Goal: Task Accomplishment & Management: Manage account settings

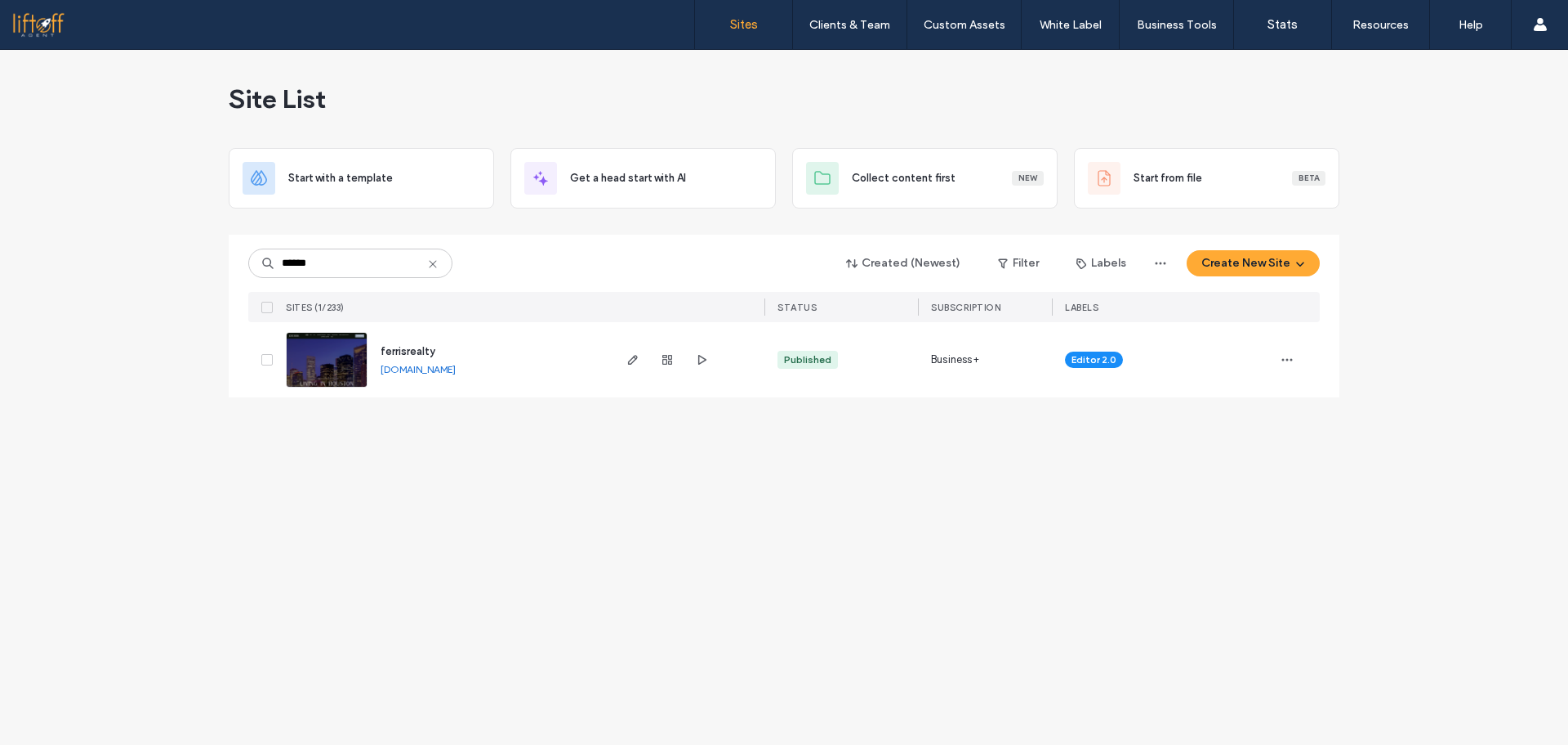
type input "******"
click at [405, 347] on span "ferrisrealty" at bounding box center [407, 351] width 55 height 13
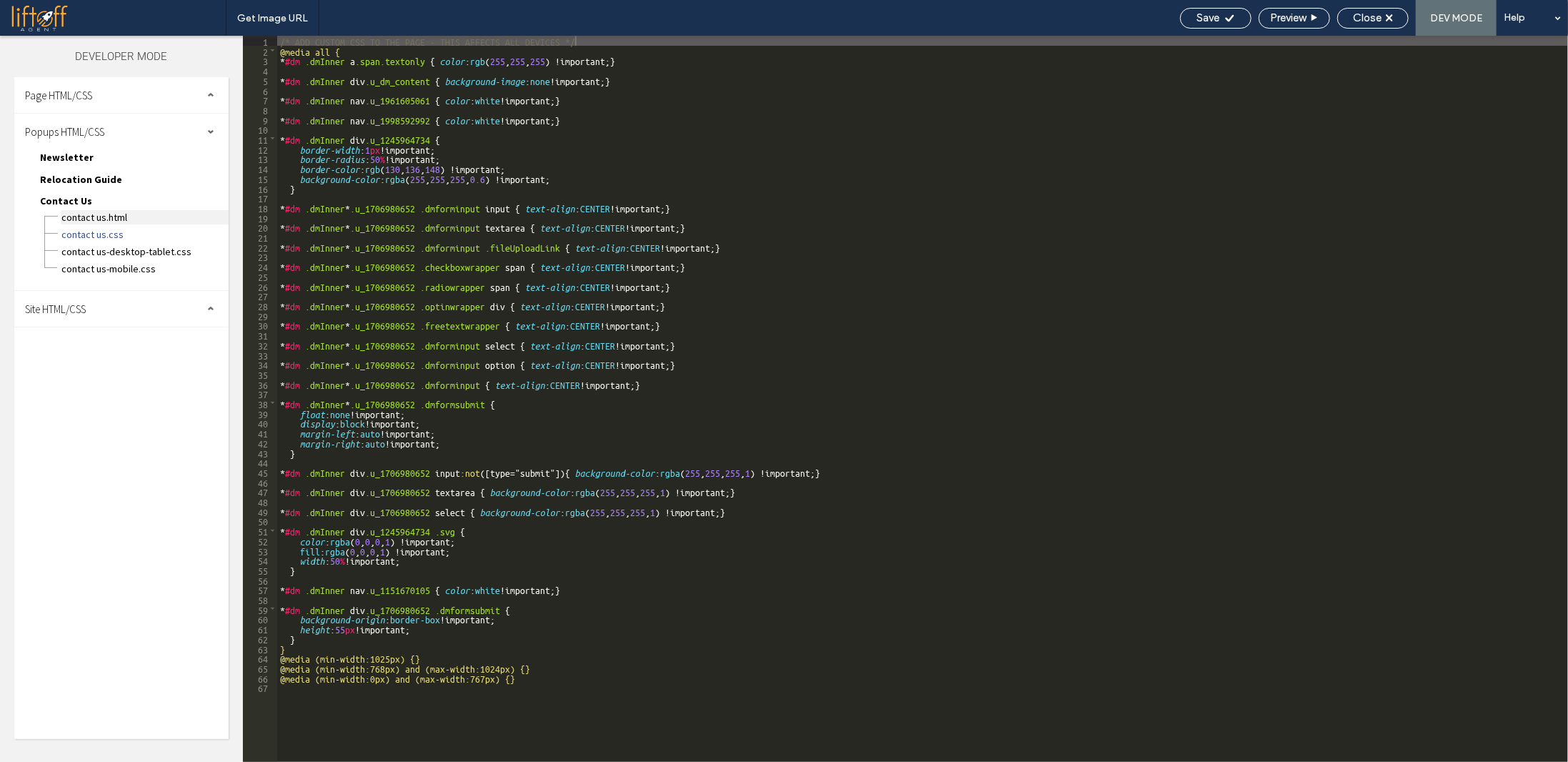
click at [108, 217] on span "Contact Us.html" at bounding box center [144, 217] width 168 height 14
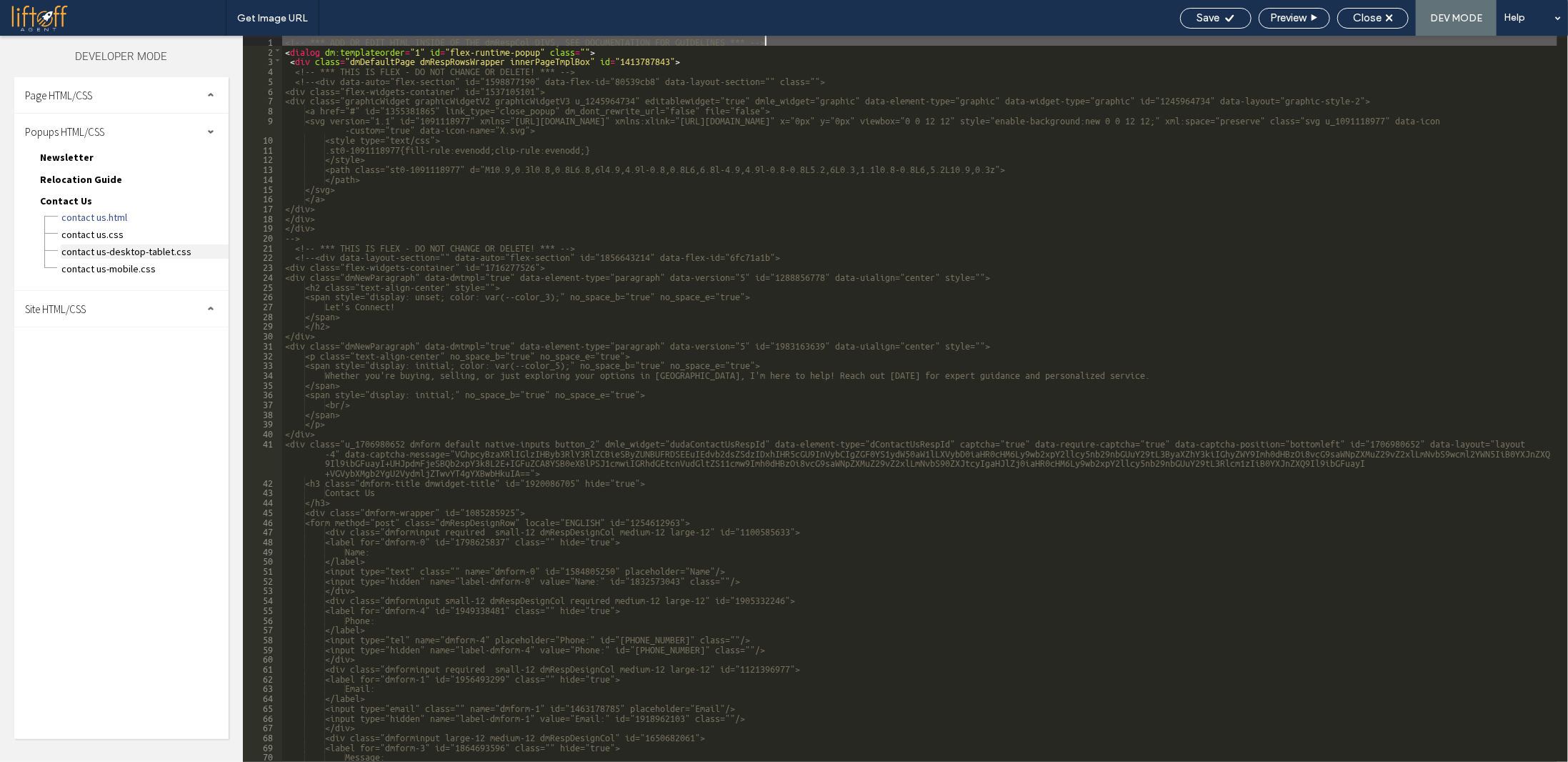
click at [121, 246] on span "Contact Us-desktop-tablet.css" at bounding box center [144, 251] width 168 height 14
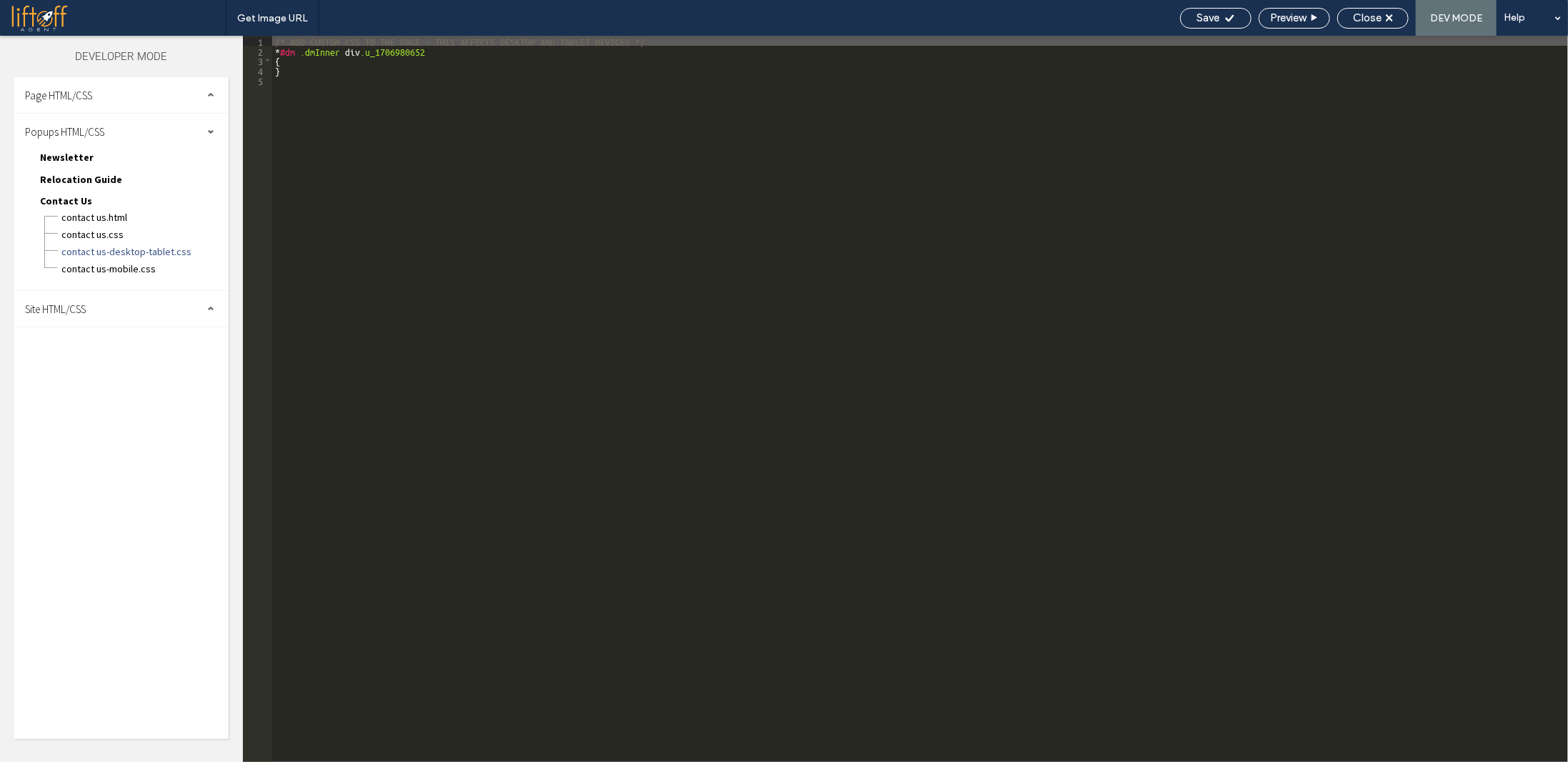
click at [114, 259] on div "Contact Us-mobile.css" at bounding box center [144, 268] width 168 height 17
click at [76, 173] on span "Relocation Guide" at bounding box center [81, 179] width 82 height 13
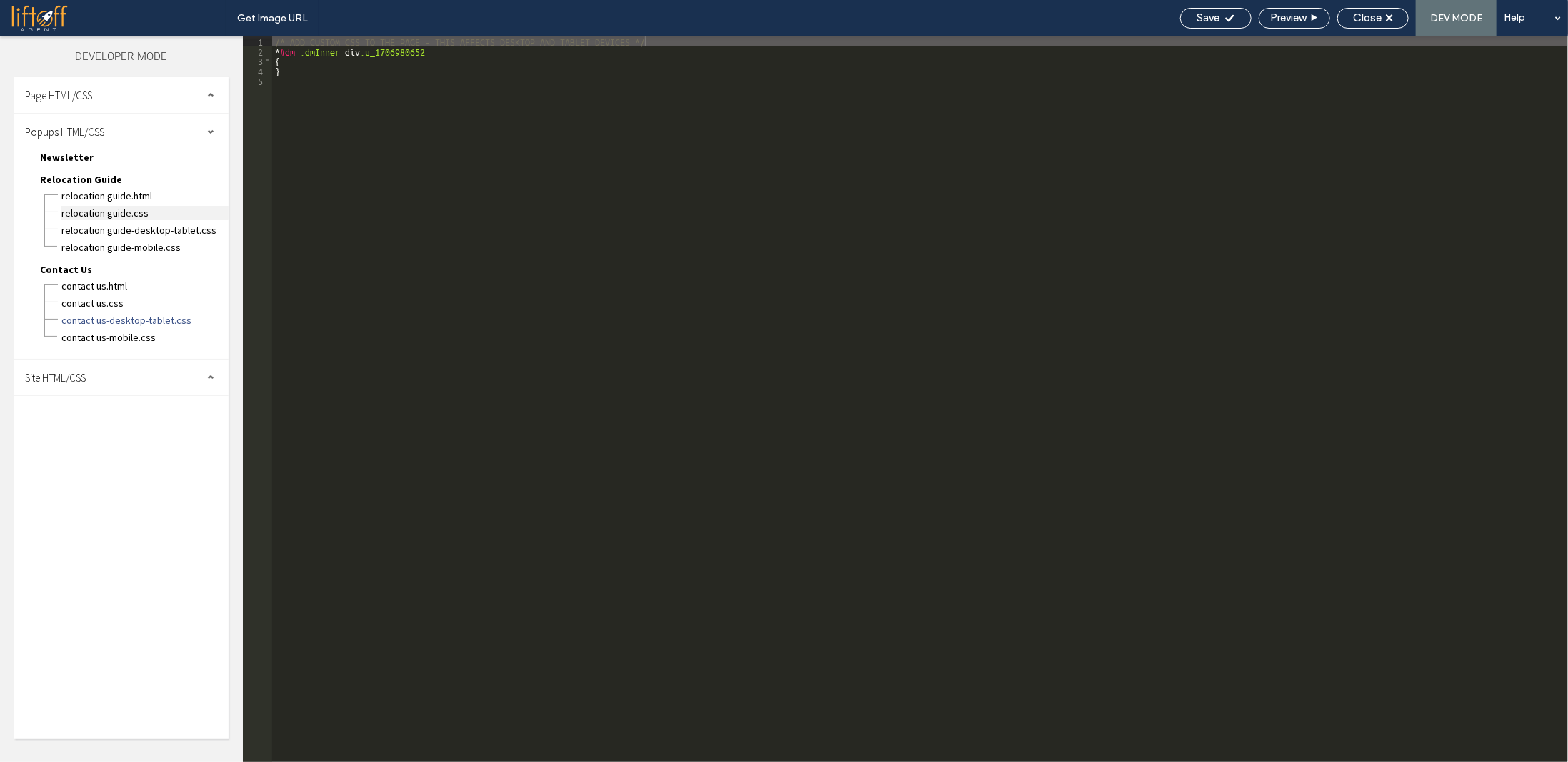
click at [95, 206] on span "Relocation Guide.css" at bounding box center [144, 213] width 168 height 14
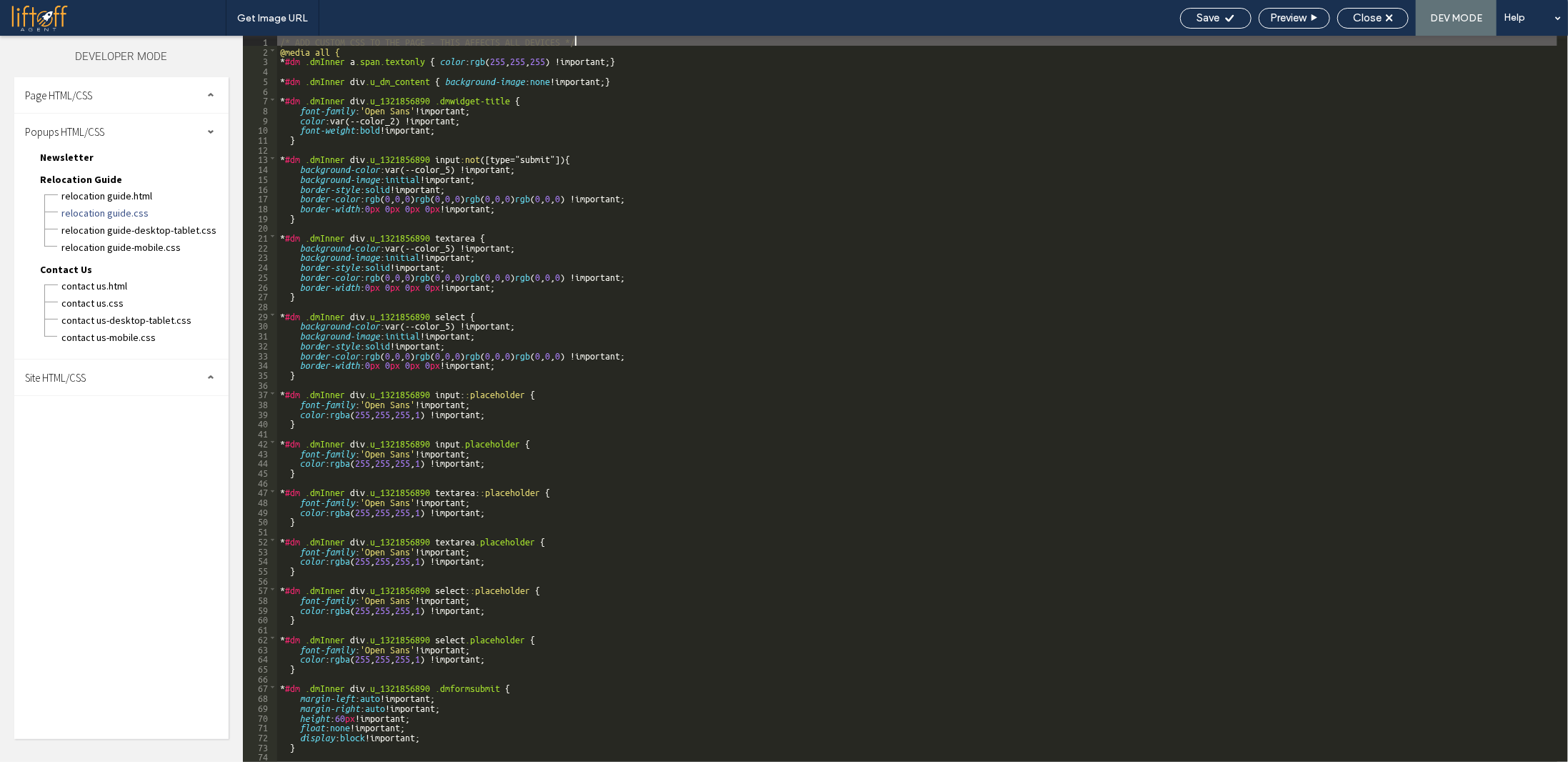
scroll to position [97, 0]
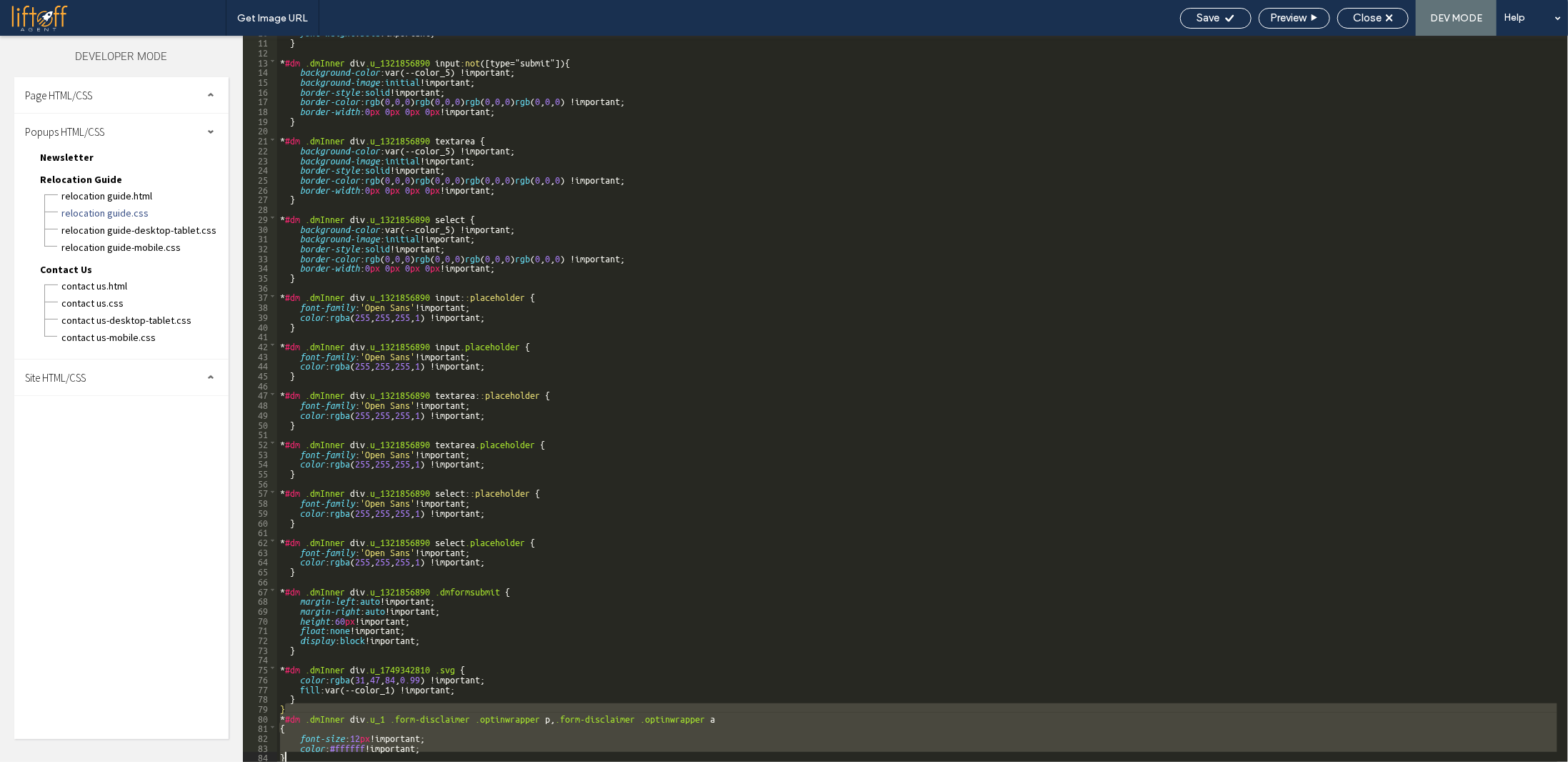
drag, startPoint x: 412, startPoint y: 707, endPoint x: 439, endPoint y: 761, distance: 60.4
click at [439, 761] on div "font-weight : bold !important; } * #dm .dmInner div .u_1321856890 input :not ([…" at bounding box center [917, 399] width 1280 height 746
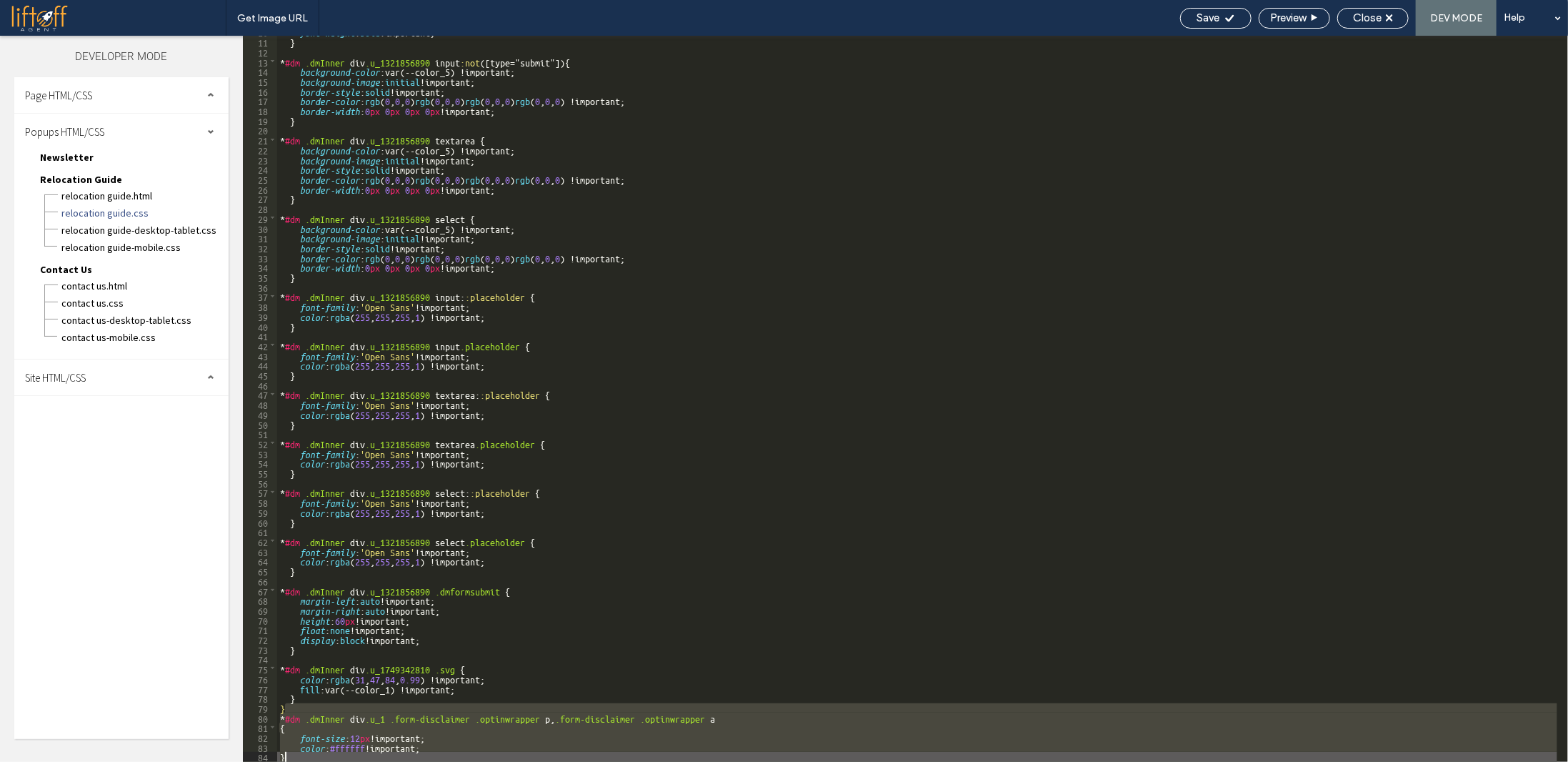
scroll to position [47, 0]
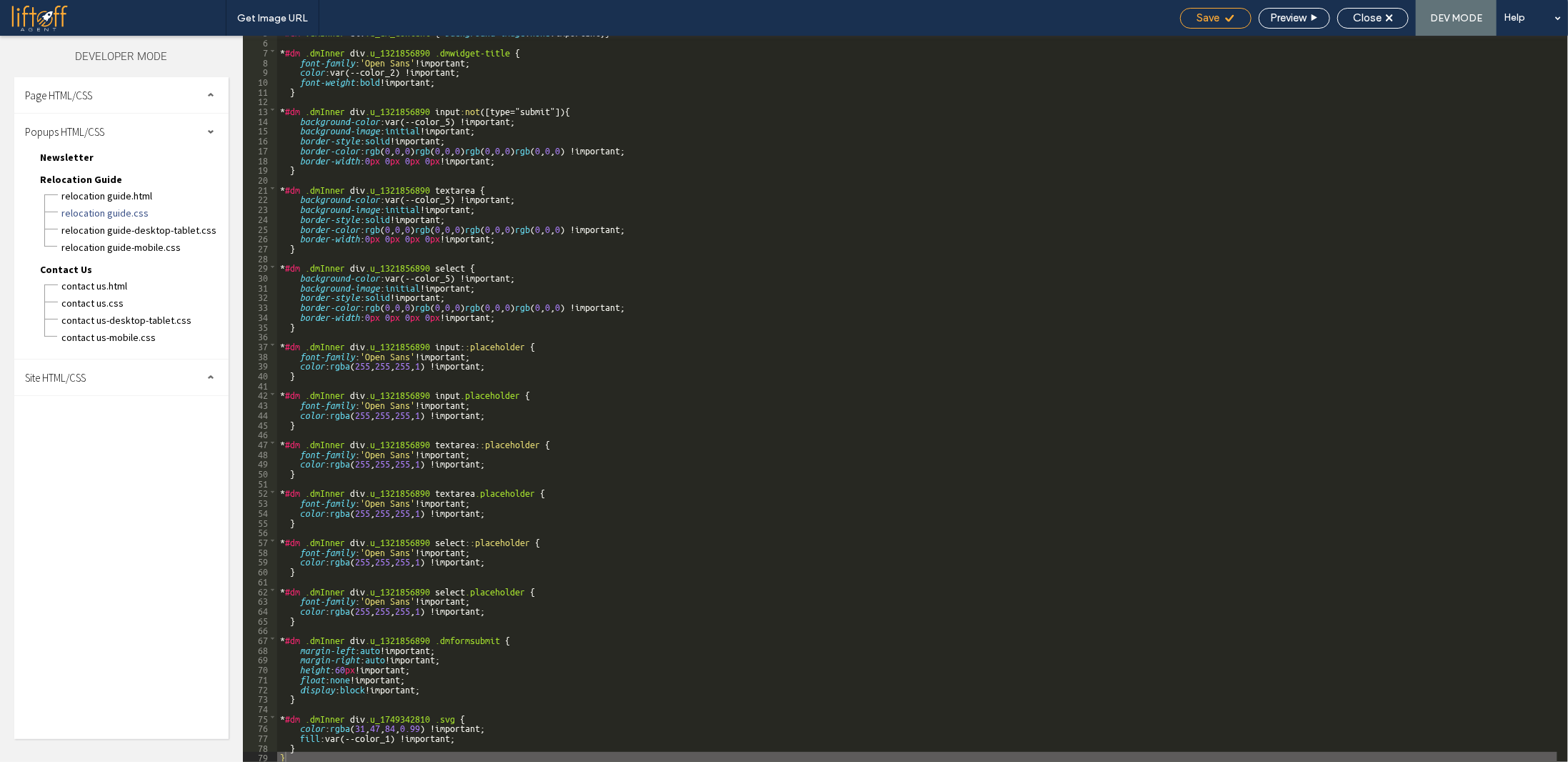
click at [1204, 17] on span "Save" at bounding box center [1208, 18] width 23 height 13
drag, startPoint x: 108, startPoint y: 156, endPoint x: 90, endPoint y: 157, distance: 18.0
click at [108, 156] on div "Newsletter Newsletter.html Newsletter.css Newsletter-desktop-tablet.css Newslet…" at bounding box center [128, 159] width 200 height 21
click at [71, 157] on span "Newsletter" at bounding box center [67, 157] width 53 height 13
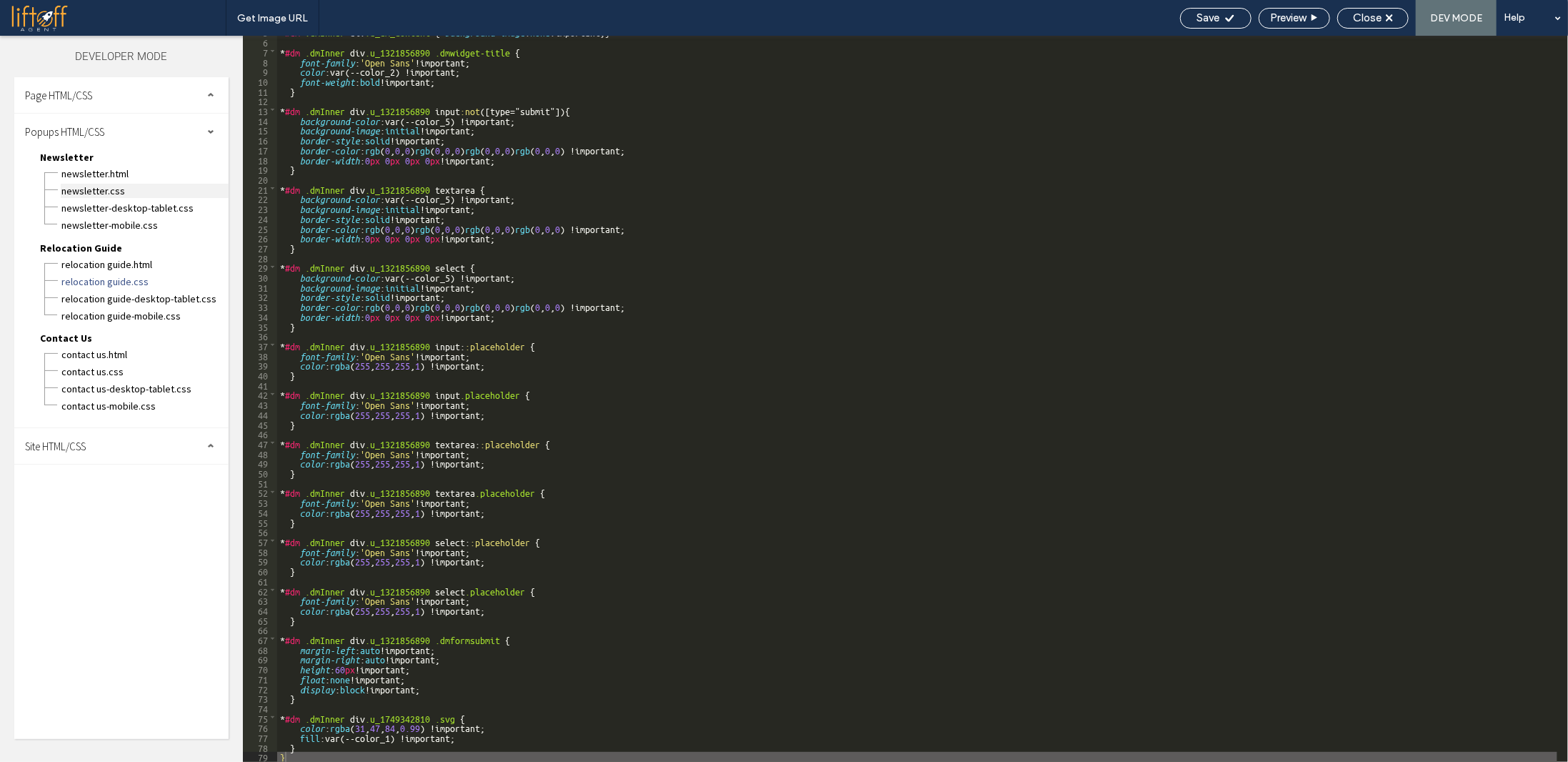
click at [95, 191] on span "Newsletter.css" at bounding box center [144, 191] width 168 height 14
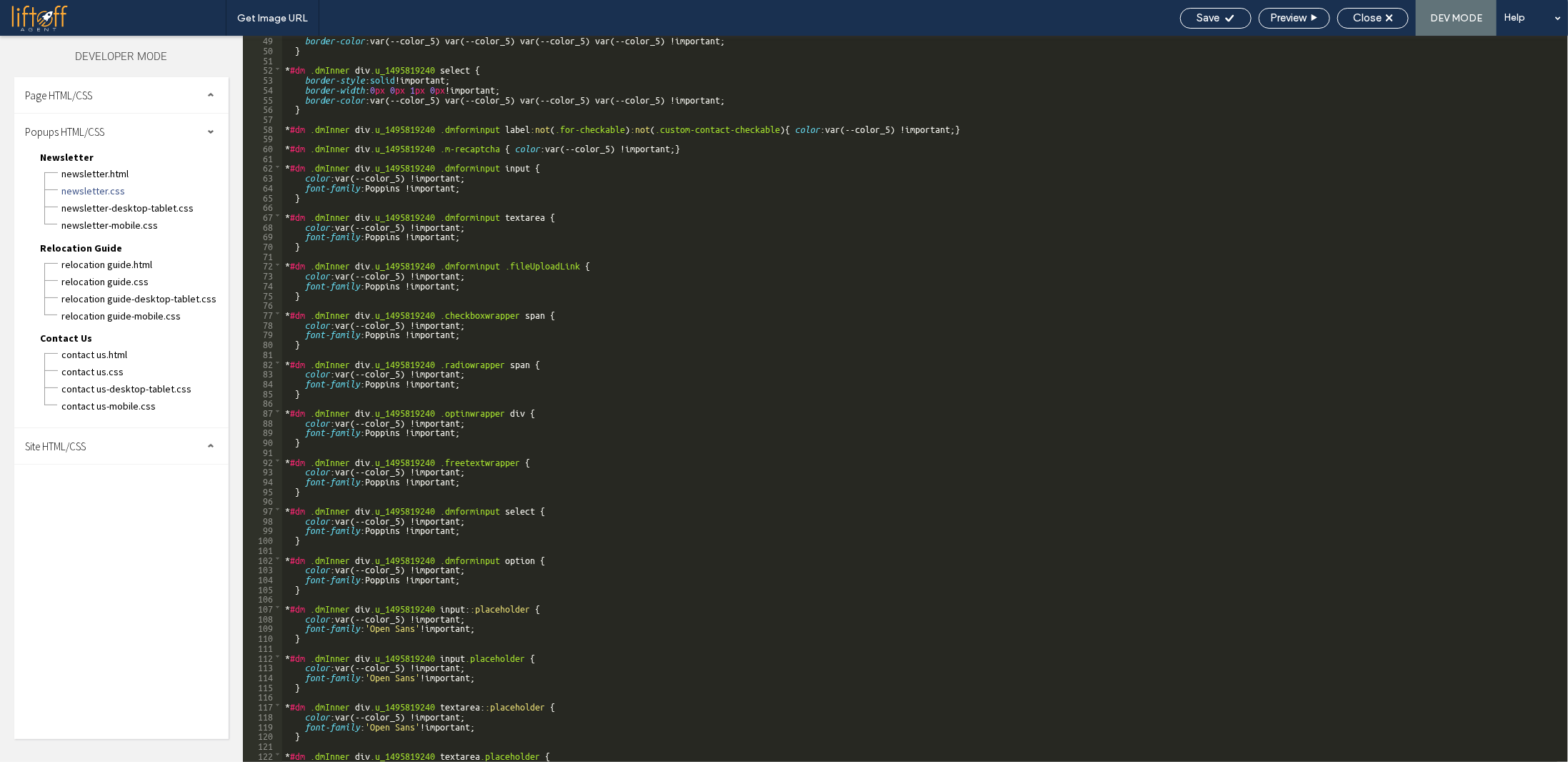
scroll to position [472, 0]
click at [594, 620] on div "border-color :var(--color_5) var(--color_5) var(--color_5) var(--color_5) !impo…" at bounding box center [920, 407] width 1275 height 746
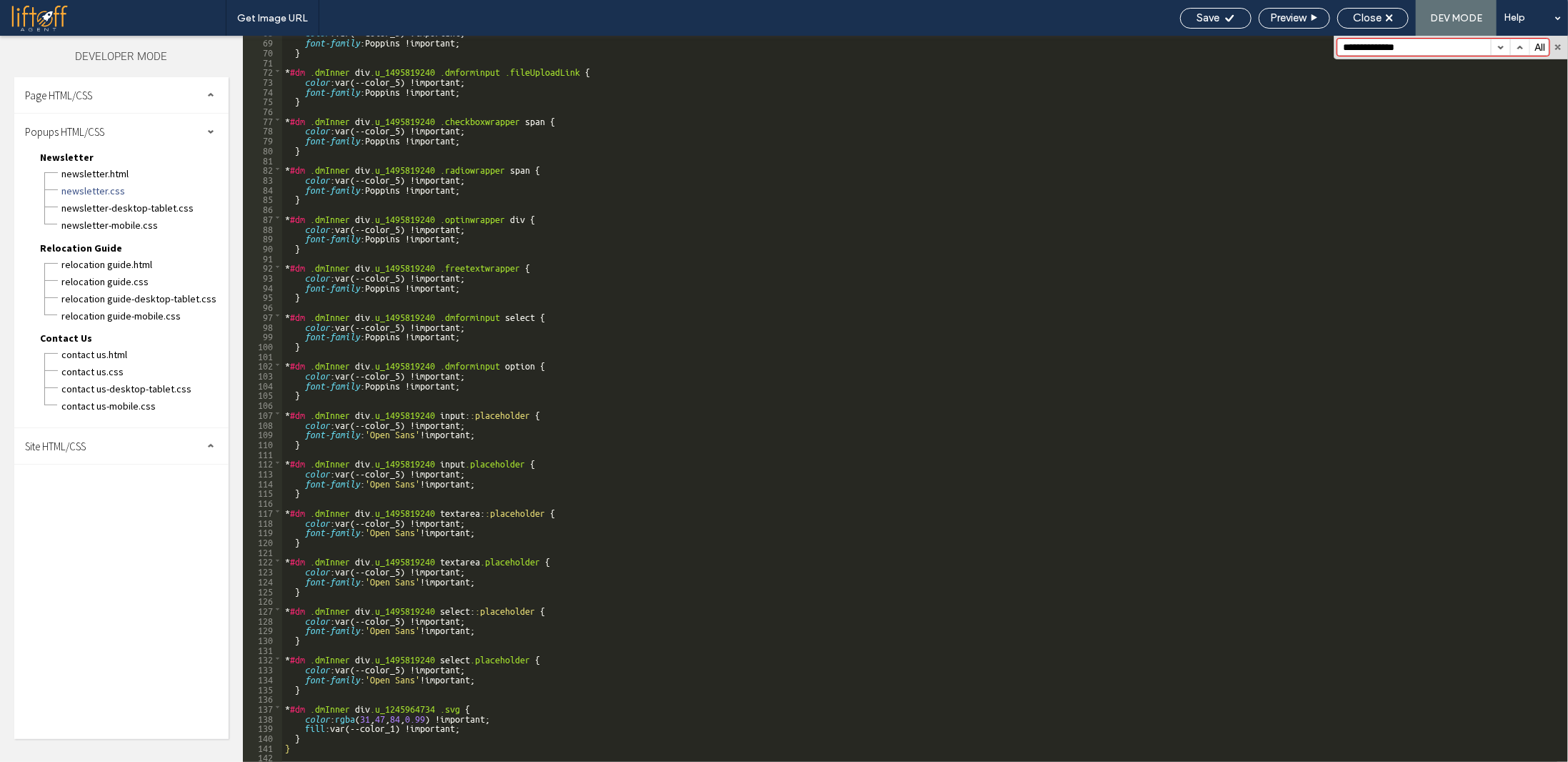
scroll to position [665, 0]
type input "**********"
click at [112, 370] on span "Contact Us.css" at bounding box center [144, 371] width 168 height 14
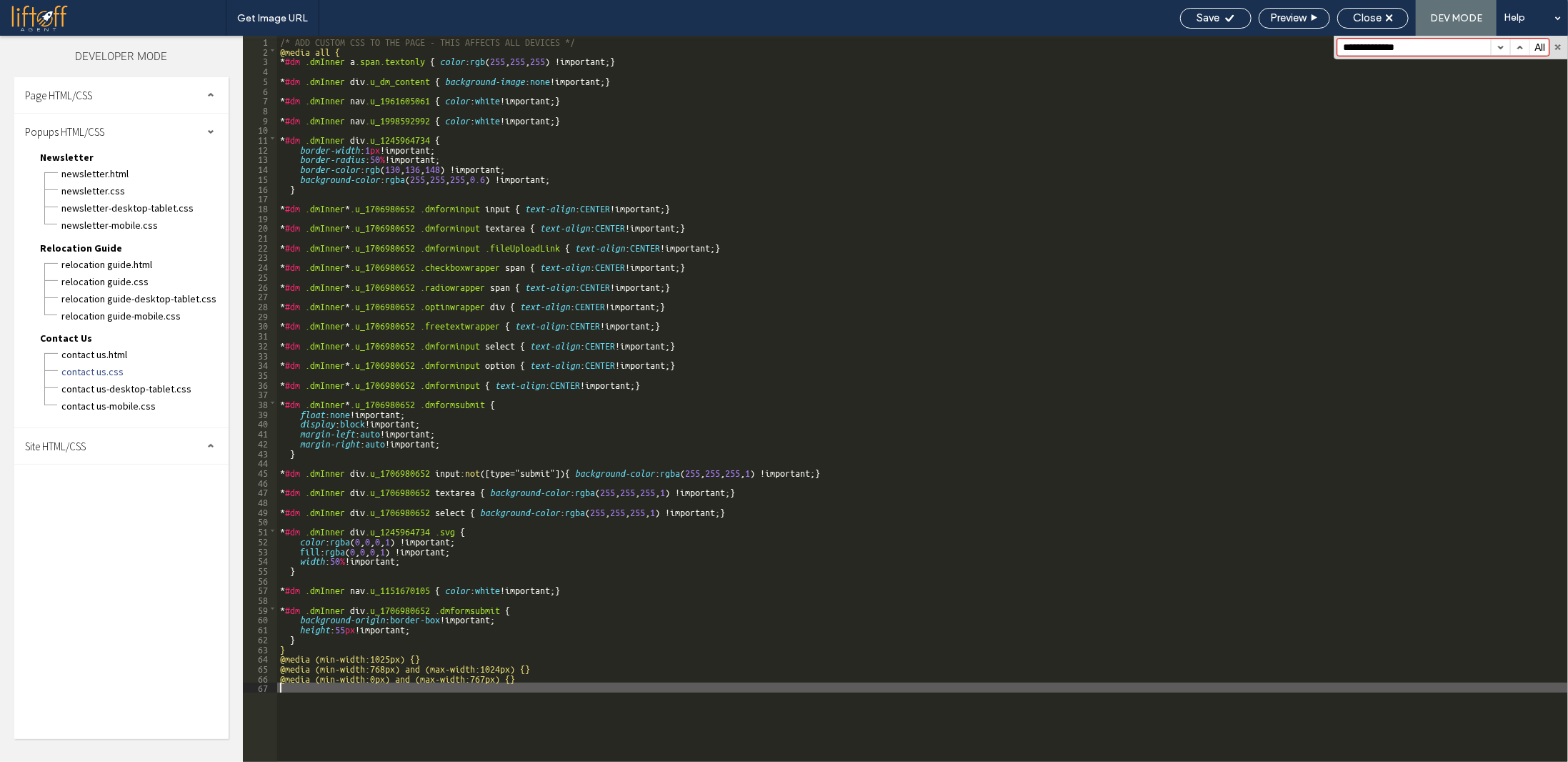
click at [446, 717] on div "/* ADD CUSTOM CSS TO THE PAGE - THIS AFFECTS ALL DEVICES */ @media all { * #dm …" at bounding box center [922, 409] width 1291 height 746
click at [1215, 17] on span "Save" at bounding box center [1208, 18] width 23 height 13
click at [139, 445] on div "Site HTML/CSS" at bounding box center [121, 446] width 214 height 36
click at [98, 501] on span "site.css" at bounding box center [147, 508] width 162 height 14
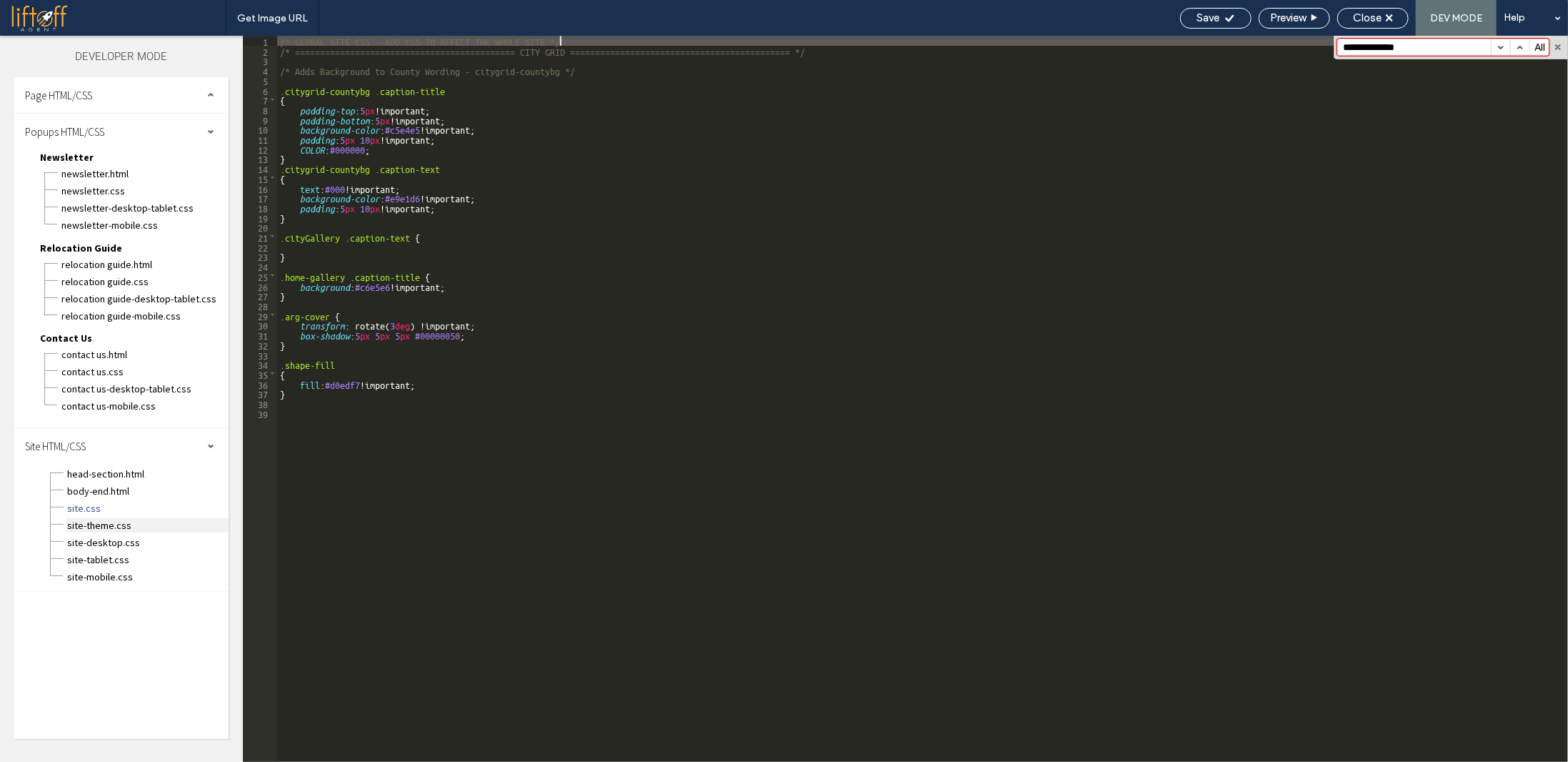
click at [100, 518] on span "site-theme.css" at bounding box center [147, 525] width 162 height 14
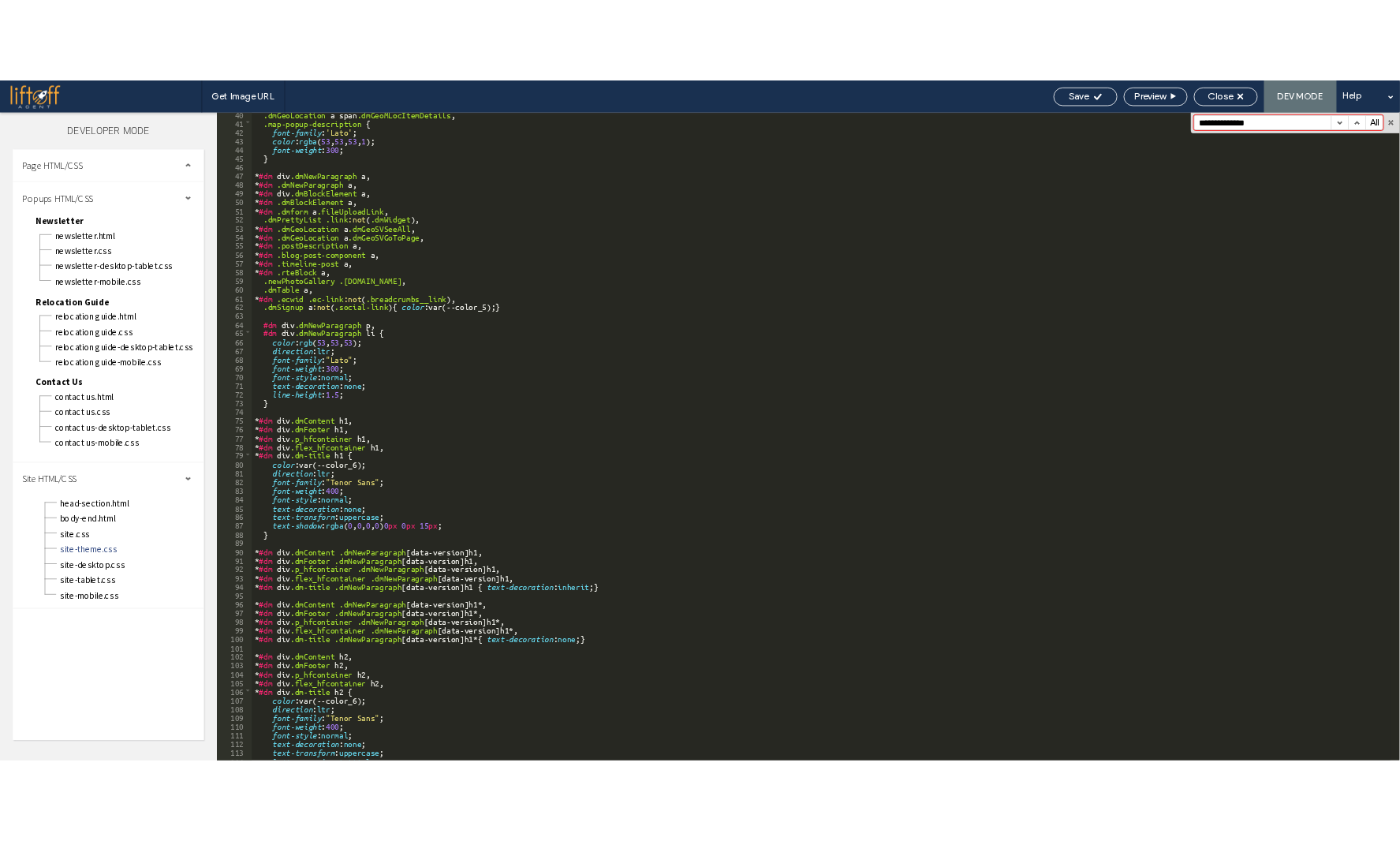
scroll to position [757, 0]
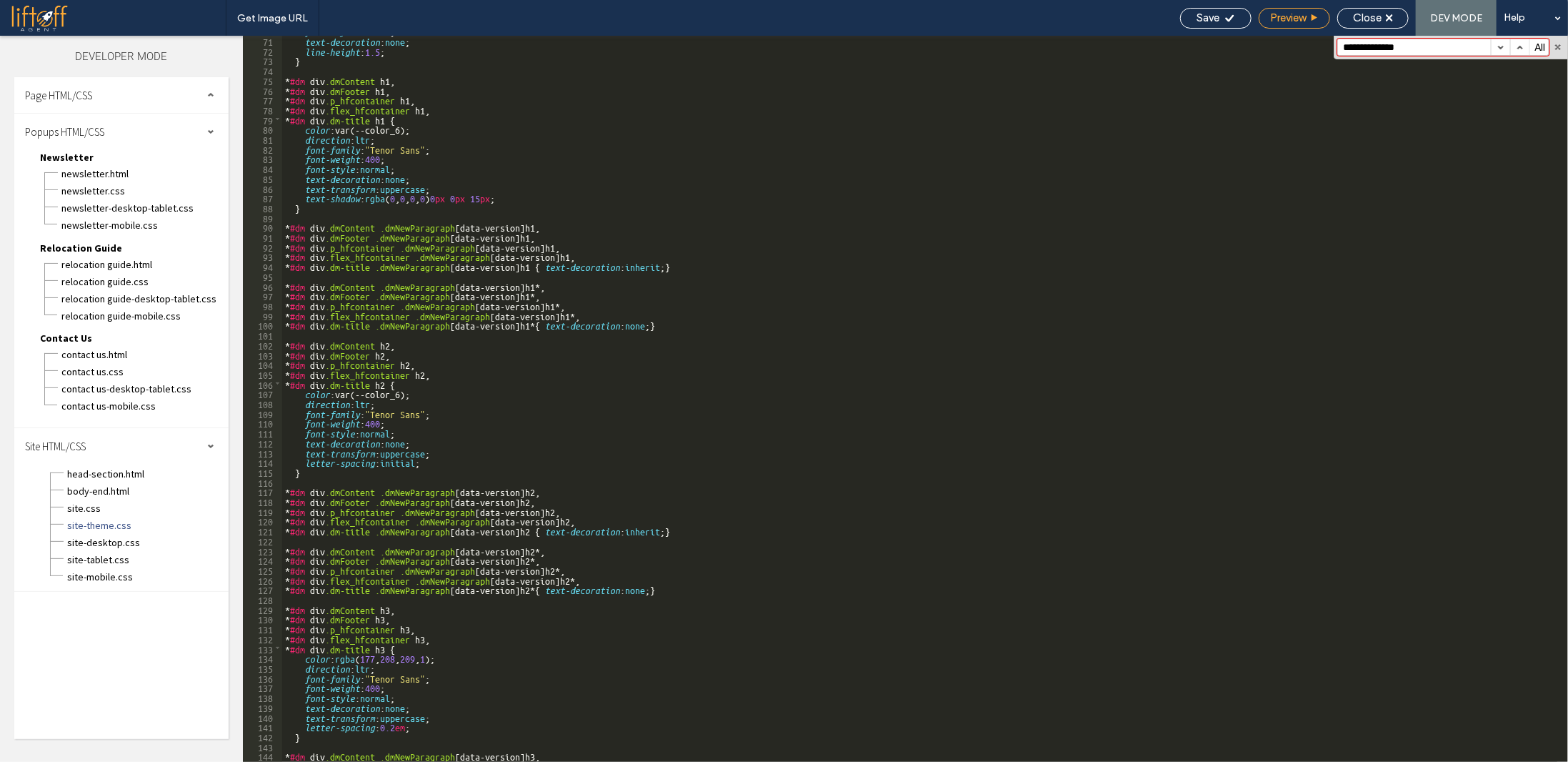
drag, startPoint x: 1233, startPoint y: 16, endPoint x: 1304, endPoint y: 13, distance: 71.1
click at [1233, 17] on icon at bounding box center [1230, 18] width 11 height 11
click at [1355, 13] on span "Close" at bounding box center [1367, 18] width 28 height 13
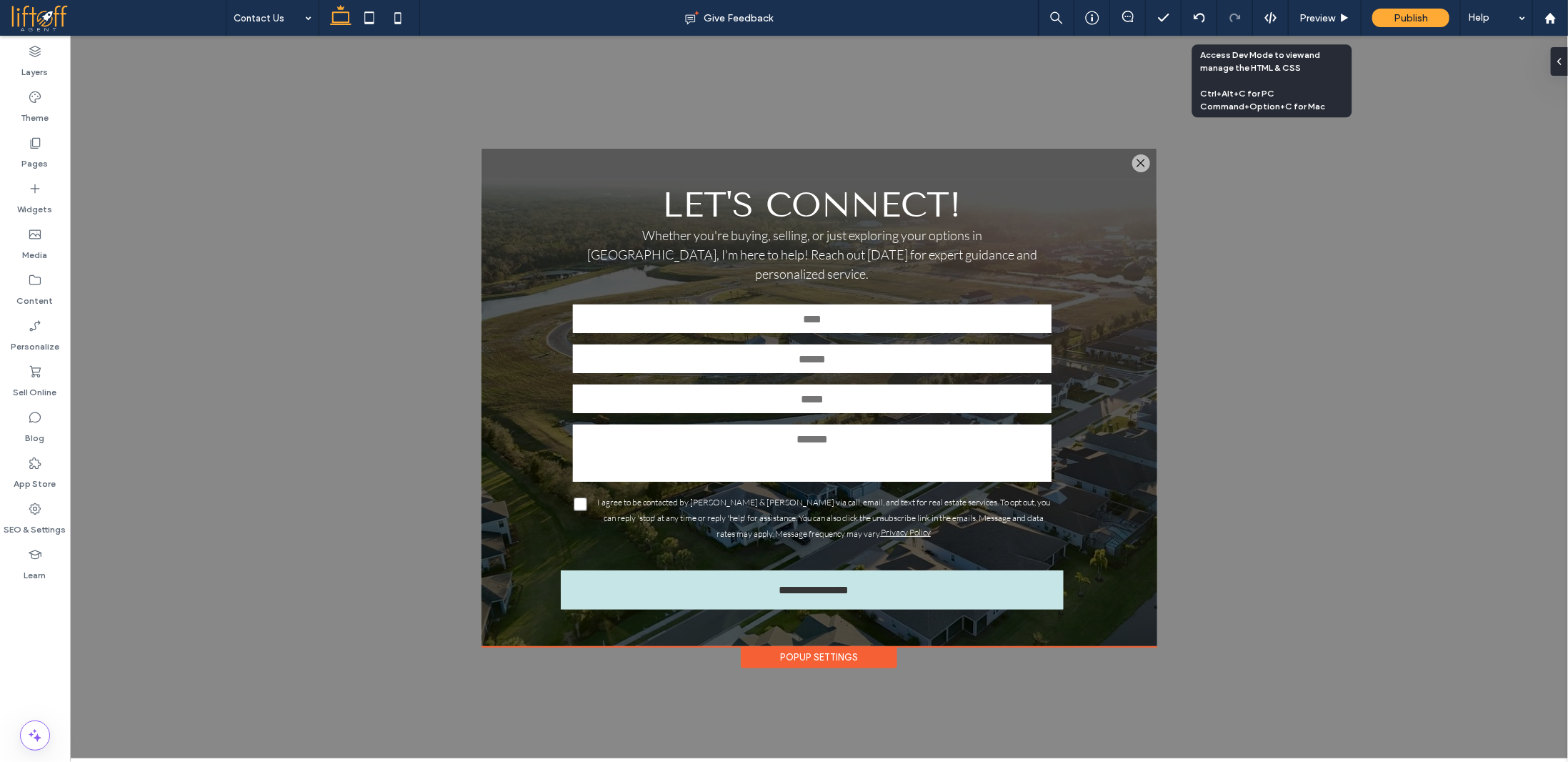
click at [1275, 17] on icon at bounding box center [1271, 18] width 13 height 13
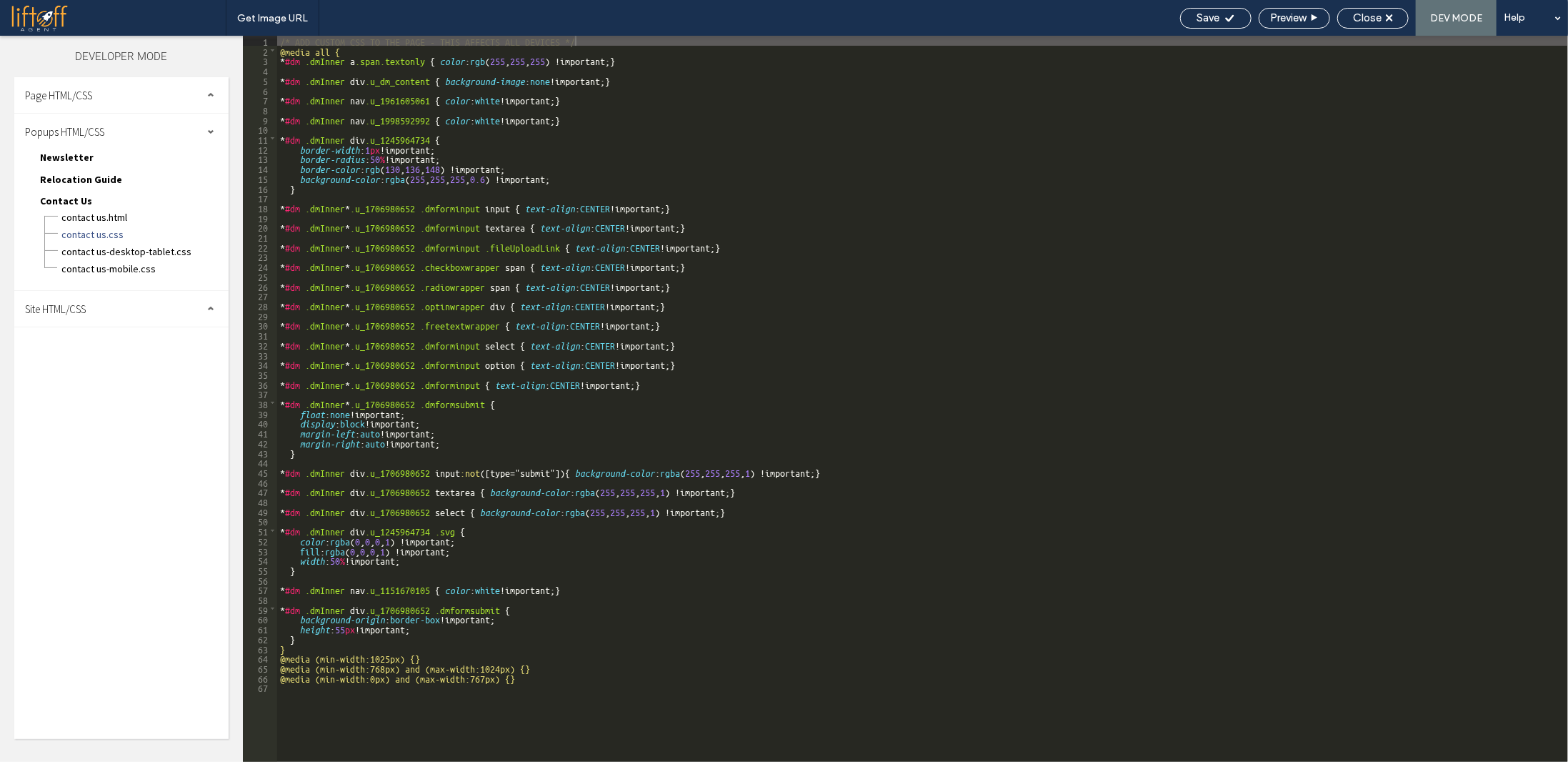
click at [107, 108] on div "Page HTML/CSS" at bounding box center [121, 95] width 214 height 36
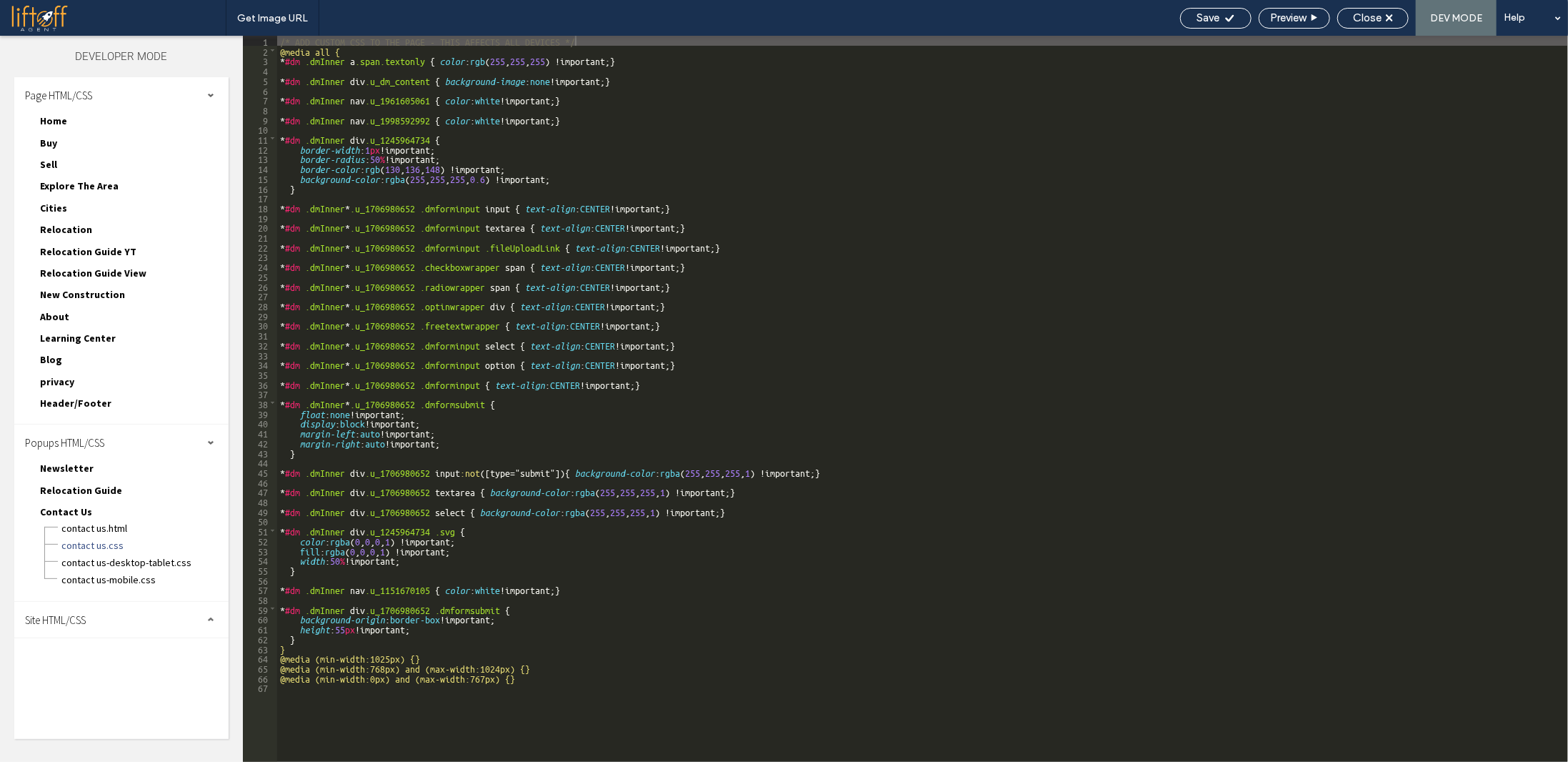
click at [88, 396] on span "Header/Footer" at bounding box center [75, 403] width 71 height 13
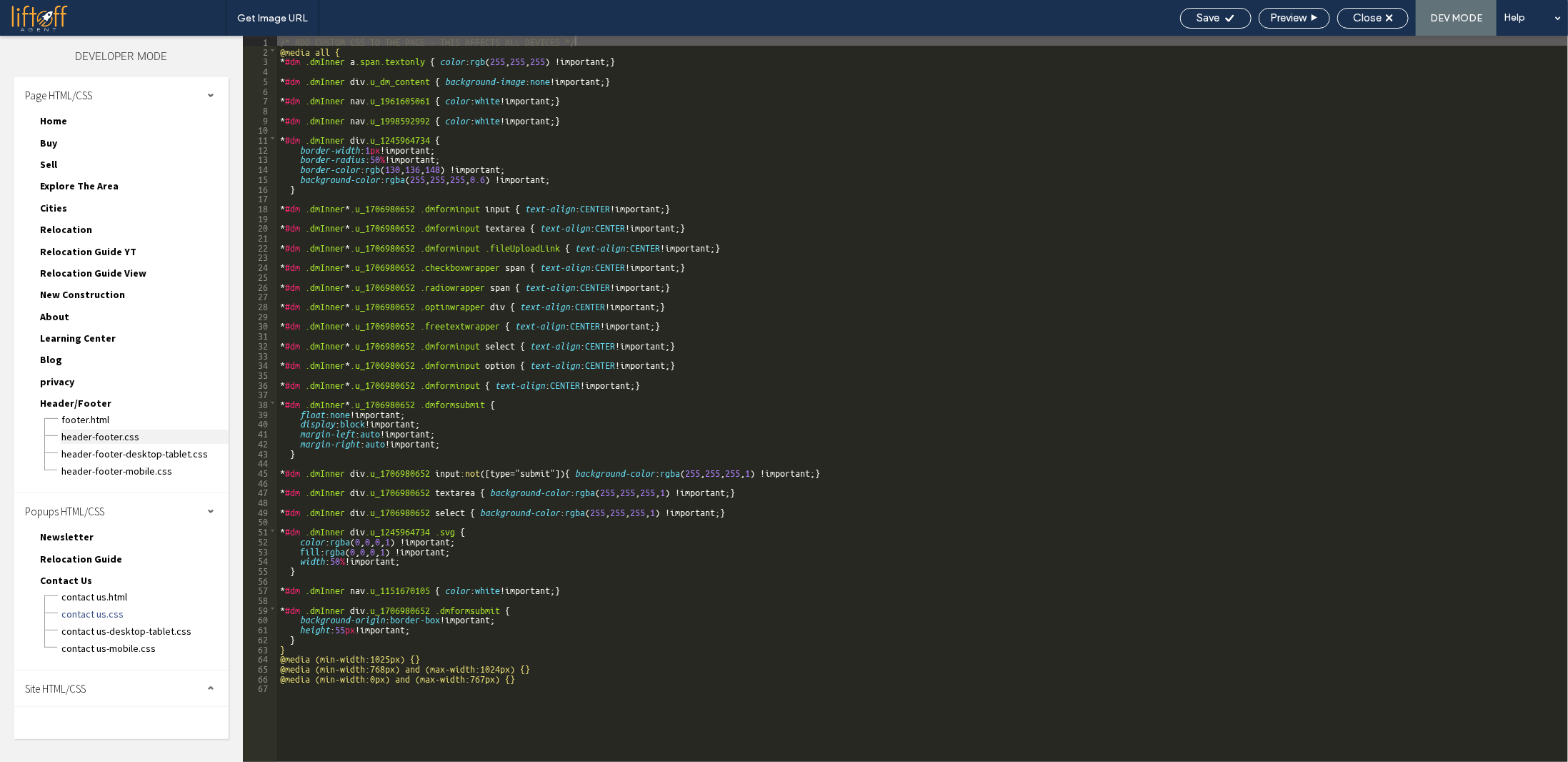
click at [117, 430] on span "header-footer.css" at bounding box center [144, 436] width 168 height 14
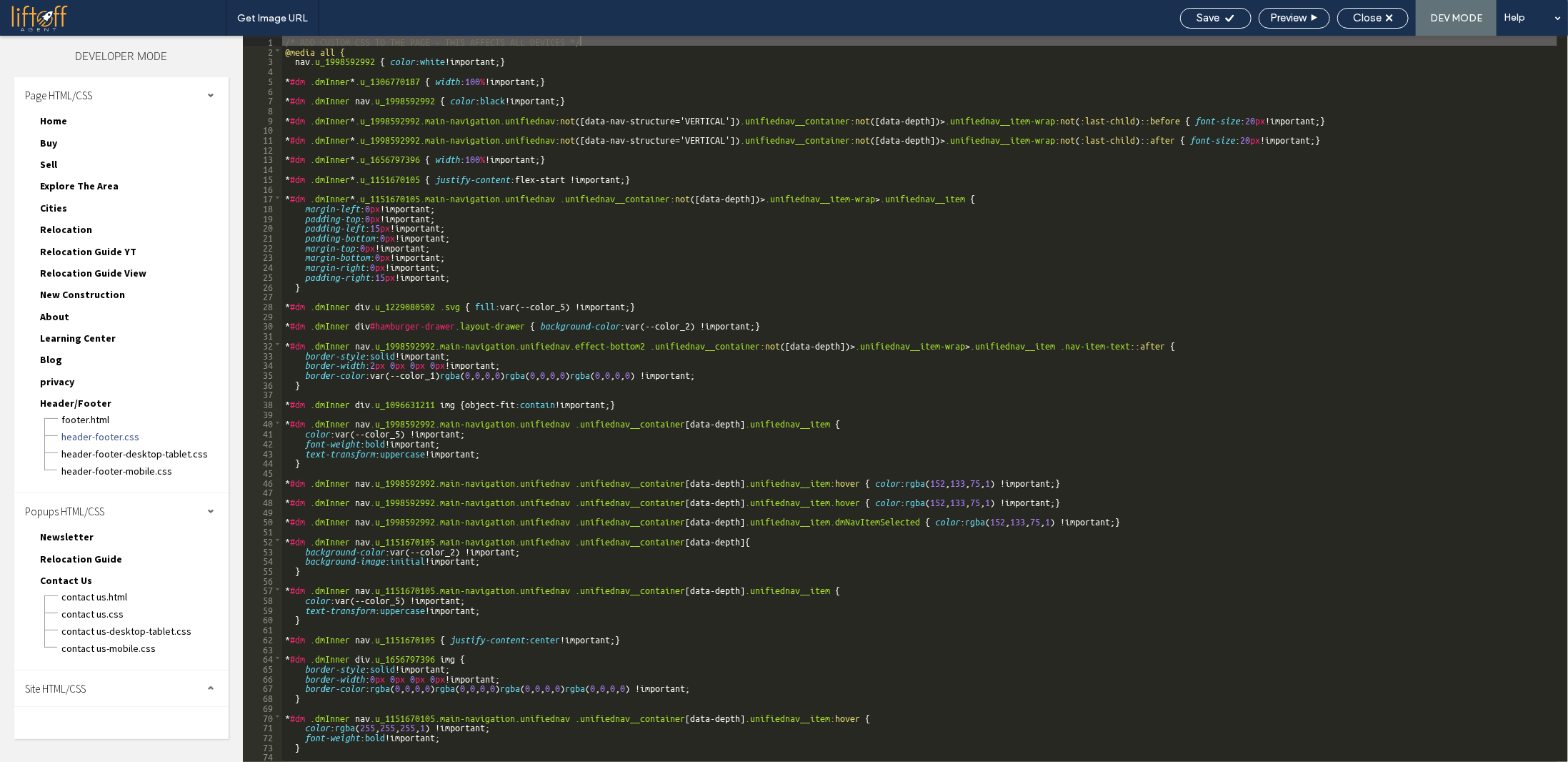
drag, startPoint x: 119, startPoint y: 450, endPoint x: 444, endPoint y: 324, distance: 348.6
click at [120, 450] on span "header-footer-desktop-tablet.css" at bounding box center [144, 454] width 168 height 14
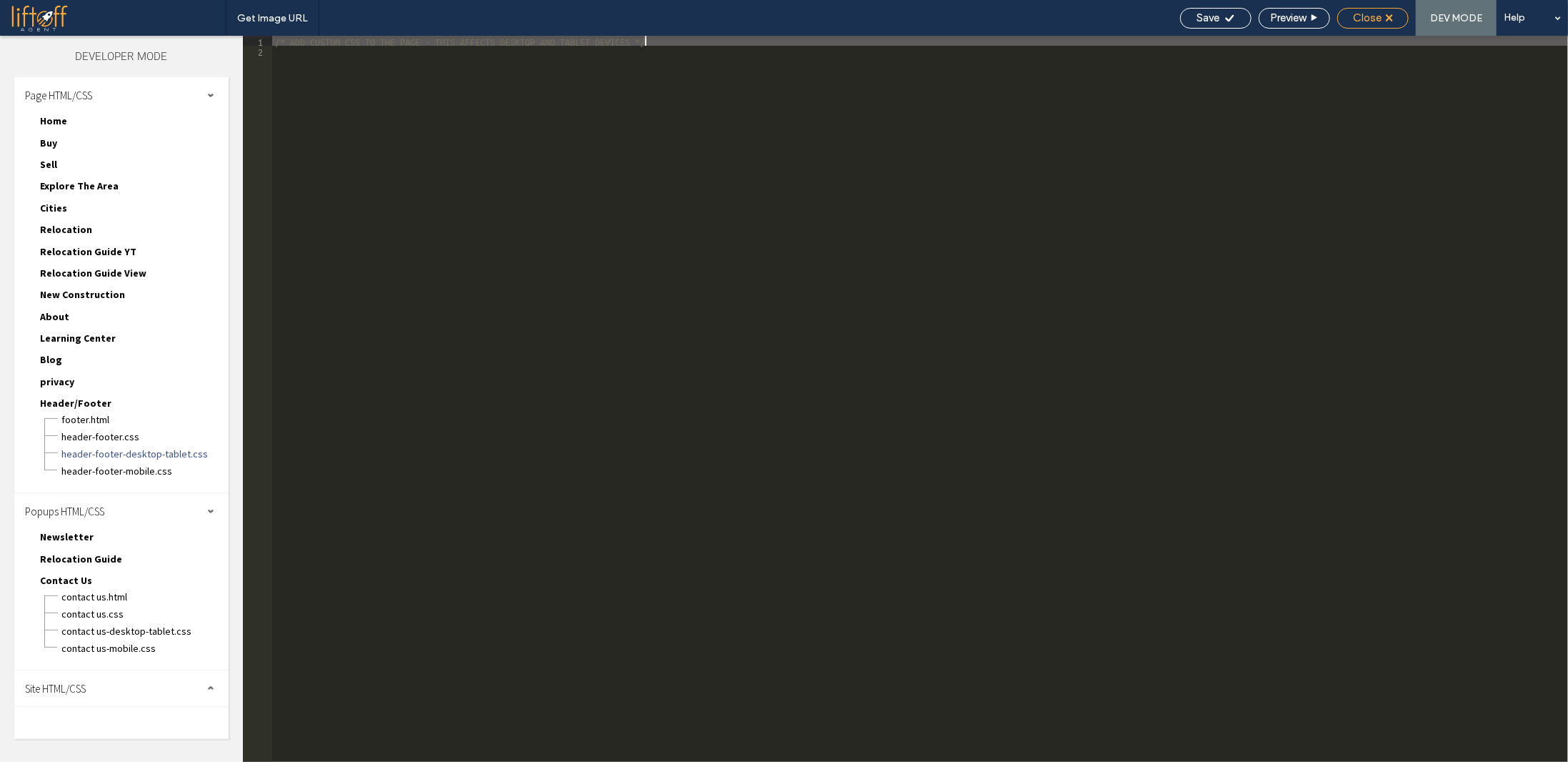
click at [1360, 19] on span "Close" at bounding box center [1367, 18] width 28 height 13
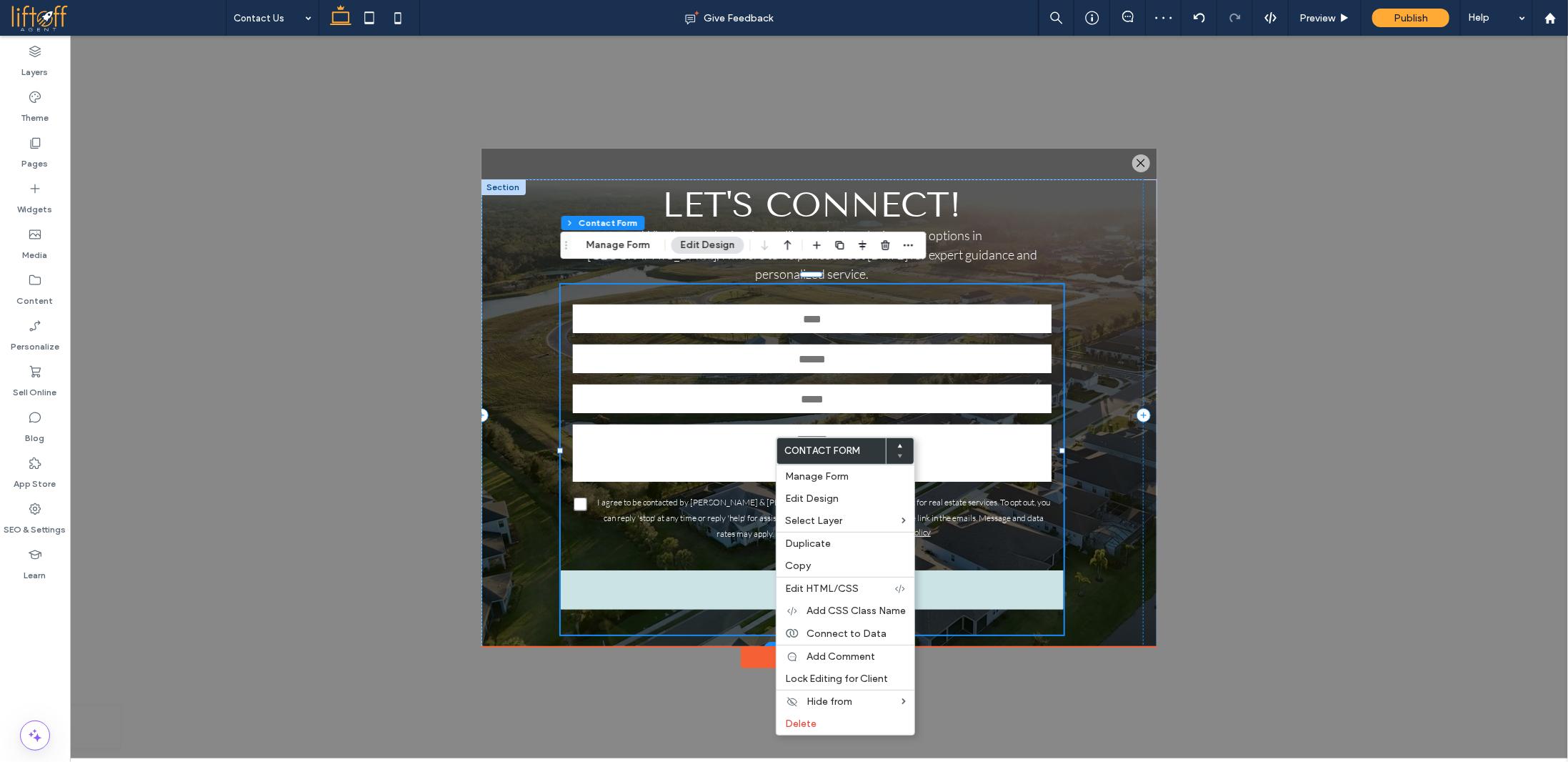
type input "*"
type input "***"
type input "*"
type input "***"
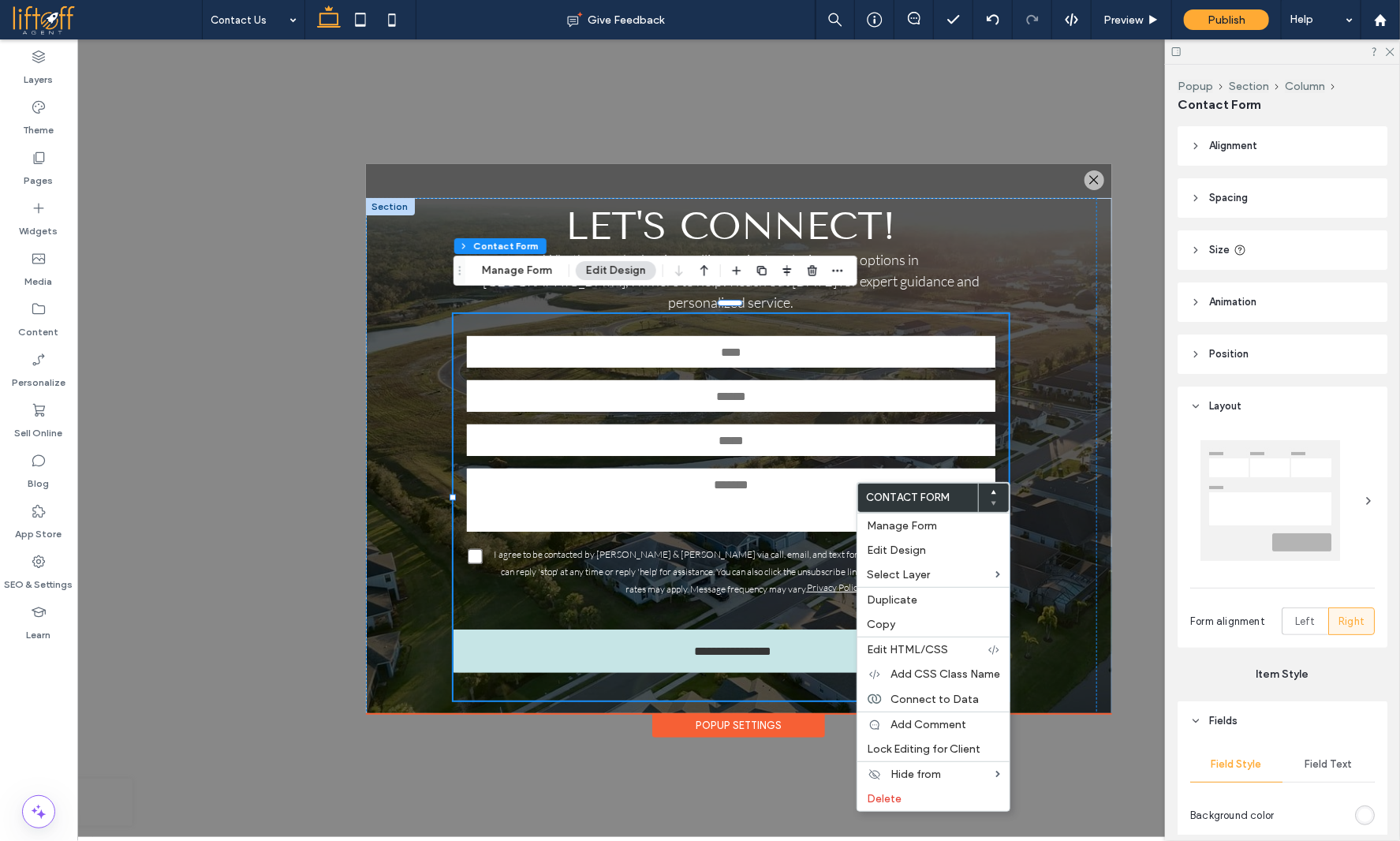
click at [1135, 453] on div "**********" at bounding box center [737, 437] width 1323 height 798
click at [948, 507] on label "Contact Form" at bounding box center [918, 497] width 120 height 29
drag, startPoint x: 1130, startPoint y: 512, endPoint x: 1475, endPoint y: 446, distance: 351.3
click at [1130, 512] on div "**********" at bounding box center [737, 437] width 1323 height 798
click at [822, 546] on div "I agree to be contacted by Jannette & Jeffrey Scholl via call, email, and text …" at bounding box center [742, 569] width 503 height 51
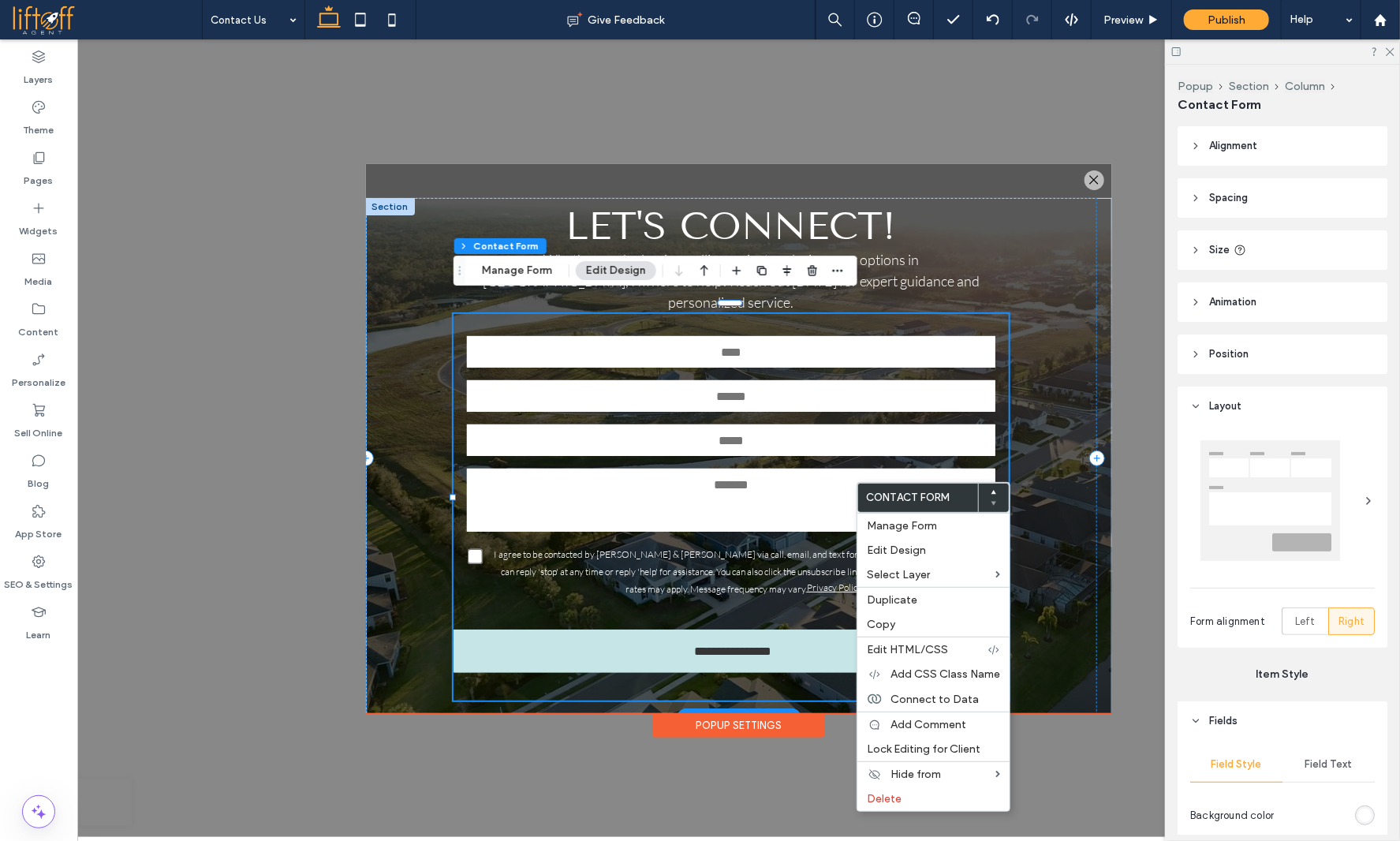
type input "*"
type input "***"
type input "*"
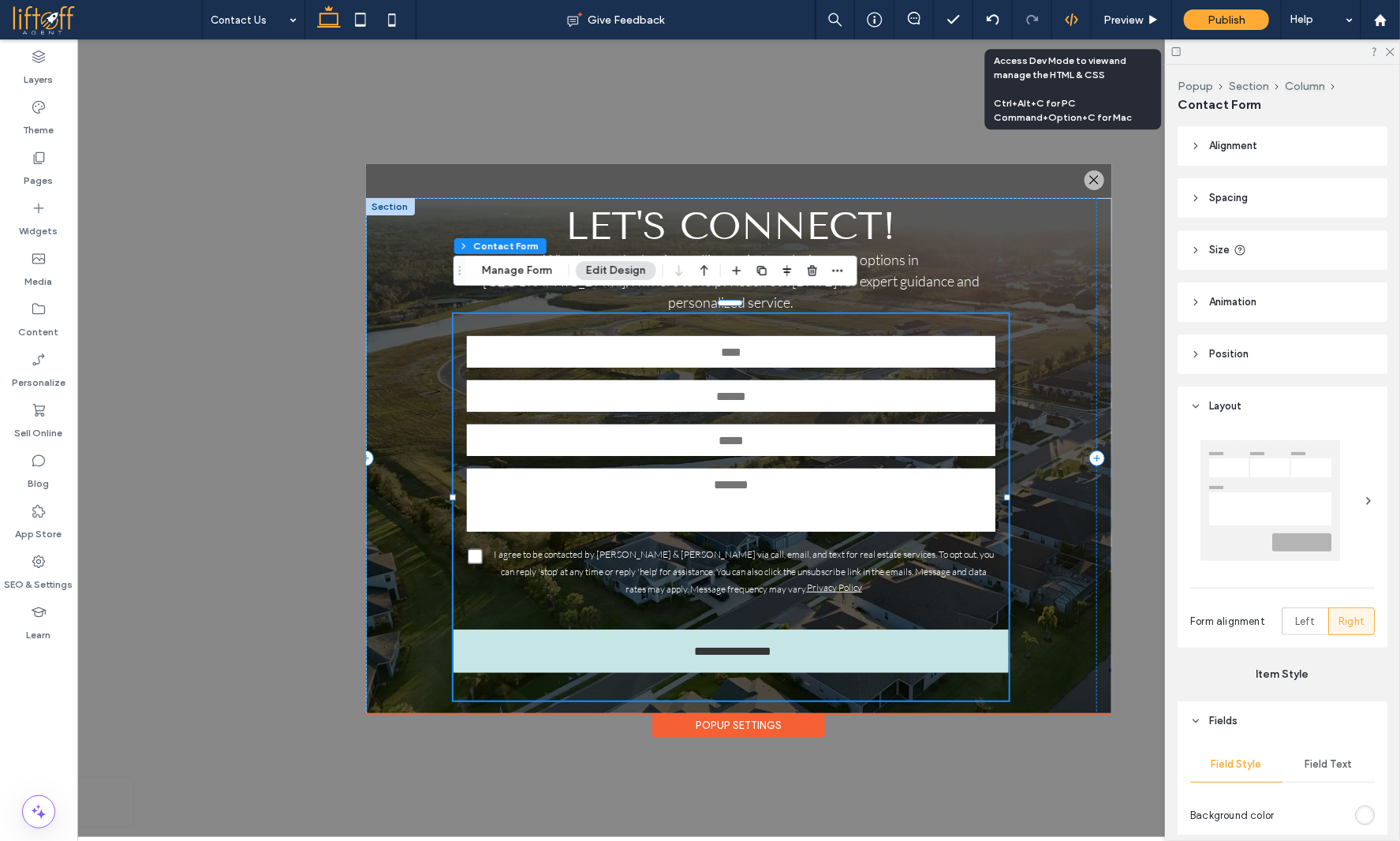
click at [1082, 13] on div at bounding box center [1072, 20] width 39 height 14
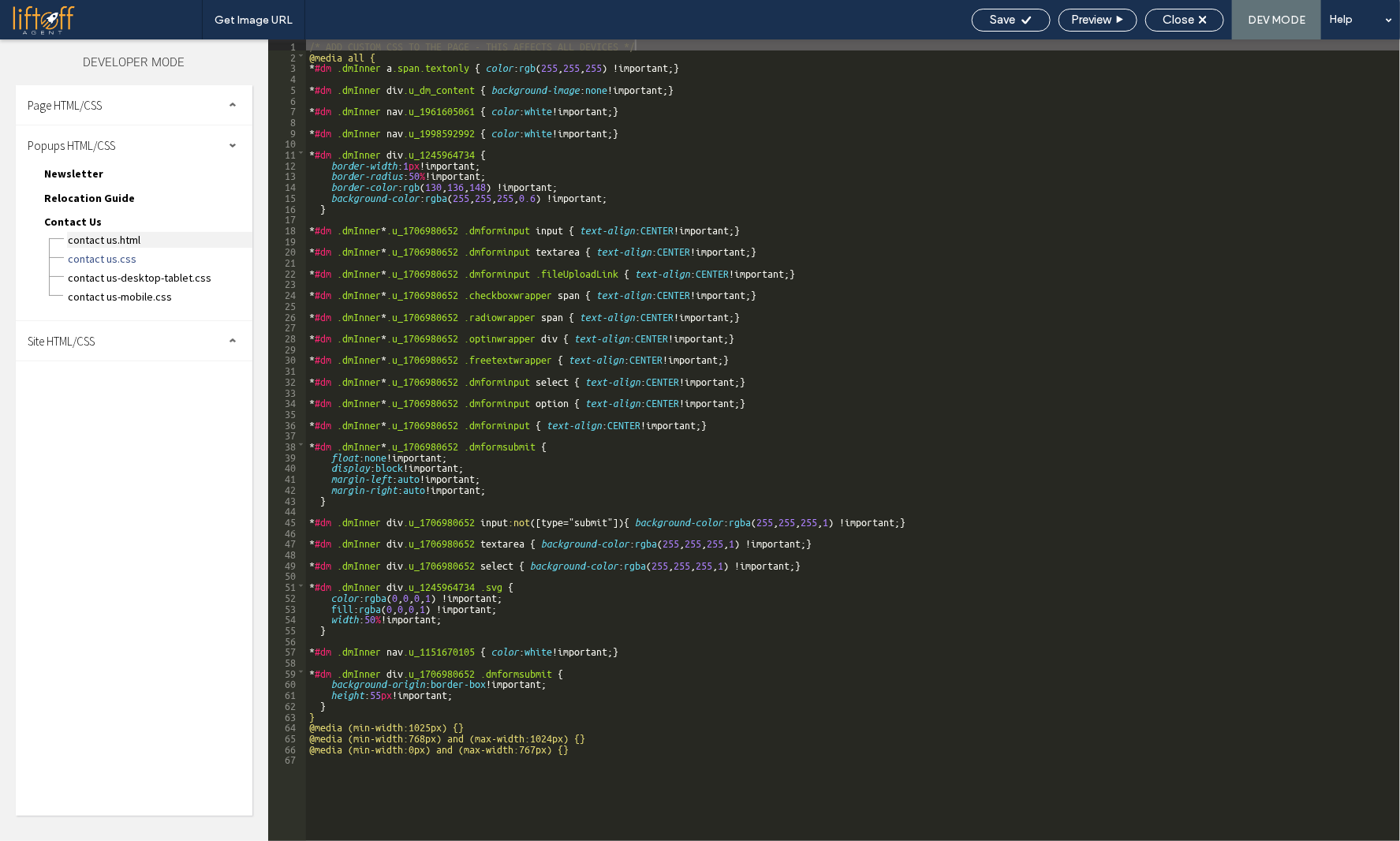
click at [126, 240] on span "Contact Us.html" at bounding box center [159, 240] width 185 height 16
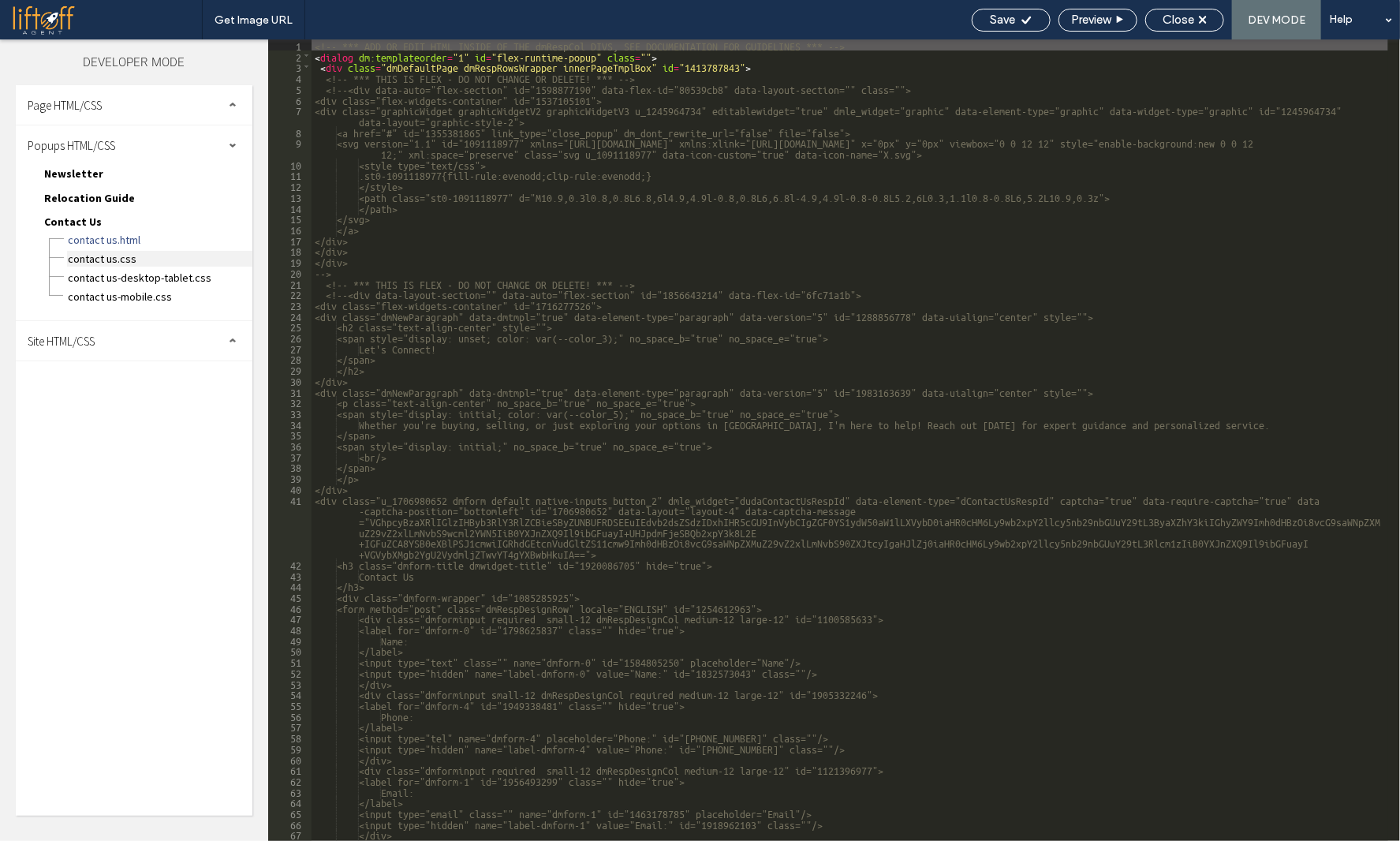
click at [125, 254] on span "Contact Us.css" at bounding box center [159, 259] width 185 height 16
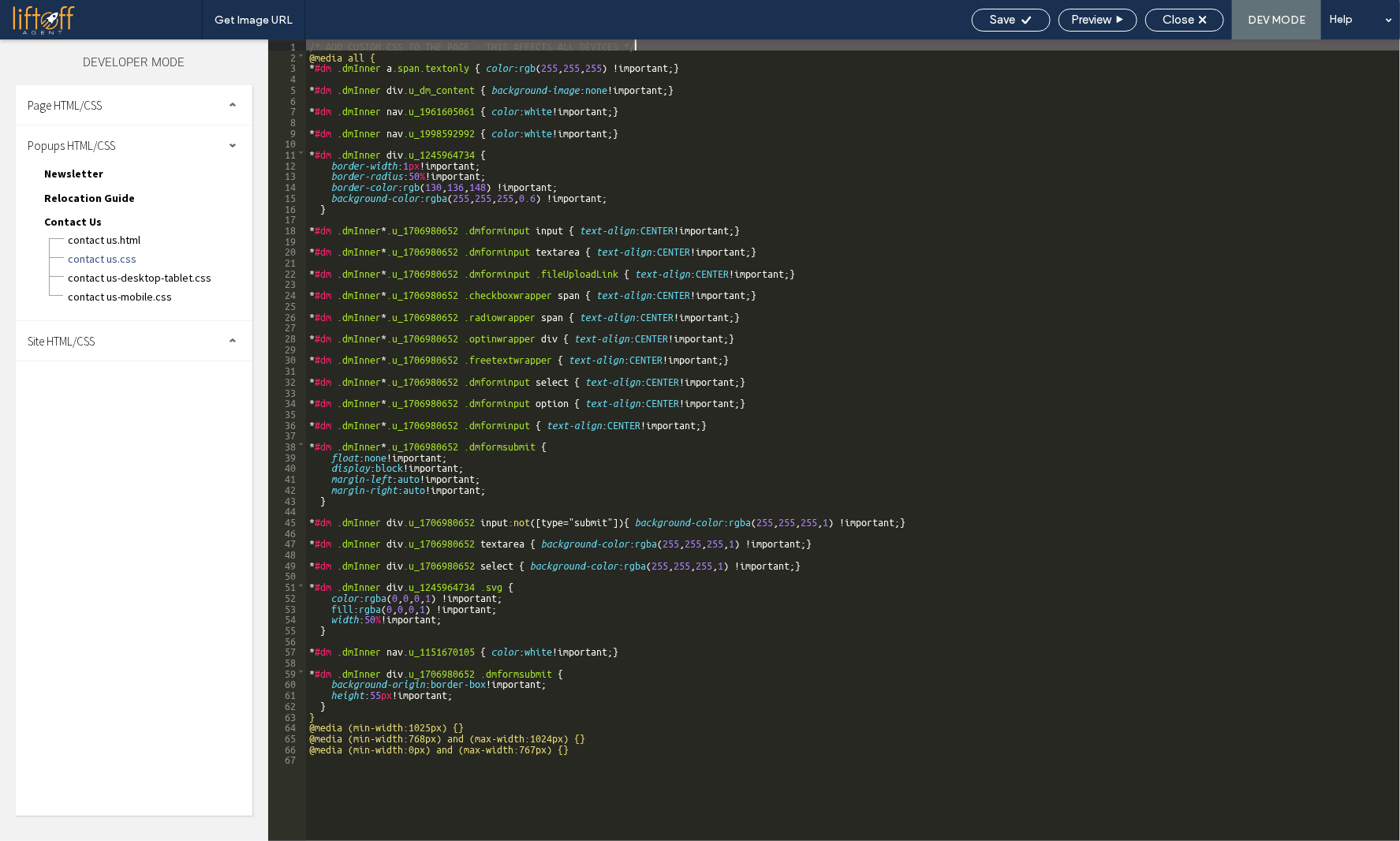
click at [677, 601] on div "/* ADD CUSTOM CSS TO THE PAGE - THIS AFFECTS ALL DEVICES */ @media all { * #dm …" at bounding box center [852, 451] width 1094 height 823
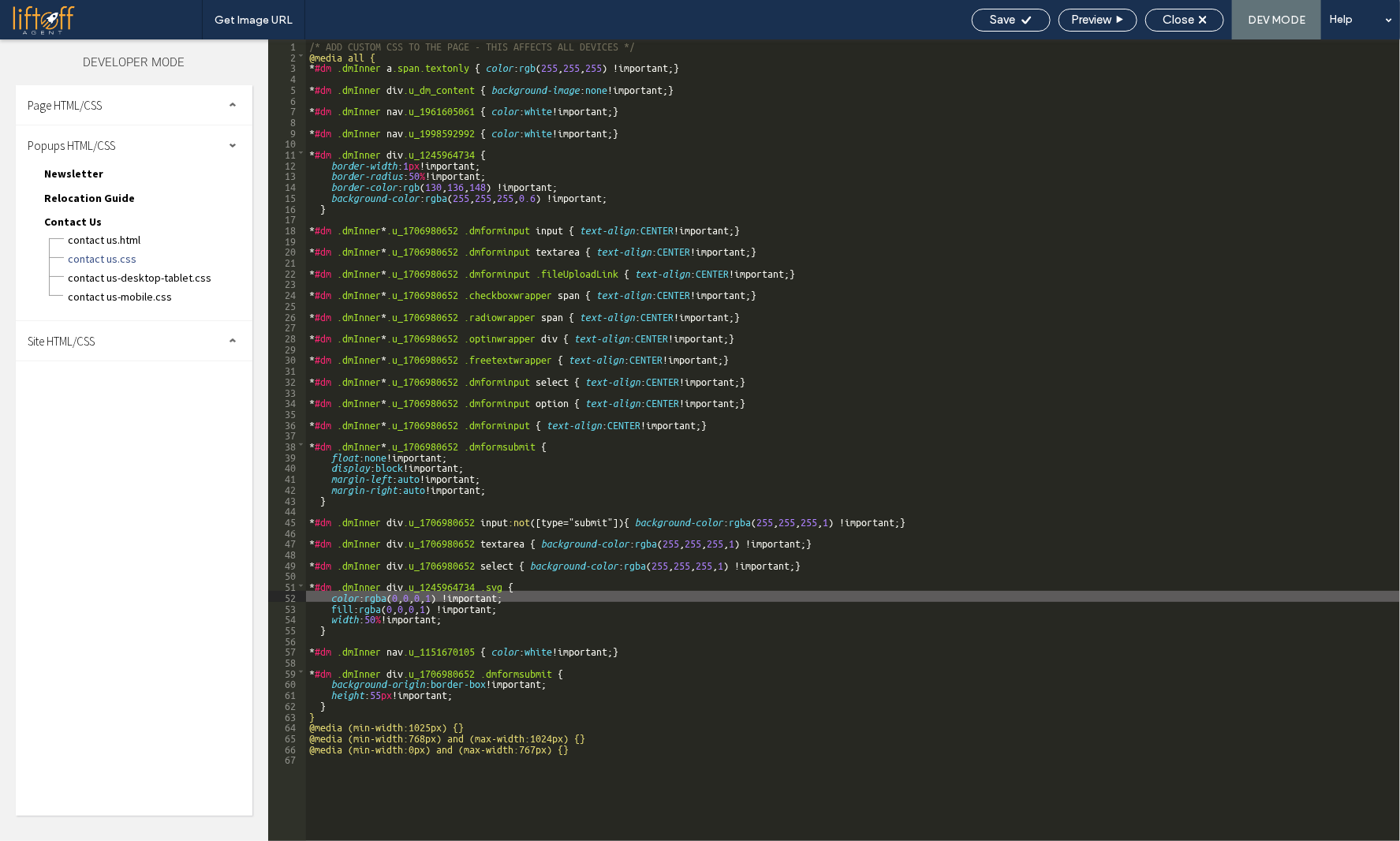
click at [649, 676] on div "/* ADD CUSTOM CSS TO THE PAGE - THIS AFFECTS ALL DEVICES */ @media all { * #dm …" at bounding box center [852, 451] width 1094 height 823
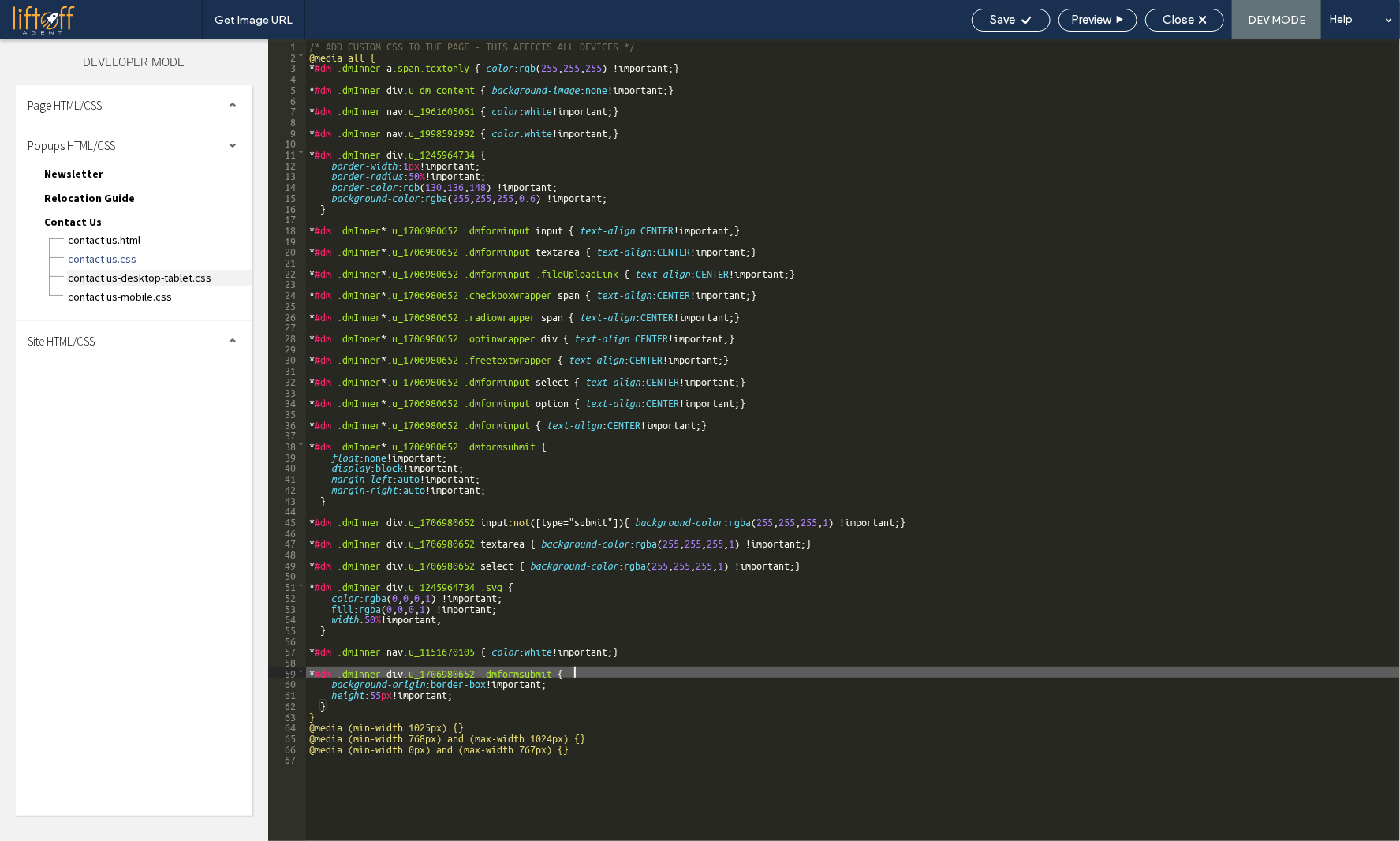
click at [133, 271] on span "Contact Us-desktop-tablet.css" at bounding box center [159, 277] width 185 height 16
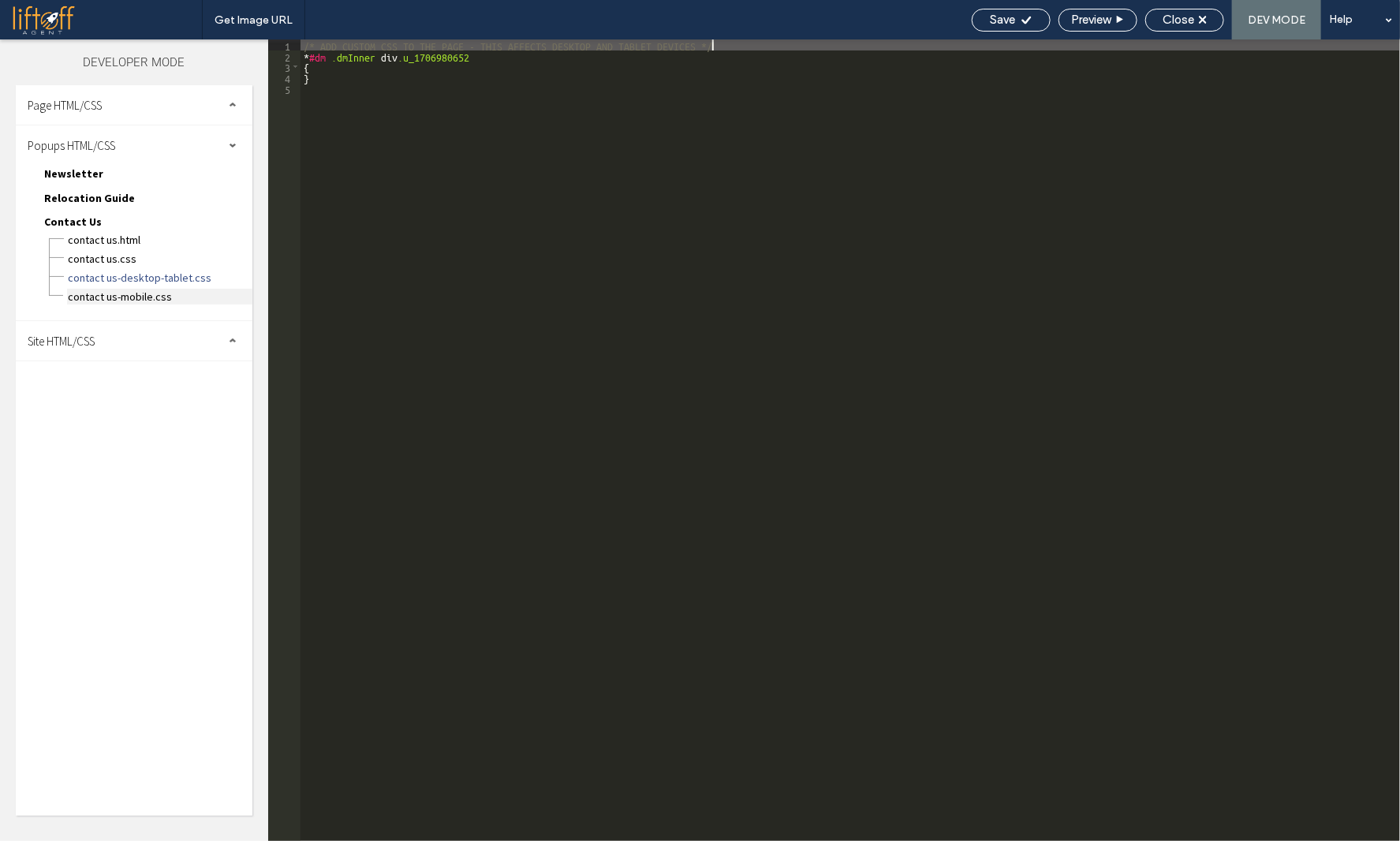
click at [133, 290] on span "Contact Us-mobile.css" at bounding box center [159, 296] width 185 height 16
click at [133, 301] on span "Contact Us-mobile.css" at bounding box center [159, 296] width 185 height 16
click at [123, 293] on span "Contact Us-mobile.css" at bounding box center [159, 296] width 185 height 16
click at [122, 120] on div "Page HTML/CSS" at bounding box center [133, 105] width 237 height 40
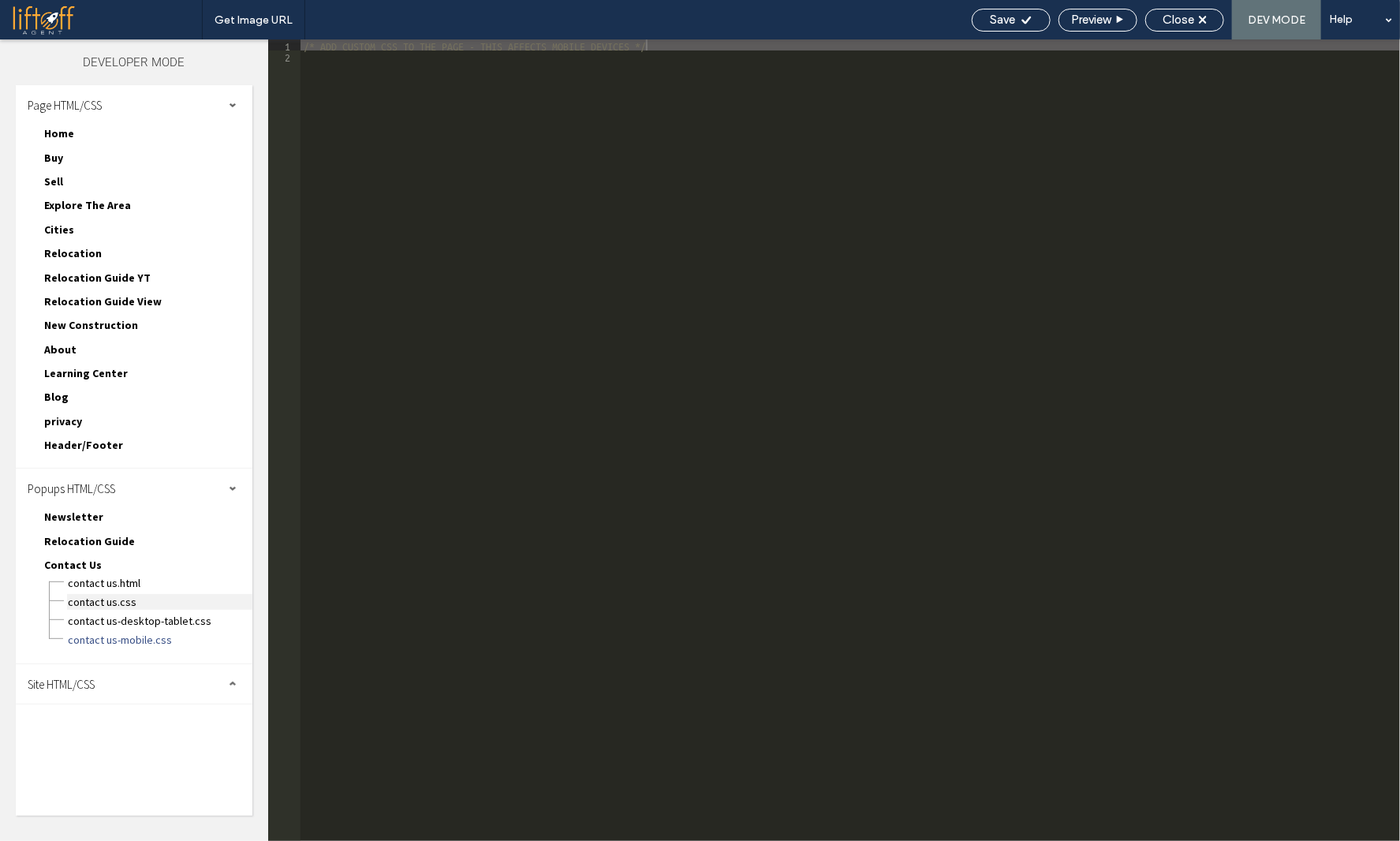
click at [114, 594] on span "Contact Us.css" at bounding box center [159, 602] width 185 height 16
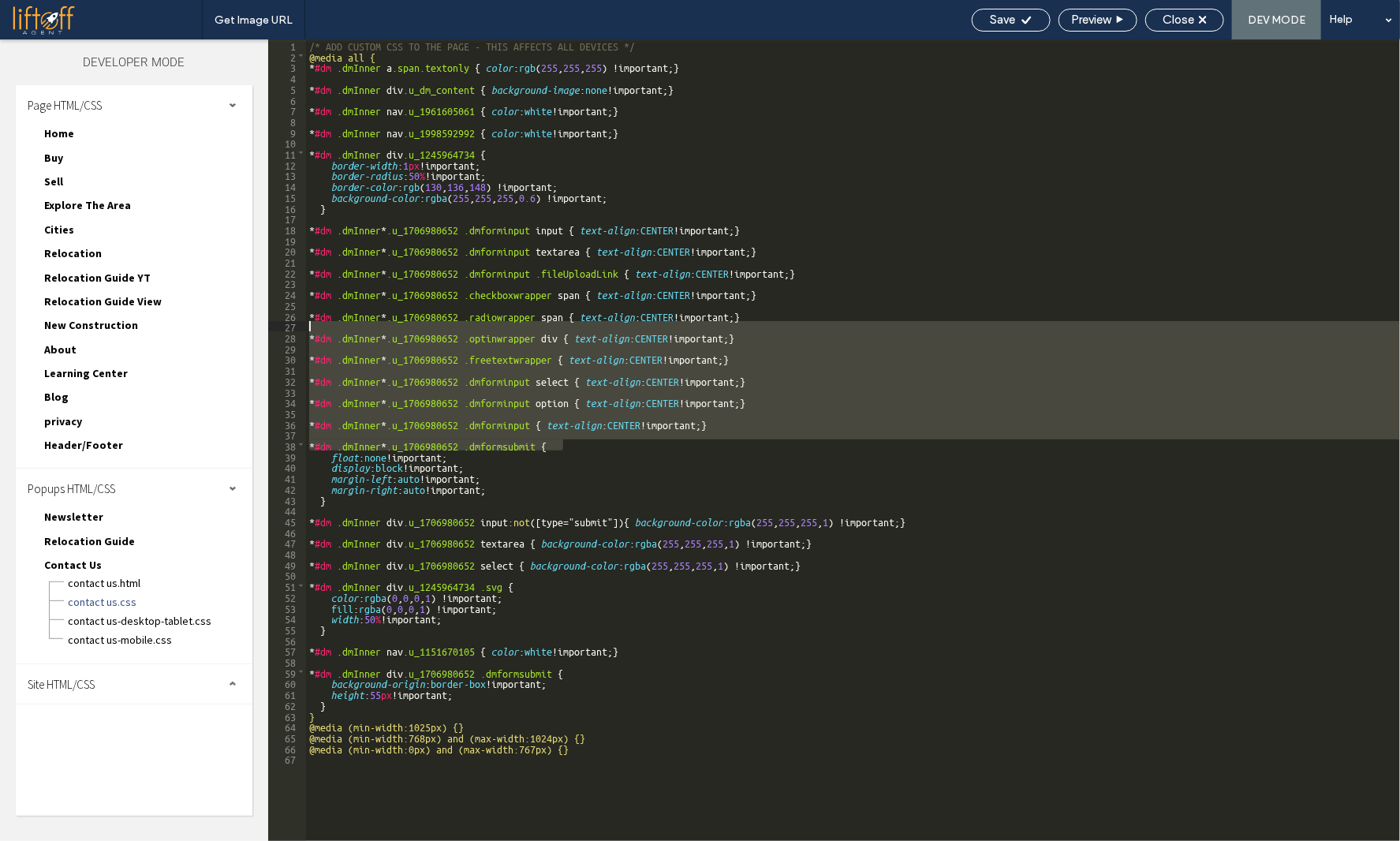
drag, startPoint x: 694, startPoint y: 449, endPoint x: 450, endPoint y: 328, distance: 272.4
click at [450, 328] on div "/* ADD CUSTOM CSS TO THE PAGE - THIS AFFECTS ALL DEVICES */ @media all { * #dm …" at bounding box center [852, 451] width 1094 height 823
click at [100, 684] on div "Site HTML/CSS" at bounding box center [133, 684] width 237 height 40
click at [113, 745] on span "site.css" at bounding box center [163, 753] width 179 height 16
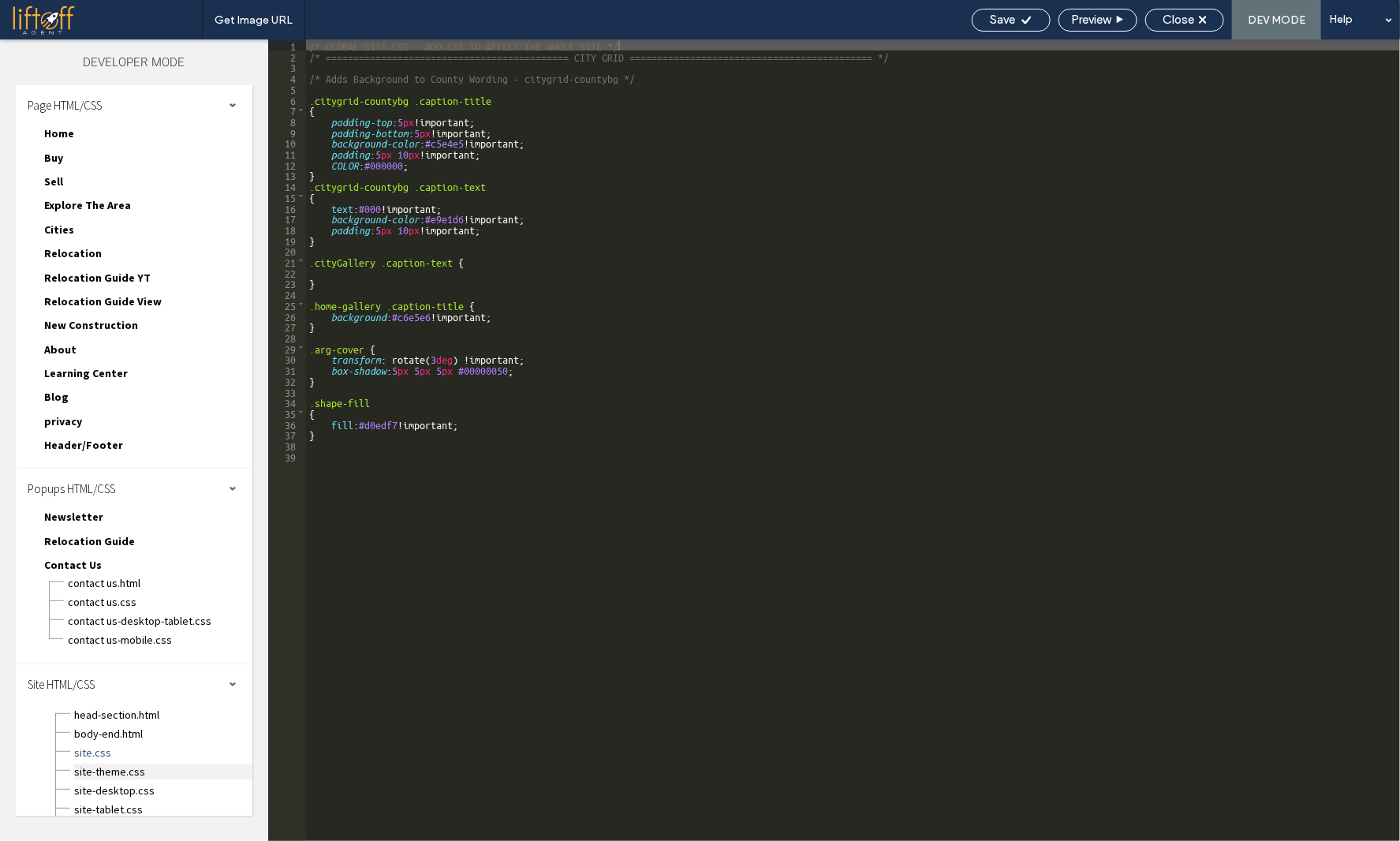
click at [112, 764] on span "site-theme.css" at bounding box center [163, 772] width 179 height 16
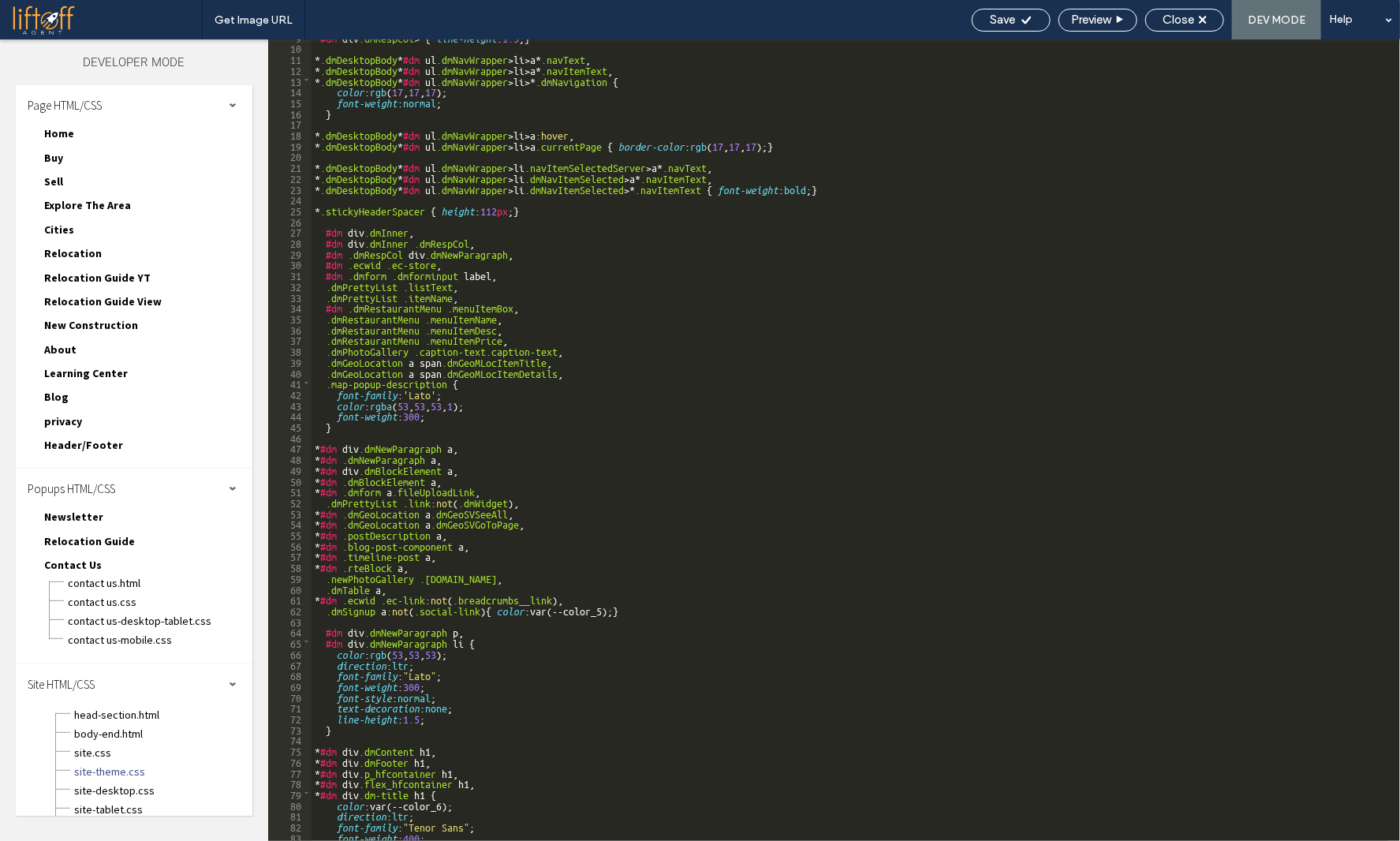
scroll to position [284, 0]
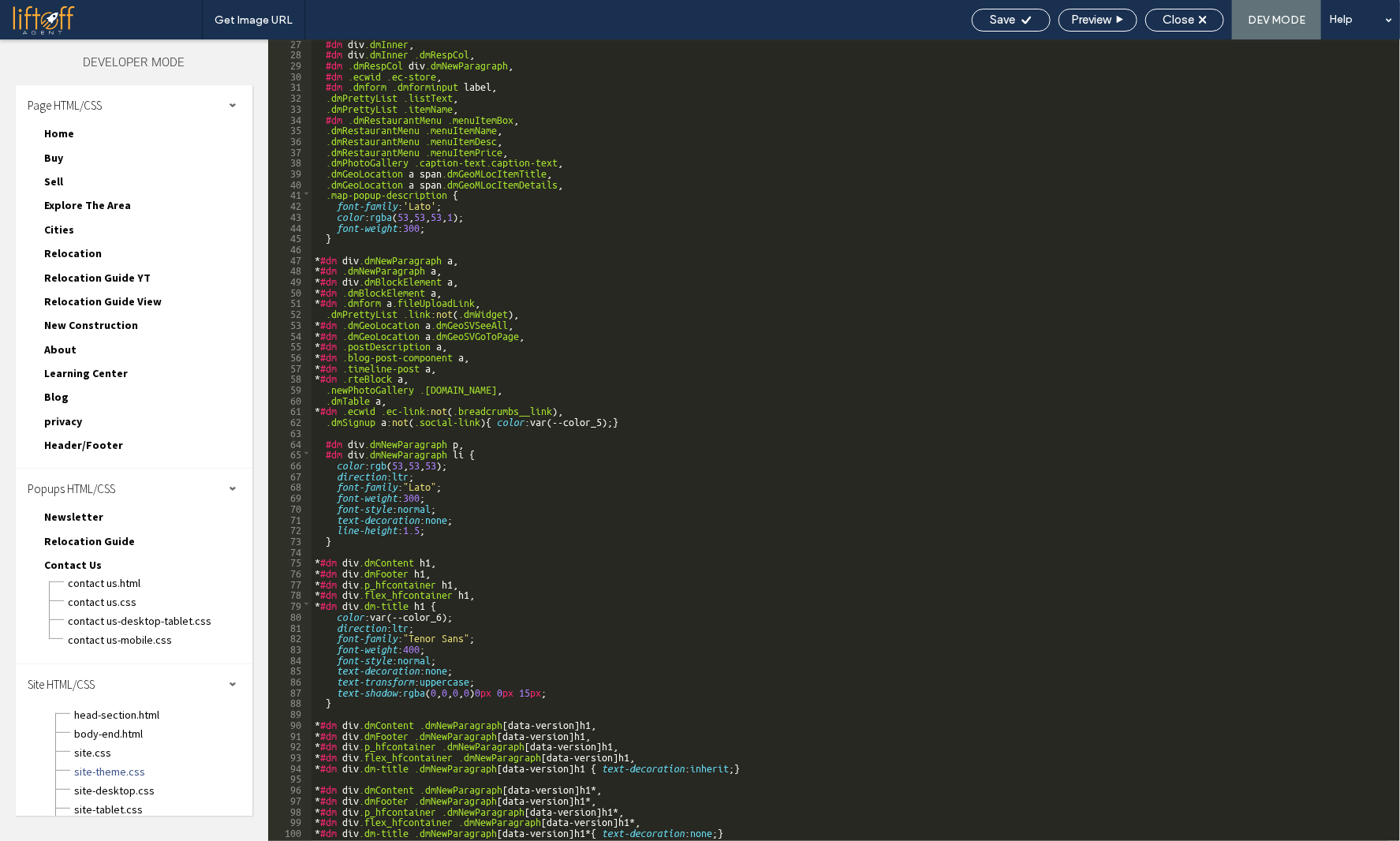
click at [573, 643] on div "#dm div .dmInner , #dm div .dmInner .dmRespCol , #dm .dmRespCol div .dmNewParag…" at bounding box center [850, 449] width 1077 height 823
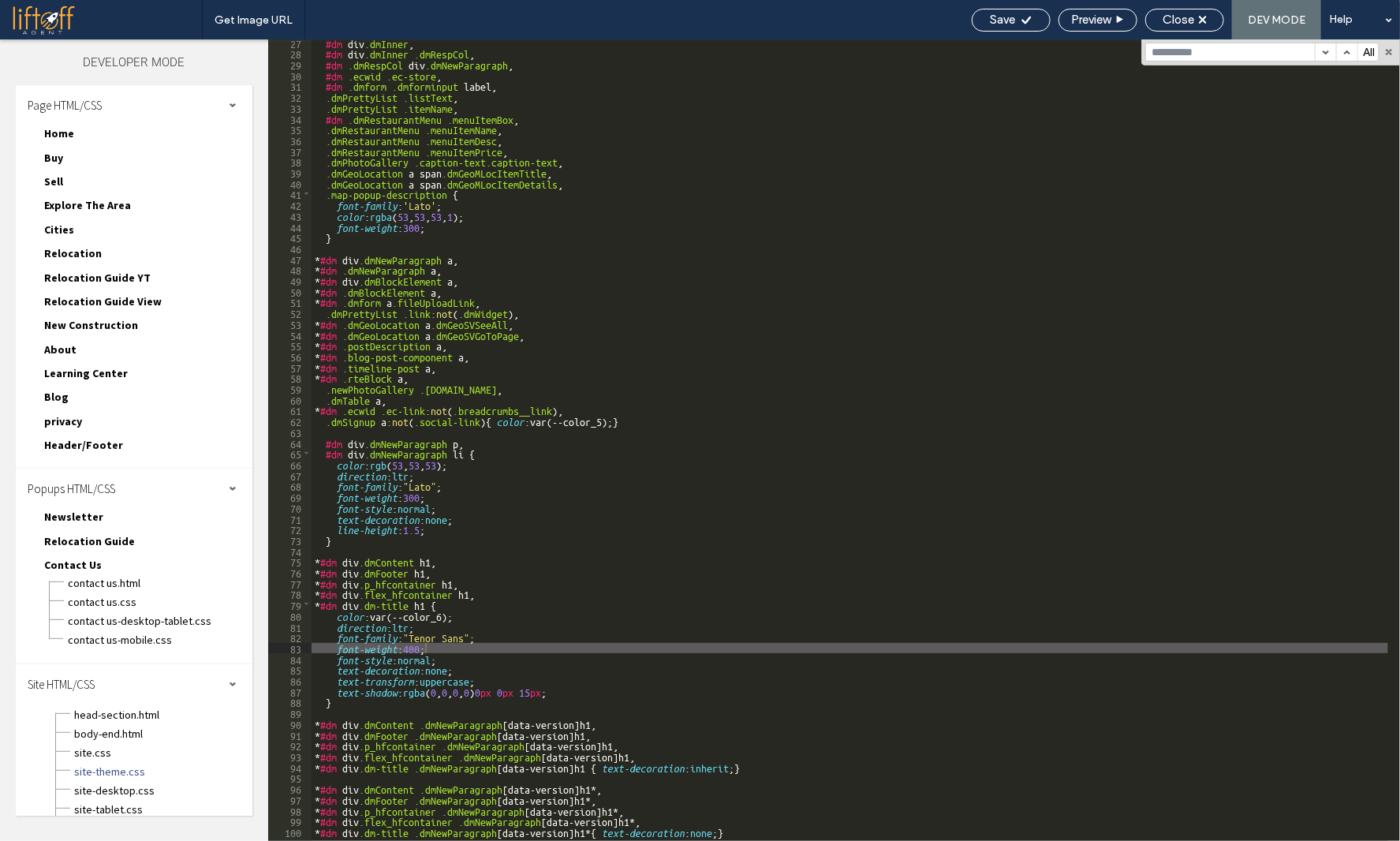
click at [1193, 0] on div "Save Preview Close DEV MODE Help" at bounding box center [1183, 20] width 437 height 40
click at [1194, 19] on span "Close" at bounding box center [1178, 20] width 31 height 14
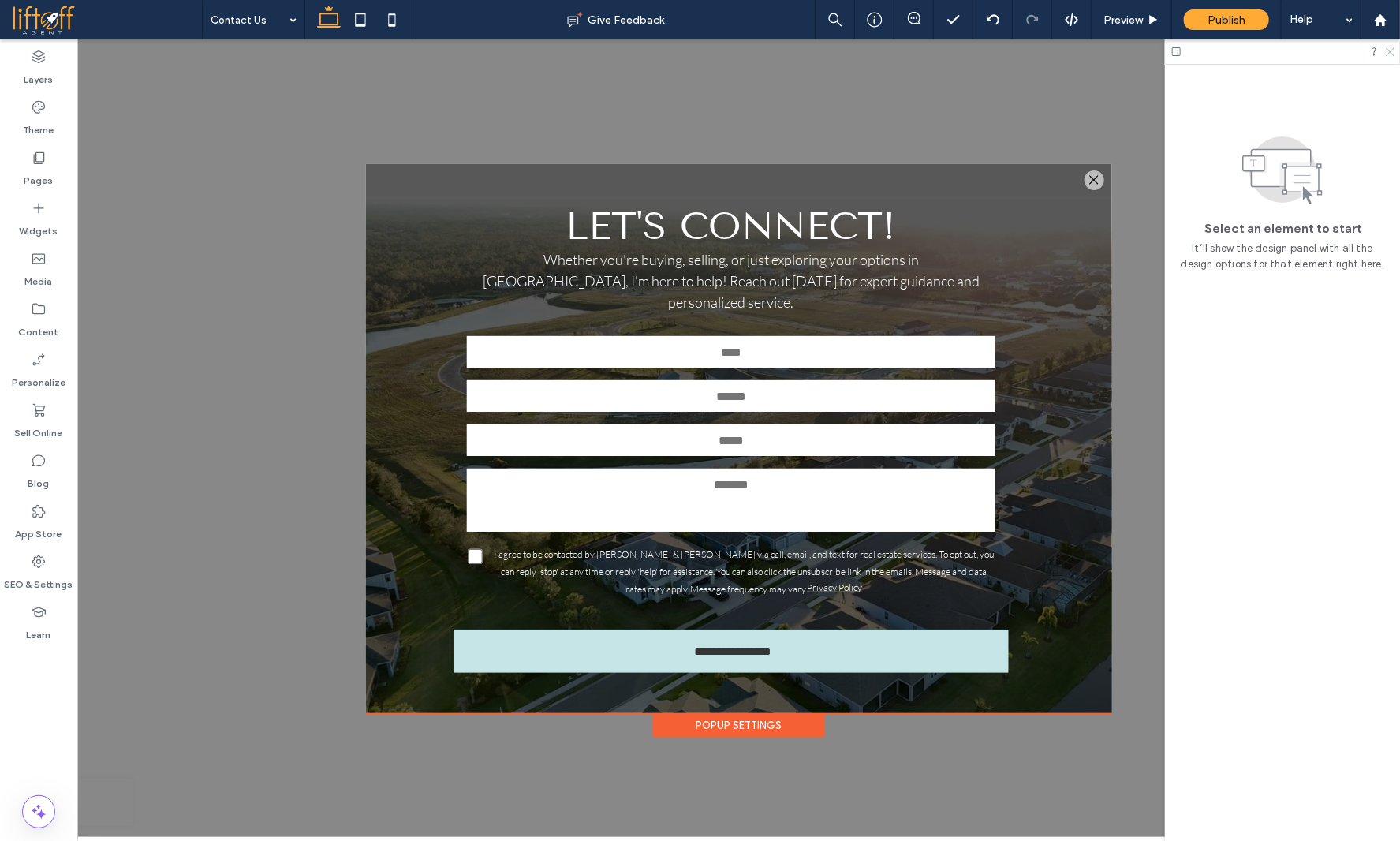
click at [1389, 51] on icon at bounding box center [1390, 51] width 10 height 10
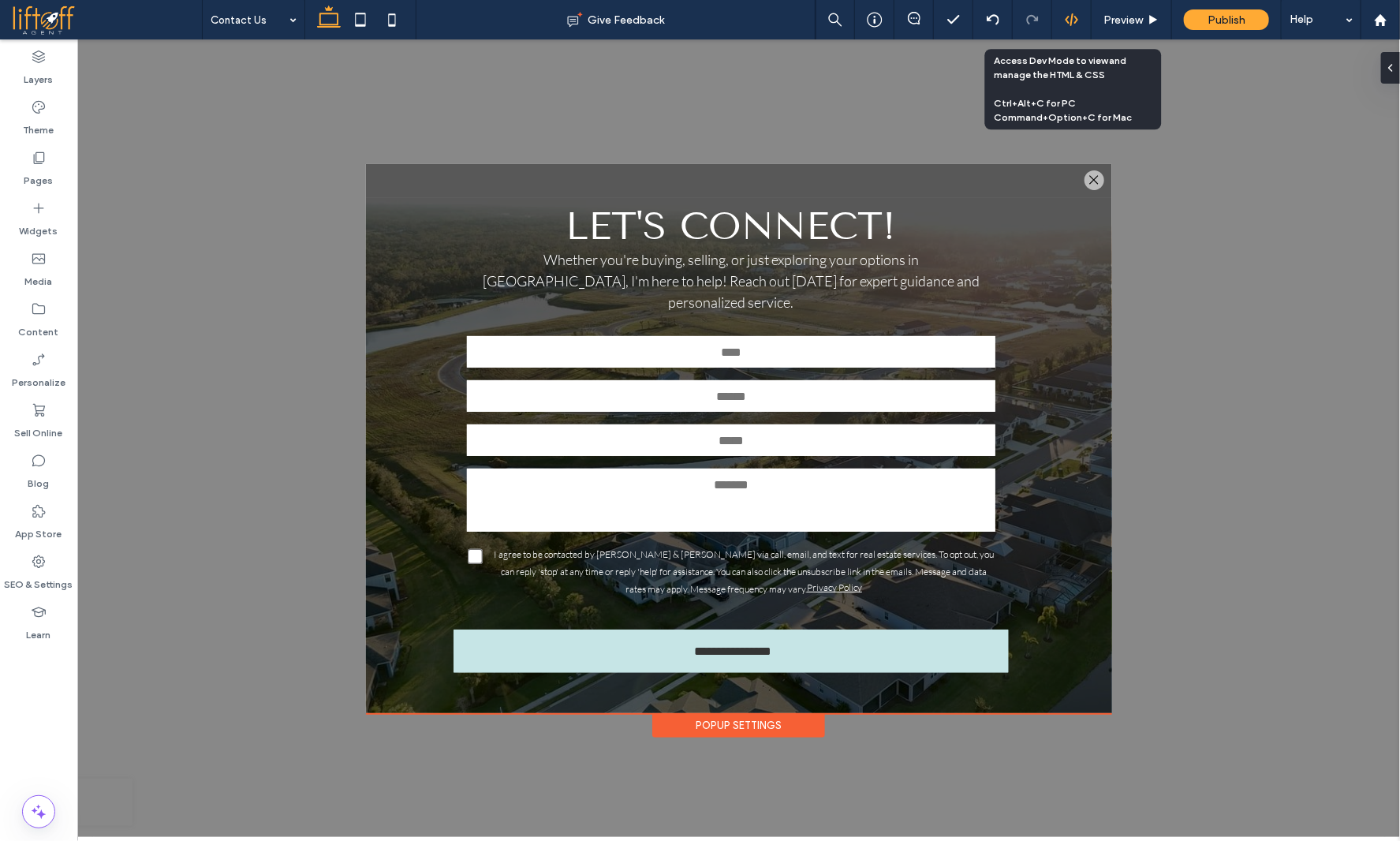
click at [1081, 20] on div at bounding box center [1072, 20] width 39 height 14
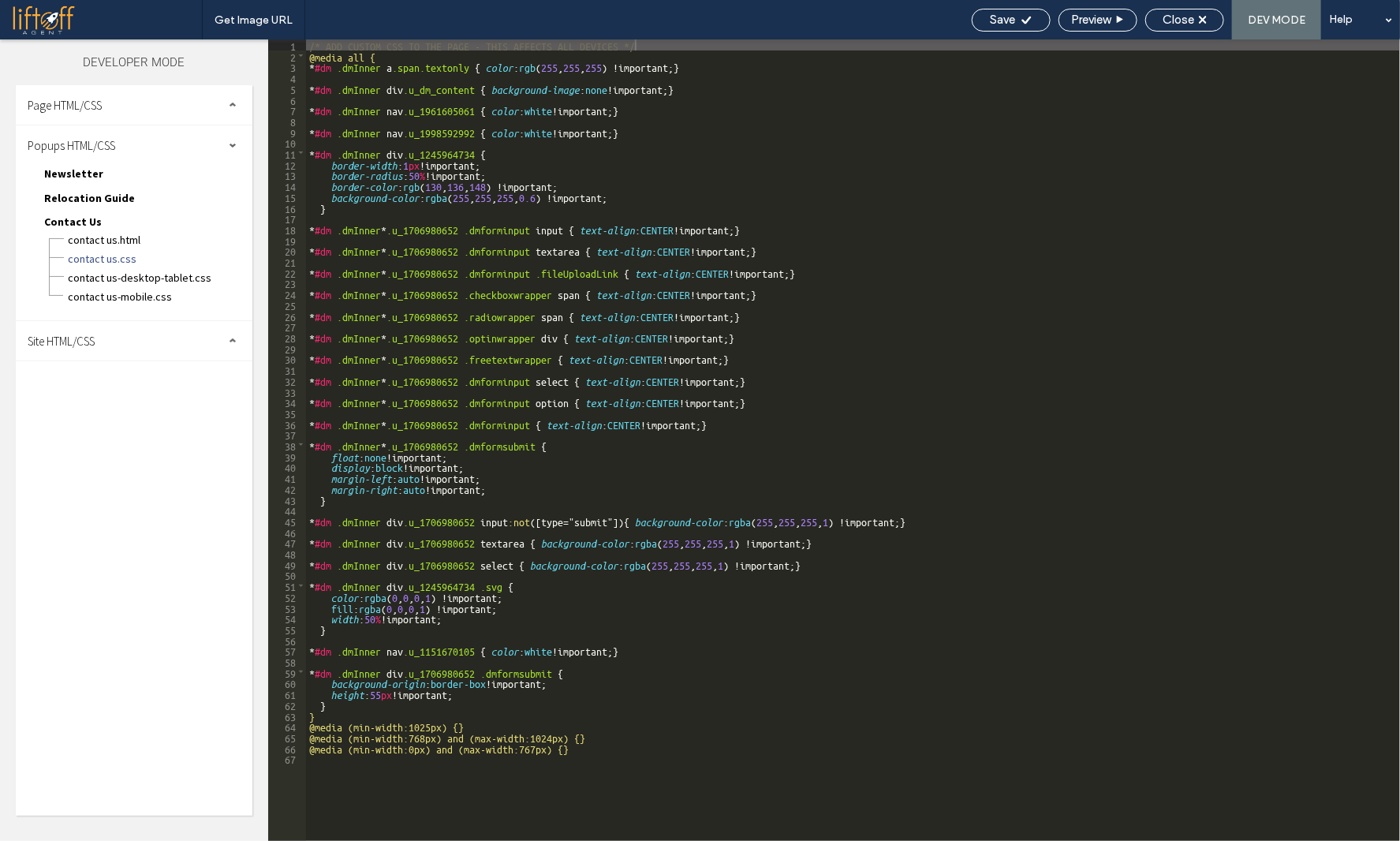
click at [566, 324] on div "/* ADD CUSTOM CSS TO THE PAGE - THIS AFFECTS ALL DEVICES */ @media all { * #dm …" at bounding box center [987, 451] width 1363 height 823
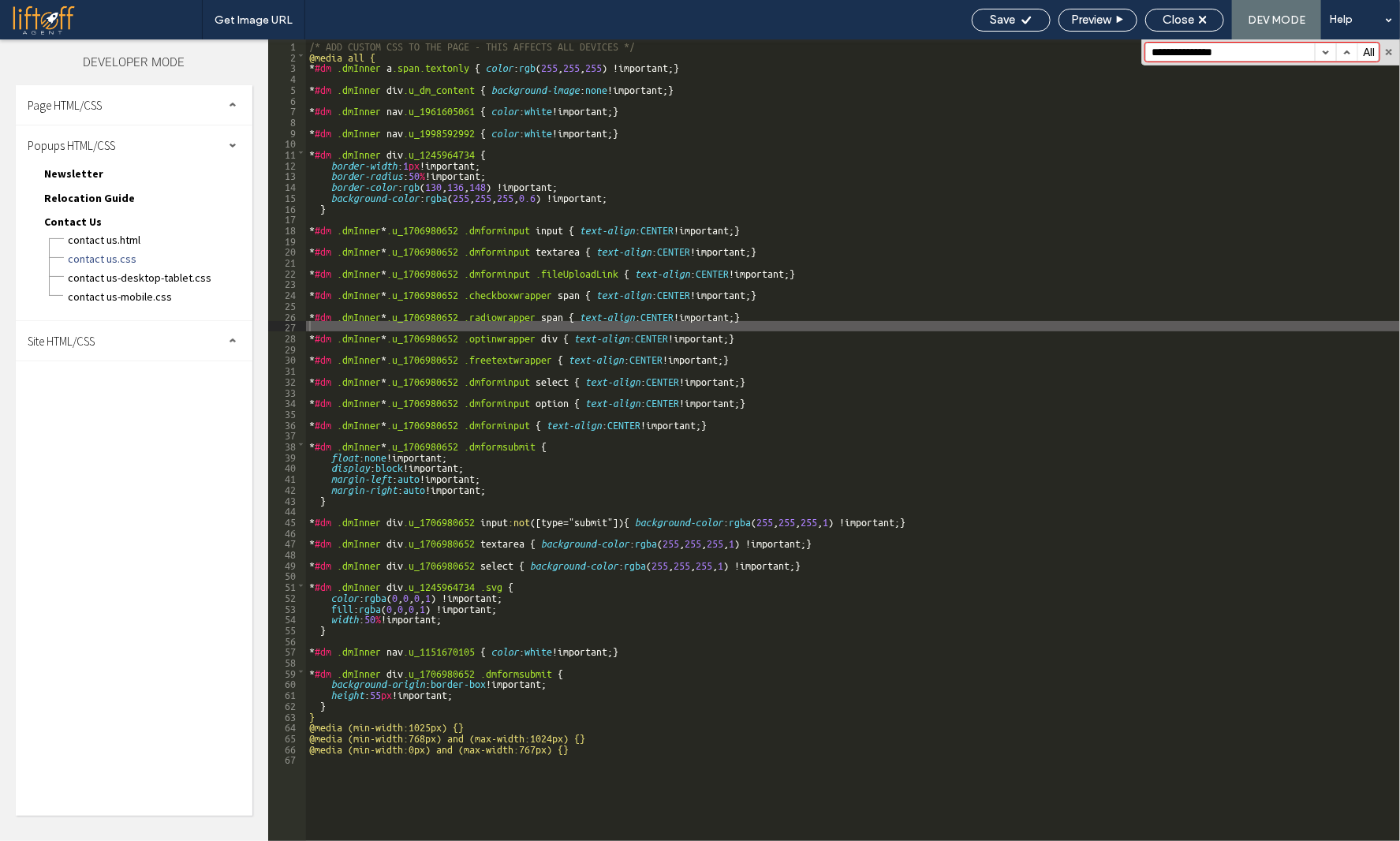
type input "**********"
click at [120, 230] on div "Contact Us.html" at bounding box center [159, 238] width 185 height 19
click at [139, 277] on span "Contact Us-desktop-tablet.css" at bounding box center [159, 277] width 185 height 16
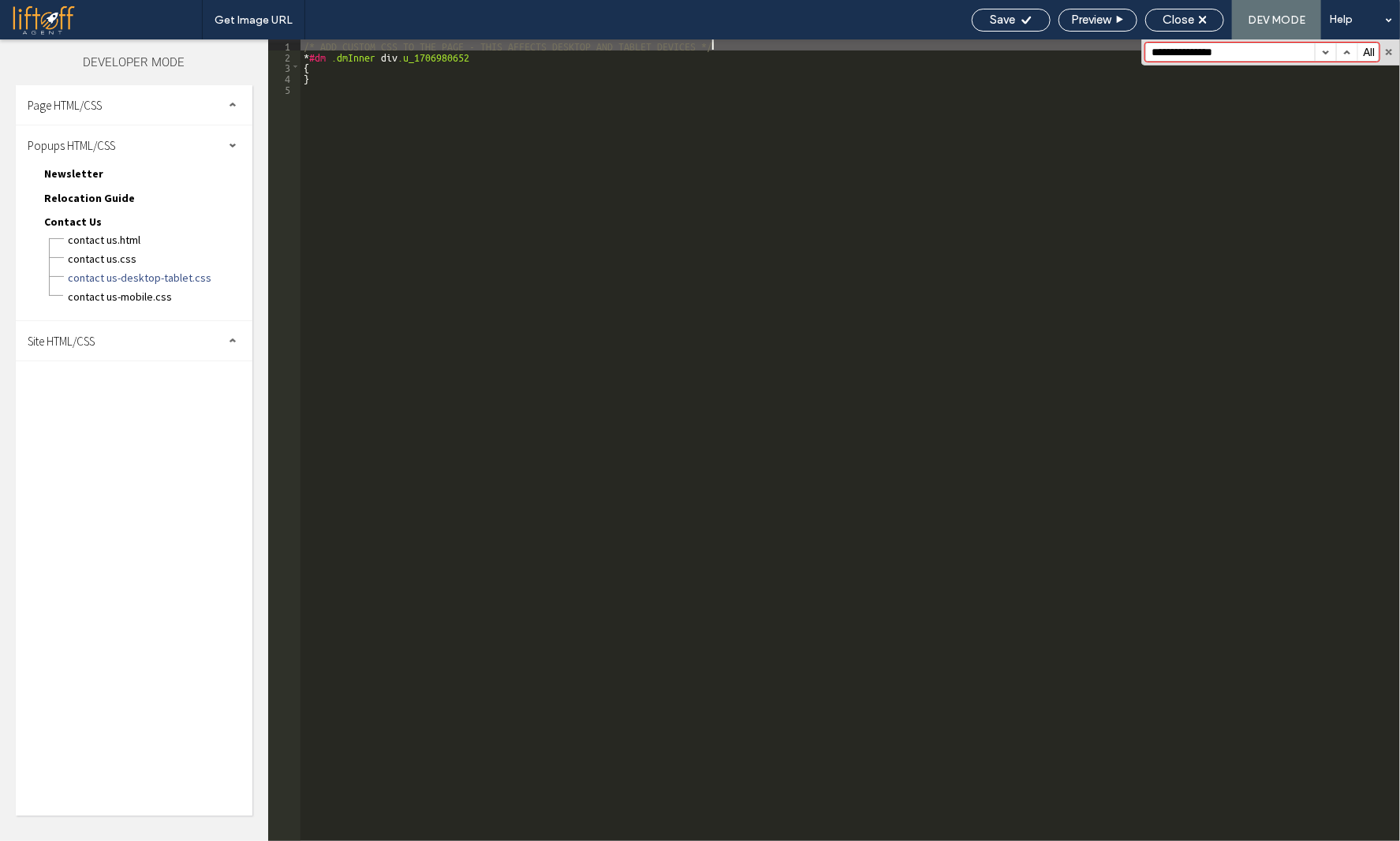
click at [524, 289] on div "/* ADD CUSTOM CSS TO THE PAGE - THIS AFFECTS DESKTOP AND TABLET DEVICES */ * #d…" at bounding box center [850, 451] width 1099 height 823
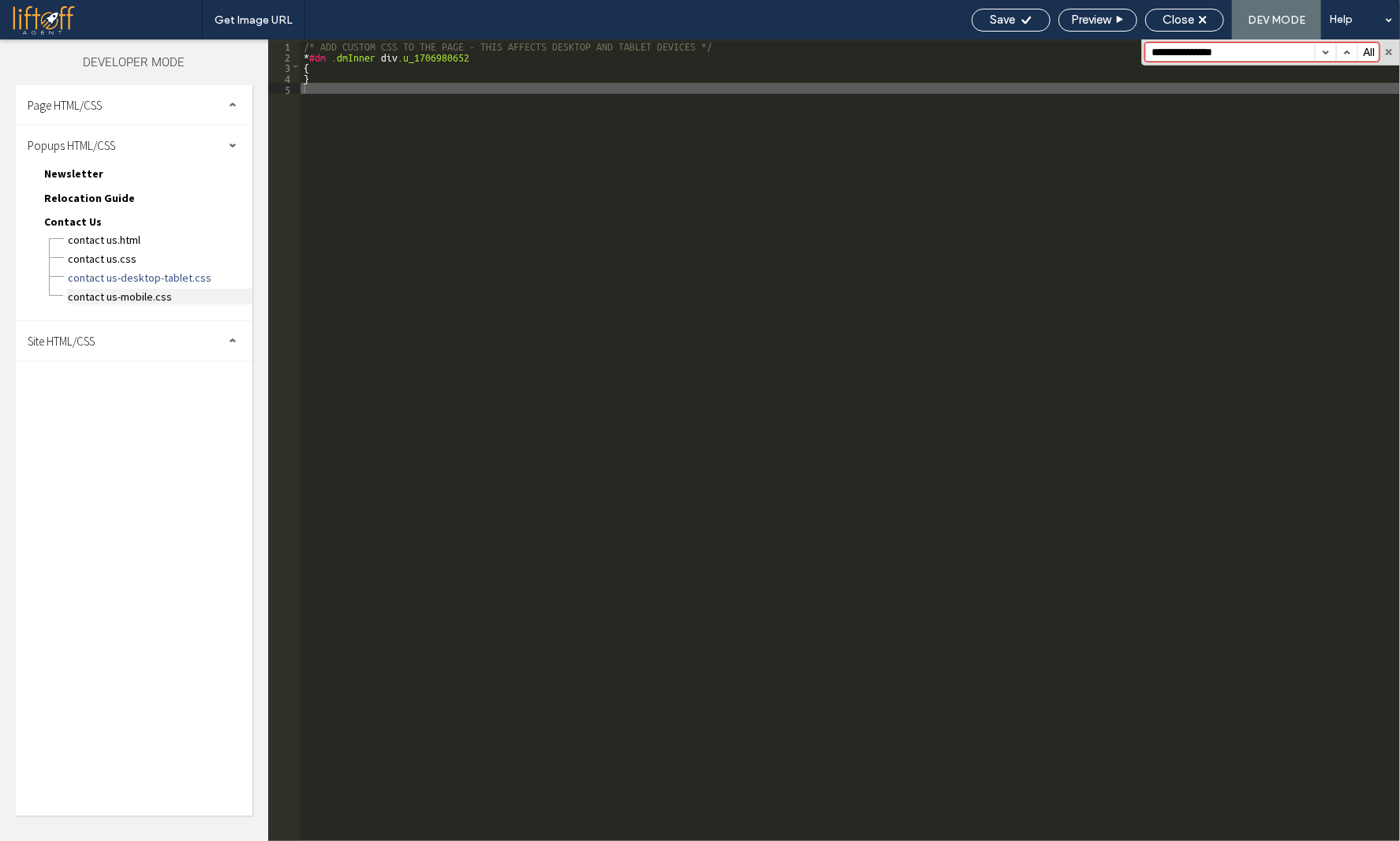
click at [120, 289] on span "Contact Us-mobile.css" at bounding box center [159, 296] width 185 height 16
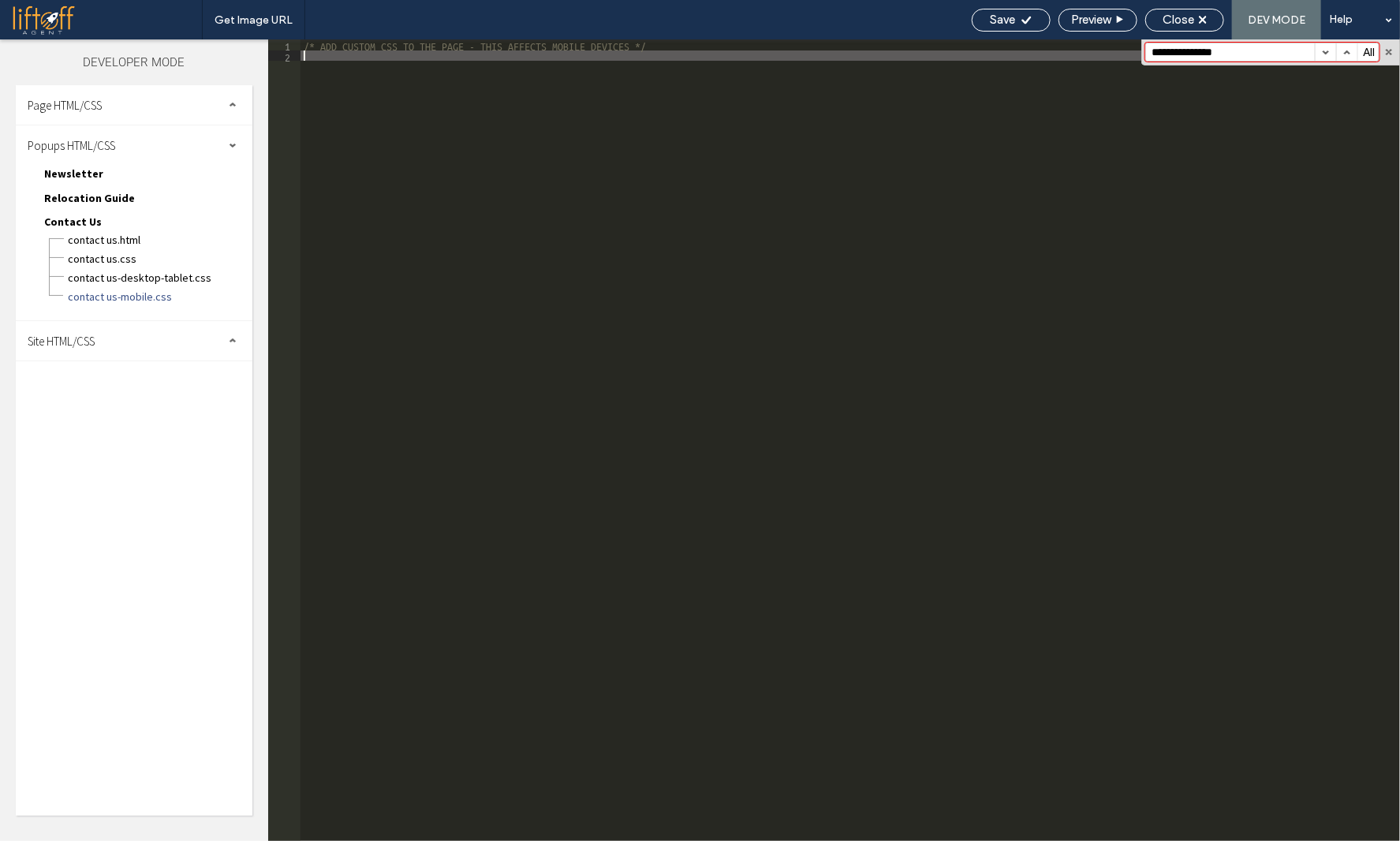
click at [489, 300] on div "/* ADD CUSTOM CSS TO THE PAGE - THIS AFFECTS MOBILE DEVICES */" at bounding box center [850, 451] width 1099 height 823
click at [102, 195] on span "Relocation Guide" at bounding box center [89, 197] width 91 height 14
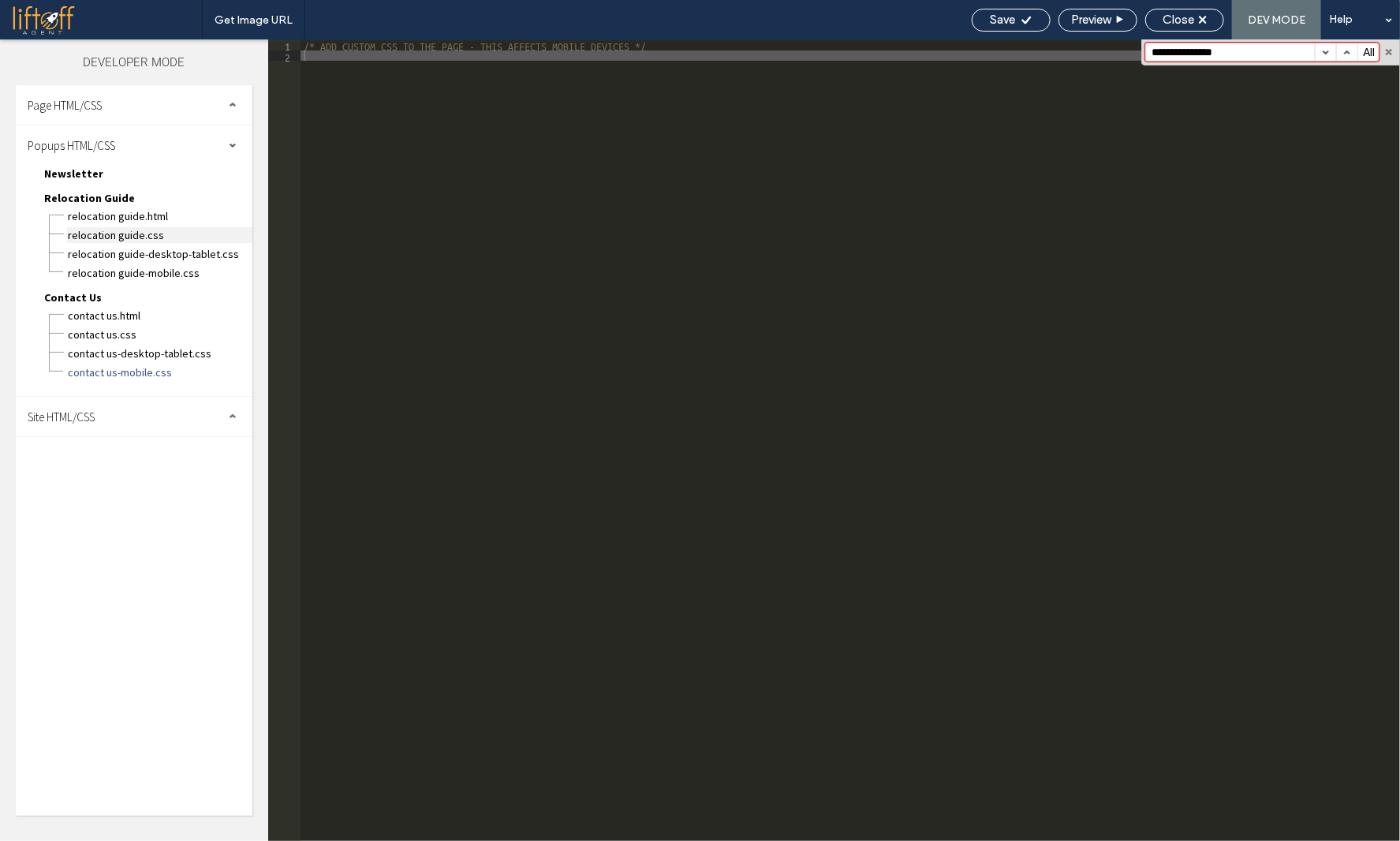
click at [124, 234] on span "Relocation Guide.css" at bounding box center [159, 235] width 185 height 16
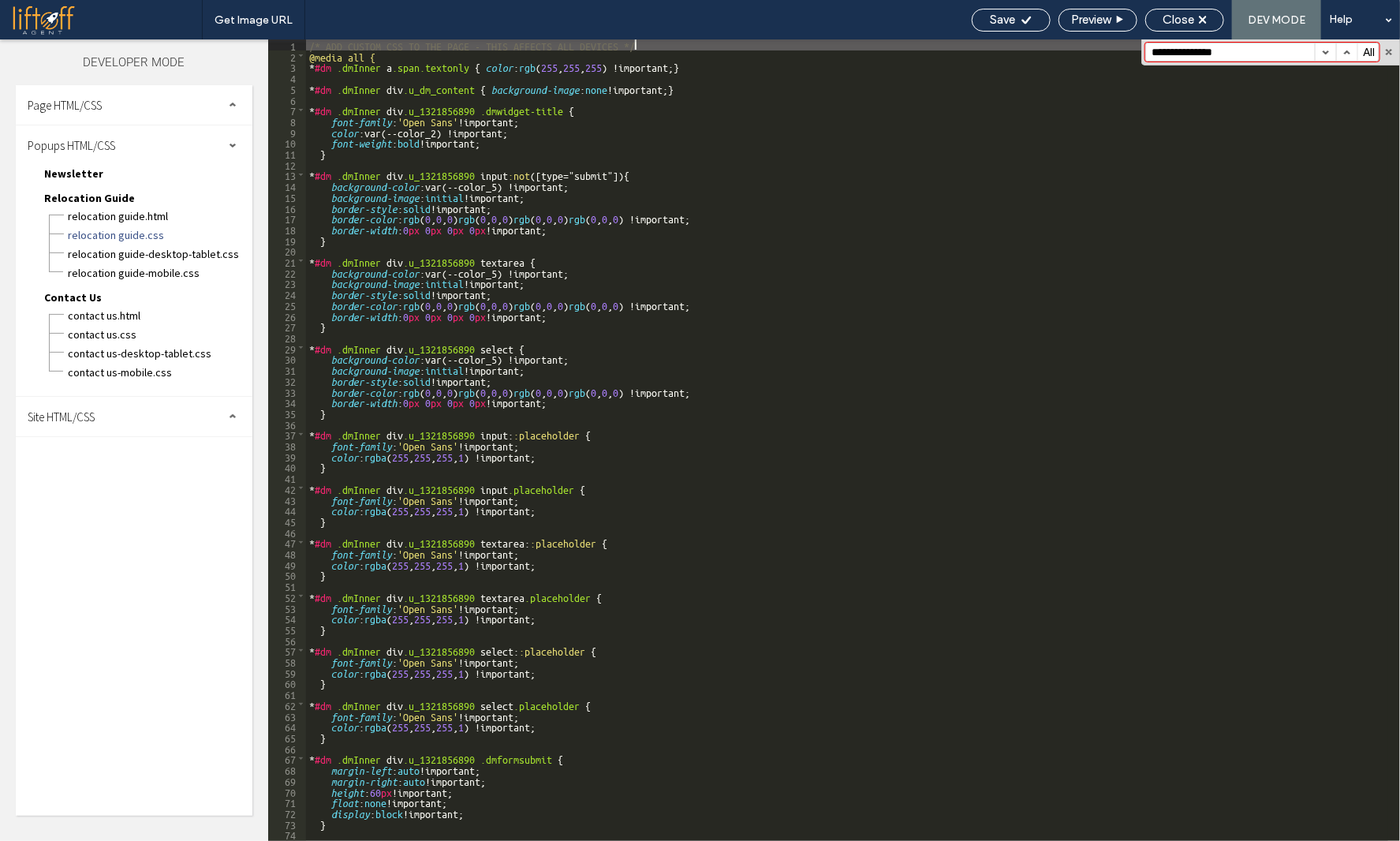
click at [500, 281] on div "/* ADD CUSTOM CSS TO THE PAGE - THIS AFFECTS ALL DEVICES */ @media all { * #dm …" at bounding box center [846, 451] width 1082 height 823
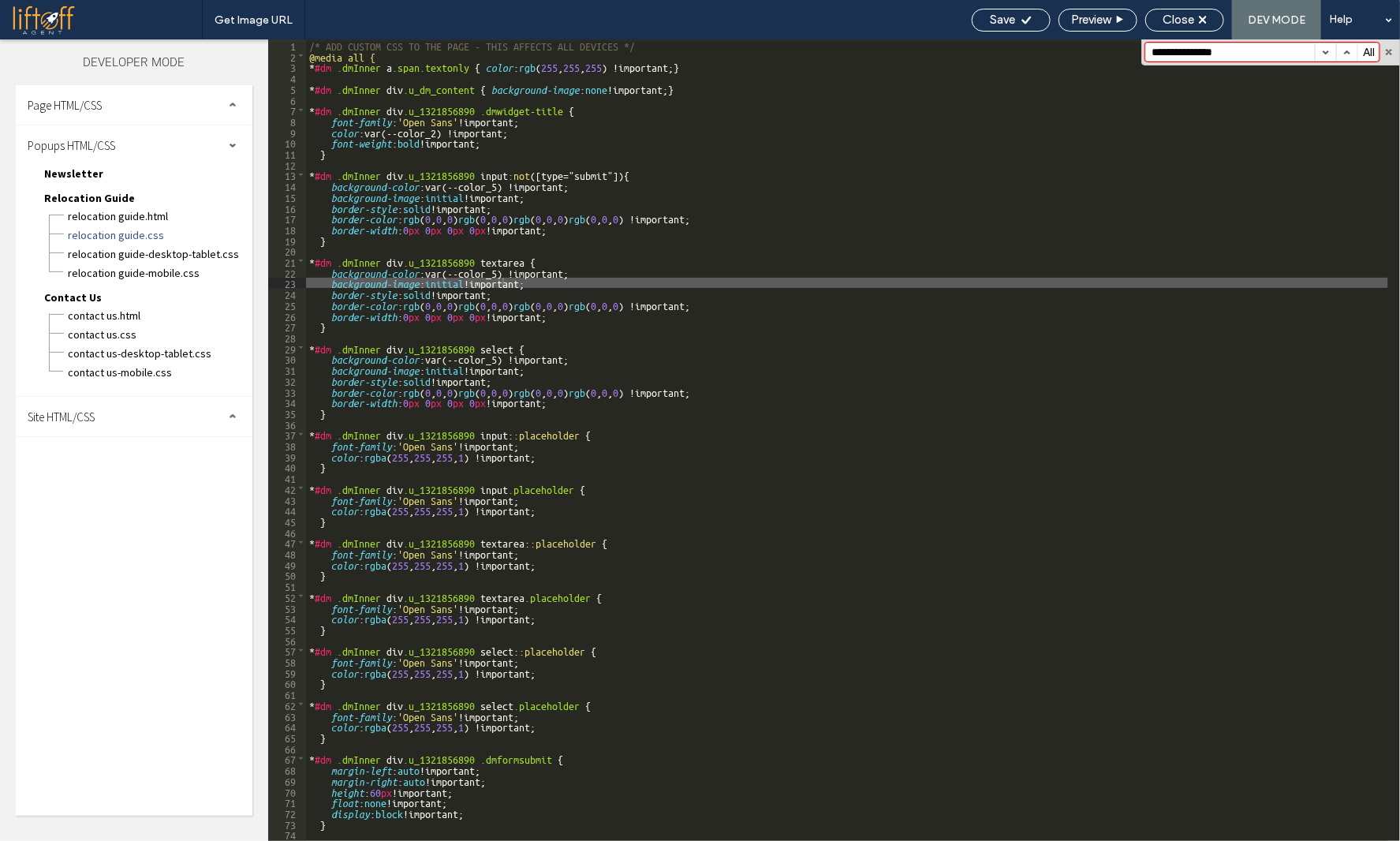
click at [81, 174] on span "Newsletter" at bounding box center [74, 173] width 59 height 14
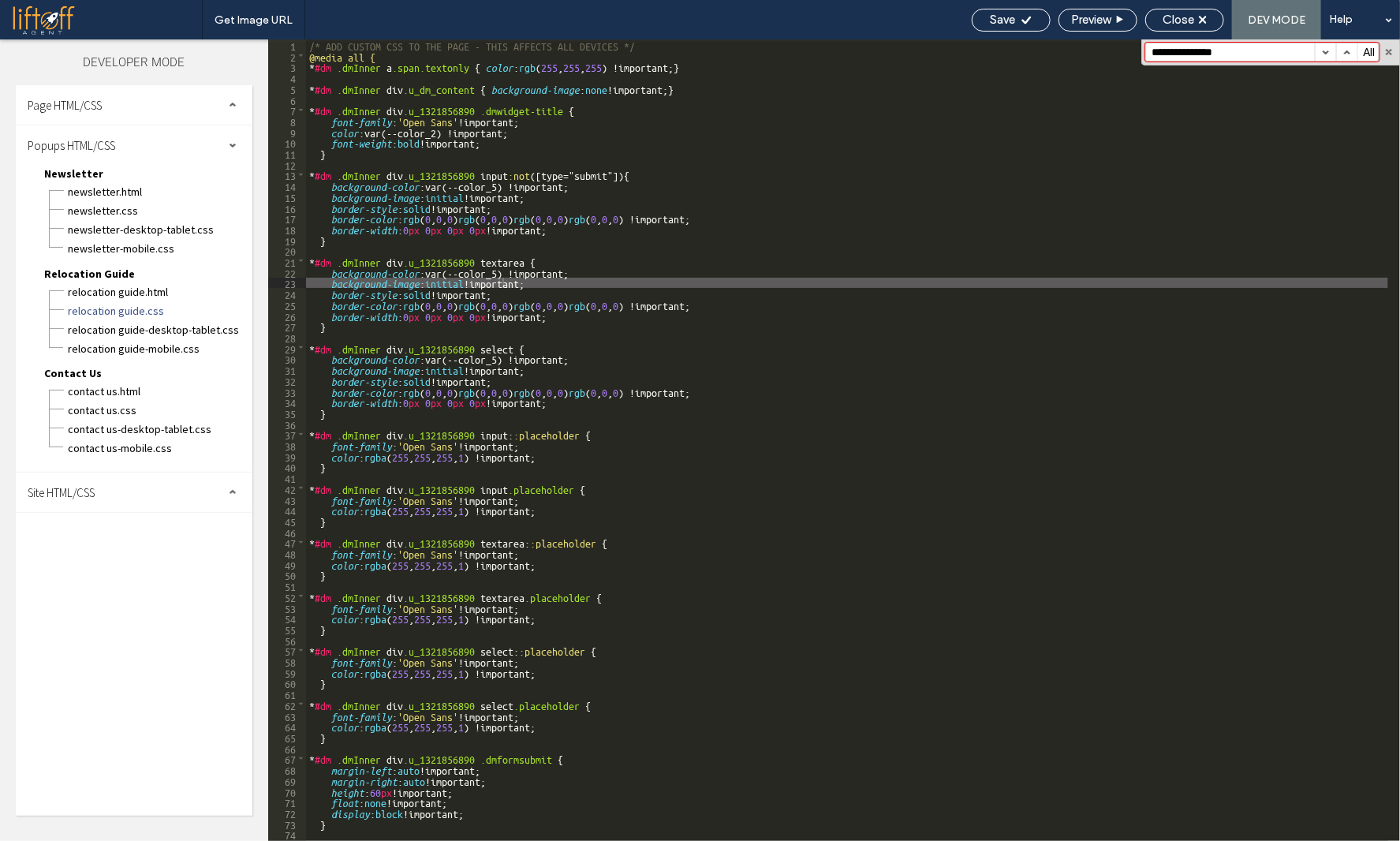
drag, startPoint x: 101, startPoint y: 215, endPoint x: 281, endPoint y: 230, distance: 180.6
click at [101, 215] on span "Newsletter.css" at bounding box center [159, 210] width 185 height 16
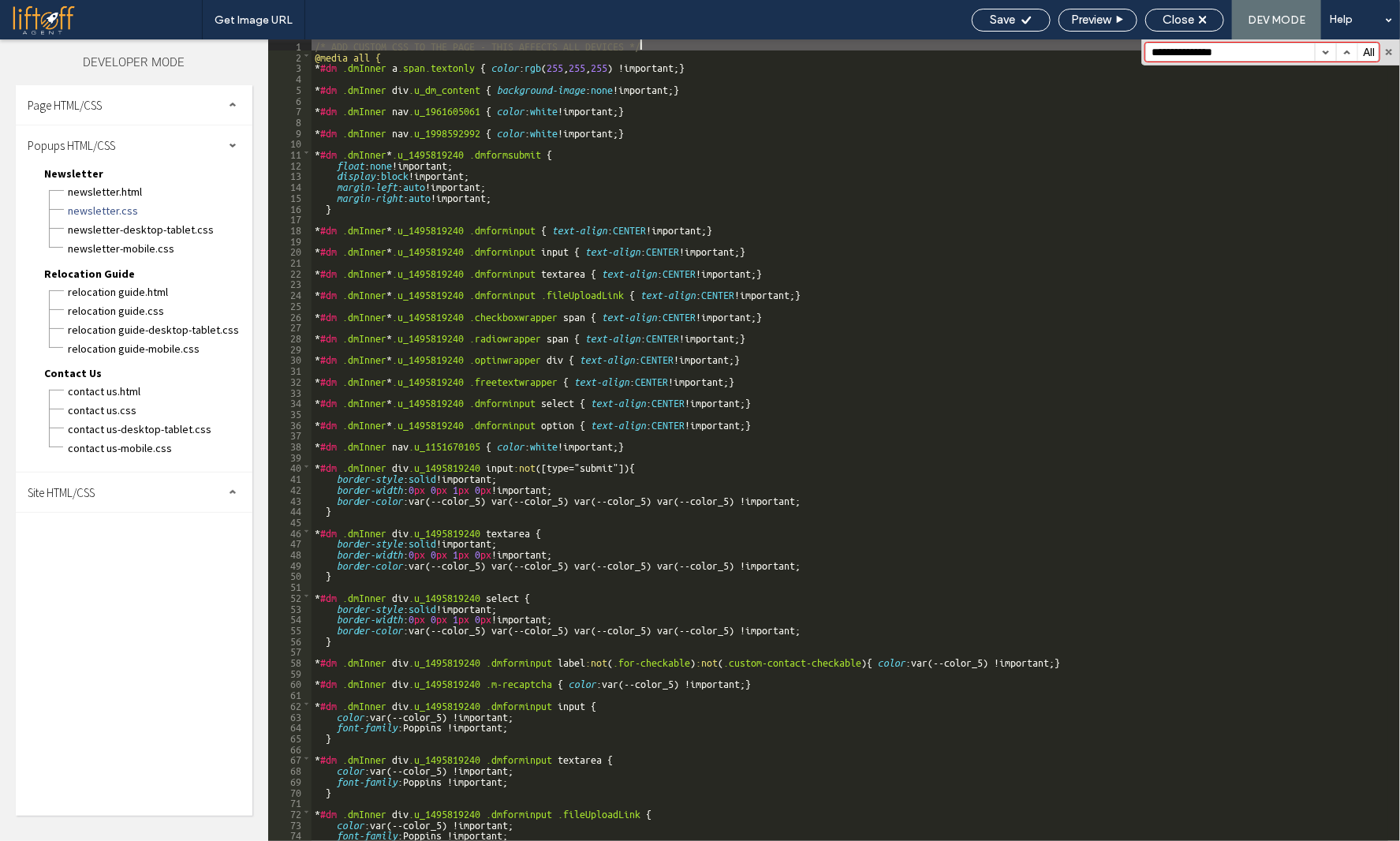
click at [503, 242] on div "/* ADD CUSTOM CSS TO THE PAGE - THIS AFFECTS ALL DEVICES */ @media all { * #dm …" at bounding box center [850, 451] width 1077 height 823
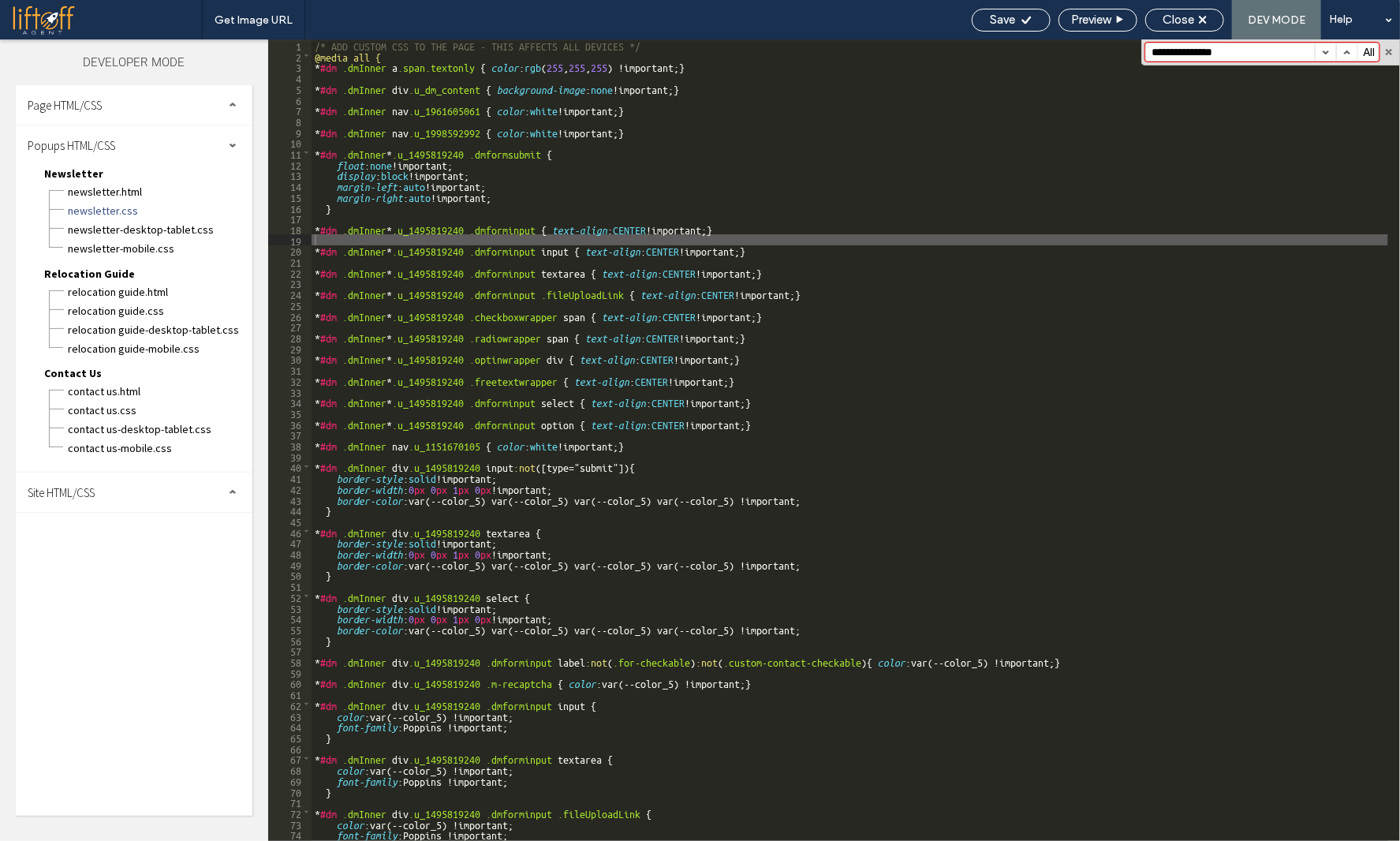
click at [119, 101] on div "Page HTML/CSS" at bounding box center [133, 105] width 237 height 40
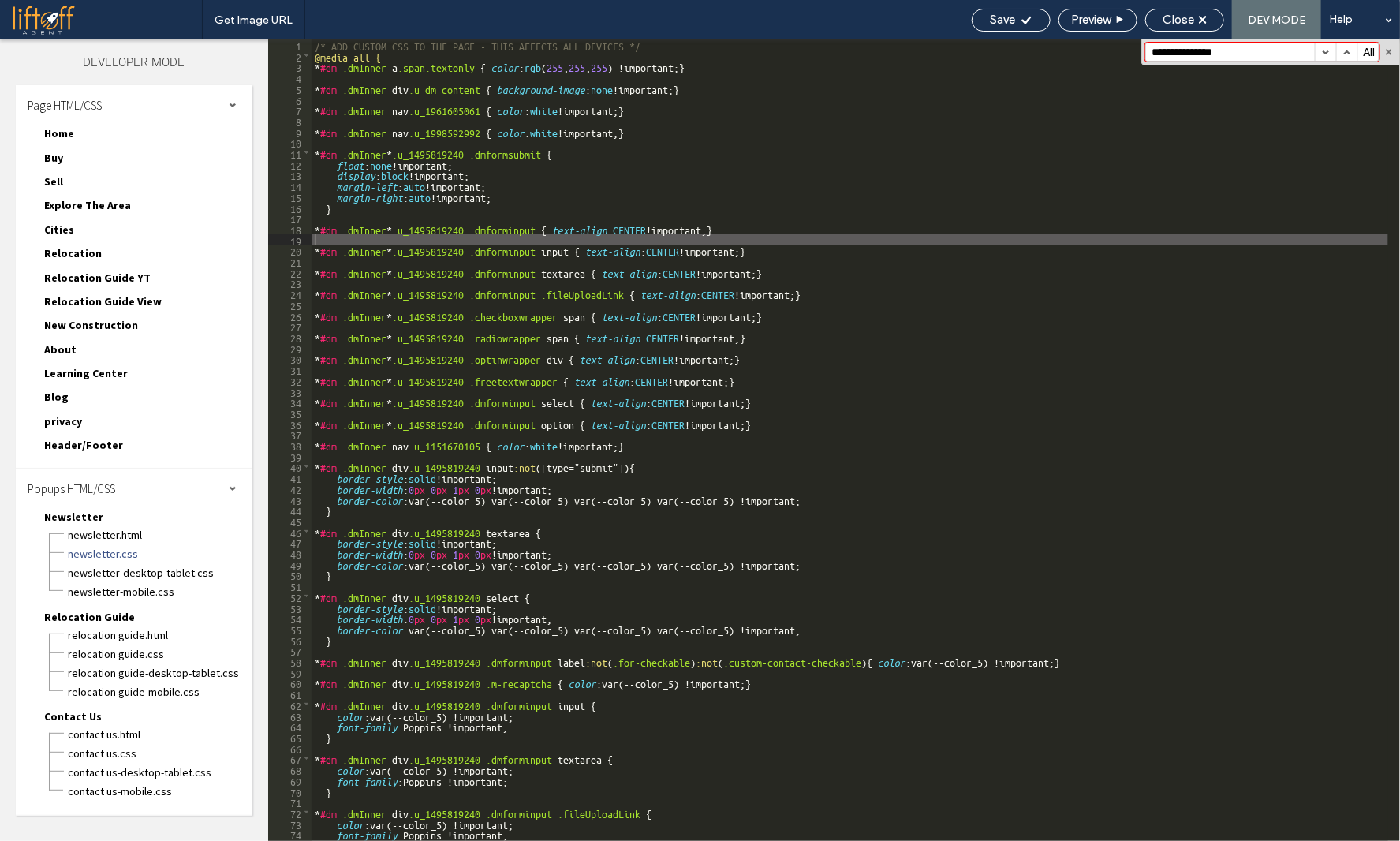
click at [49, 135] on span "Home" at bounding box center [59, 133] width 30 height 14
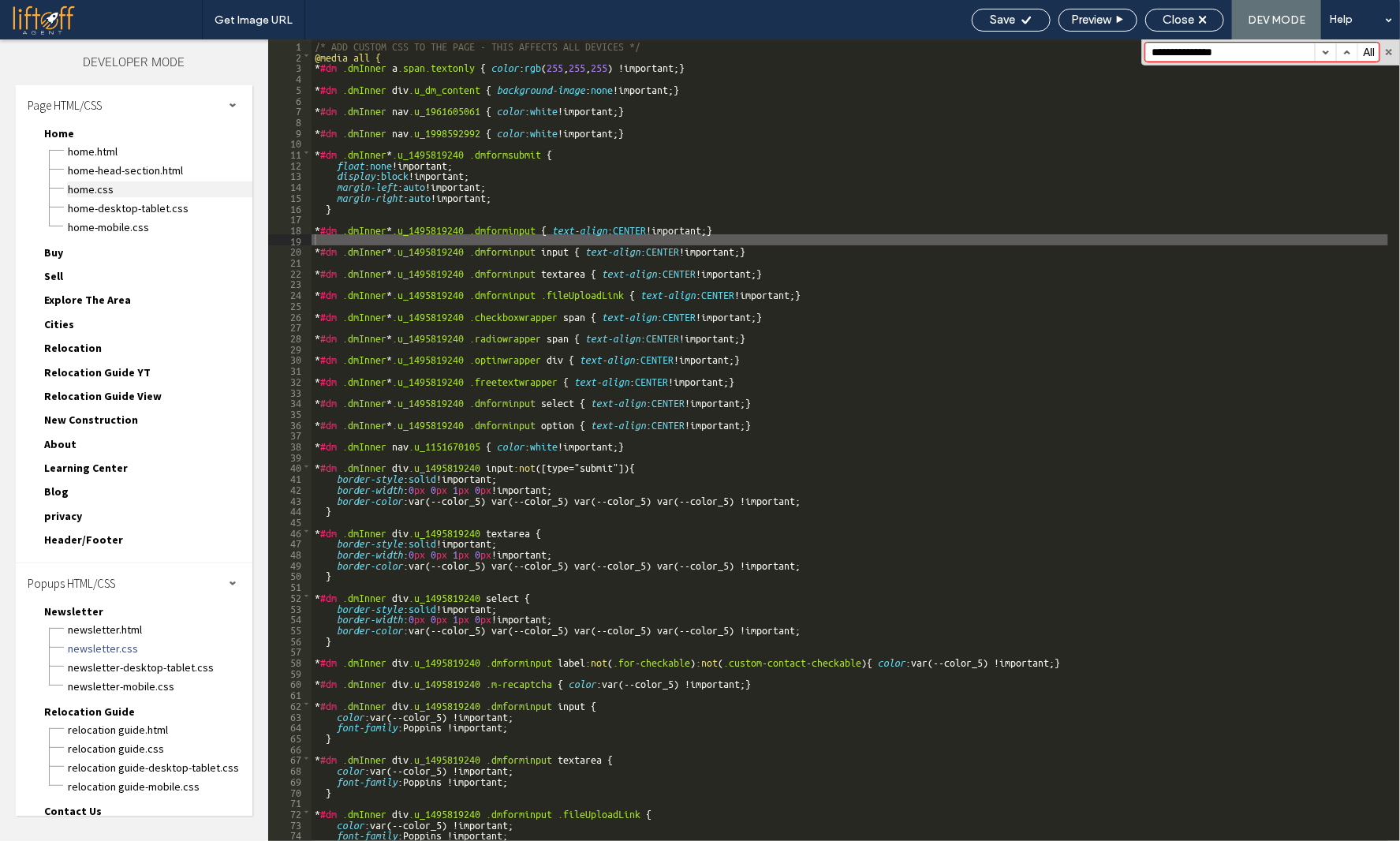
click at [94, 186] on span "Home.css" at bounding box center [159, 189] width 185 height 16
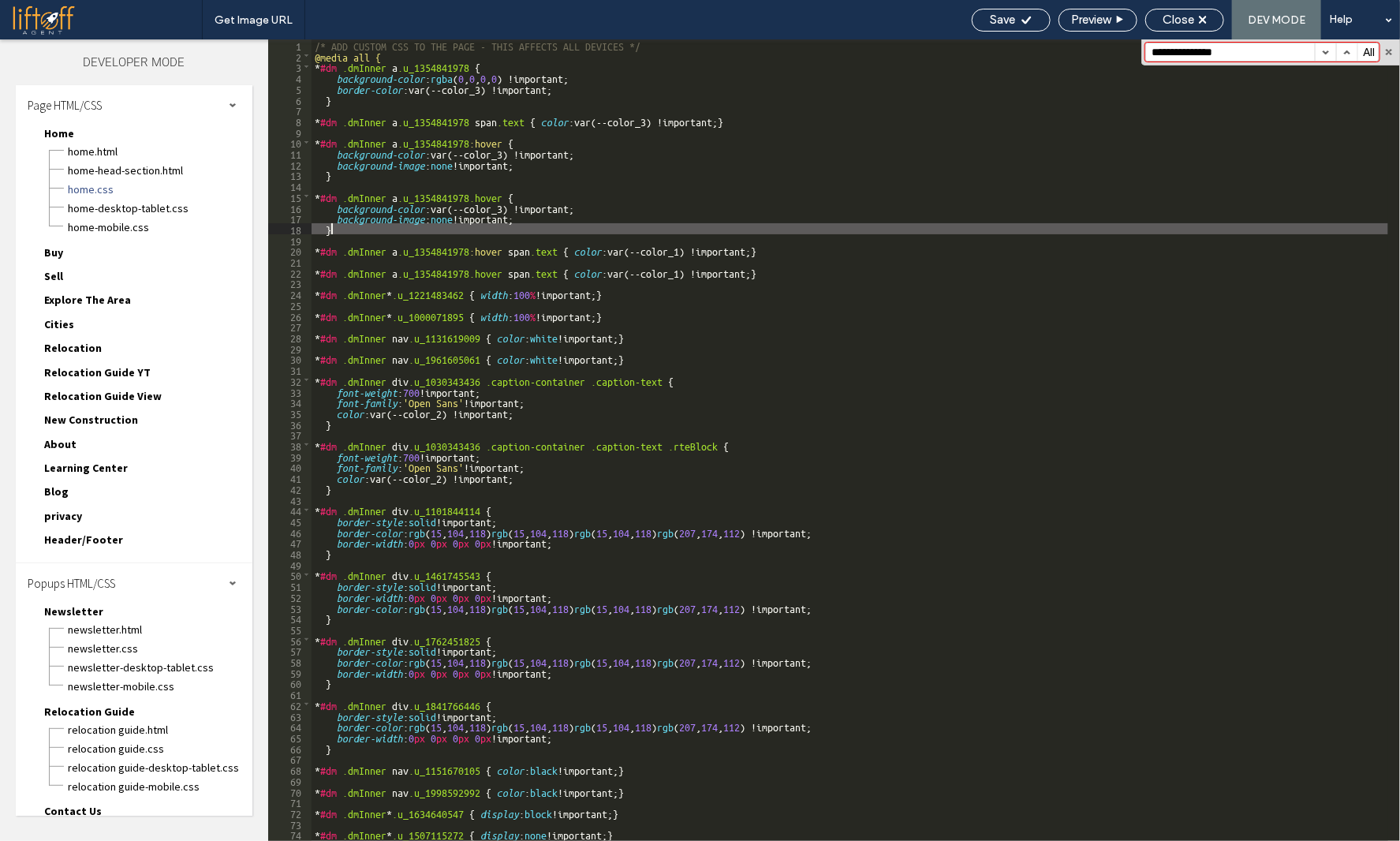
click at [555, 225] on div "/* ADD CUSTOM CSS TO THE PAGE - THIS AFFECTS ALL DEVICES */ @media all { * #dm …" at bounding box center [850, 451] width 1077 height 823
click at [50, 245] on span "Buy" at bounding box center [54, 252] width 19 height 14
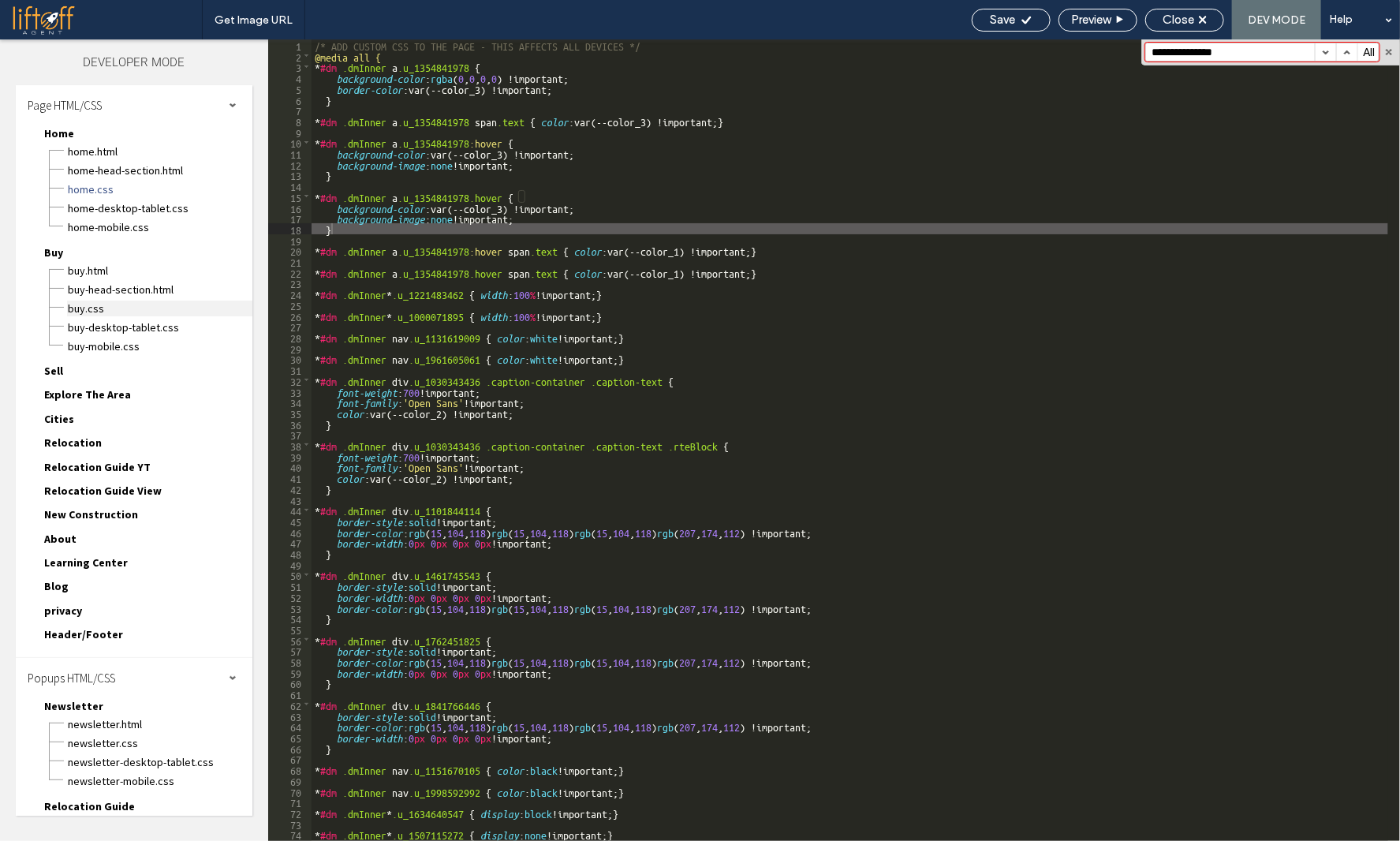
click at [80, 305] on span "Buy.css" at bounding box center [159, 308] width 185 height 16
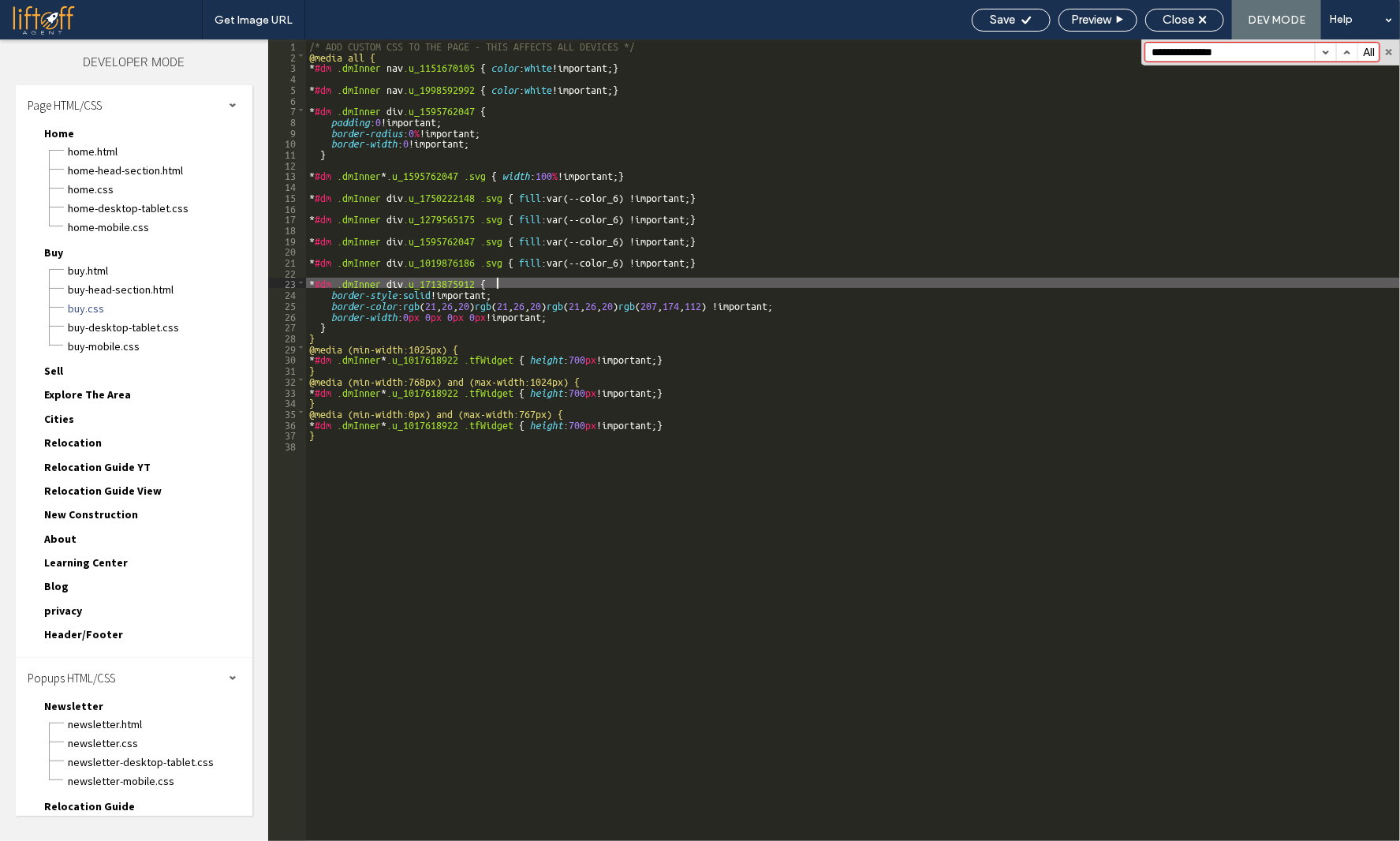
click at [519, 287] on div "/* ADD CUSTOM CSS TO THE PAGE - THIS AFFECTS ALL DEVICES */ @media all { * #dm …" at bounding box center [852, 451] width 1094 height 823
click at [60, 369] on span "Sell" at bounding box center [54, 371] width 19 height 14
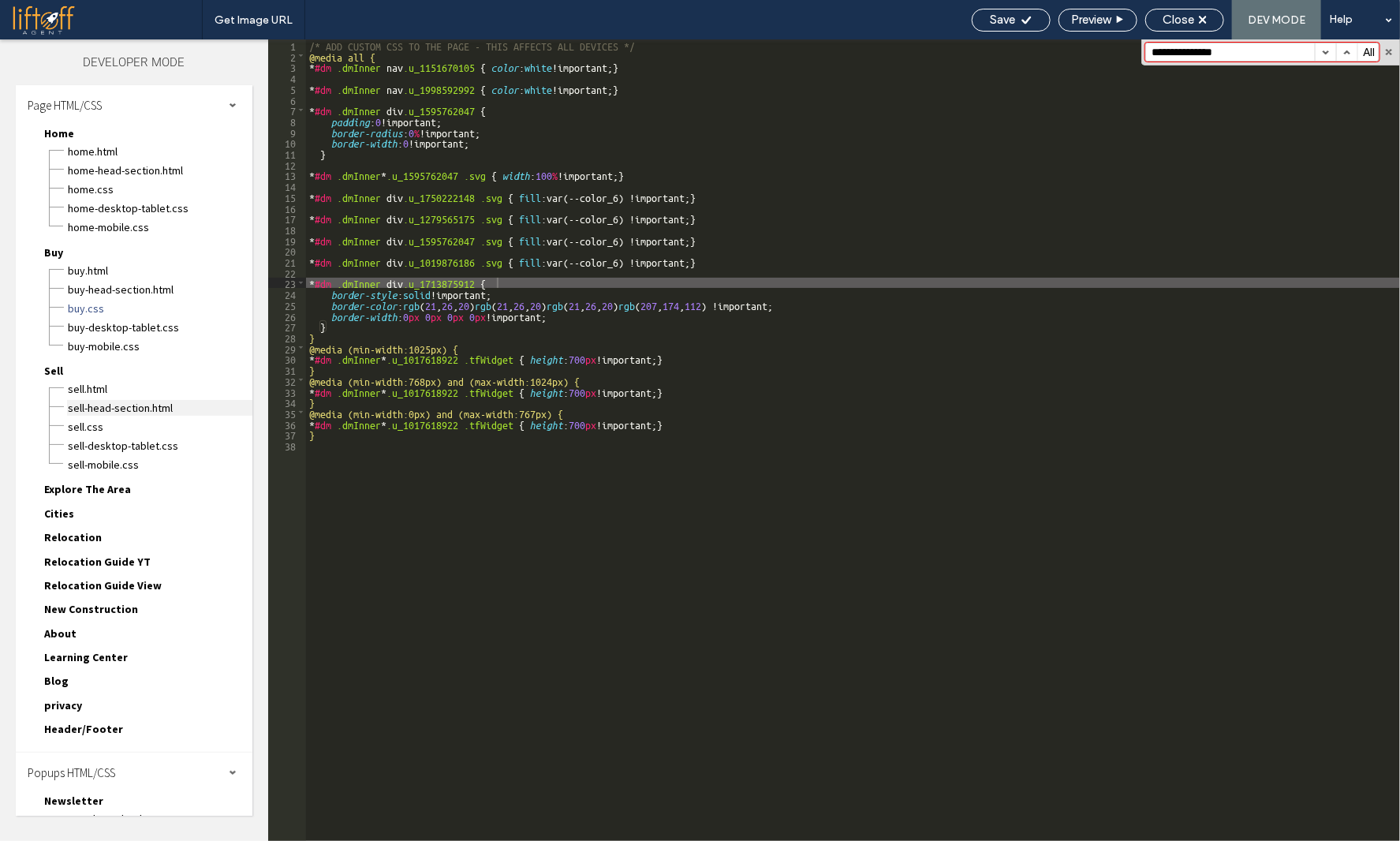
click at [102, 404] on span "Sell-head-section.html" at bounding box center [159, 408] width 185 height 16
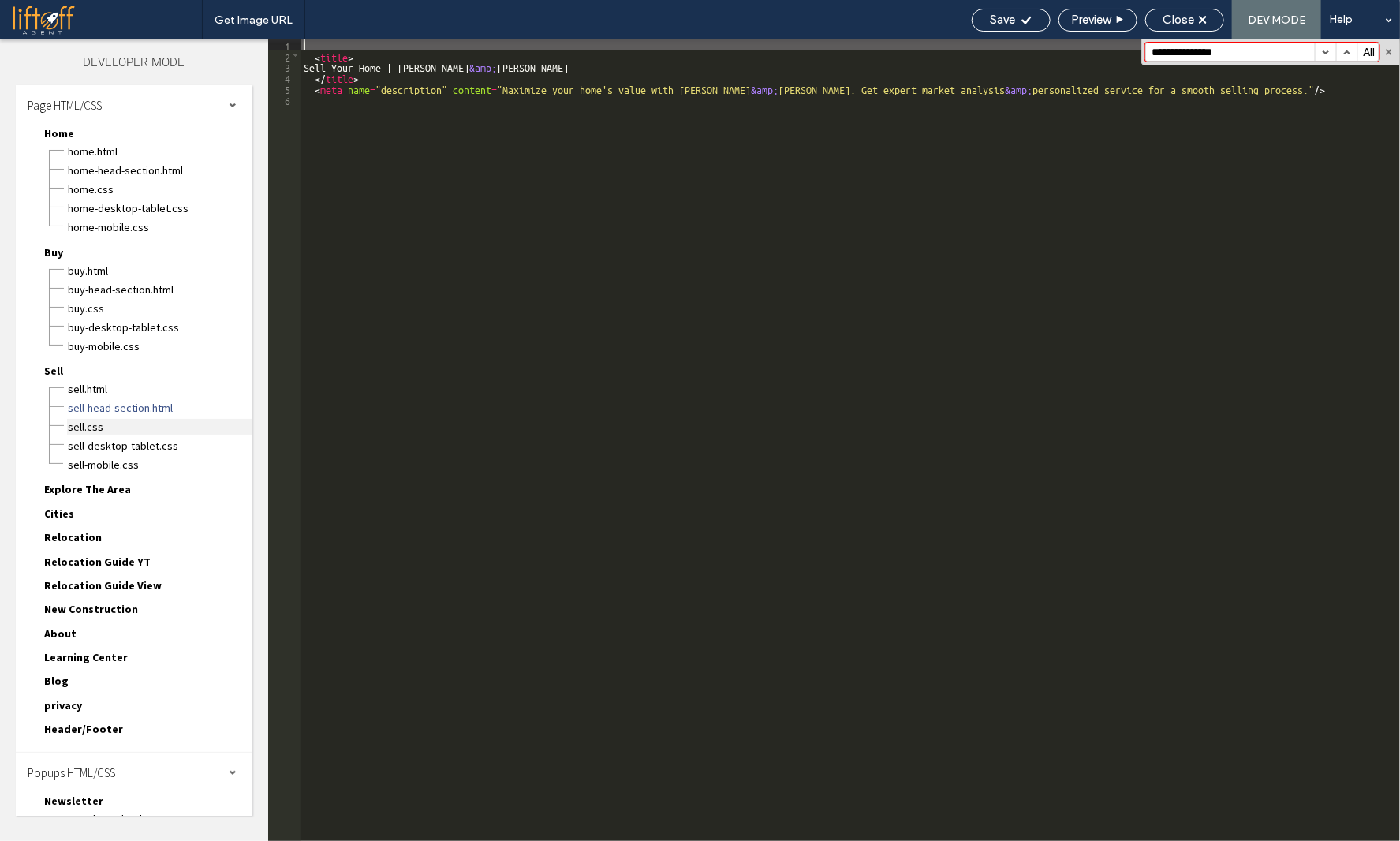
click at [92, 419] on span "Sell.css" at bounding box center [159, 427] width 185 height 16
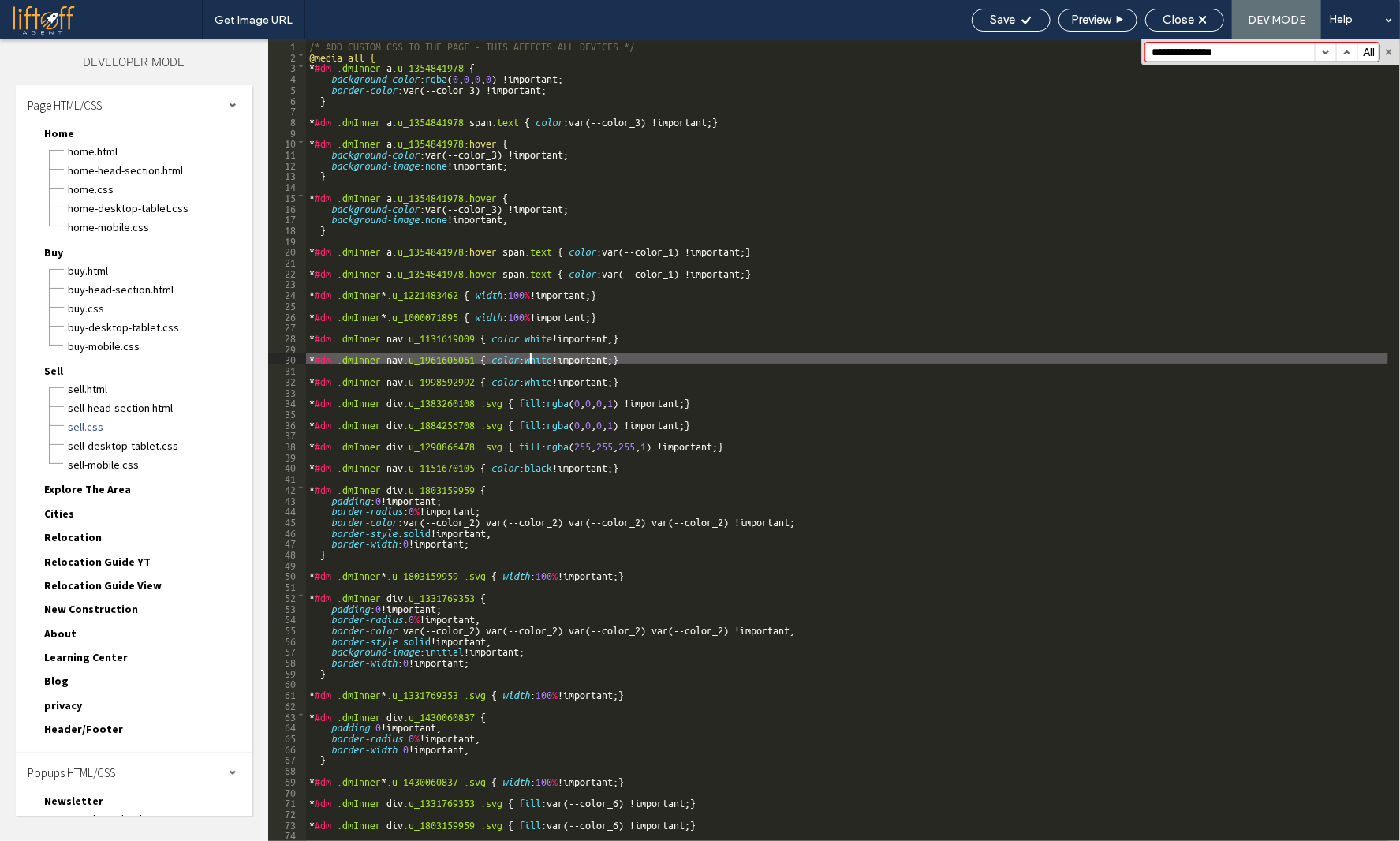
click at [531, 359] on div "/* ADD CUSTOM CSS TO THE PAGE - THIS AFFECTS ALL DEVICES */ @media all { * #dm …" at bounding box center [846, 451] width 1082 height 823
click at [92, 482] on span "Explore The Area" at bounding box center [88, 488] width 87 height 14
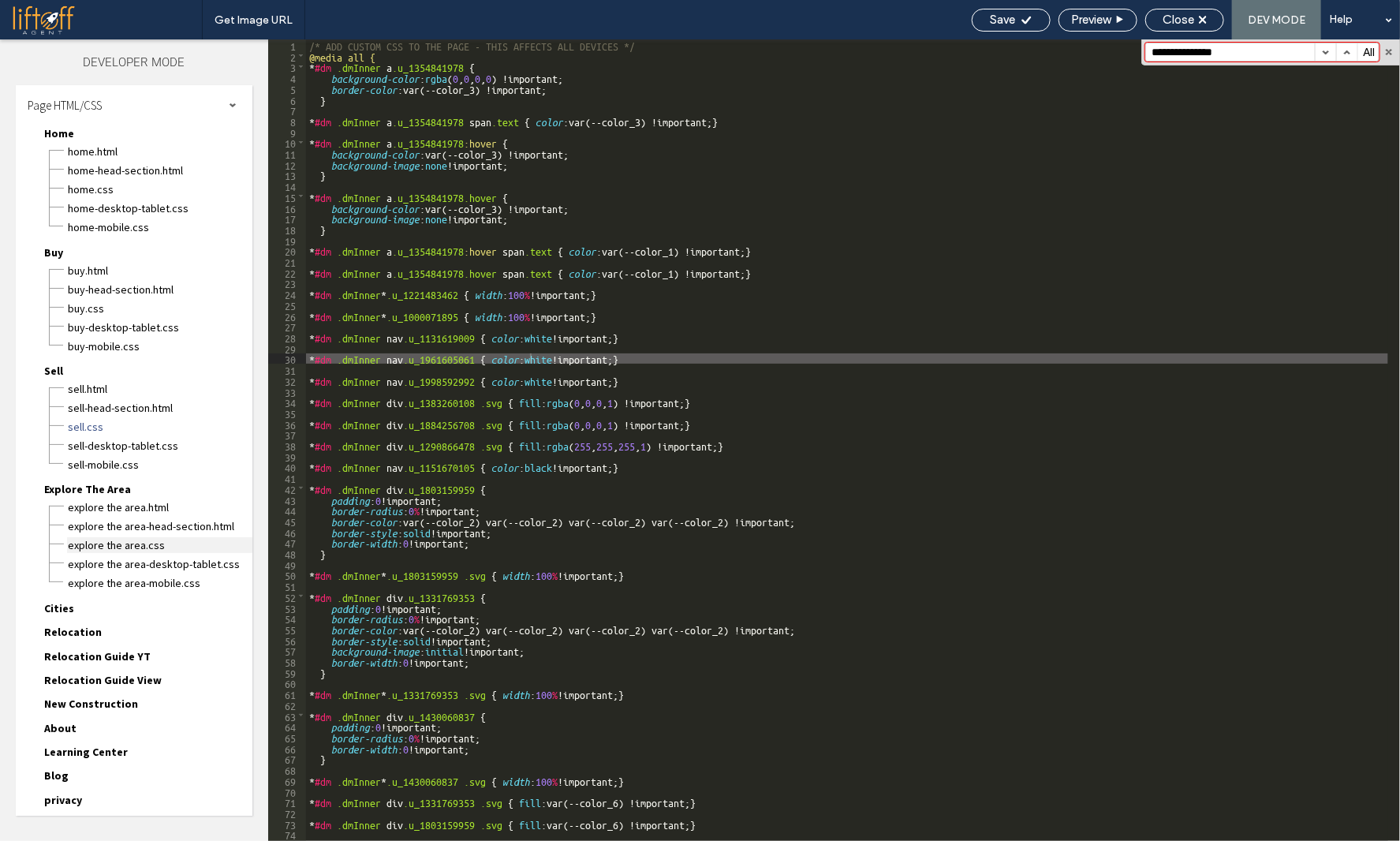
click at [83, 537] on span "Explore The Area.css" at bounding box center [159, 545] width 185 height 16
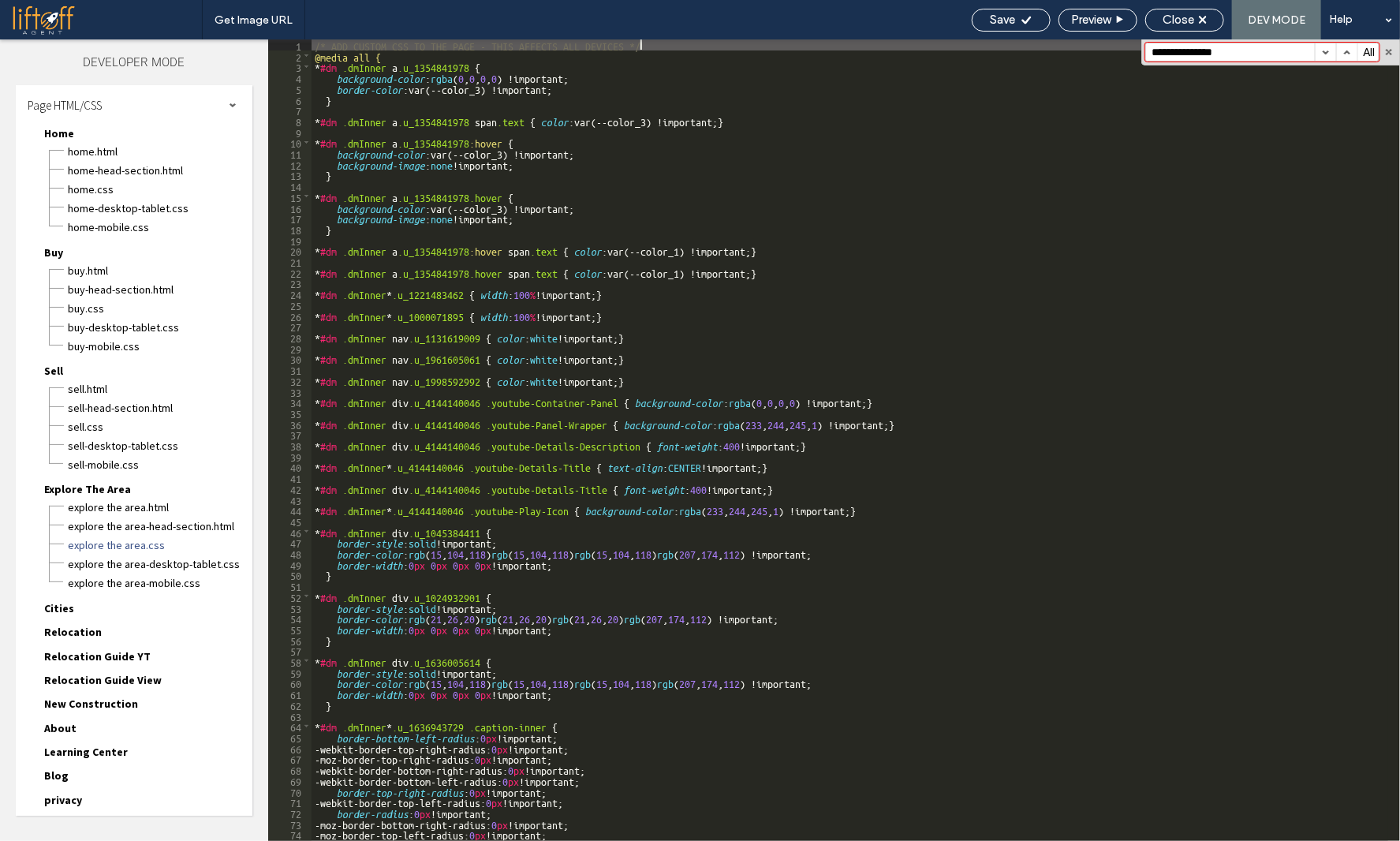
click at [525, 479] on div "/* ADD CUSTOM CSS TO THE PAGE - THIS AFFECTS ALL DEVICES */ @media all { * #dm …" at bounding box center [850, 451] width 1077 height 823
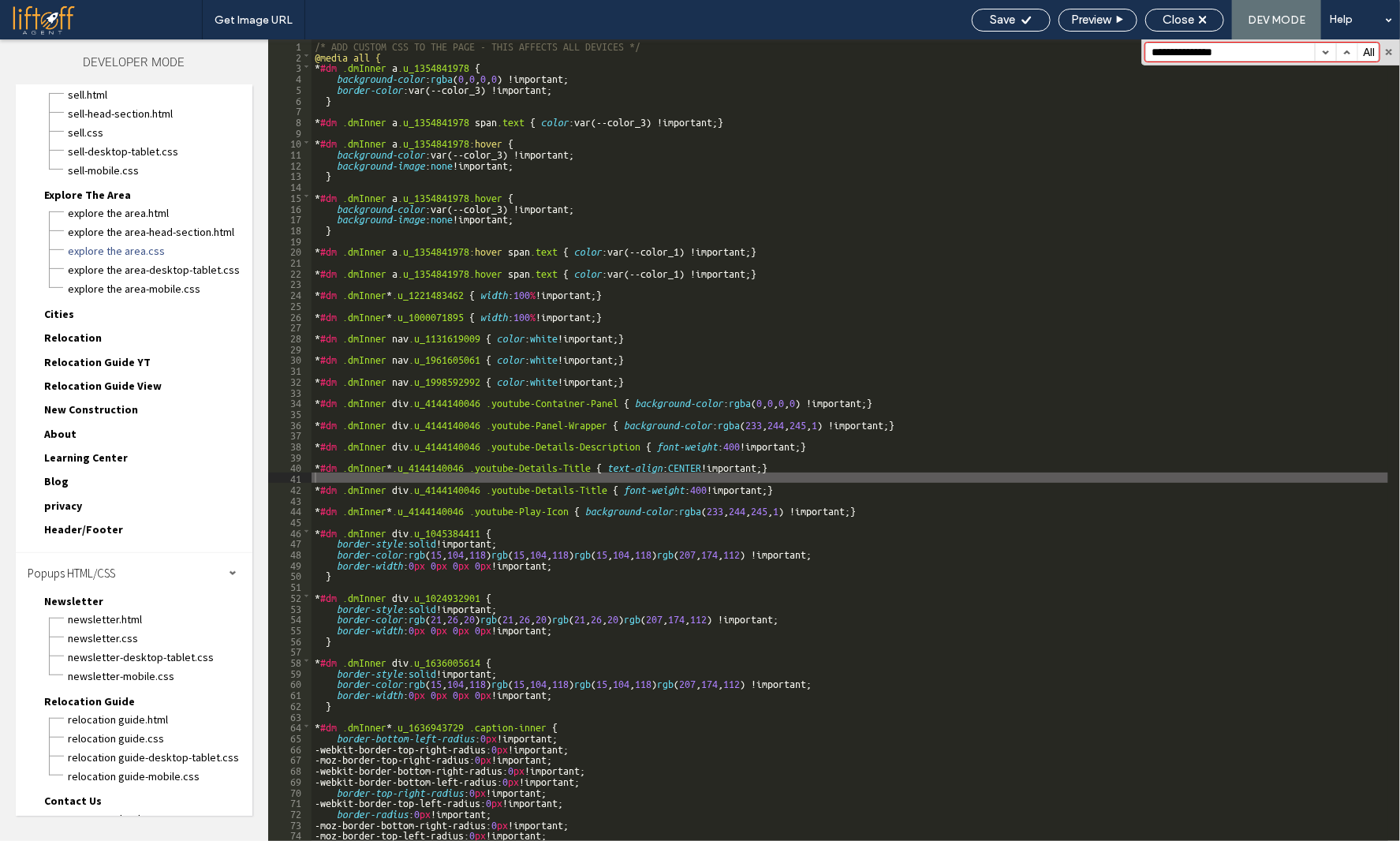
scroll to position [403, 0]
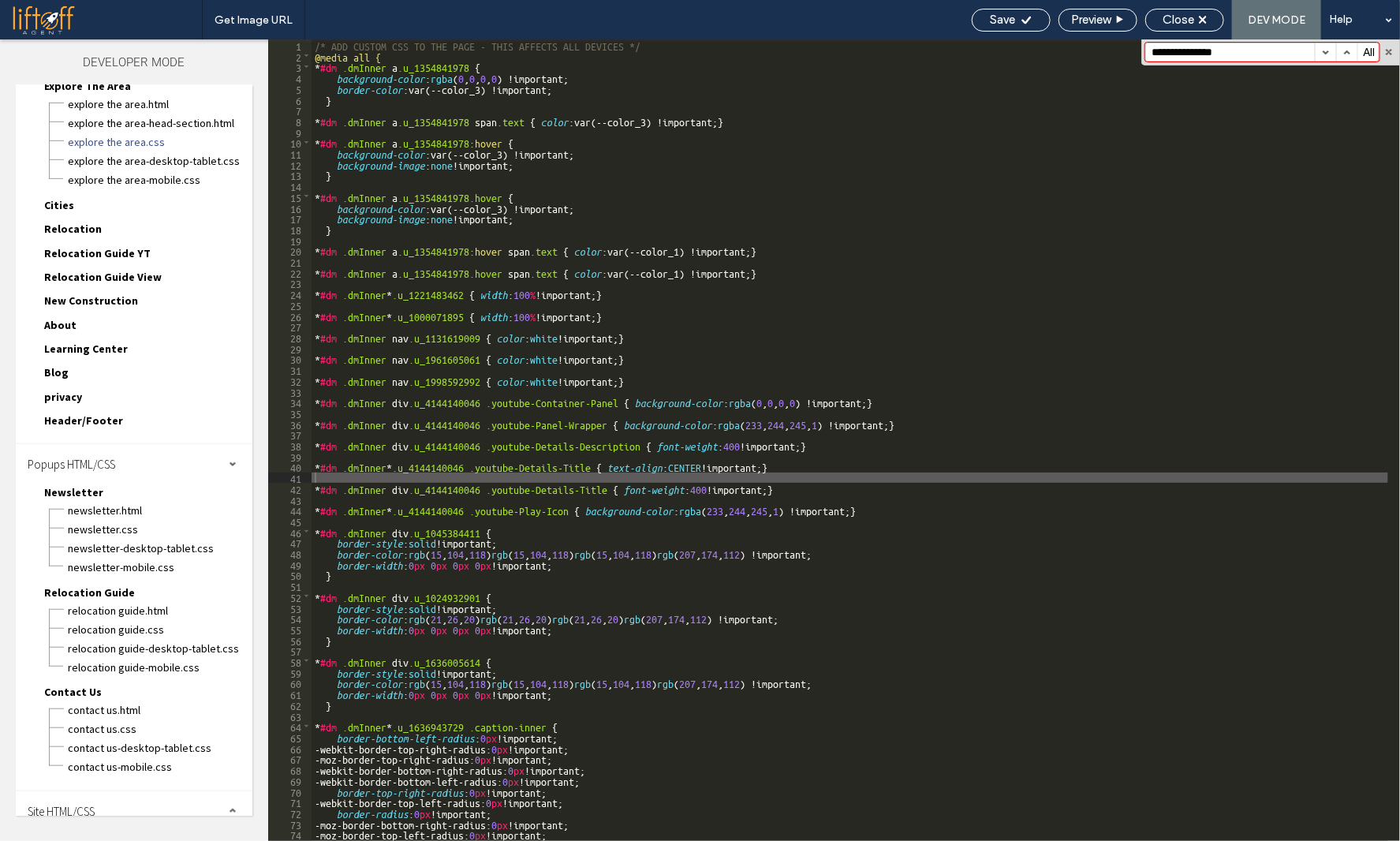
click at [64, 199] on span "Cities" at bounding box center [59, 205] width 30 height 14
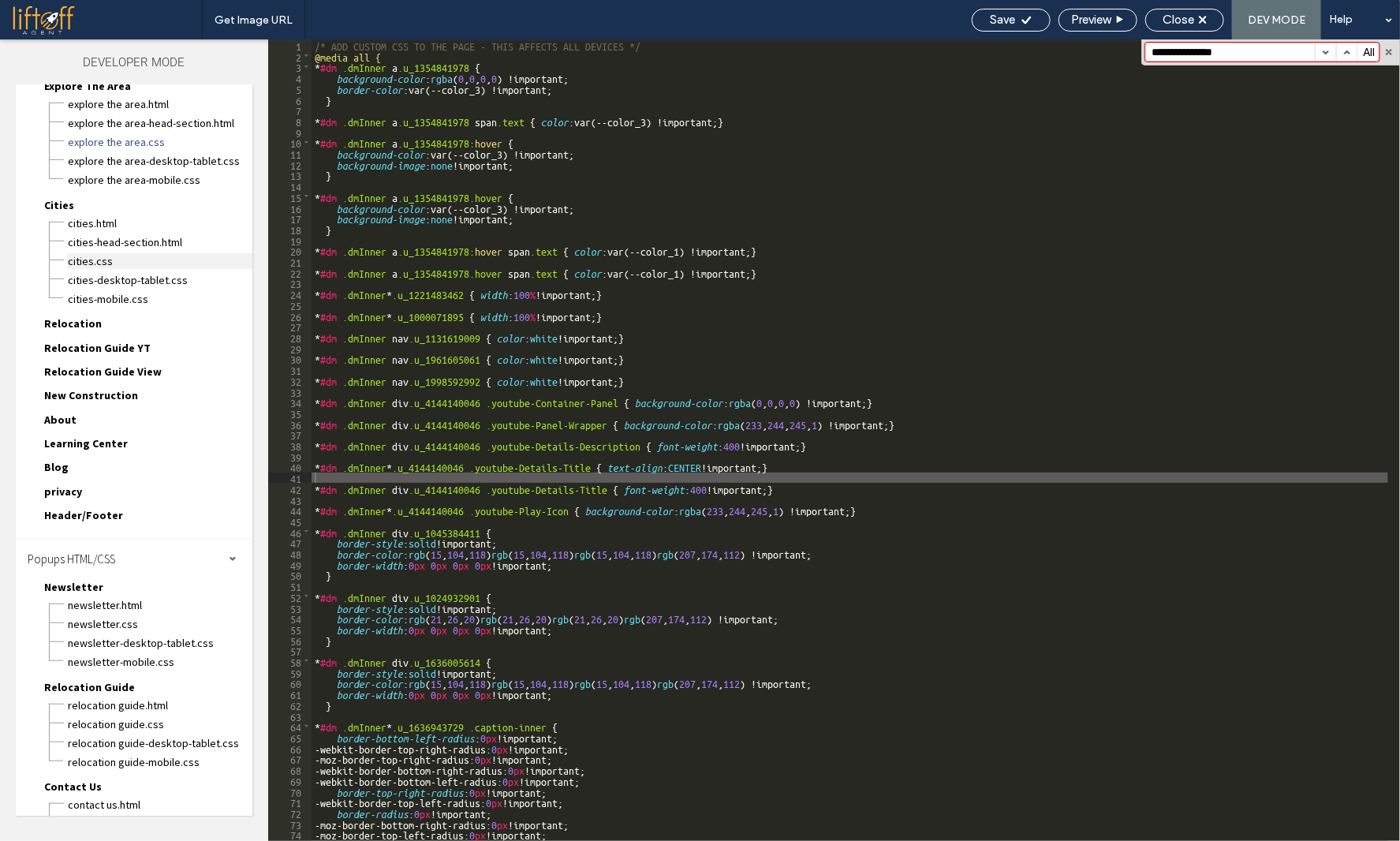
click at [111, 253] on span "Cities.css" at bounding box center [159, 261] width 185 height 16
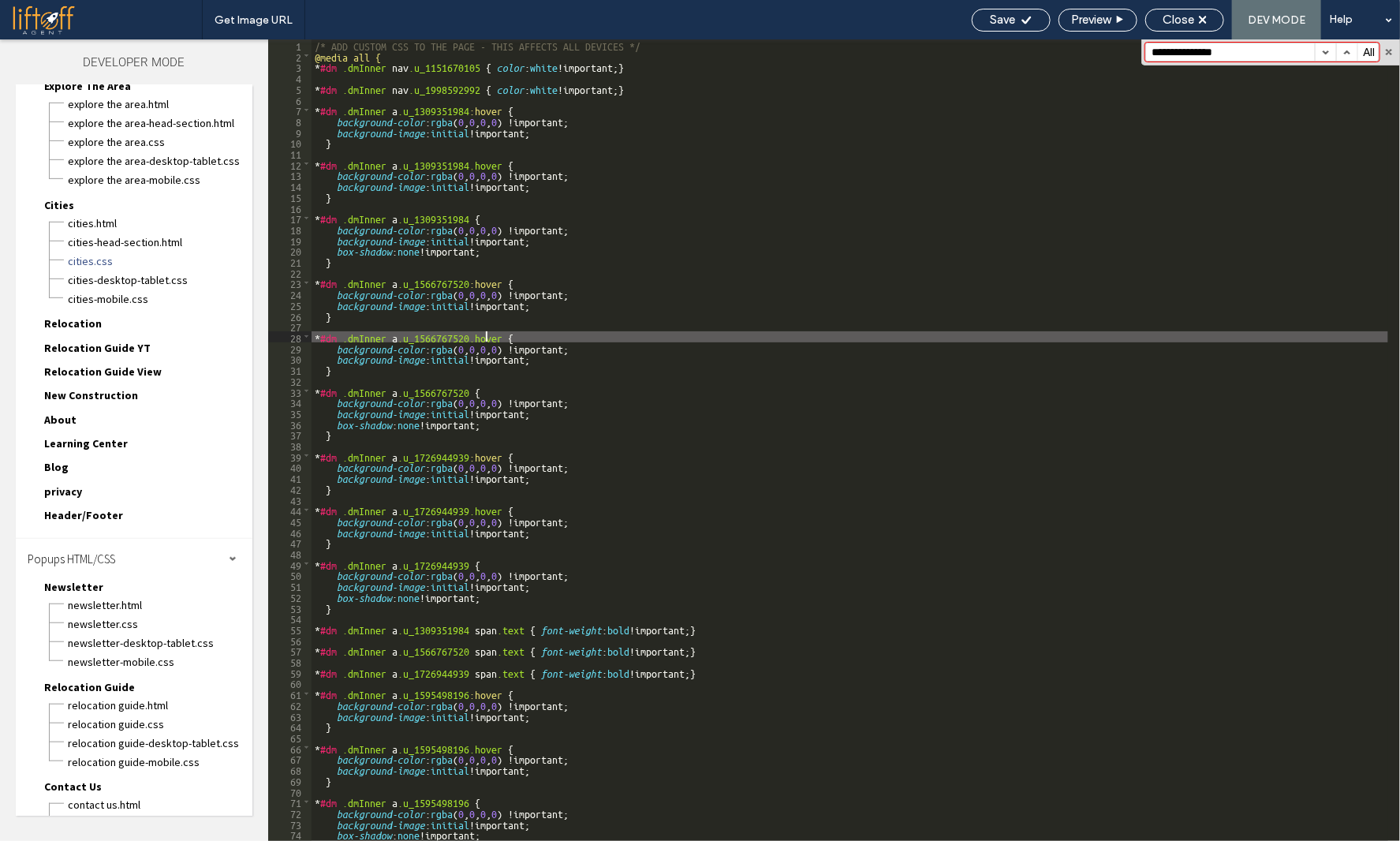
click at [488, 333] on div "/* ADD CUSTOM CSS TO THE PAGE - THIS AFFECTS ALL DEVICES */ @media all { * #dm …" at bounding box center [850, 451] width 1077 height 823
click at [72, 318] on span "Relocation" at bounding box center [73, 323] width 57 height 14
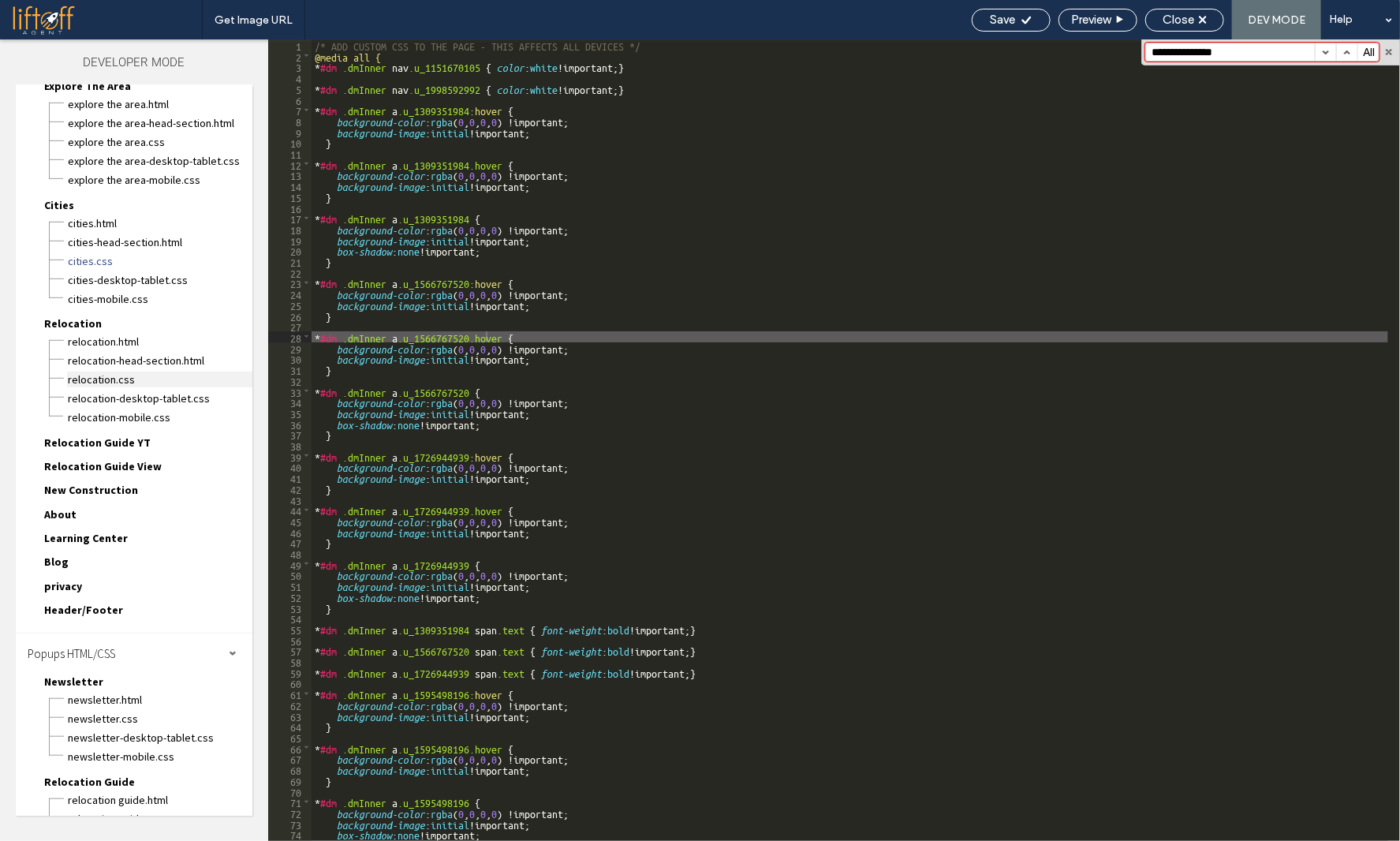
click at [107, 372] on span "Relocation.css" at bounding box center [159, 379] width 185 height 16
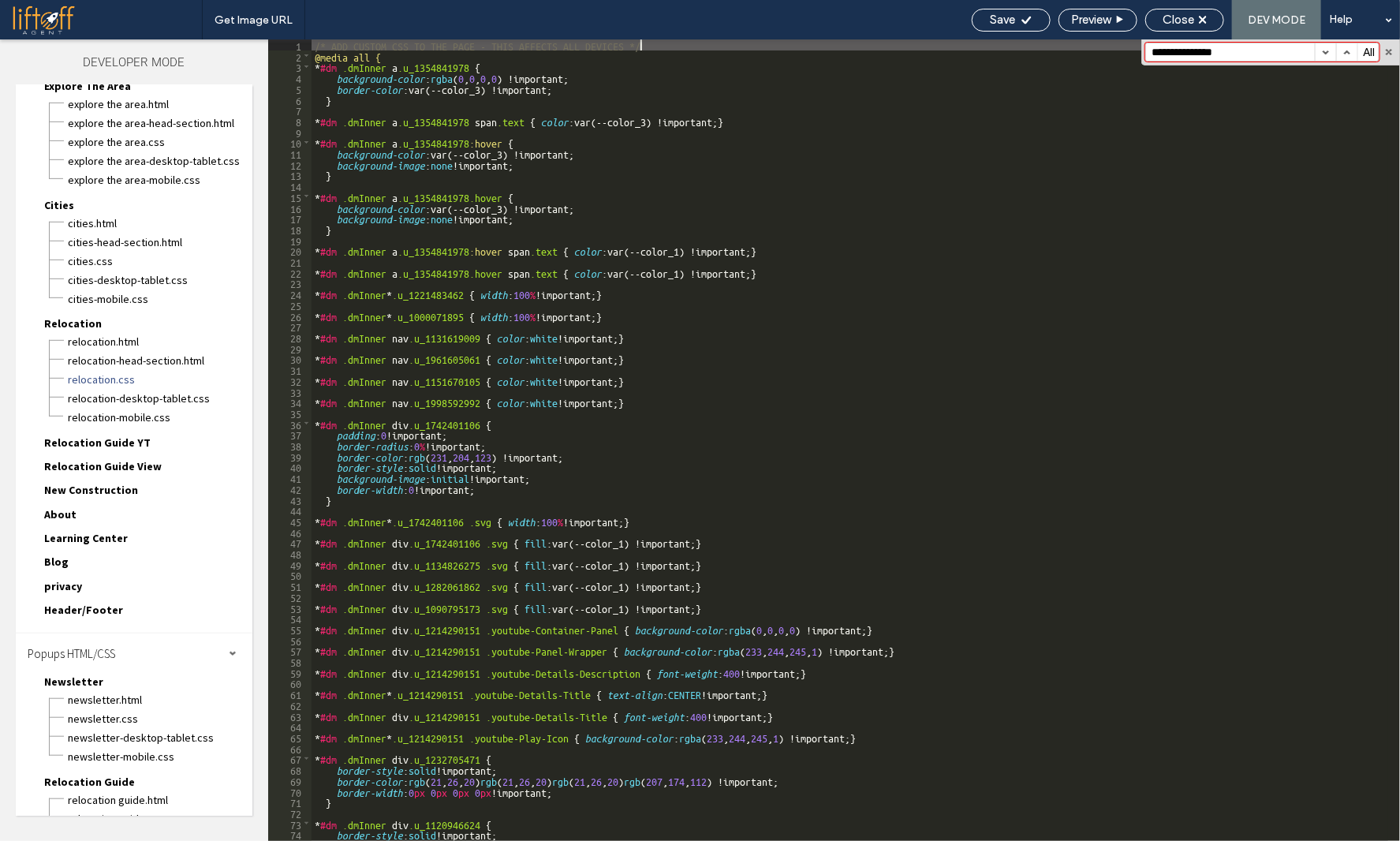
click at [550, 376] on div "/* ADD CUSTOM CSS TO THE PAGE - THIS AFFECTS ALL DEVICES */ @media all { * #dm …" at bounding box center [850, 451] width 1077 height 823
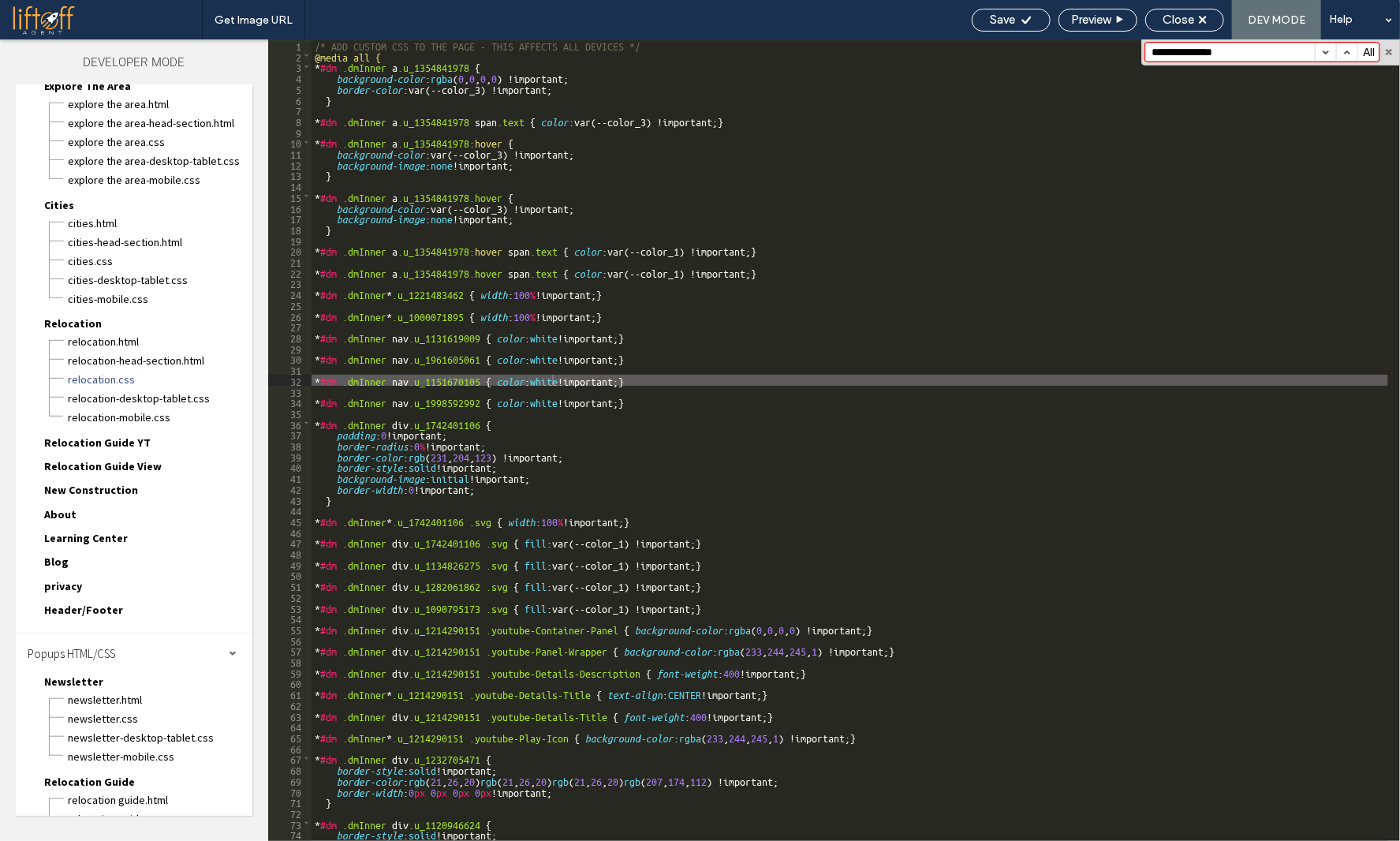
click at [118, 436] on span "Relocation Guide YT" at bounding box center [97, 443] width 107 height 14
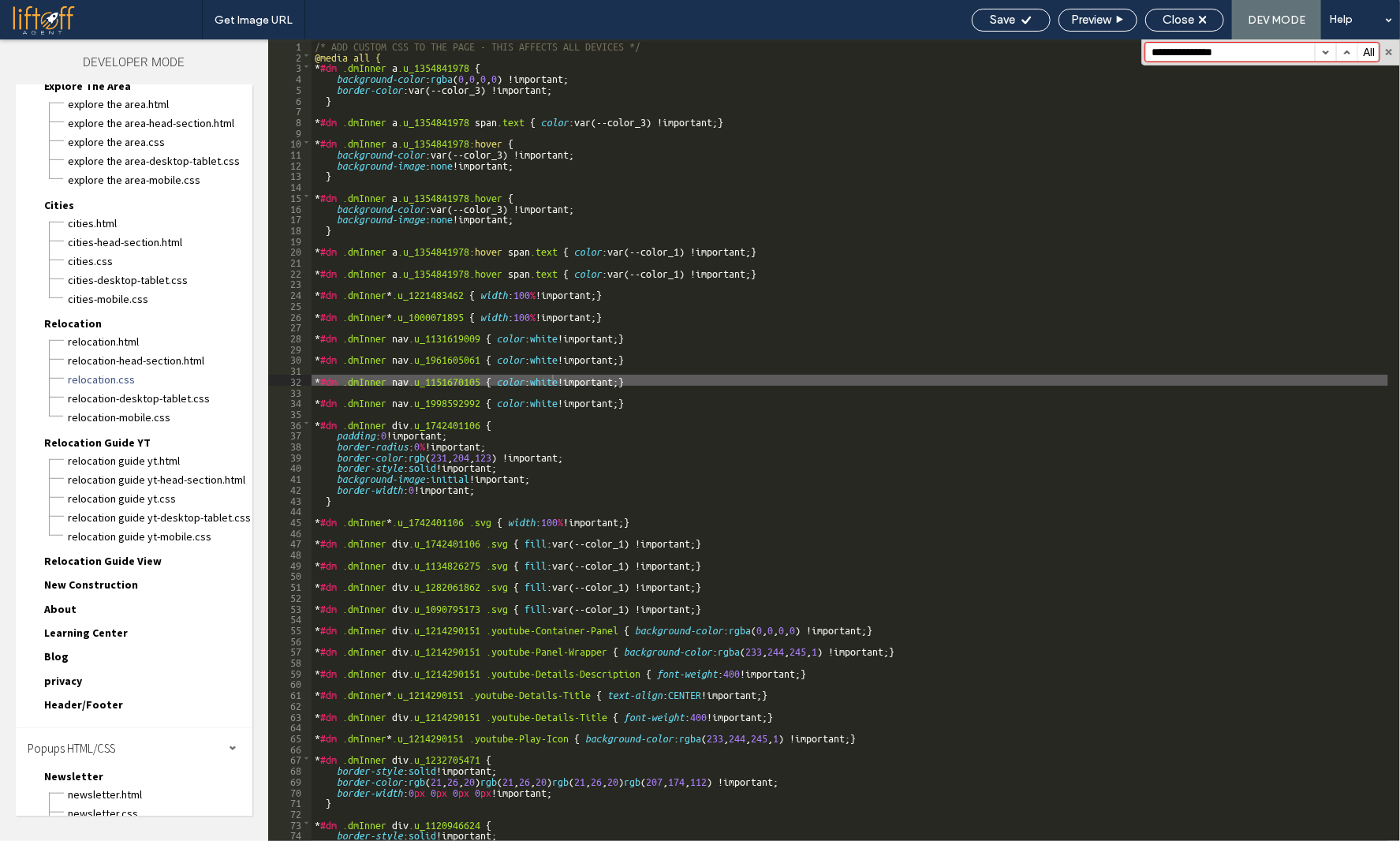
click at [101, 488] on div "Relocation Guide YT.css" at bounding box center [159, 497] width 185 height 19
click at [100, 490] on span "Relocation Guide YT.css" at bounding box center [159, 498] width 185 height 16
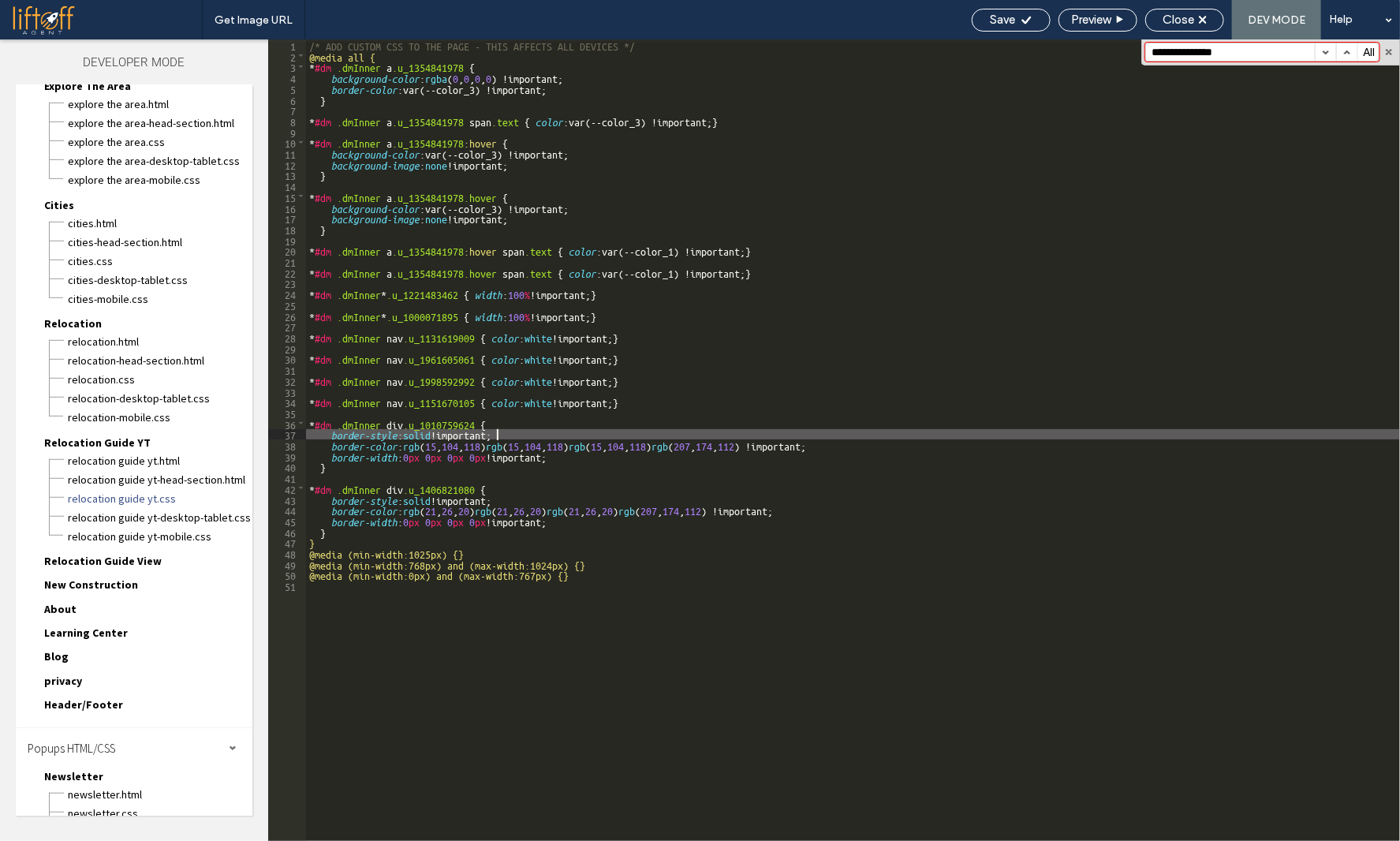
click at [619, 430] on div "/* ADD CUSTOM CSS TO THE PAGE - THIS AFFECTS ALL DEVICES */ @media all { * #dm …" at bounding box center [852, 451] width 1094 height 823
click at [1345, 47] on button "button" at bounding box center [1347, 52] width 22 height 17
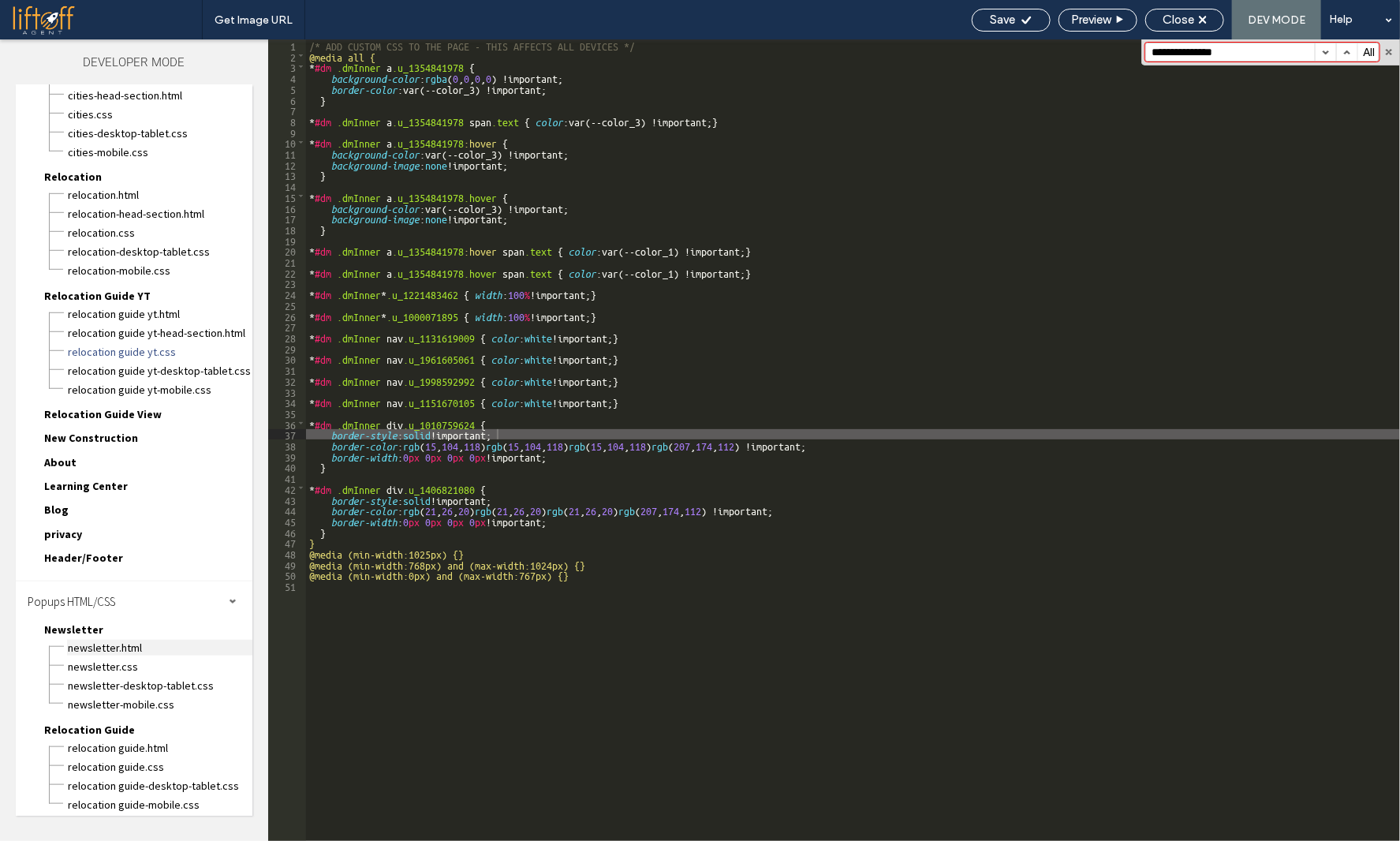
scroll to position [684, 0]
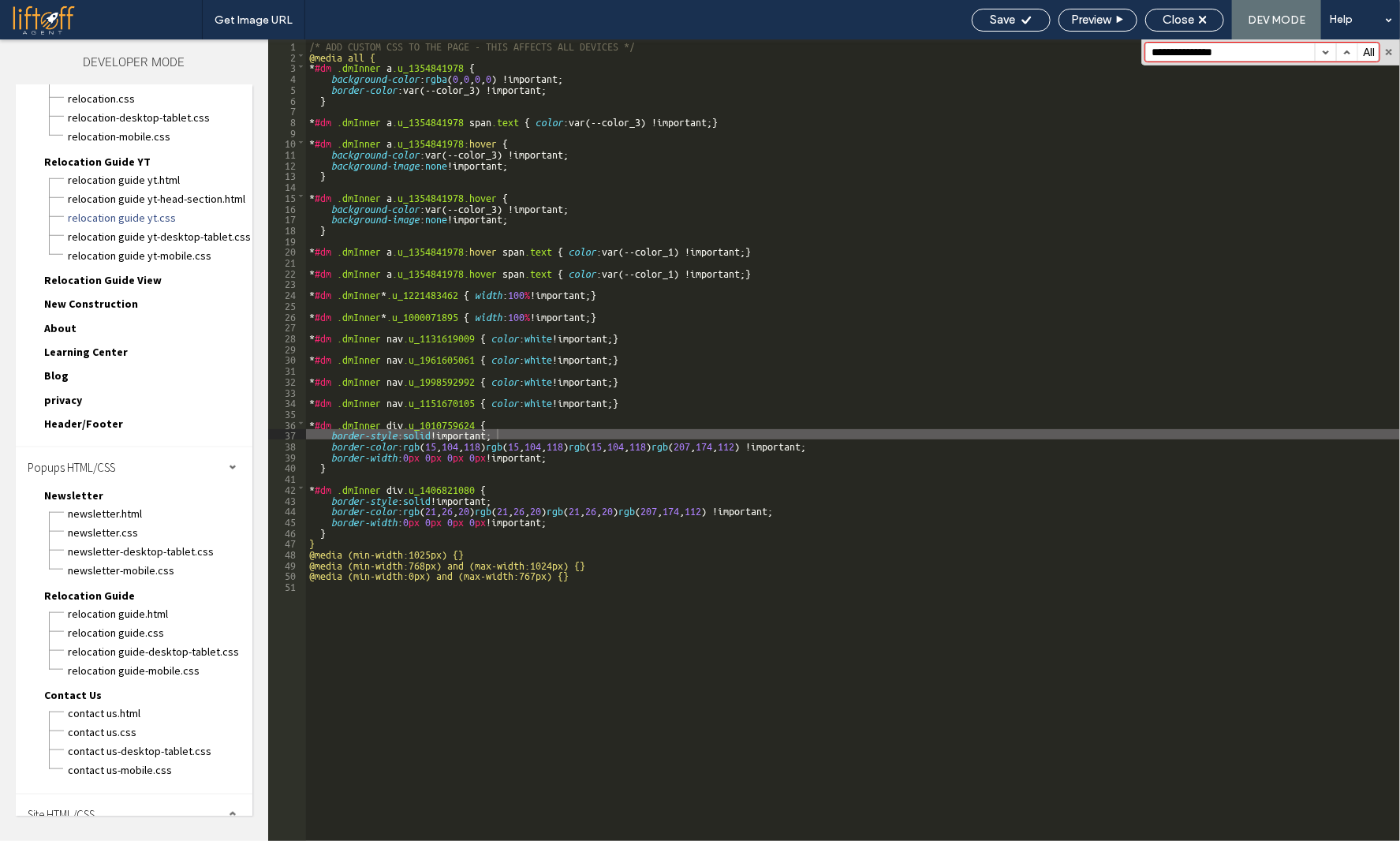
click at [93, 417] on span "Header/Footer" at bounding box center [83, 424] width 79 height 14
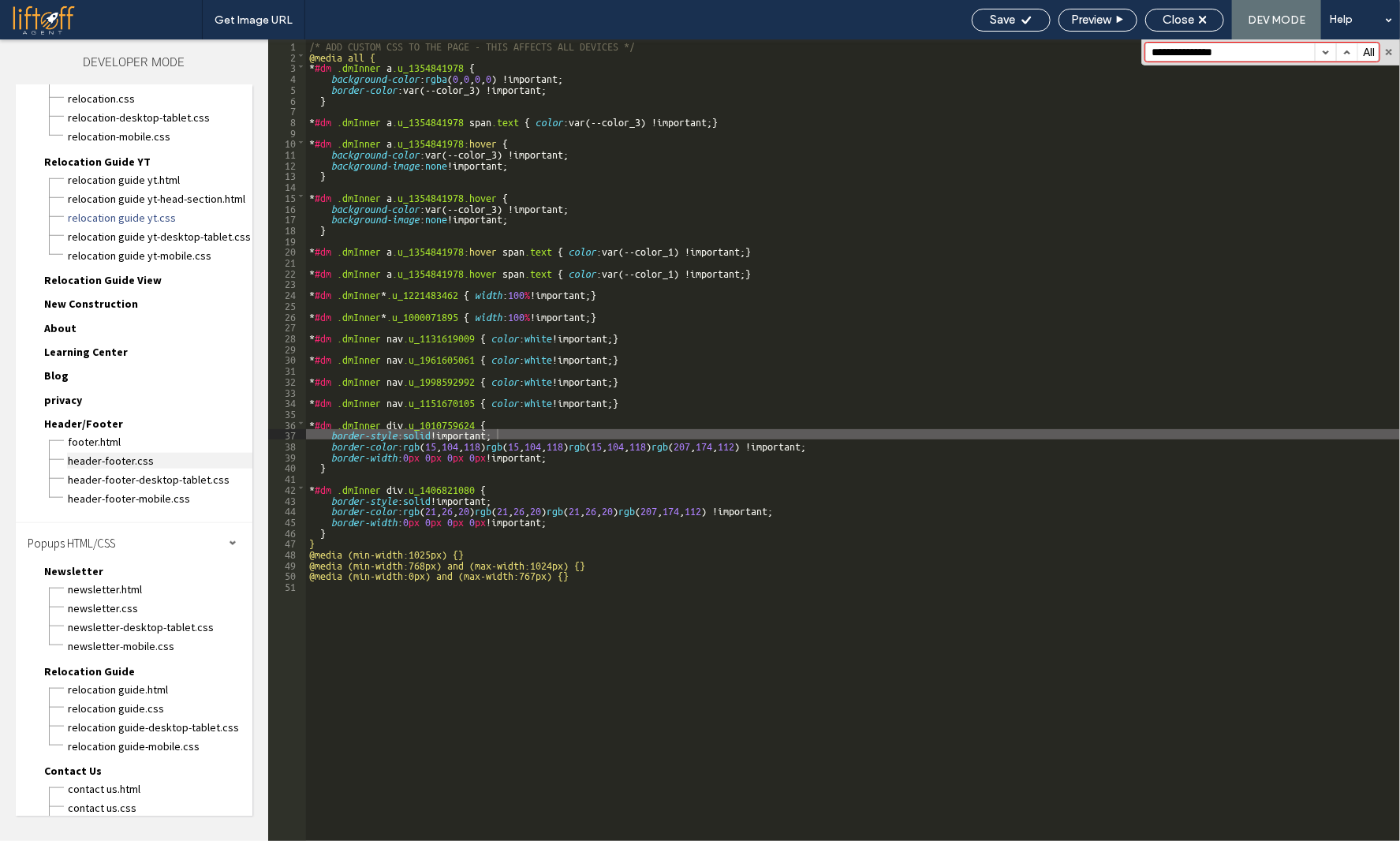
click at [107, 453] on span "header-footer.css" at bounding box center [159, 461] width 185 height 16
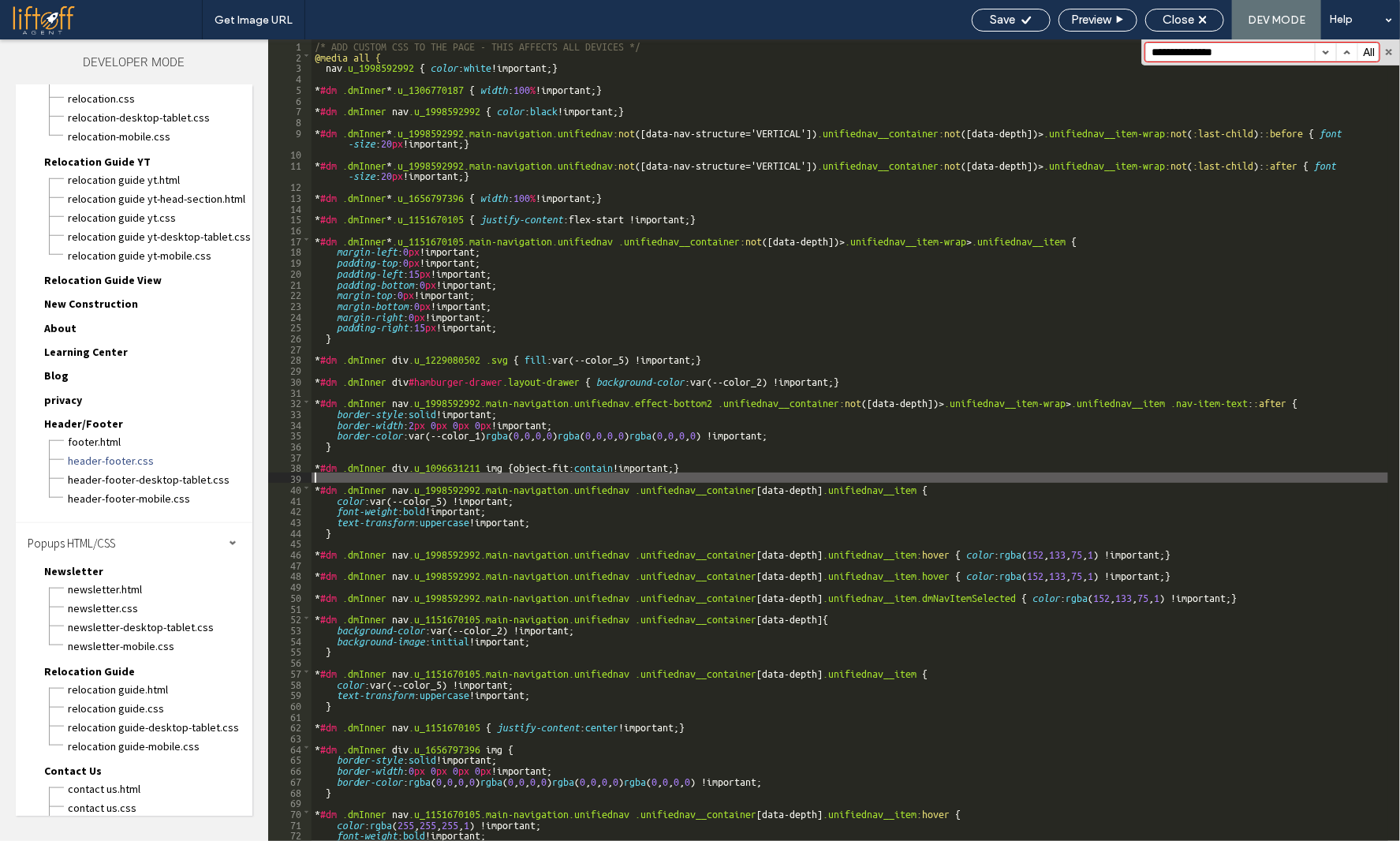
click at [502, 475] on div "/* ADD CUSTOM CSS TO THE PAGE - THIS AFFECTS ALL DEVICES */ @media all { nav .u…" at bounding box center [850, 451] width 1077 height 823
click at [171, 472] on span "header-footer-desktop-tablet.css" at bounding box center [159, 480] width 185 height 16
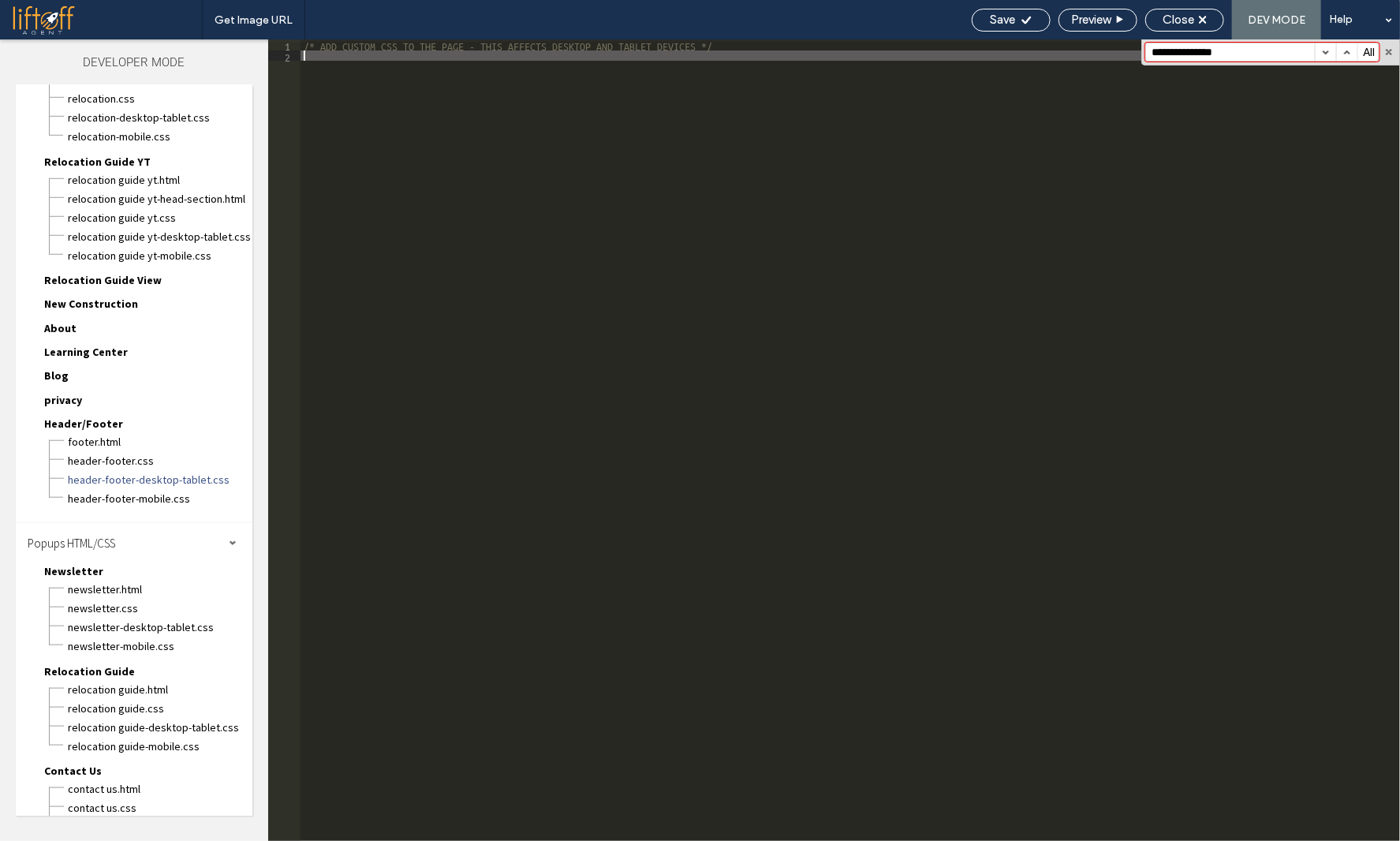
click at [500, 467] on div "/* ADD CUSTOM CSS TO THE PAGE - THIS AFFECTS DESKTOP AND TABLET DEVICES */" at bounding box center [850, 451] width 1099 height 823
click at [161, 490] on span "header-footer-mobile.css" at bounding box center [159, 498] width 185 height 16
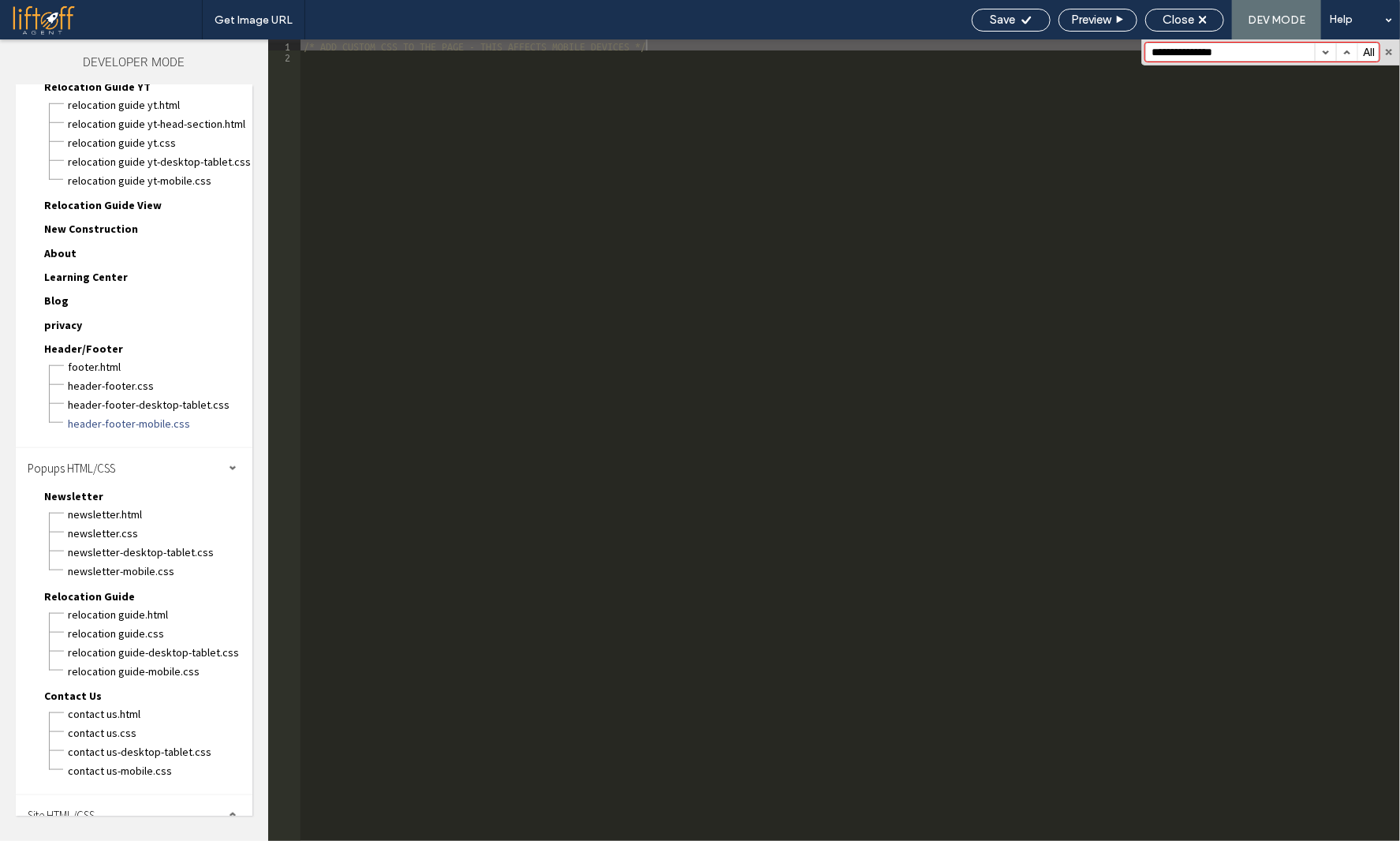
click at [84, 795] on div "Site HTML/CSS" at bounding box center [133, 815] width 237 height 40
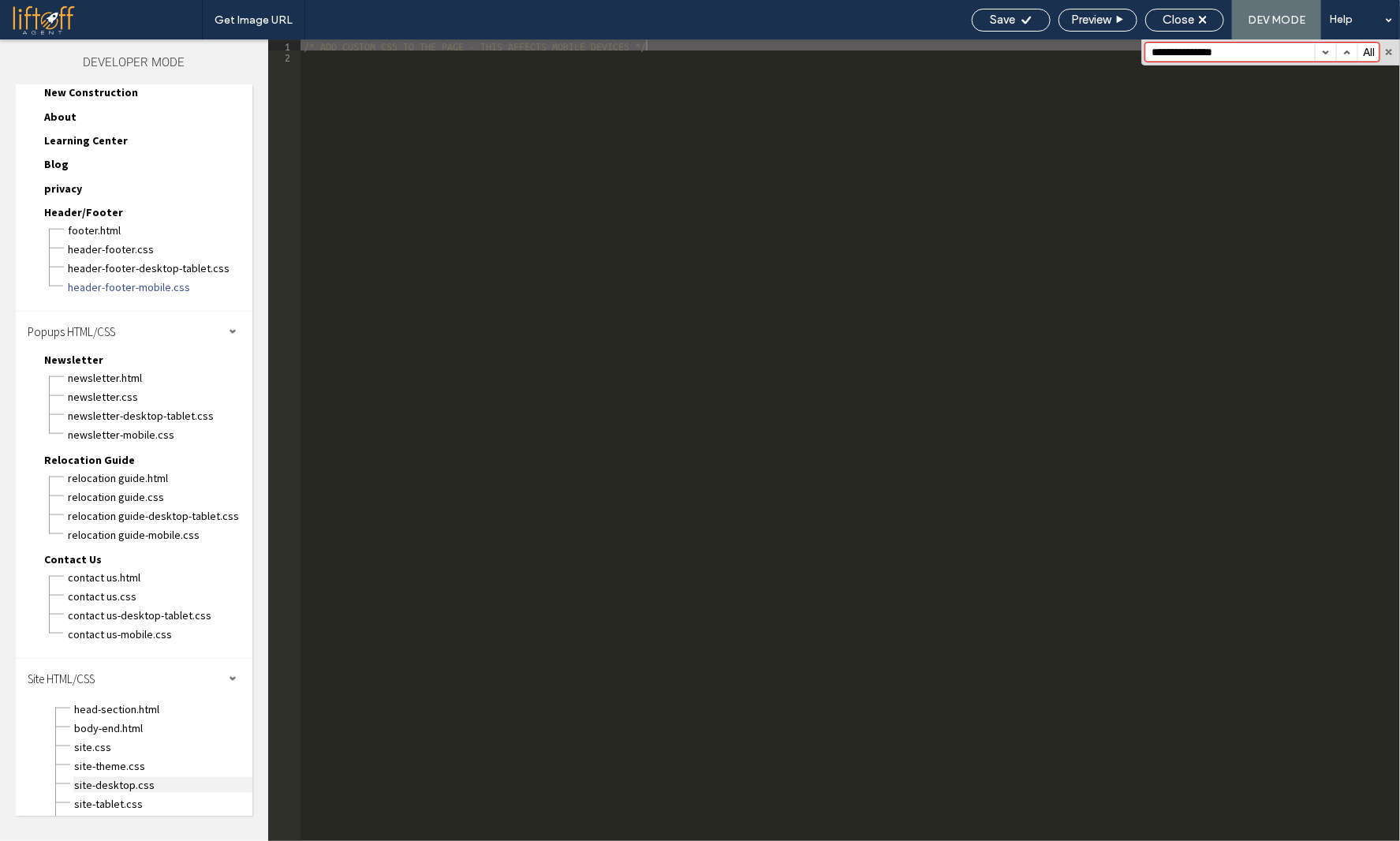
scroll to position [899, 0]
click at [105, 735] on span "site.css" at bounding box center [163, 743] width 179 height 16
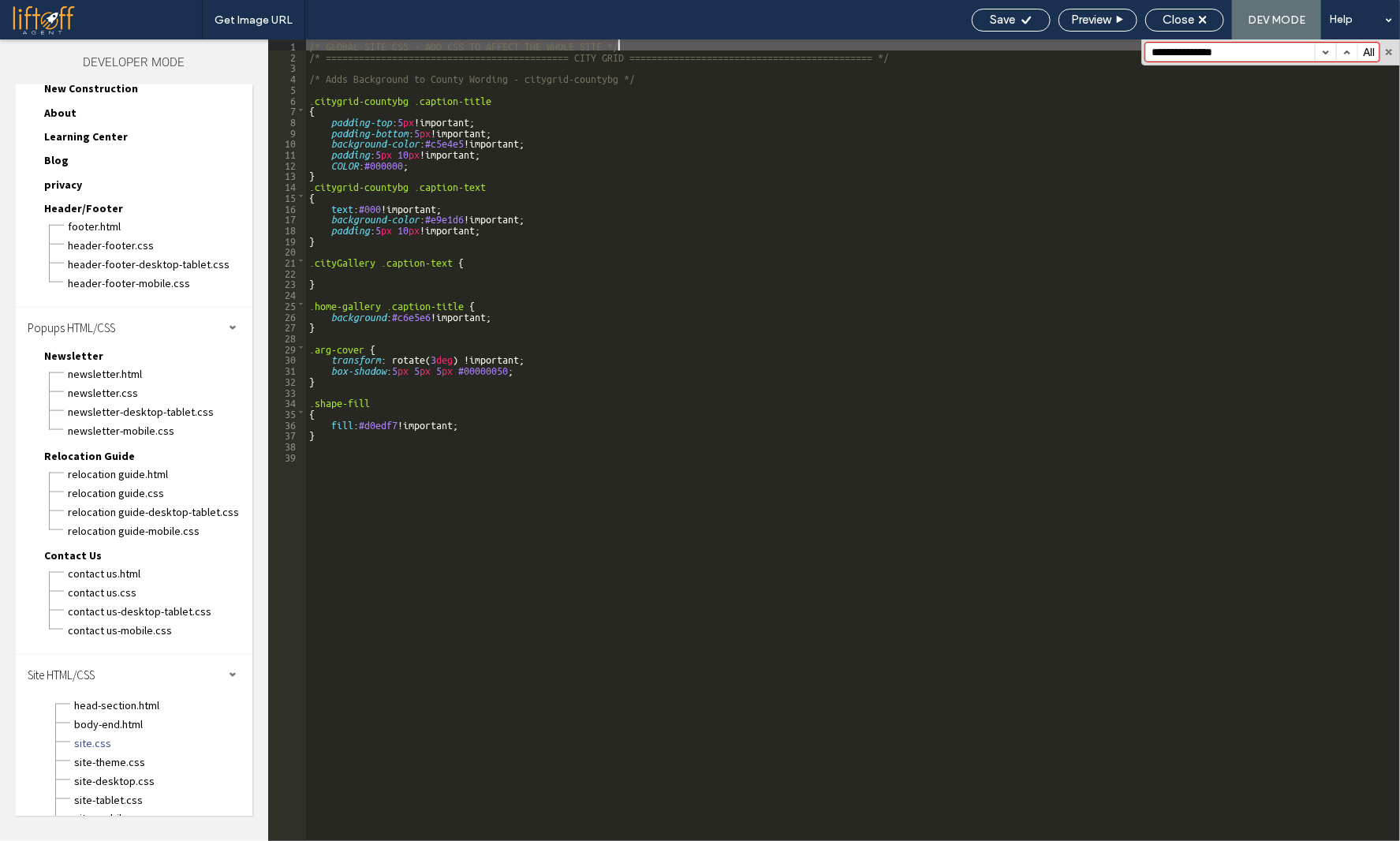
click at [471, 594] on div "/* GLOBAL SITE CSS - ADD CSS TO AFFECT THE WHOLE SITE */ /* ===================…" at bounding box center [852, 451] width 1094 height 823
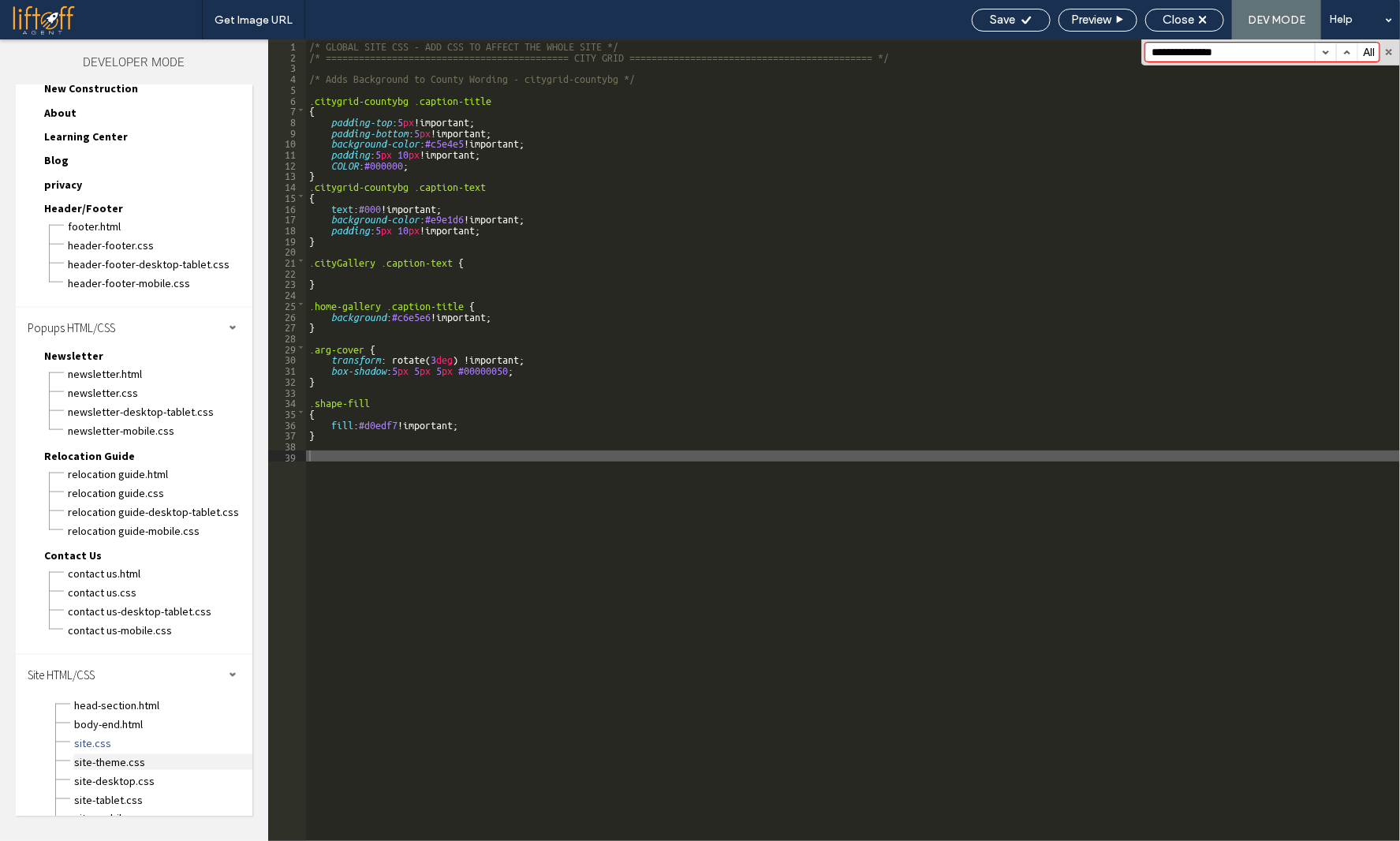
click at [126, 754] on span "site-theme.css" at bounding box center [163, 762] width 179 height 16
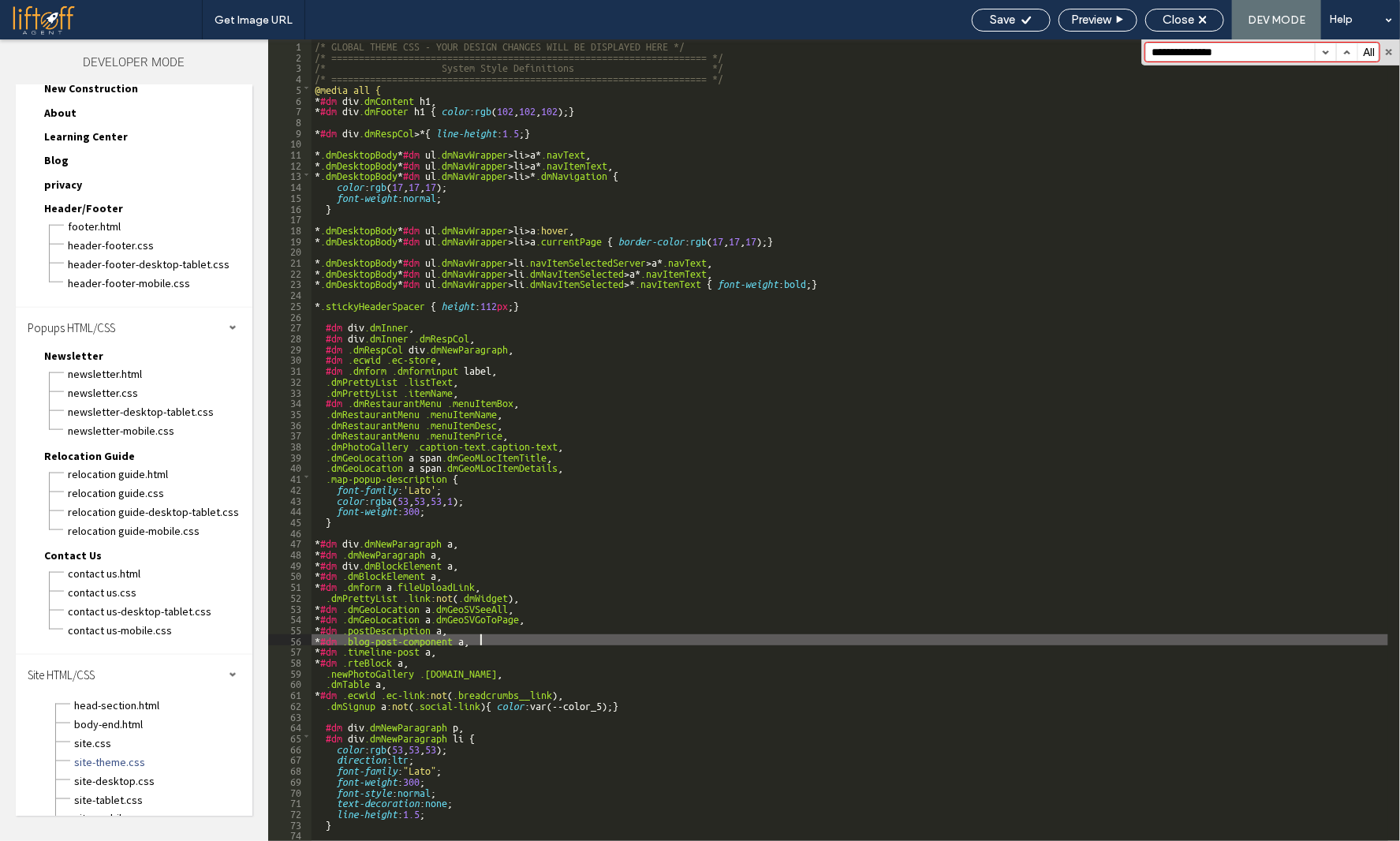
click at [553, 638] on div "/* GLOBAL THEME CSS - YOUR DESIGN CHANGES WILL BE DISPLAYED HERE */ /* ========…" at bounding box center [850, 451] width 1077 height 823
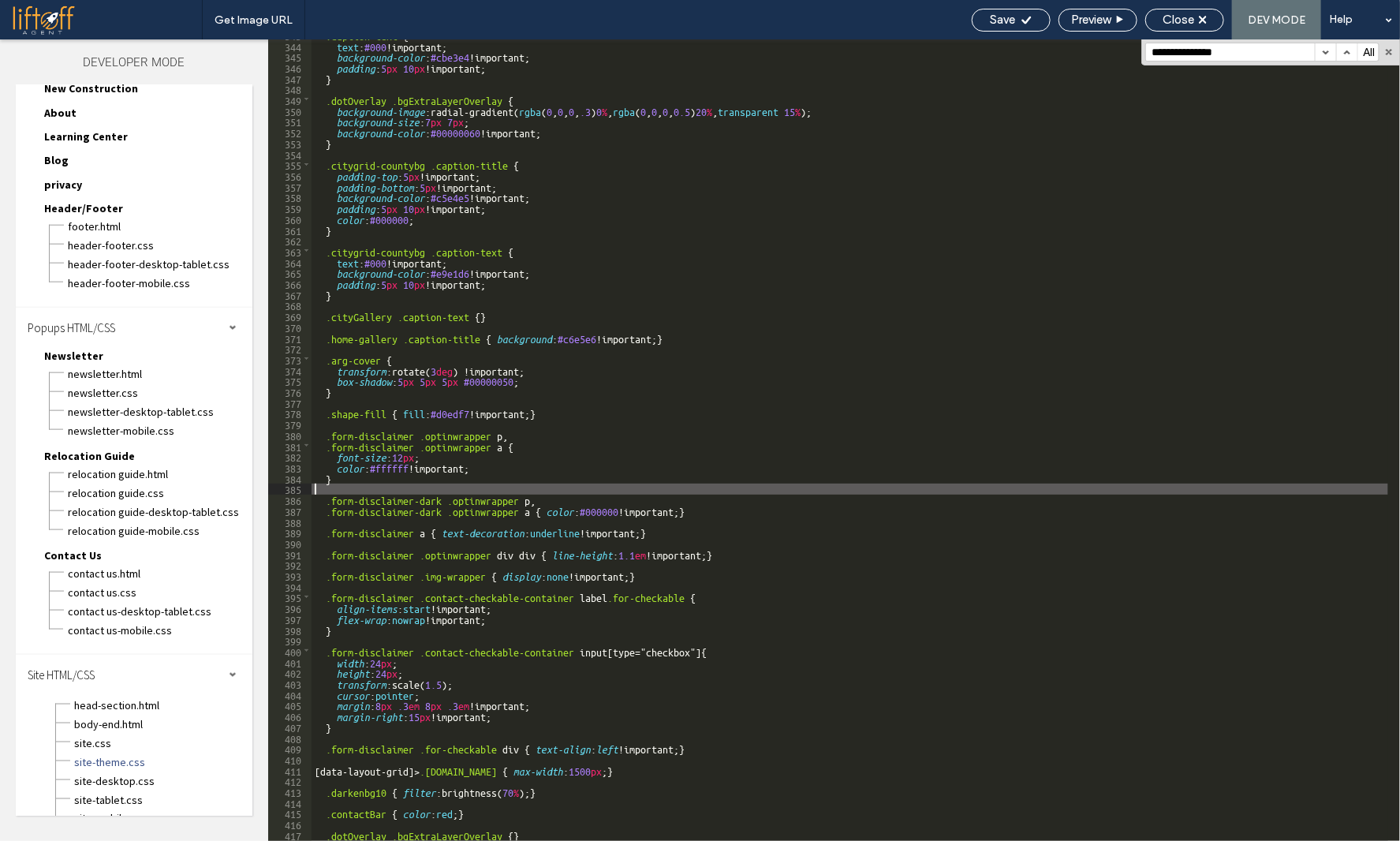
click at [394, 485] on div ".caption-text { text : #000 !important; background-color : #cbe3e4 !important; …" at bounding box center [850, 441] width 1077 height 823
click at [126, 773] on span "site-desktop.css" at bounding box center [163, 780] width 179 height 16
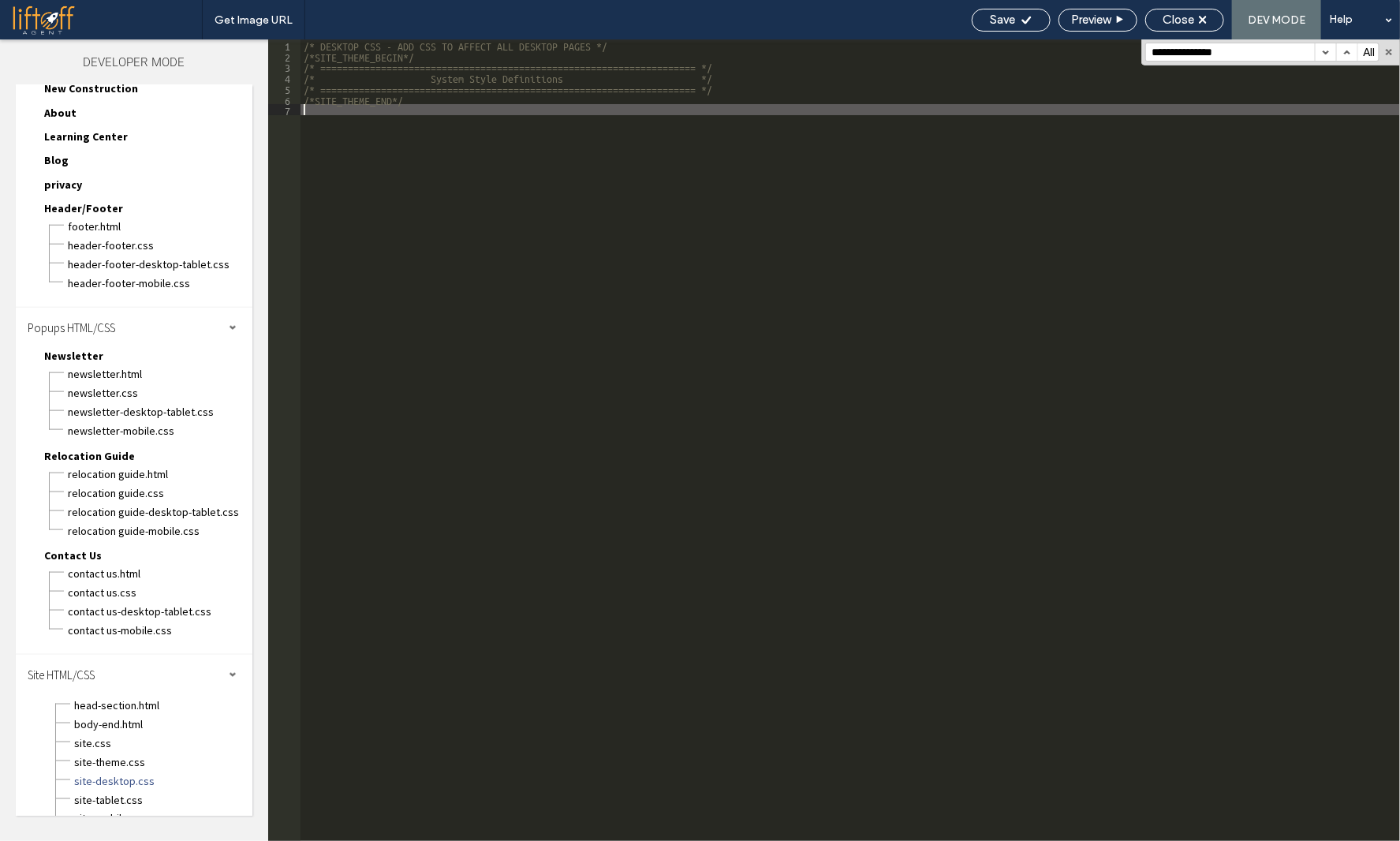
click at [490, 657] on div "/* DESKTOP CSS - ADD CSS TO AFFECT ALL DESKTOP PAGES */ /*SITE_THEME_BEGIN*/ /*…" at bounding box center [850, 451] width 1099 height 823
click at [123, 792] on span "site-tablet.css" at bounding box center [163, 799] width 179 height 16
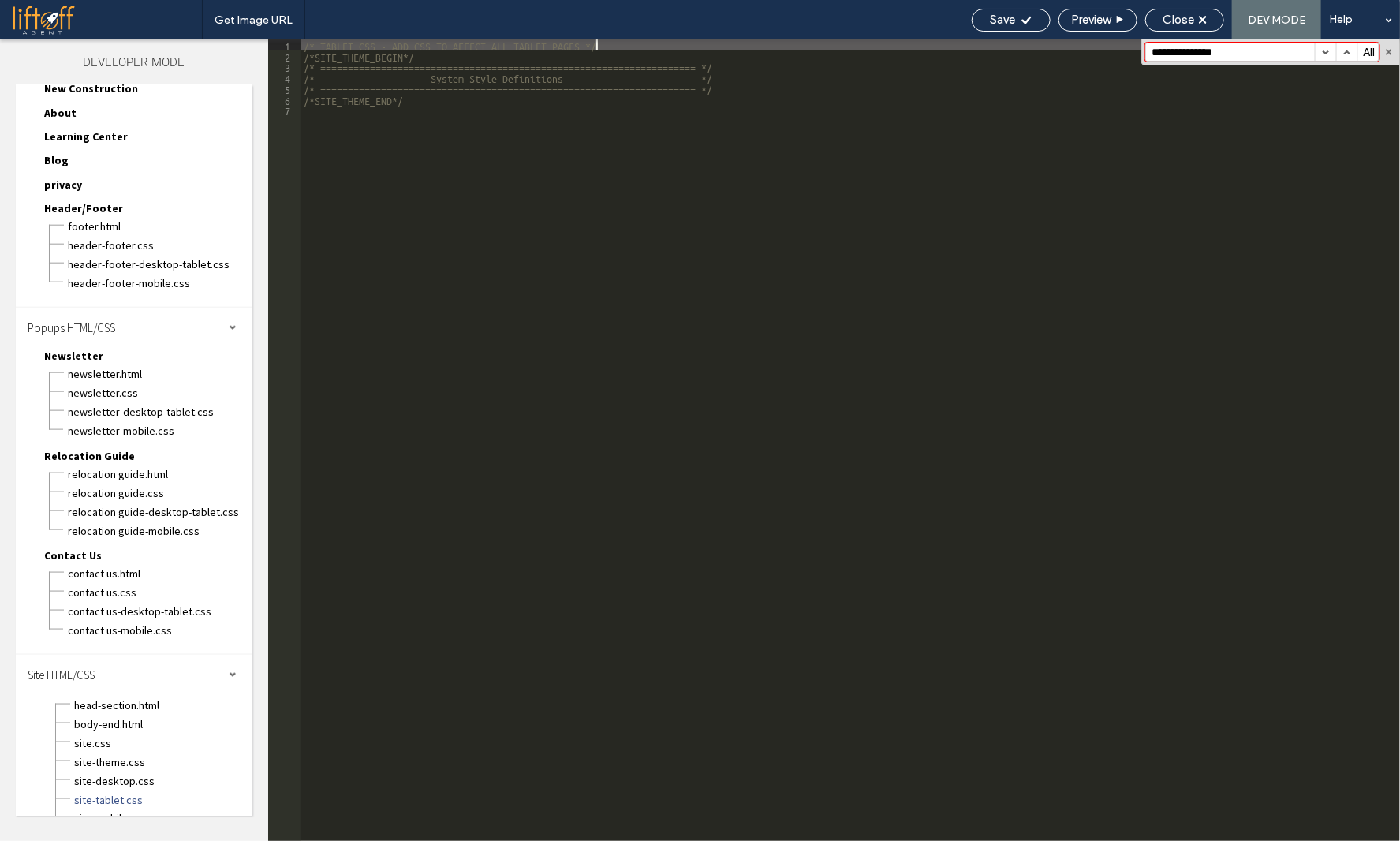
drag, startPoint x: 456, startPoint y: 717, endPoint x: 447, endPoint y: 709, distance: 12.0
click at [456, 717] on div "/* TABLET CSS - ADD CSS TO AFFECT ALL TABLET PAGES */ /*SITE_THEME_BEGIN*/ /* =…" at bounding box center [850, 451] width 1099 height 823
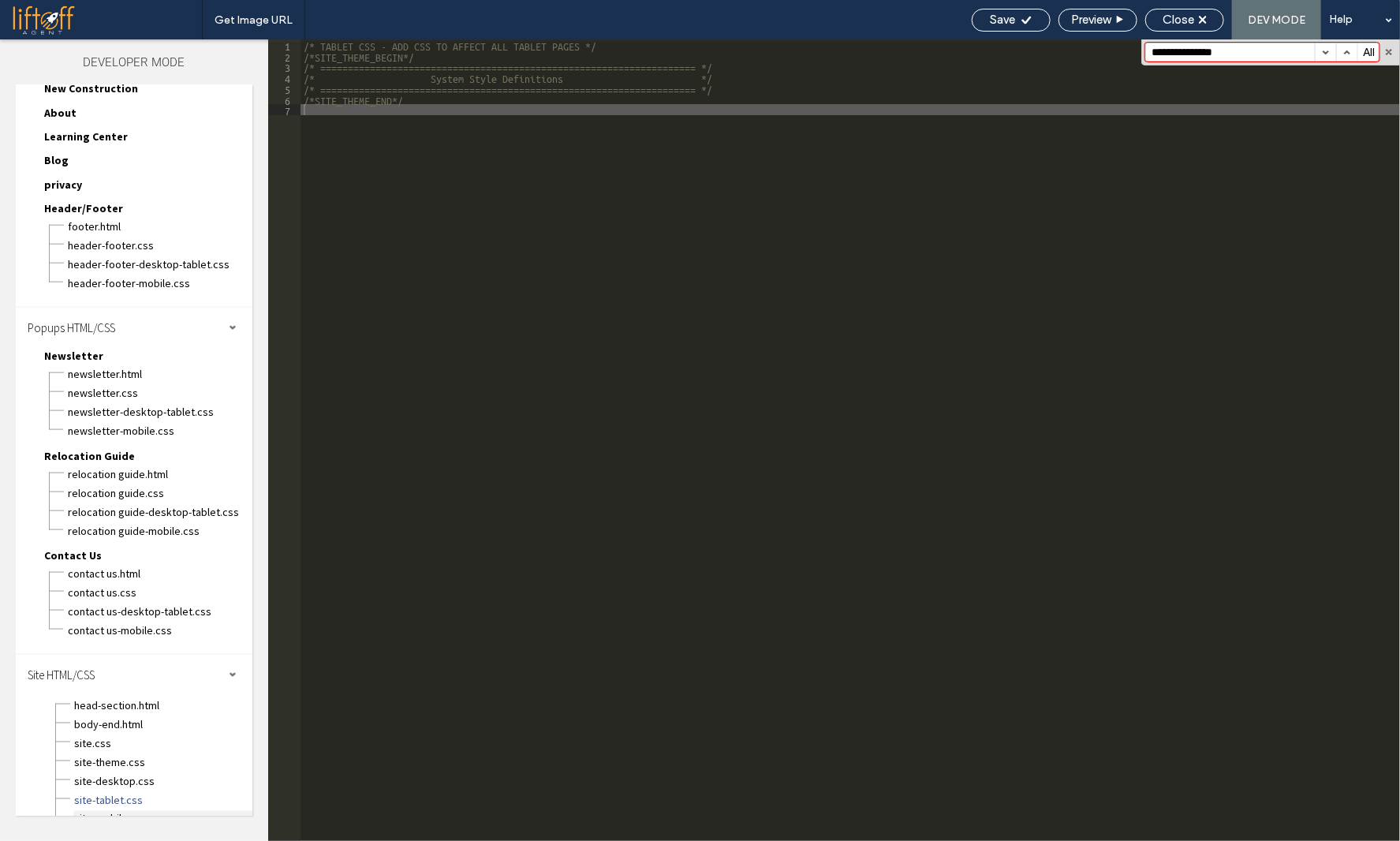
click at [124, 811] on span "site-mobile.css" at bounding box center [163, 818] width 179 height 16
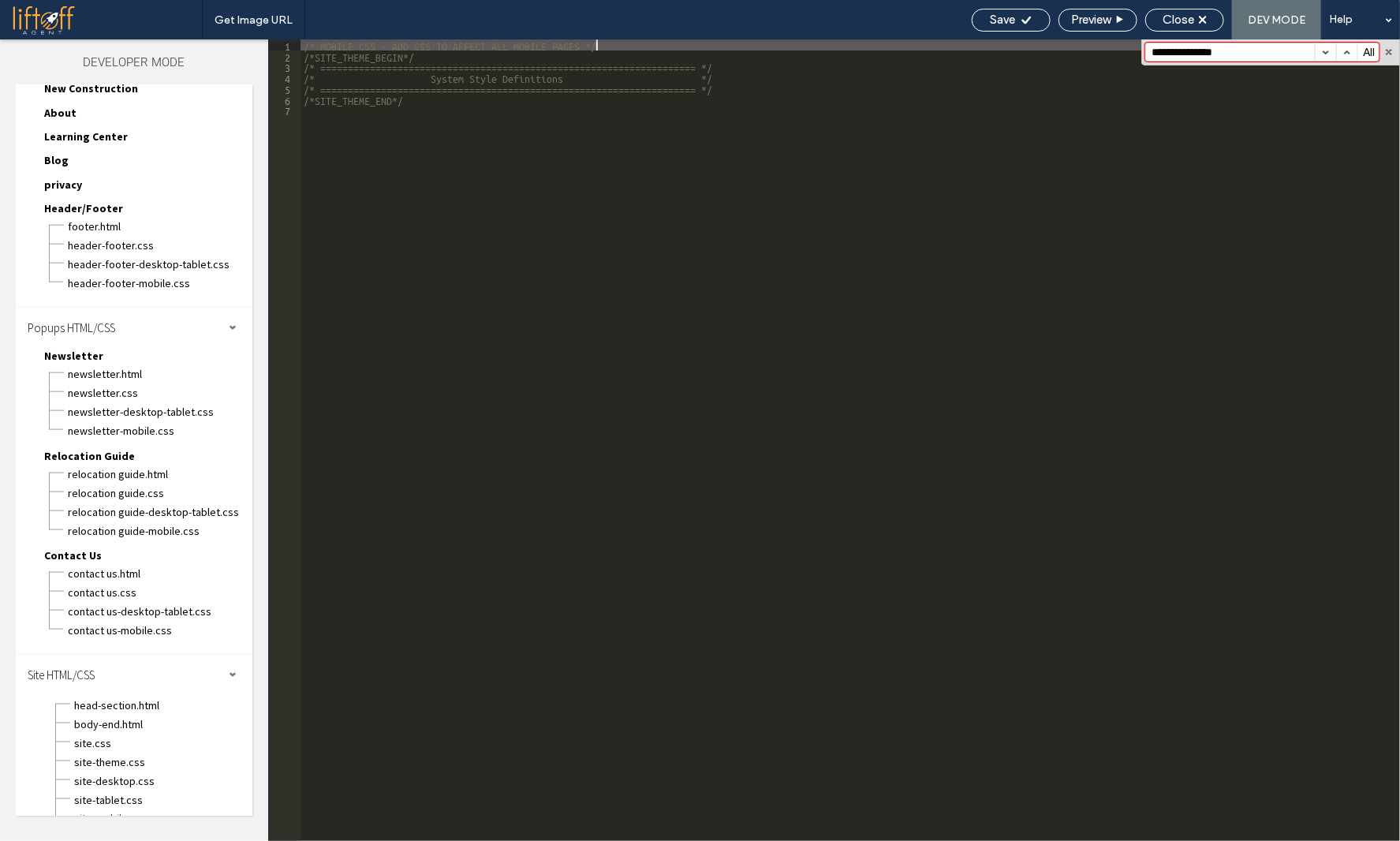
click at [507, 709] on div "/* MOBILE CSS - ADD CSS TO AFFECT ALL MOBILE PAGES */ /*SITE_THEME_BEGIN*/ /* =…" at bounding box center [850, 451] width 1099 height 823
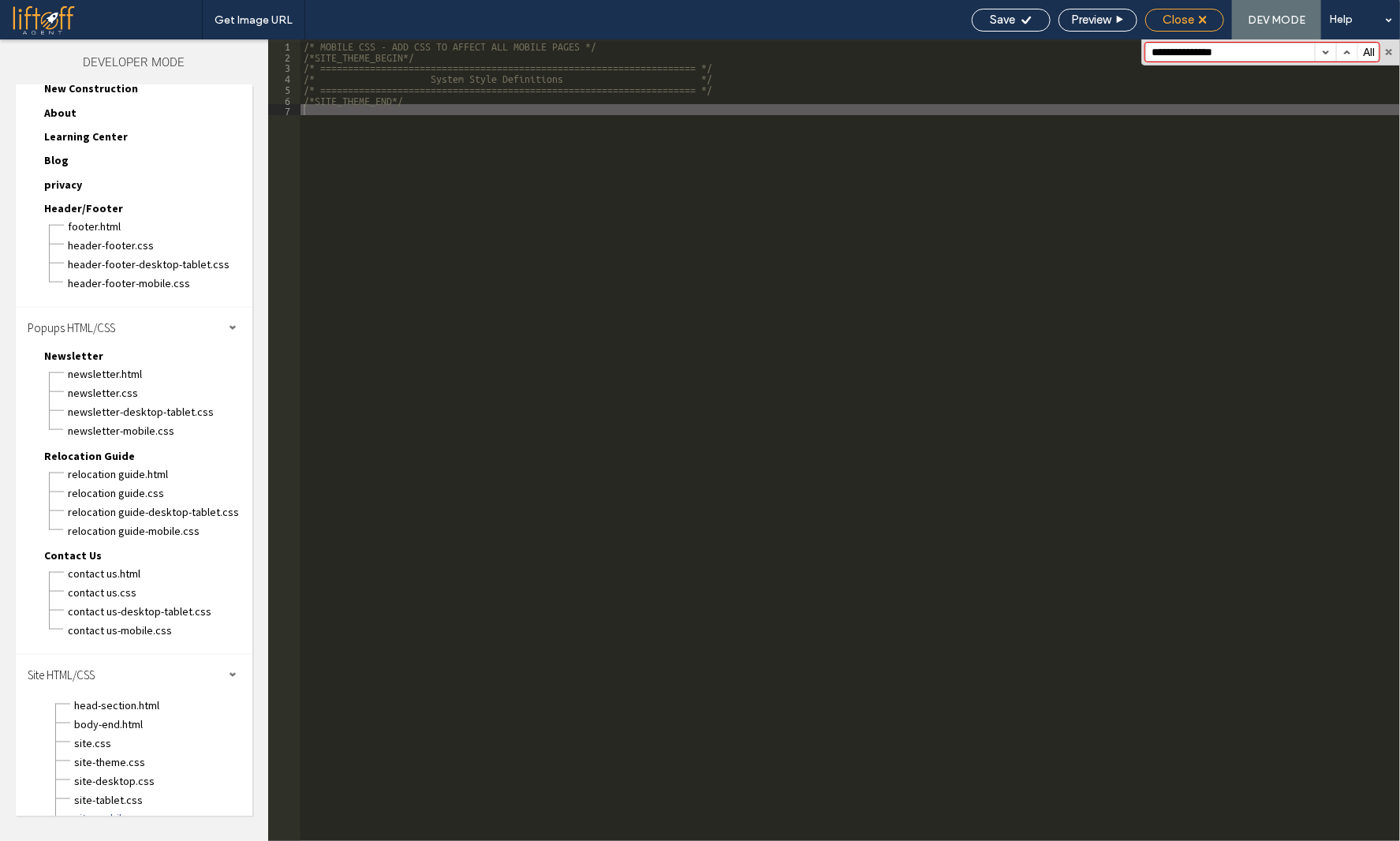
click at [1194, 9] on div "Close" at bounding box center [1184, 20] width 79 height 23
click at [1181, 26] on span "Close" at bounding box center [1178, 20] width 31 height 14
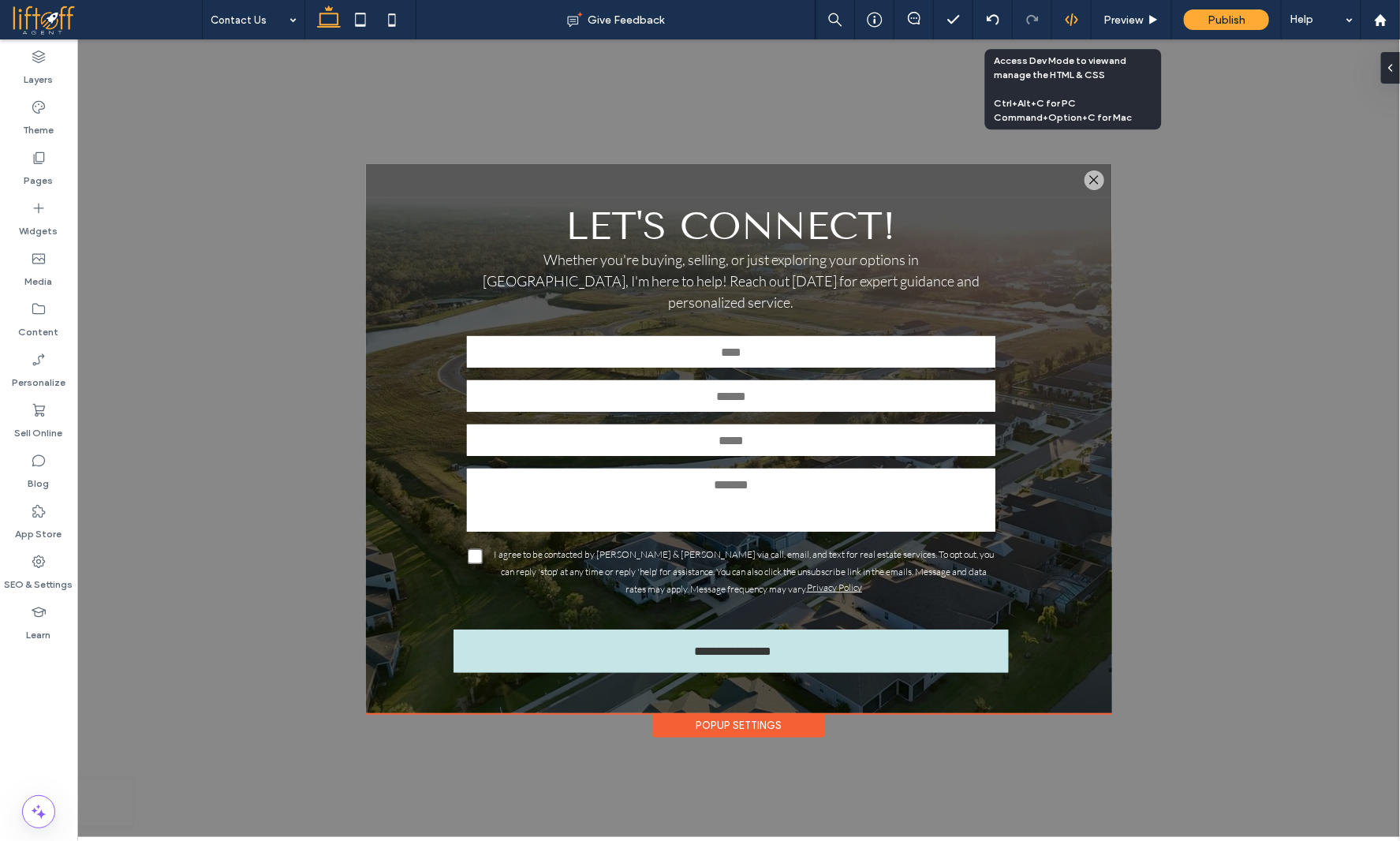
click at [1074, 29] on div at bounding box center [1073, 20] width 40 height 40
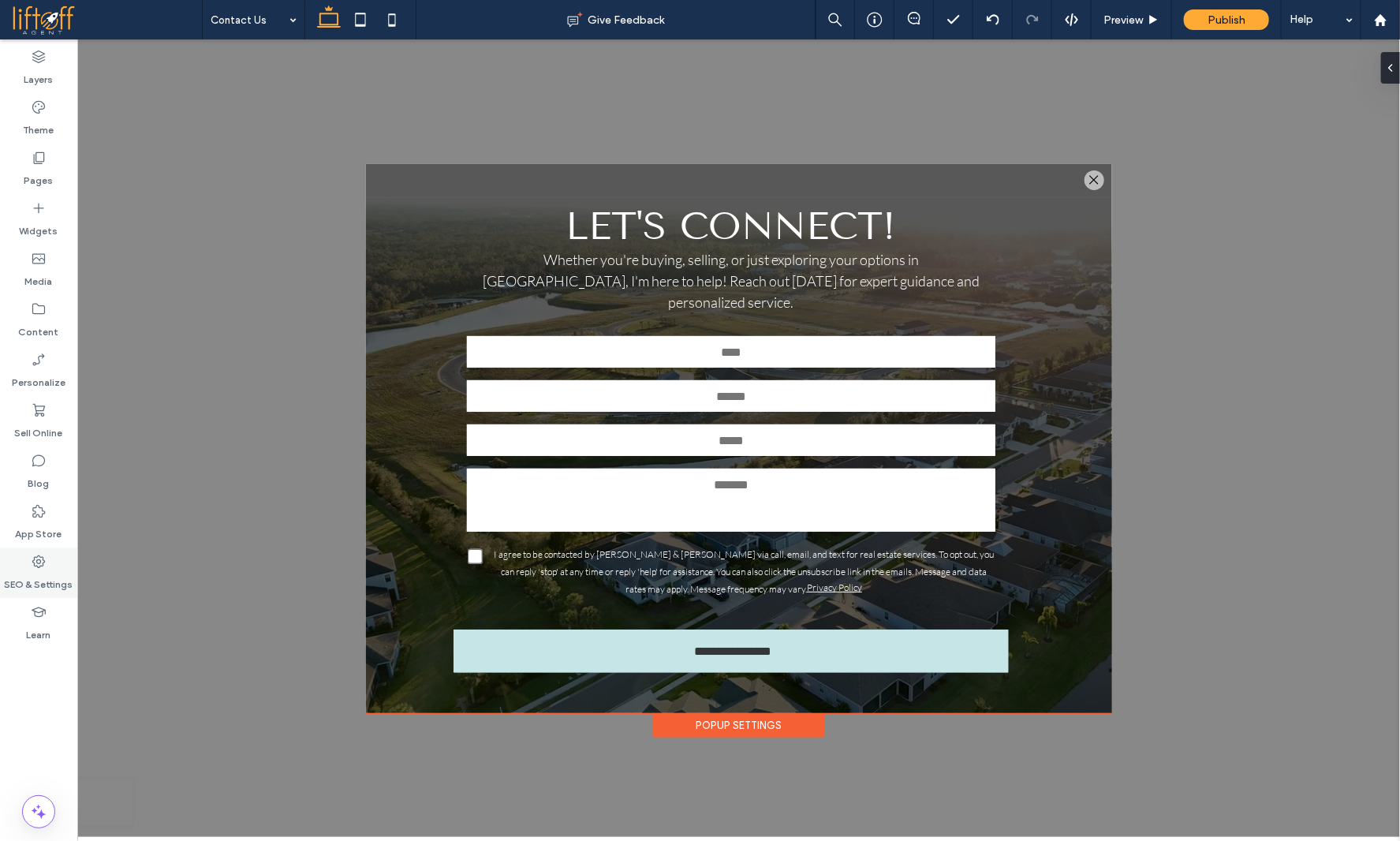
drag, startPoint x: 1076, startPoint y: 17, endPoint x: 29, endPoint y: 577, distance: 1187.4
click at [68, 552] on div "Contact Us Give Feedback Preview Publish Help Design Panel Site Comments Team &…" at bounding box center [700, 420] width 1400 height 841
click at [30, 581] on label "SEO & Settings" at bounding box center [38, 579] width 68 height 22
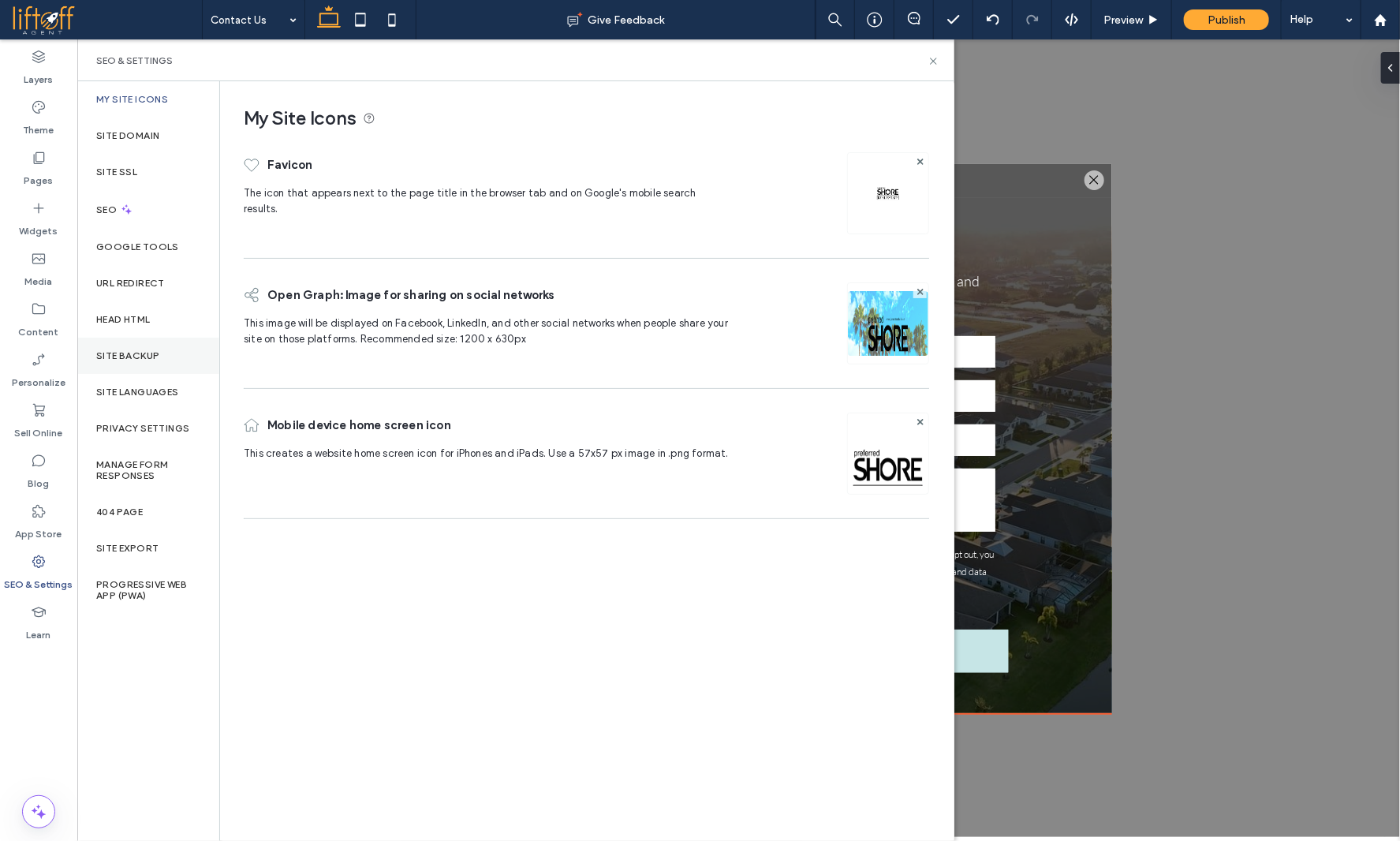
click at [158, 346] on div "Site Backup" at bounding box center [148, 356] width 142 height 36
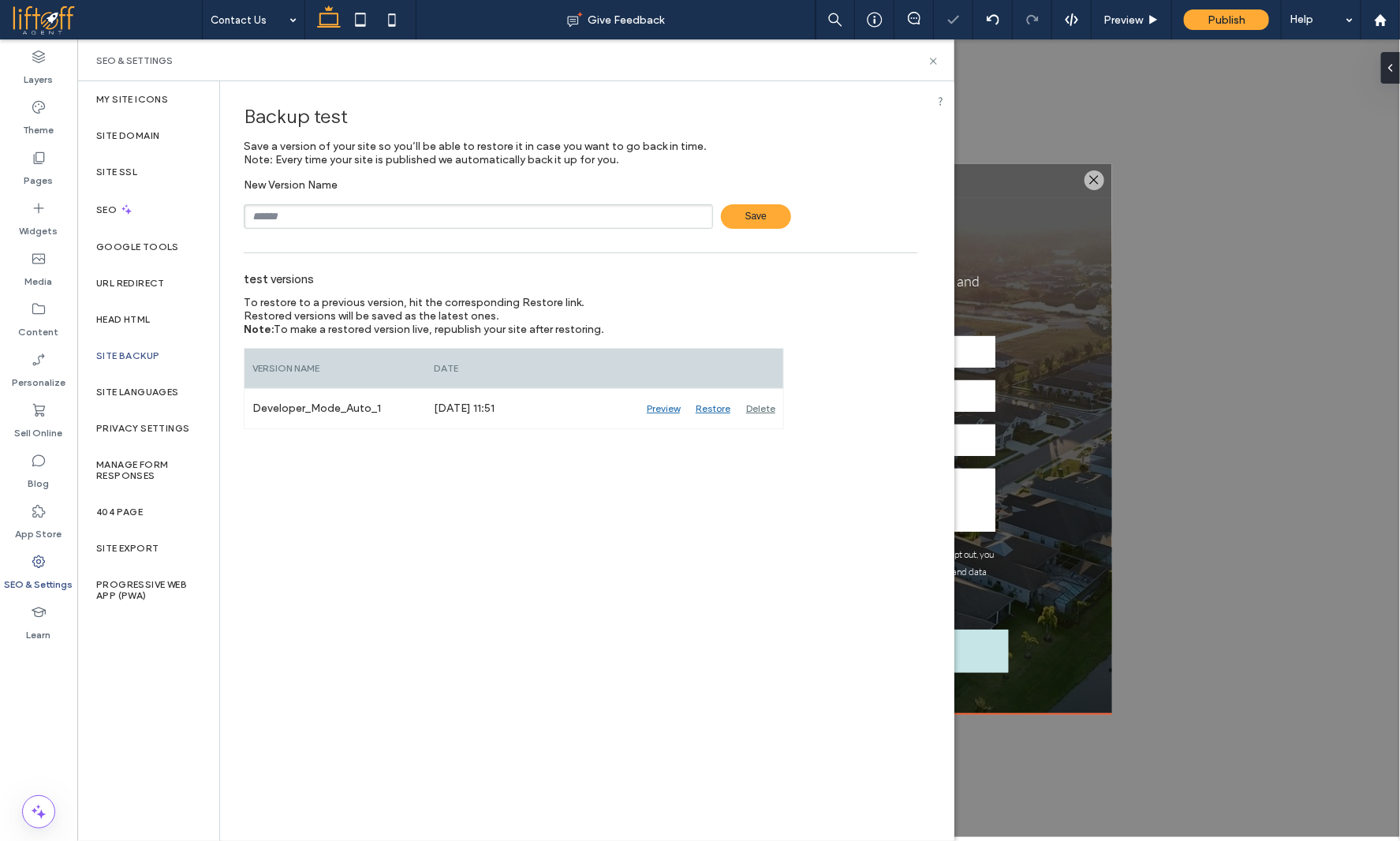
click at [379, 213] on input "text" at bounding box center [478, 217] width 470 height 24
type input "*********"
click at [763, 212] on span "Save" at bounding box center [755, 217] width 70 height 24
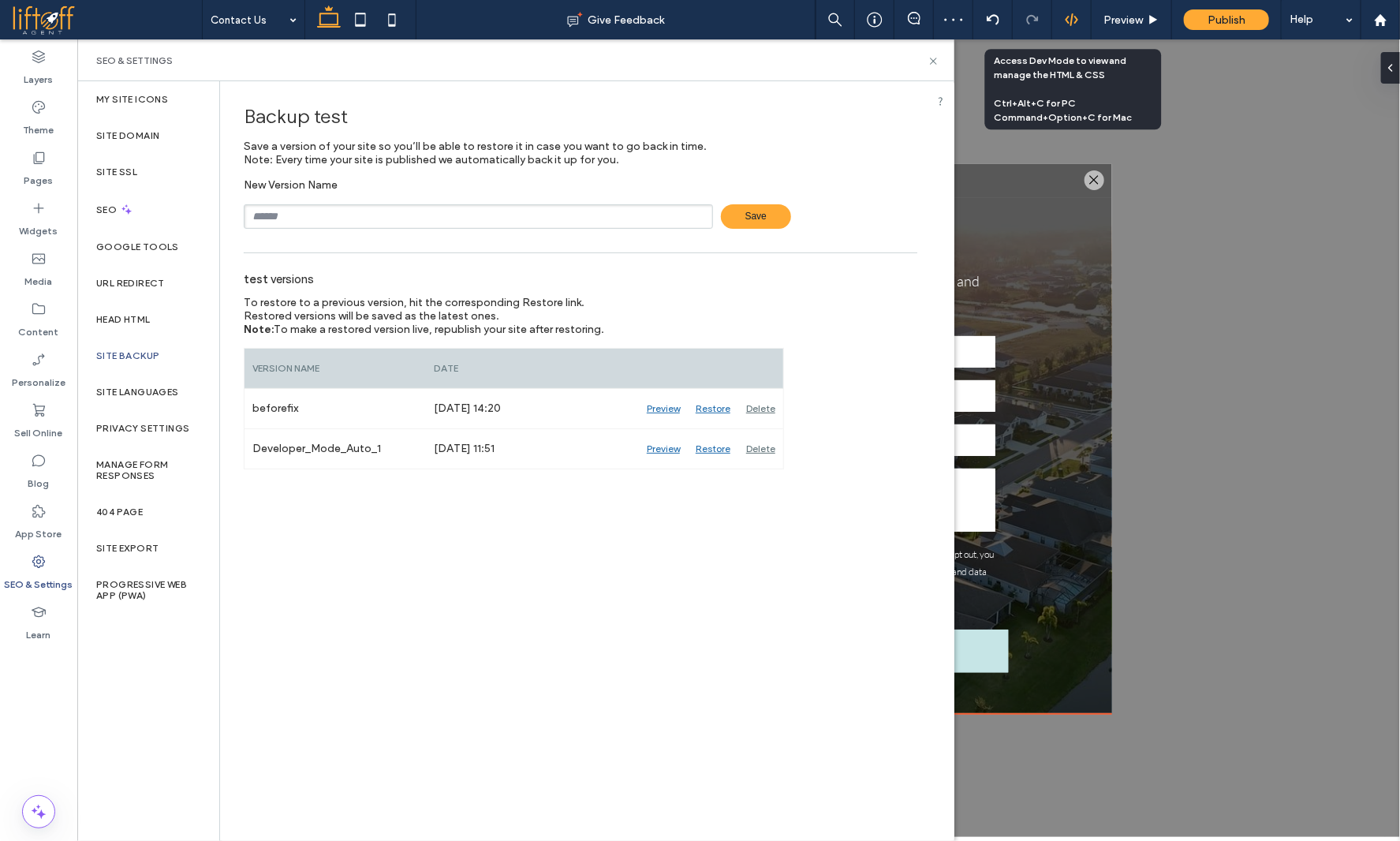
click at [1063, 21] on div at bounding box center [1072, 20] width 39 height 14
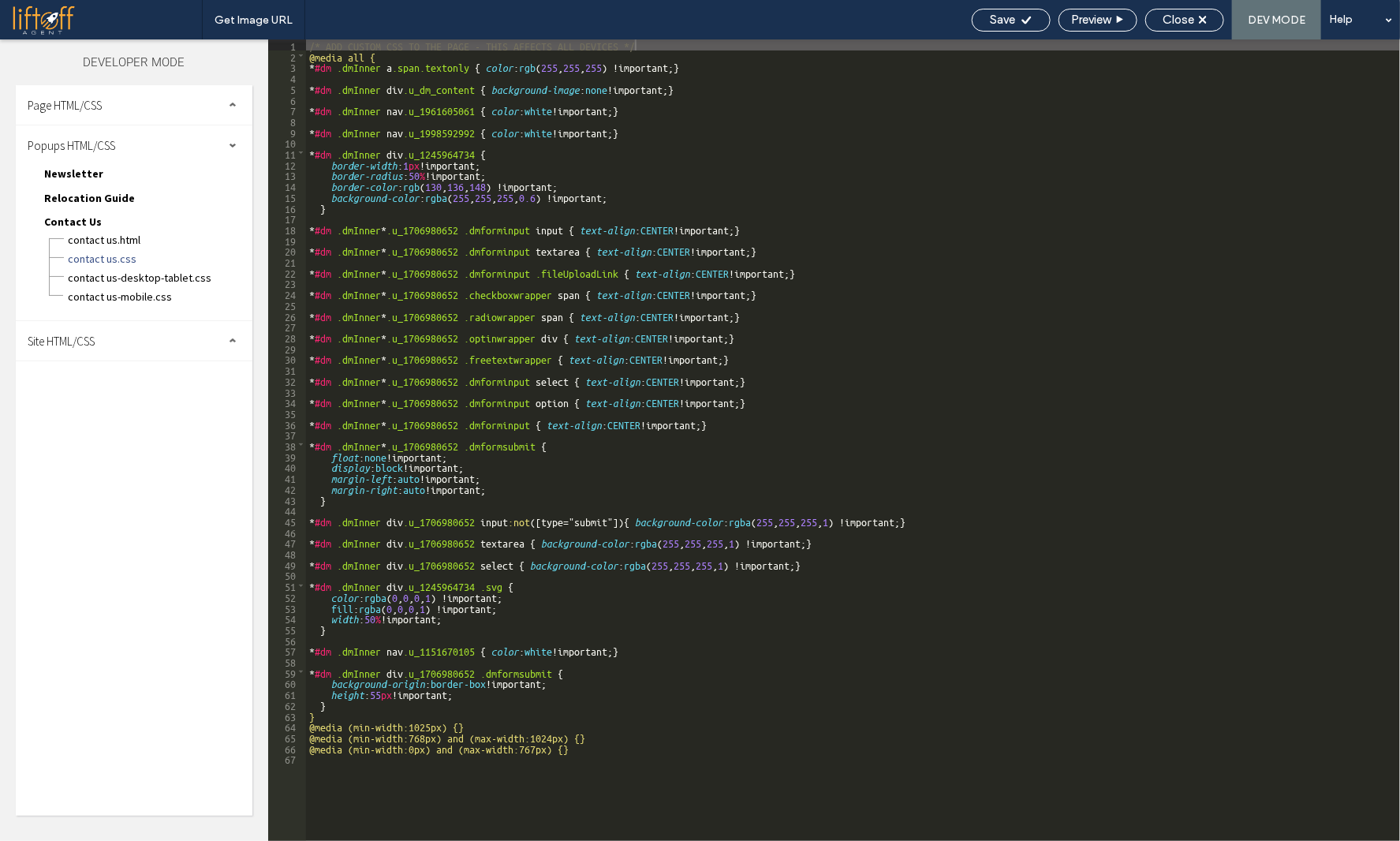
click at [130, 331] on div "Site HTML/CSS" at bounding box center [133, 341] width 237 height 40
click at [127, 423] on span "site-theme.css" at bounding box center [163, 428] width 179 height 16
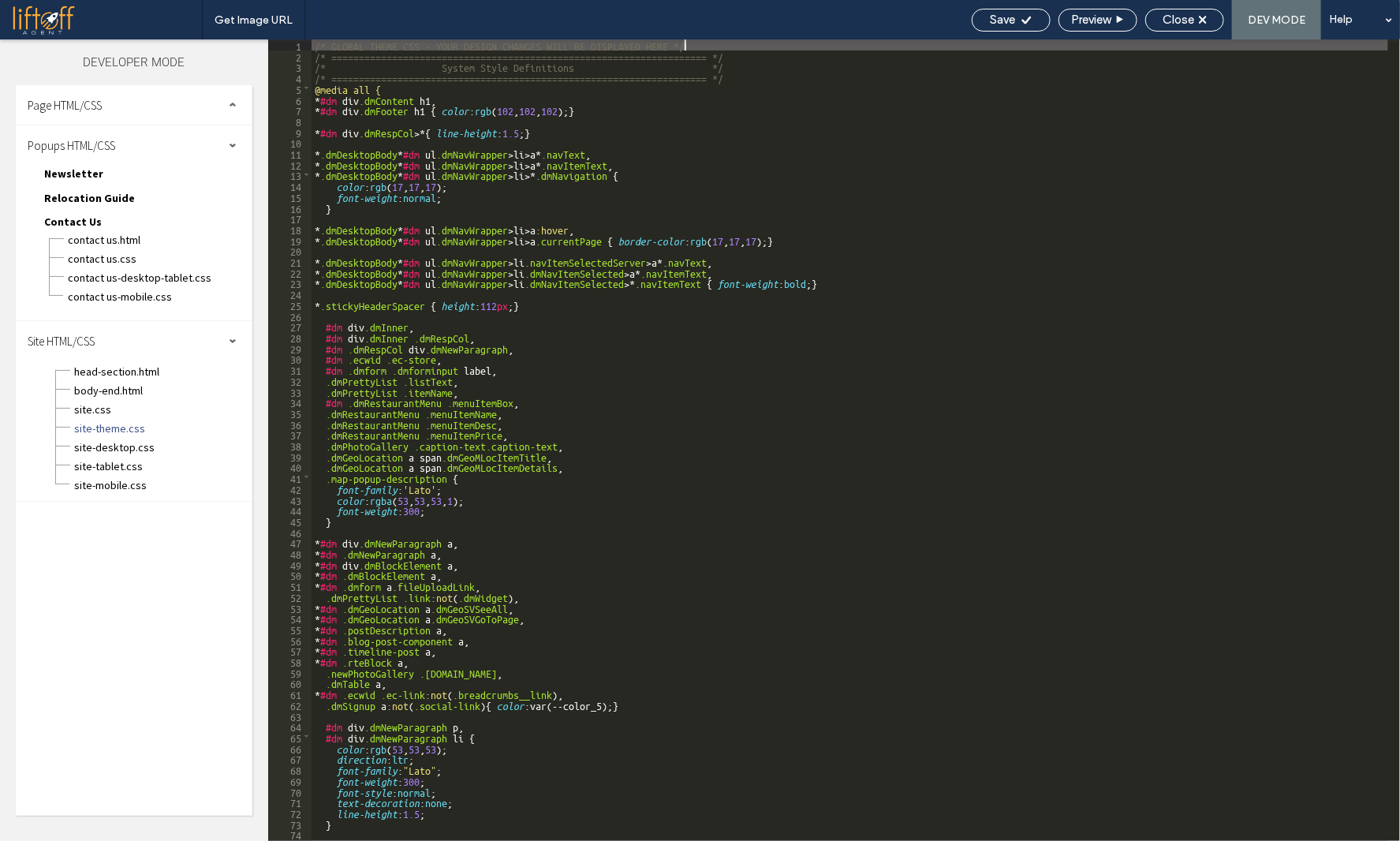
click at [426, 480] on div "/* GLOBAL THEME CSS - YOUR DESIGN CHANGES WILL BE DISPLAYED HERE */ /* ========…" at bounding box center [850, 451] width 1077 height 823
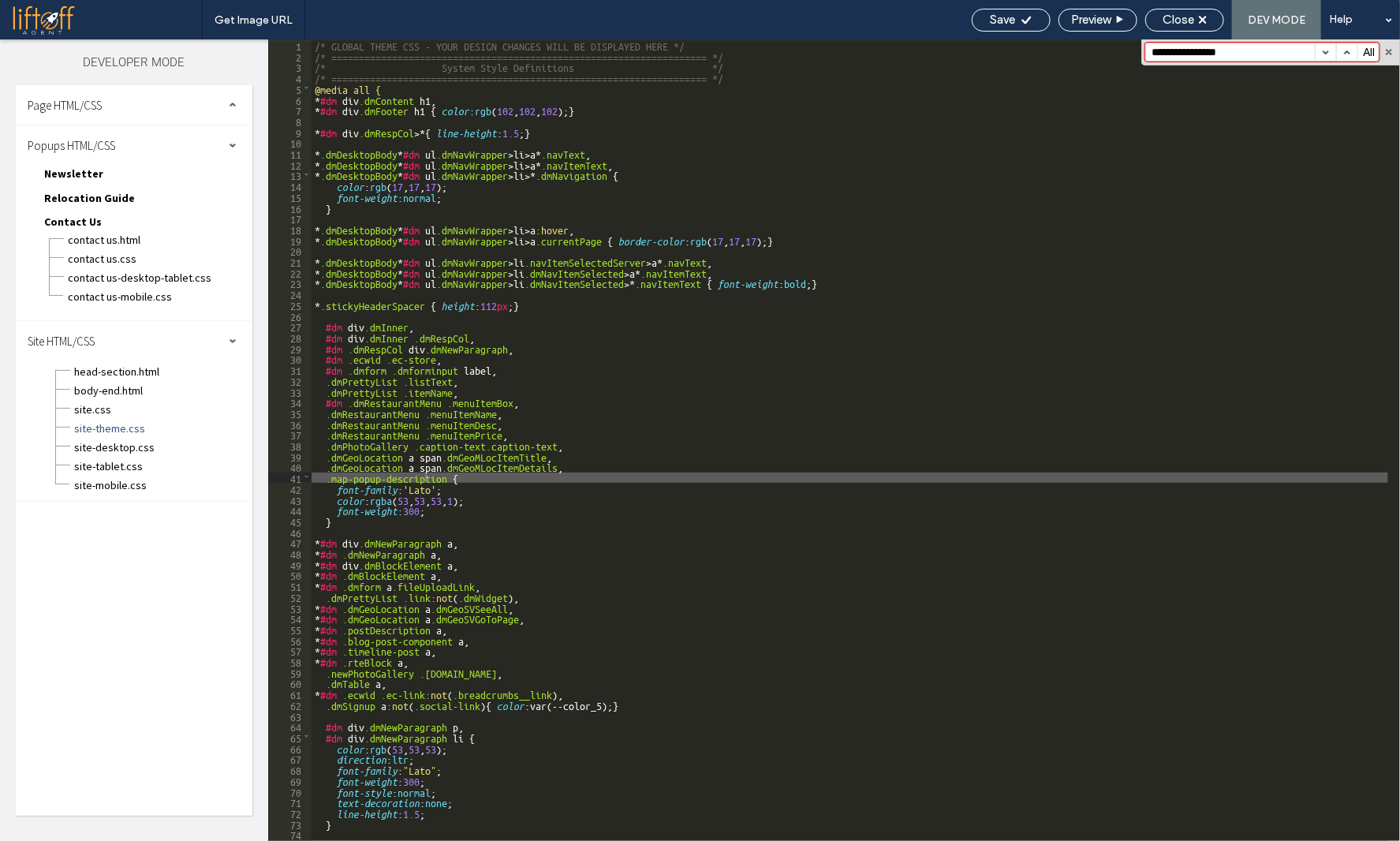
paste input
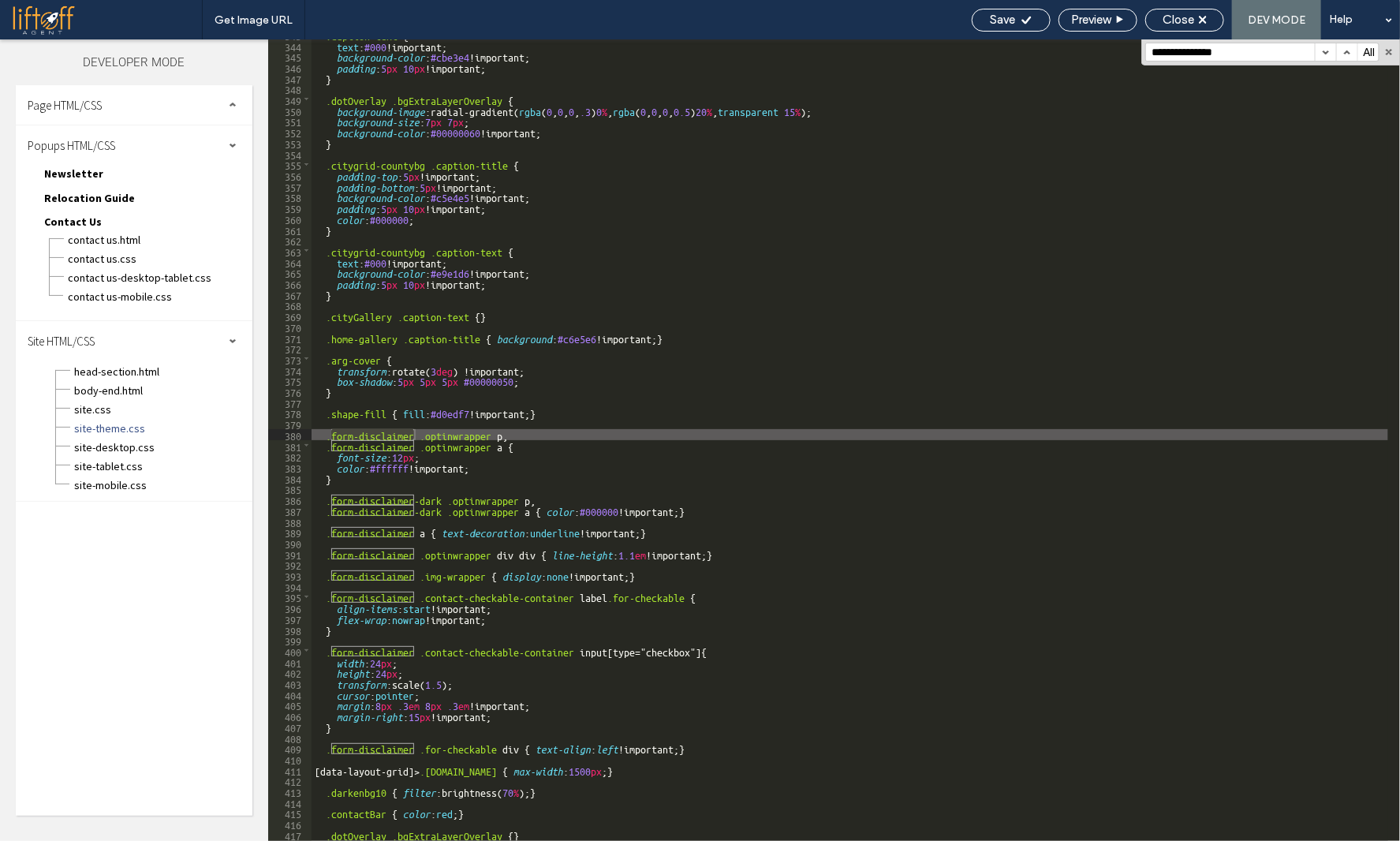
type input "**********"
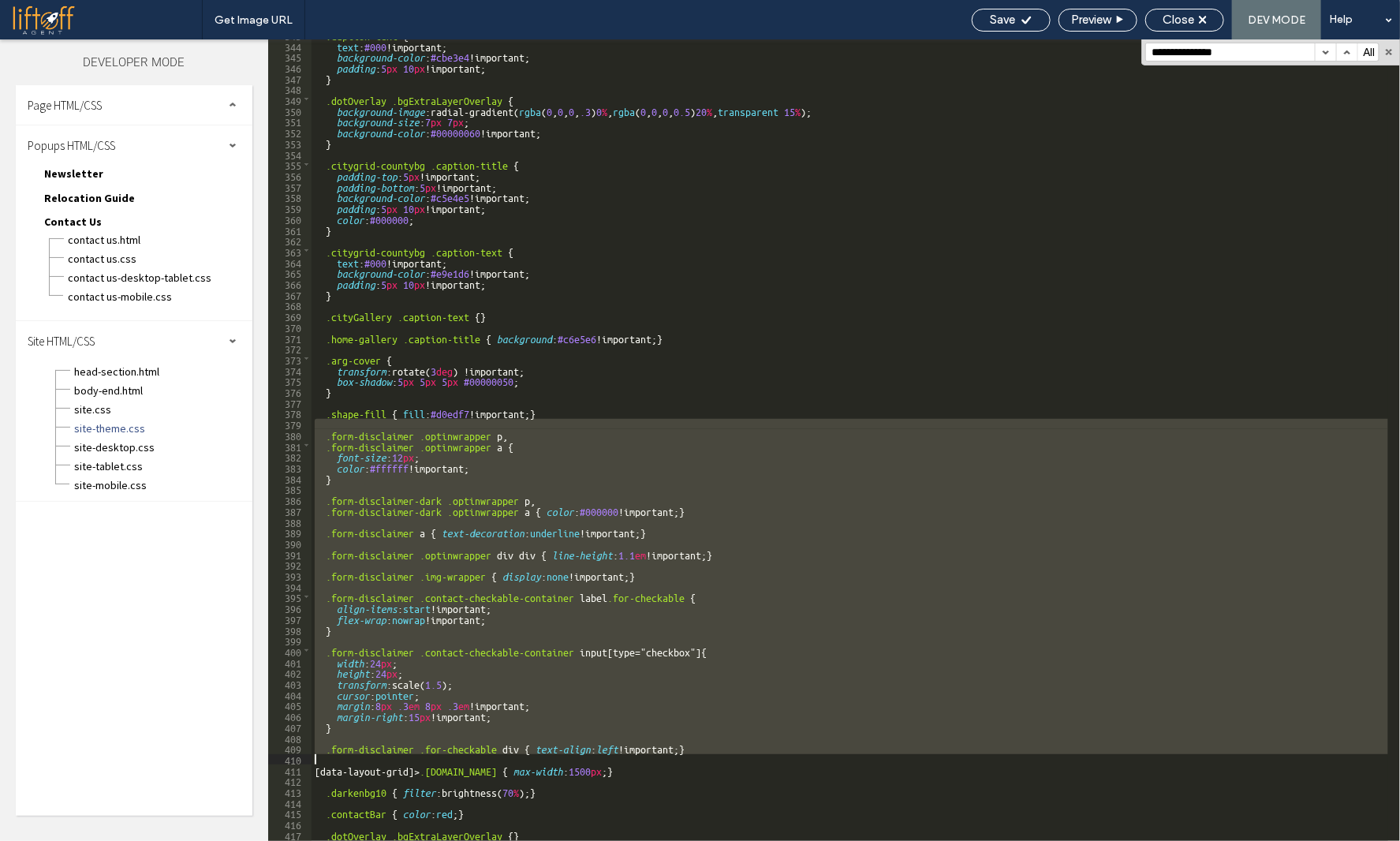
drag, startPoint x: 320, startPoint y: 427, endPoint x: 730, endPoint y: 759, distance: 527.6
click at [730, 759] on div ".caption-text { text : #000 !important; background-color : #cbe3e4 !important; …" at bounding box center [850, 441] width 1077 height 823
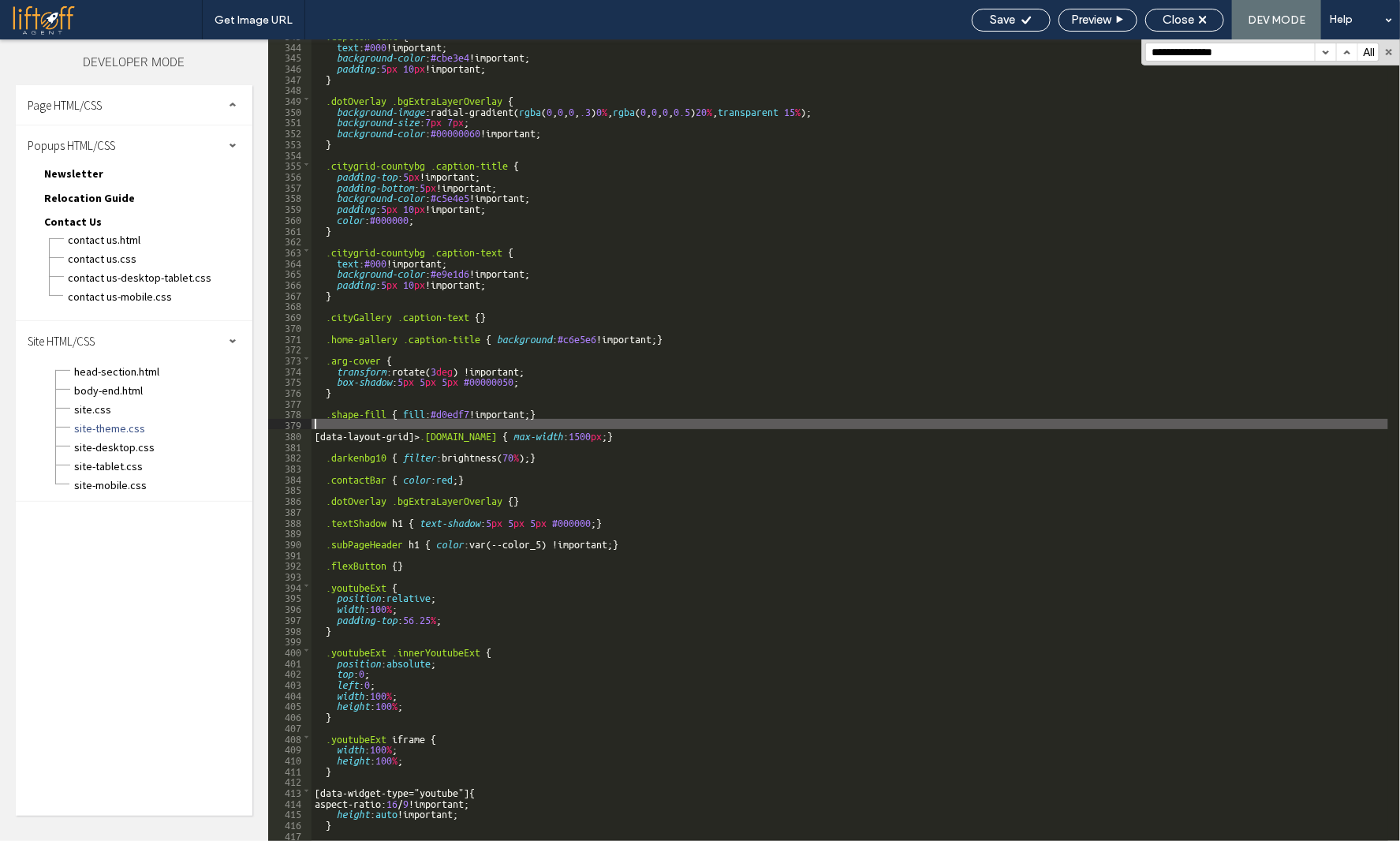
click at [564, 428] on div ".caption-text { text : #000 !important; background-color : #cbe3e4 !important; …" at bounding box center [850, 441] width 1077 height 823
click at [561, 430] on div ".caption-text { text : #000 !important; background-color : #cbe3e4 !important; …" at bounding box center [850, 441] width 1077 height 823
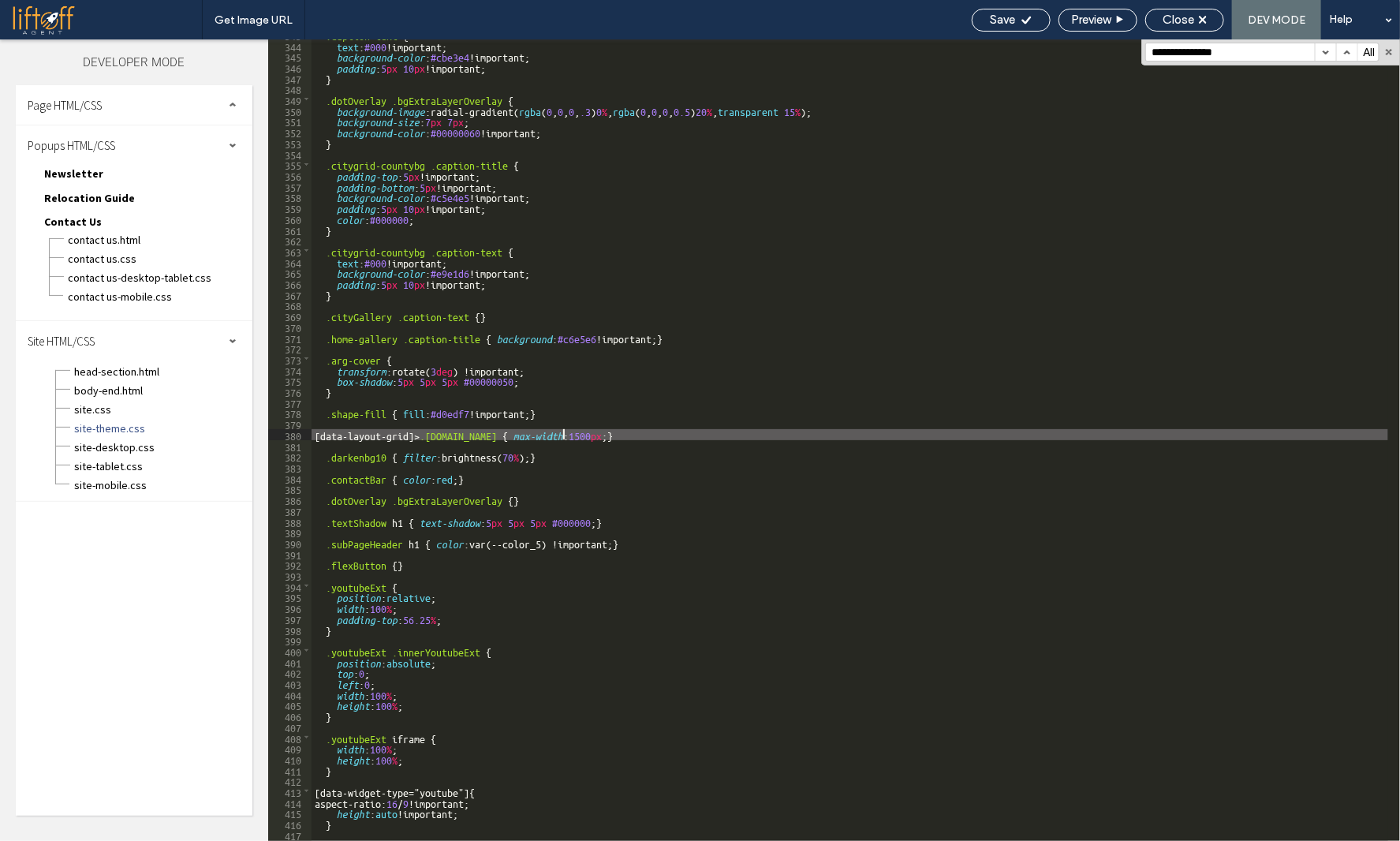
click at [561, 430] on div ".caption-text { text : #000 !important; background-color : #cbe3e4 !important; …" at bounding box center [850, 441] width 1077 height 823
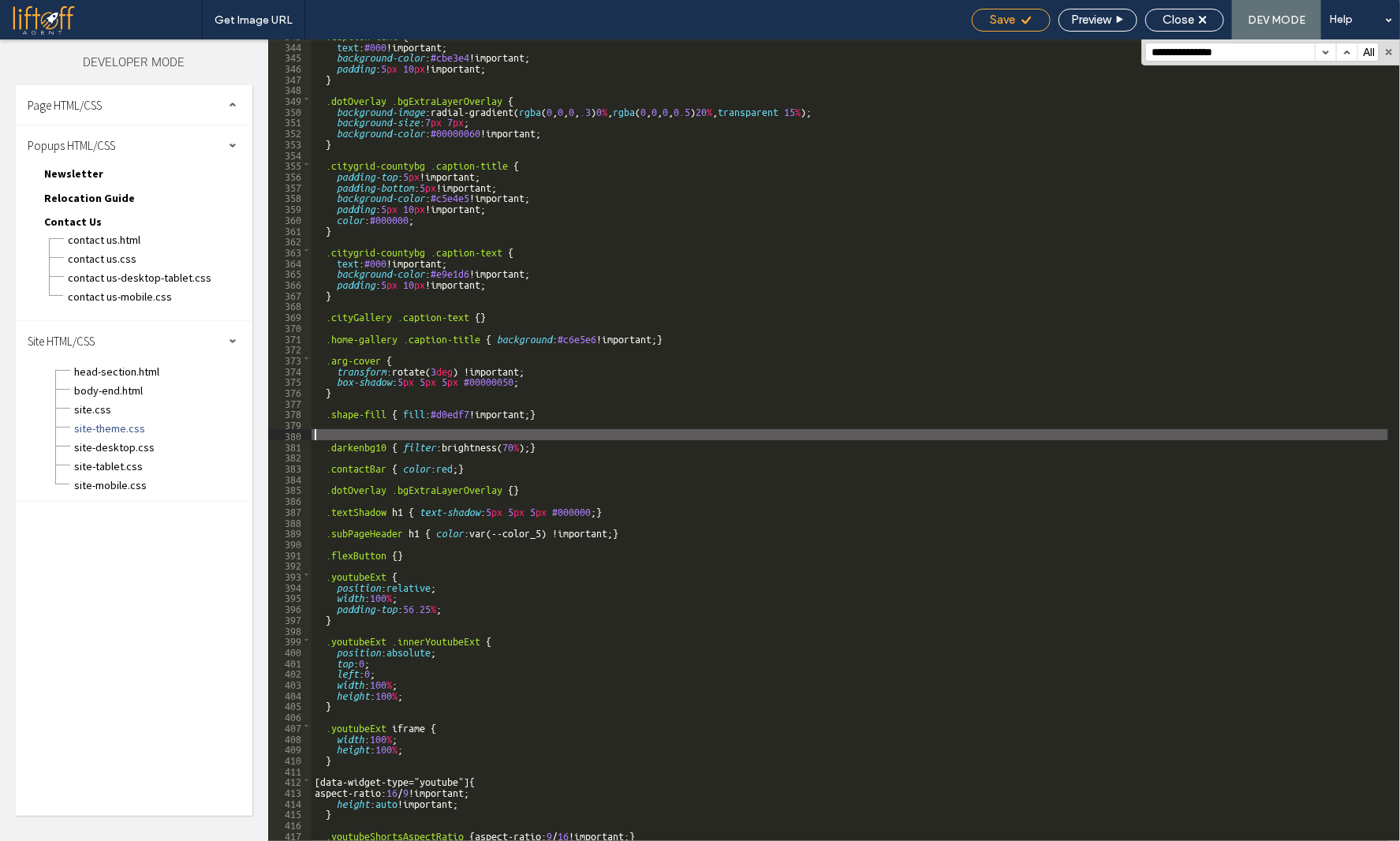
click at [999, 23] on span "Save" at bounding box center [1003, 20] width 25 height 14
click at [1188, 13] on span "Close" at bounding box center [1178, 20] width 31 height 14
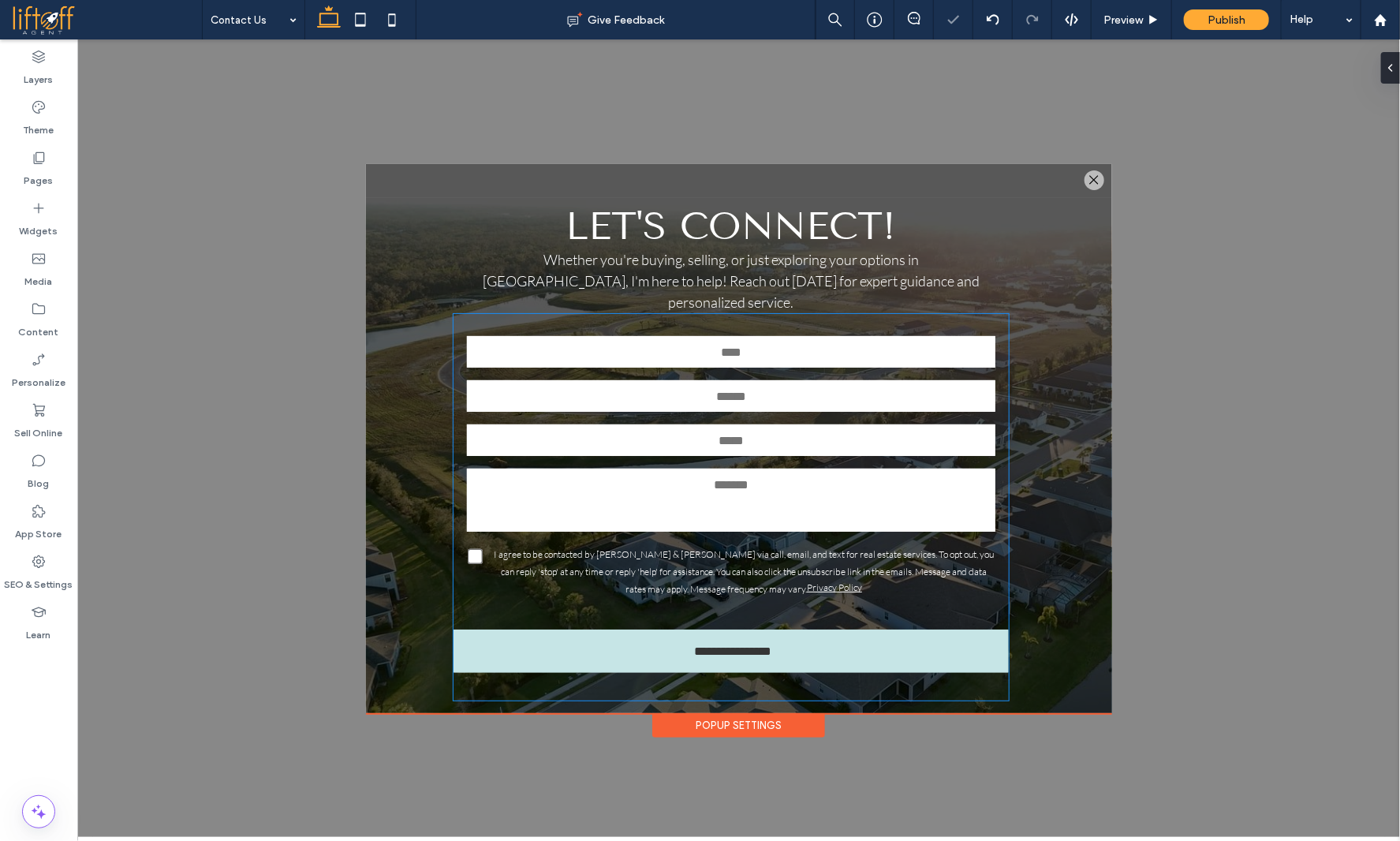
scroll to position [0, 0]
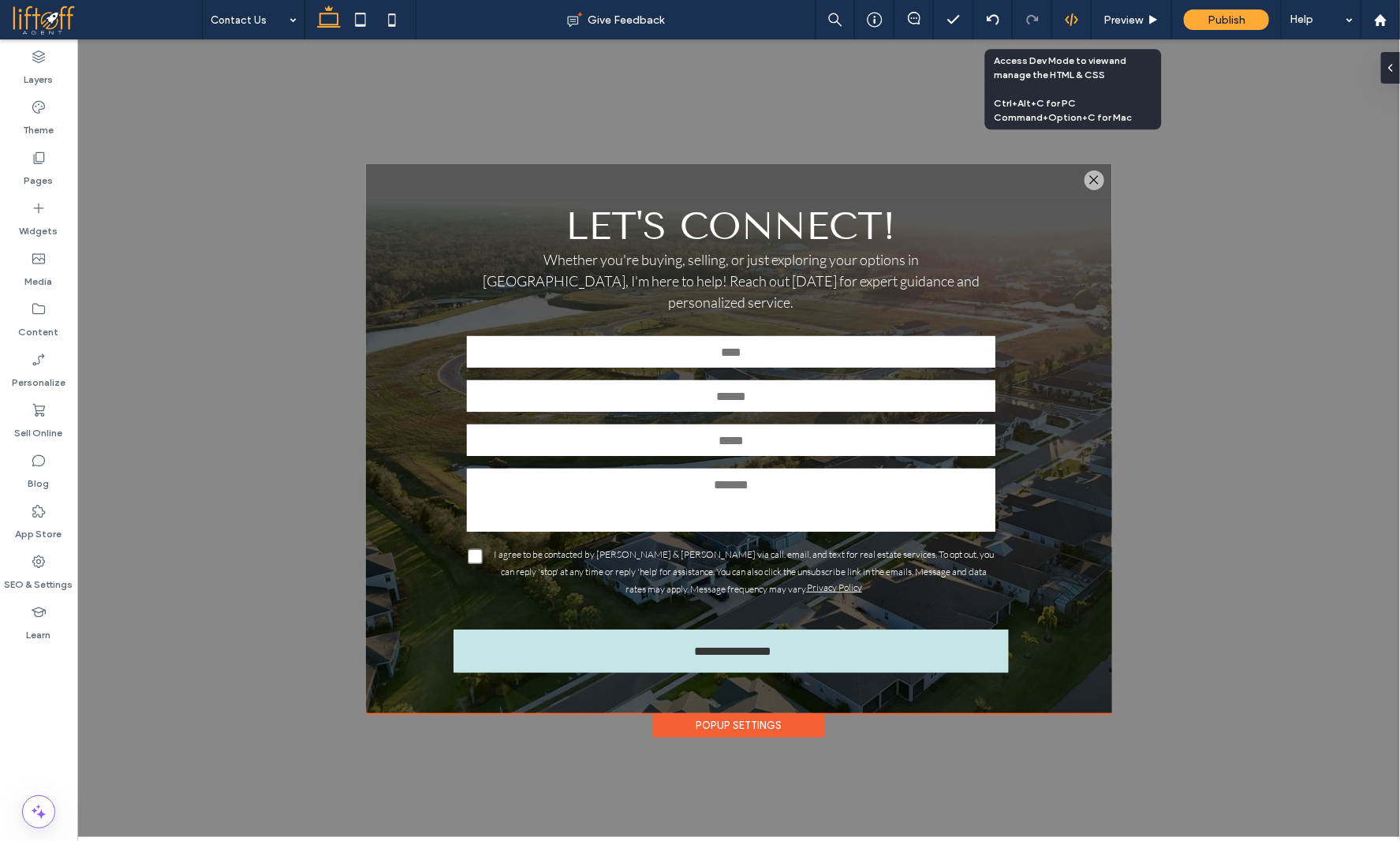
click at [1060, 19] on div at bounding box center [1072, 20] width 39 height 14
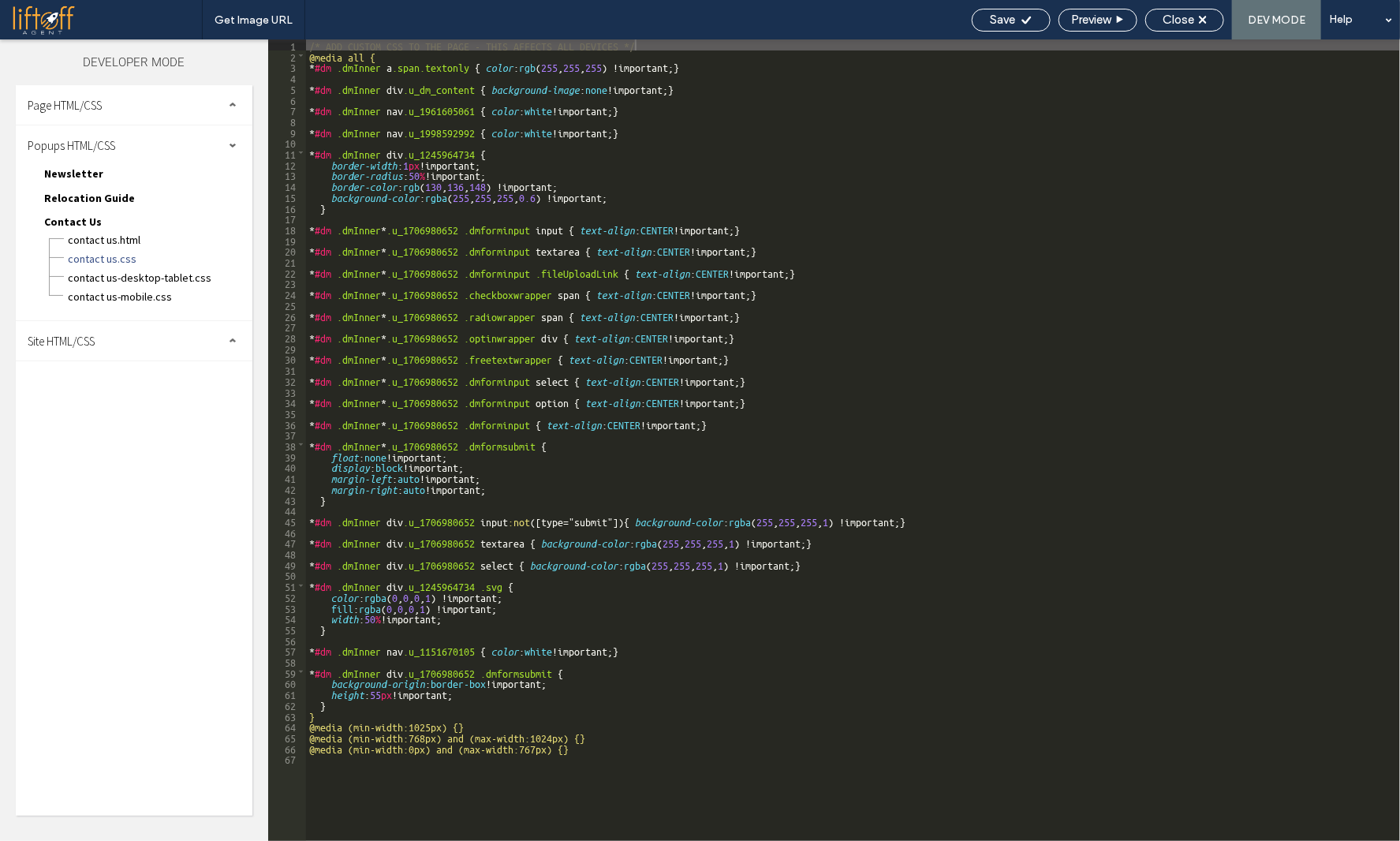
click at [93, 340] on span "Site HTML/CSS" at bounding box center [61, 340] width 67 height 15
click at [106, 413] on span "site.css" at bounding box center [163, 410] width 179 height 16
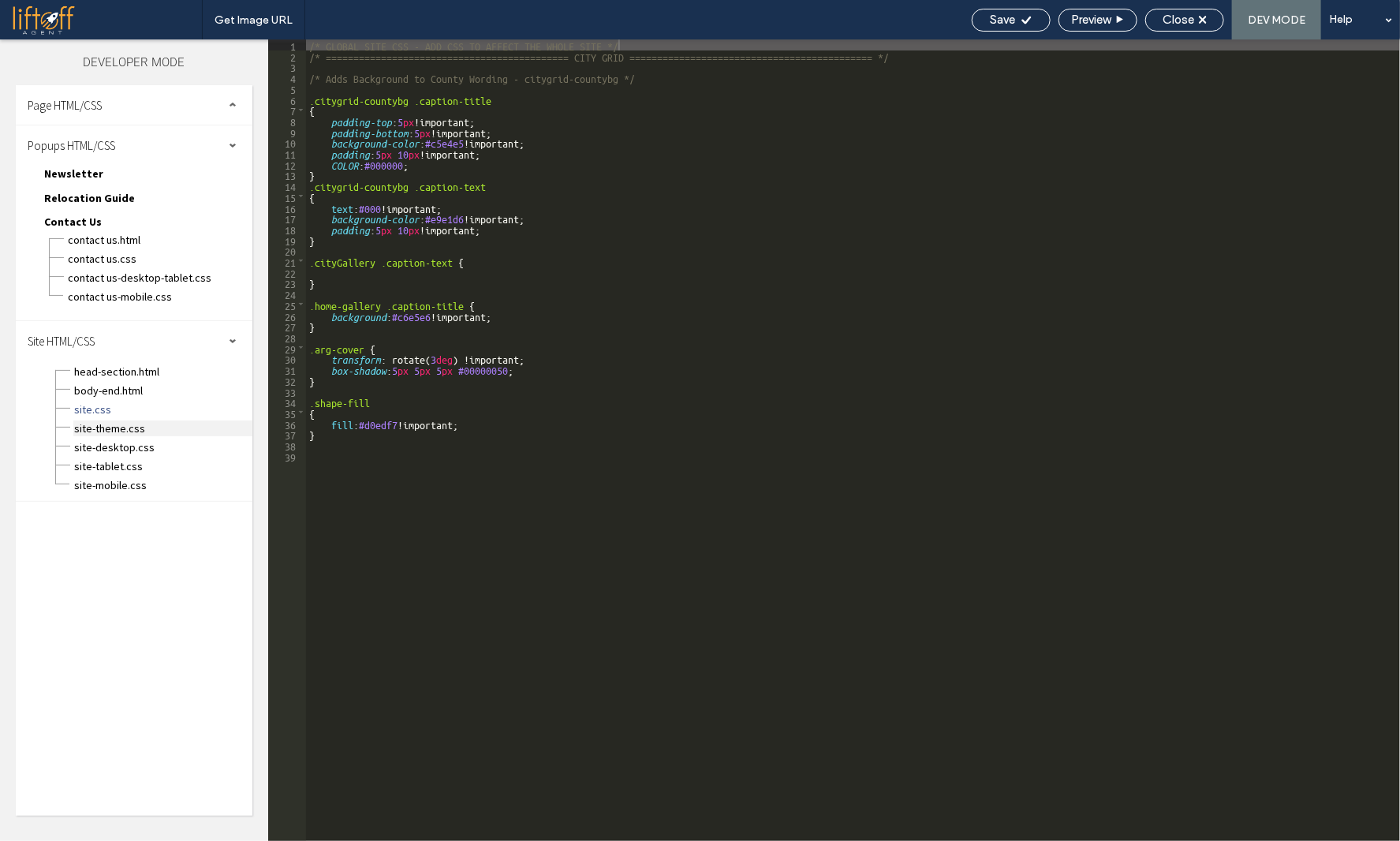
click at [109, 429] on span "site-theme.css" at bounding box center [163, 428] width 179 height 16
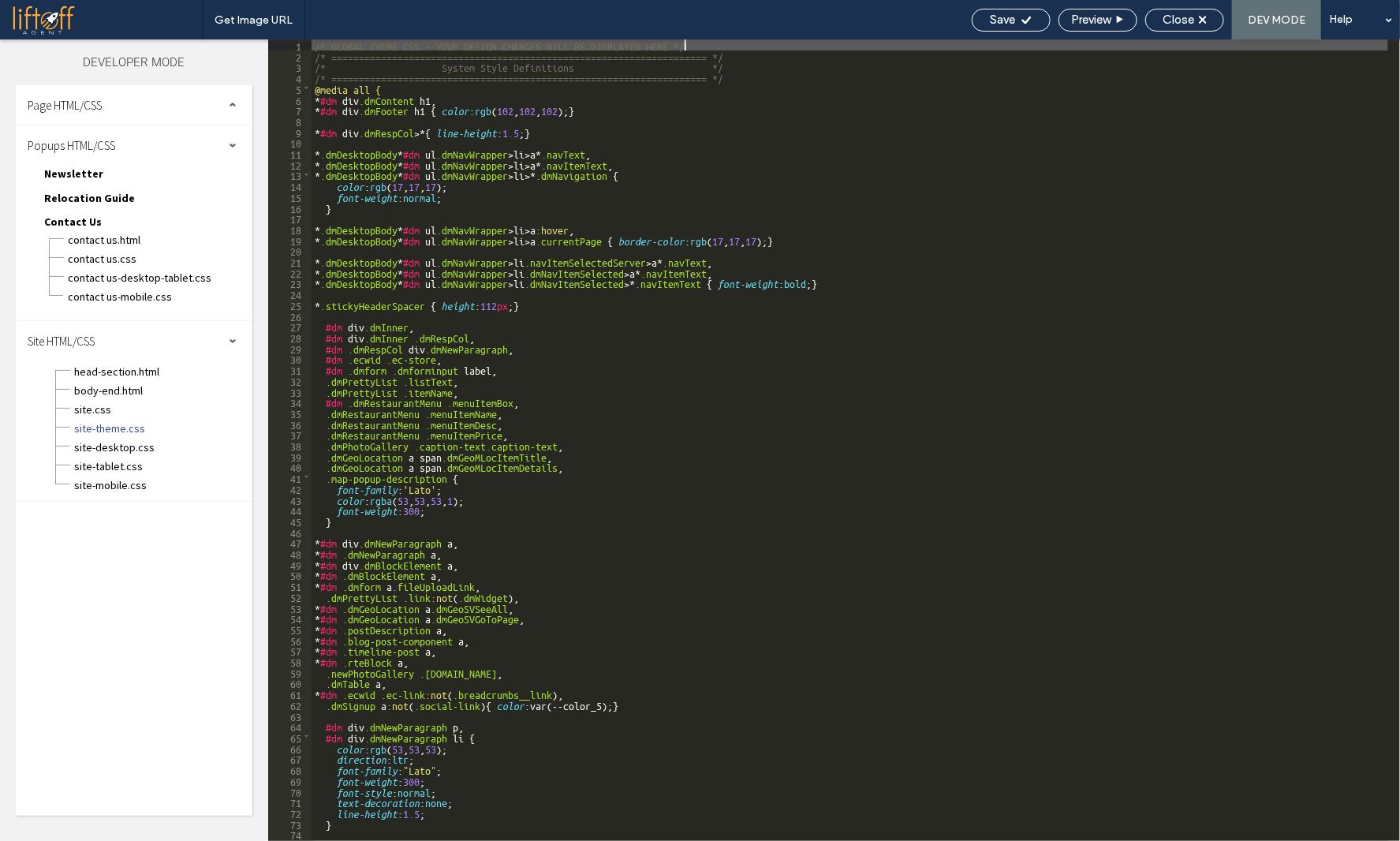
click at [601, 470] on div "/* GLOBAL THEME CSS - YOUR DESIGN CHANGES WILL BE DISPLAYED HERE */ /* ========…" at bounding box center [850, 451] width 1077 height 823
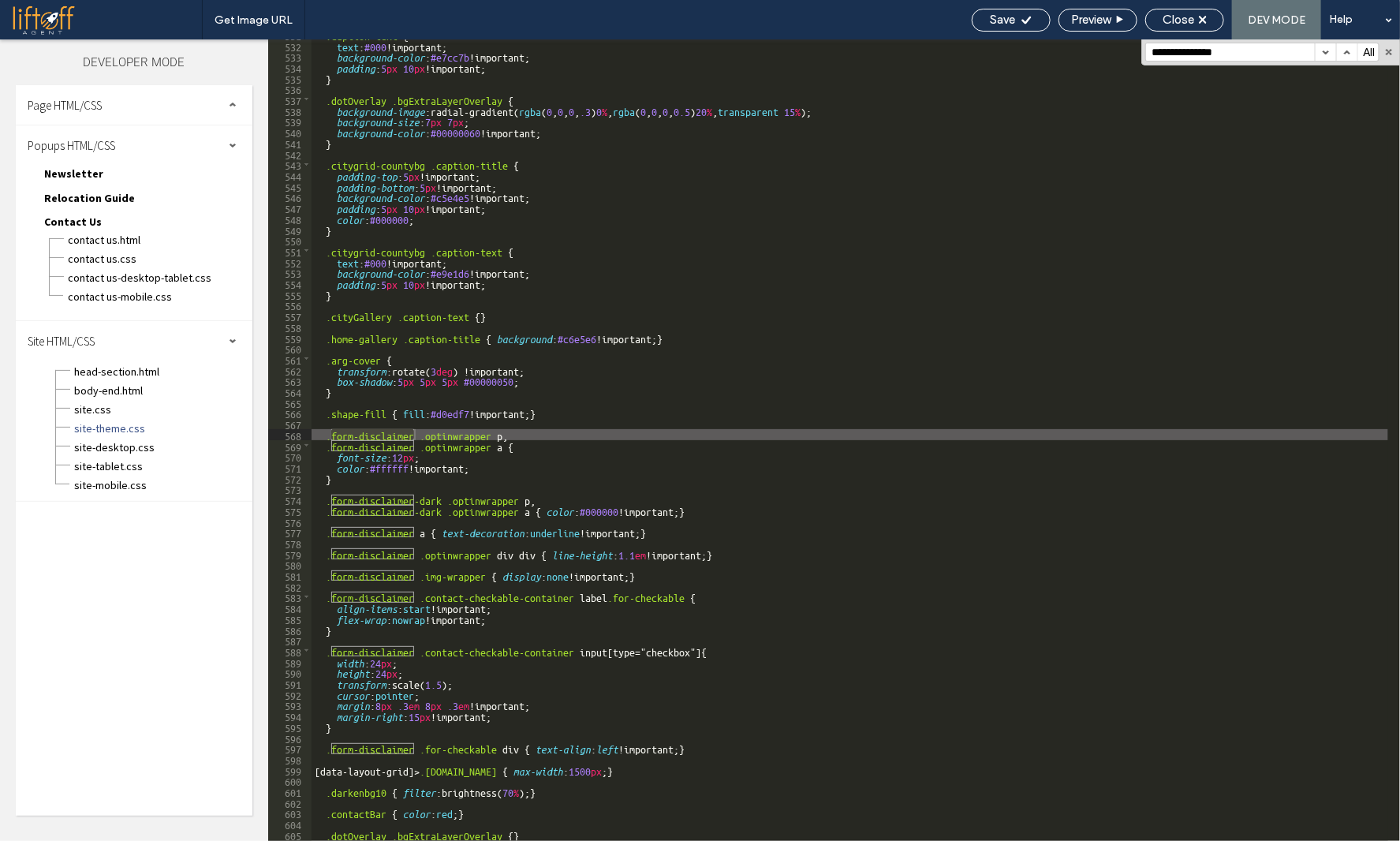
scroll to position [5742, 0]
type input "**********"
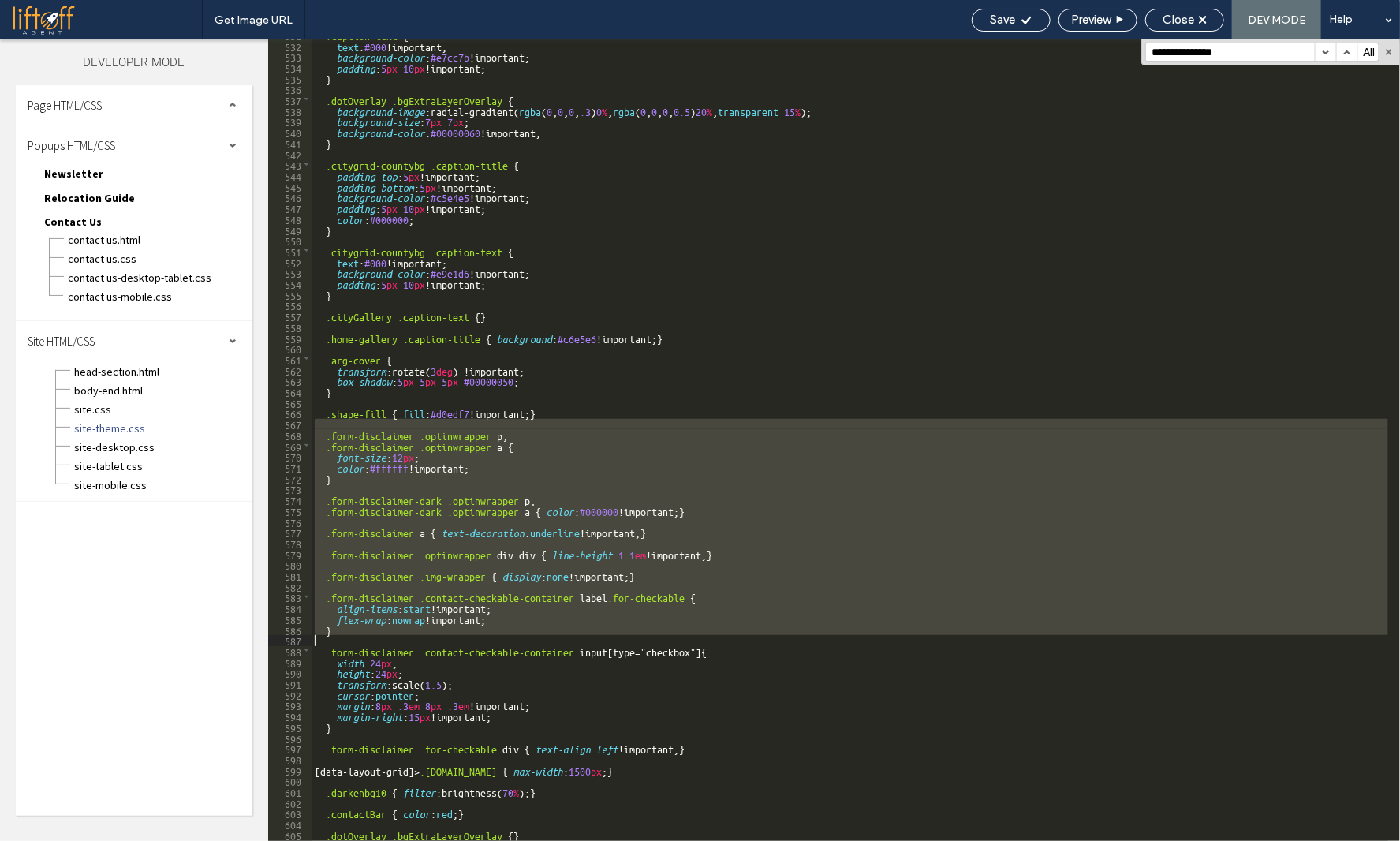
drag, startPoint x: 325, startPoint y: 425, endPoint x: 412, endPoint y: 639, distance: 231.0
click at [412, 639] on div ".caption-text { text : #000 !important; background-color : #e7cc7b !important; …" at bounding box center [850, 441] width 1077 height 823
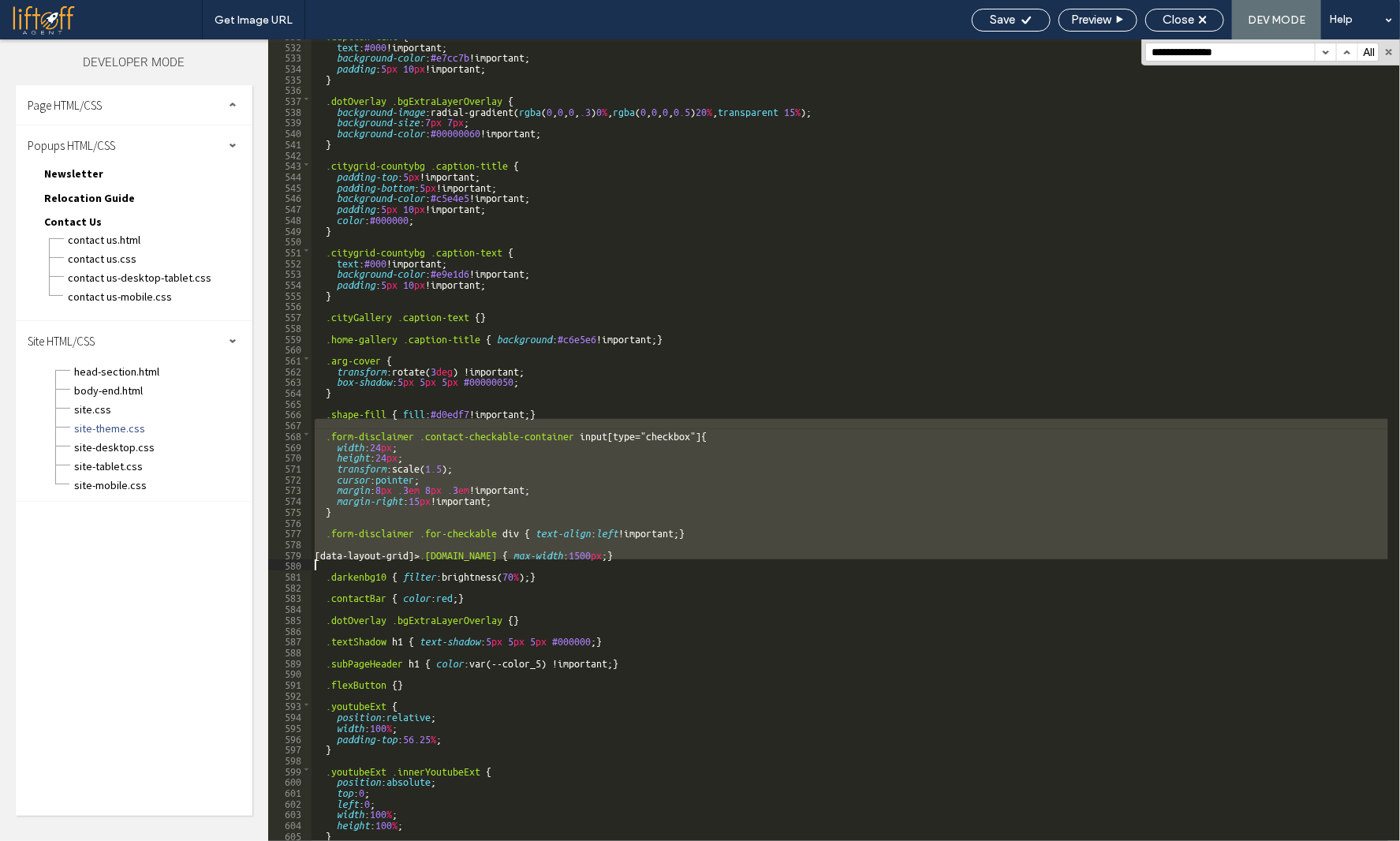
drag, startPoint x: 322, startPoint y: 428, endPoint x: 734, endPoint y: 560, distance: 432.6
click at [734, 560] on div ".caption-text { text : #000 !important; background-color : #e7cc7b !important; …" at bounding box center [850, 441] width 1077 height 823
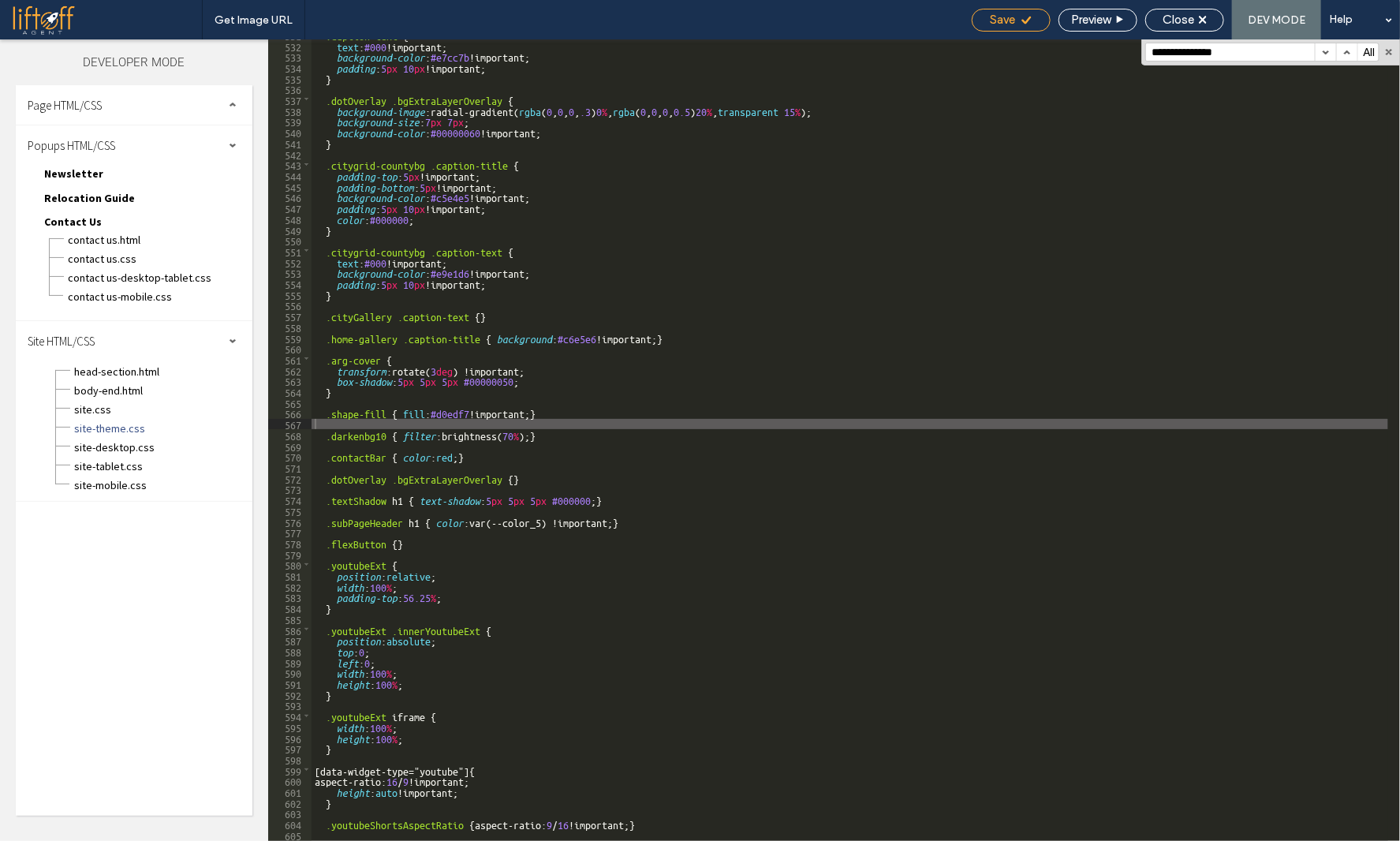
click at [993, 23] on span "Save" at bounding box center [1003, 20] width 25 height 14
click at [137, 446] on span "site-desktop.css" at bounding box center [163, 447] width 179 height 16
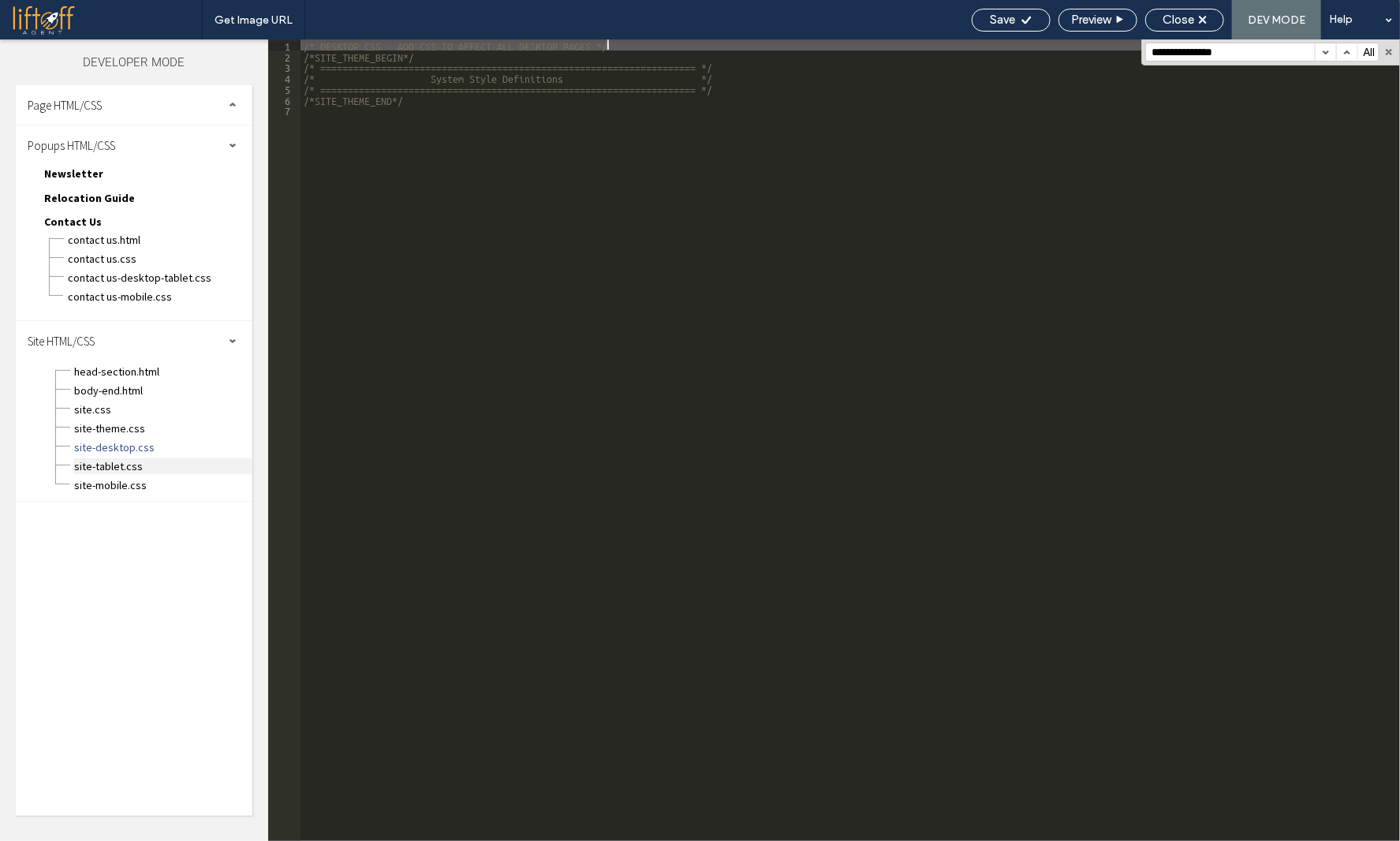
scroll to position [0, 0]
click at [125, 458] on span "site-tablet.css" at bounding box center [163, 466] width 179 height 16
click at [116, 464] on span "site-tablet.css" at bounding box center [163, 466] width 179 height 16
click at [117, 485] on span "site-mobile.css" at bounding box center [163, 485] width 179 height 16
click at [119, 439] on span "site-desktop.css" at bounding box center [163, 447] width 179 height 16
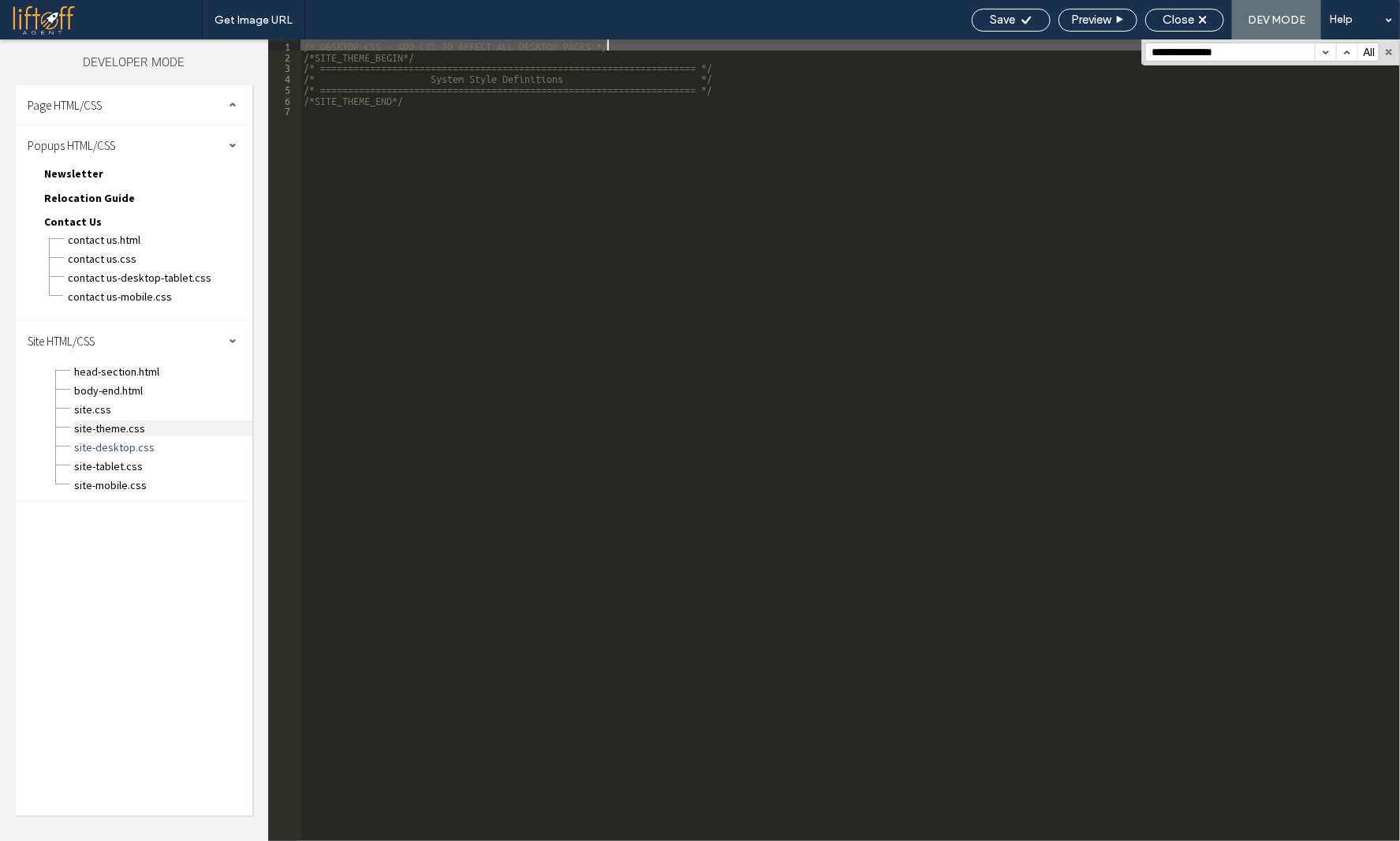
click at [119, 424] on span "site-theme.css" at bounding box center [163, 428] width 179 height 16
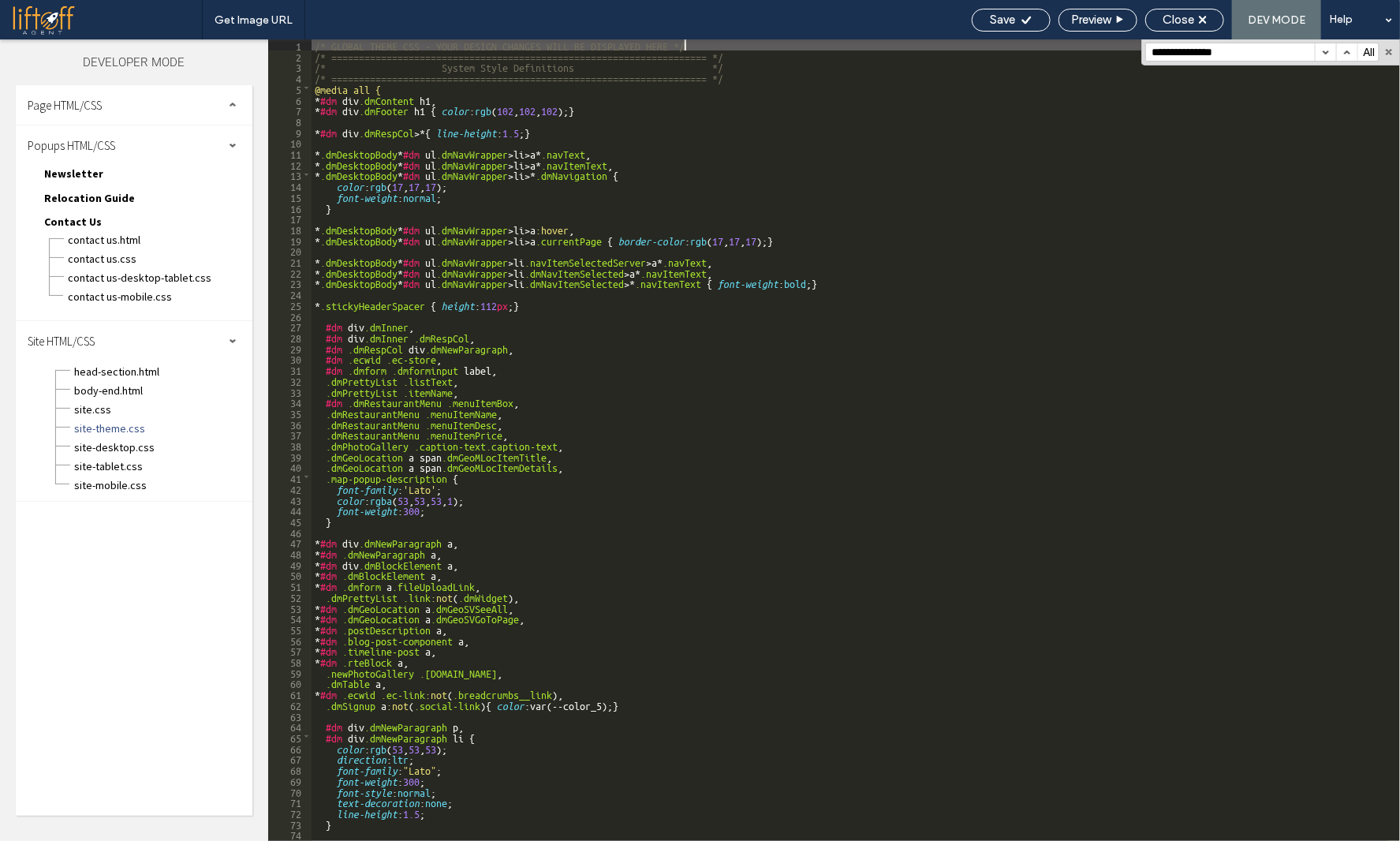
click at [449, 407] on div "/* GLOBAL THEME CSS - YOUR DESIGN CHANGES WILL BE DISPLAYED HERE */ /* ========…" at bounding box center [850, 451] width 1077 height 823
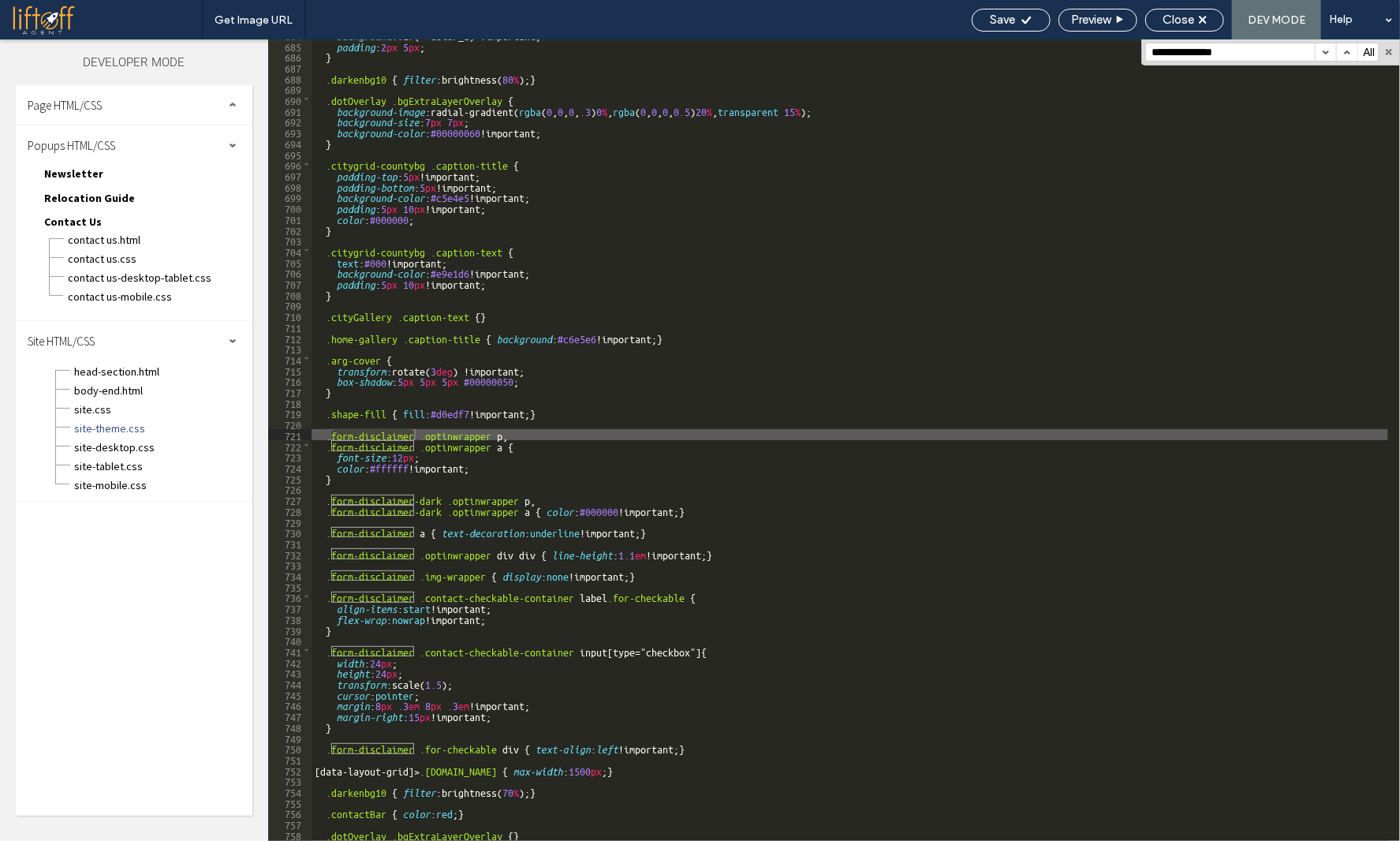
scroll to position [7398, 0]
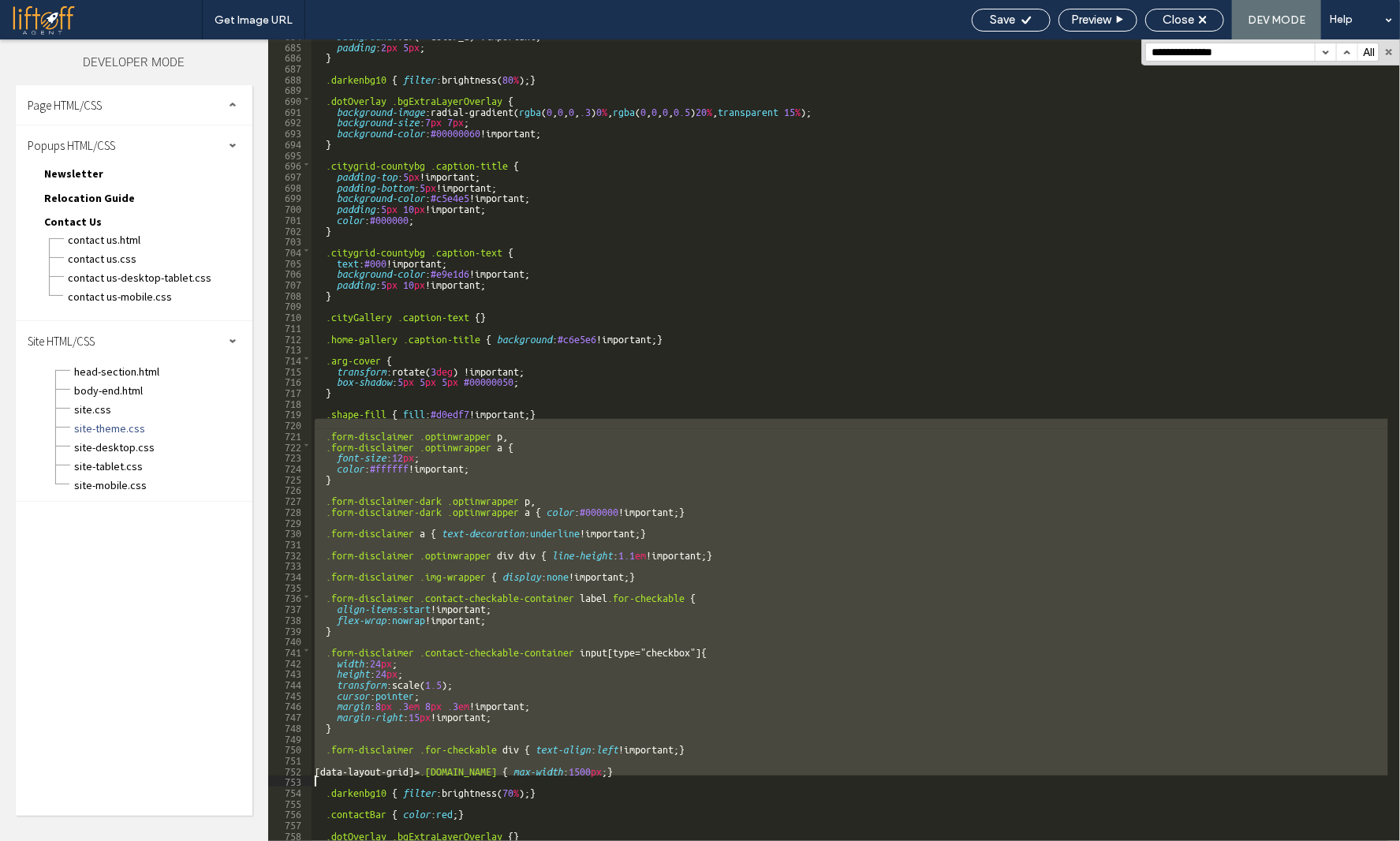
drag, startPoint x: 330, startPoint y: 422, endPoint x: 707, endPoint y: 779, distance: 519.2
click at [707, 779] on div "background :var(--color_1) !important; padding : 2 px 5 px ; } .darkenbg10 { fi…" at bounding box center [850, 441] width 1077 height 823
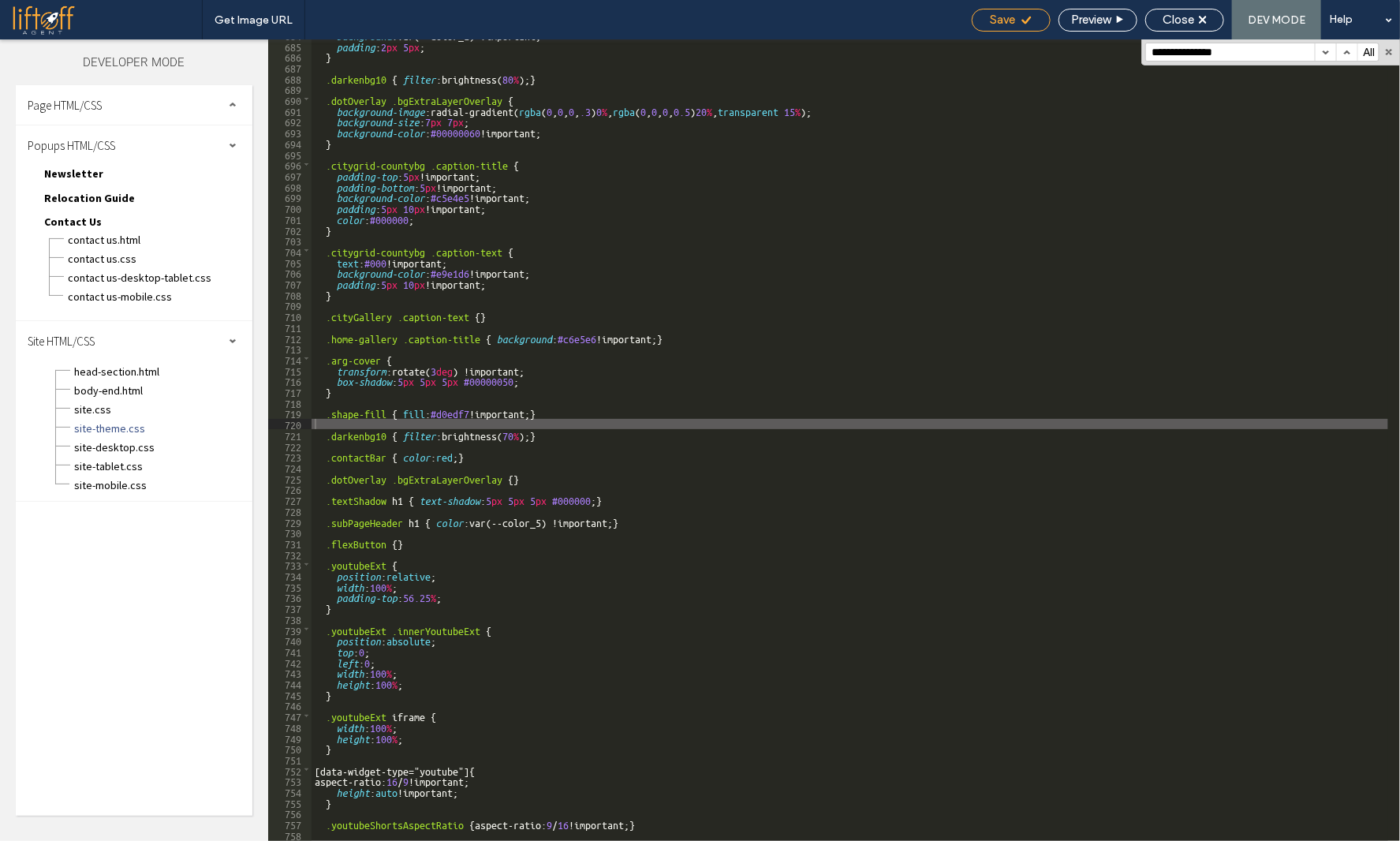
click at [1008, 29] on div "Save" at bounding box center [1011, 20] width 79 height 23
click at [1262, 49] on input "**********" at bounding box center [1230, 52] width 169 height 17
click at [1346, 49] on button "button" at bounding box center [1347, 52] width 22 height 17
click at [1346, 51] on button "button" at bounding box center [1347, 52] width 22 height 17
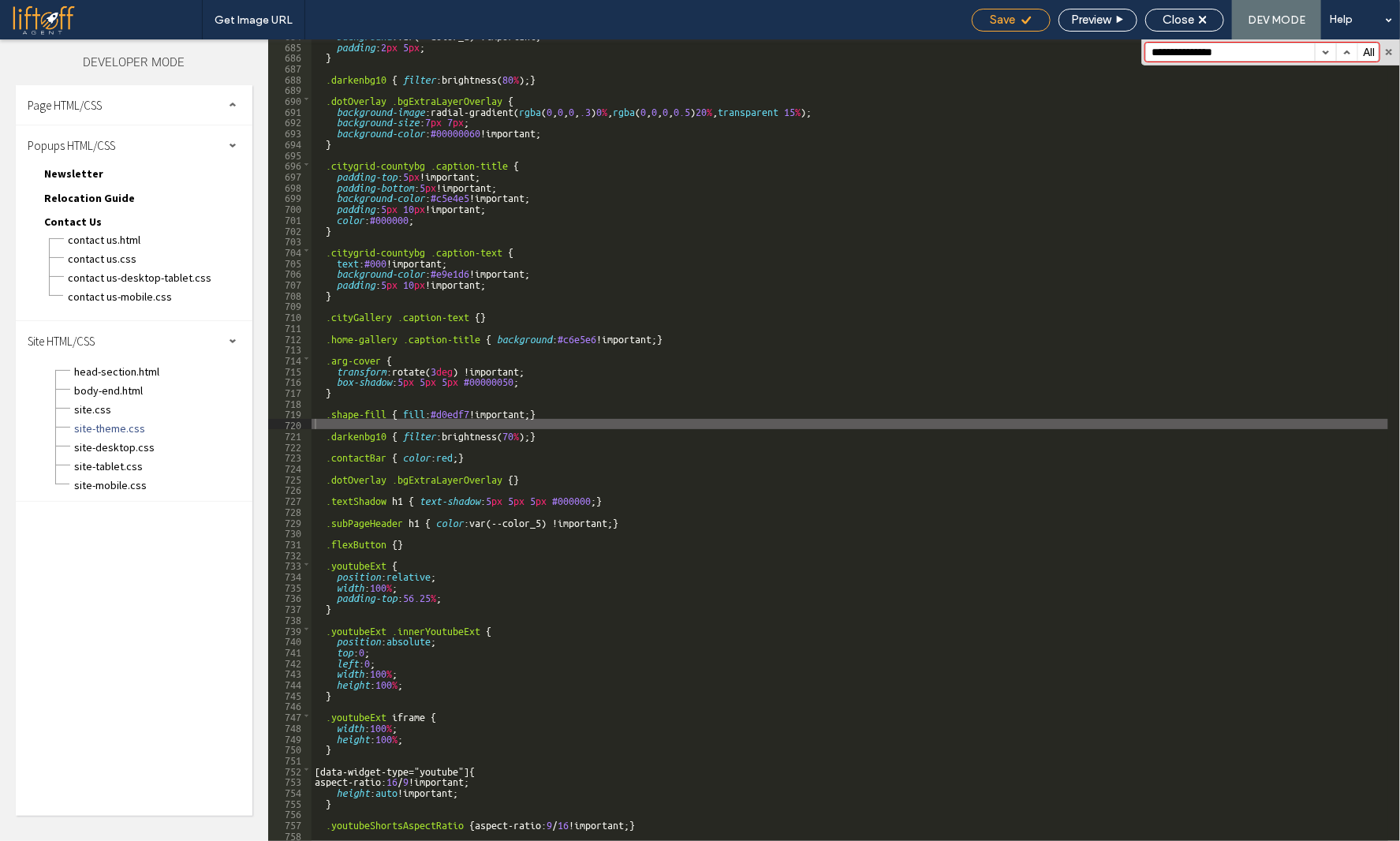
click at [993, 19] on span "Save" at bounding box center [1003, 20] width 25 height 14
click at [1197, 13] on div "Close" at bounding box center [1184, 20] width 77 height 14
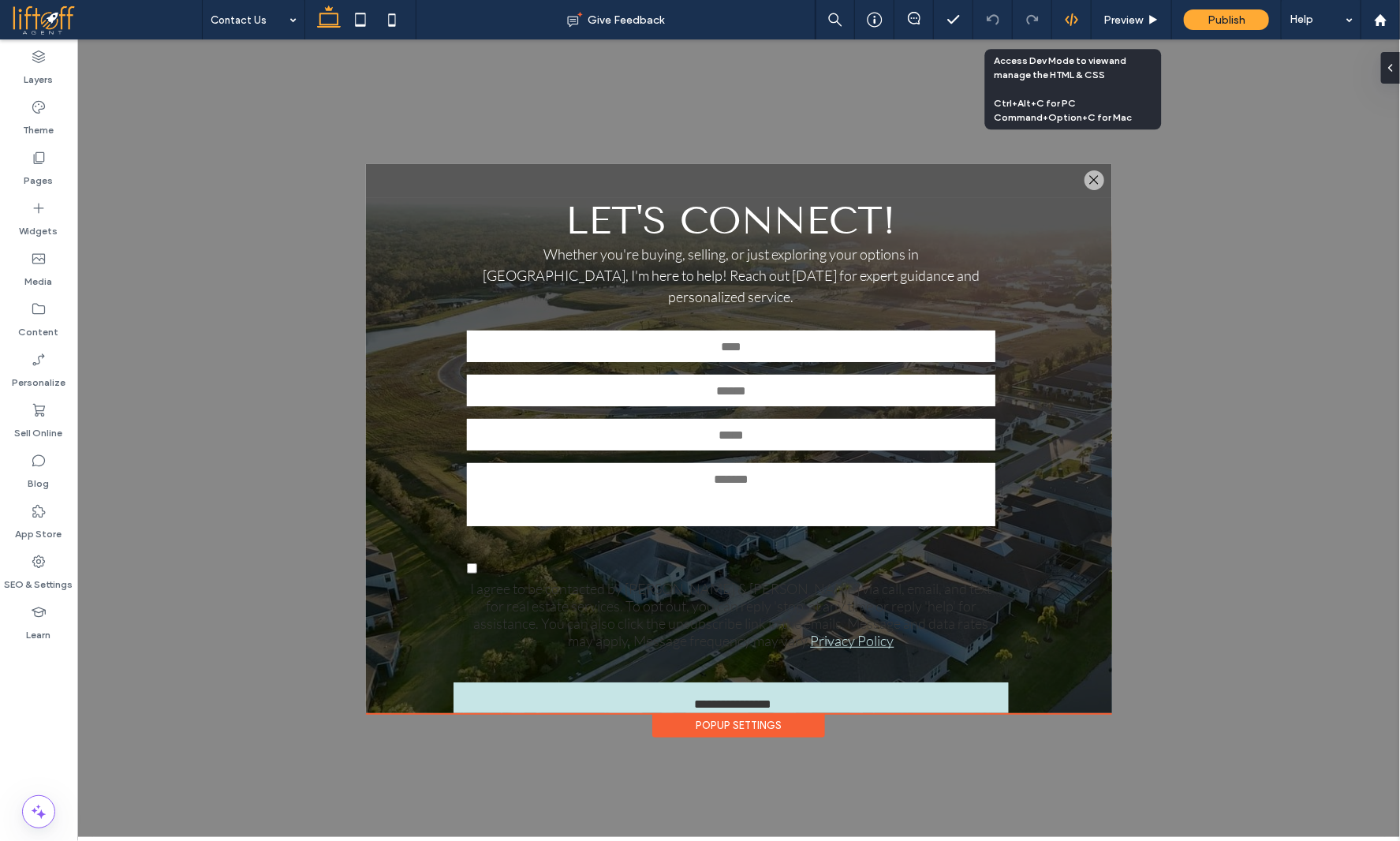
click at [1077, 22] on use at bounding box center [1071, 19] width 13 height 13
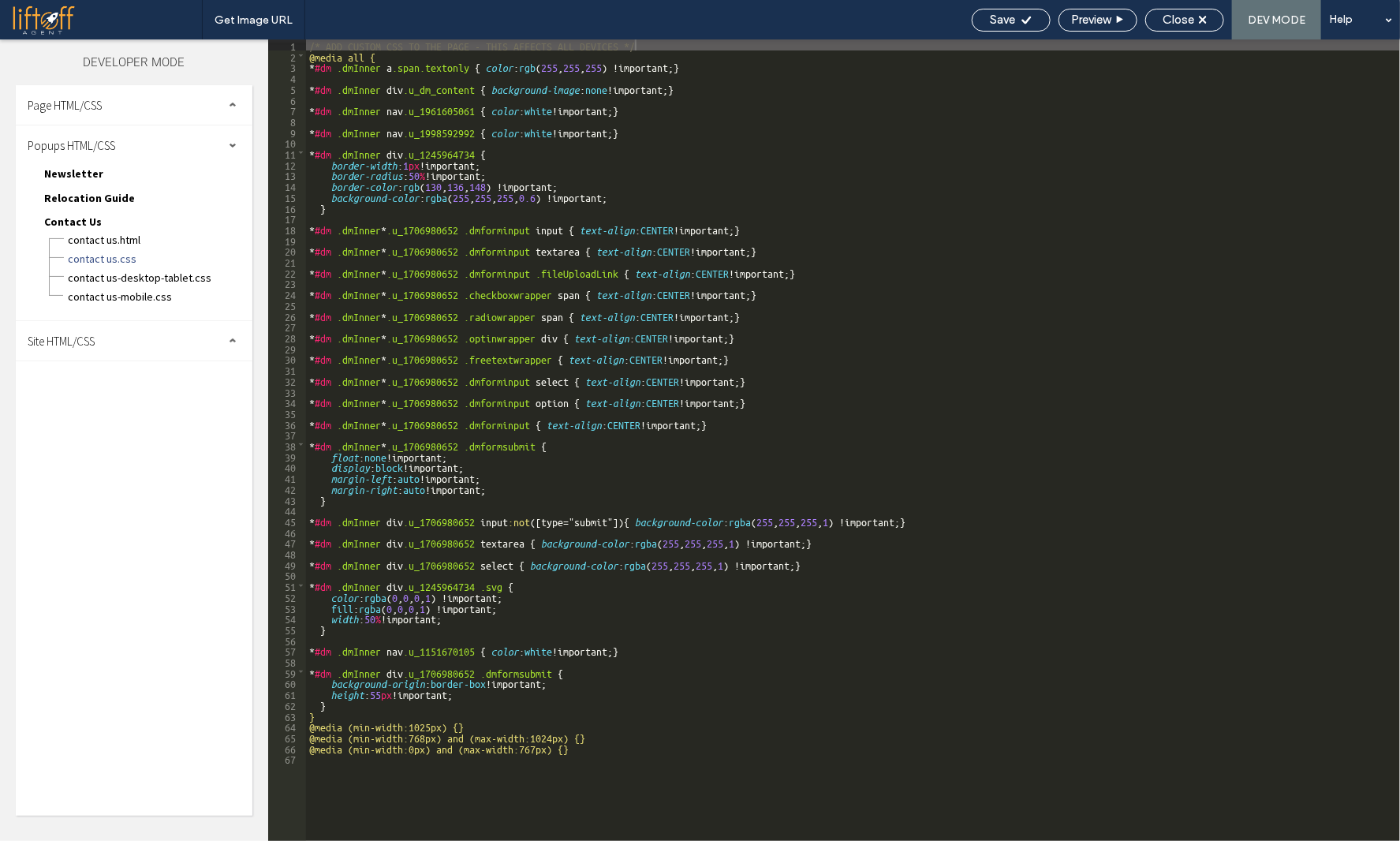
click at [89, 339] on span "Site HTML/CSS" at bounding box center [61, 340] width 67 height 15
click at [108, 365] on span "head-section.html" at bounding box center [163, 372] width 179 height 16
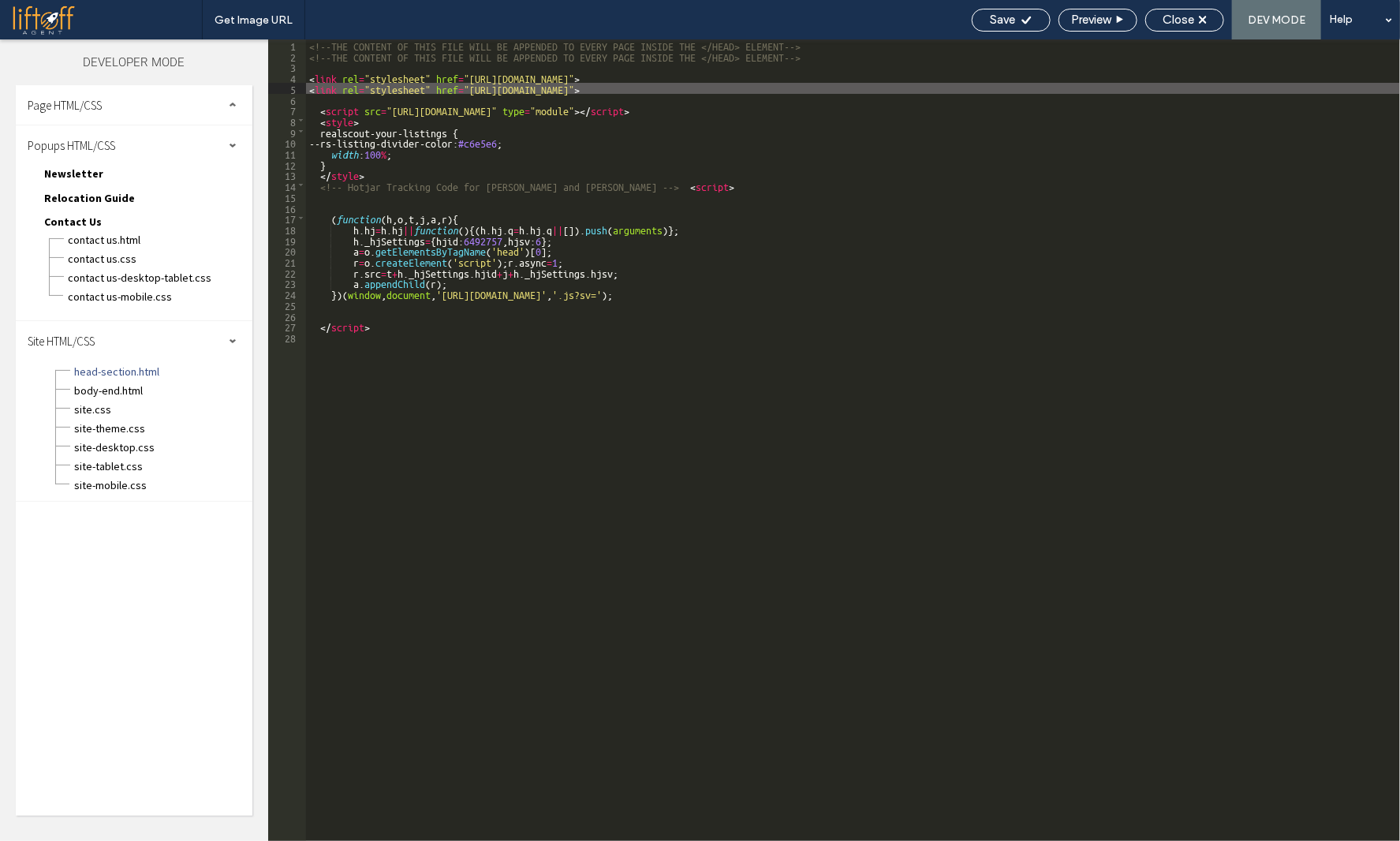
click at [764, 85] on div "<!--THE CONTENT OF THIS FILE WILL BE APPENDED TO EVERY PAGE INSIDE THE </HEAD> …" at bounding box center [852, 451] width 1094 height 823
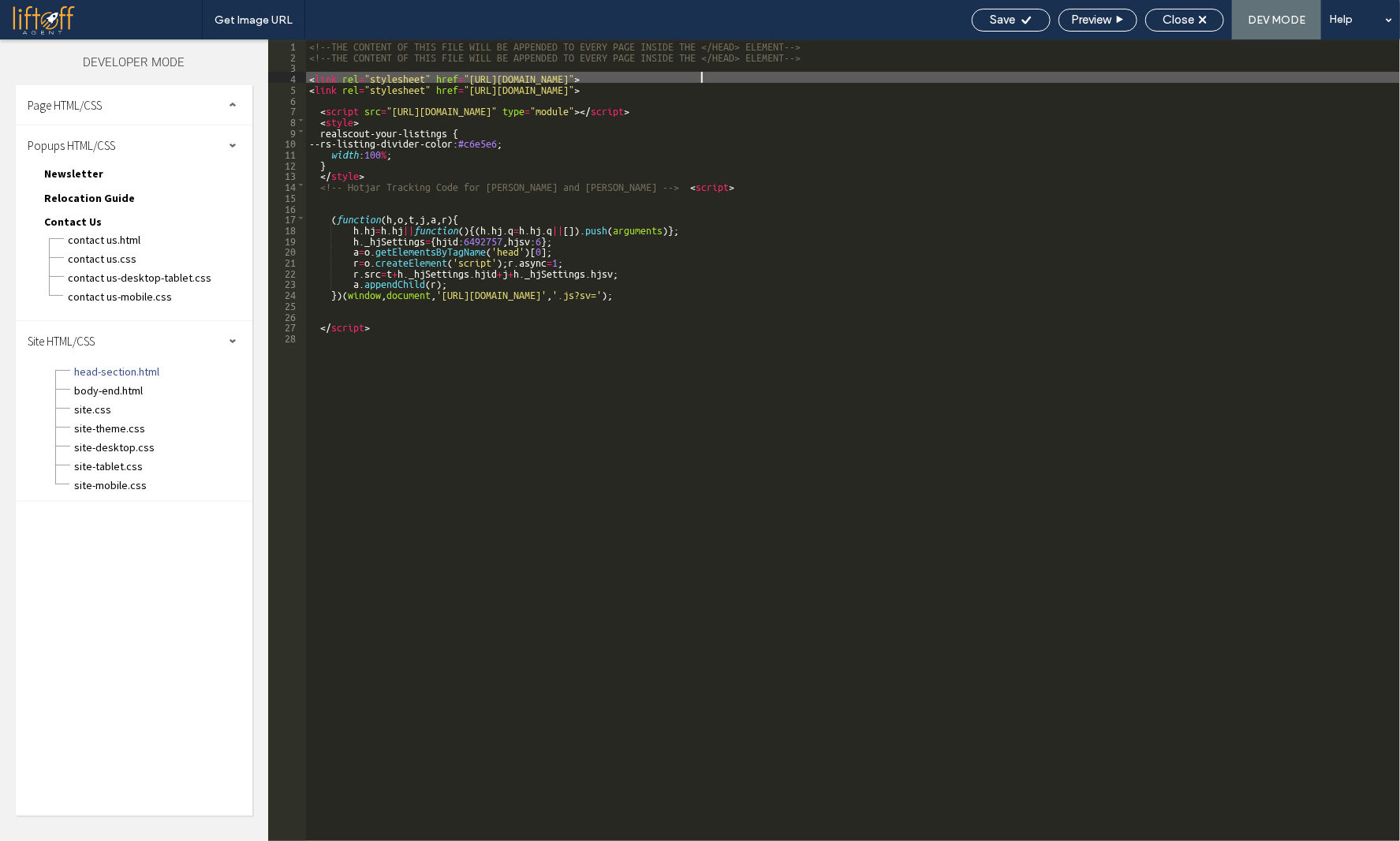
click at [702, 76] on div "<!--THE CONTENT OF THIS FILE WILL BE APPENDED TO EVERY PAGE INSIDE THE </HEAD> …" at bounding box center [852, 451] width 1094 height 823
click at [705, 89] on div "<!--THE CONTENT OF THIS FILE WILL BE APPENDED TO EVERY PAGE INSIDE THE </HEAD> …" at bounding box center [852, 451] width 1094 height 823
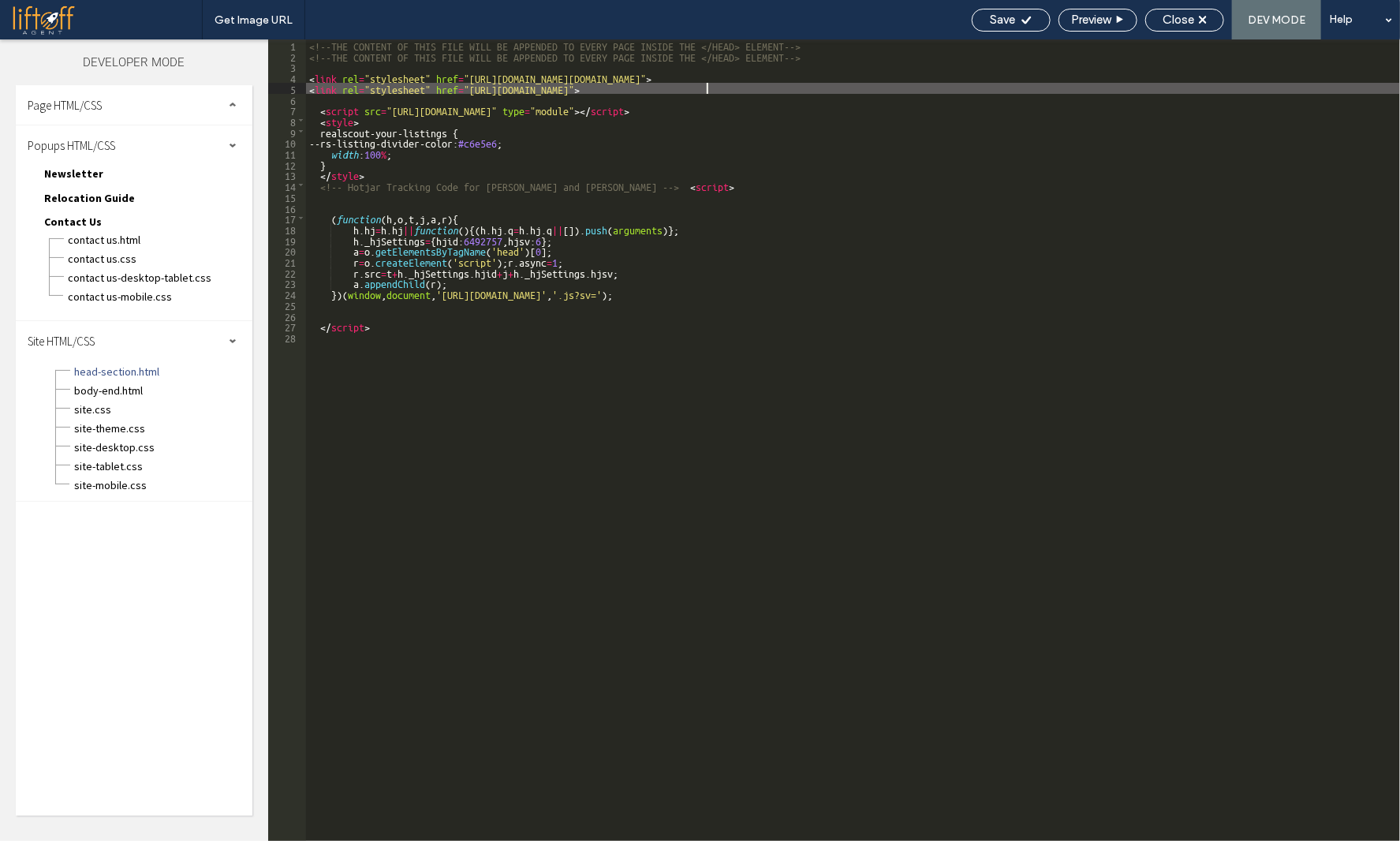
type textarea "**"
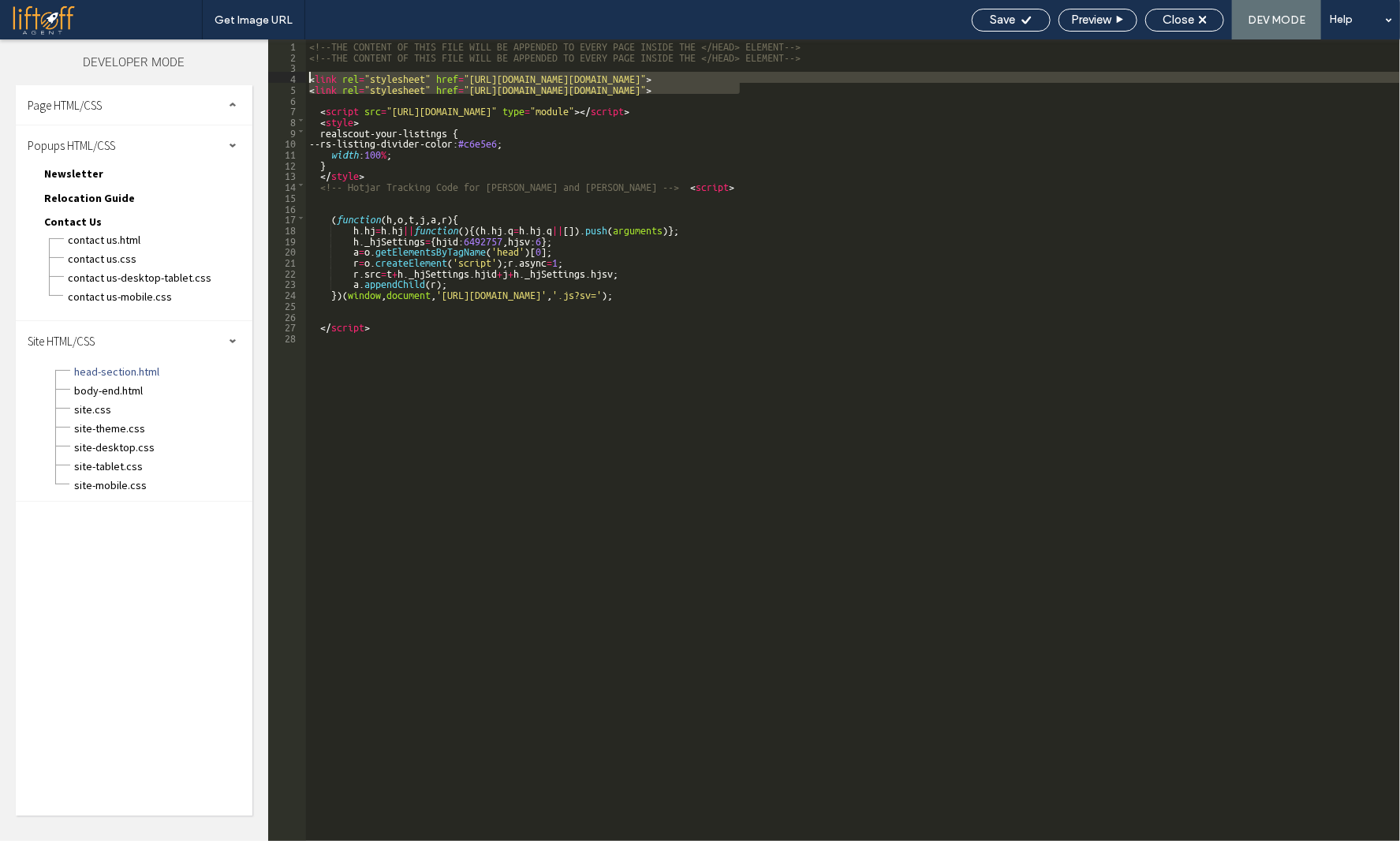
drag, startPoint x: 759, startPoint y: 86, endPoint x: 282, endPoint y: 75, distance: 477.1
click at [282, 75] on div "** 1 2 3 4 5 6 7 8 9 10 11 12 13 14 15 16 17 18 19 20 21 22 23 24 25 26 27 28 <…" at bounding box center [834, 440] width 1132 height 801
click at [782, 486] on div "<!--THE CONTENT OF THIS FILE WILL BE APPENDED TO EVERY PAGE INSIDE THE </HEAD> …" at bounding box center [852, 451] width 1094 height 823
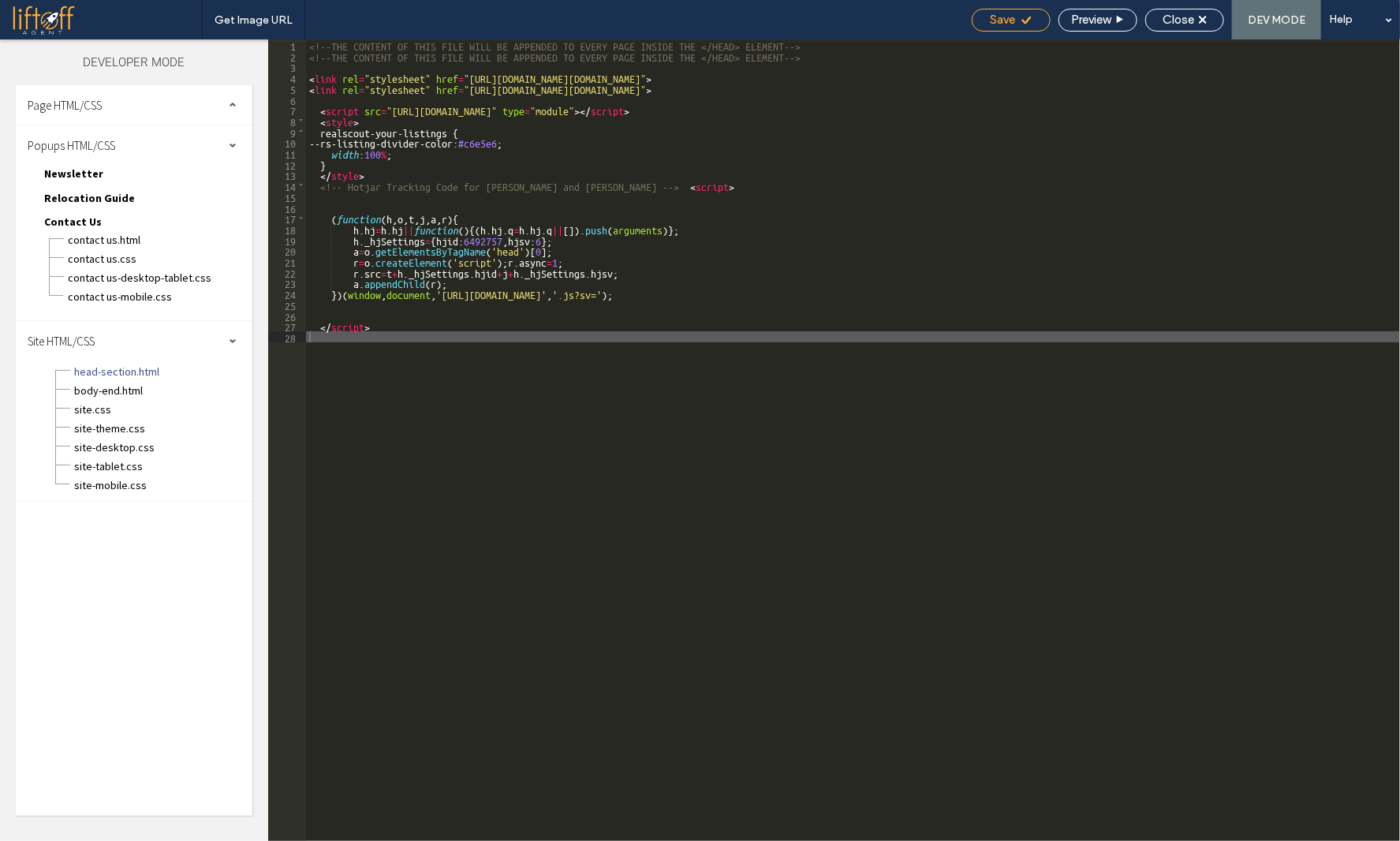
click at [1021, 22] on icon at bounding box center [1027, 20] width 12 height 12
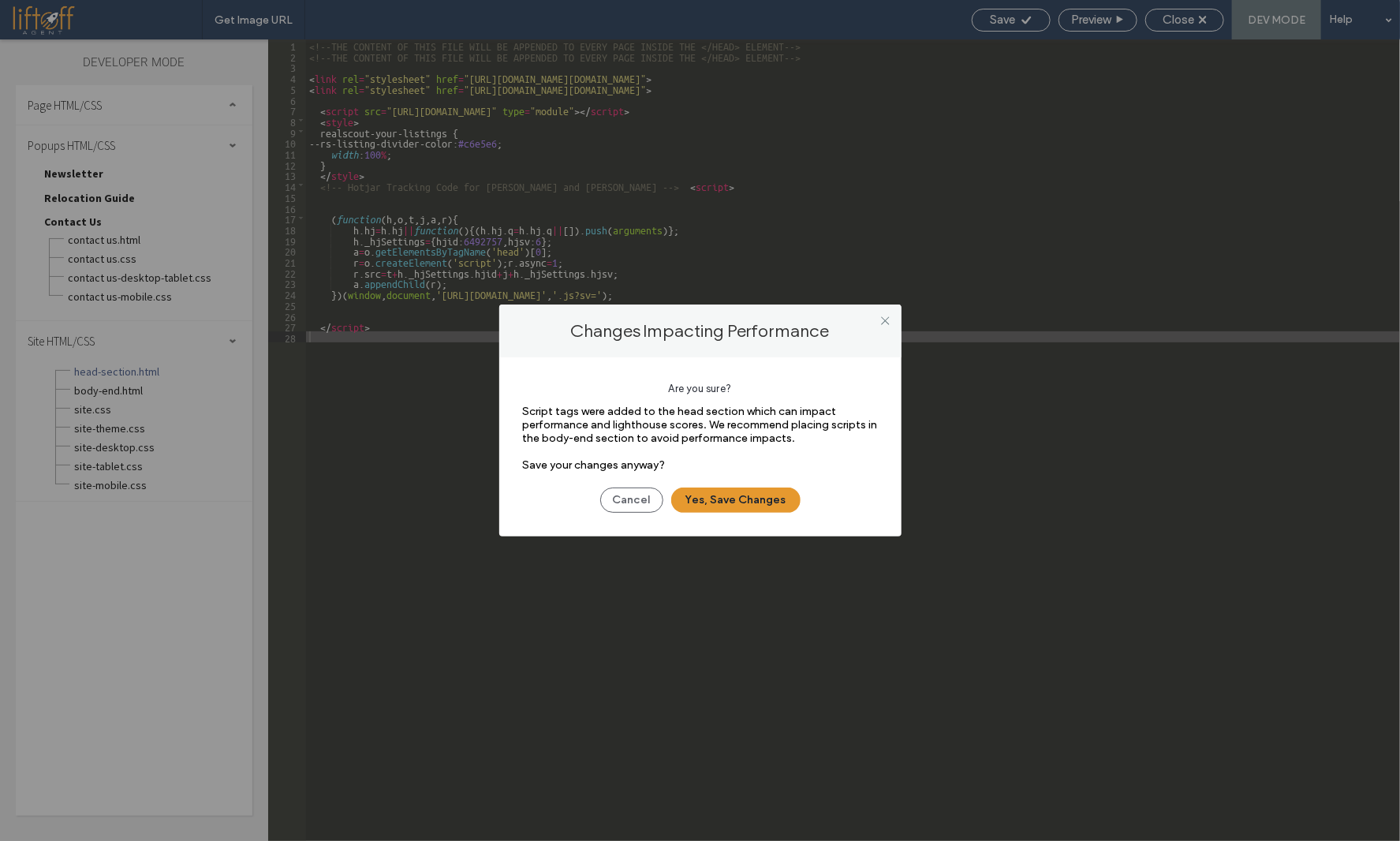
click at [740, 498] on button "Yes, Save Changes" at bounding box center [736, 500] width 129 height 25
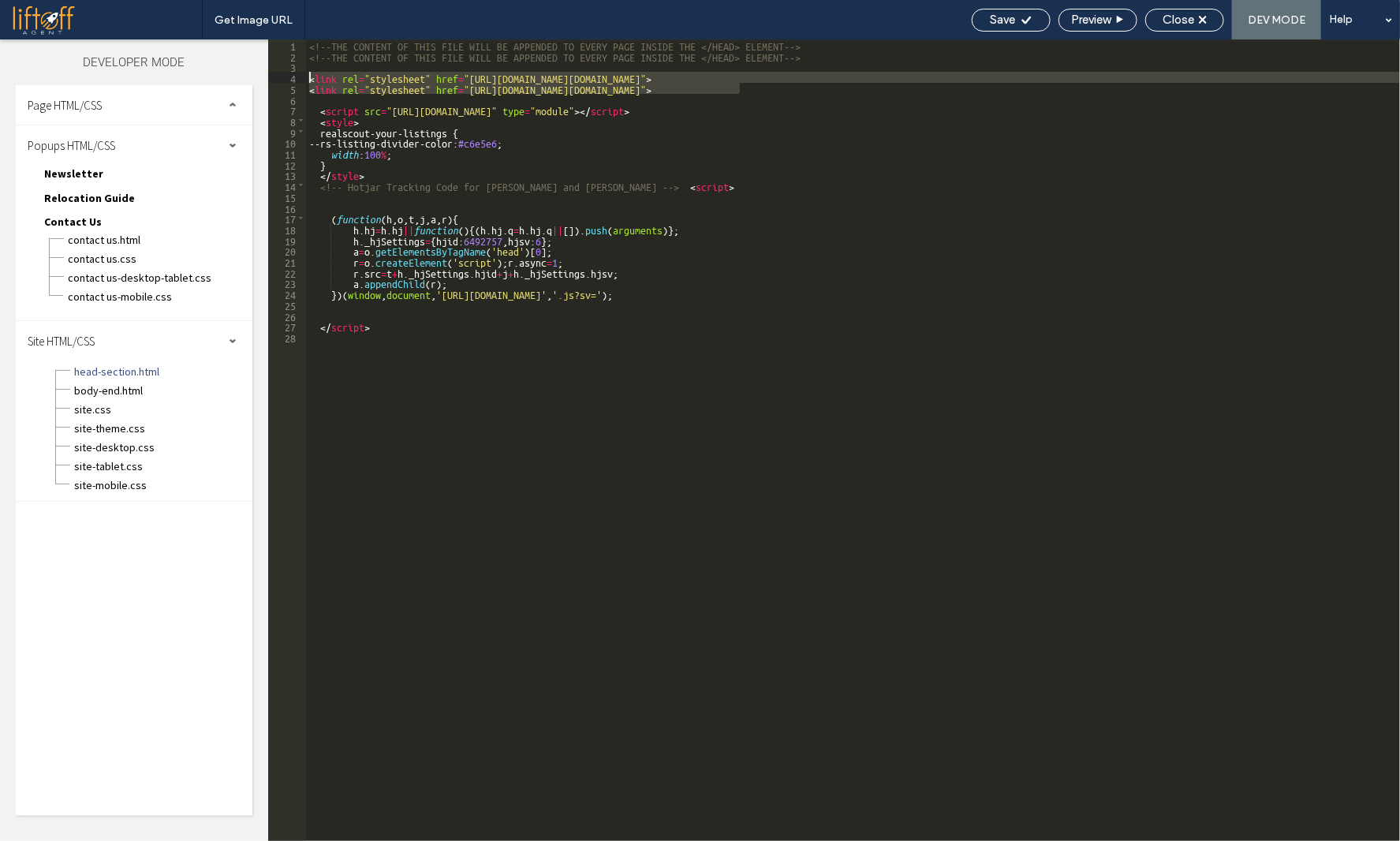
drag, startPoint x: 676, startPoint y: 88, endPoint x: 282, endPoint y: 75, distance: 394.2
click at [282, 75] on div "** 1 2 3 4 5 6 7 8 9 10 11 12 13 14 15 16 17 18 19 20 21 22 23 24 25 26 27 28 <…" at bounding box center [834, 440] width 1132 height 801
click at [726, 197] on div "<!--THE CONTENT OF THIS FILE WILL BE APPENDED TO EVERY PAGE INSIDE THE </HEAD> …" at bounding box center [852, 451] width 1094 height 823
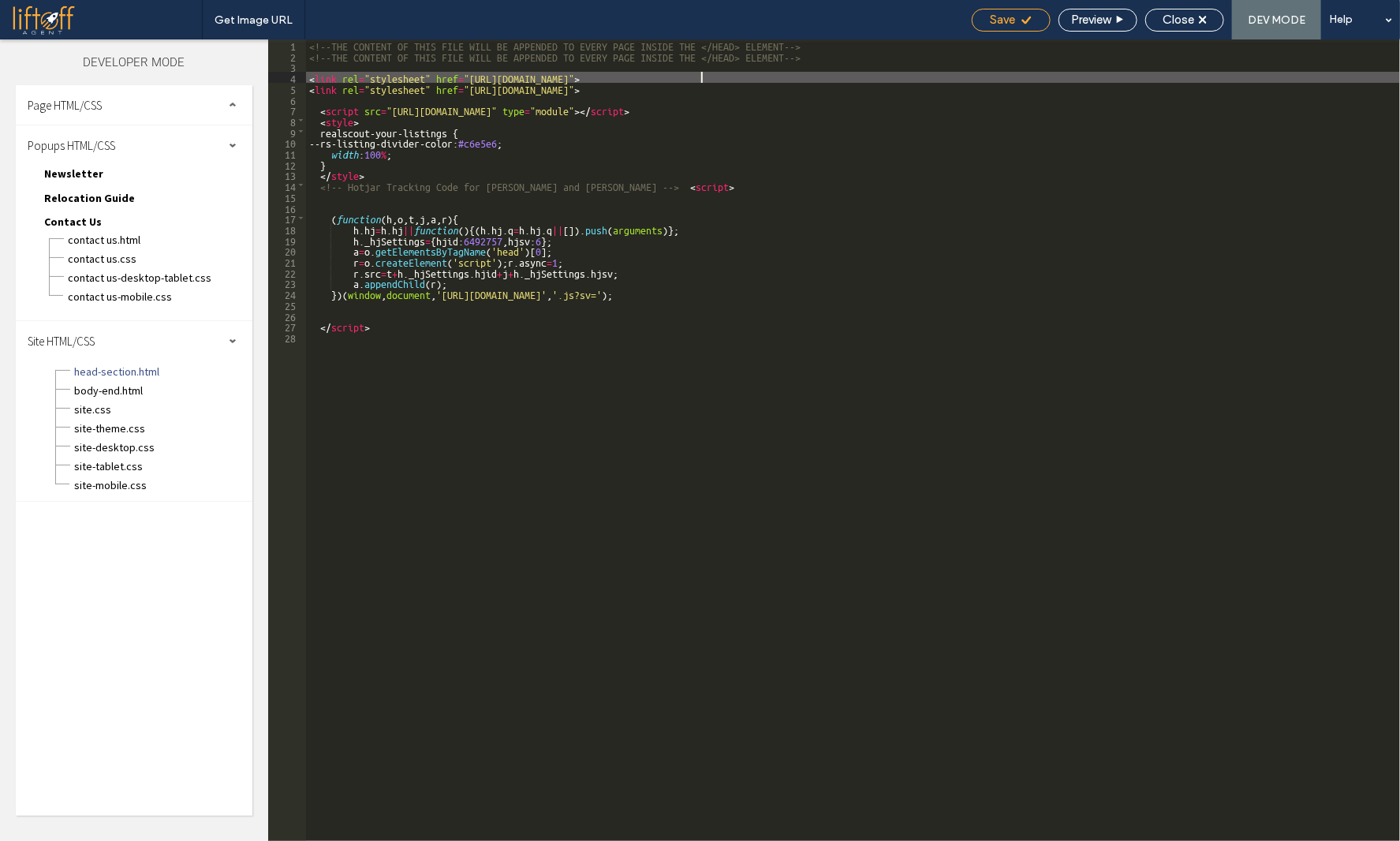
click at [1013, 16] on span "Save" at bounding box center [1003, 20] width 25 height 14
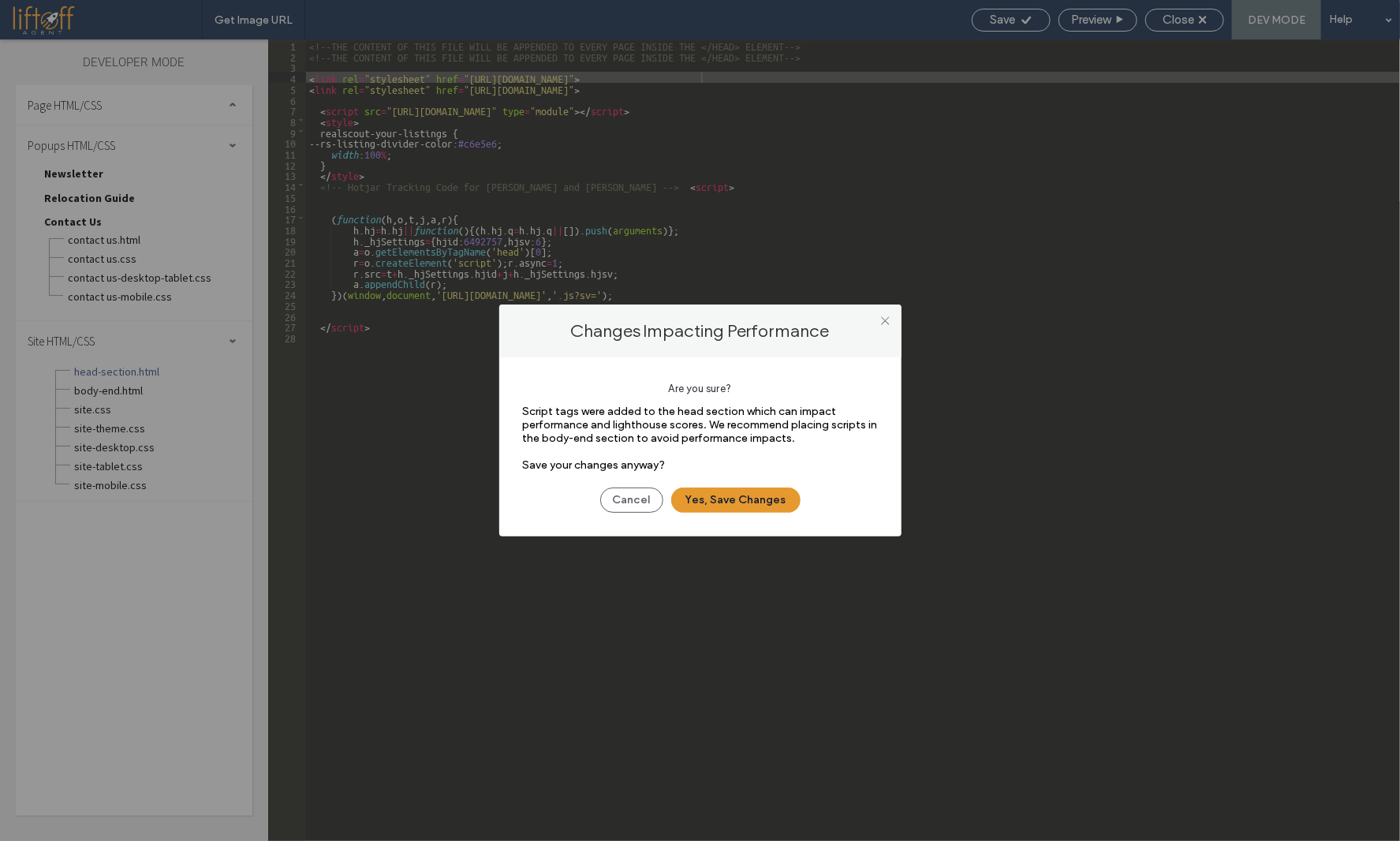
click at [719, 499] on button "Yes, Save Changes" at bounding box center [736, 500] width 129 height 25
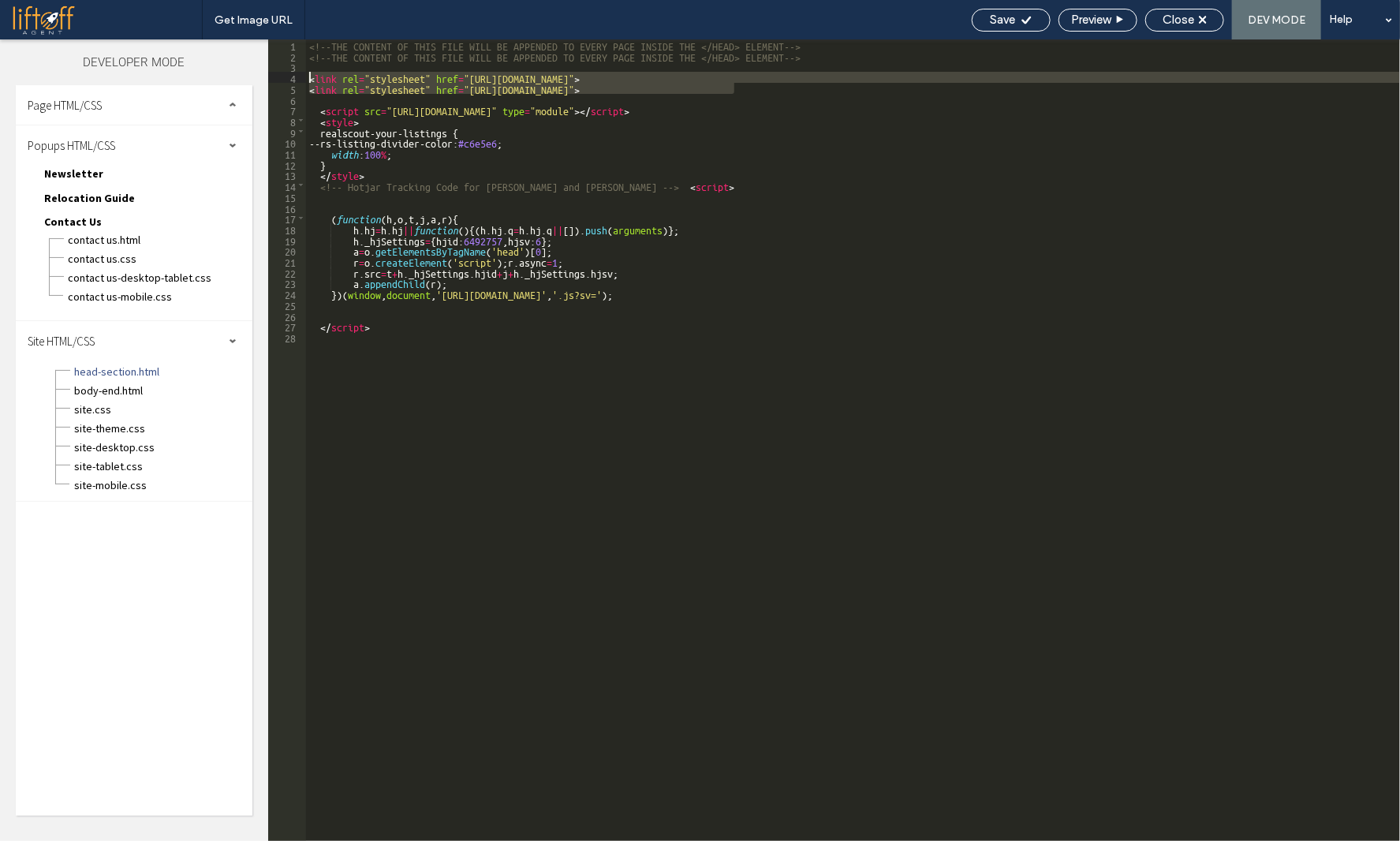
drag, startPoint x: 739, startPoint y: 89, endPoint x: 298, endPoint y: 81, distance: 441.1
click at [298, 81] on div "** 1 2 3 4 5 6 7 8 9 10 11 12 13 14 15 16 17 18 19 20 21 22 23 24 25 26 27 28 <…" at bounding box center [834, 440] width 1132 height 801
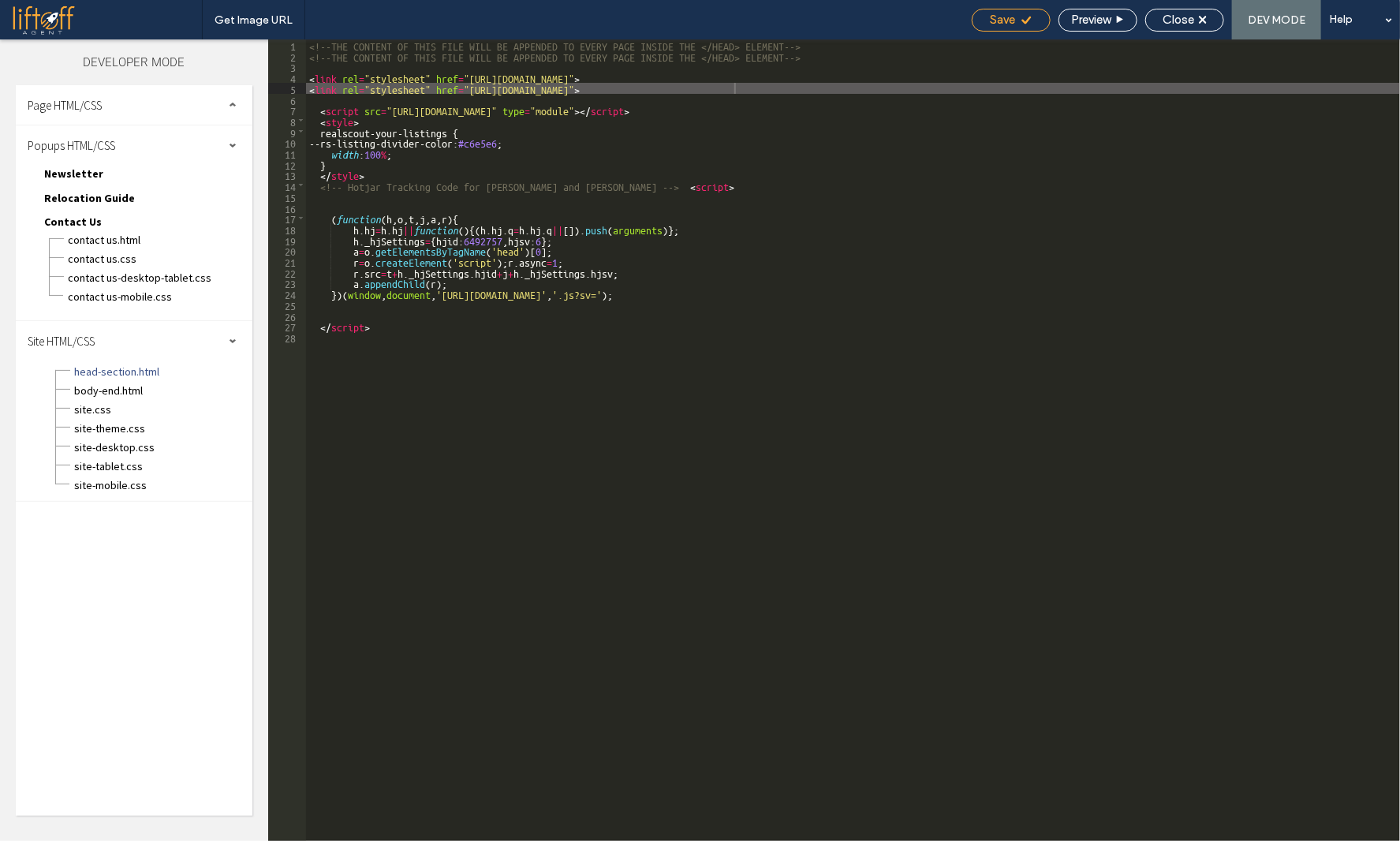
click at [1002, 11] on div "Save" at bounding box center [1011, 20] width 79 height 23
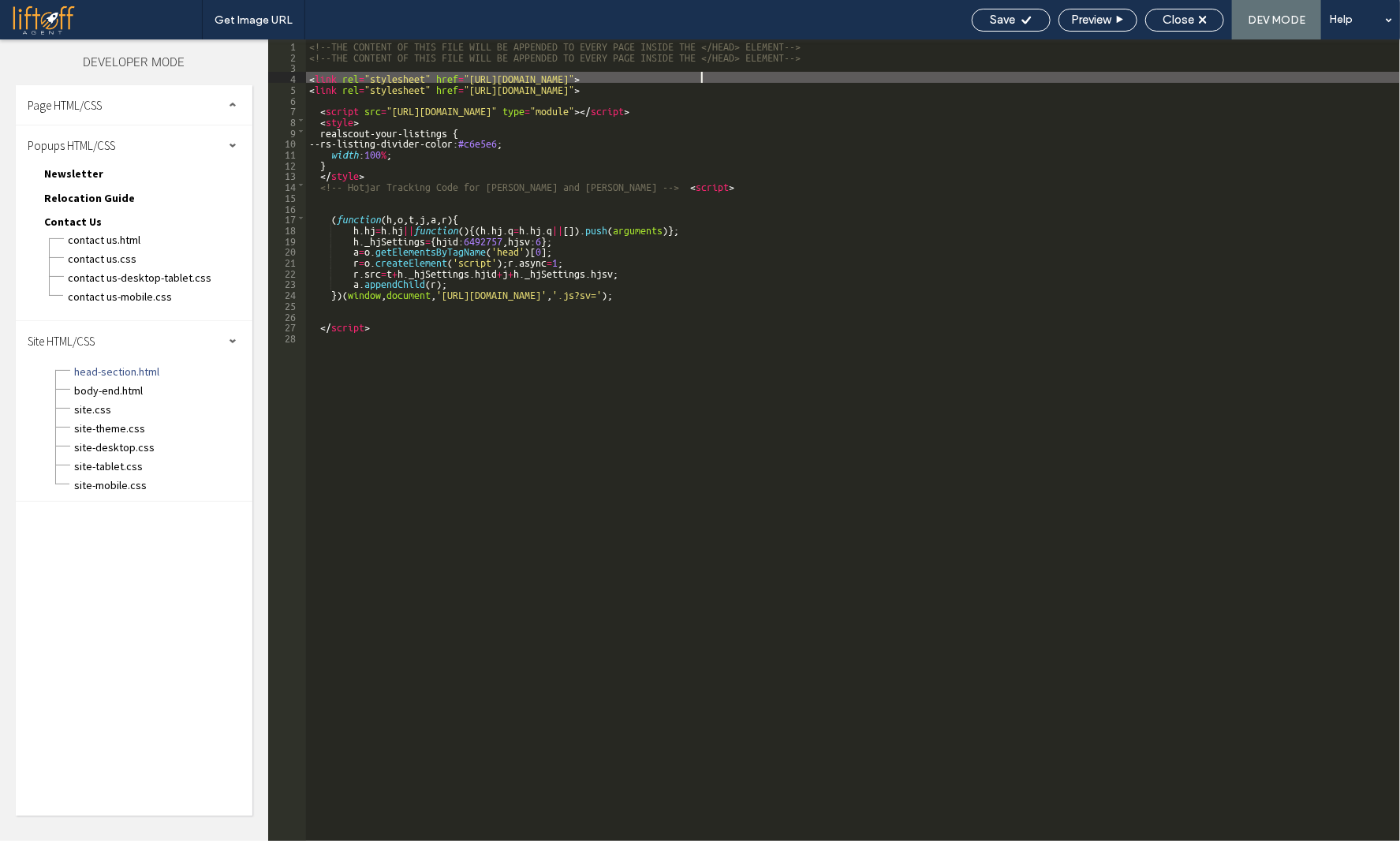
click at [702, 81] on div "<!--THE CONTENT OF THIS FILE WILL BE APPENDED TO EVERY PAGE INSIDE THE </HEAD> …" at bounding box center [852, 451] width 1094 height 823
drag, startPoint x: 716, startPoint y: 77, endPoint x: 466, endPoint y: 78, distance: 250.0
click at [466, 78] on div "<!--THE CONTENT OF THIS FILE WILL BE APPENDED TO EVERY PAGE INSIDE THE </HEAD> …" at bounding box center [852, 451] width 1094 height 823
click at [1183, 15] on span "Close" at bounding box center [1178, 20] width 31 height 14
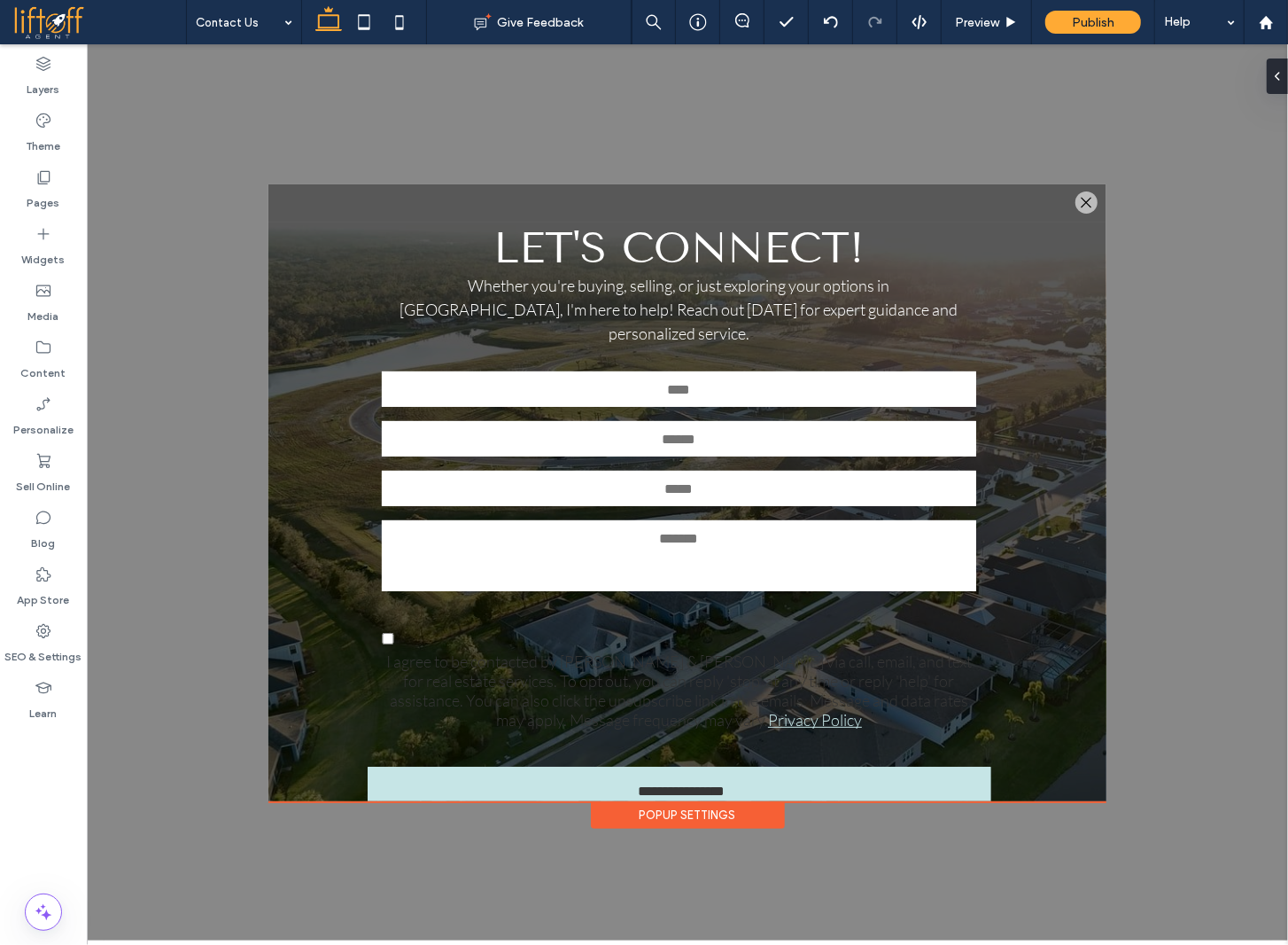
click at [1220, 272] on div "**********" at bounding box center [686, 491] width 1201 height 896
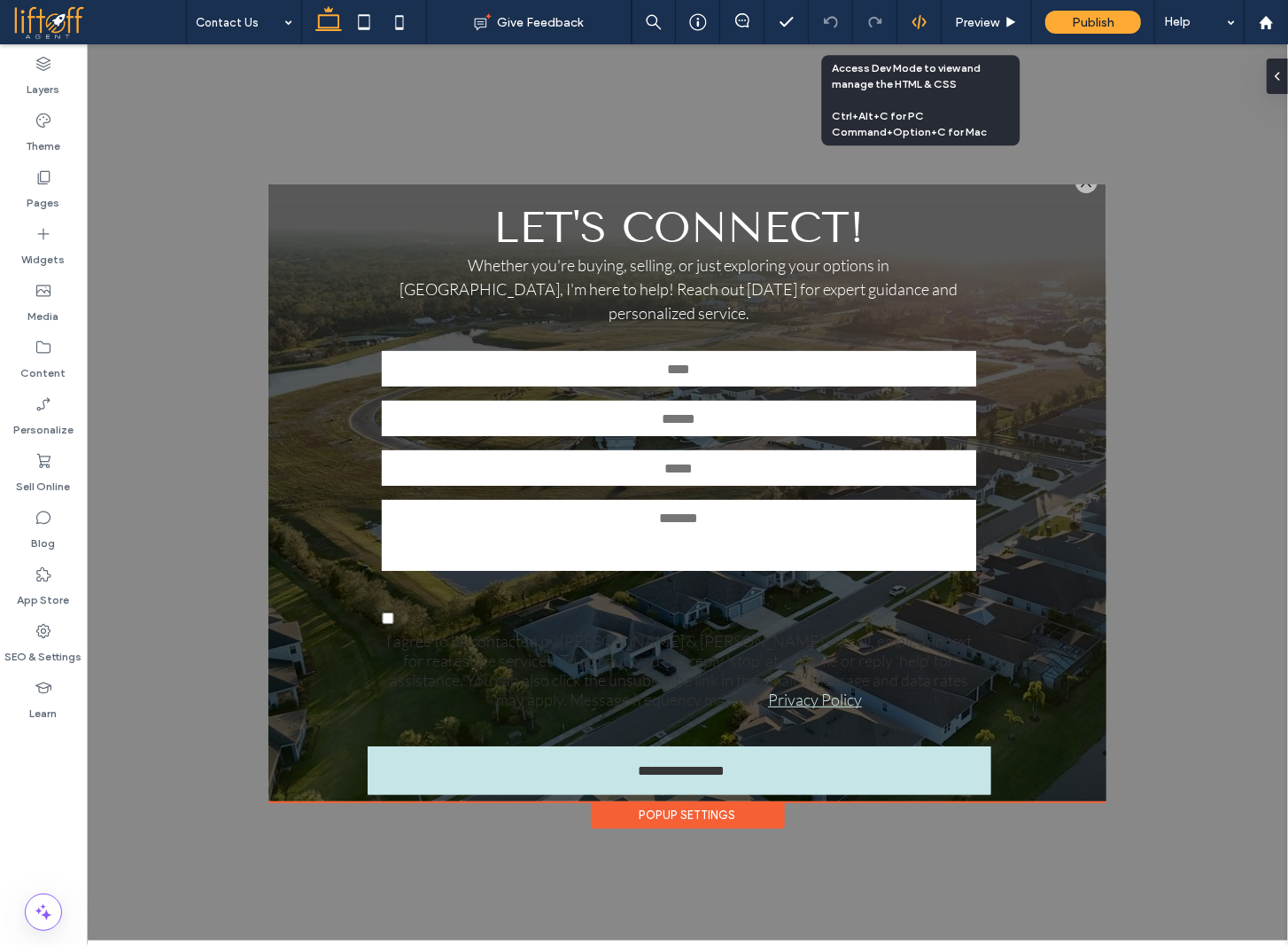
click at [912, 17] on icon at bounding box center [919, 22] width 16 height 16
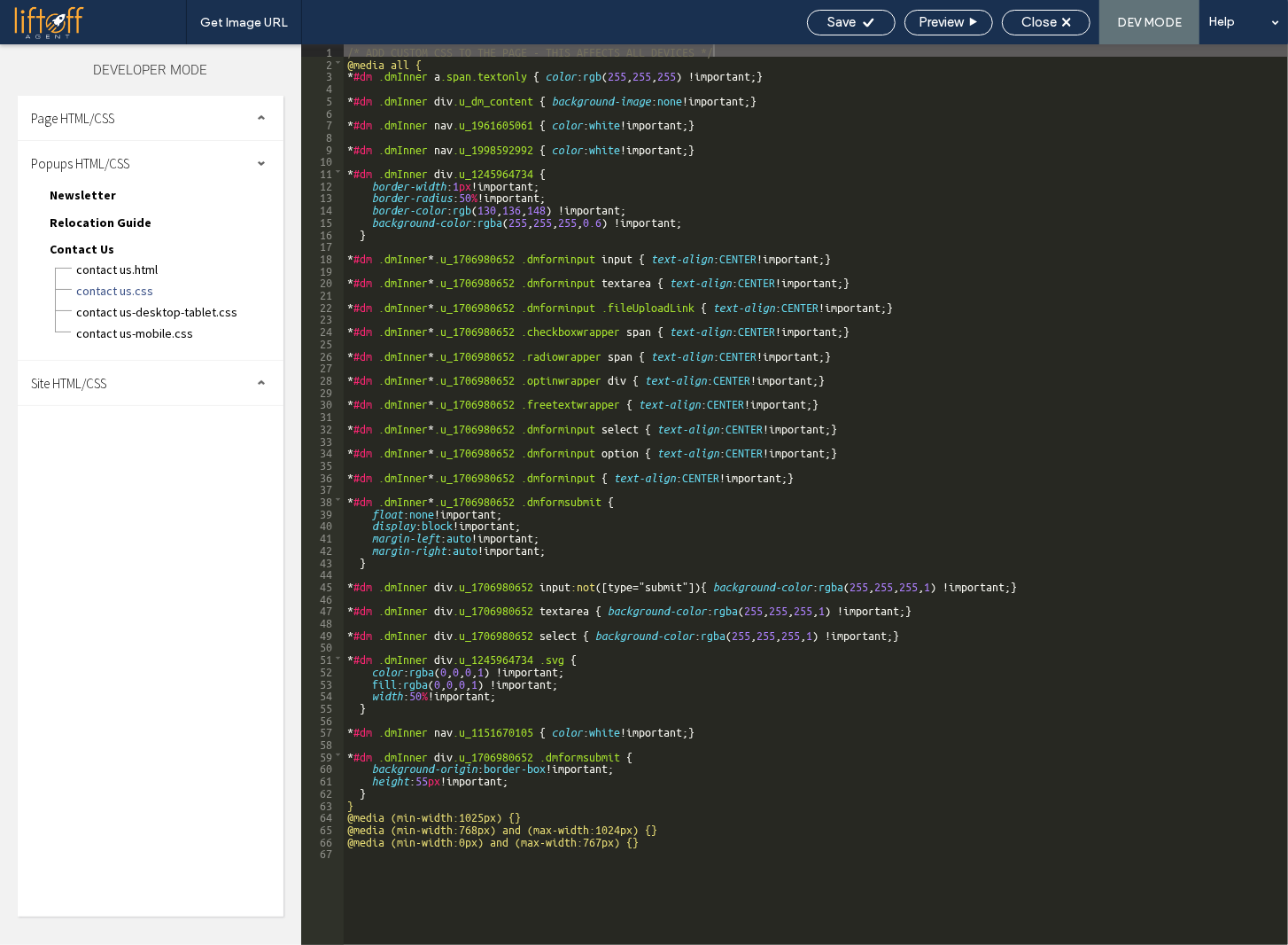
click at [122, 382] on div "Site HTML/CSS" at bounding box center [150, 383] width 266 height 45
click at [121, 456] on span "site.css" at bounding box center [183, 460] width 201 height 18
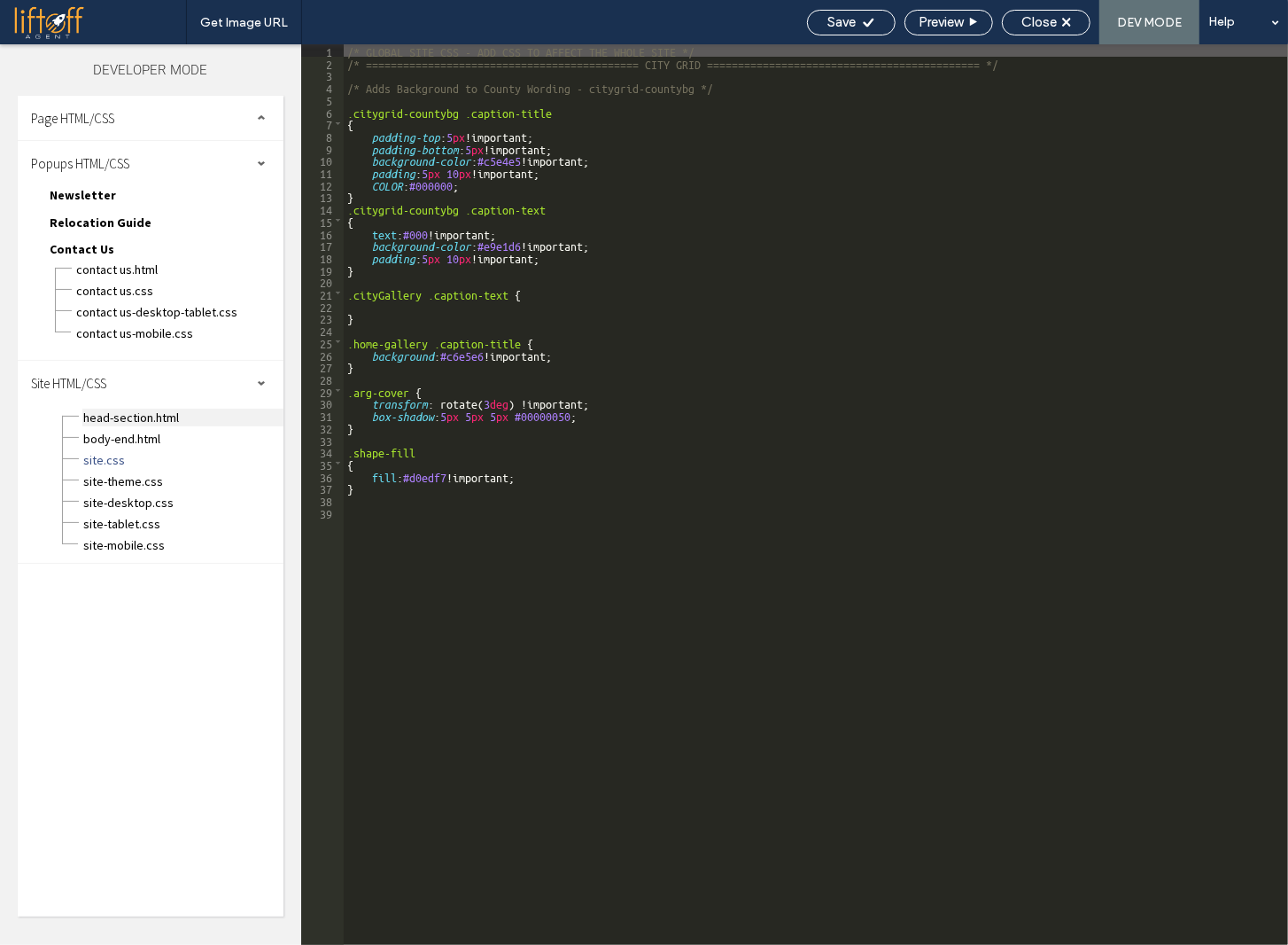
click at [133, 412] on span "head-section.html" at bounding box center [183, 418] width 201 height 18
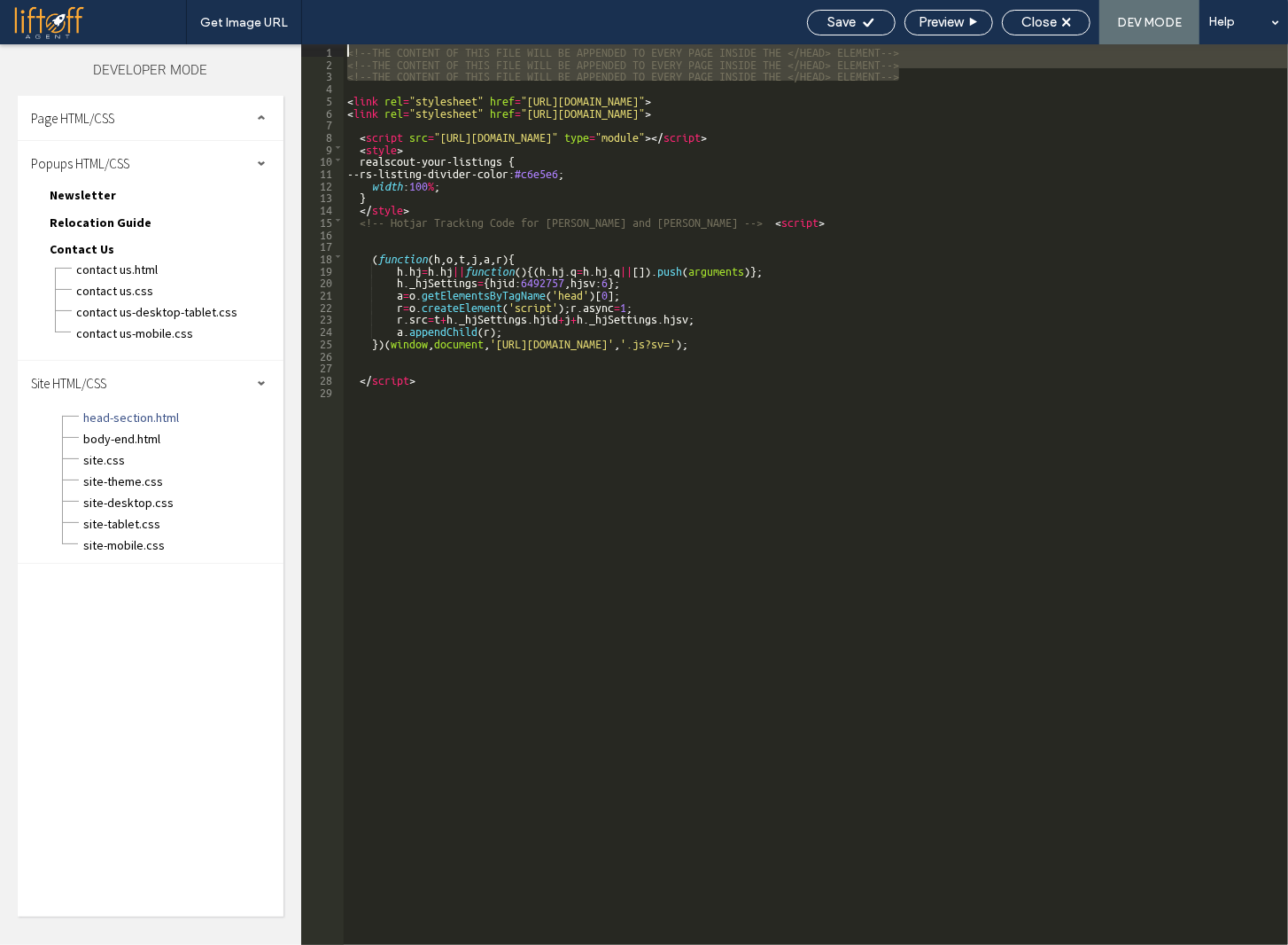
drag, startPoint x: 912, startPoint y: 71, endPoint x: 362, endPoint y: 33, distance: 551.3
click at [362, 33] on div "Get Image URL Save Preview Close DEV MODE Help Design Panel Site Comments Team …" at bounding box center [644, 472] width 1288 height 945
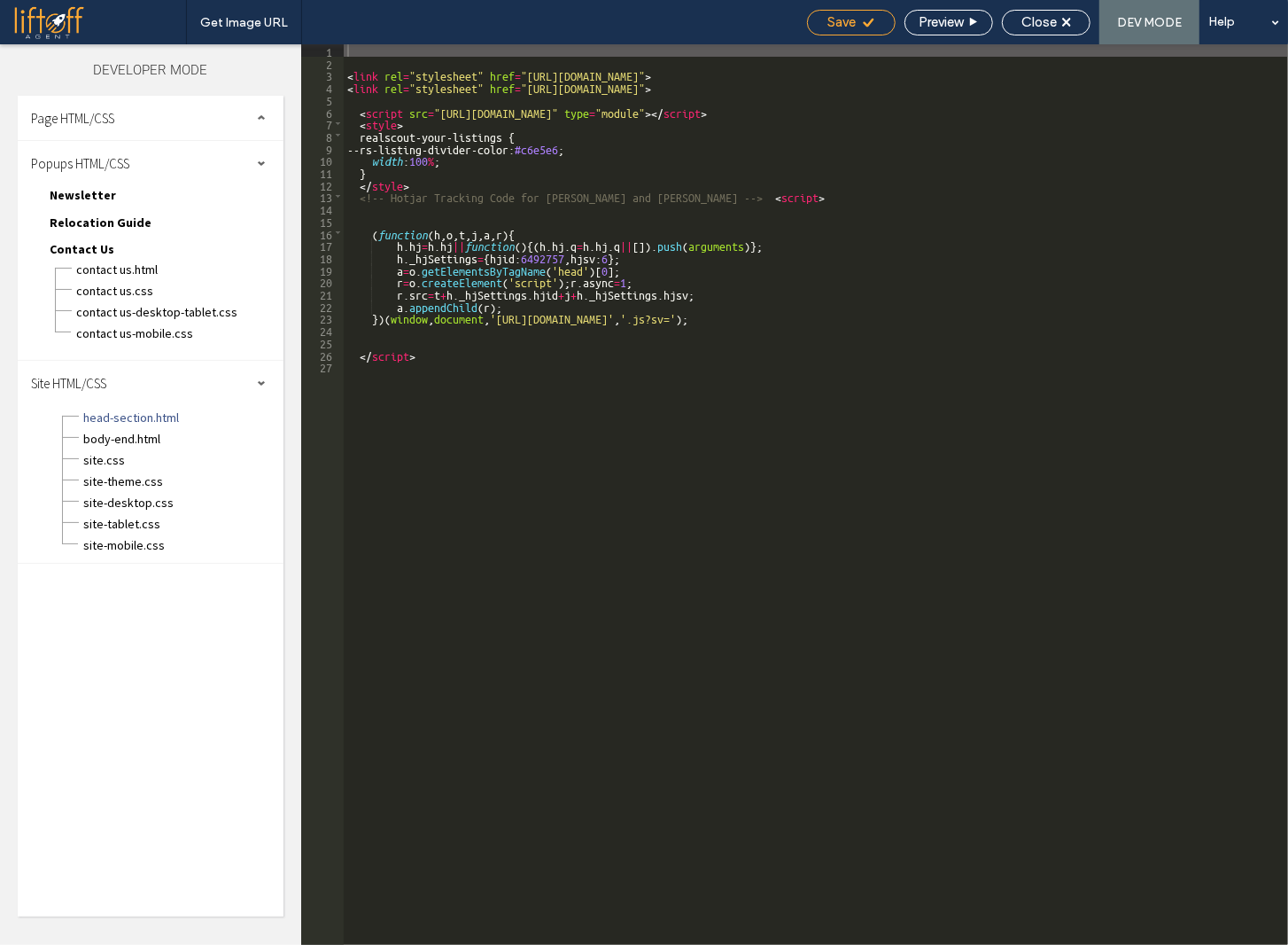
click at [848, 30] on div "Save" at bounding box center [851, 22] width 89 height 25
click at [855, 15] on div "Save" at bounding box center [851, 22] width 87 height 16
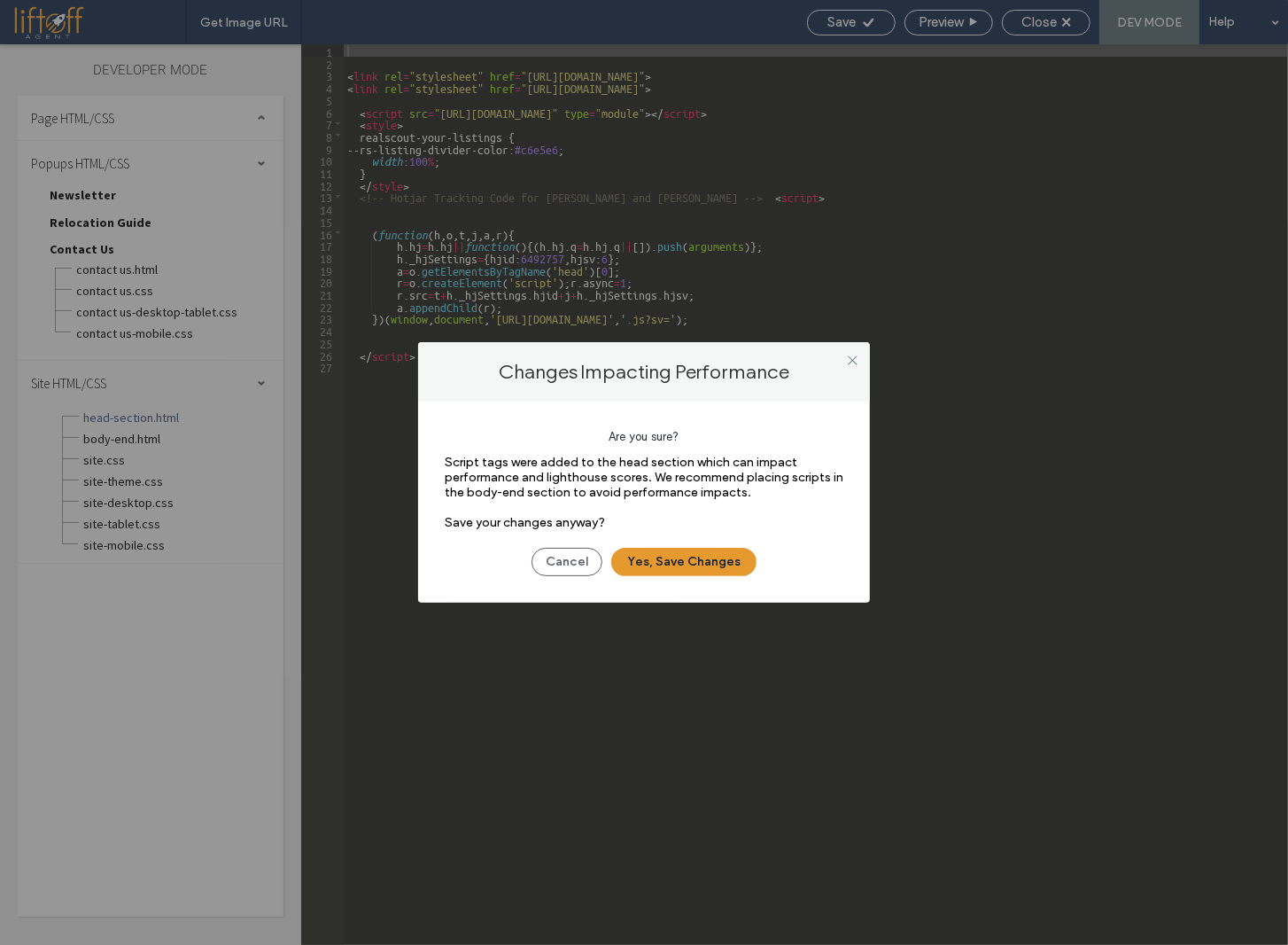
click at [721, 564] on button "Yes, Save Changes" at bounding box center [683, 562] width 145 height 28
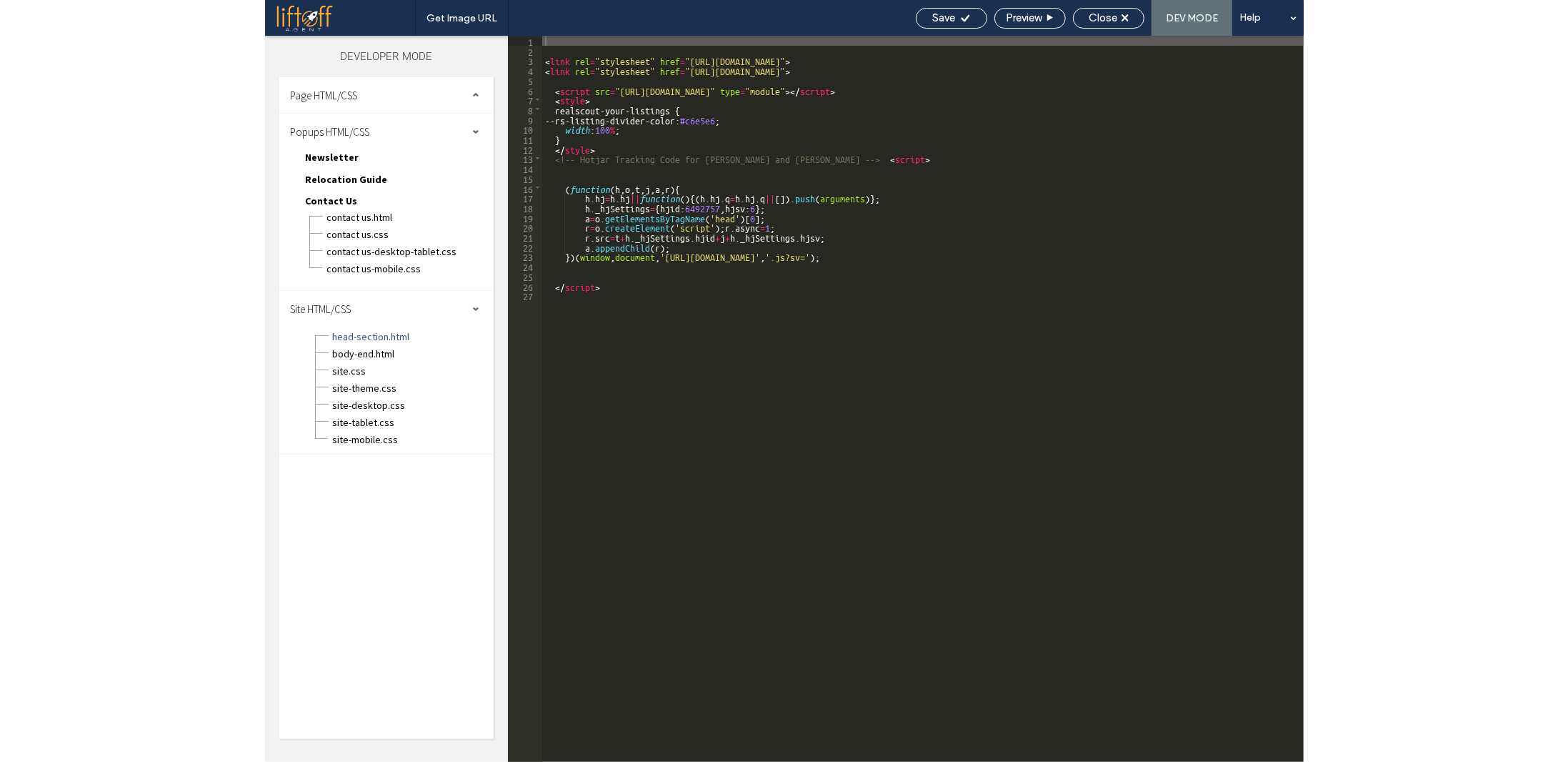
scroll to position [0, 0]
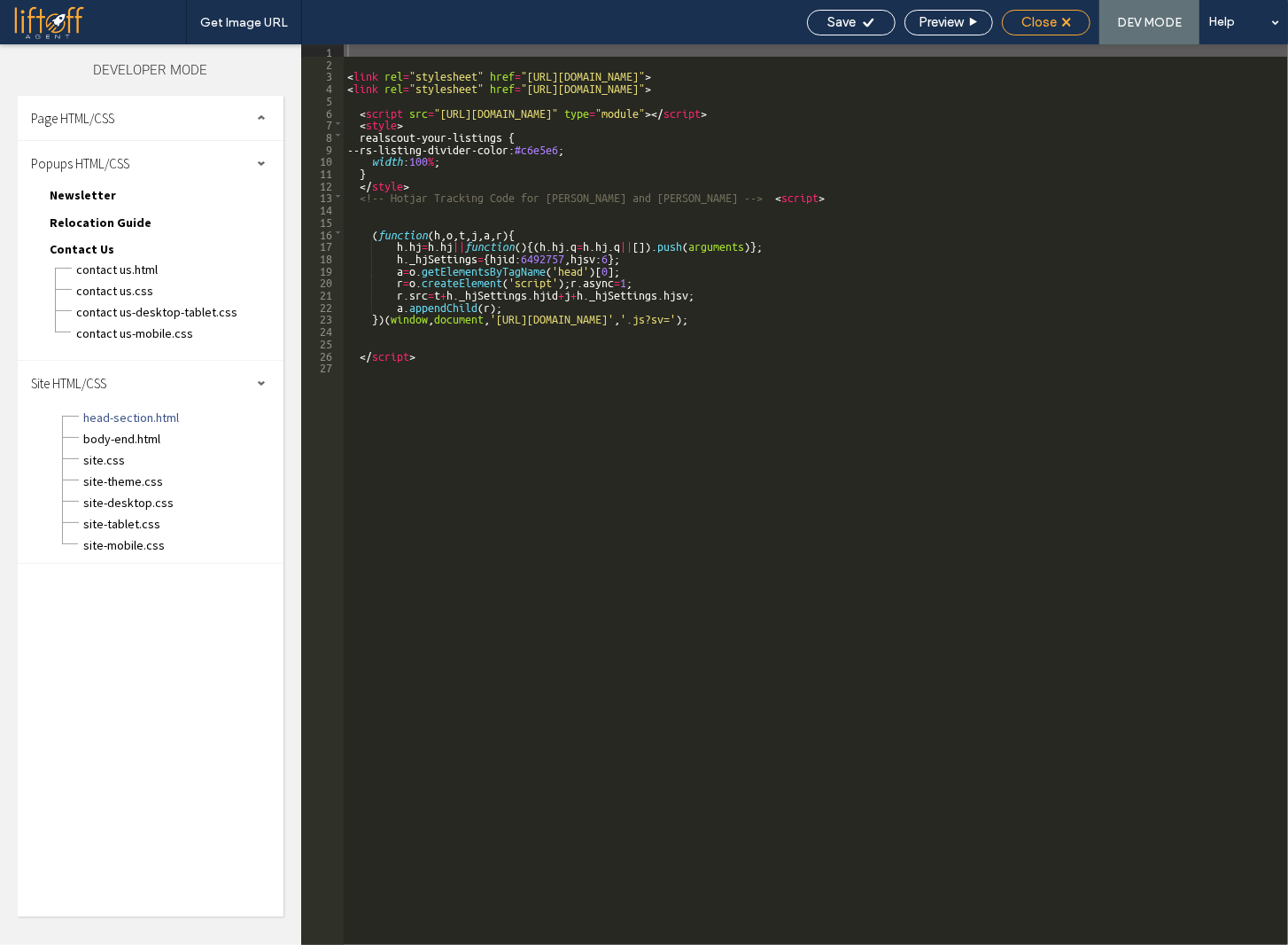
click at [1043, 17] on span "Close" at bounding box center [1039, 22] width 35 height 16
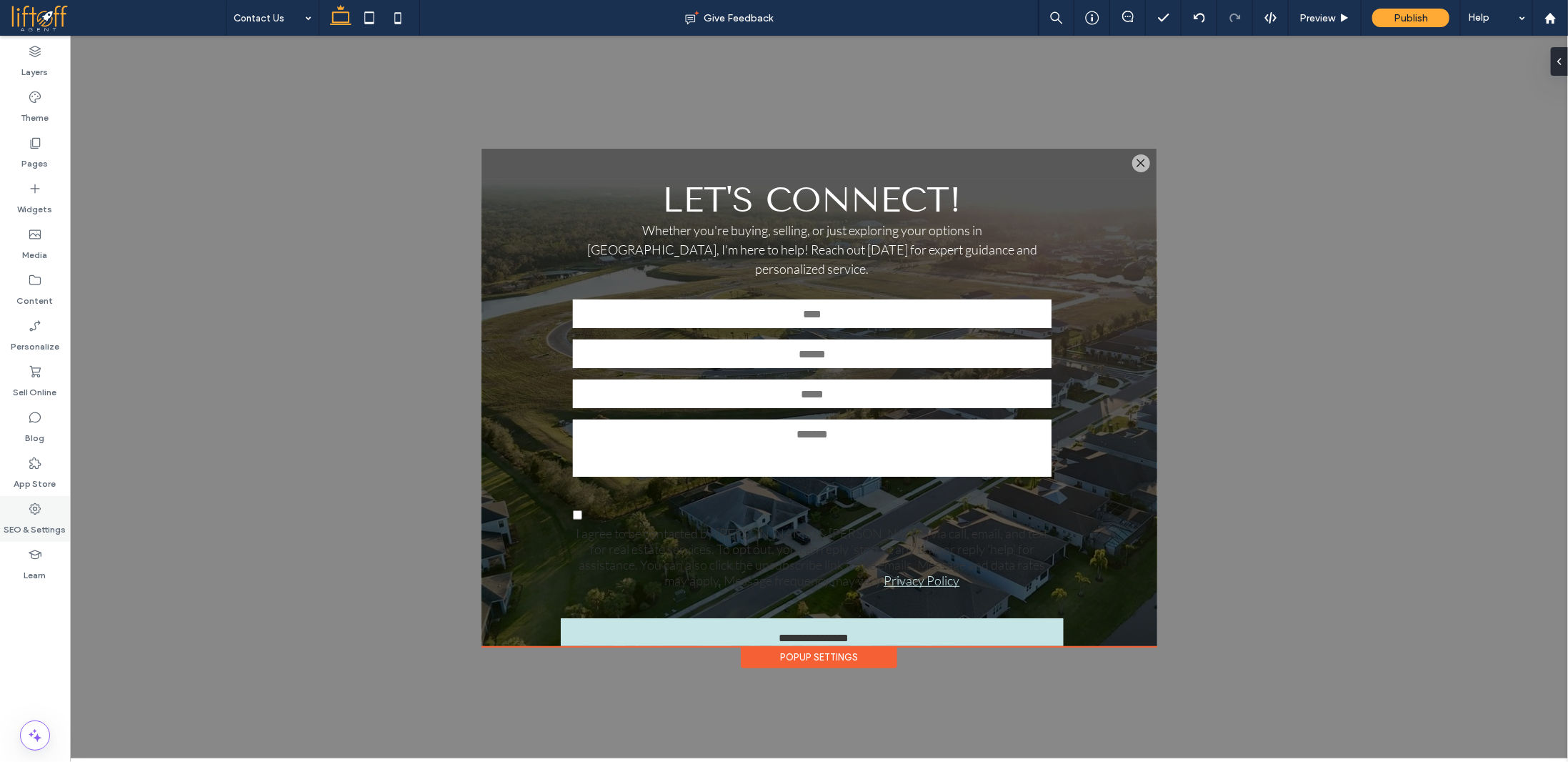
click at [33, 528] on label "SEO & Settings" at bounding box center [35, 525] width 62 height 20
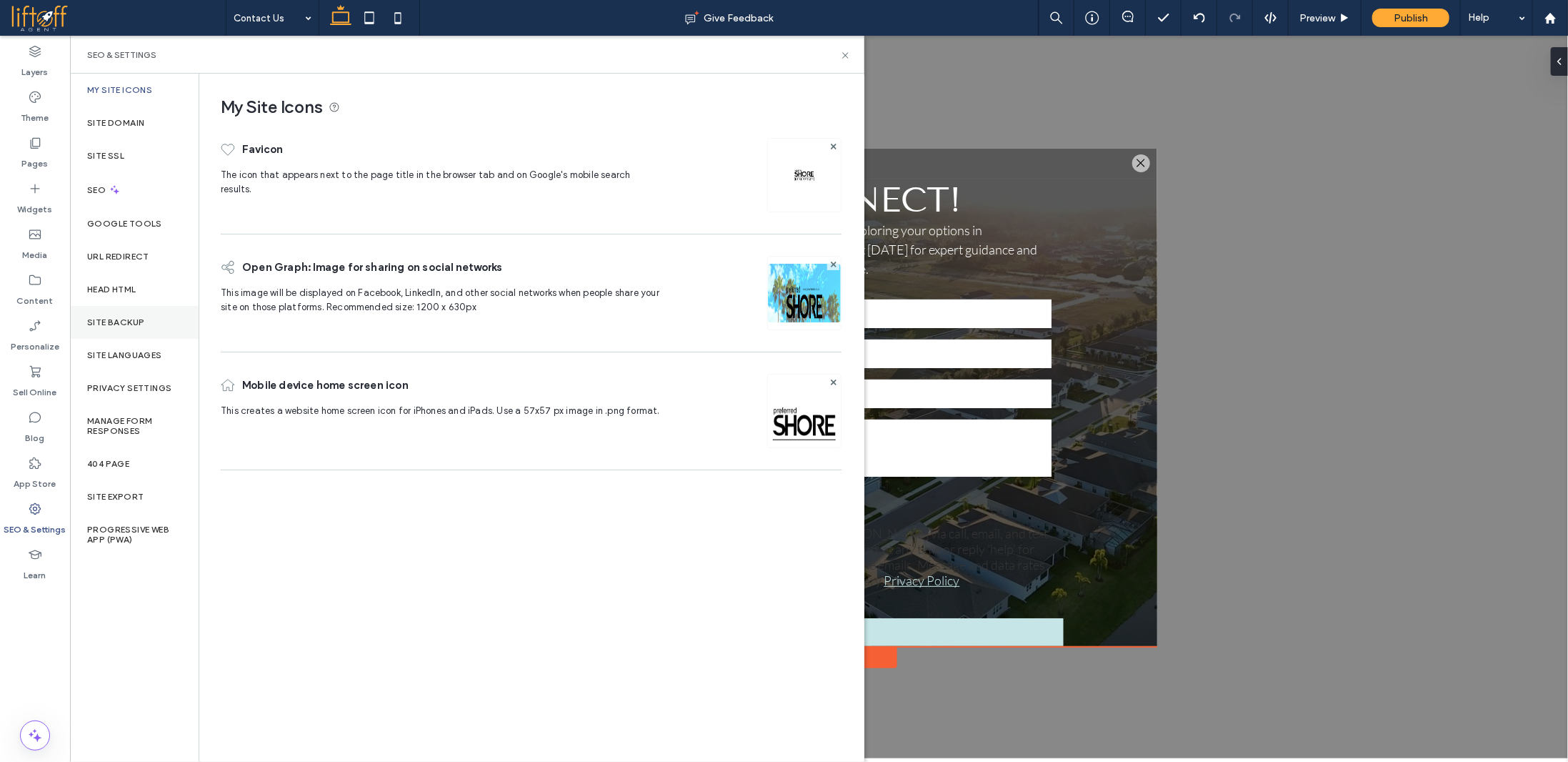
click at [122, 322] on label "Site Backup" at bounding box center [115, 322] width 57 height 10
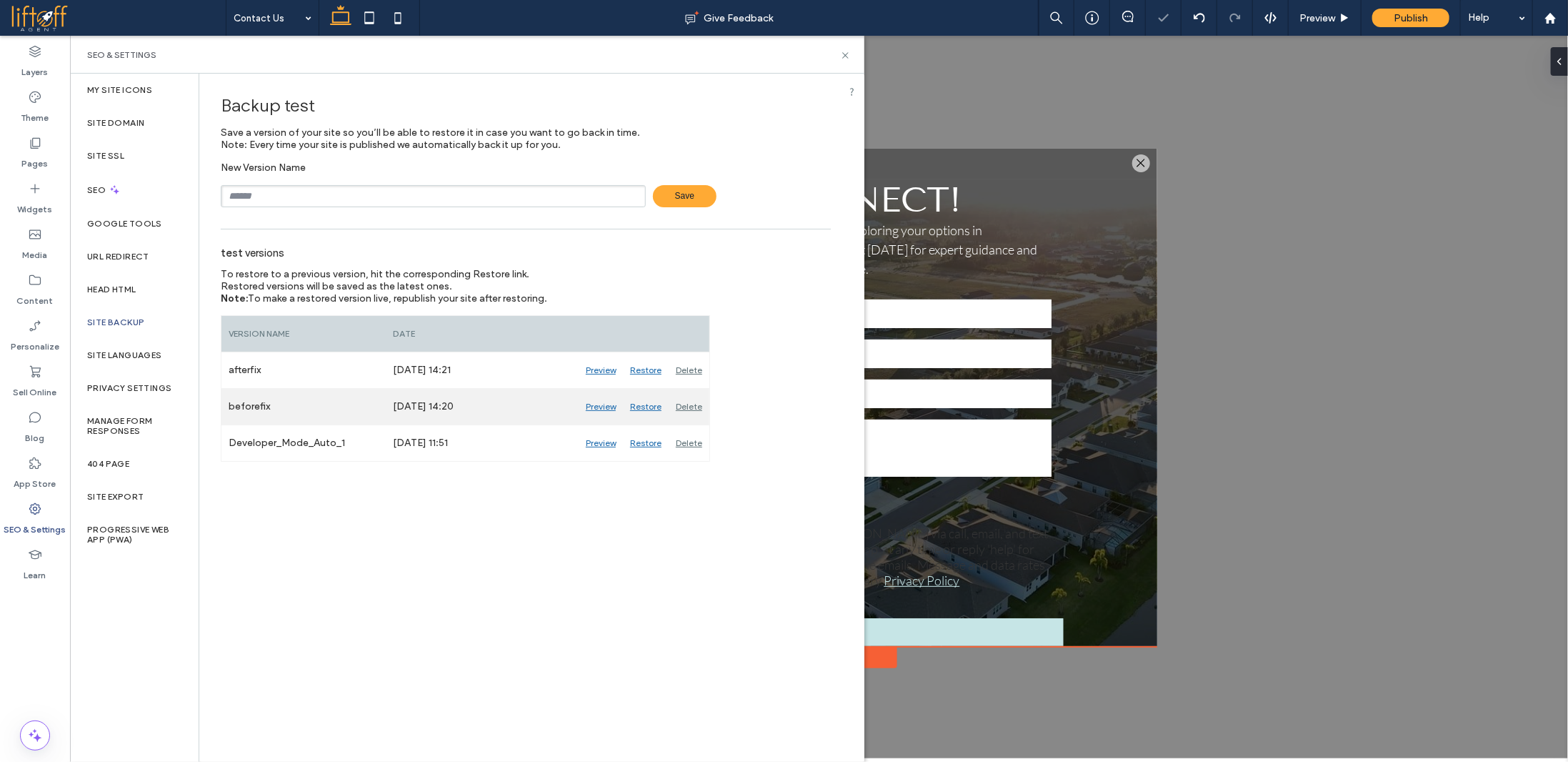
click at [646, 405] on div "Restore" at bounding box center [646, 407] width 45 height 36
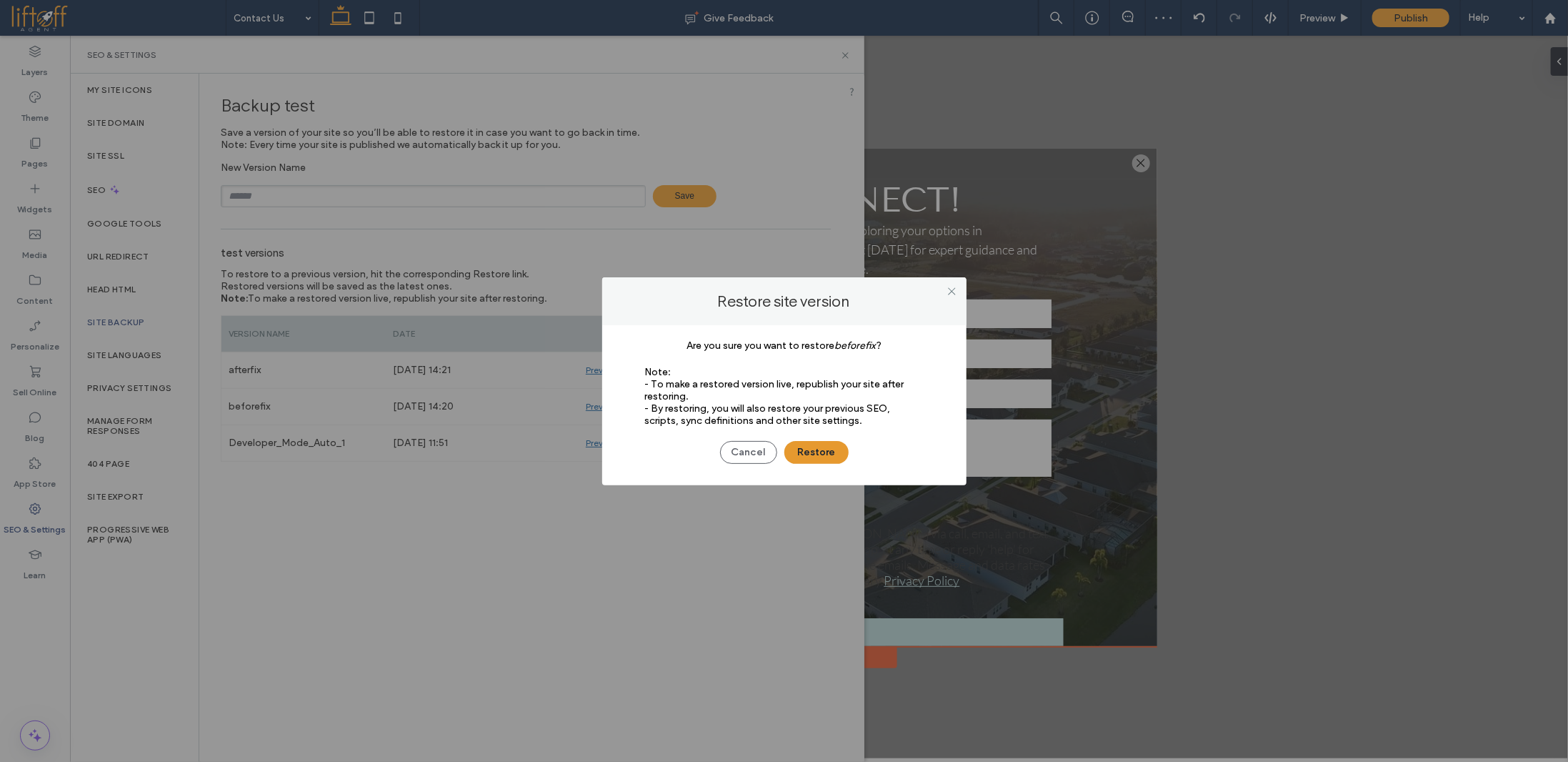
click at [837, 446] on button "Restore" at bounding box center [817, 452] width 64 height 23
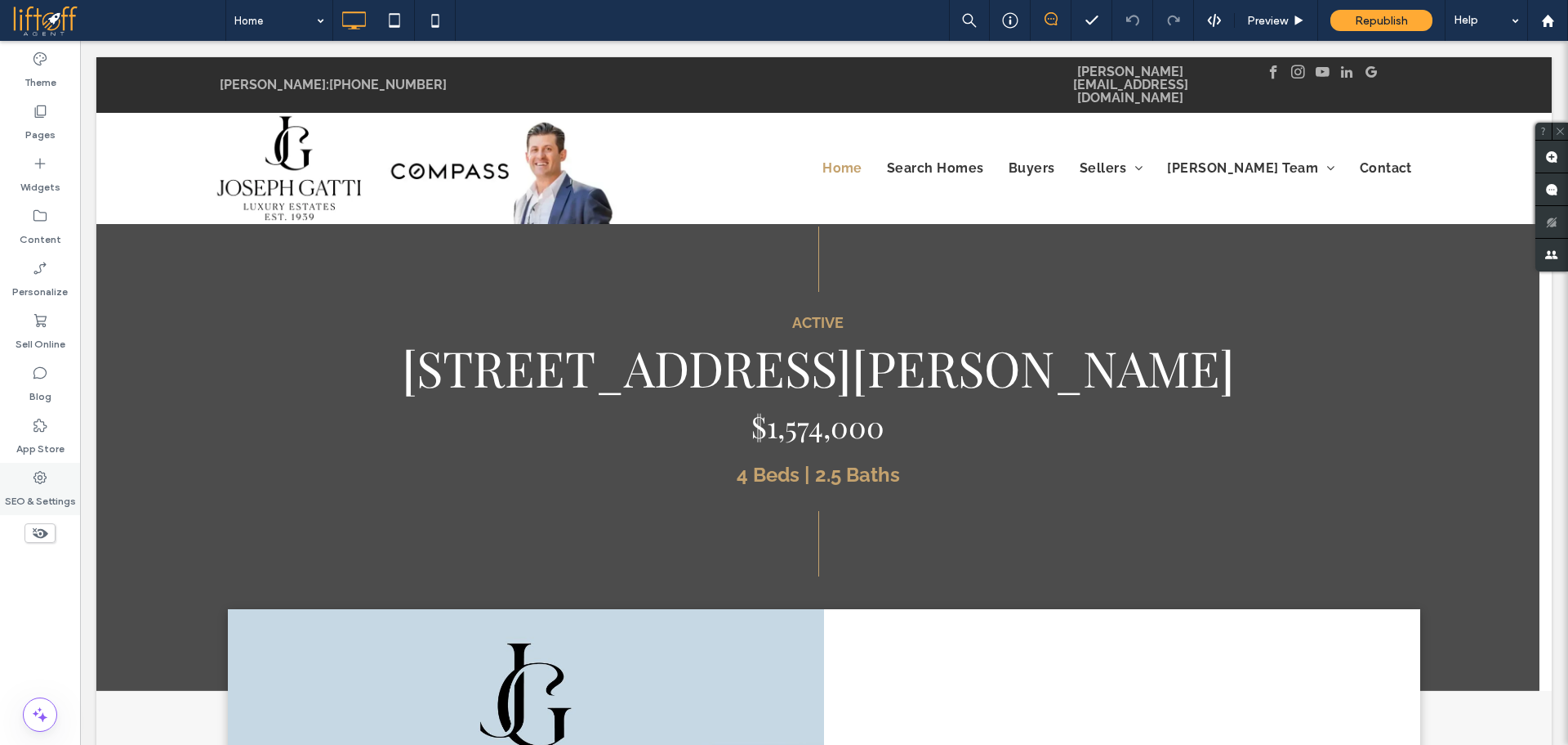
click at [49, 486] on label "SEO & Settings" at bounding box center [39, 496] width 71 height 22
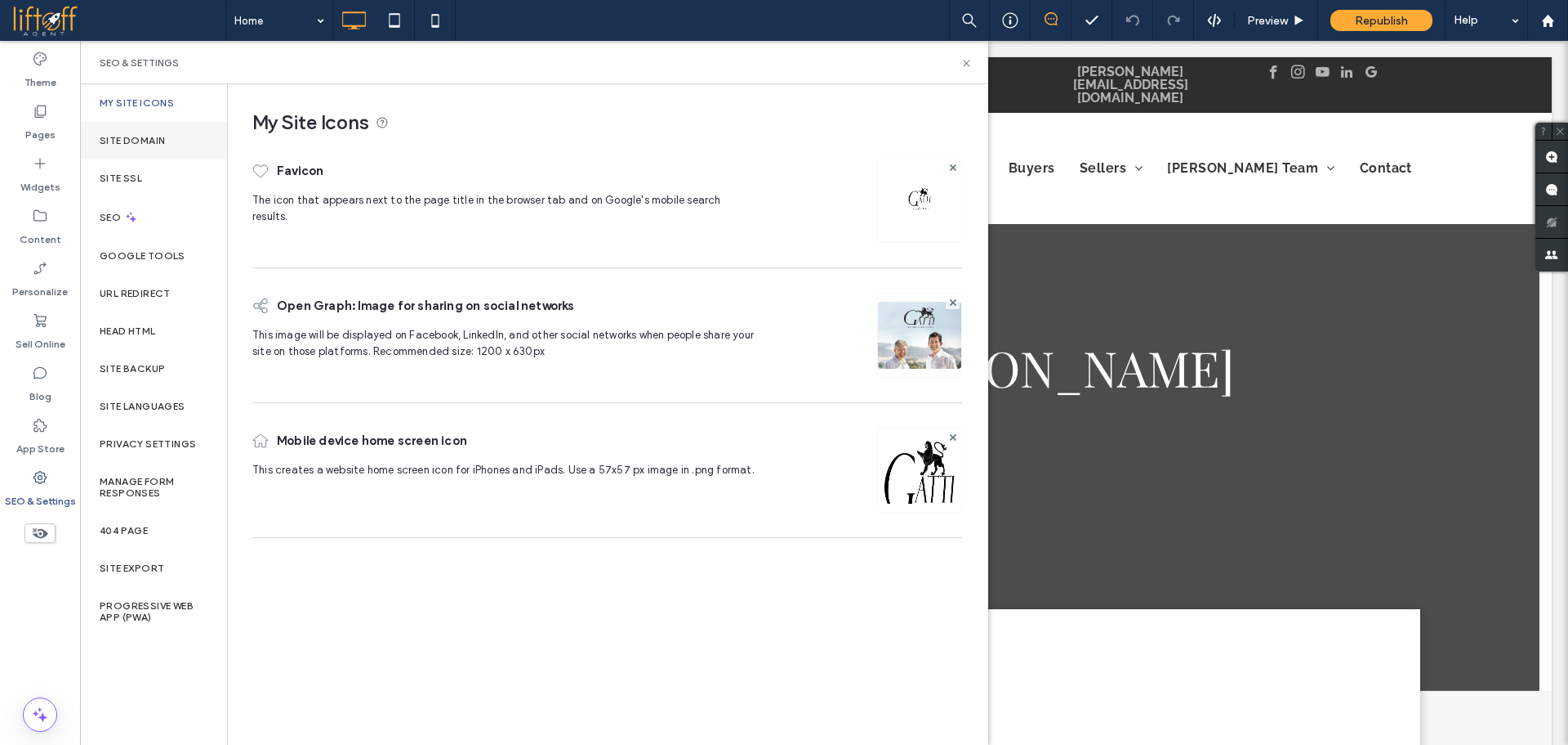
click at [140, 145] on label "Site Domain" at bounding box center [132, 140] width 65 height 12
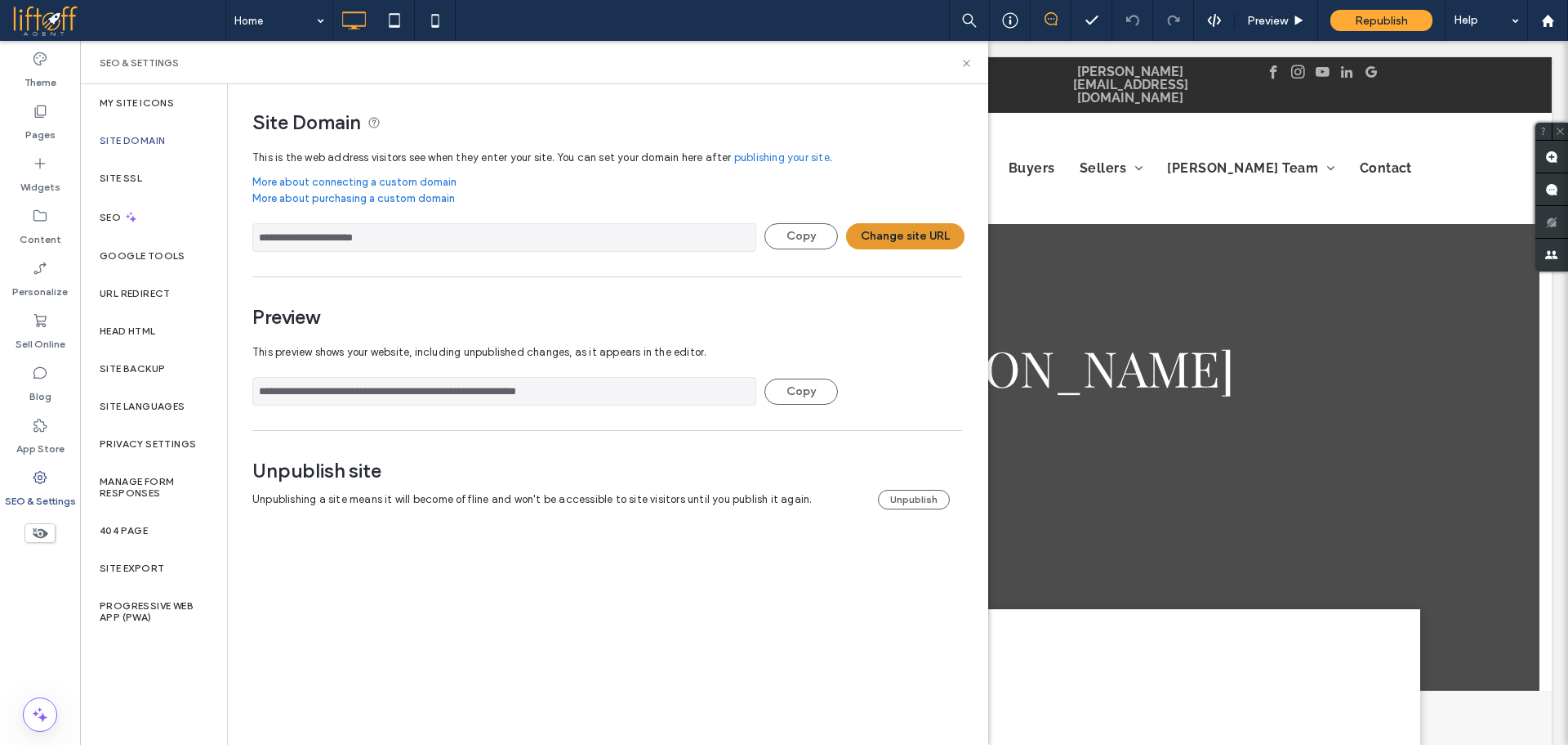
click at [910, 249] on div "**********" at bounding box center [606, 238] width 710 height 29
click at [919, 233] on button "Change site URL" at bounding box center [905, 236] width 118 height 26
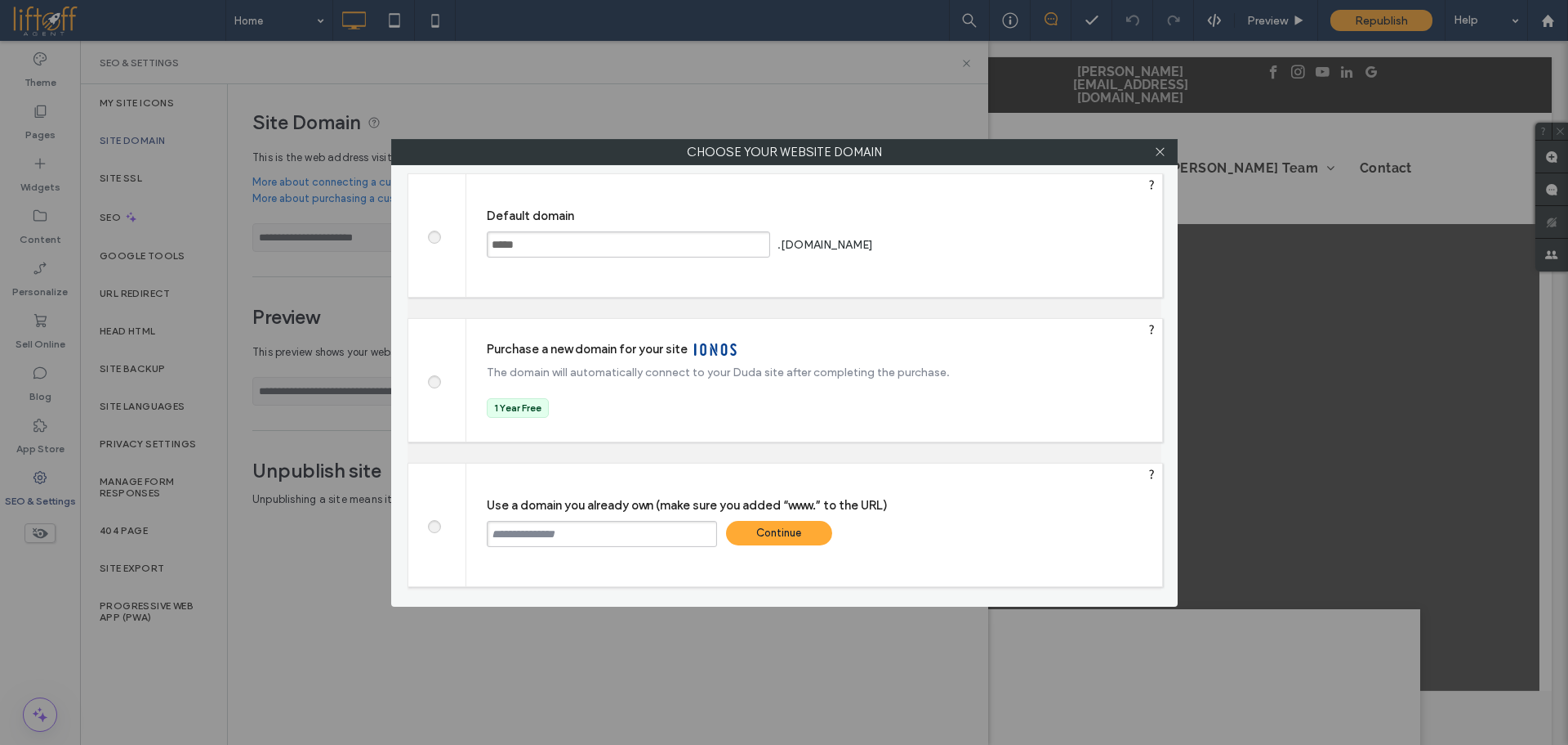
click at [556, 530] on input "text" at bounding box center [602, 533] width 231 height 26
paste input "**********"
type input "**********"
click at [806, 526] on div "Continue" at bounding box center [780, 532] width 106 height 24
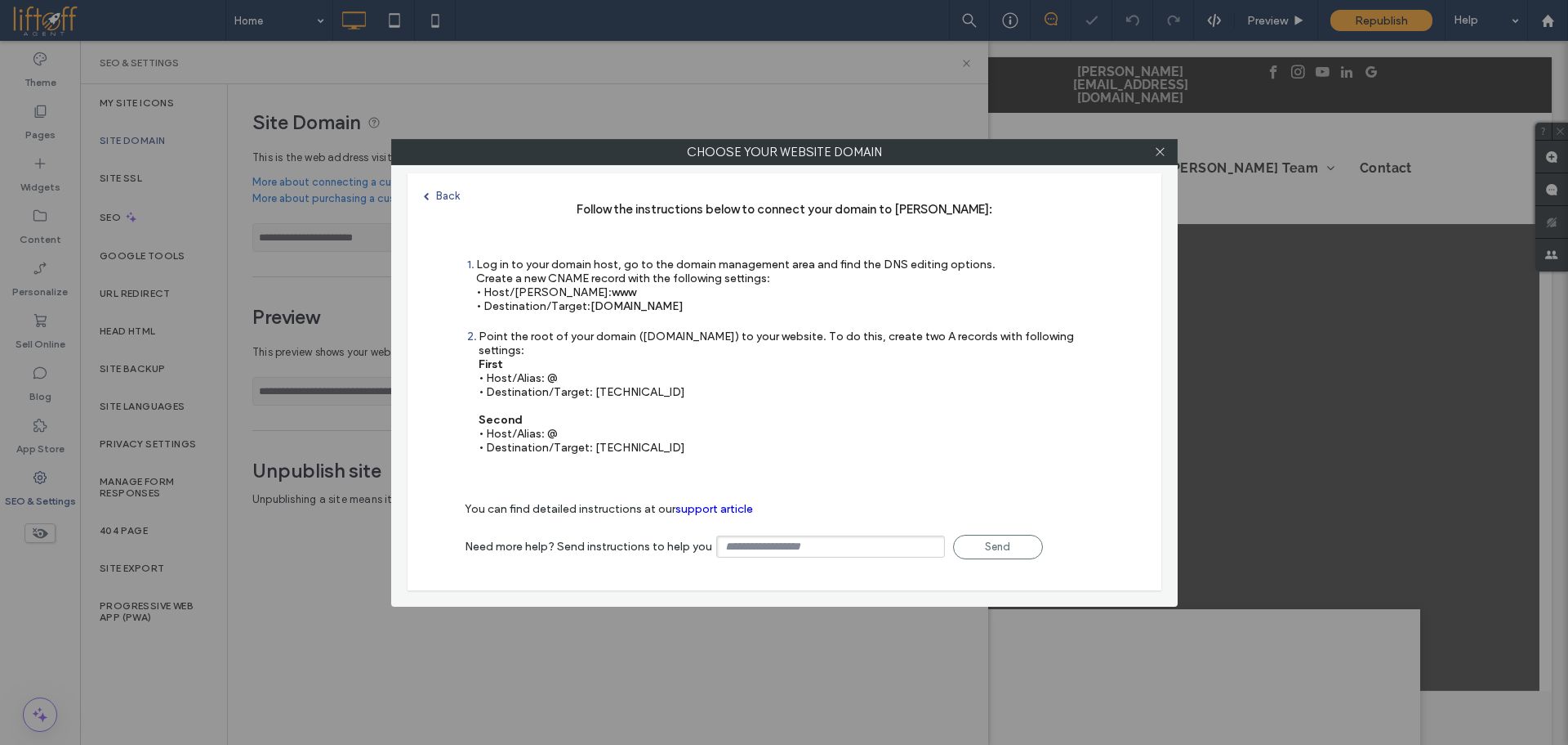
type input "**********"
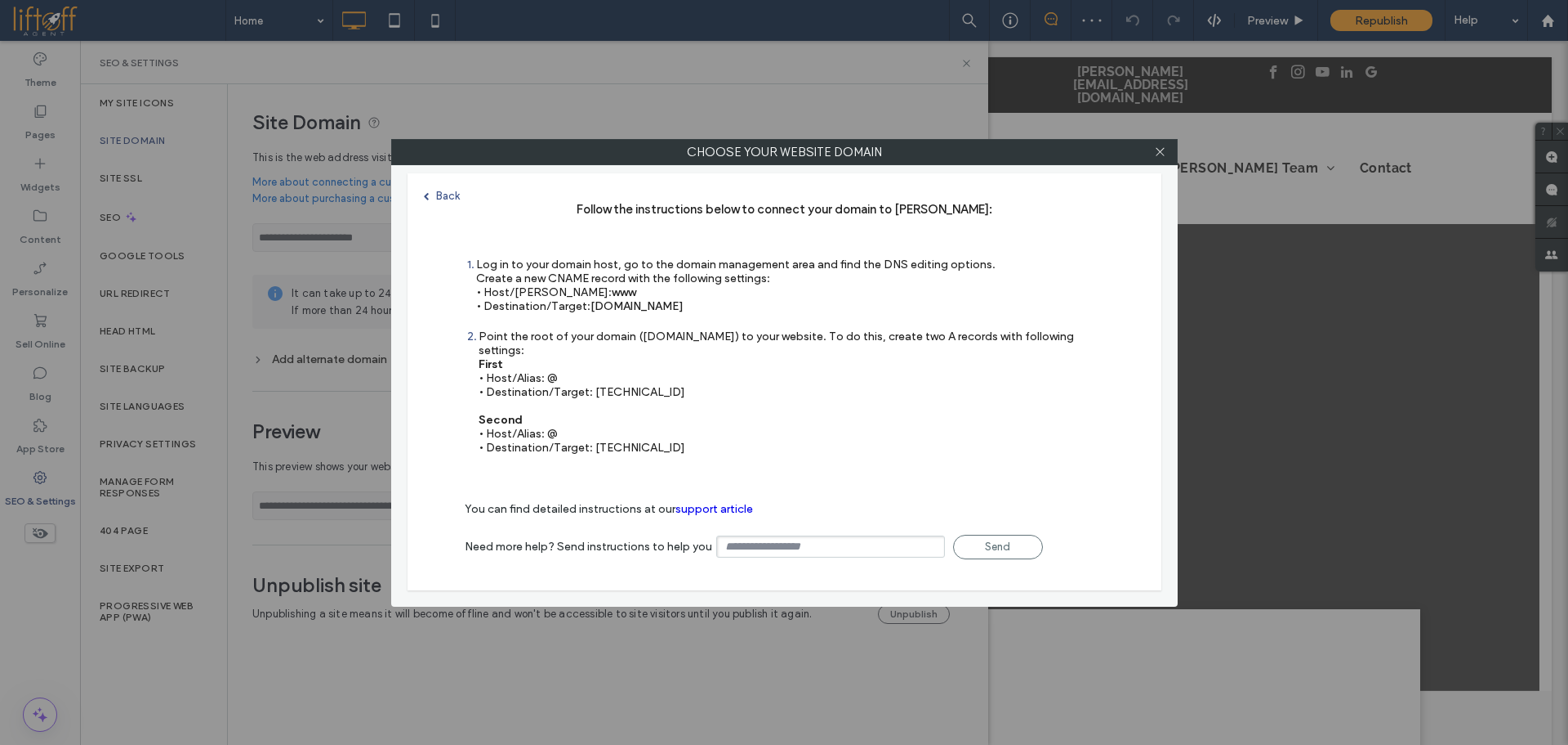
drag, startPoint x: 710, startPoint y: 306, endPoint x: 592, endPoint y: 303, distance: 118.0
click at [592, 303] on div "Log in to your domain host, go to the domain management area and find the DNS e…" at bounding box center [736, 285] width 519 height 56
copy span "s.multiscreensite.com"
drag, startPoint x: 667, startPoint y: 379, endPoint x: 632, endPoint y: 445, distance: 74.7
click at [592, 376] on div "Point the root of your domain (domain.com) to your website. To do this, create …" at bounding box center [792, 391] width 626 height 125
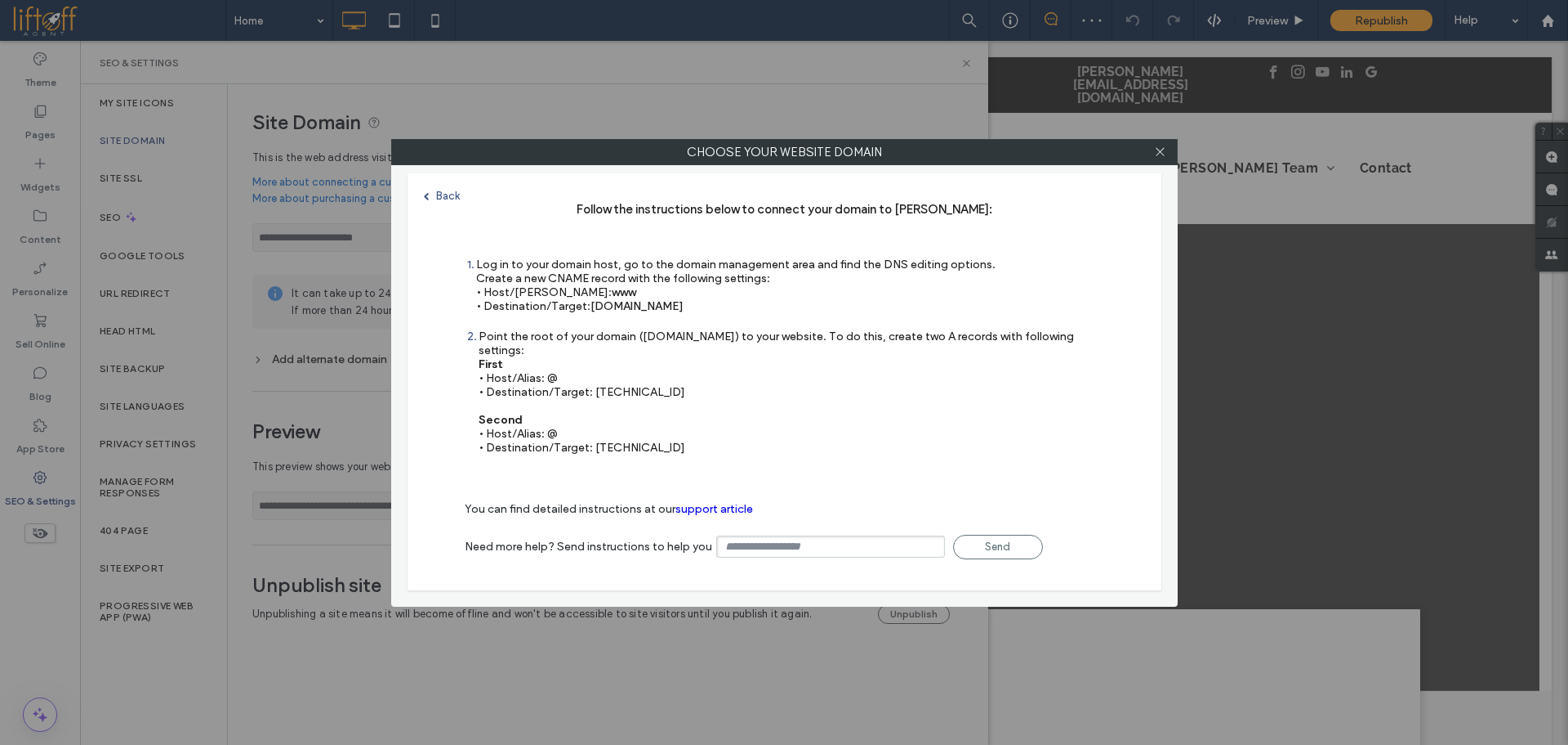
copy div "35.172.94.1"
click at [632, 434] on div "Point the root of your domain (domain.com) to your website. To do this, create …" at bounding box center [792, 391] width 626 height 125
copy div "100.24.208.97"
click at [1159, 157] on div at bounding box center [1160, 152] width 24 height 24
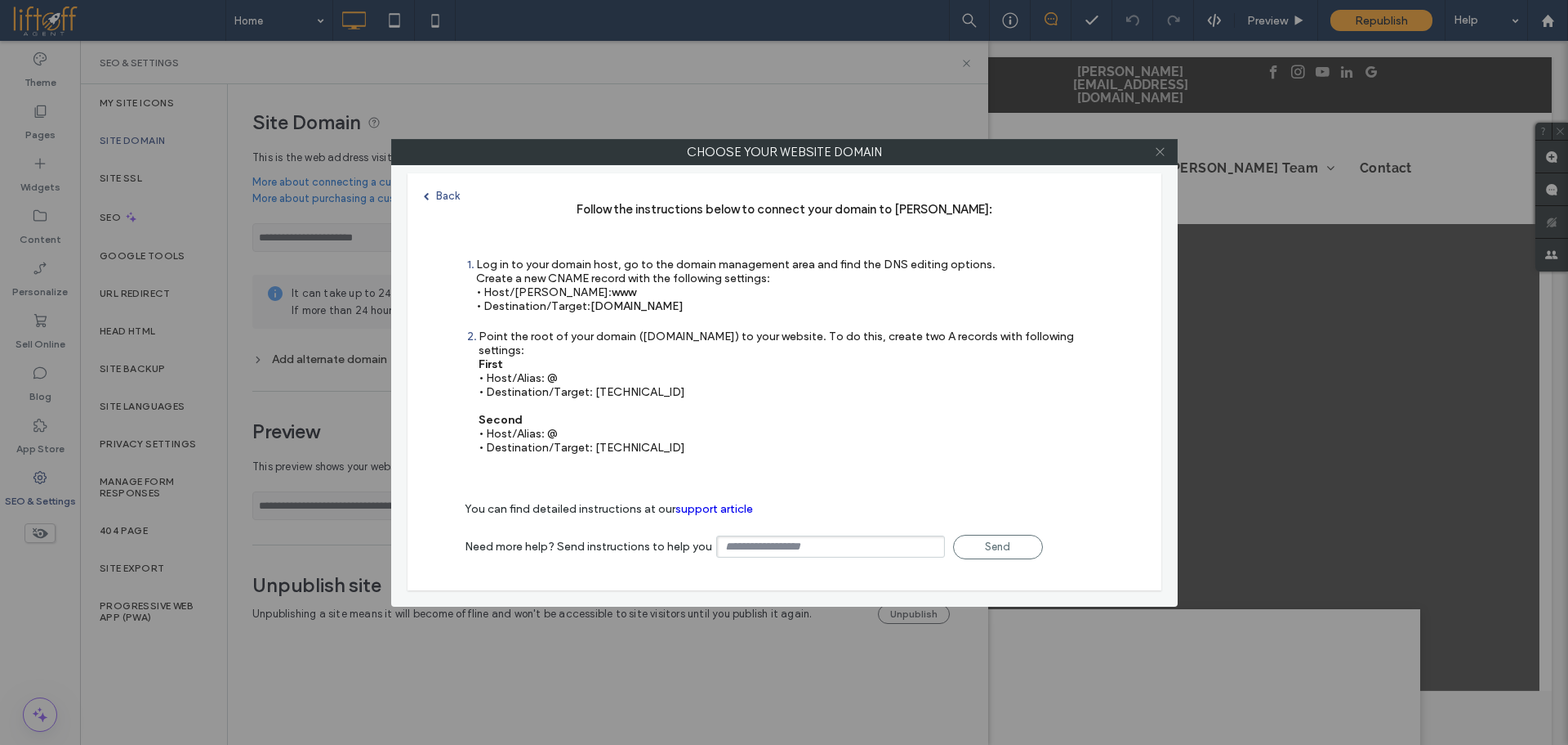
click at [1163, 157] on icon at bounding box center [1161, 152] width 13 height 13
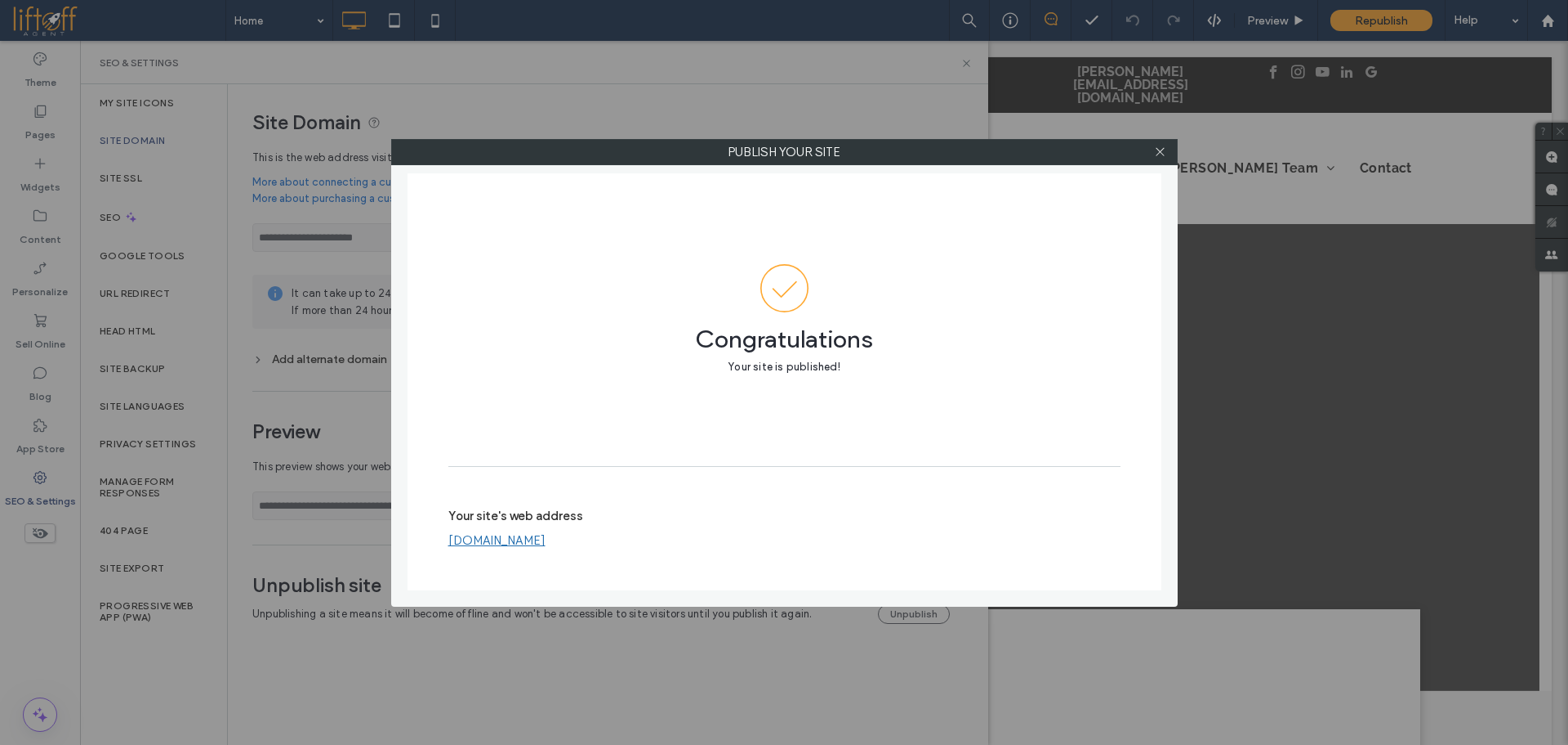
click at [966, 67] on div "Publish your site Congratulations Your site is published! Your site's web addre…" at bounding box center [784, 372] width 1568 height 745
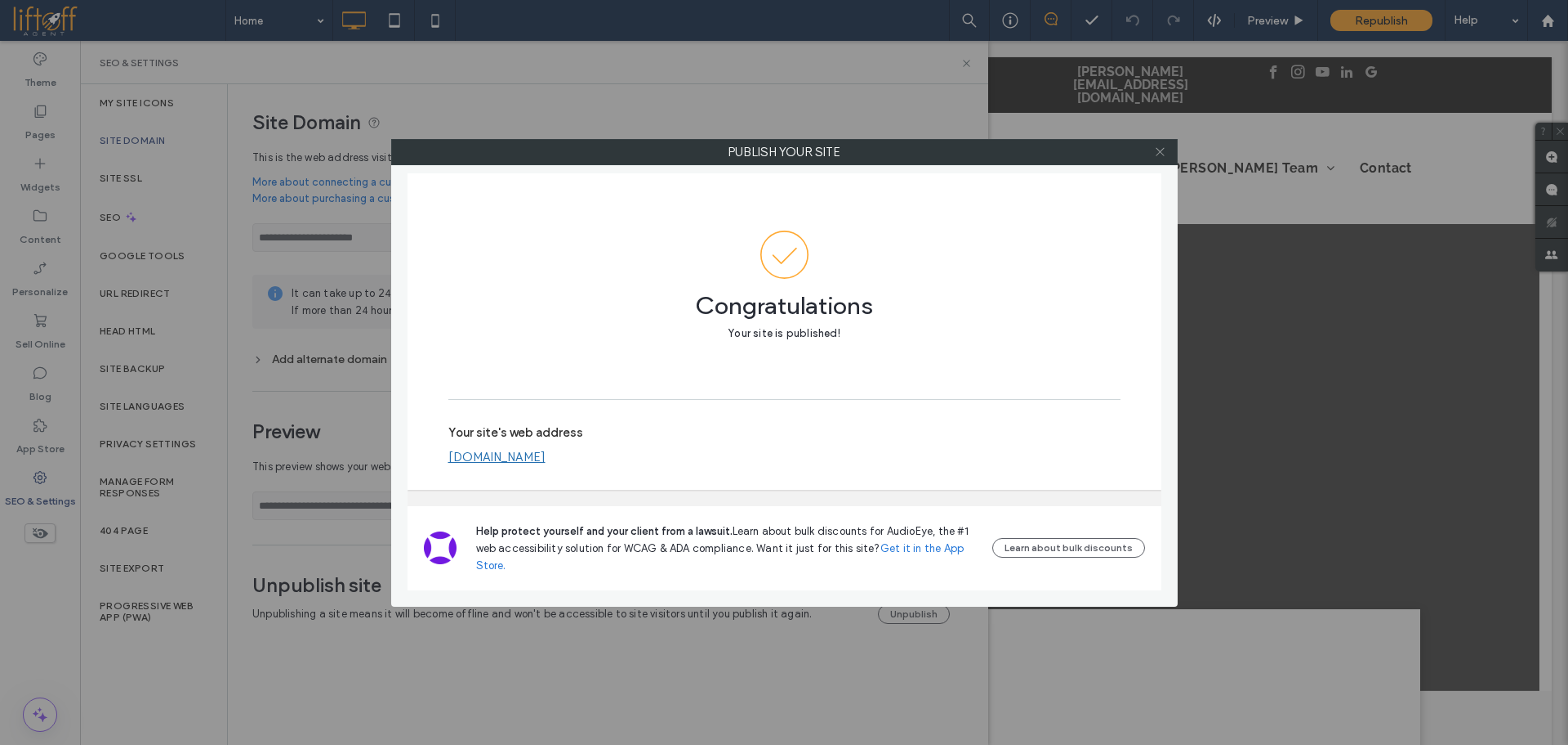
click at [1163, 156] on icon at bounding box center [1161, 152] width 13 height 13
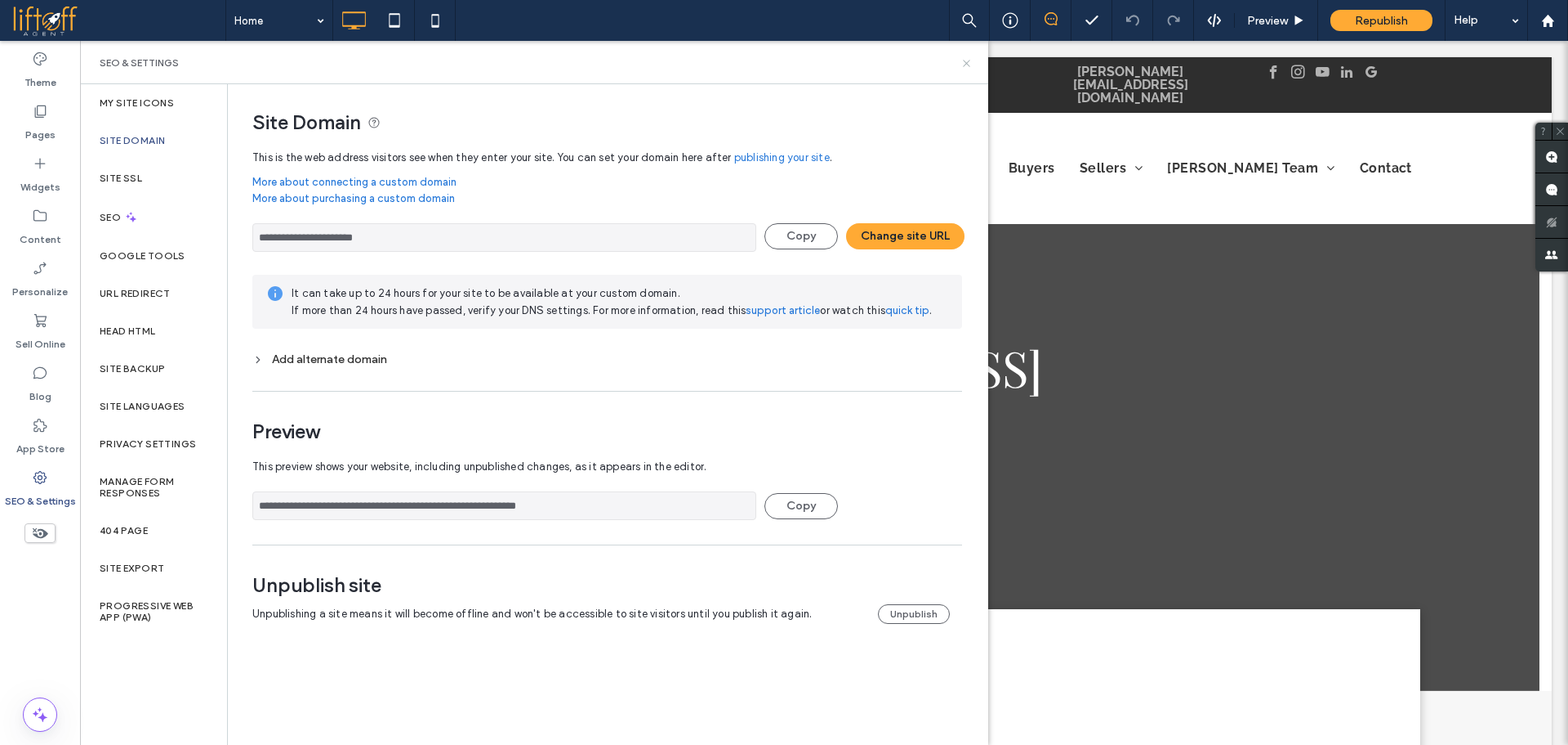
click at [968, 59] on icon at bounding box center [967, 64] width 13 height 13
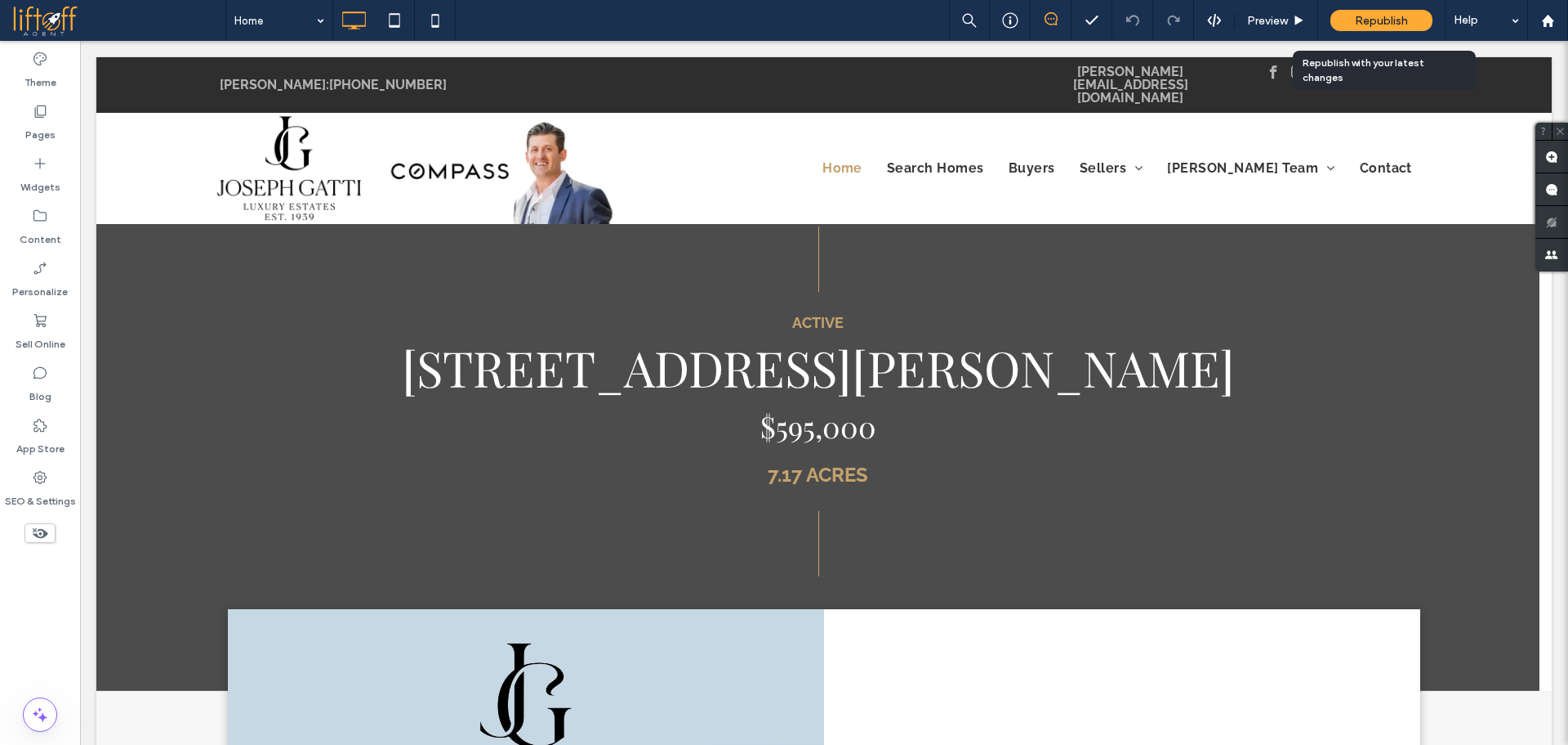
click at [1386, 0] on div "Republish" at bounding box center [1381, 21] width 102 height 41
click at [1382, 21] on span "Republish" at bounding box center [1381, 20] width 53 height 13
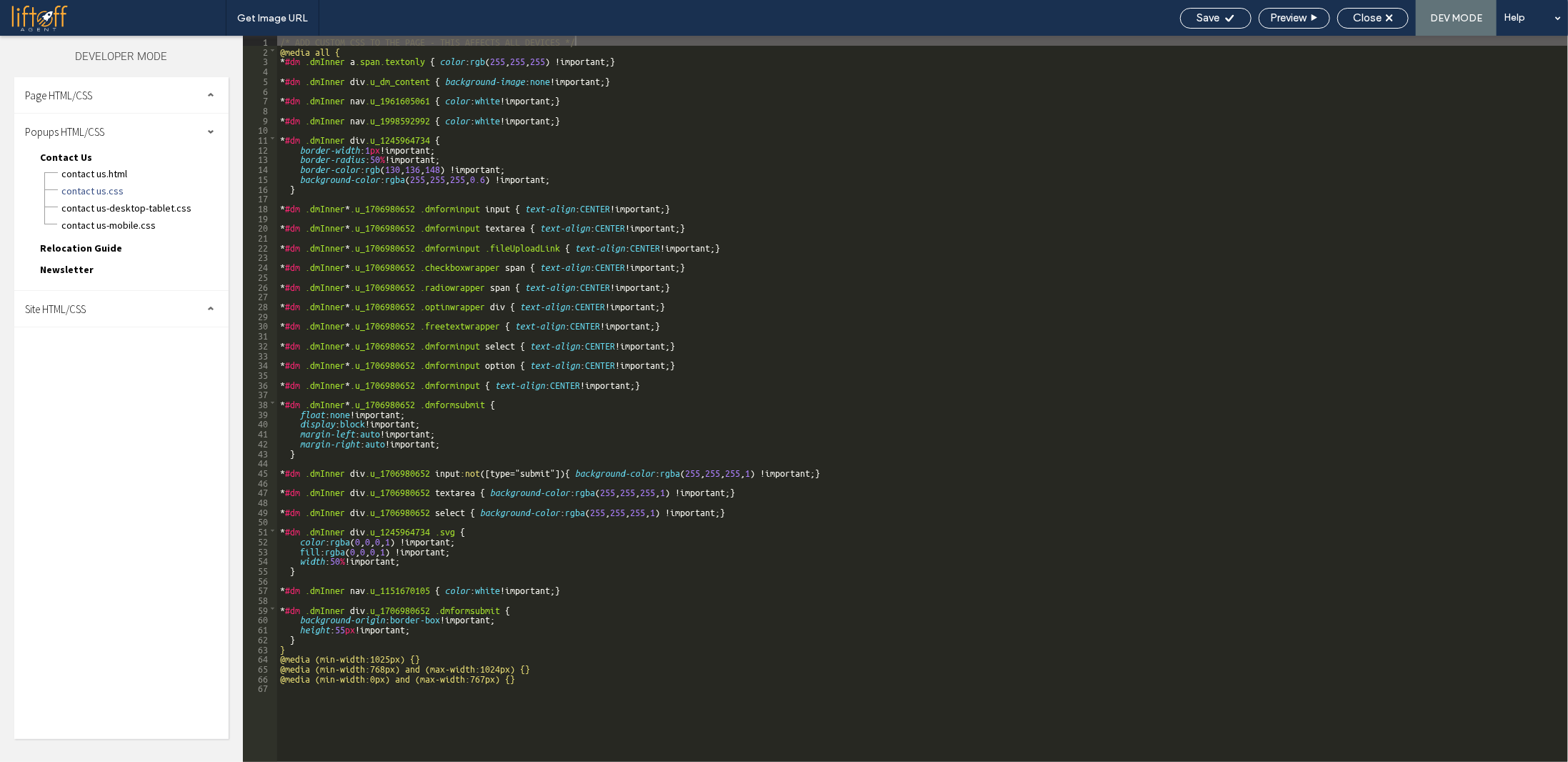
click at [126, 321] on div "Site HTML/CSS" at bounding box center [121, 309] width 214 height 36
click at [107, 366] on span "site.css" at bounding box center [147, 371] width 162 height 14
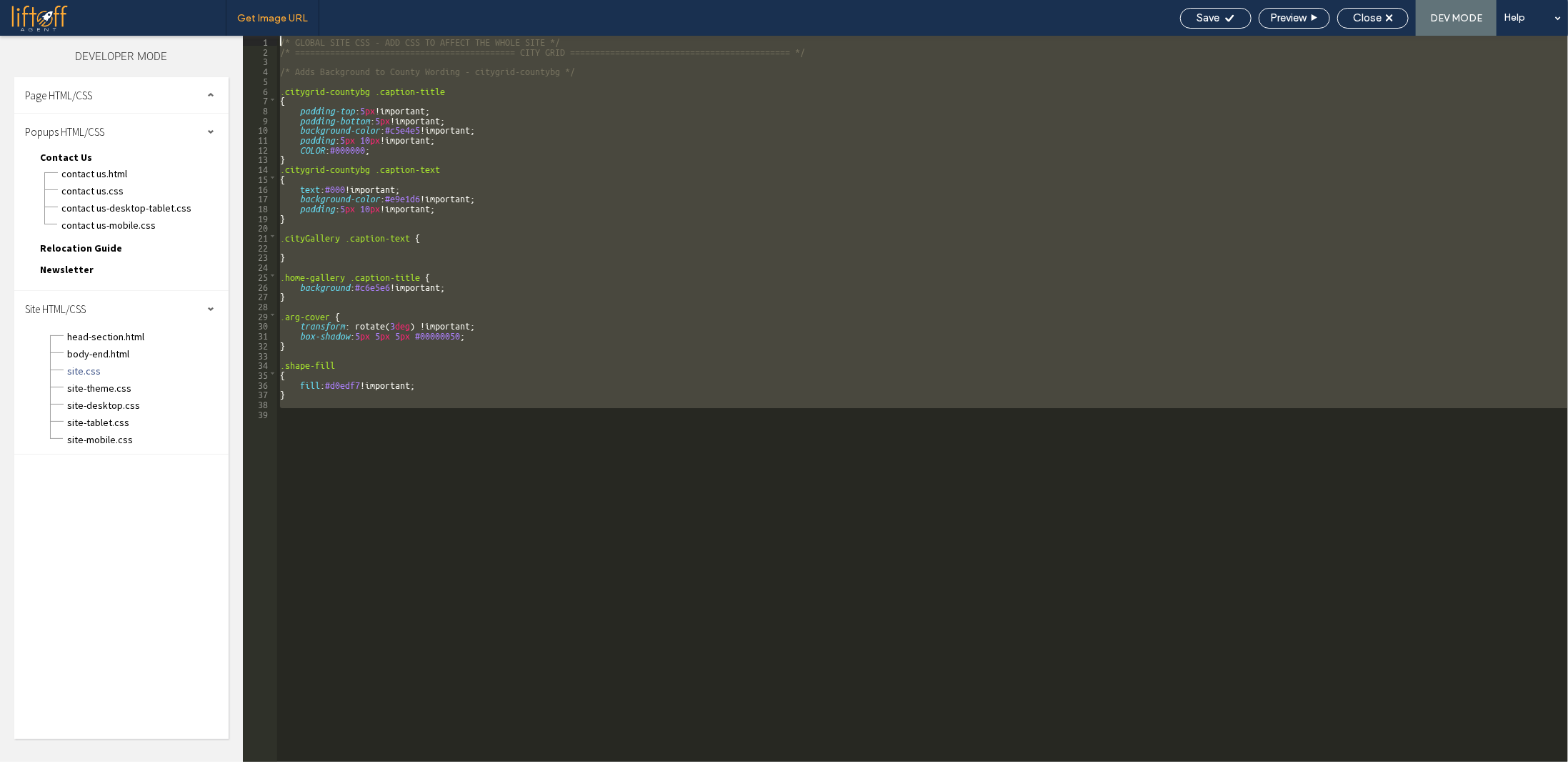
drag, startPoint x: 404, startPoint y: 549, endPoint x: 277, endPoint y: 25, distance: 539.2
click at [277, 25] on div "Get Image URL Save Preview Close DEV MODE Help Design Panel Site Comments Team …" at bounding box center [784, 381] width 1568 height 762
click at [453, 565] on div "/* GLOBAL SITE CSS - ADD CSS TO AFFECT THE WHOLE SITE */ /* ===================…" at bounding box center [922, 399] width 1291 height 726
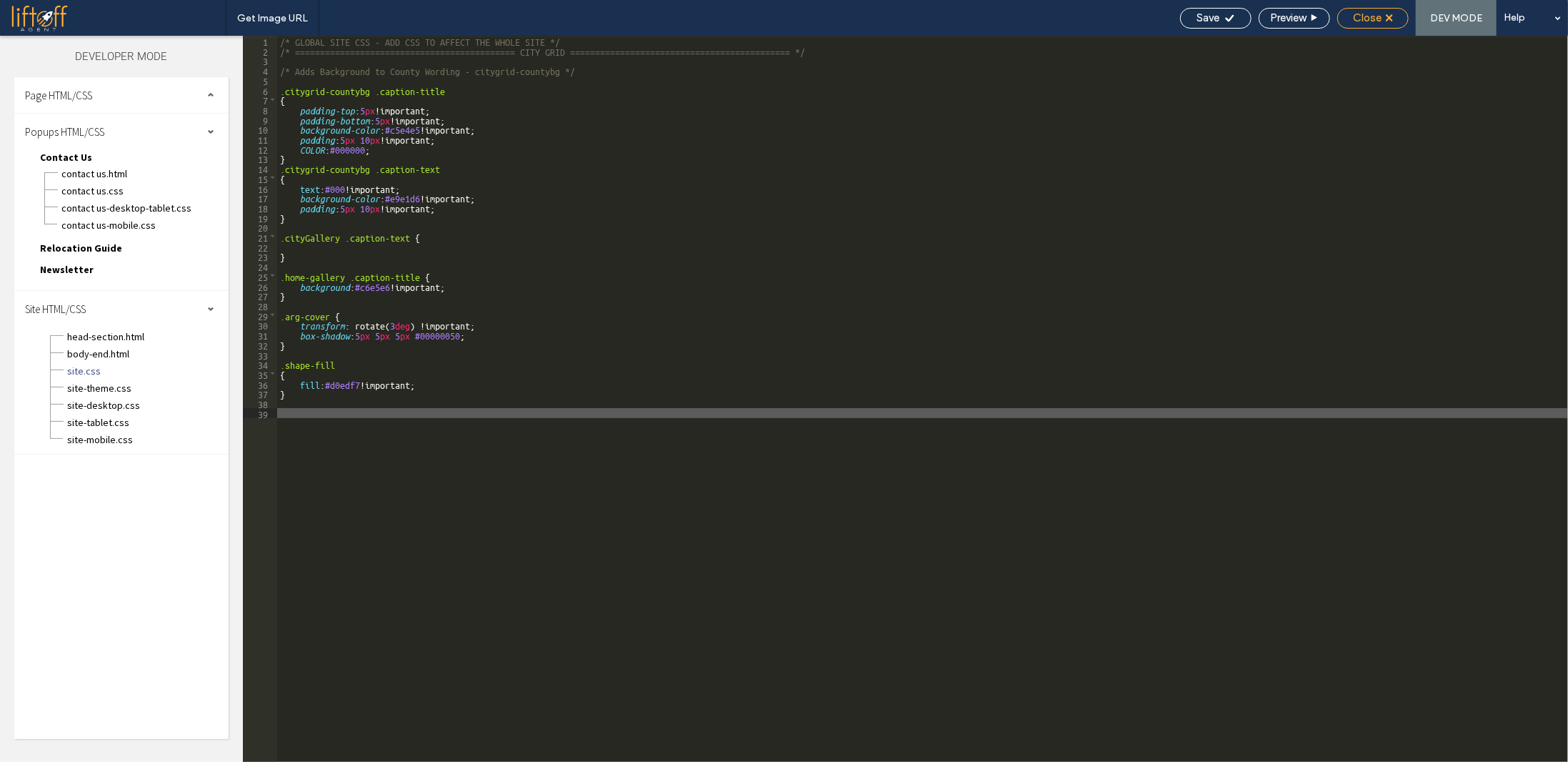
click at [1367, 18] on span "Close" at bounding box center [1367, 18] width 28 height 13
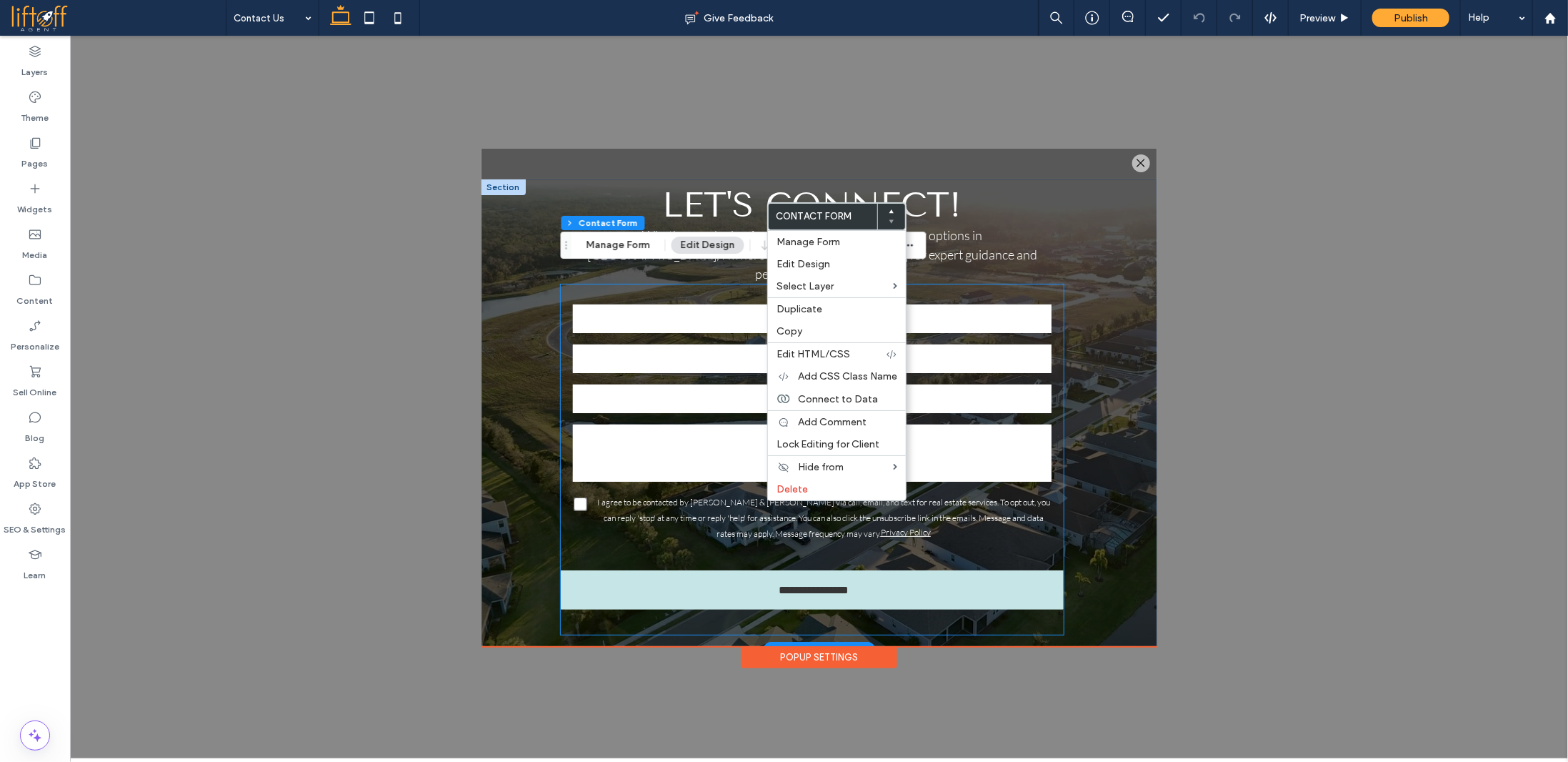
type input "*"
type input "***"
type input "*"
type input "***"
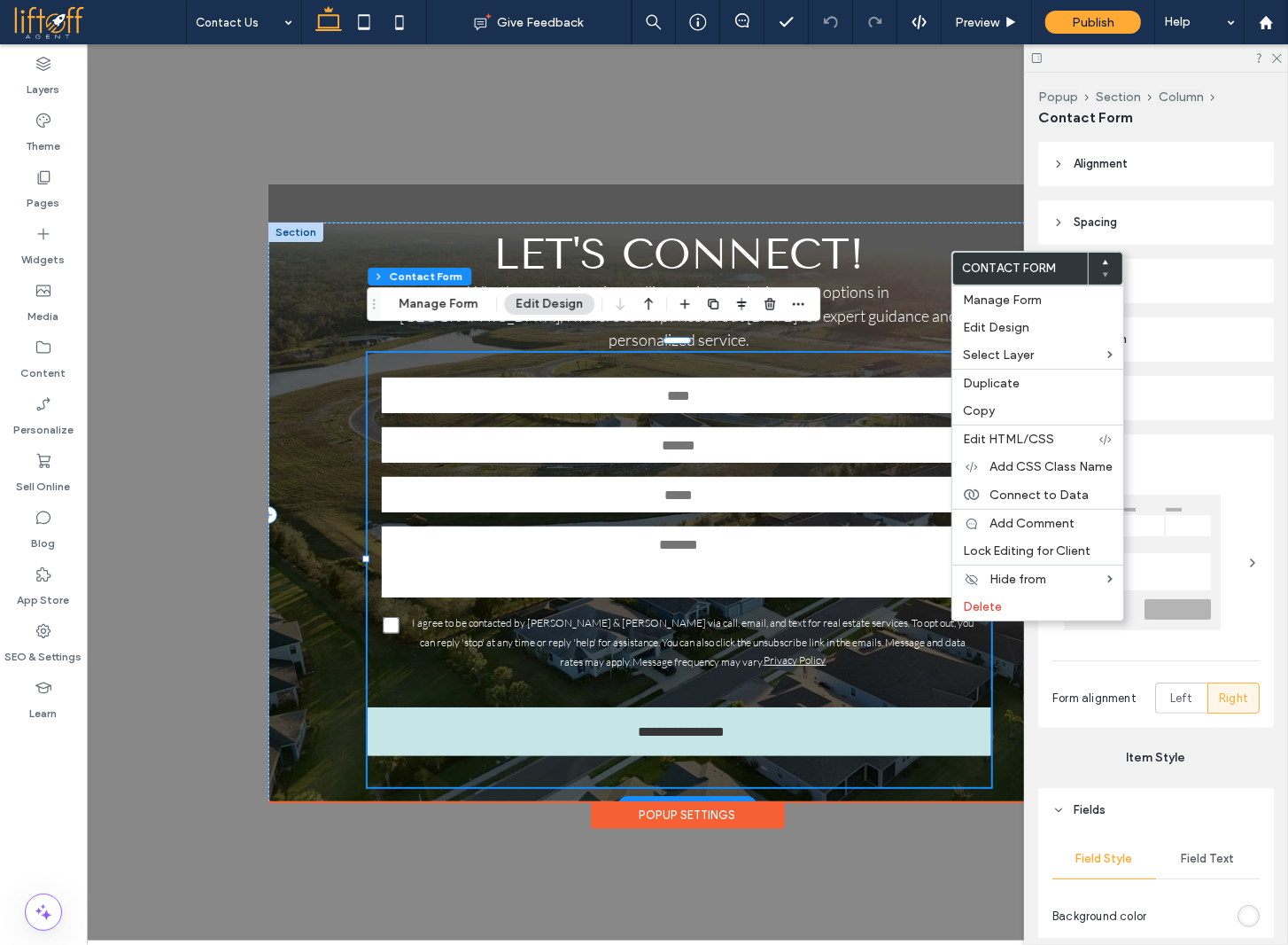
click at [612, 616] on div "I agree to be contacted by Jannette & Jeffrey Scholl via call, email, and text …" at bounding box center [692, 639] width 565 height 57
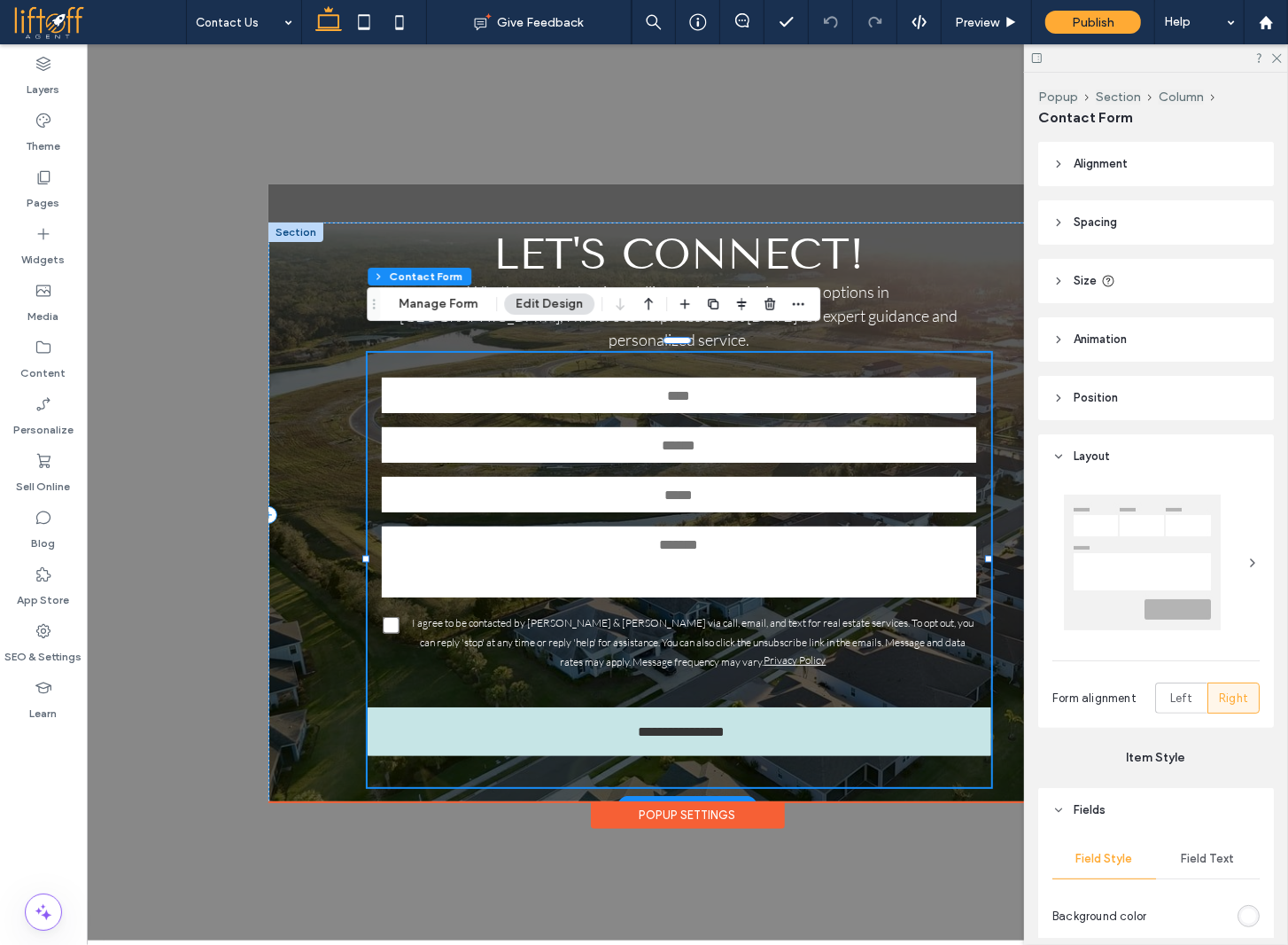
type input "*"
type input "***"
type input "*"
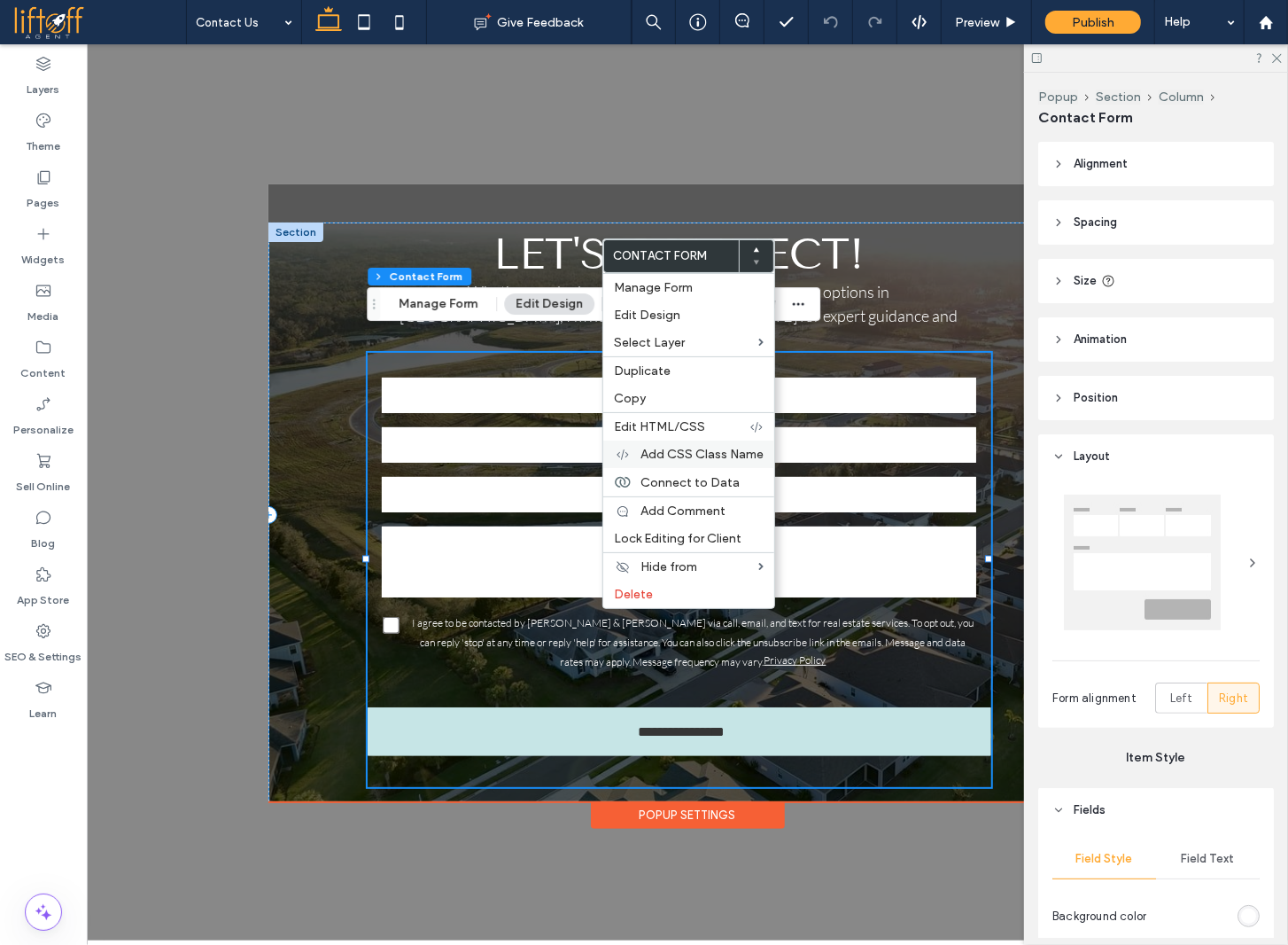
click at [686, 453] on span "Add CSS Class Name" at bounding box center [701, 454] width 124 height 15
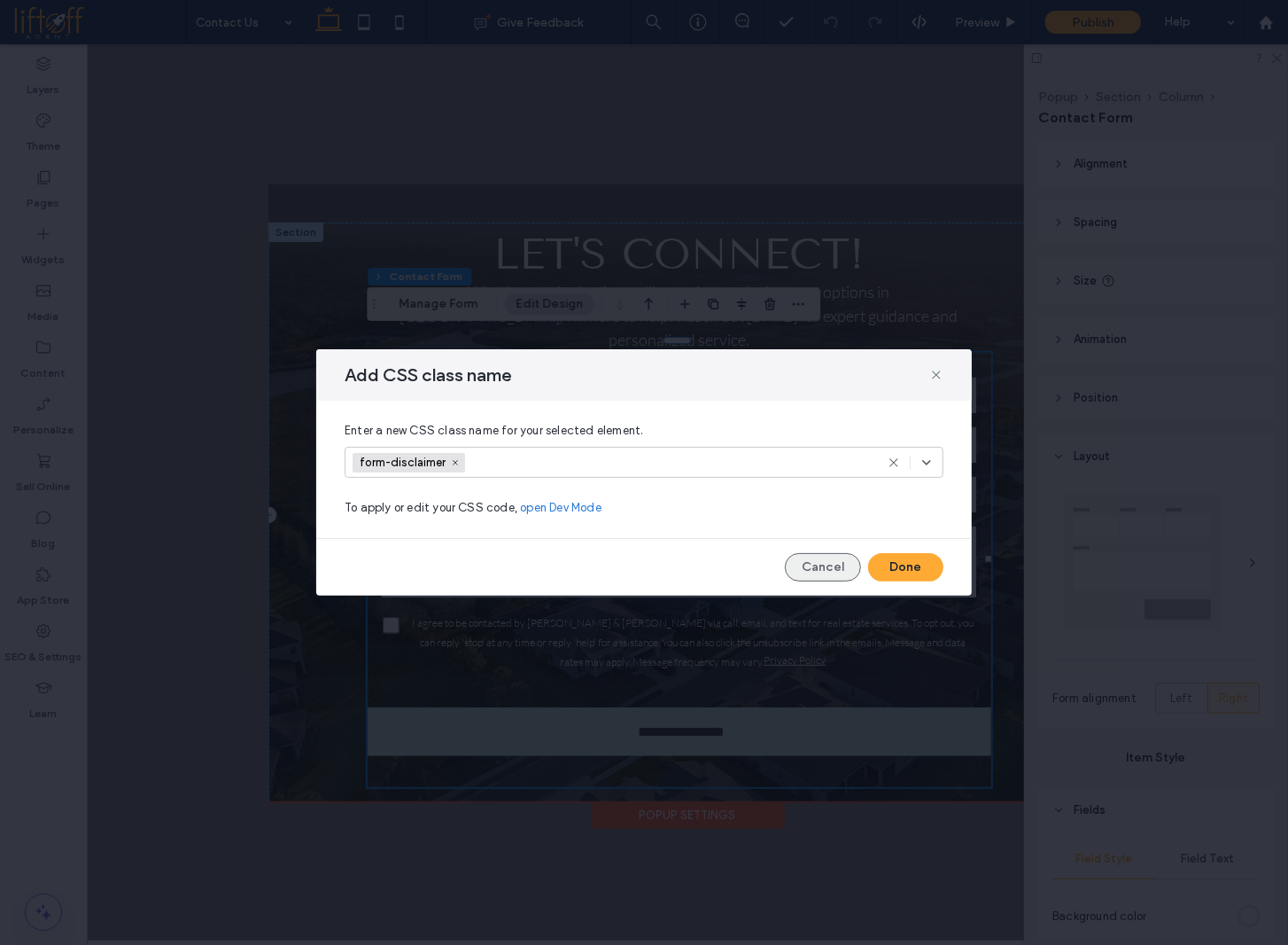
click at [820, 571] on button "Cancel" at bounding box center [823, 566] width 76 height 28
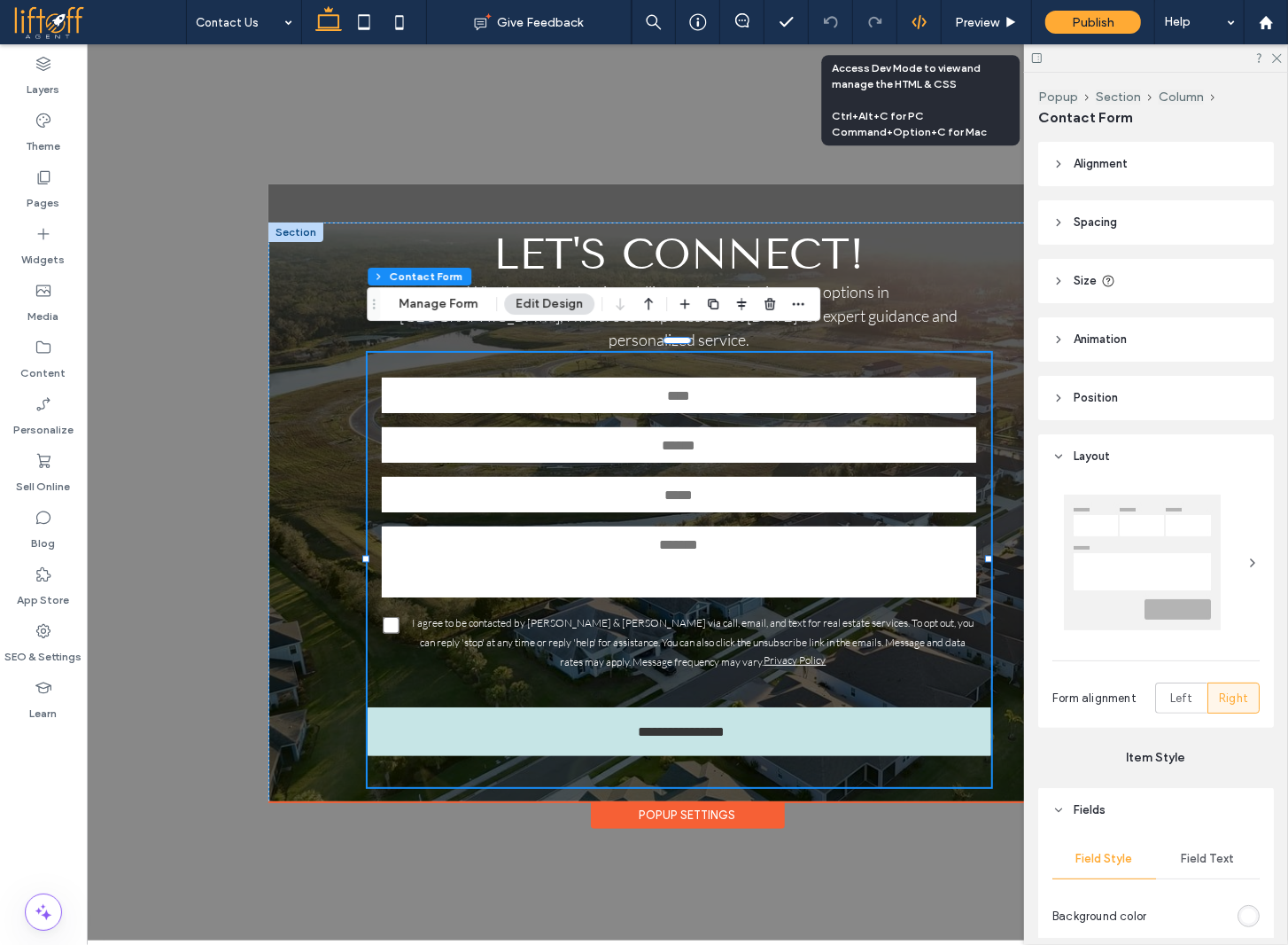
click at [917, 24] on icon at bounding box center [919, 22] width 16 height 16
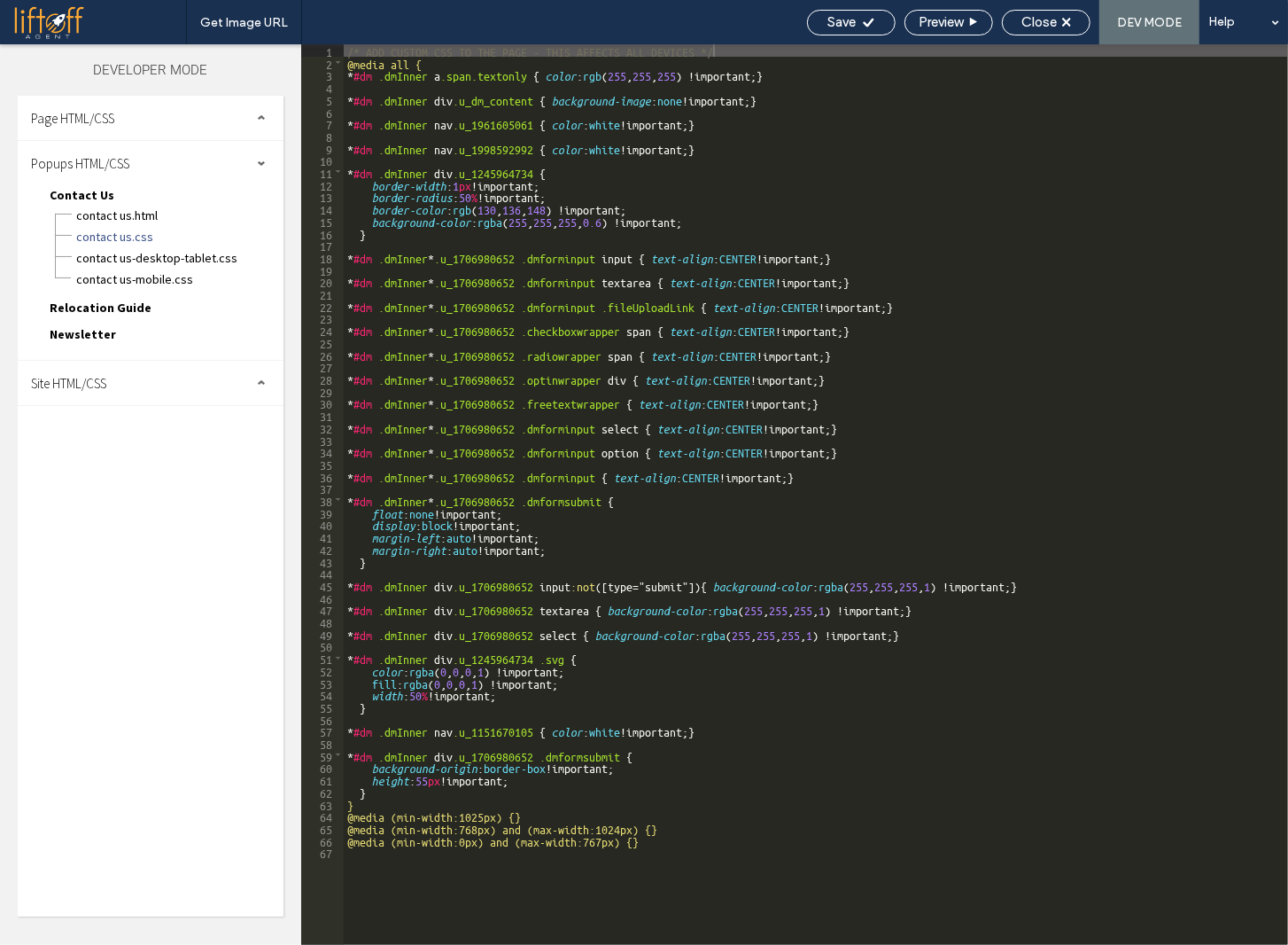
click at [89, 390] on div "Site HTML/CSS" at bounding box center [150, 383] width 266 height 45
click at [111, 456] on span "site.css" at bounding box center [183, 460] width 201 height 18
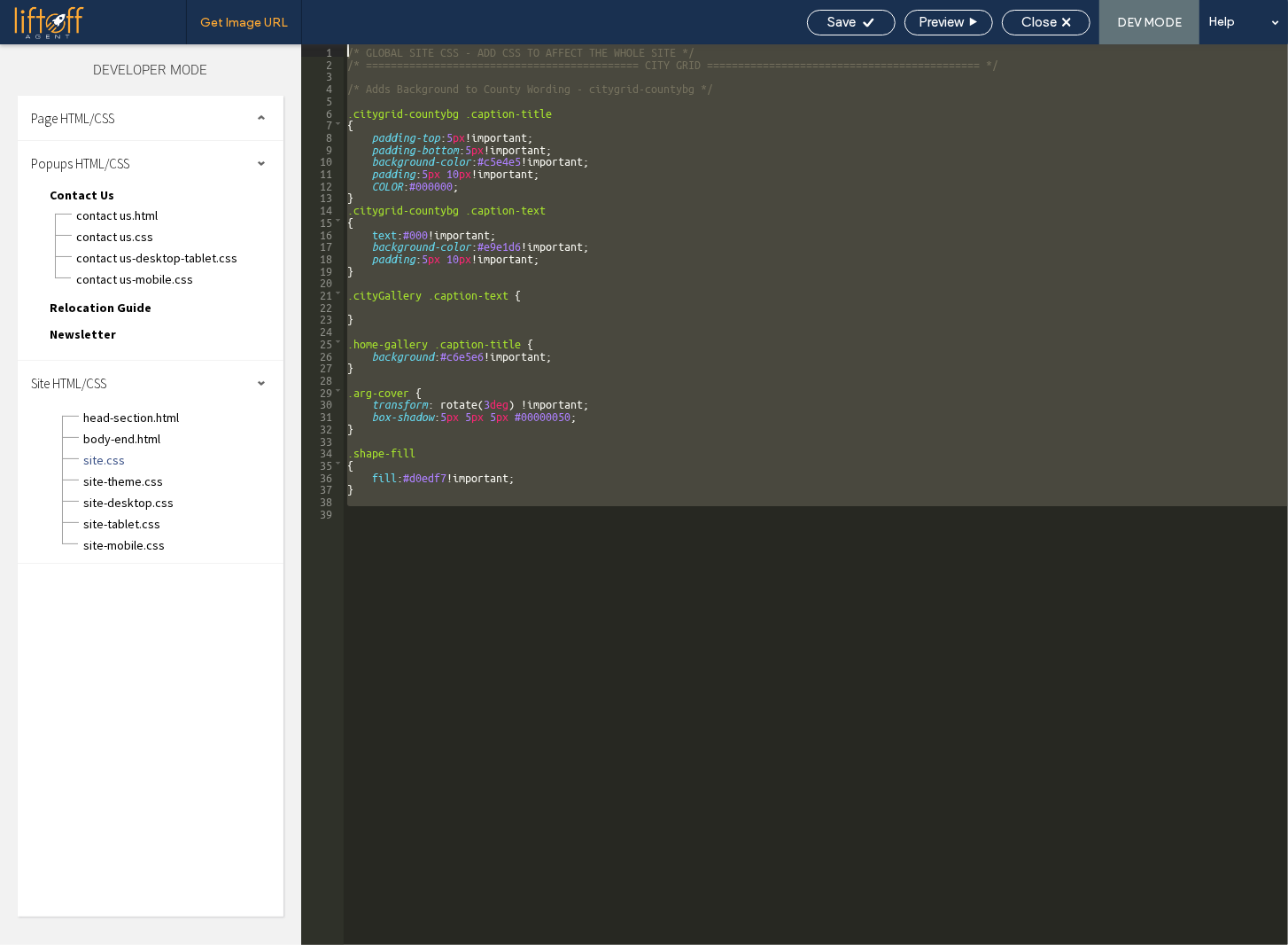
drag, startPoint x: 540, startPoint y: 709, endPoint x: 291, endPoint y: 27, distance: 726.0
click at [291, 27] on div "Get Image URL Save Preview Close DEV MODE Help Design Panel Site Comments Team …" at bounding box center [644, 472] width 1288 height 945
click at [110, 301] on span "Relocation Guide" at bounding box center [100, 308] width 102 height 16
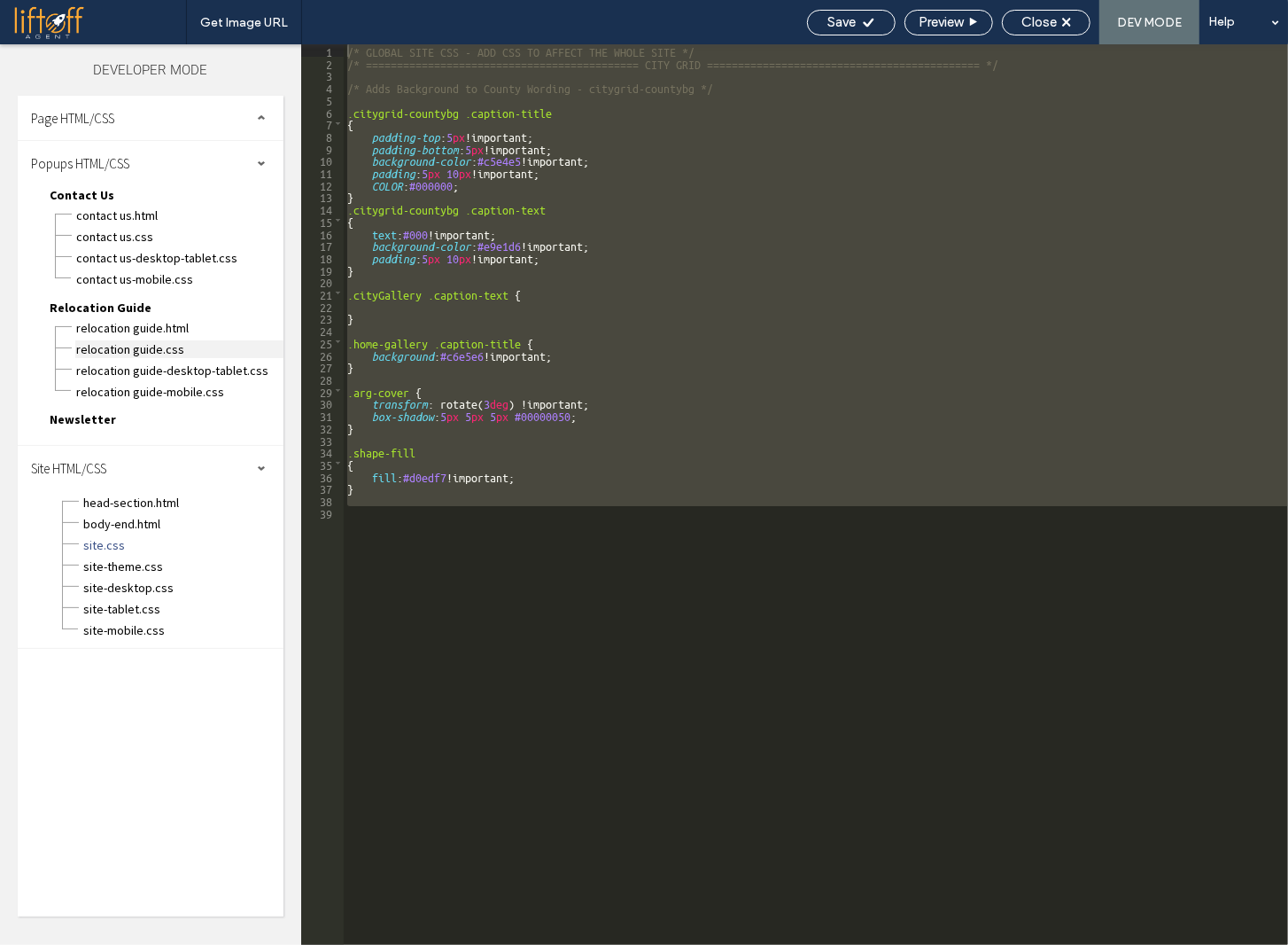
click at [151, 344] on span "Relocation Guide.css" at bounding box center [179, 349] width 208 height 18
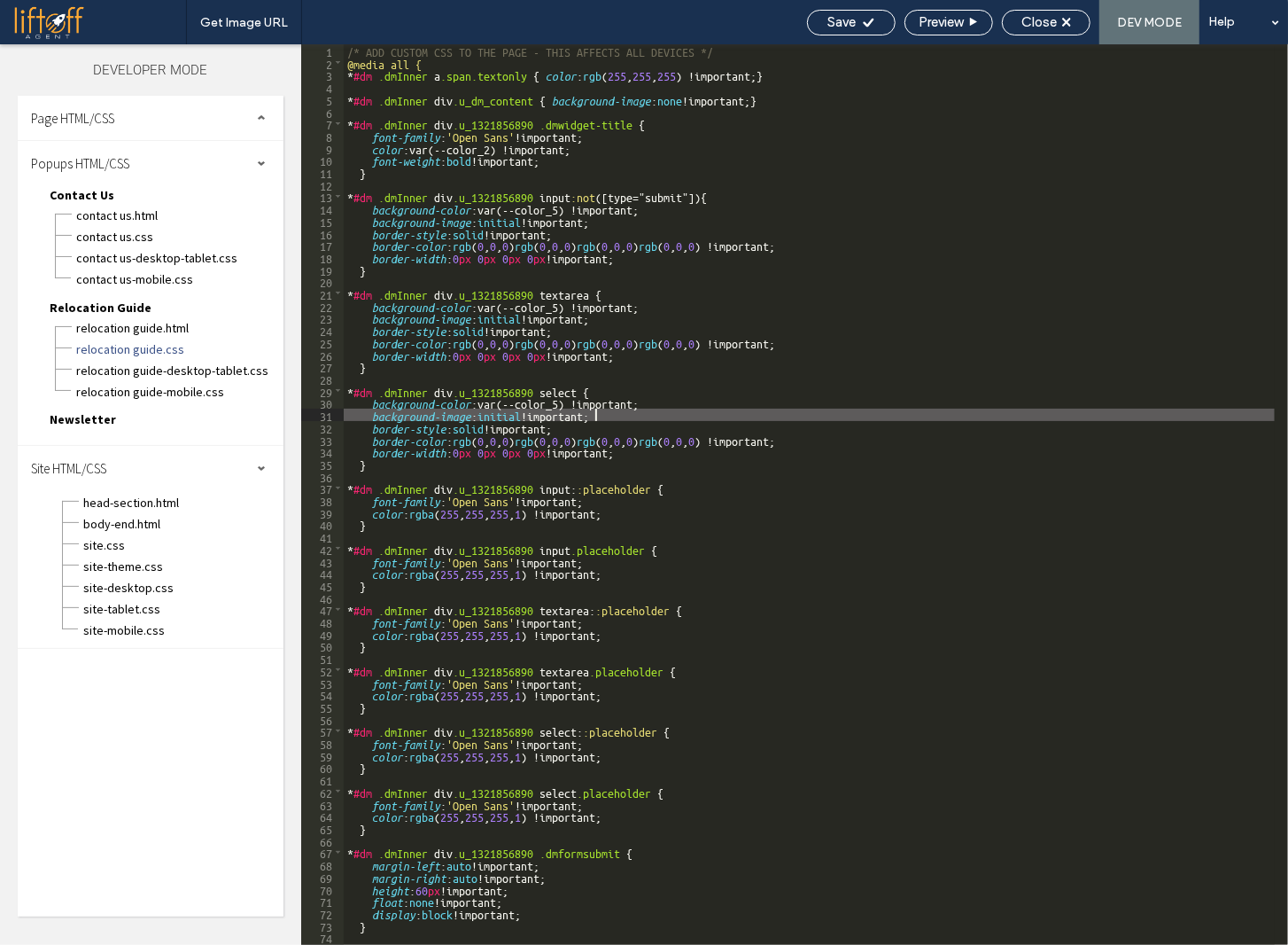
click at [745, 414] on div "/* ADD CUSTOM CSS TO THE PAGE - THIS AFFECTS ALL DEVICES */ @media all { * #dm …" at bounding box center [808, 507] width 931 height 925
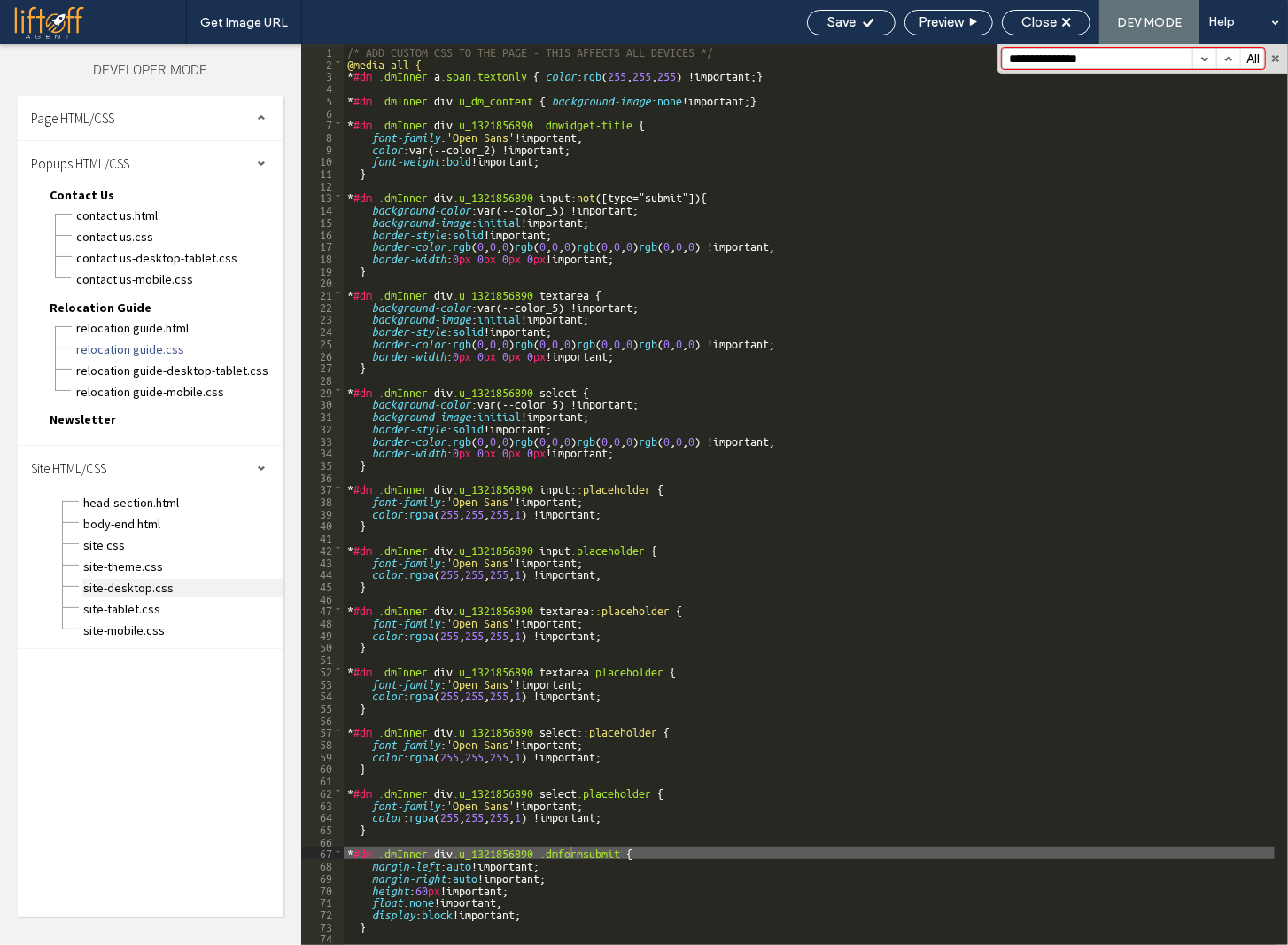
click at [127, 584] on span "site-desktop.css" at bounding box center [183, 588] width 201 height 18
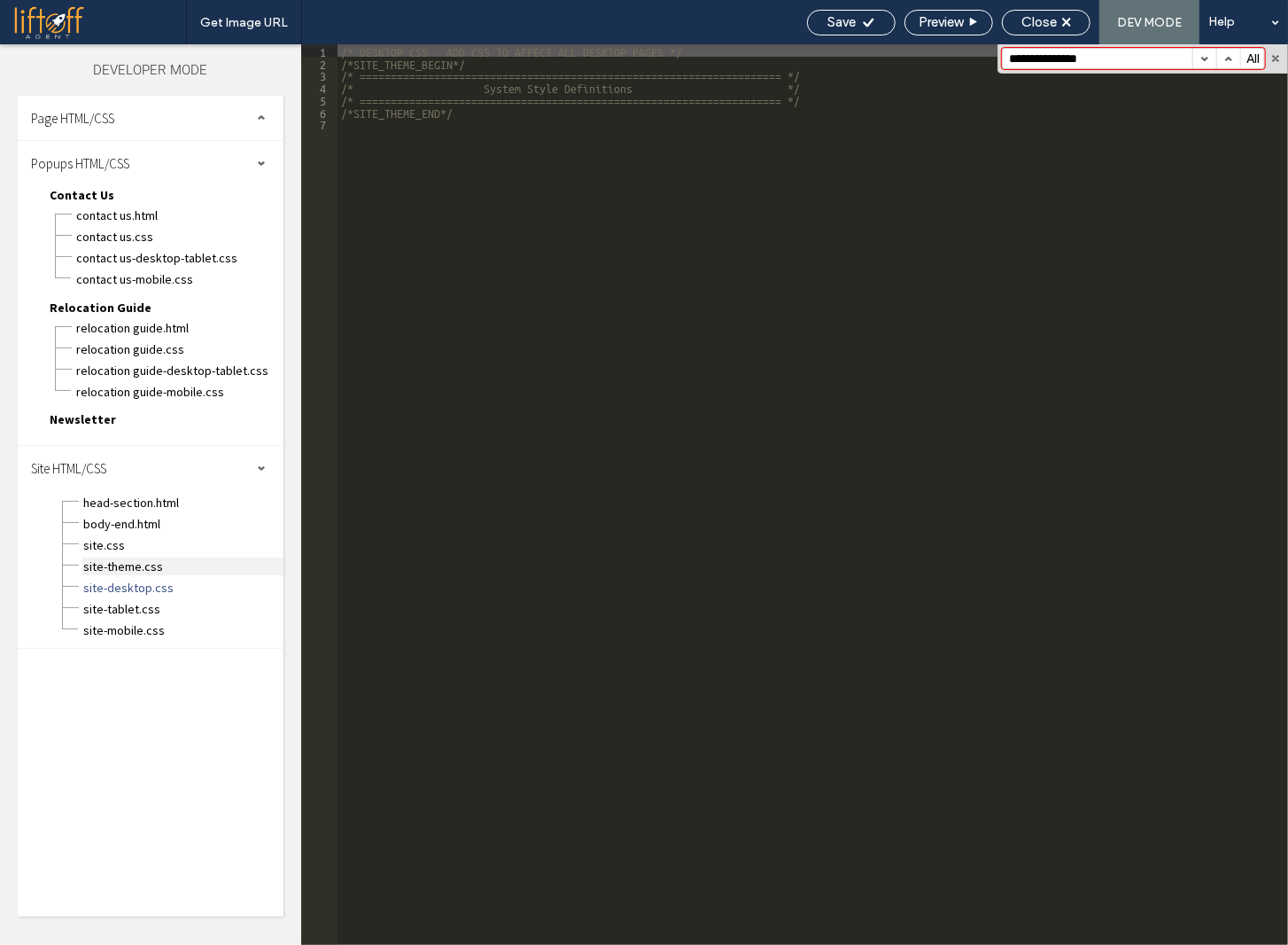
click at [133, 563] on span "site-theme.css" at bounding box center [183, 566] width 201 height 18
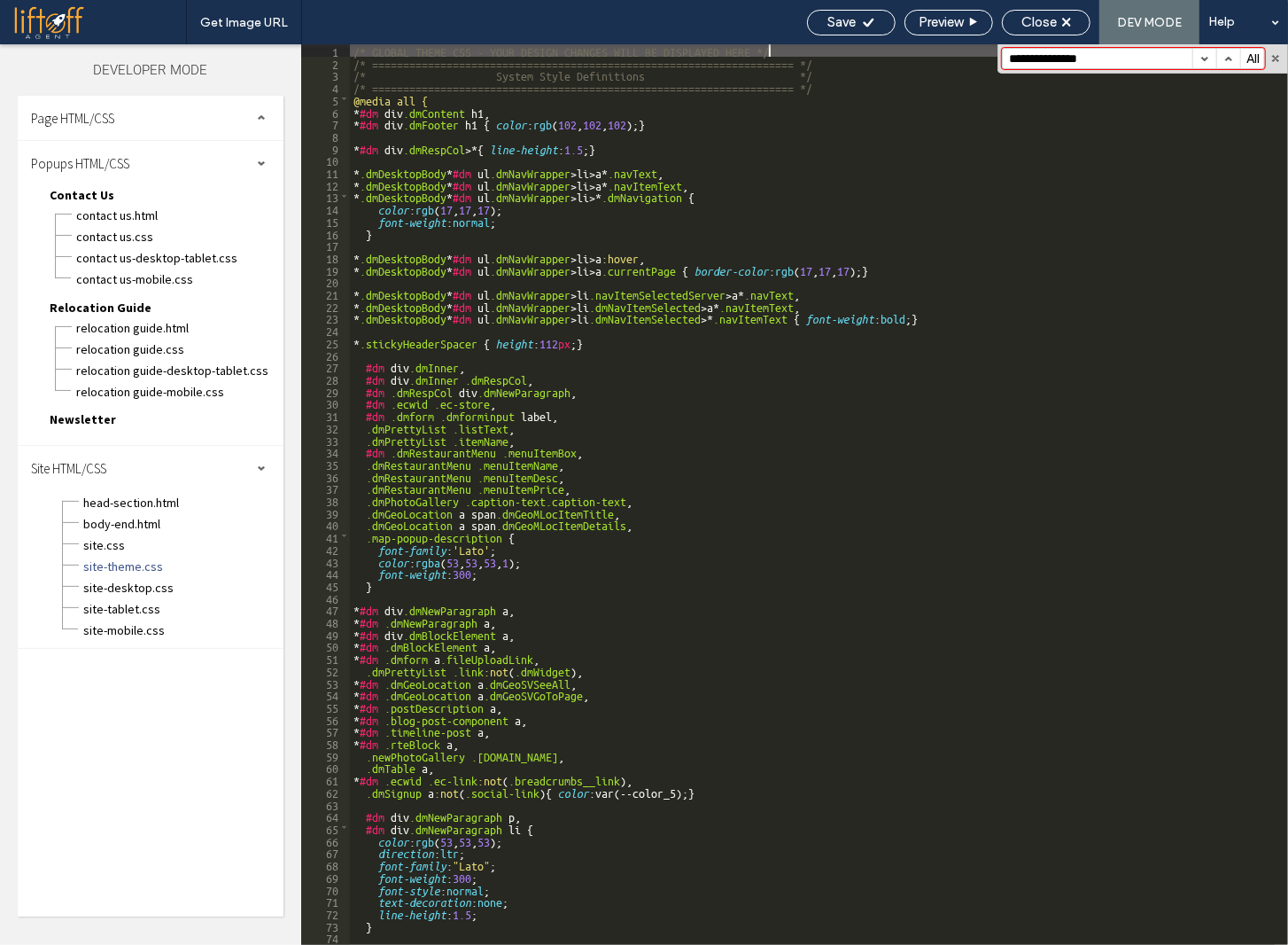
click at [532, 504] on div "/* GLOBAL THEME CSS - YOUR DESIGN CHANGES WILL BE DISPLAYED HERE */ /* ========…" at bounding box center [812, 507] width 925 height 925
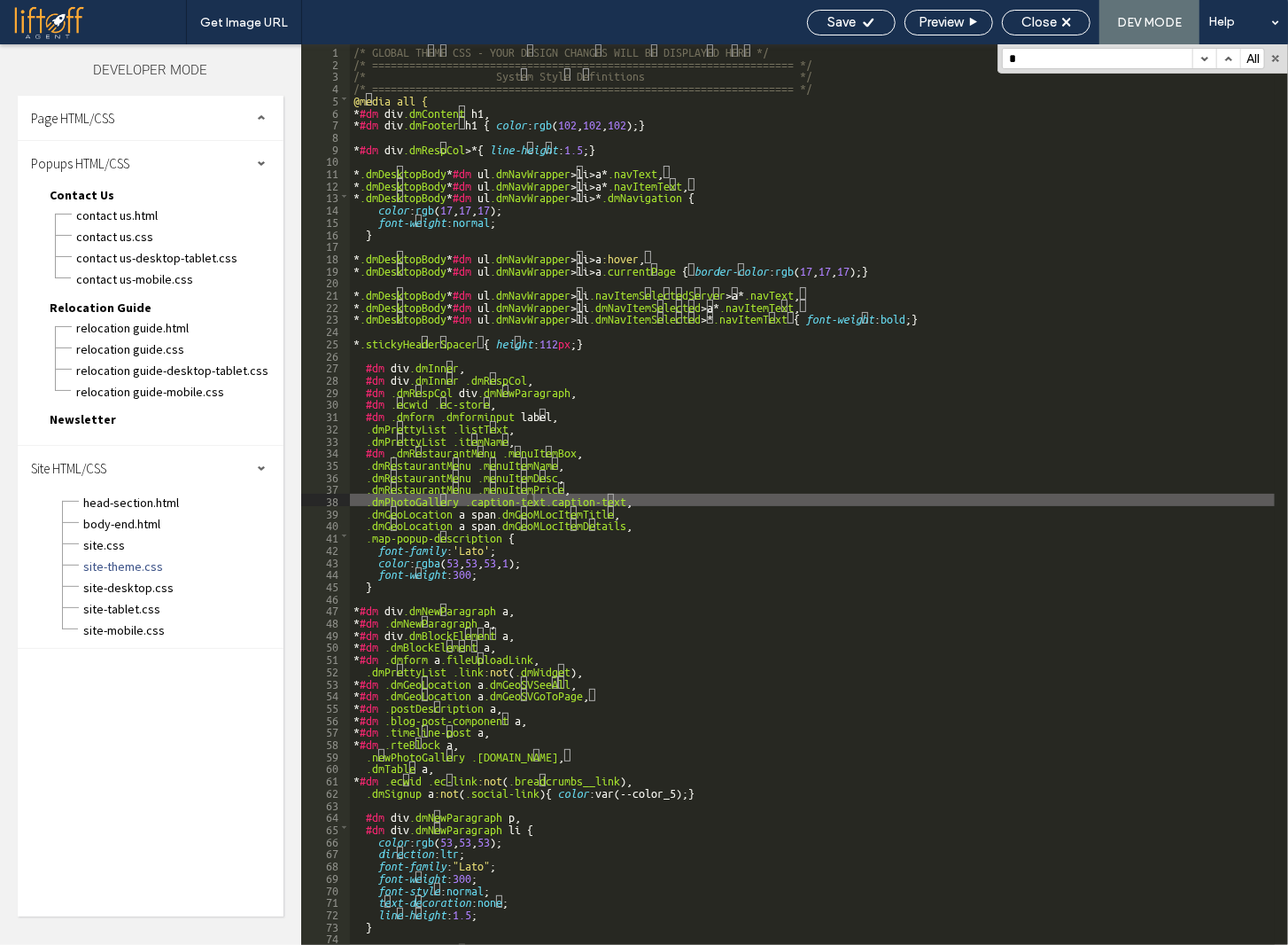
paste input "**********"
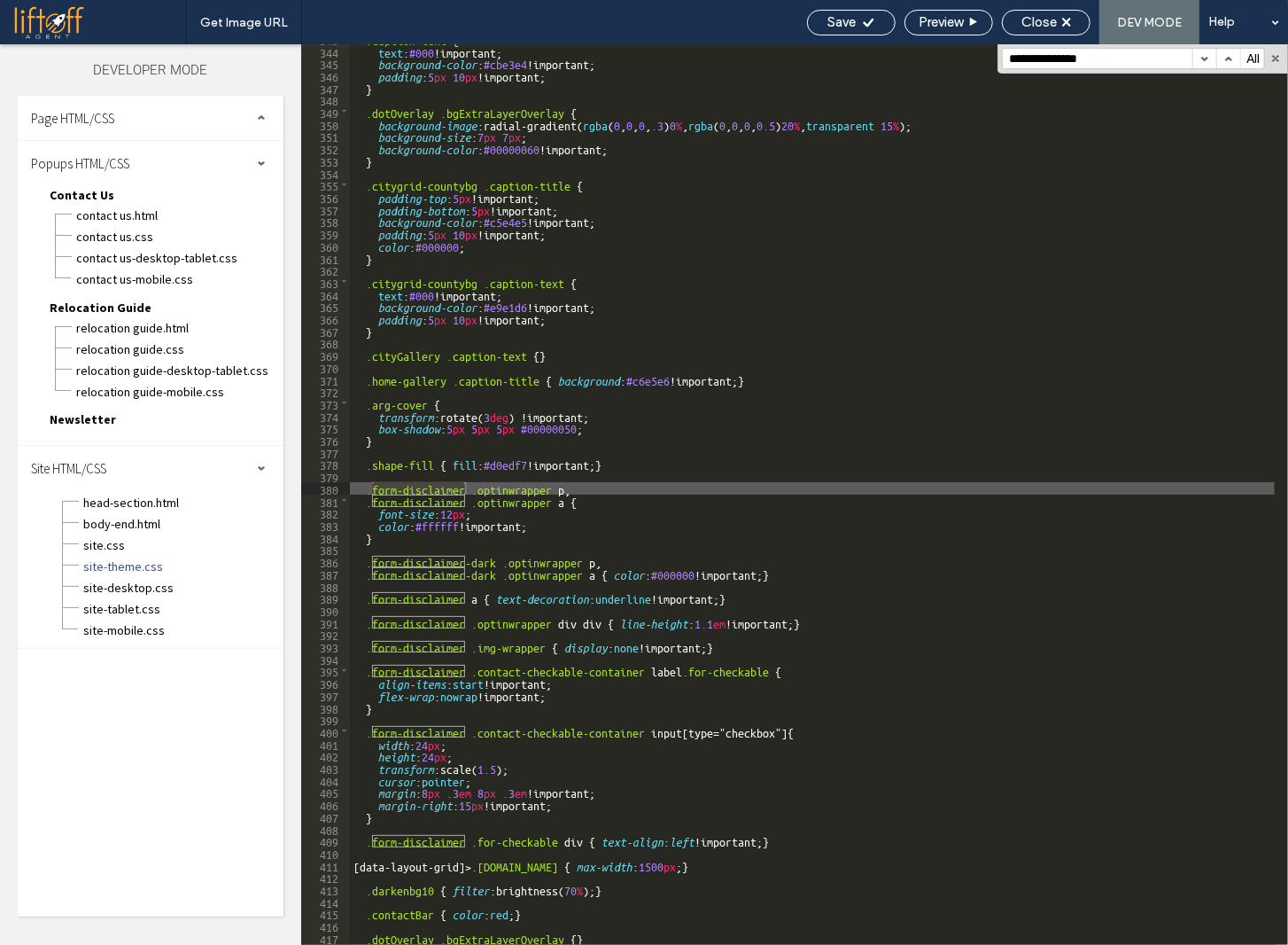
type input "**********"
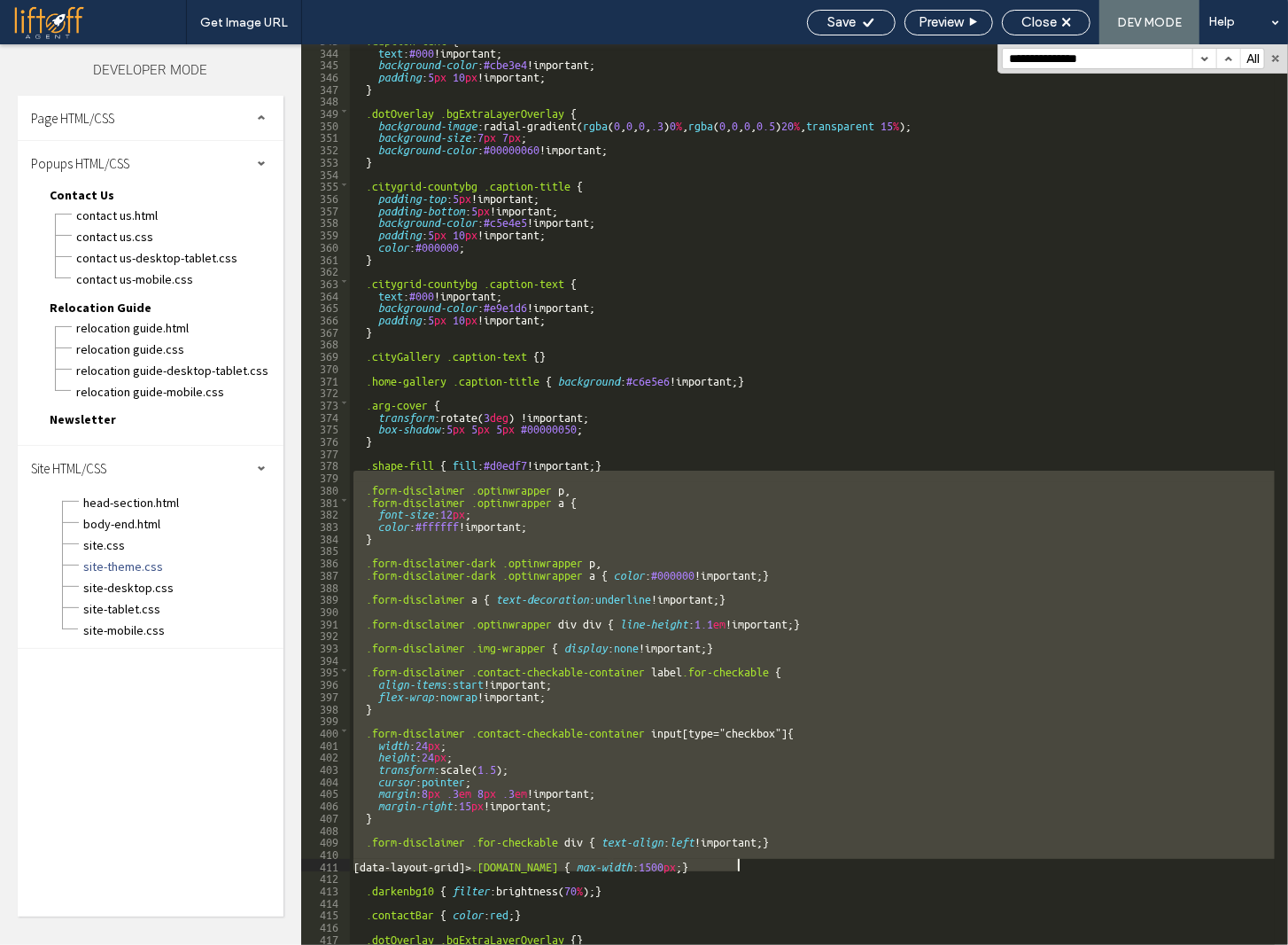
drag, startPoint x: 375, startPoint y: 471, endPoint x: 781, endPoint y: 868, distance: 567.8
click at [781, 868] on div ".caption-text { text : #000 !important; background-color : #cbe3e4 !important; …" at bounding box center [812, 495] width 925 height 925
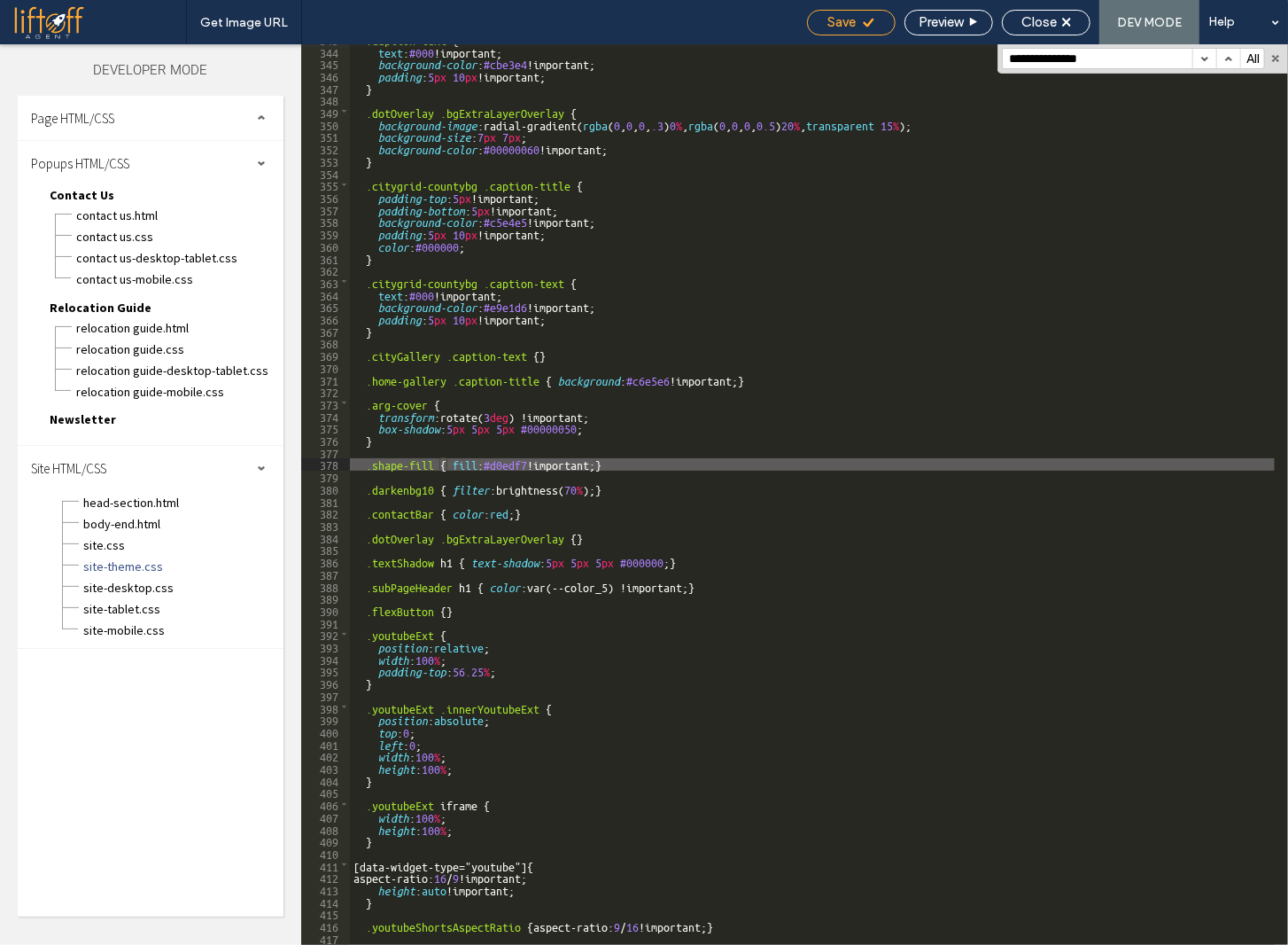
click at [869, 20] on use at bounding box center [868, 21] width 11 height 9
click at [1235, 56] on button "button" at bounding box center [1228, 58] width 24 height 19
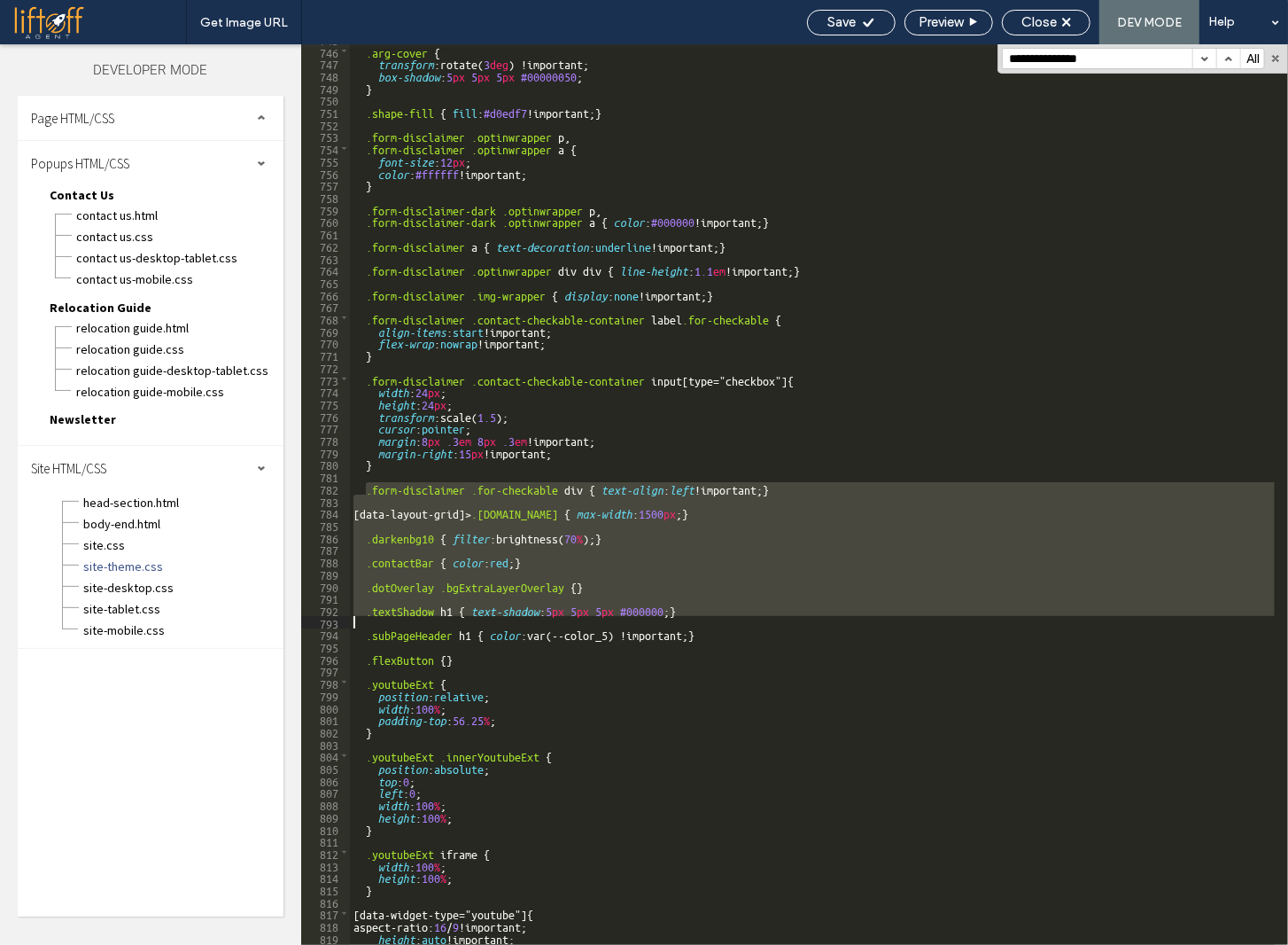
scroll to position [0, 0]
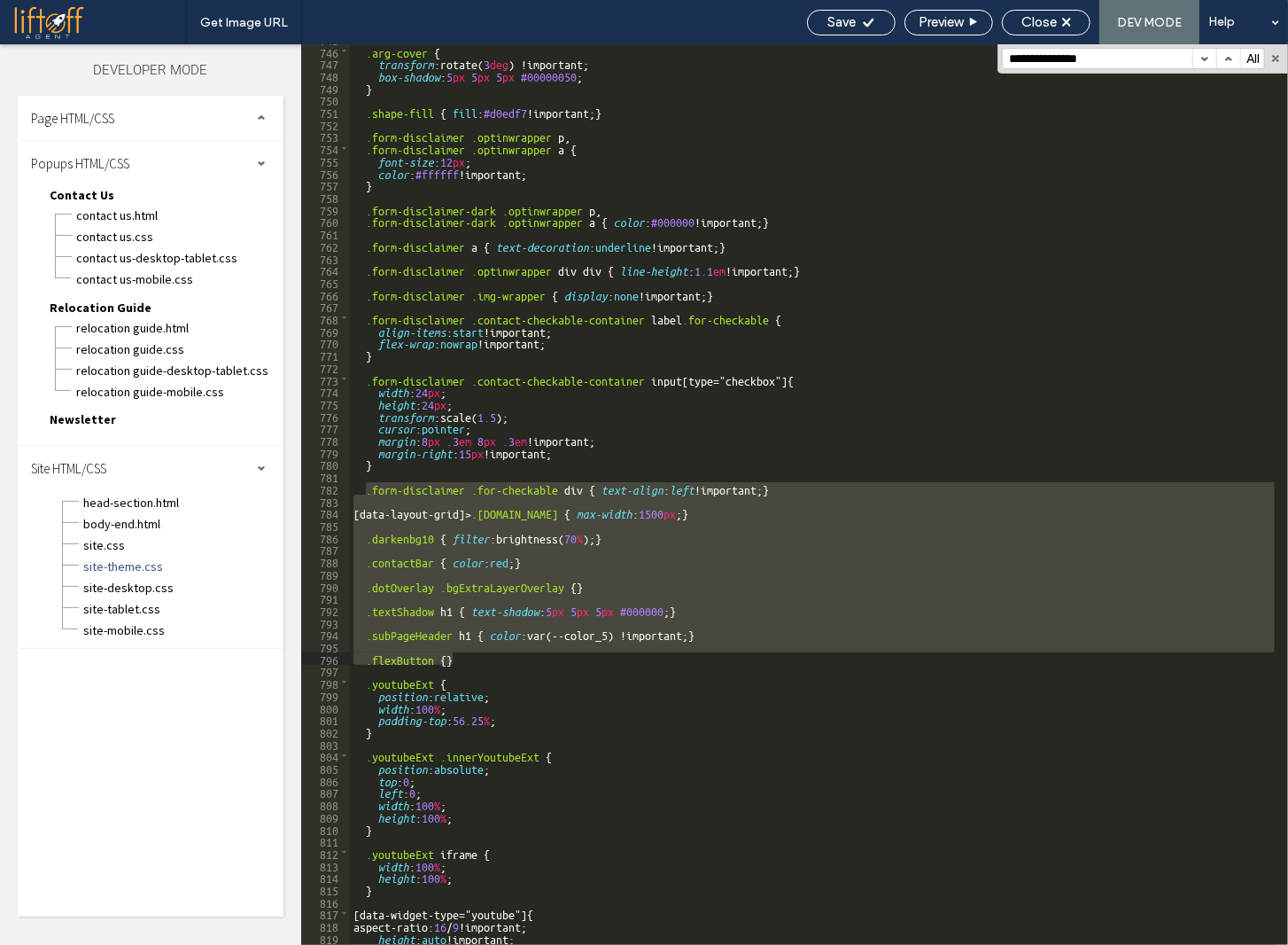
drag, startPoint x: 363, startPoint y: 486, endPoint x: 516, endPoint y: 660, distance: 231.7
click at [516, 660] on div ".arg-cover { transform :rotate( 3 deg ) !important; box-shadow : 5 px 5 px 5 px…" at bounding box center [812, 495] width 925 height 925
click at [539, 539] on div ".arg-cover { transform :rotate( 3 deg ) !important; box-shadow : 5 px 5 px 5 px…" at bounding box center [812, 494] width 925 height 900
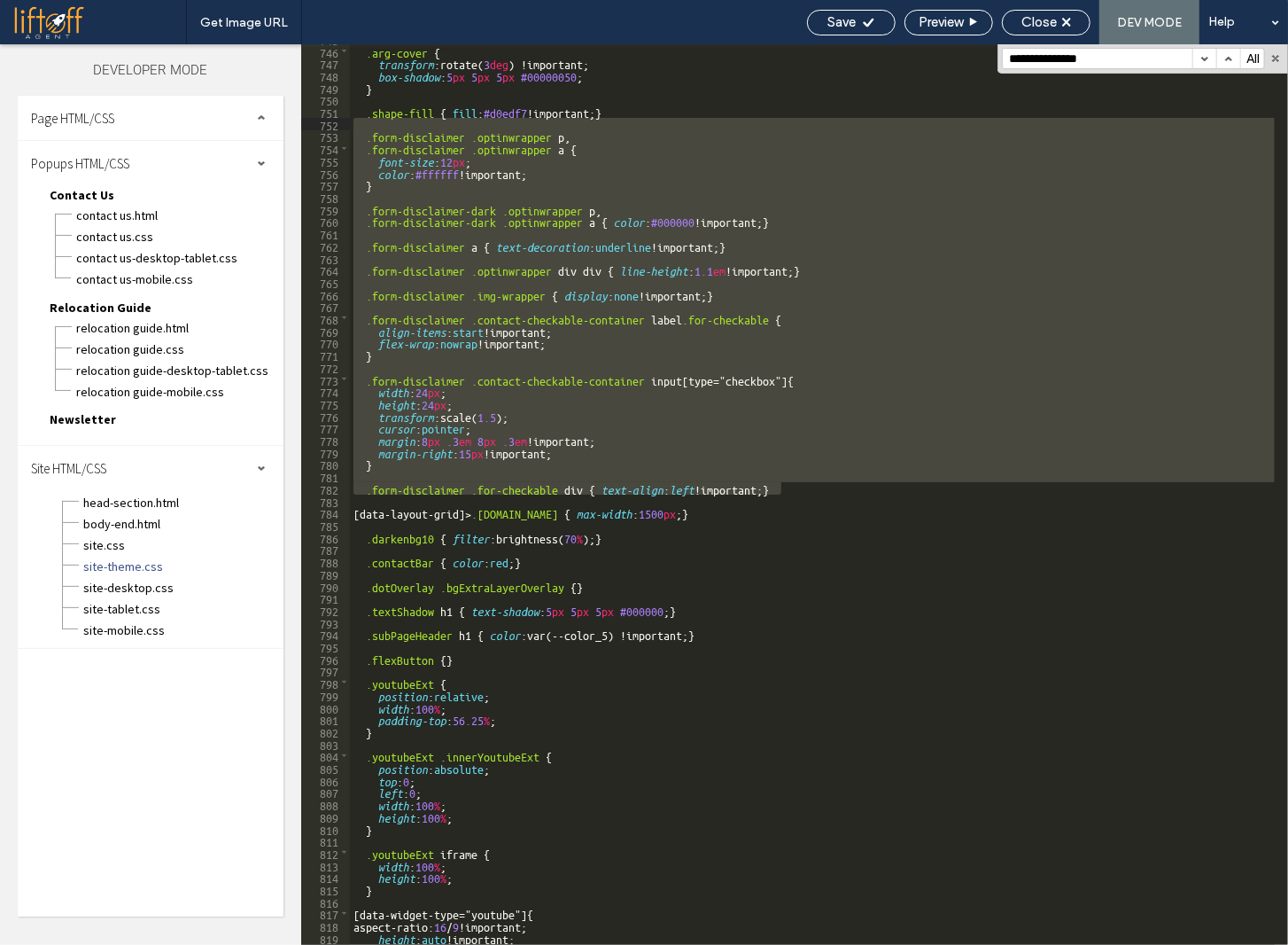
drag, startPoint x: 806, startPoint y: 493, endPoint x: 325, endPoint y: 128, distance: 603.8
click at [325, 128] on div "** 745 746 747 748 749 750 751 752 753 754 755 756 757 758 759 760 761 762 763 …" at bounding box center [795, 494] width 986 height 900
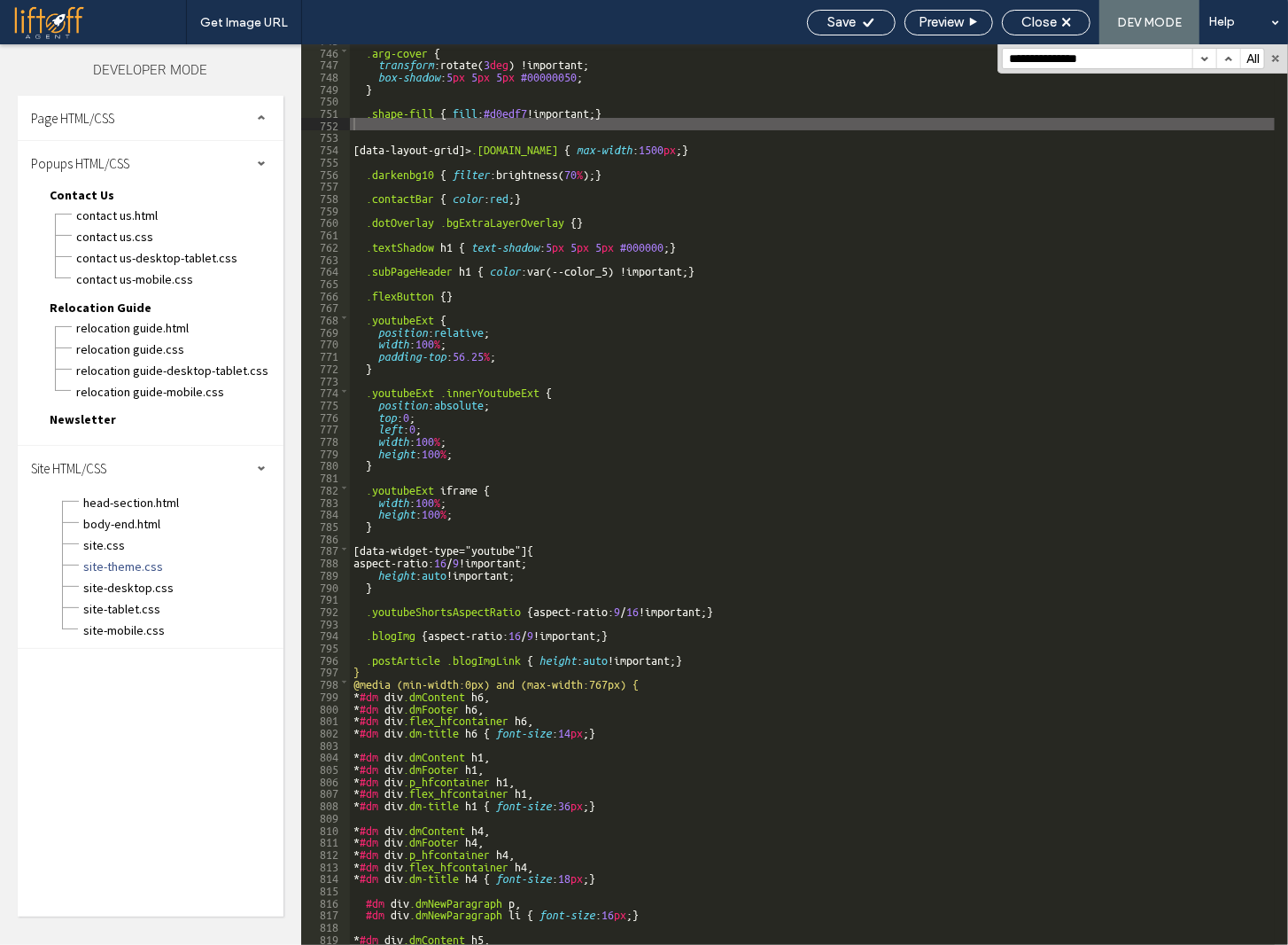
click at [1228, 56] on button "button" at bounding box center [1228, 58] width 24 height 19
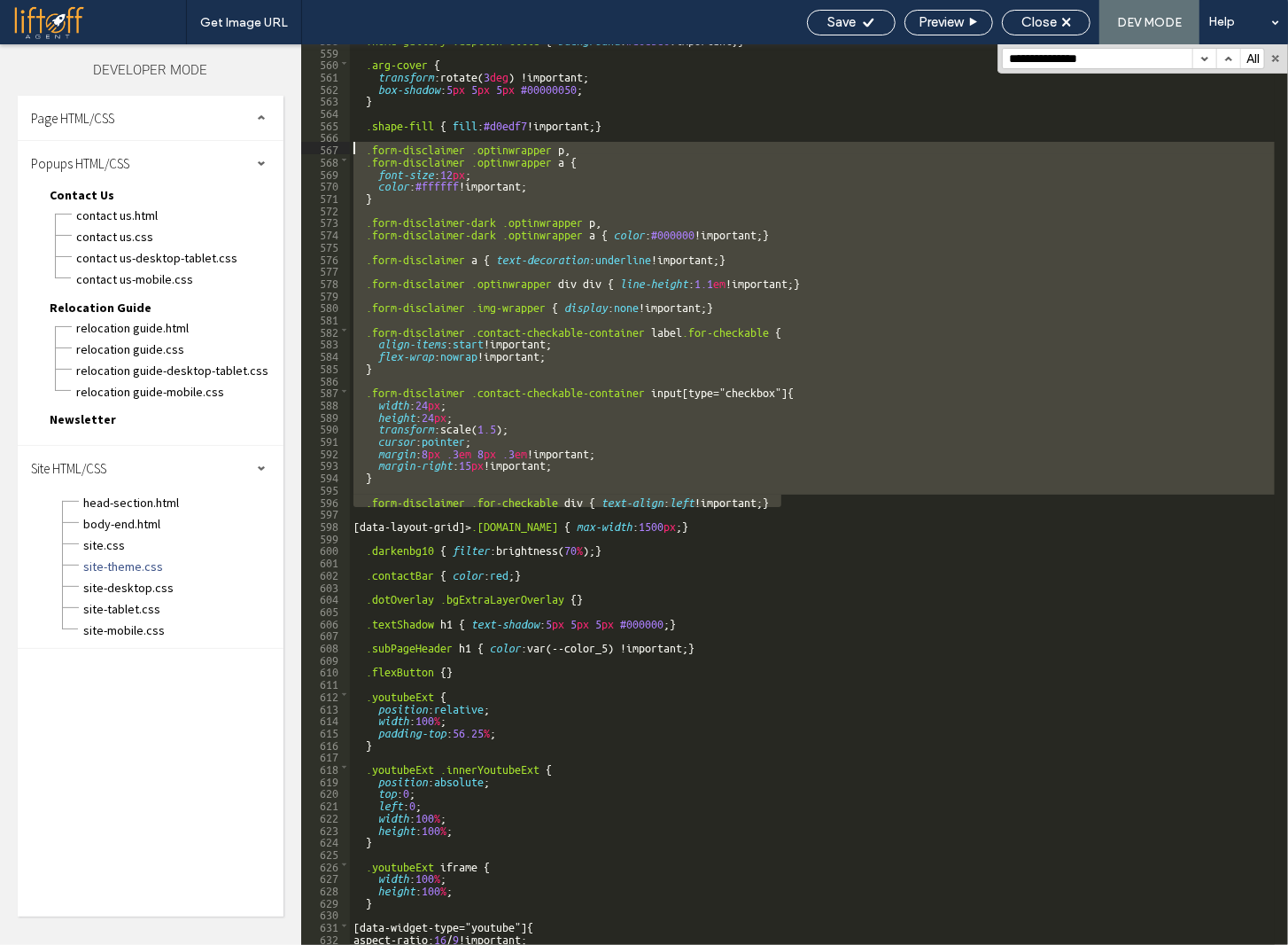
drag, startPoint x: 810, startPoint y: 506, endPoint x: 339, endPoint y: 144, distance: 594.0
click at [339, 144] on div "** 558 559 560 561 562 563 564 565 566 567 568 569 570 571 572 573 574 575 576 …" at bounding box center [795, 494] width 986 height 900
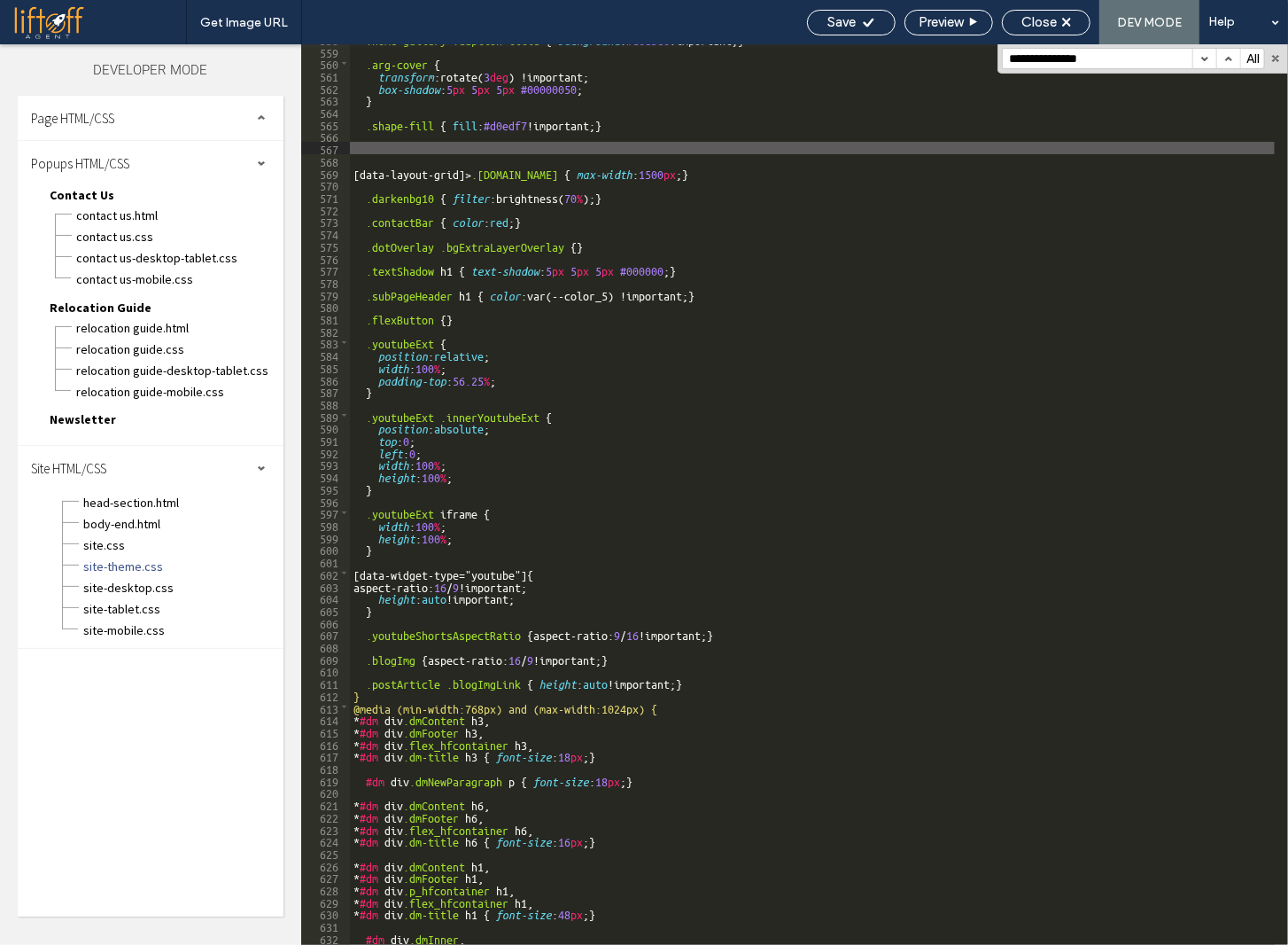
click at [1226, 55] on button "button" at bounding box center [1228, 58] width 24 height 19
click at [1231, 55] on button "button" at bounding box center [1228, 58] width 24 height 19
click at [872, 18] on icon at bounding box center [869, 22] width 14 height 14
click at [869, 25] on icon at bounding box center [869, 22] width 14 height 14
click at [1277, 55] on button "button" at bounding box center [1275, 58] width 13 height 13
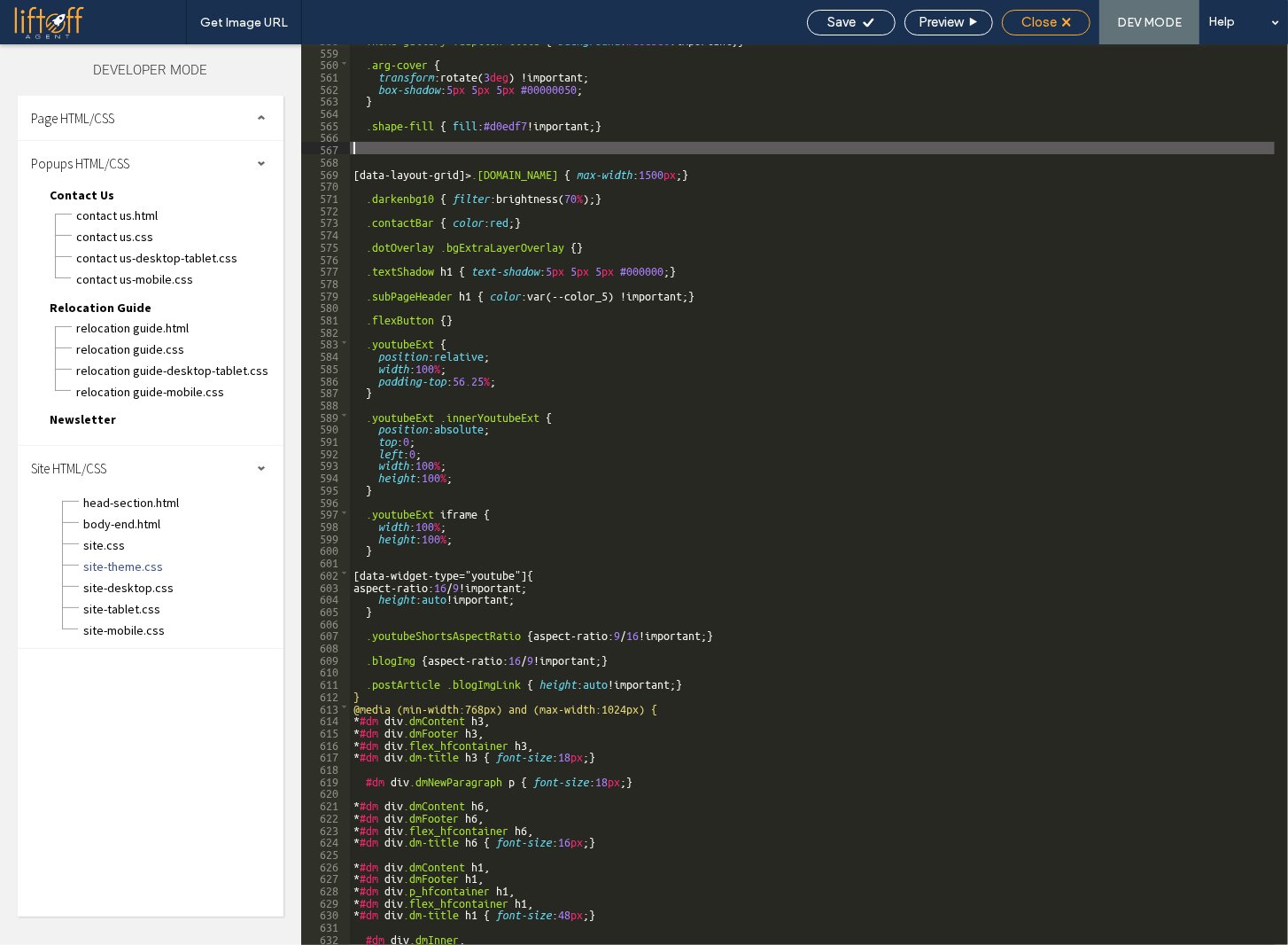
scroll to position [0, 0]
click at [102, 542] on span "site.css" at bounding box center [183, 545] width 201 height 18
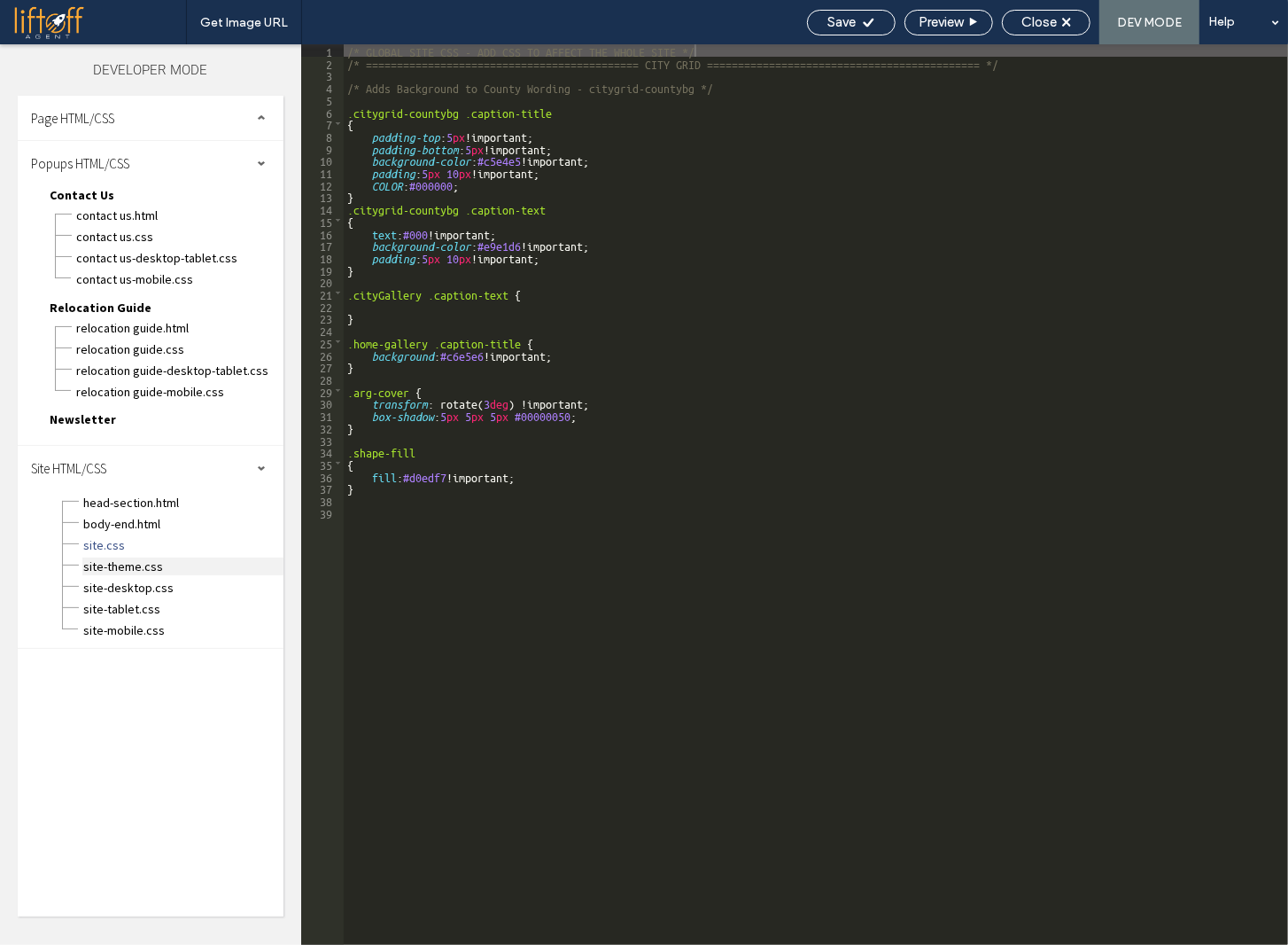
click at [144, 558] on span "site-theme.css" at bounding box center [183, 566] width 201 height 18
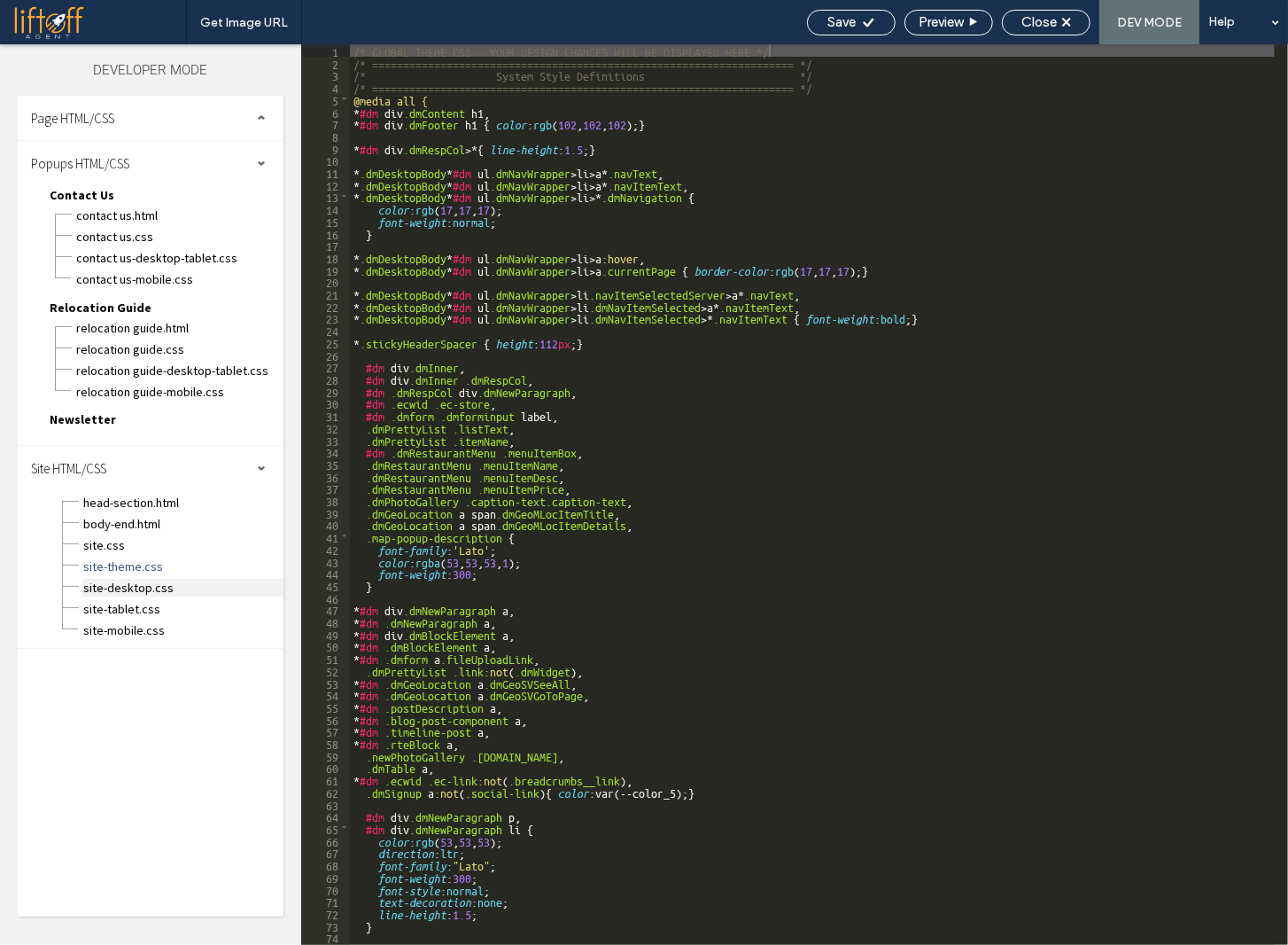
click at [139, 582] on span "site-desktop.css" at bounding box center [183, 588] width 201 height 18
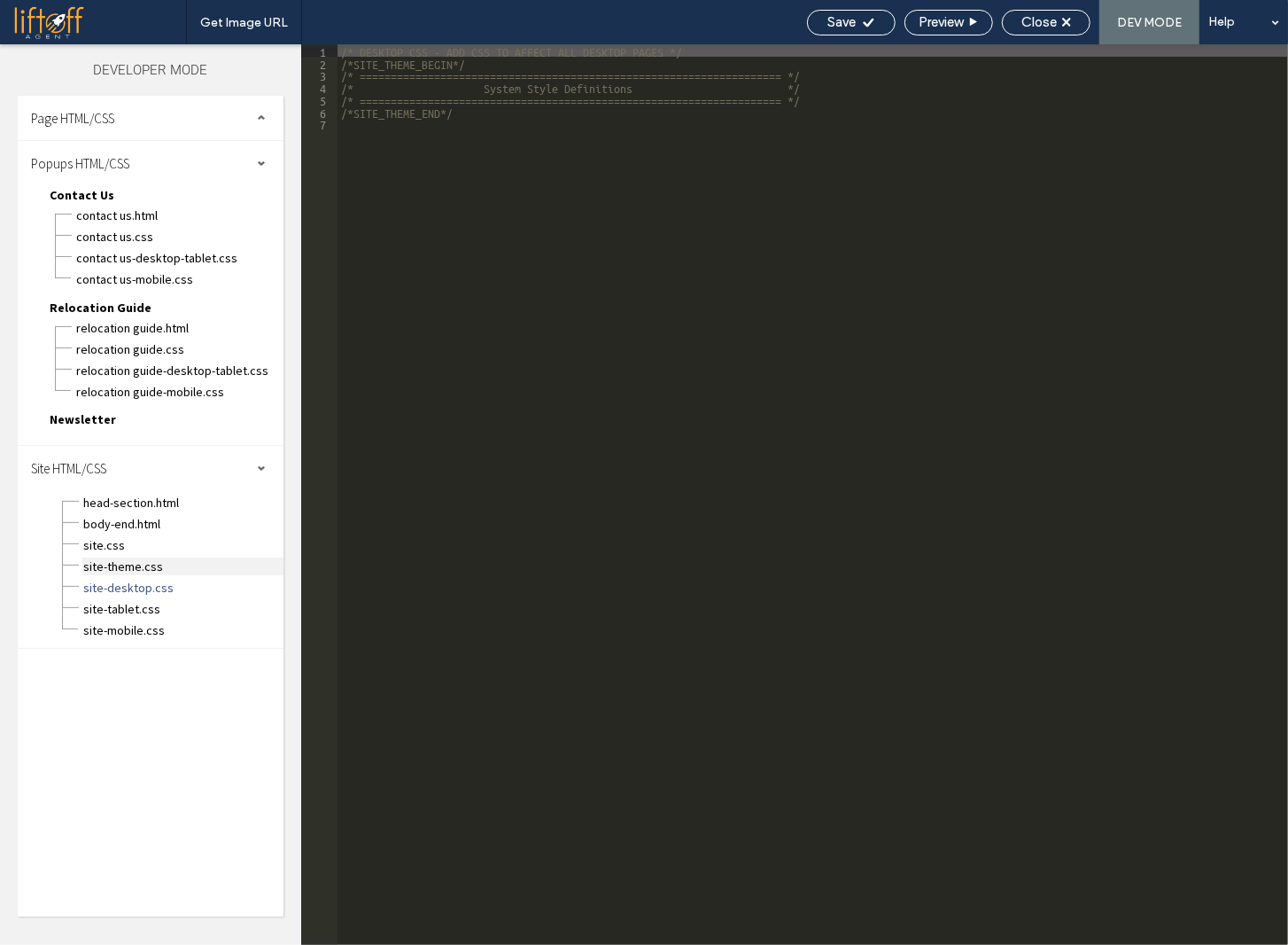
click at [136, 564] on span "site-theme.css" at bounding box center [183, 566] width 201 height 18
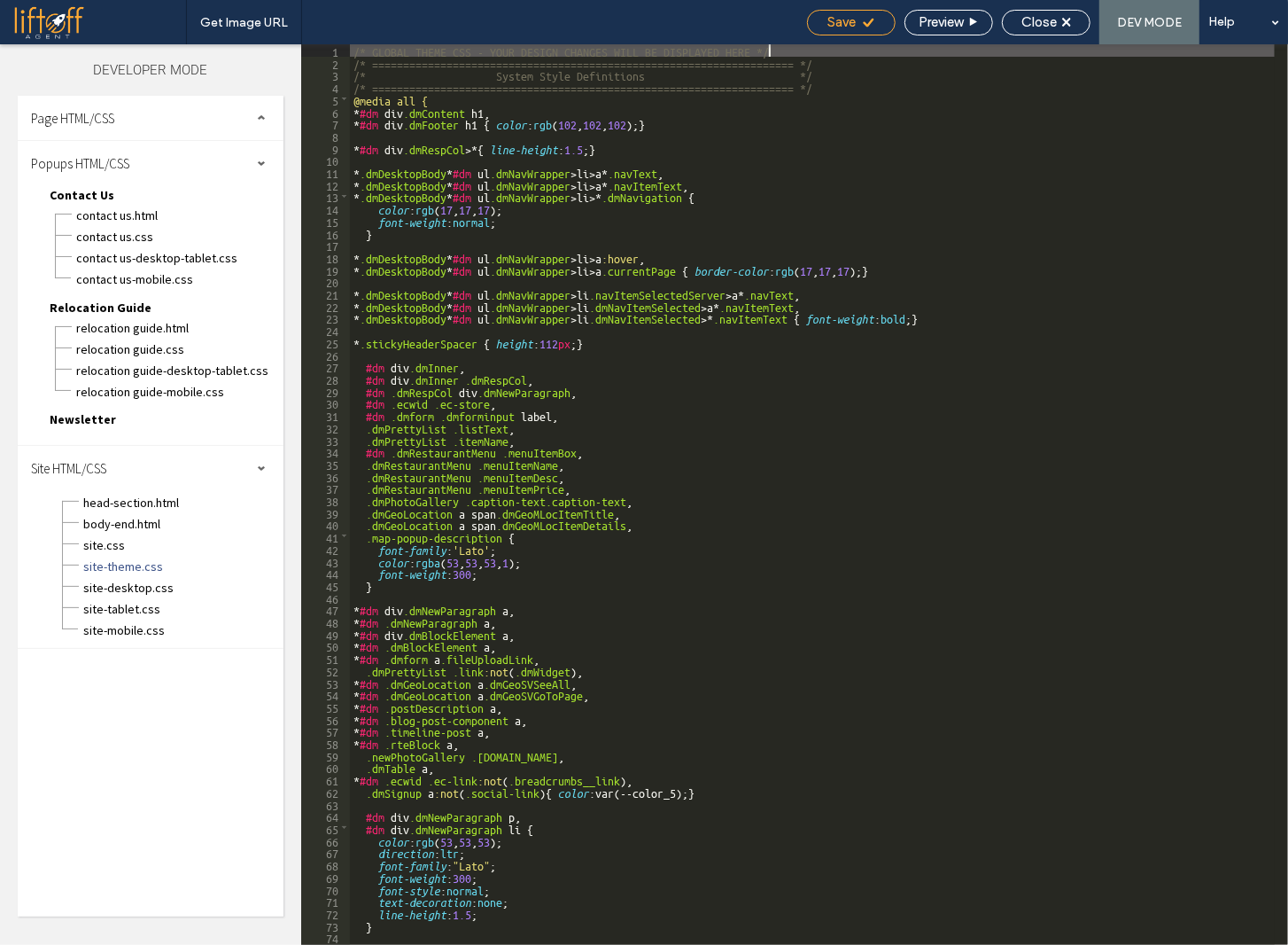
click at [862, 20] on icon at bounding box center [869, 22] width 14 height 14
click at [723, 521] on div "/* GLOBAL THEME CSS - YOUR DESIGN CHANGES WILL BE DISPLAYED HERE */ /* ========…" at bounding box center [812, 507] width 925 height 925
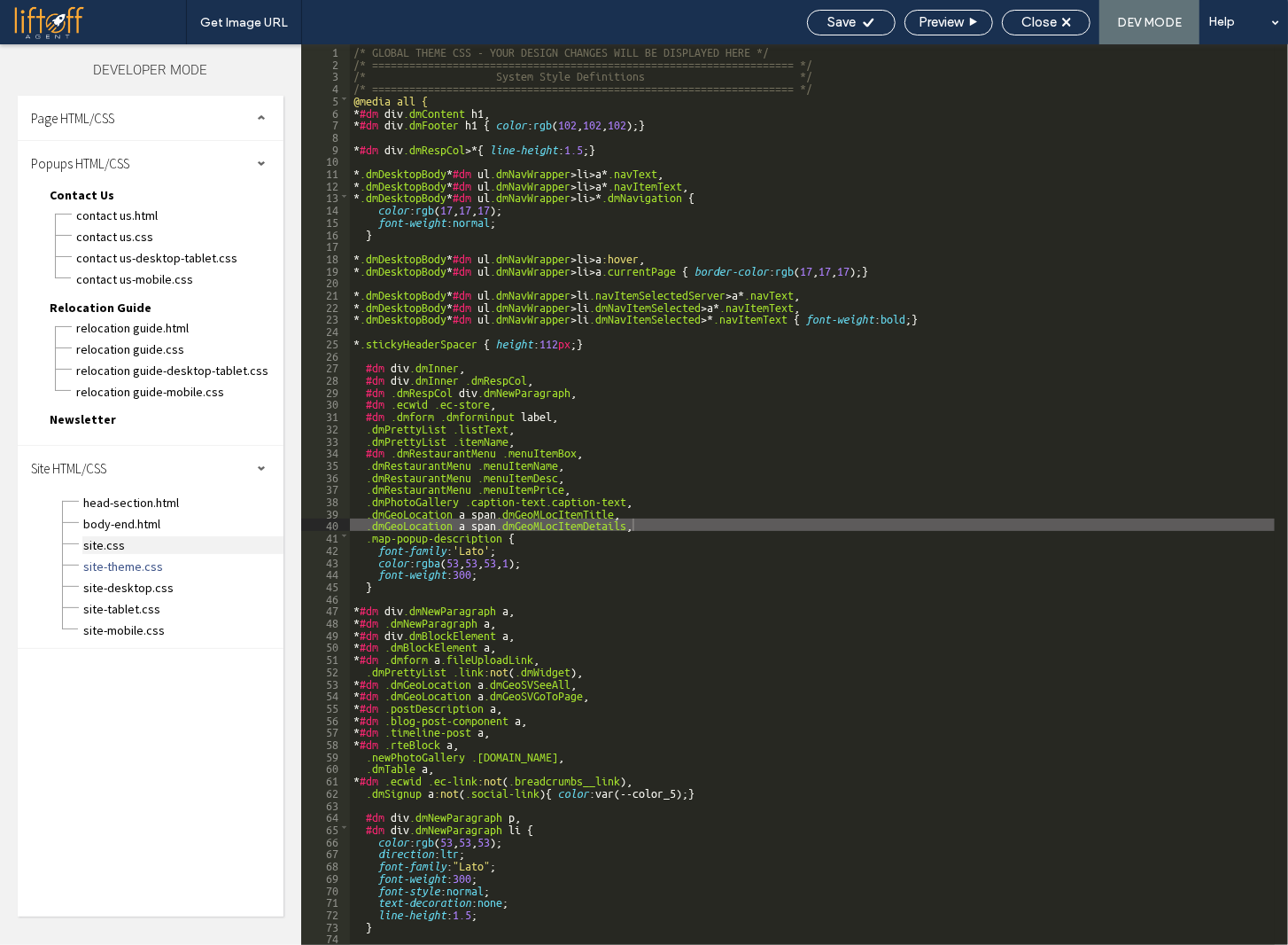
click at [90, 542] on span "site.css" at bounding box center [183, 545] width 201 height 18
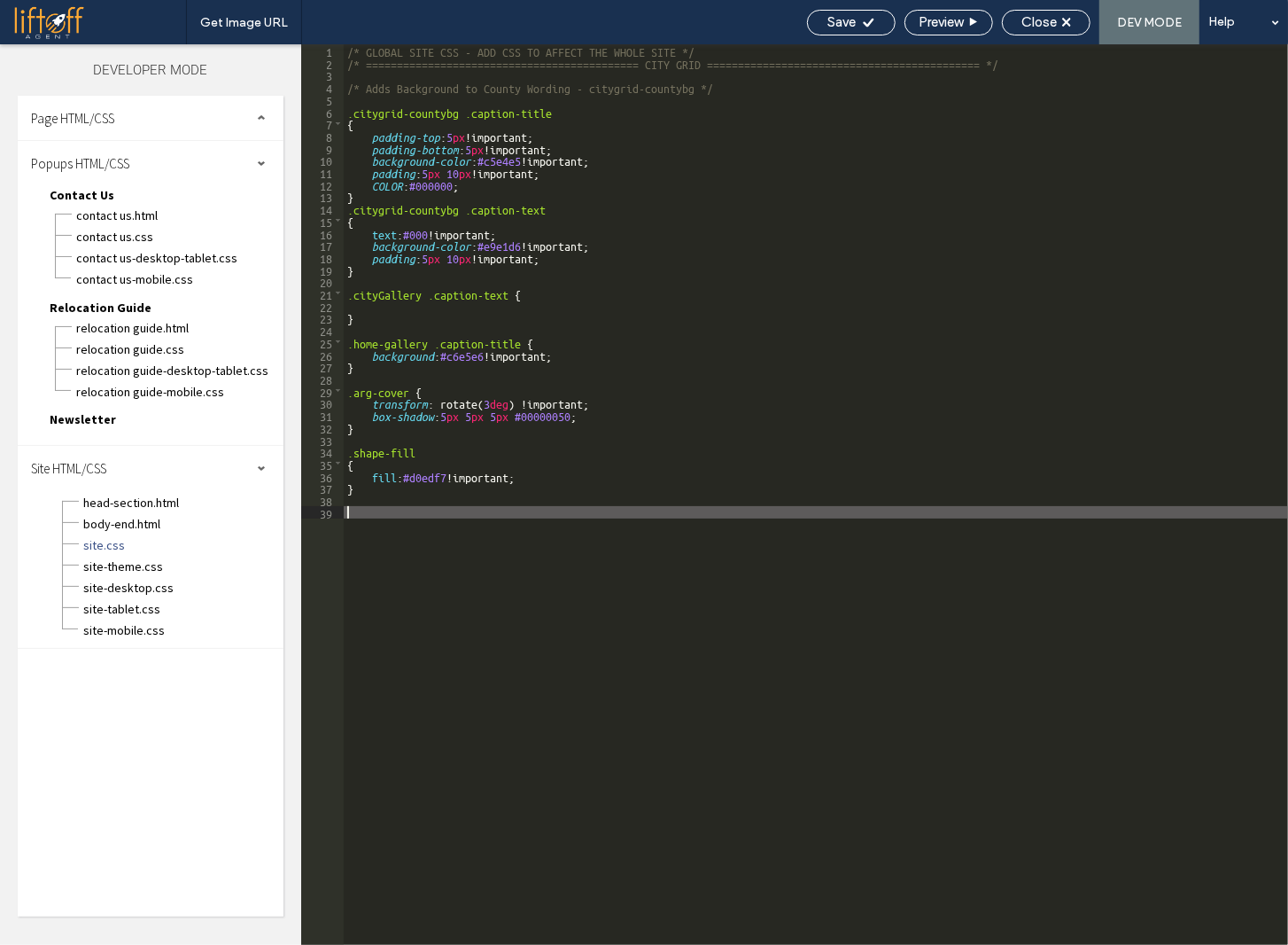
click at [569, 531] on div "/* GLOBAL SITE CSS - ADD CSS TO AFFECT THE WHOLE SITE */ /* ===================…" at bounding box center [815, 507] width 945 height 925
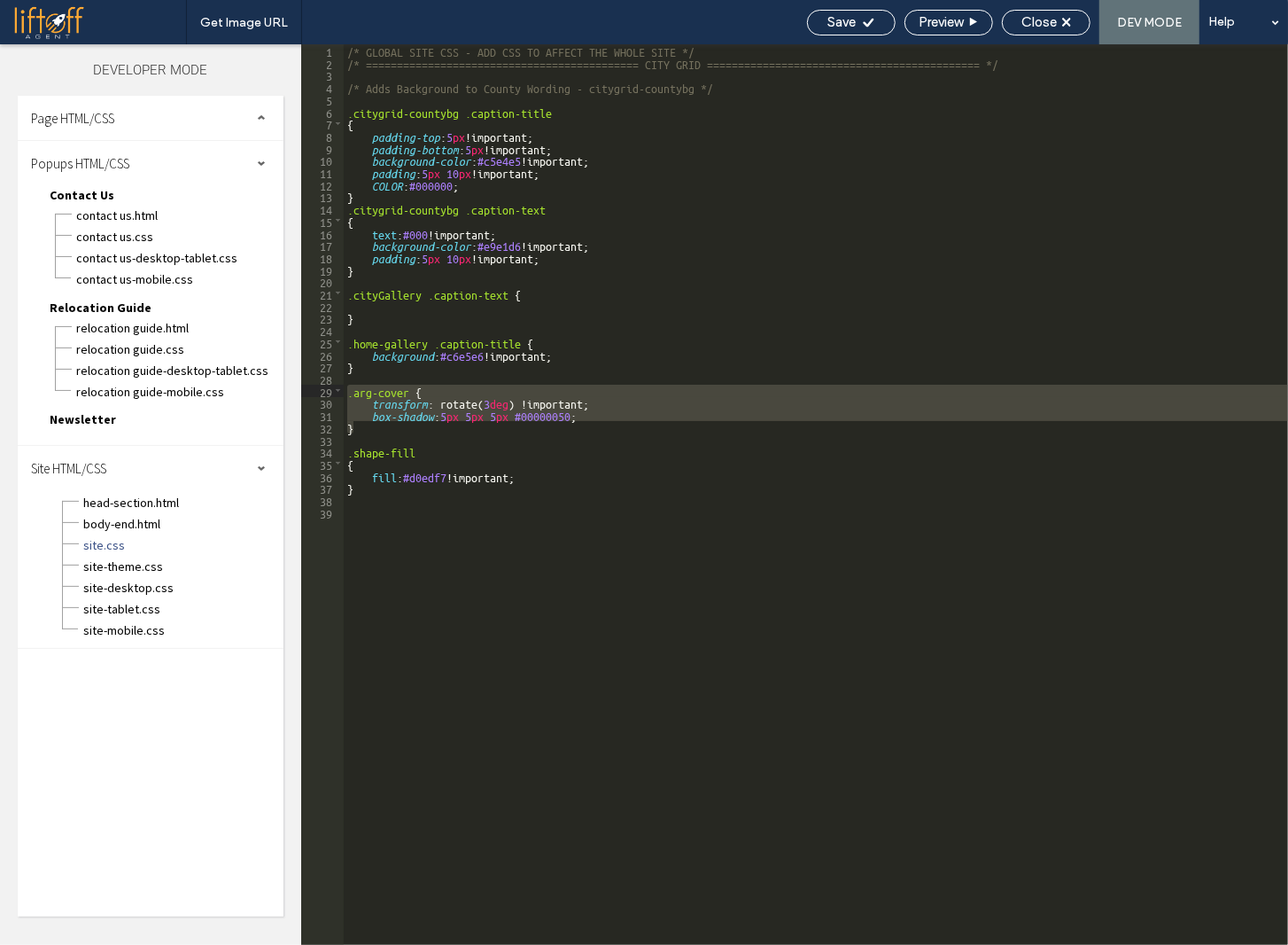
drag, startPoint x: 377, startPoint y: 429, endPoint x: 332, endPoint y: 390, distance: 59.5
click at [332, 390] on div "**********" at bounding box center [795, 494] width 986 height 900
click at [412, 389] on div "/* GLOBAL SITE CSS - ADD CSS TO AFFECT THE WHOLE SITE */ /* ===================…" at bounding box center [815, 494] width 945 height 900
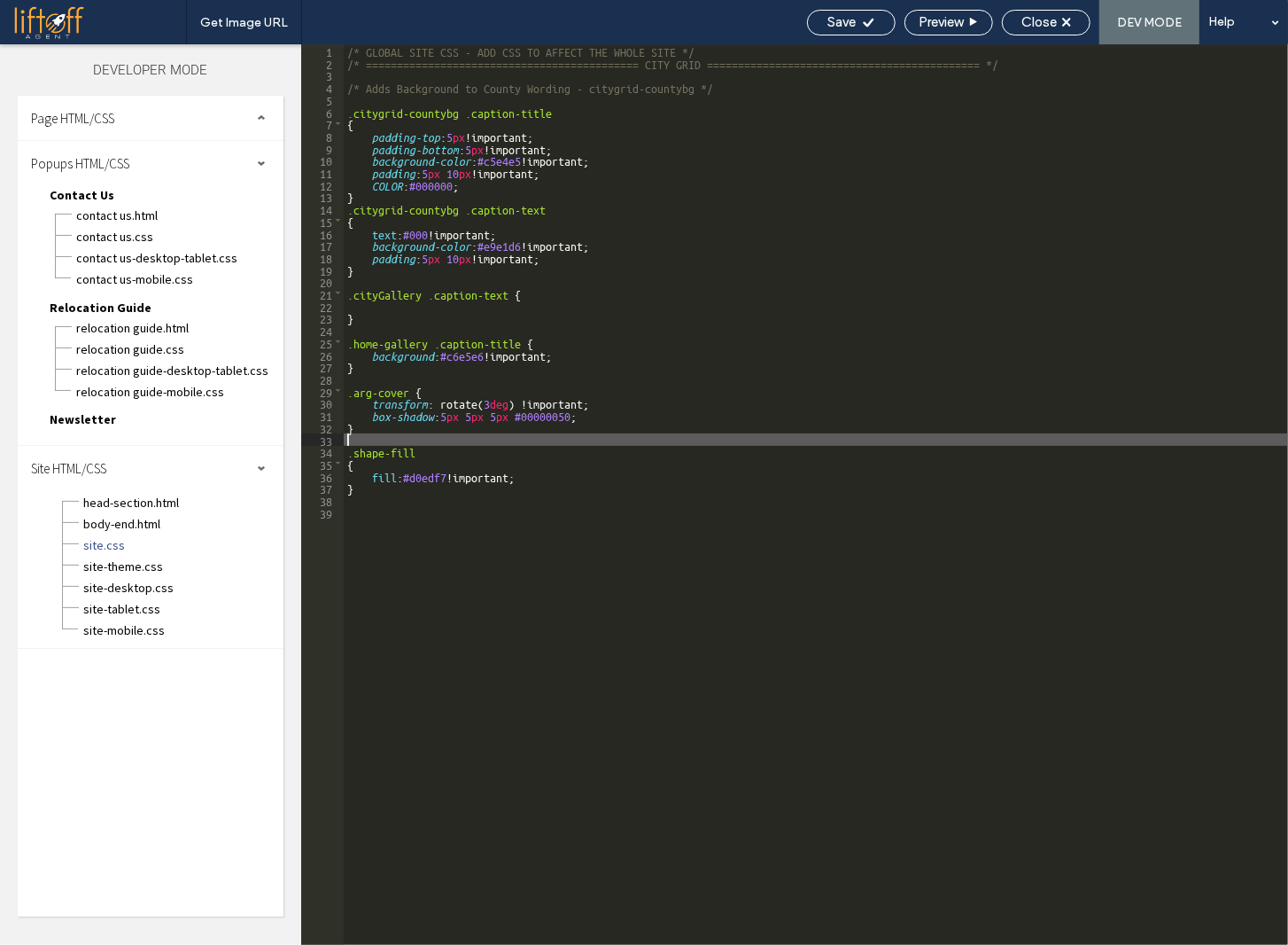
drag, startPoint x: 416, startPoint y: 437, endPoint x: 412, endPoint y: 398, distance: 39.2
click at [416, 437] on div "/* GLOBAL SITE CSS - ADD CSS TO AFFECT THE WHOLE SITE */ /* ===================…" at bounding box center [815, 507] width 945 height 925
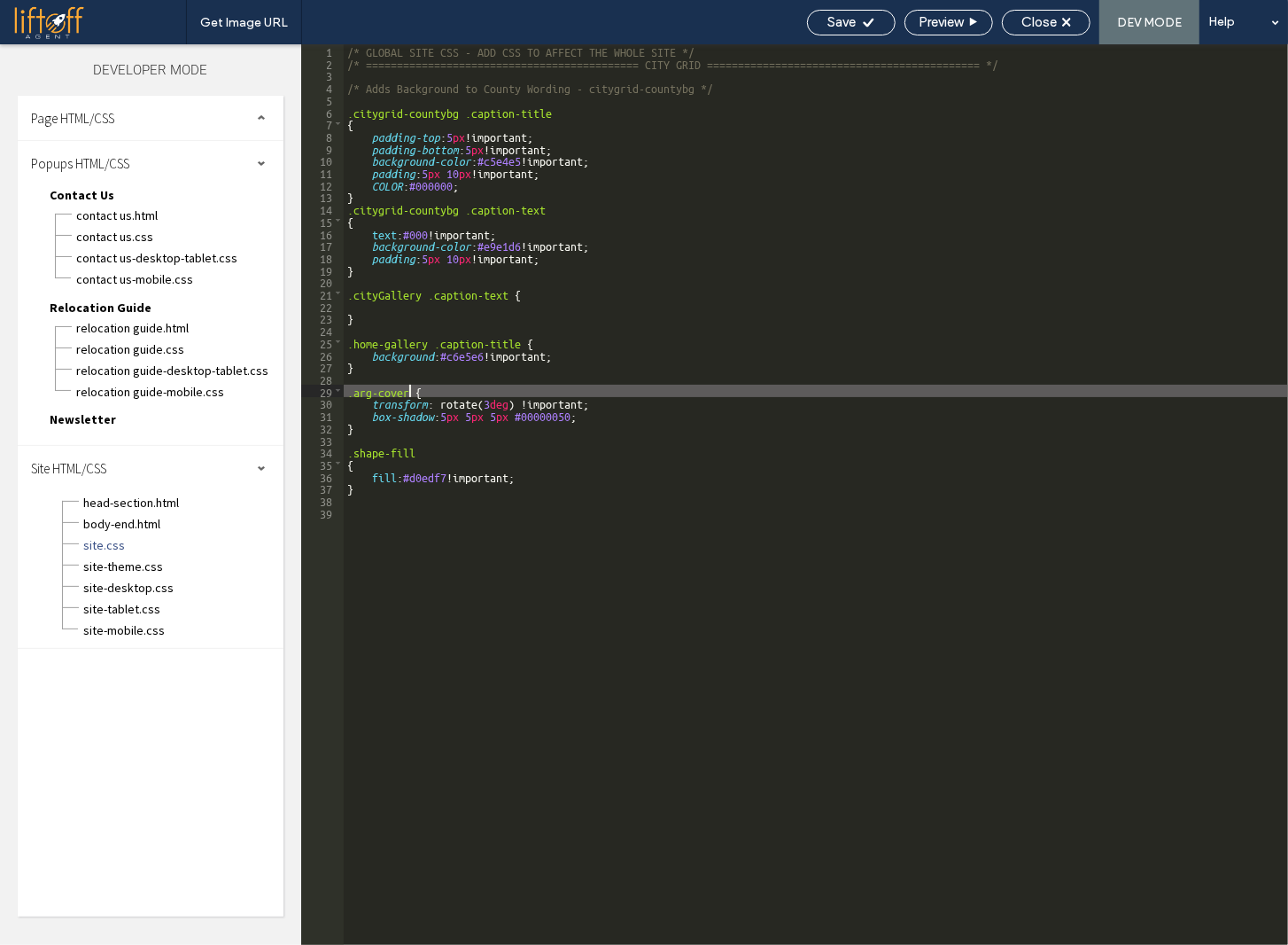
click at [409, 389] on div "/* GLOBAL SITE CSS - ADD CSS TO AFFECT THE WHOLE SITE */ /* ===================…" at bounding box center [815, 507] width 945 height 925
click at [349, 391] on div "/* GLOBAL SITE CSS - ADD CSS TO AFFECT THE WHOLE SITE */ /* ===================…" at bounding box center [815, 507] width 945 height 925
click at [374, 424] on div "/* GLOBAL SITE CSS - ADD CSS TO AFFECT THE WHOLE SITE */ /* ===================…" at bounding box center [815, 507] width 945 height 925
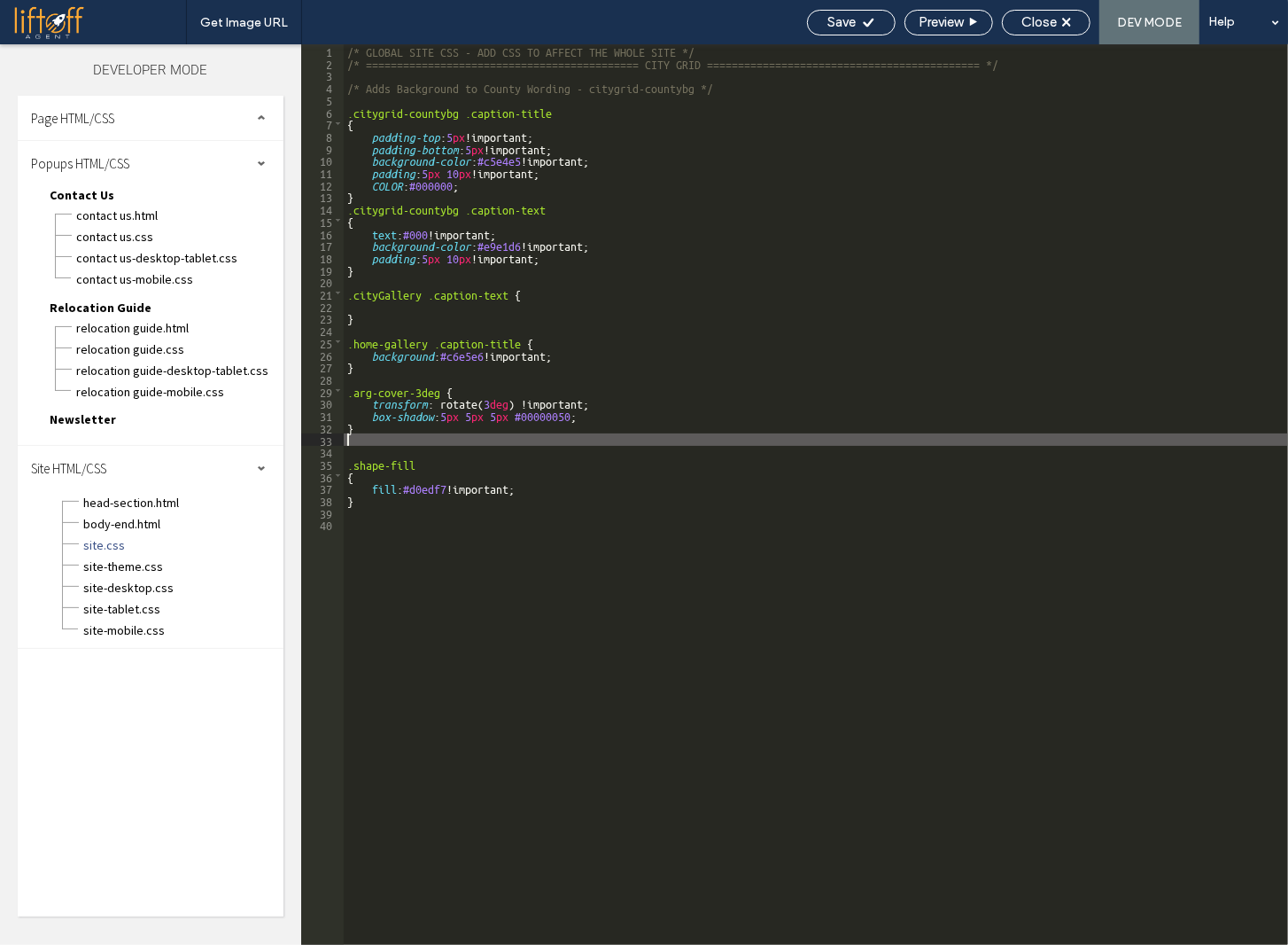
paste textarea
click at [416, 441] on div "/* GLOBAL SITE CSS - ADD CSS TO AFFECT THE WHOLE SITE */ /* ===================…" at bounding box center [815, 507] width 945 height 925
type textarea "**"
click at [477, 454] on div "/* GLOBAL SITE CSS - ADD CSS TO AFFECT THE WHOLE SITE */ /* ===================…" at bounding box center [815, 507] width 945 height 925
drag, startPoint x: 445, startPoint y: 439, endPoint x: 332, endPoint y: 444, distance: 113.1
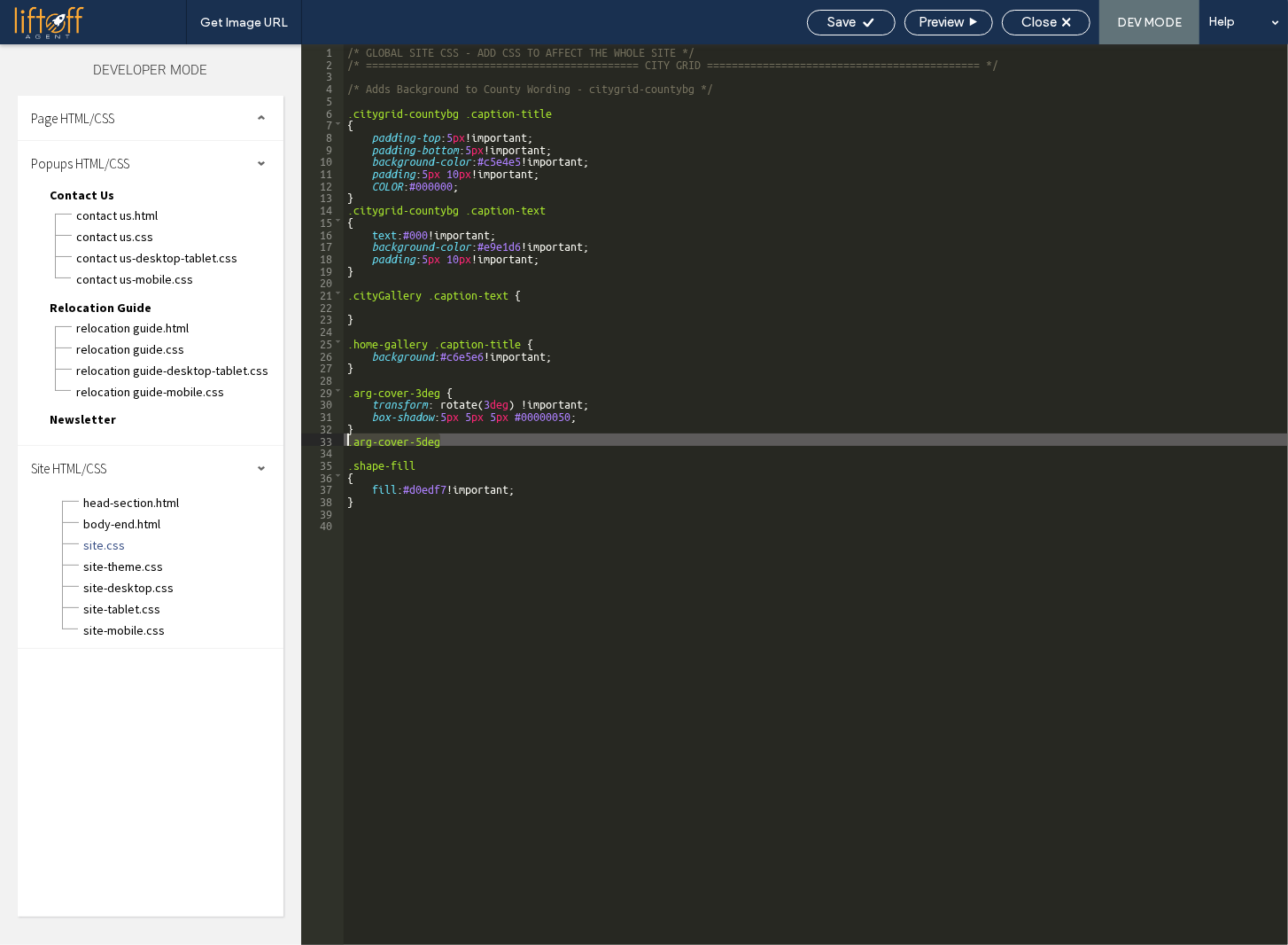
click at [332, 444] on div "** 1 2 3 4 5 6 7 8 9 10 11 12 13 14 15 16 17 18 19 20 21 22 23 24 25 26 27 28 2…" at bounding box center [795, 494] width 986 height 900
click at [1022, 21] on span "Close" at bounding box center [1039, 22] width 35 height 16
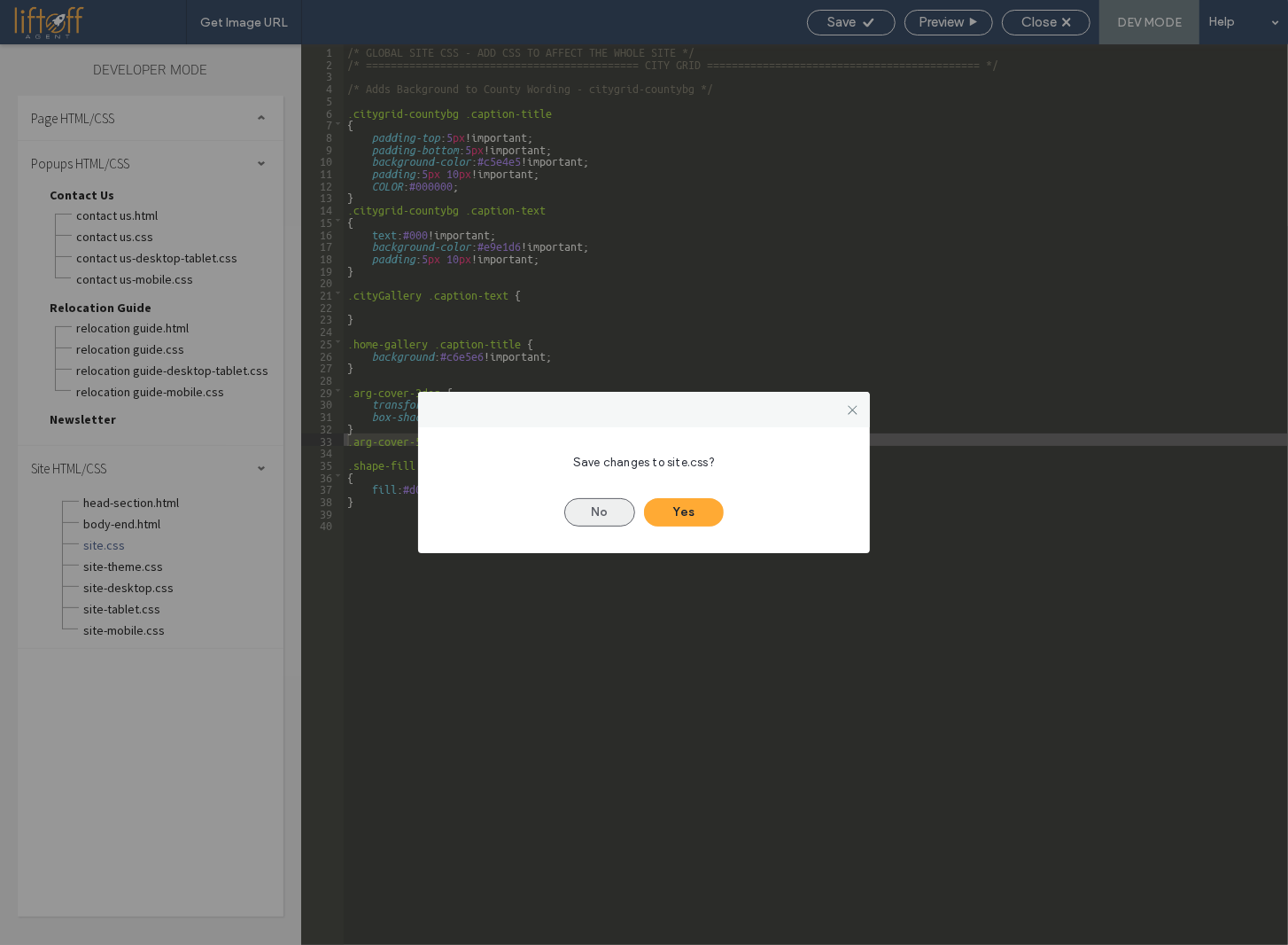
click at [600, 508] on button "No" at bounding box center [599, 512] width 71 height 28
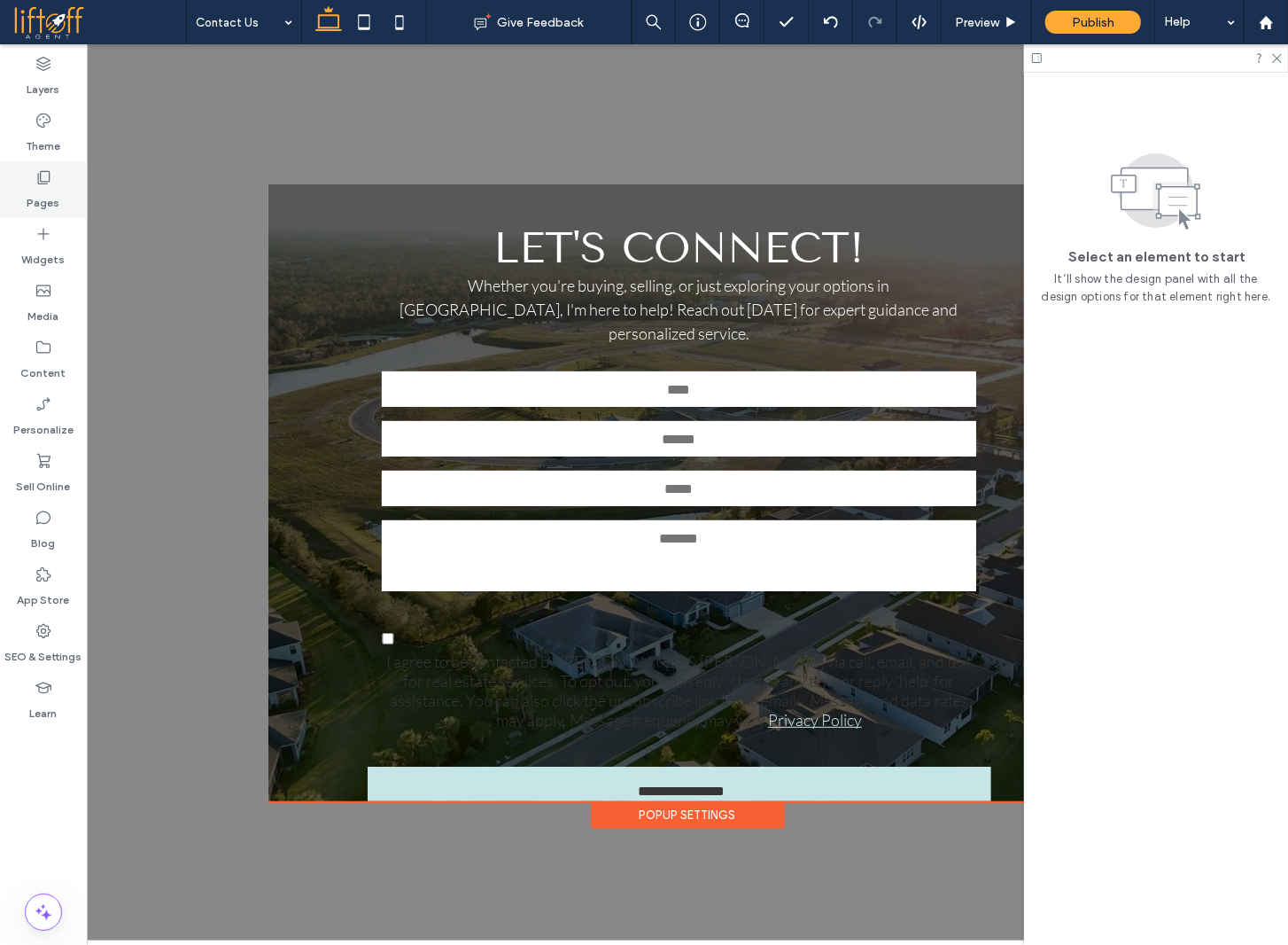
click at [61, 196] on div "Pages" at bounding box center [43, 190] width 87 height 56
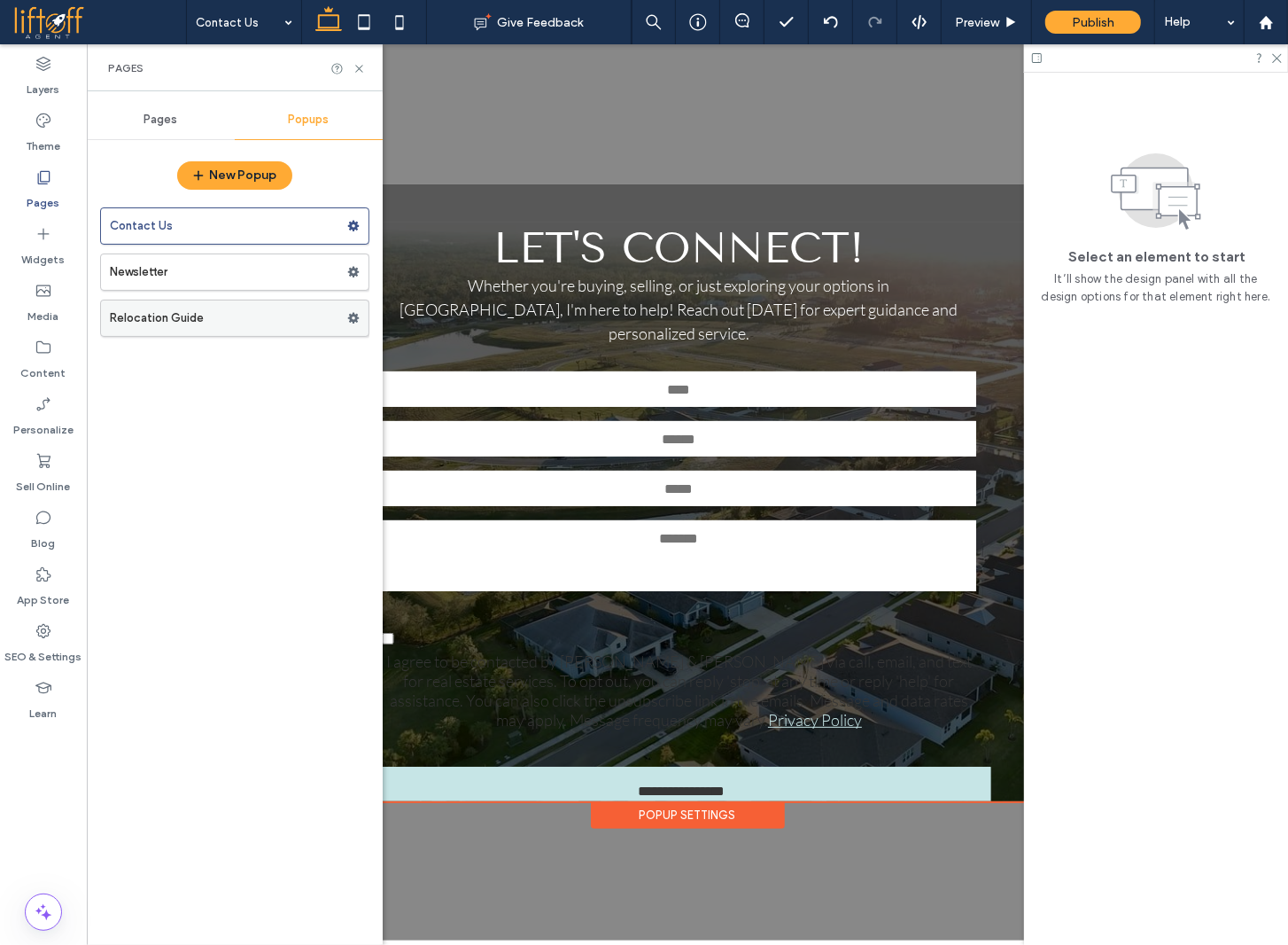
click at [203, 316] on label "Relocation Guide" at bounding box center [229, 318] width 237 height 35
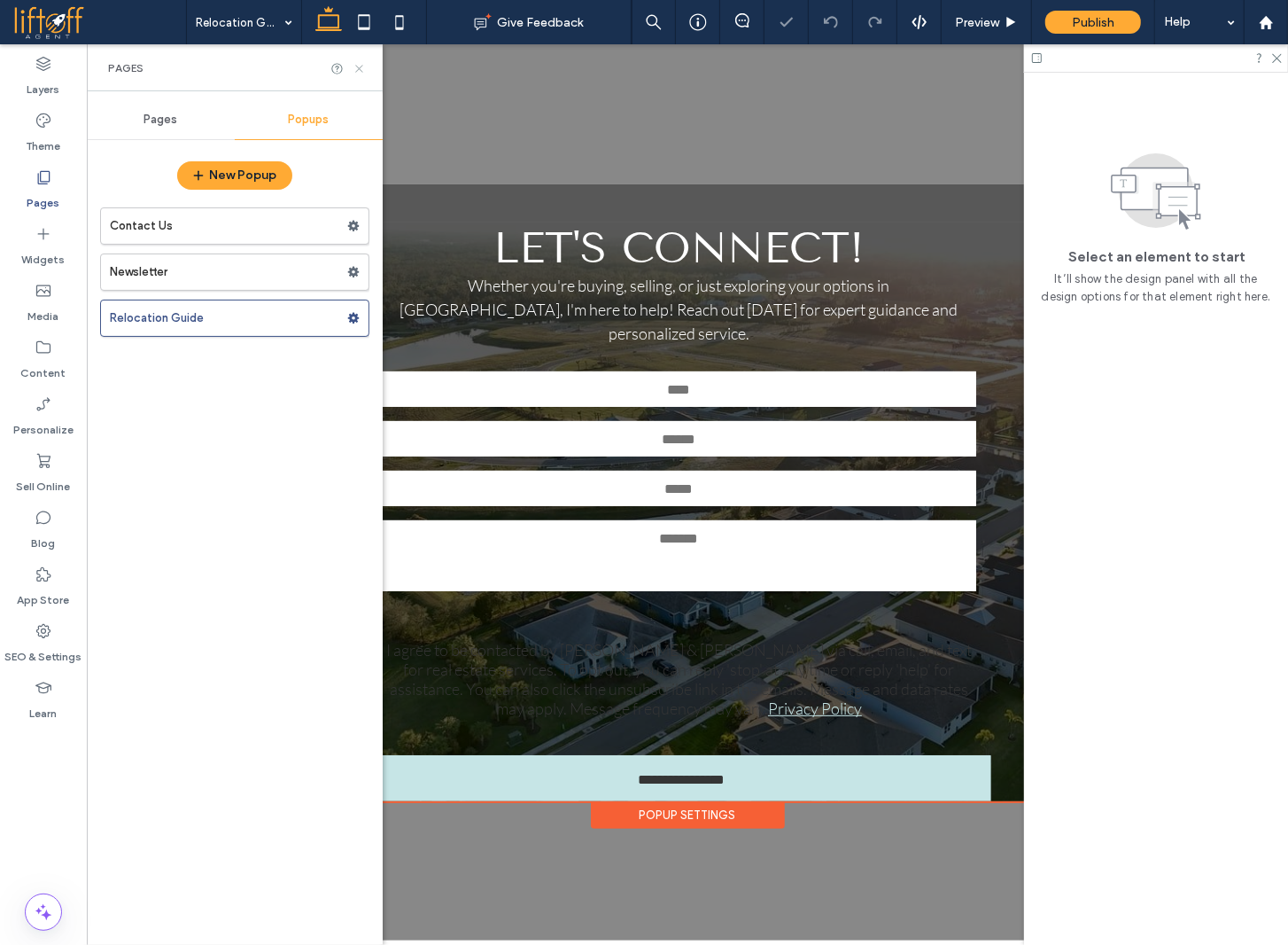
click at [357, 68] on icon at bounding box center [359, 69] width 14 height 14
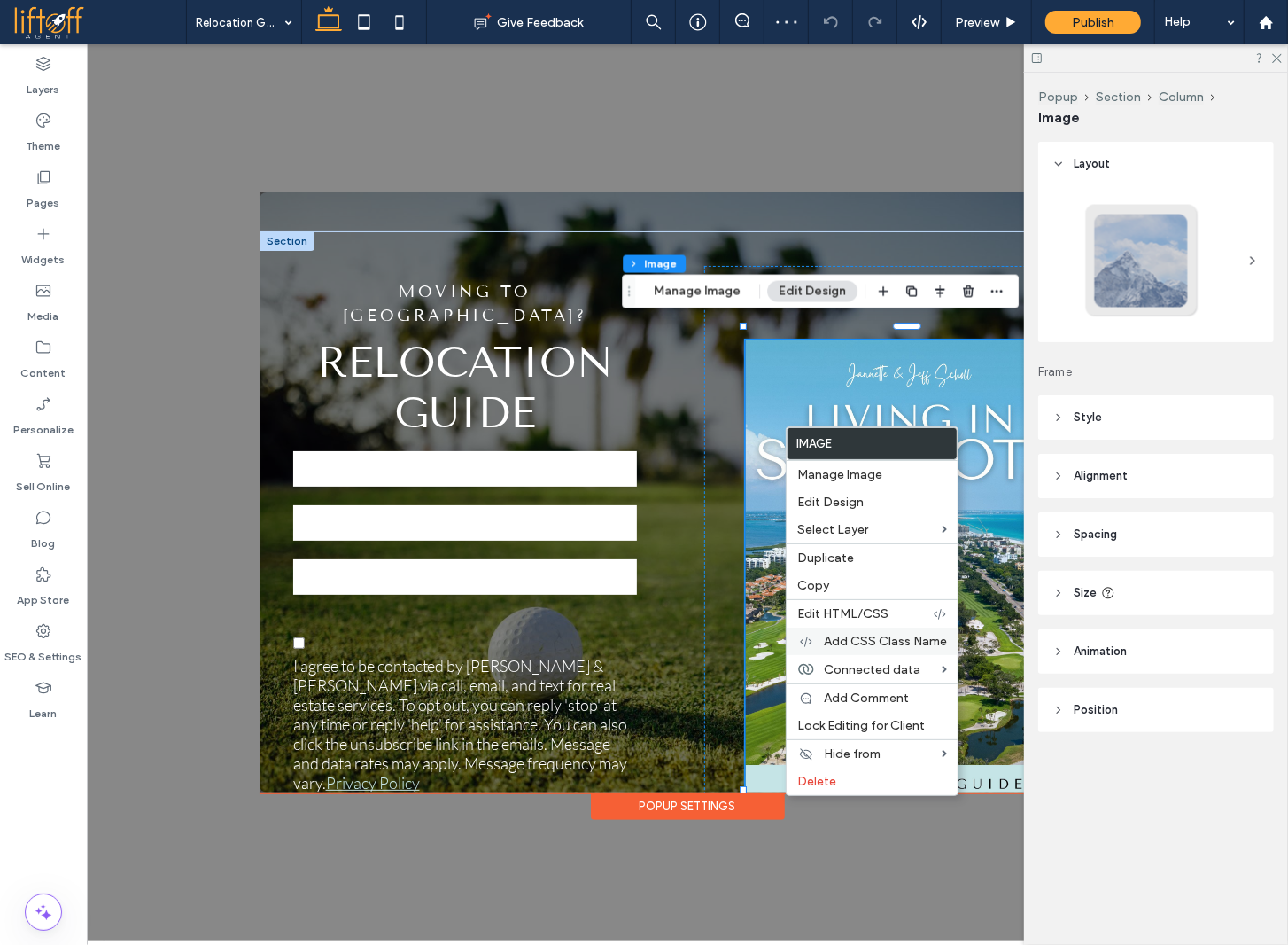
click at [877, 636] on span "Add CSS Class Name" at bounding box center [885, 640] width 124 height 15
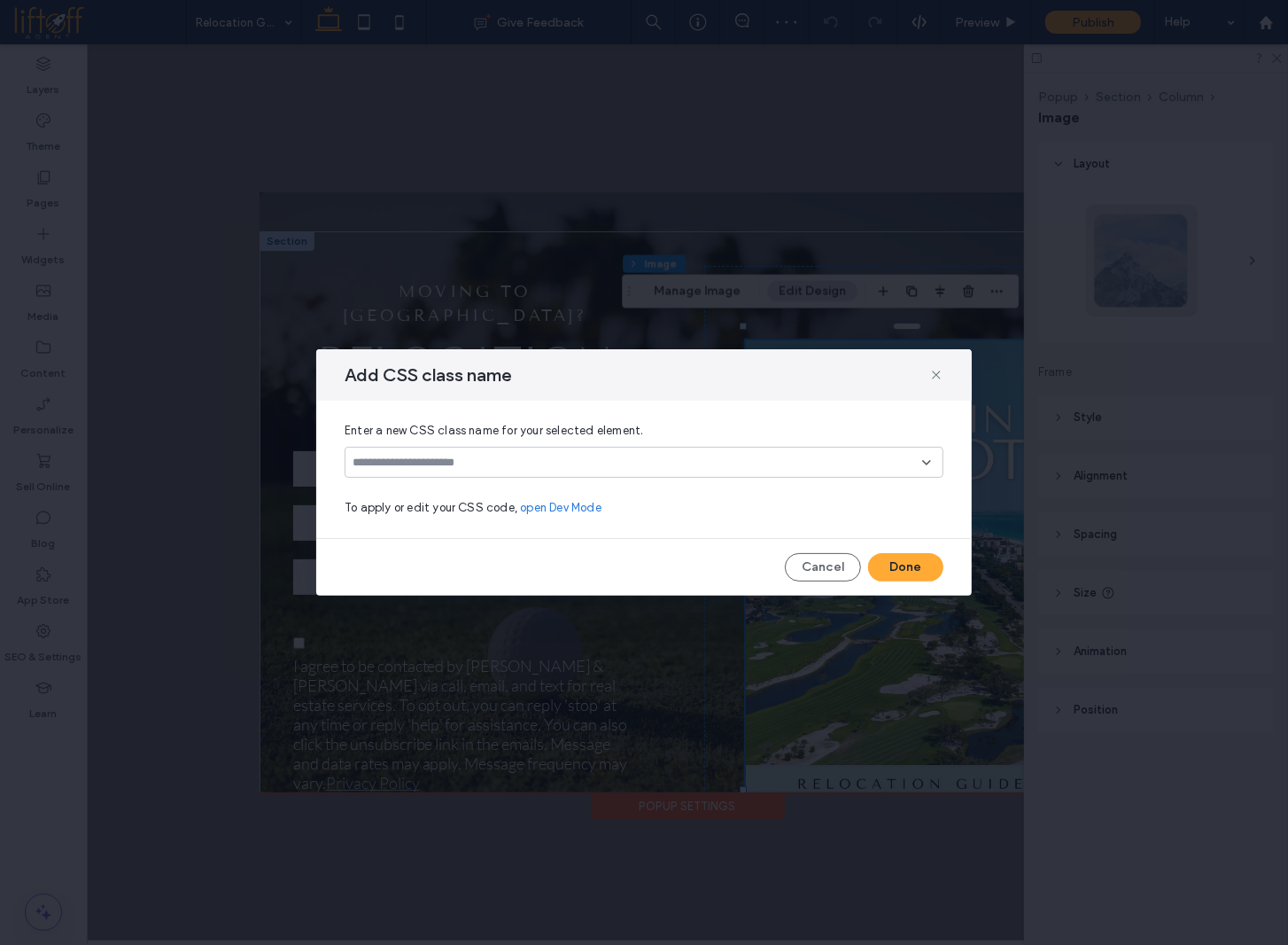
drag, startPoint x: 604, startPoint y: 452, endPoint x: 597, endPoint y: 457, distance: 8.6
click at [603, 452] on div at bounding box center [644, 462] width 599 height 31
click at [597, 457] on input at bounding box center [637, 462] width 570 height 15
paste input "**********"
click at [373, 492] on span "".arg-cover" is invalid value" at bounding box center [441, 493] width 139 height 16
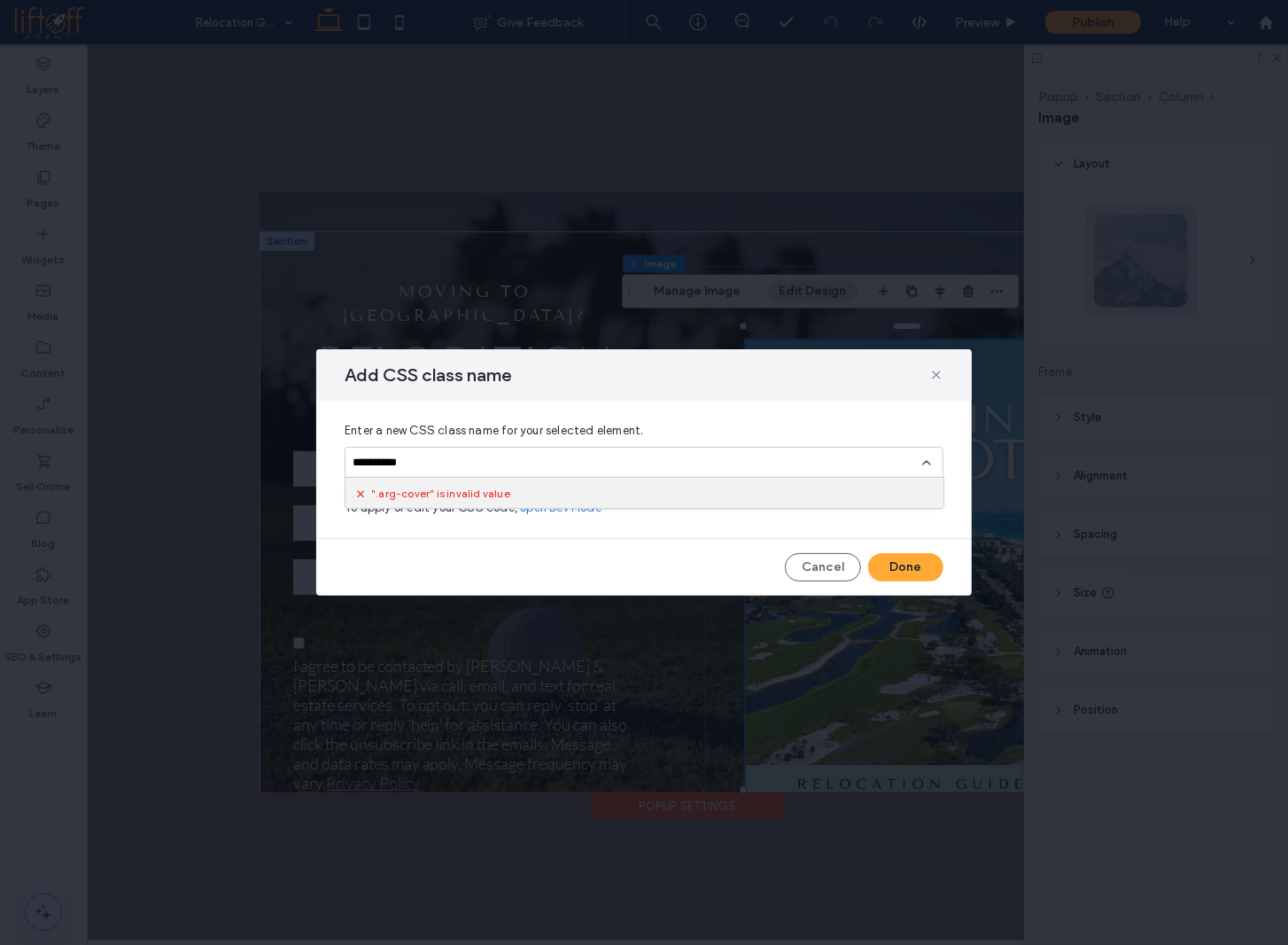
click at [353, 463] on input "**********" at bounding box center [637, 462] width 570 height 15
type input "*********"
click at [586, 486] on div "Create "arg-cover"" at bounding box center [644, 491] width 582 height 14
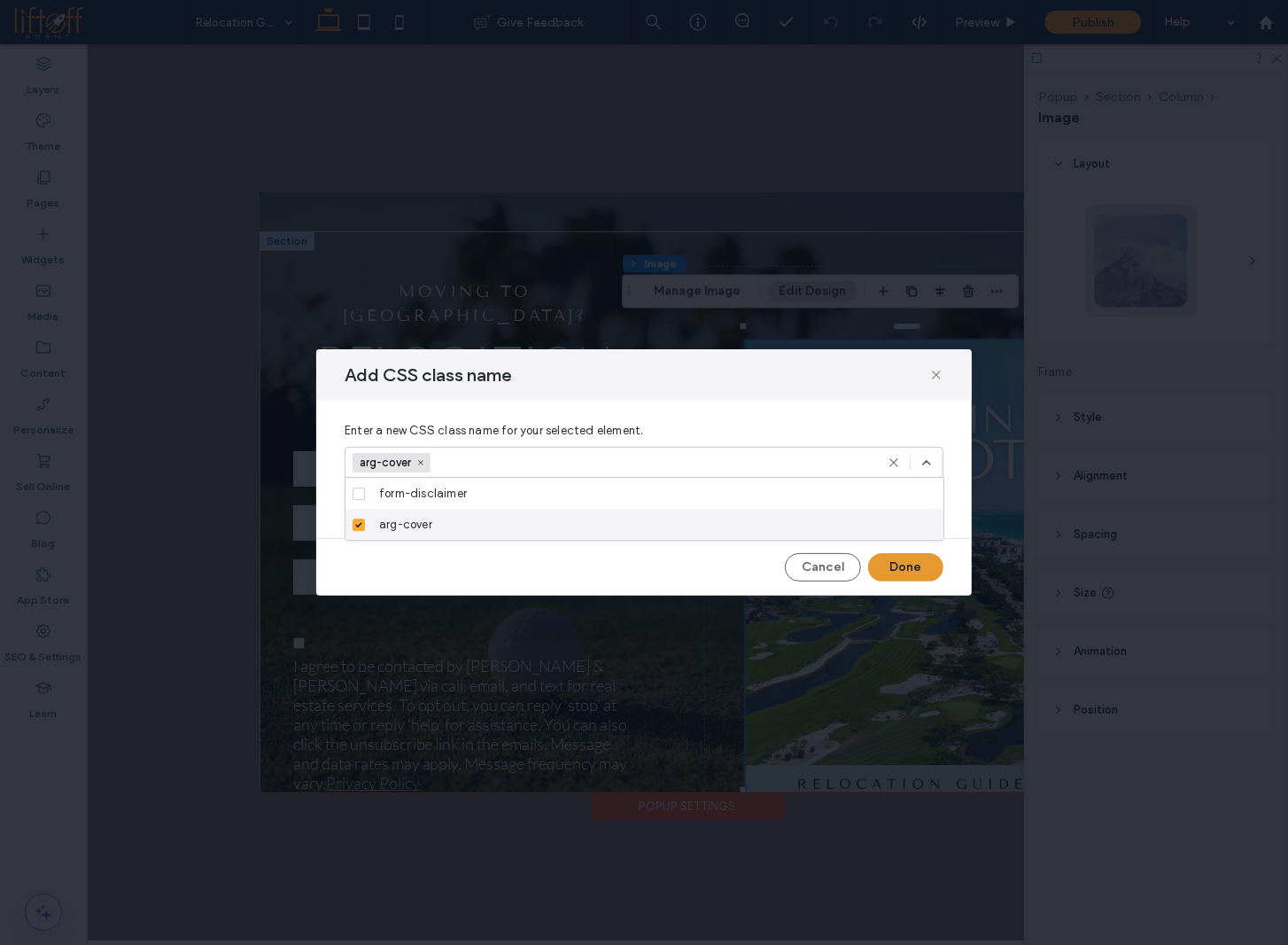
click at [904, 554] on button "Done" at bounding box center [905, 566] width 75 height 28
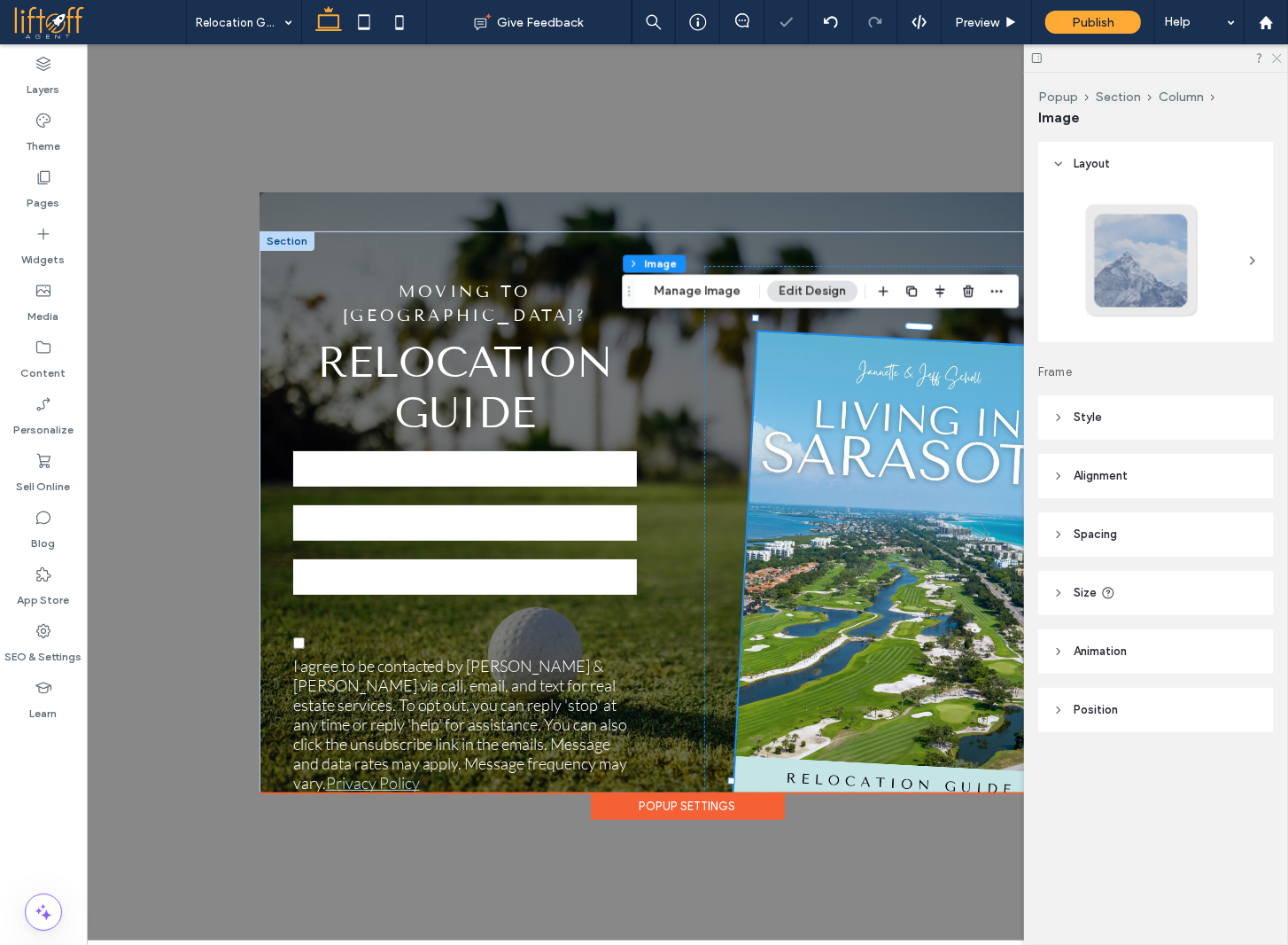
click at [1274, 60] on use at bounding box center [1277, 59] width 10 height 10
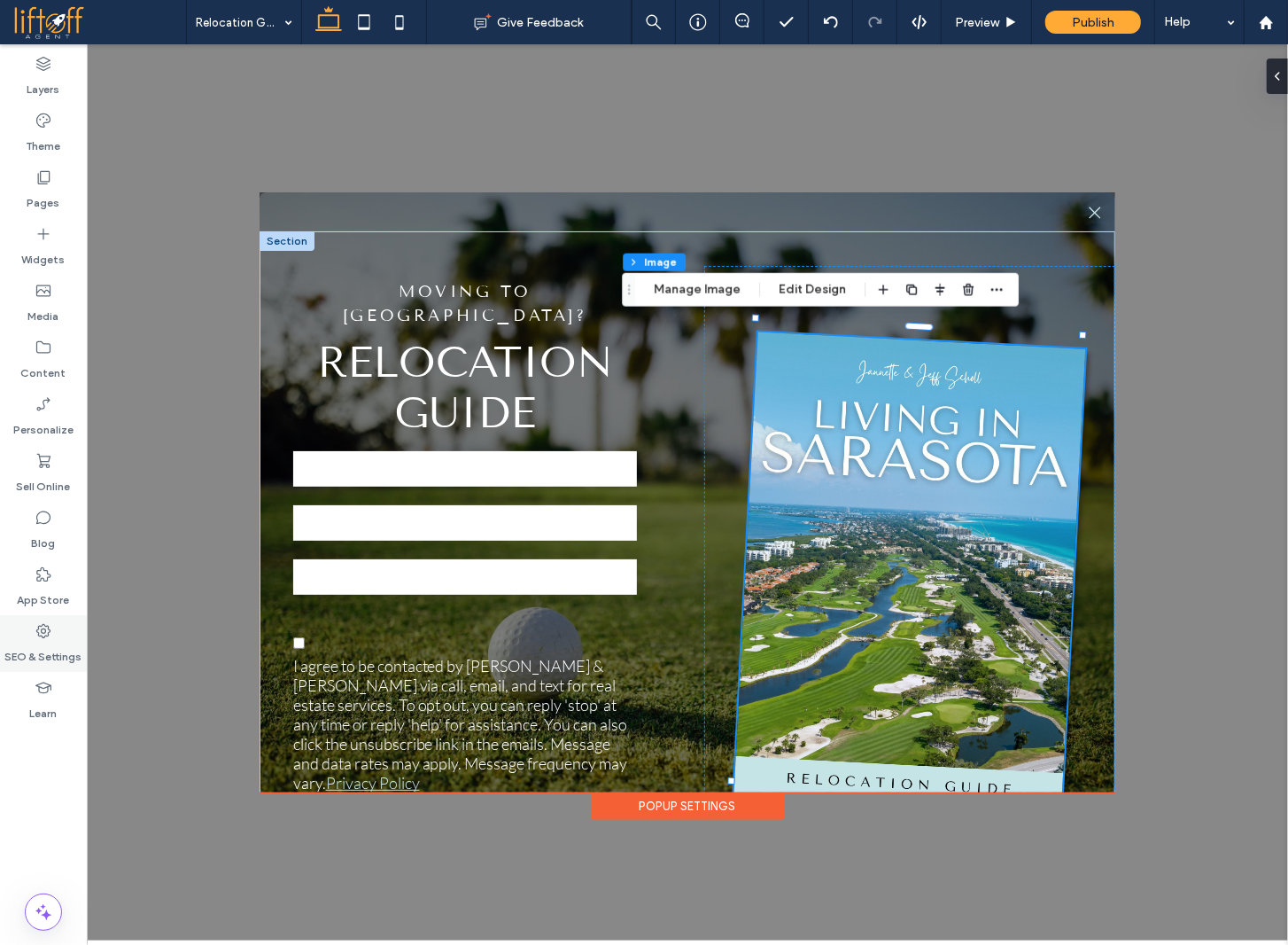
click at [54, 643] on label "SEO & Settings" at bounding box center [43, 651] width 77 height 24
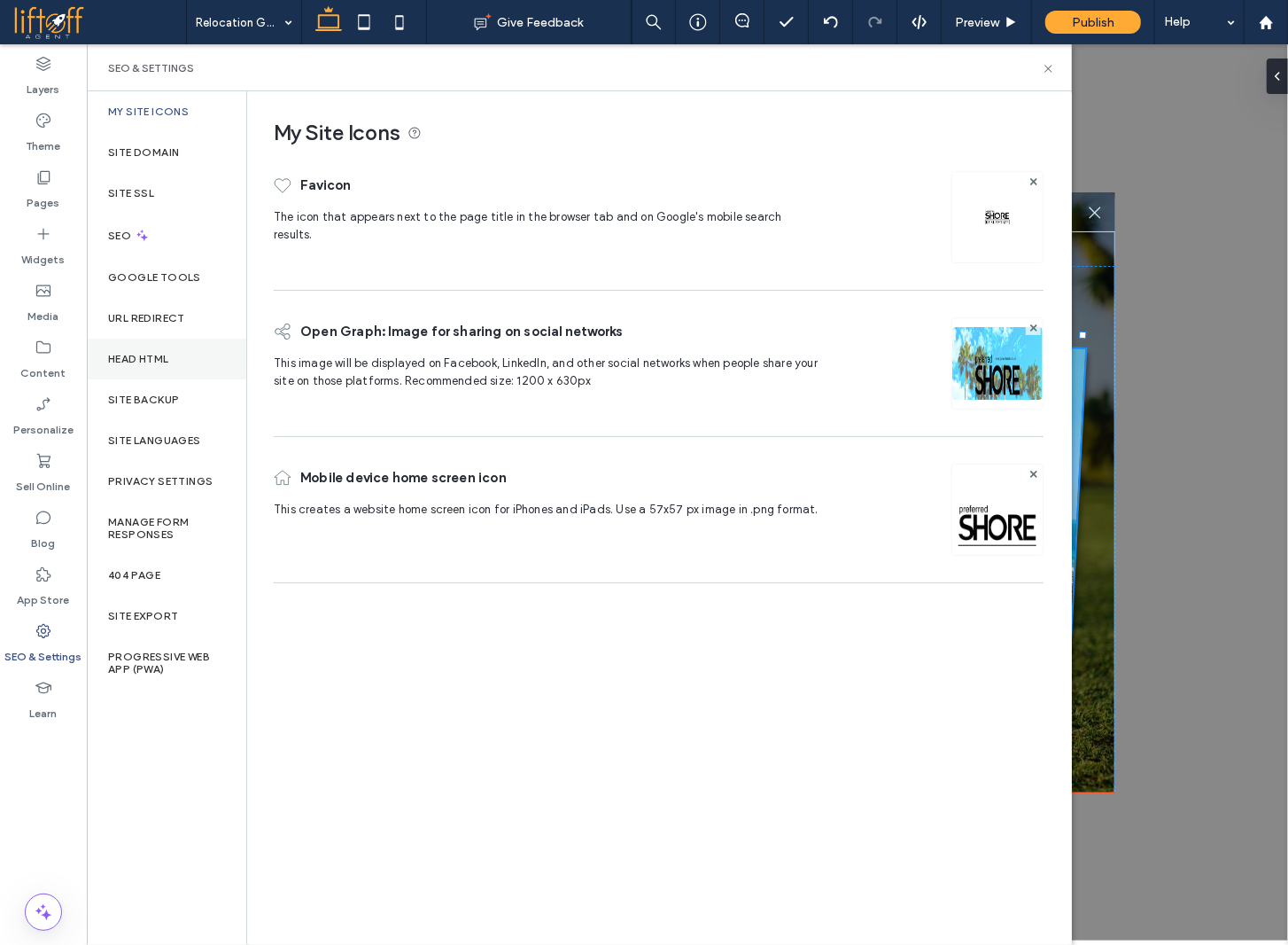
click at [186, 355] on div "Head HTML" at bounding box center [166, 359] width 160 height 41
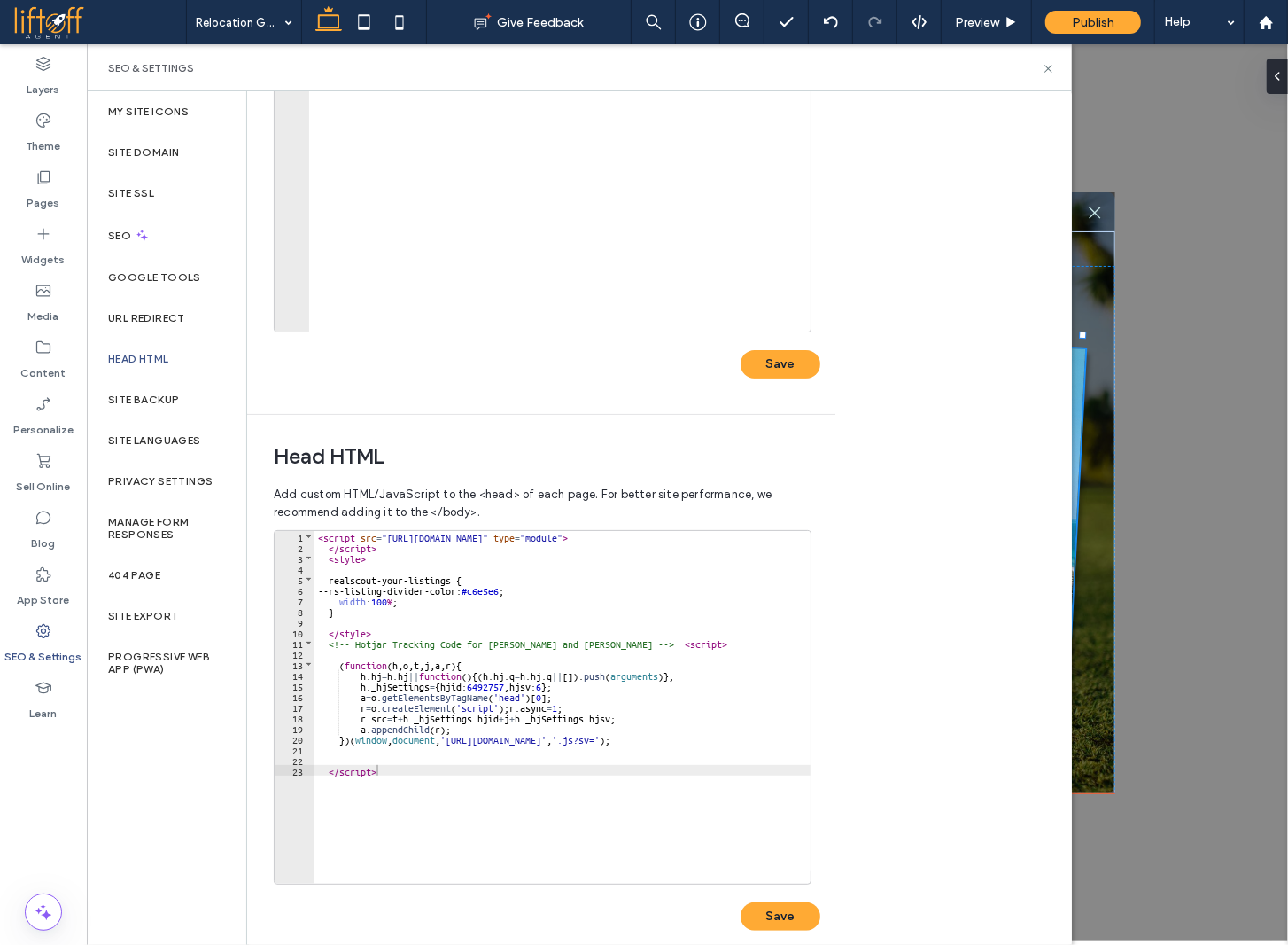
scroll to position [266, 0]
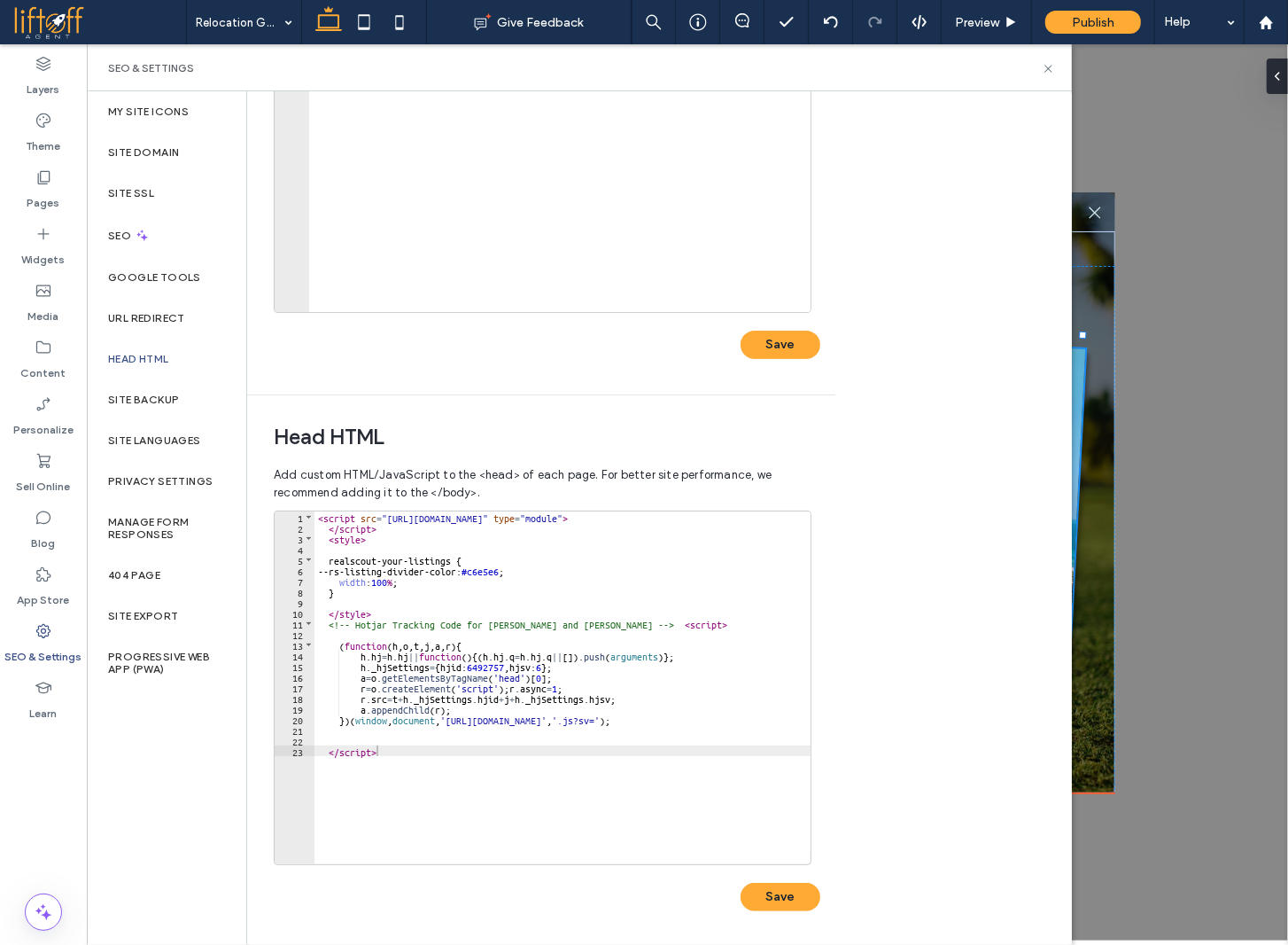
click at [316, 514] on div "< script src = "https://em.realscout.com/widgets/realscout-web-components.umd.j…" at bounding box center [564, 692] width 501 height 362
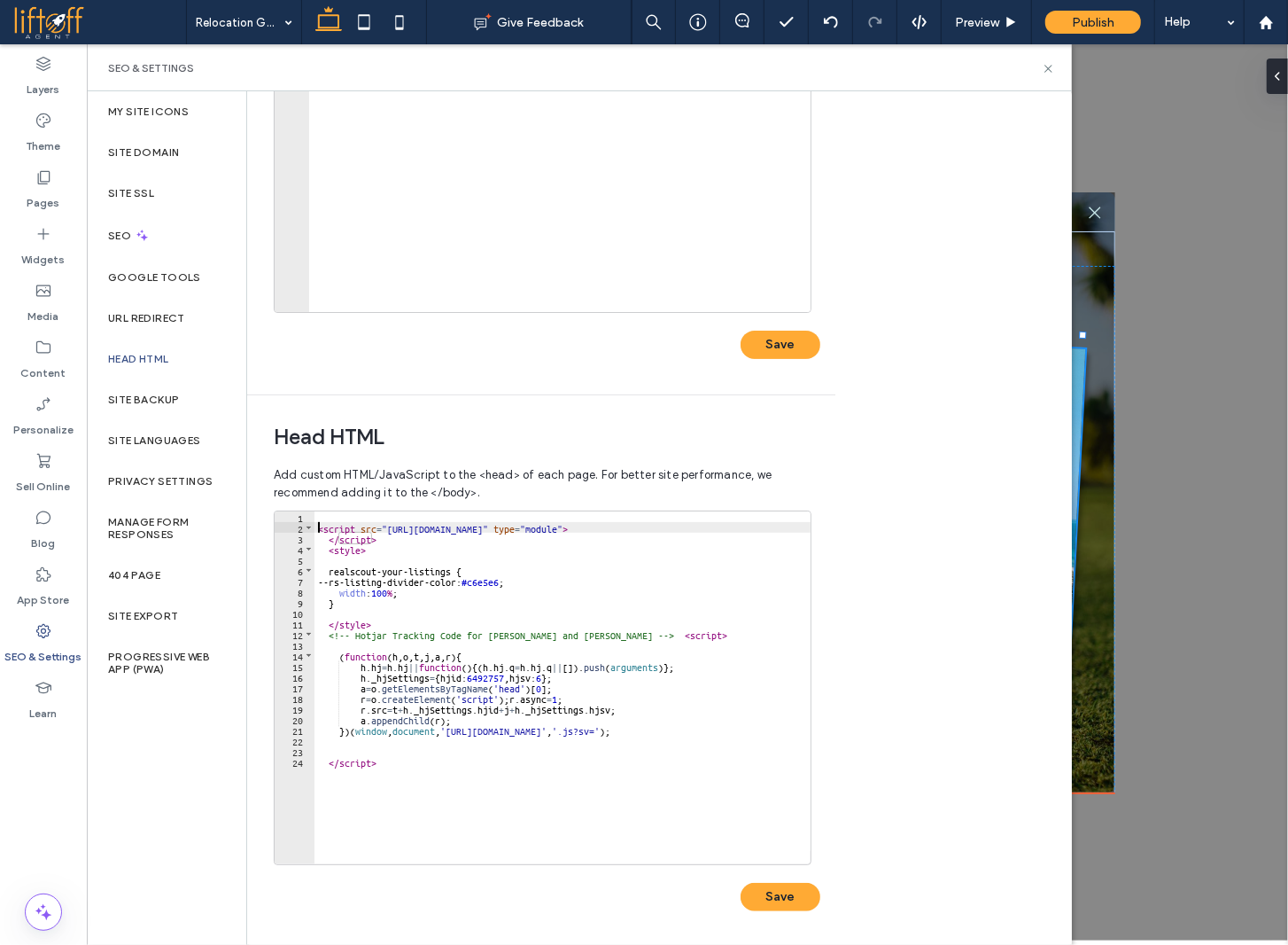
type textarea "**"
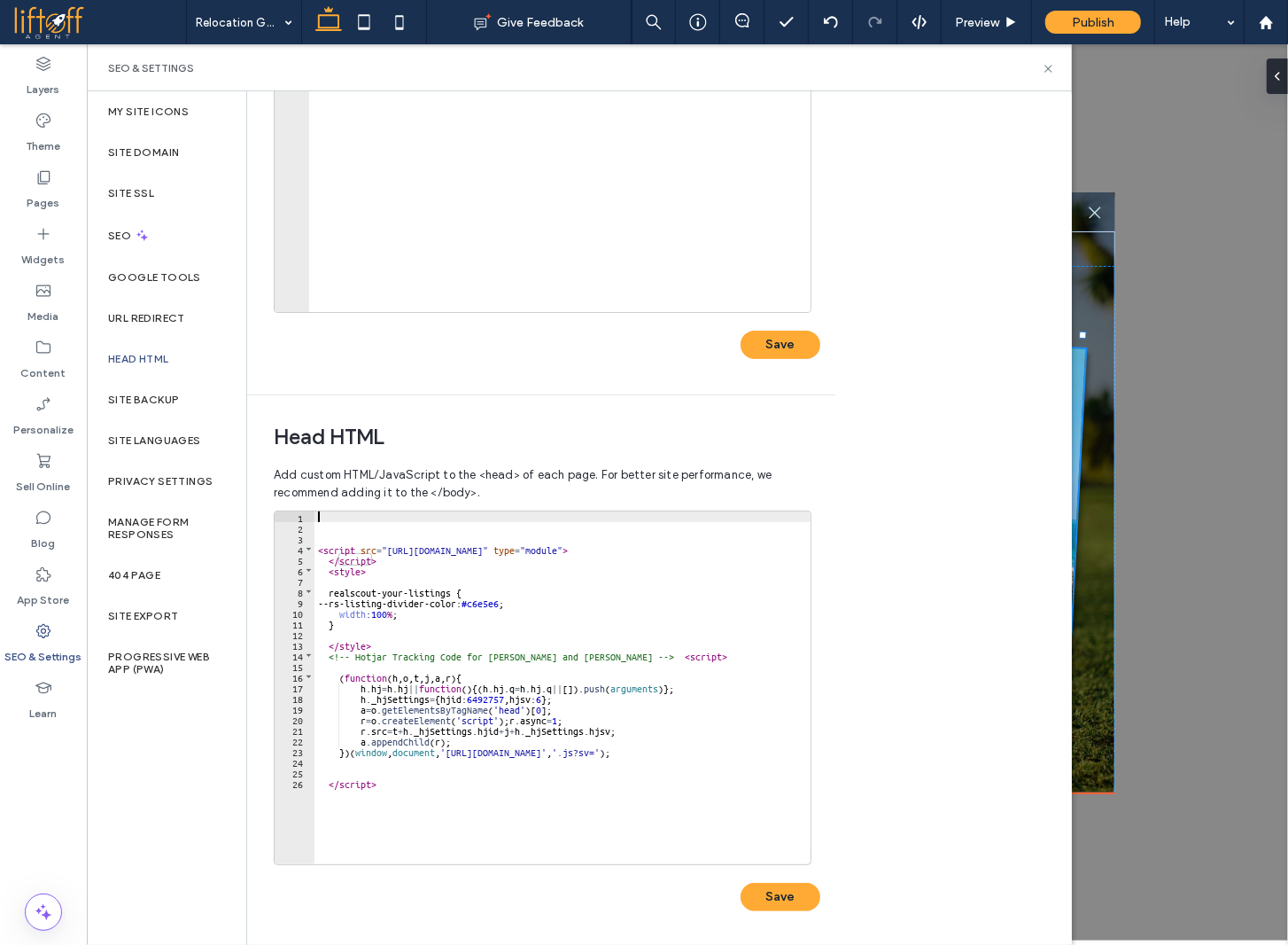
click at [343, 513] on div "< script src = "https://em.realscout.com/widgets/realscout-web-components.umd.j…" at bounding box center [564, 692] width 501 height 362
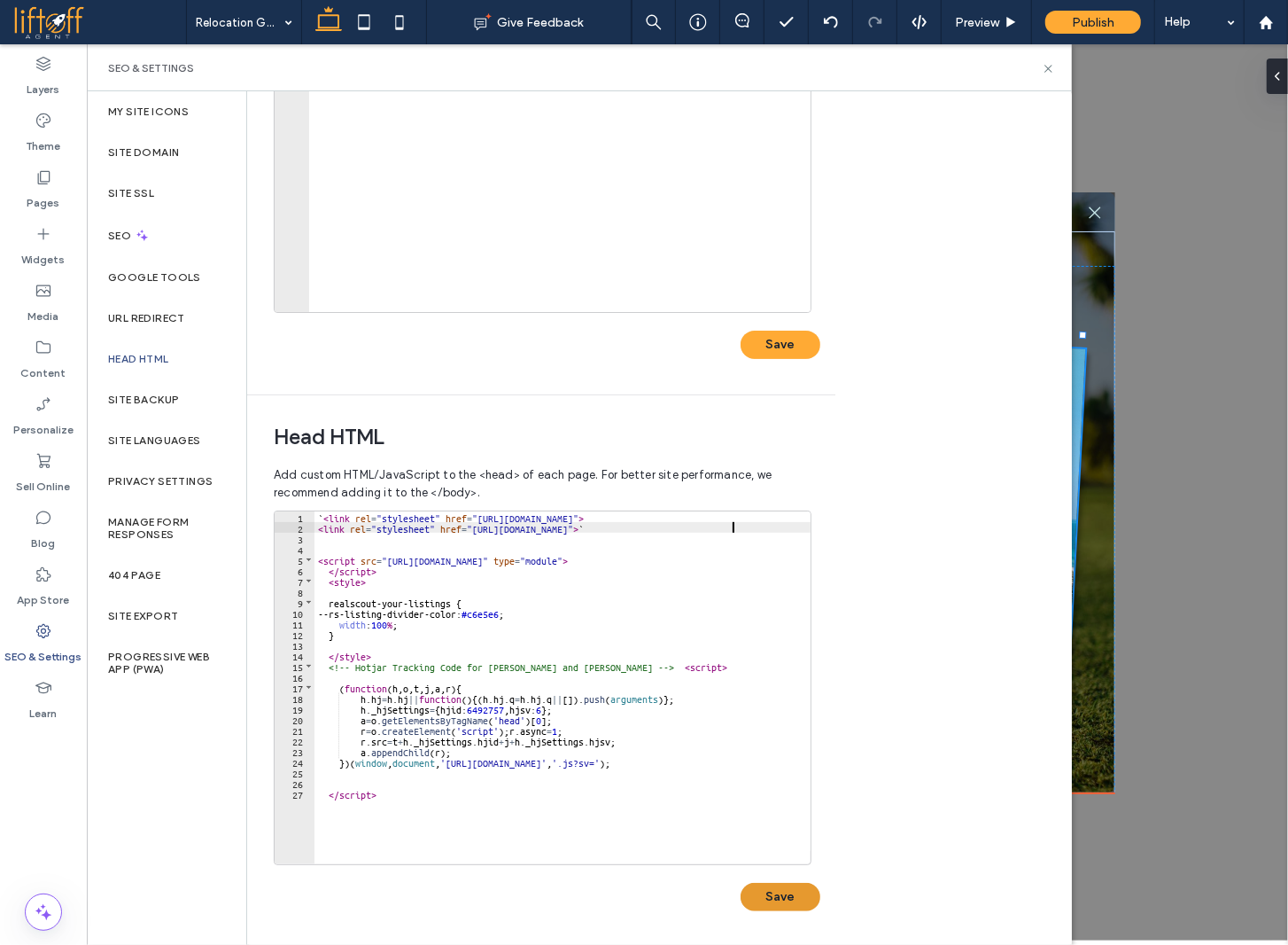
click at [769, 898] on button "Save" at bounding box center [780, 896] width 80 height 28
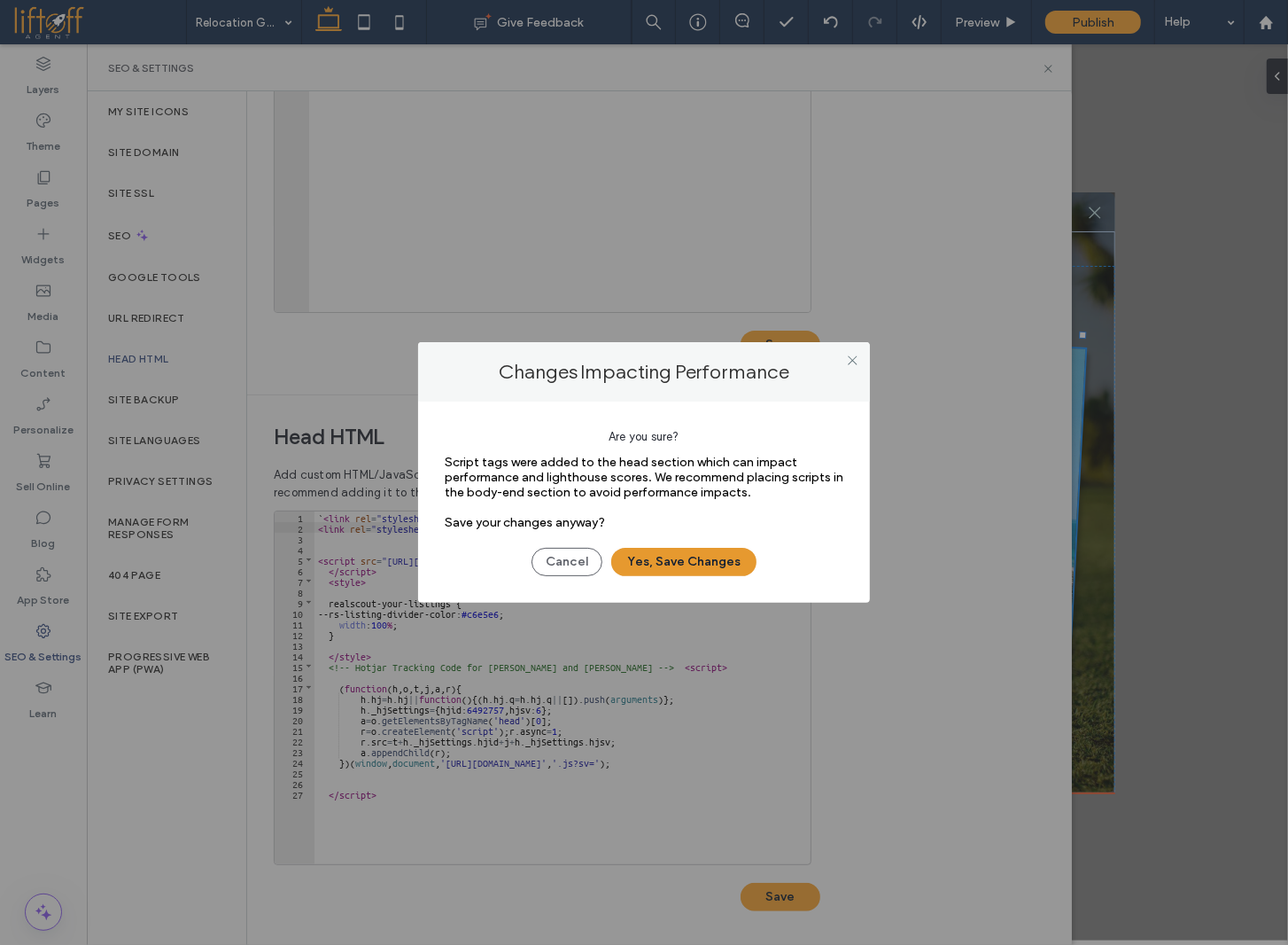
click at [689, 563] on button "Yes, Save Changes" at bounding box center [683, 562] width 145 height 28
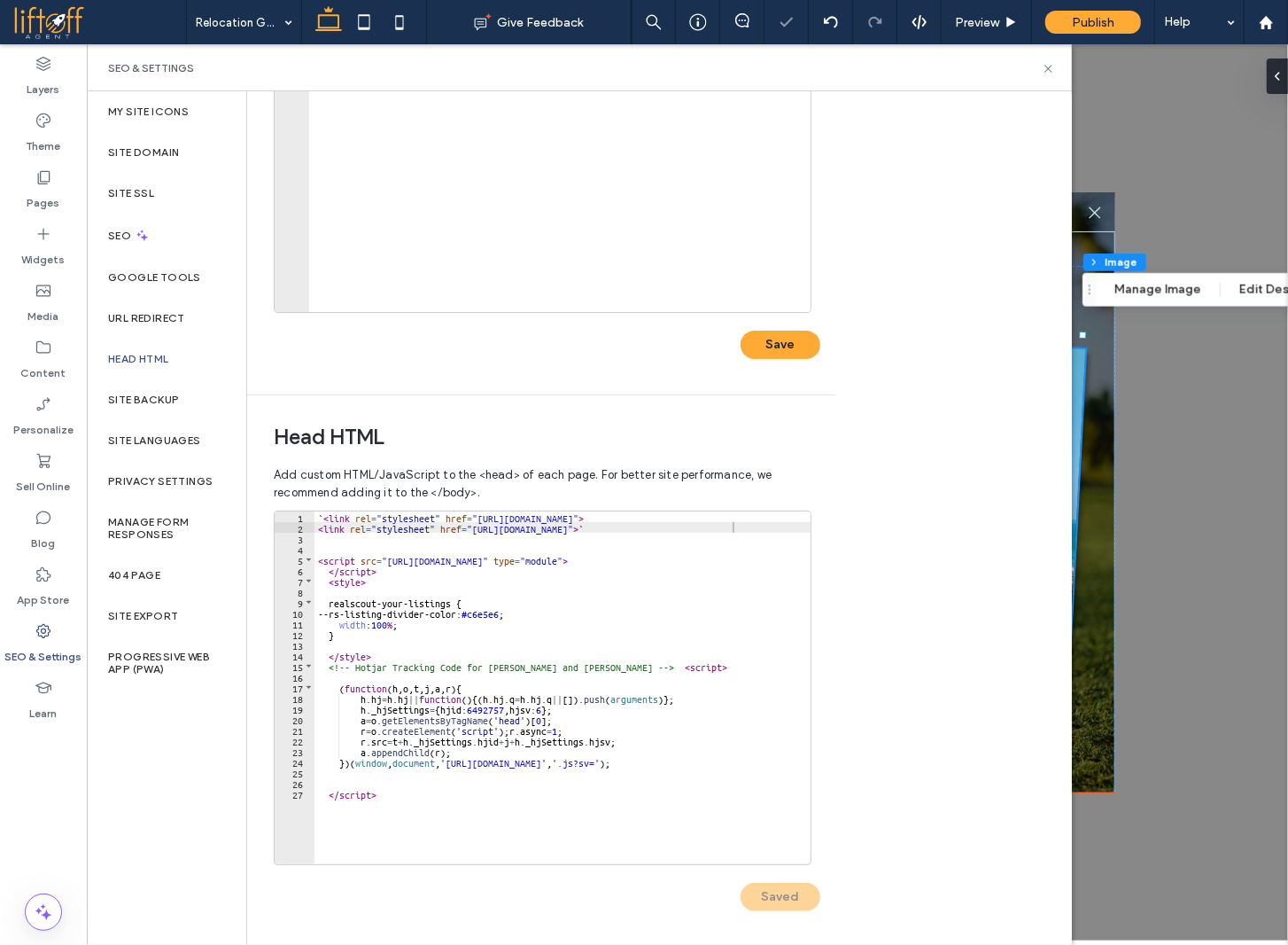
click at [321, 514] on div "` < link rel = "stylesheet" href = "https://globalcss.liftoffagent.com/global.c…" at bounding box center [564, 692] width 501 height 362
click at [733, 522] on div "< link rel = "stylesheet" href = "https://globalcss.liftoffagent.com/global.css…" at bounding box center [564, 692] width 501 height 362
click at [763, 895] on button "Save" at bounding box center [780, 896] width 80 height 28
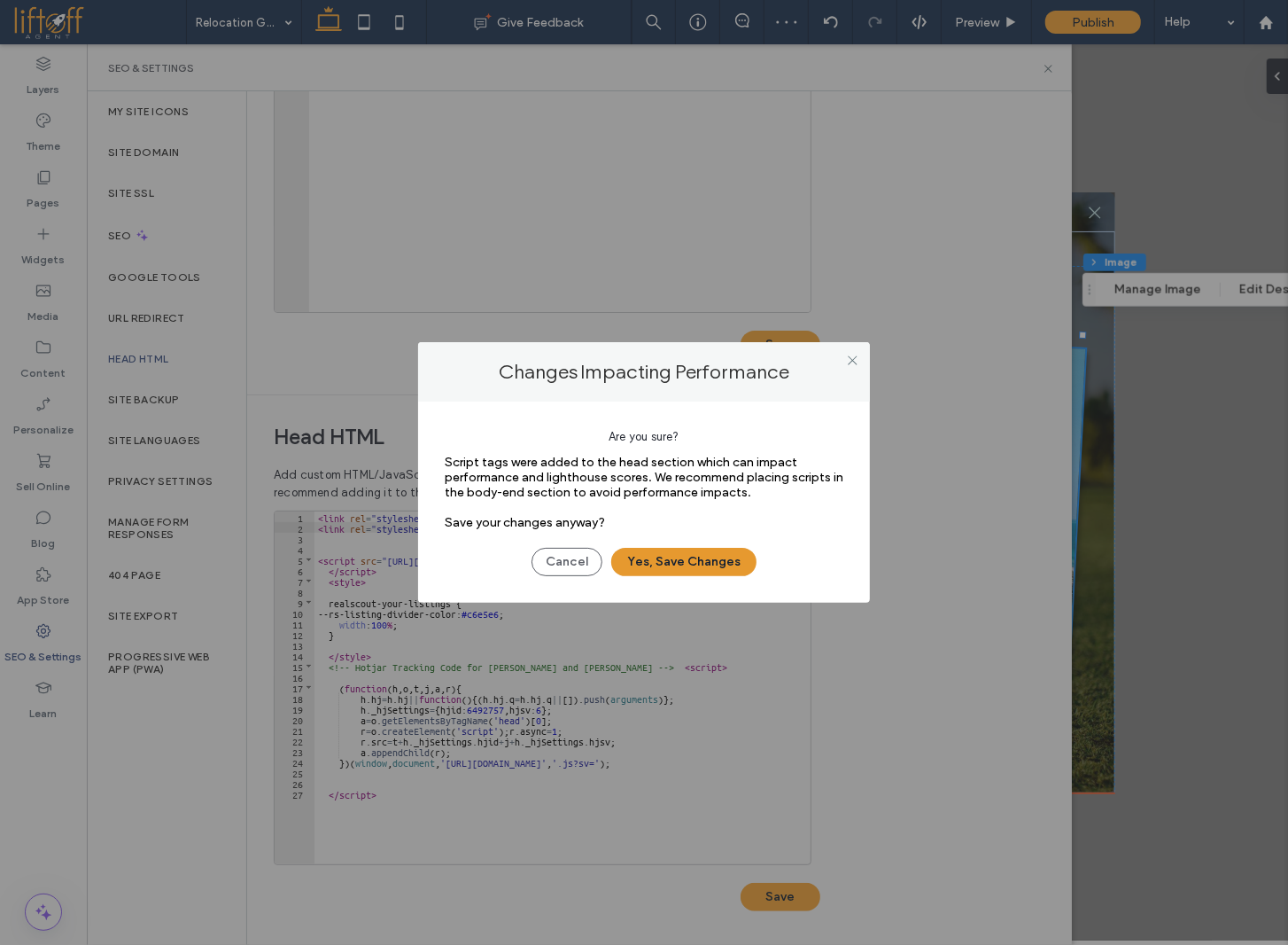
click at [710, 557] on button "Yes, Save Changes" at bounding box center [683, 562] width 145 height 28
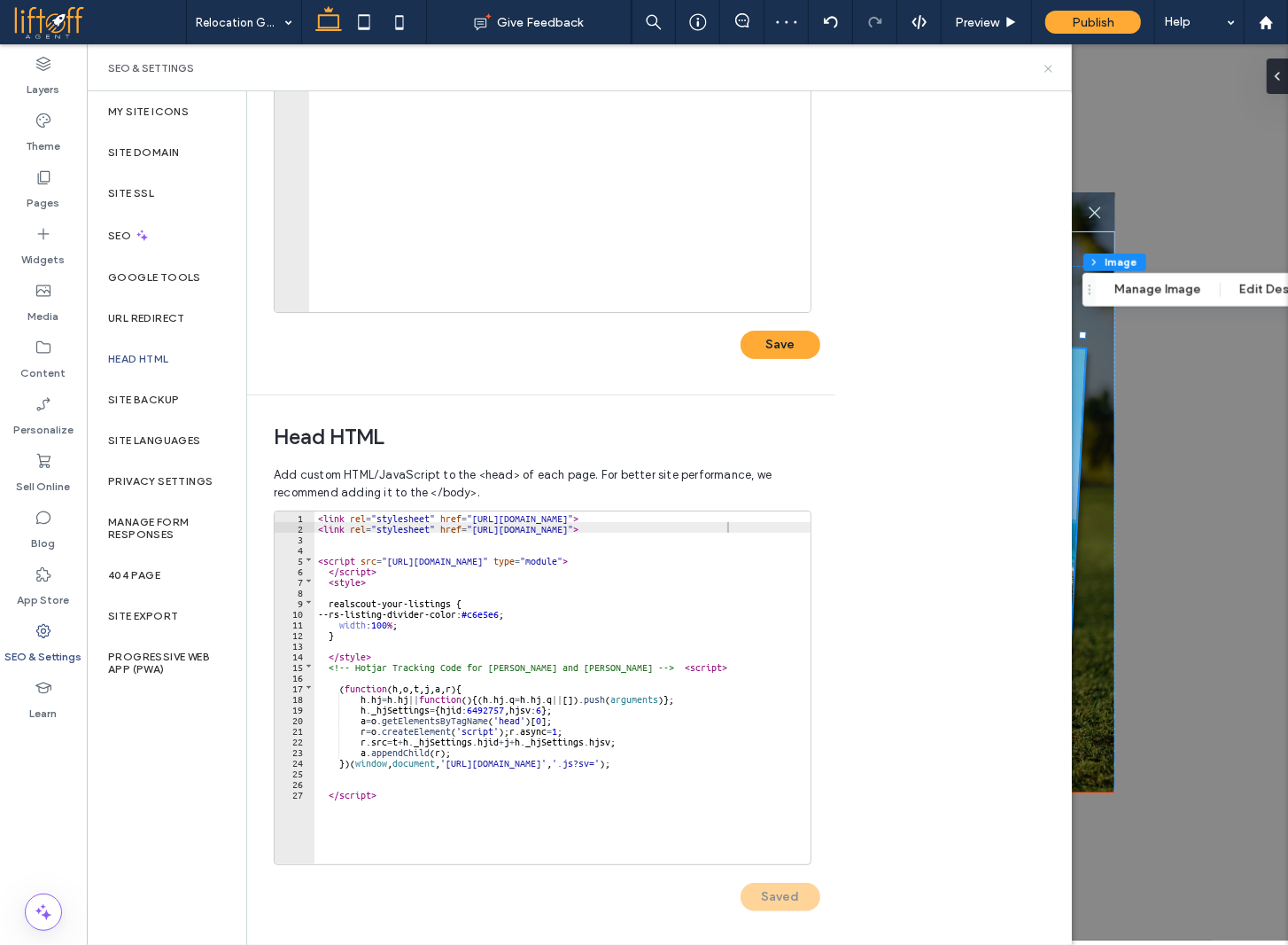
click at [1044, 70] on icon at bounding box center [1049, 69] width 14 height 14
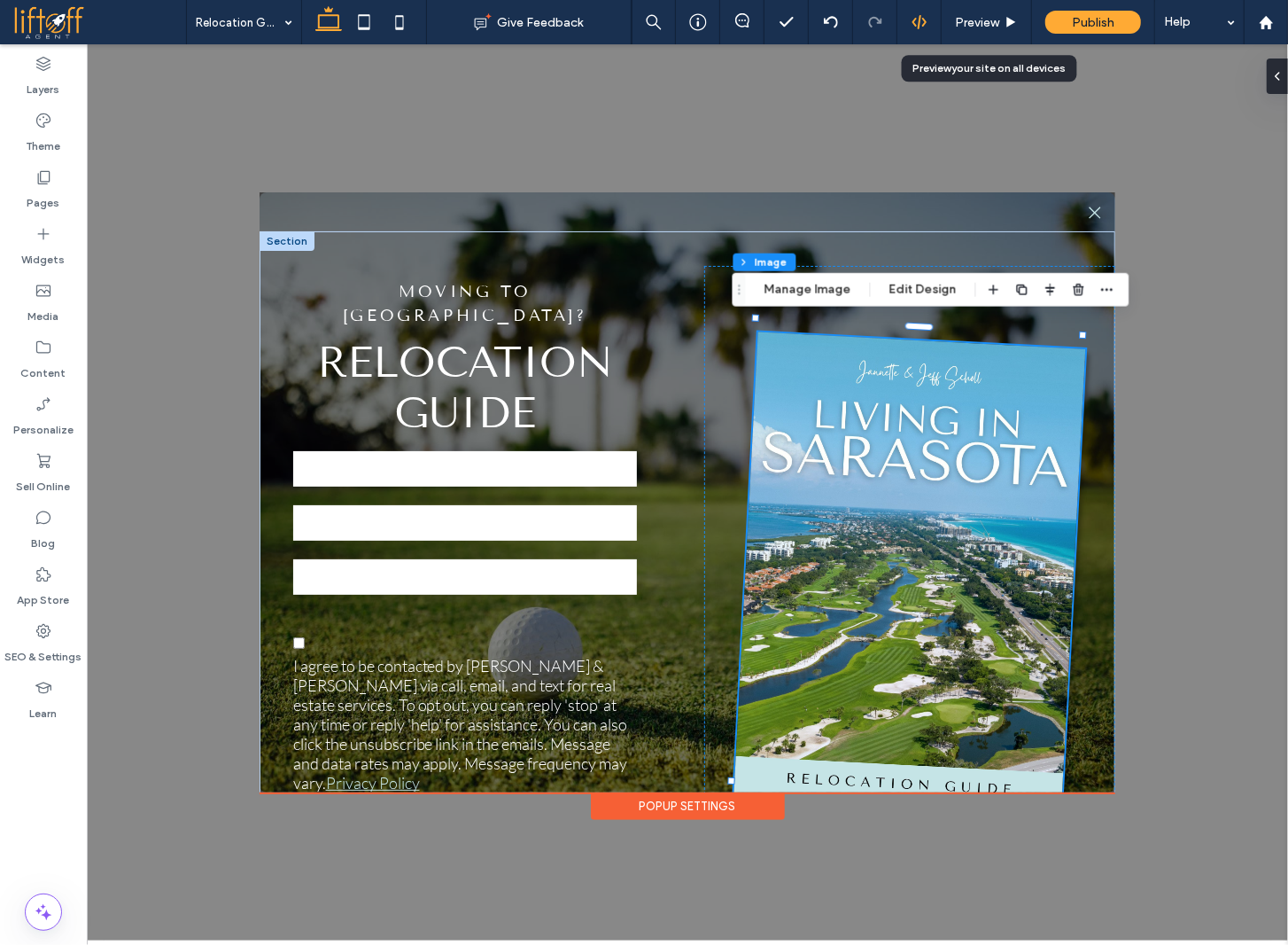
click at [935, 19] on div at bounding box center [918, 22] width 44 height 16
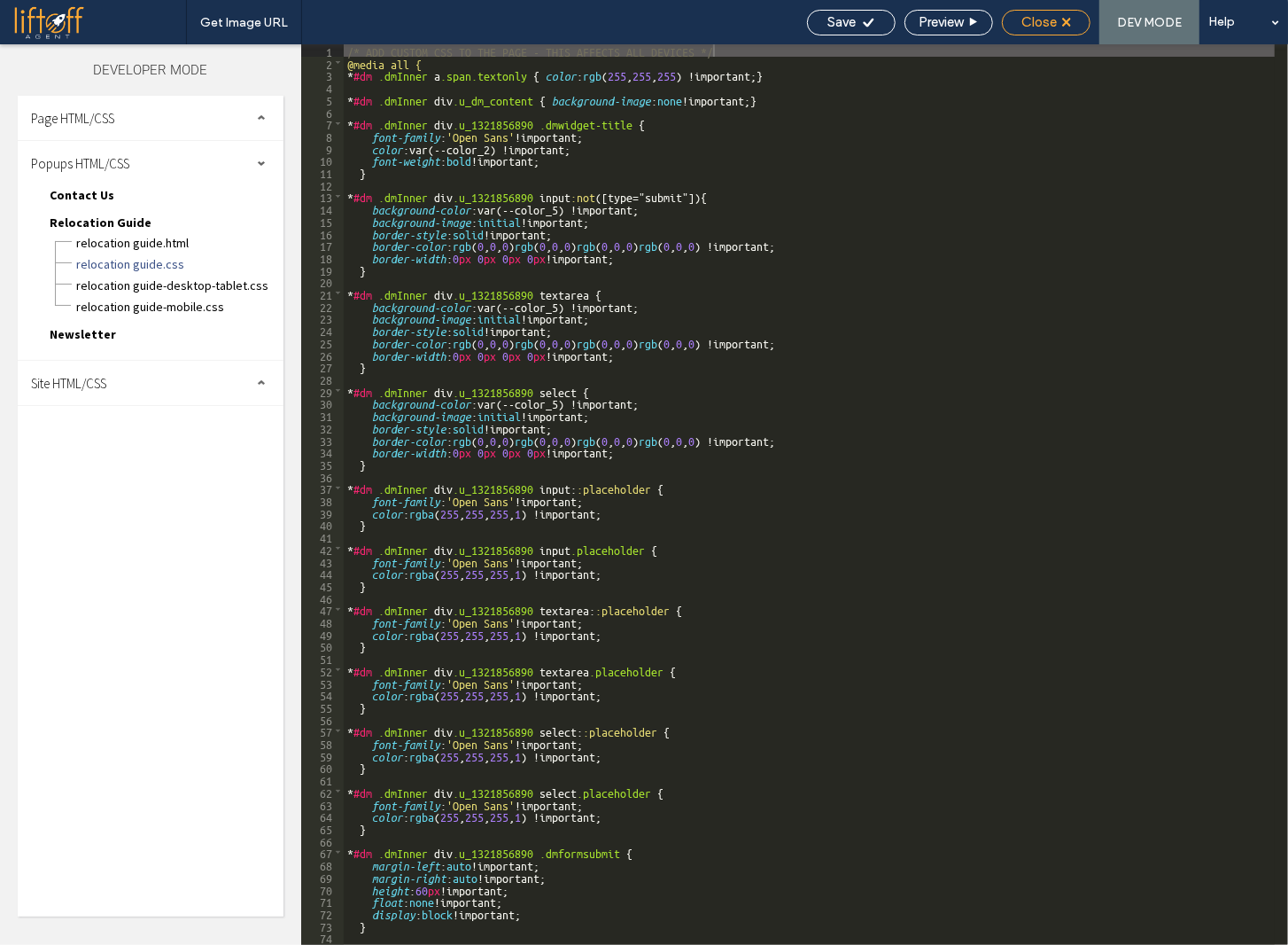
click at [1055, 18] on span "Close" at bounding box center [1039, 22] width 35 height 16
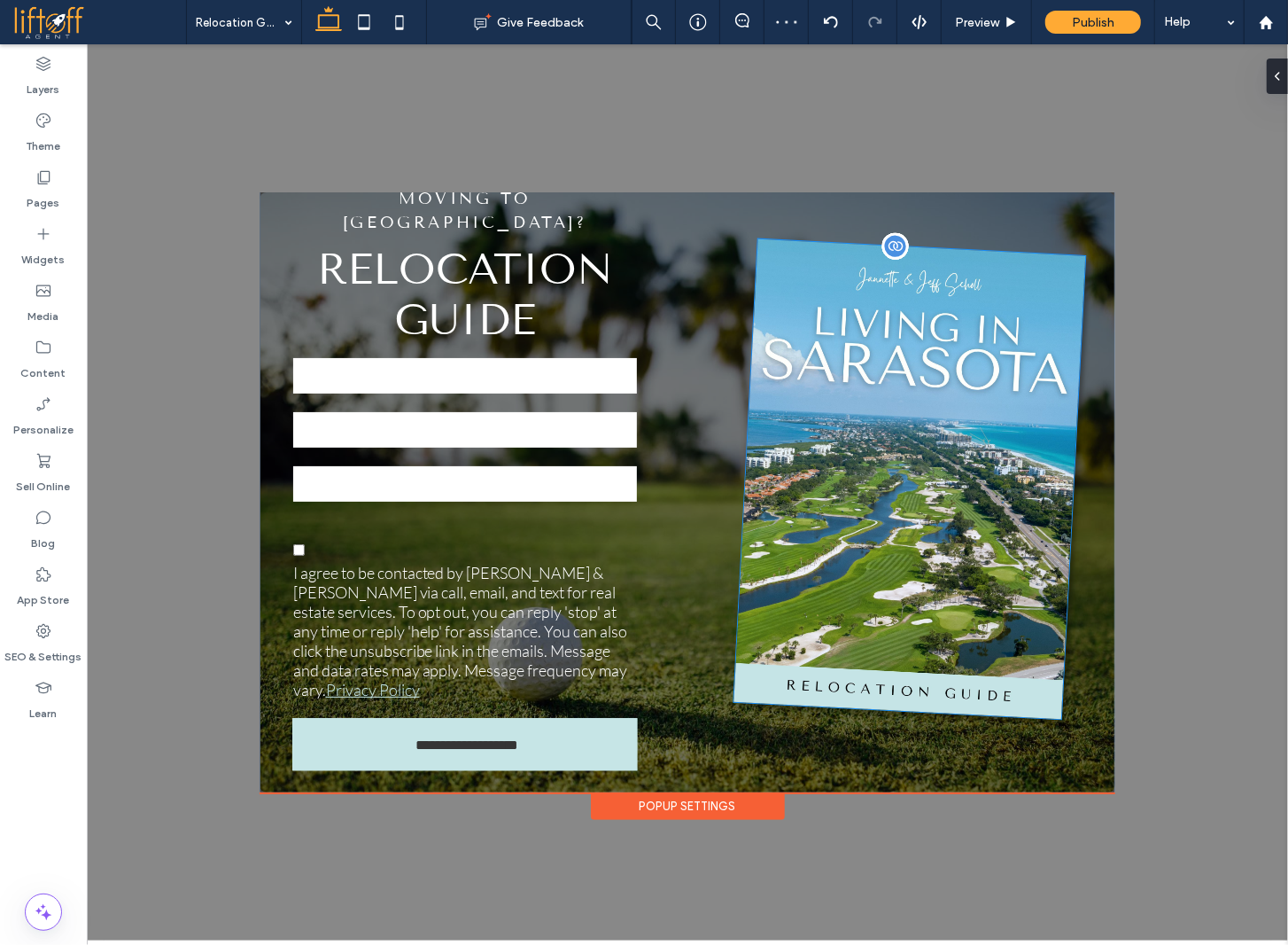
scroll to position [105, 0]
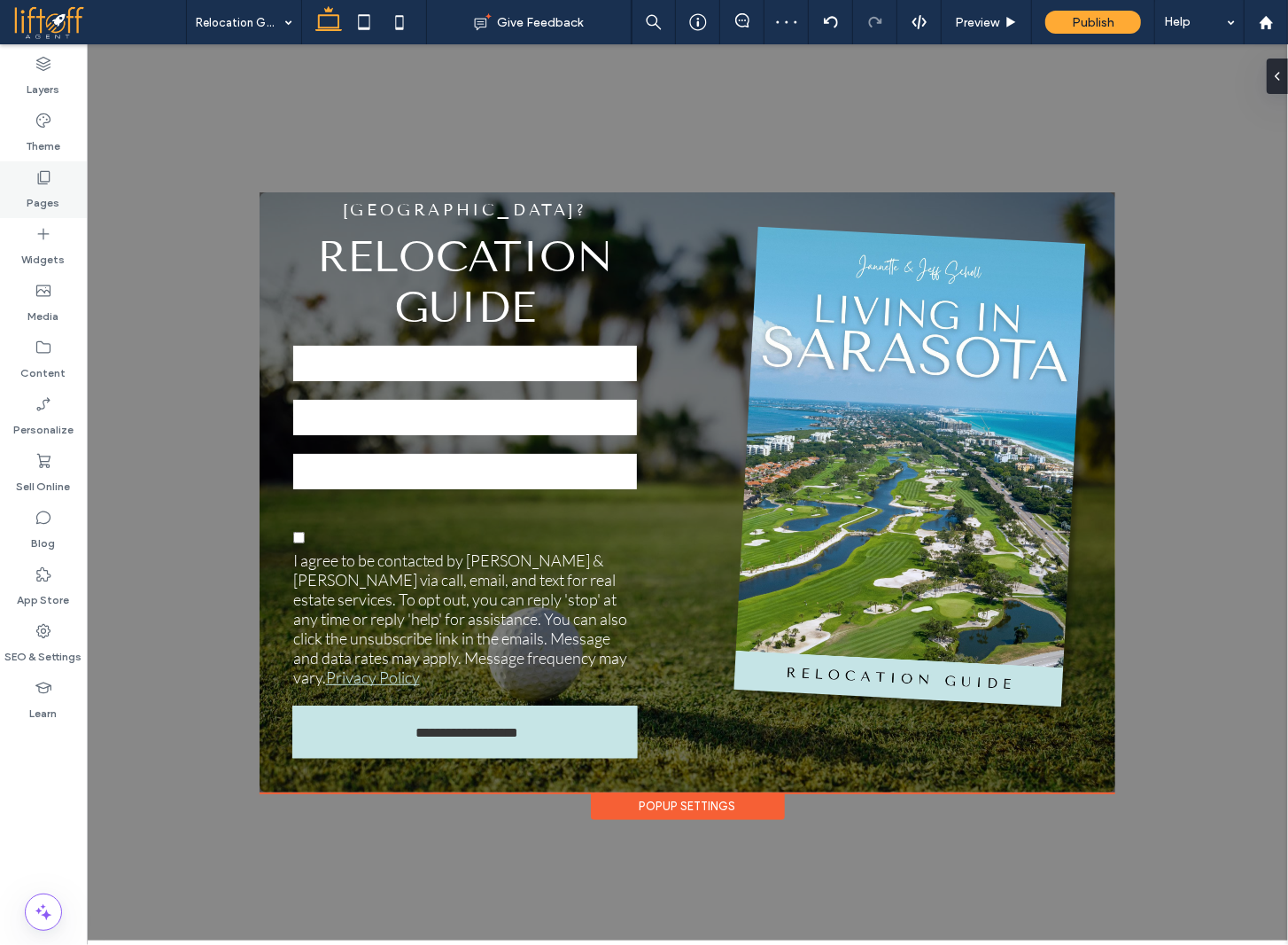
click at [71, 200] on div "Pages" at bounding box center [43, 190] width 87 height 56
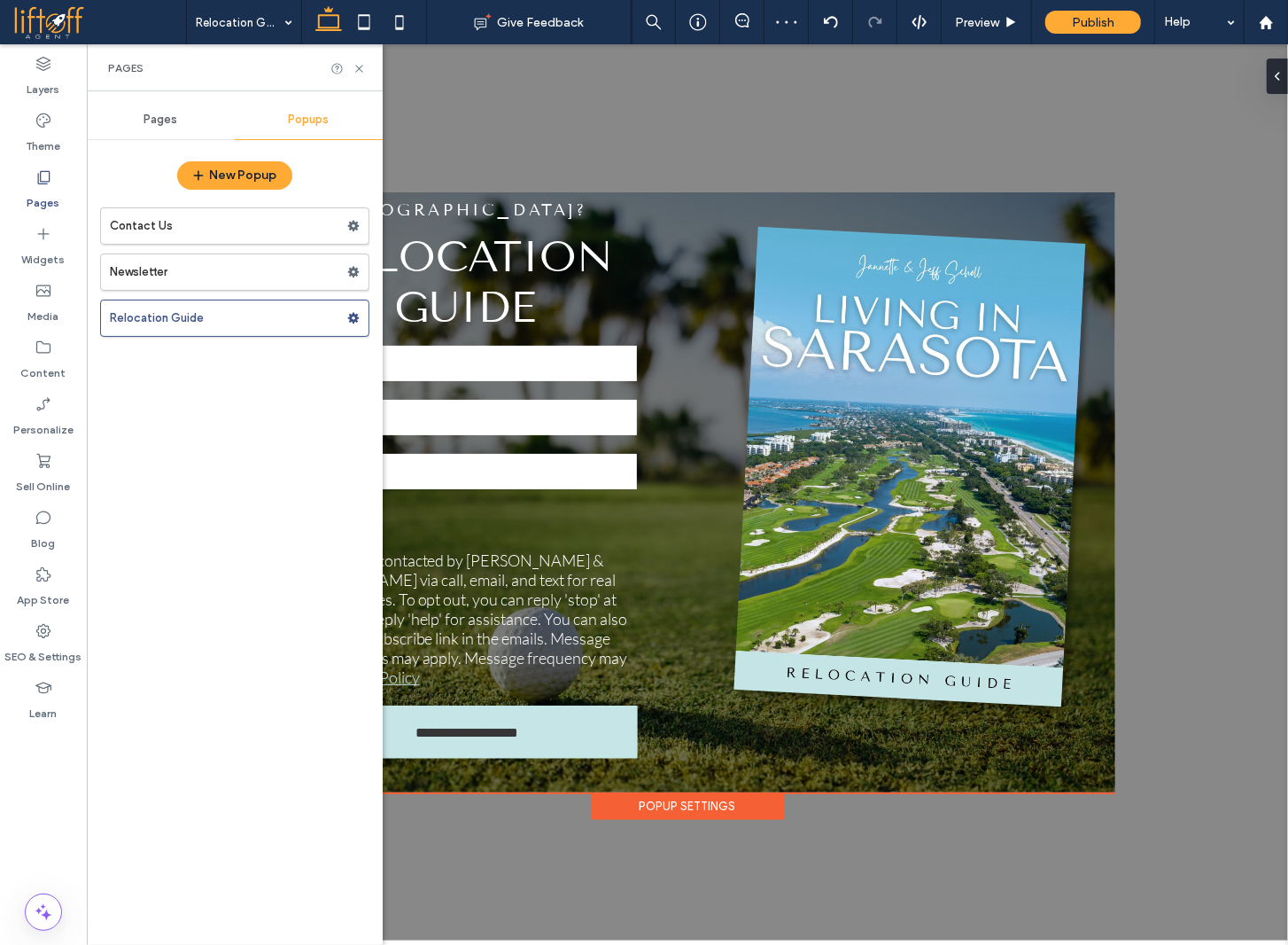
click at [160, 120] on span "Pages" at bounding box center [161, 120] width 34 height 15
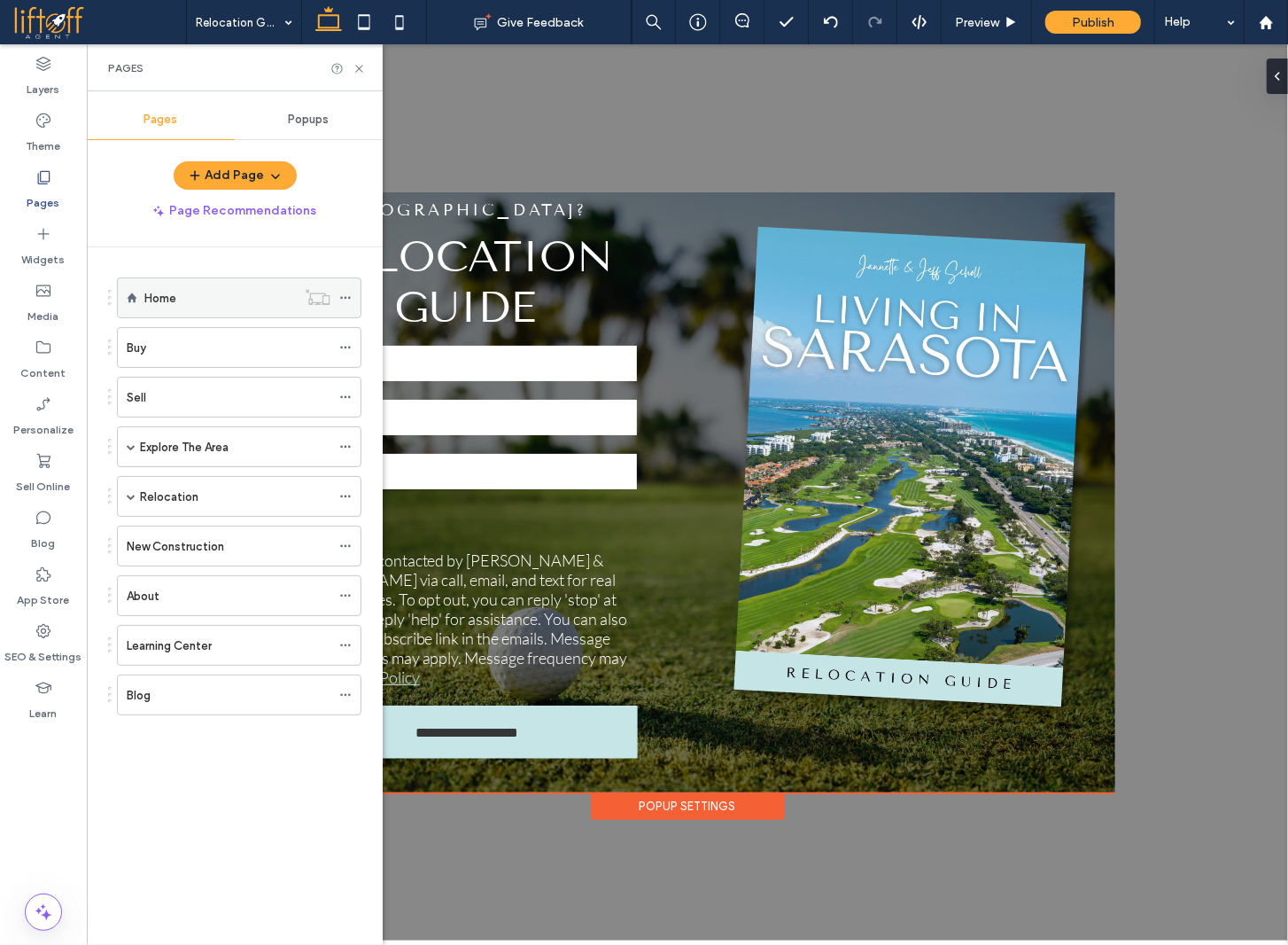
click at [186, 299] on div "Home" at bounding box center [220, 298] width 152 height 18
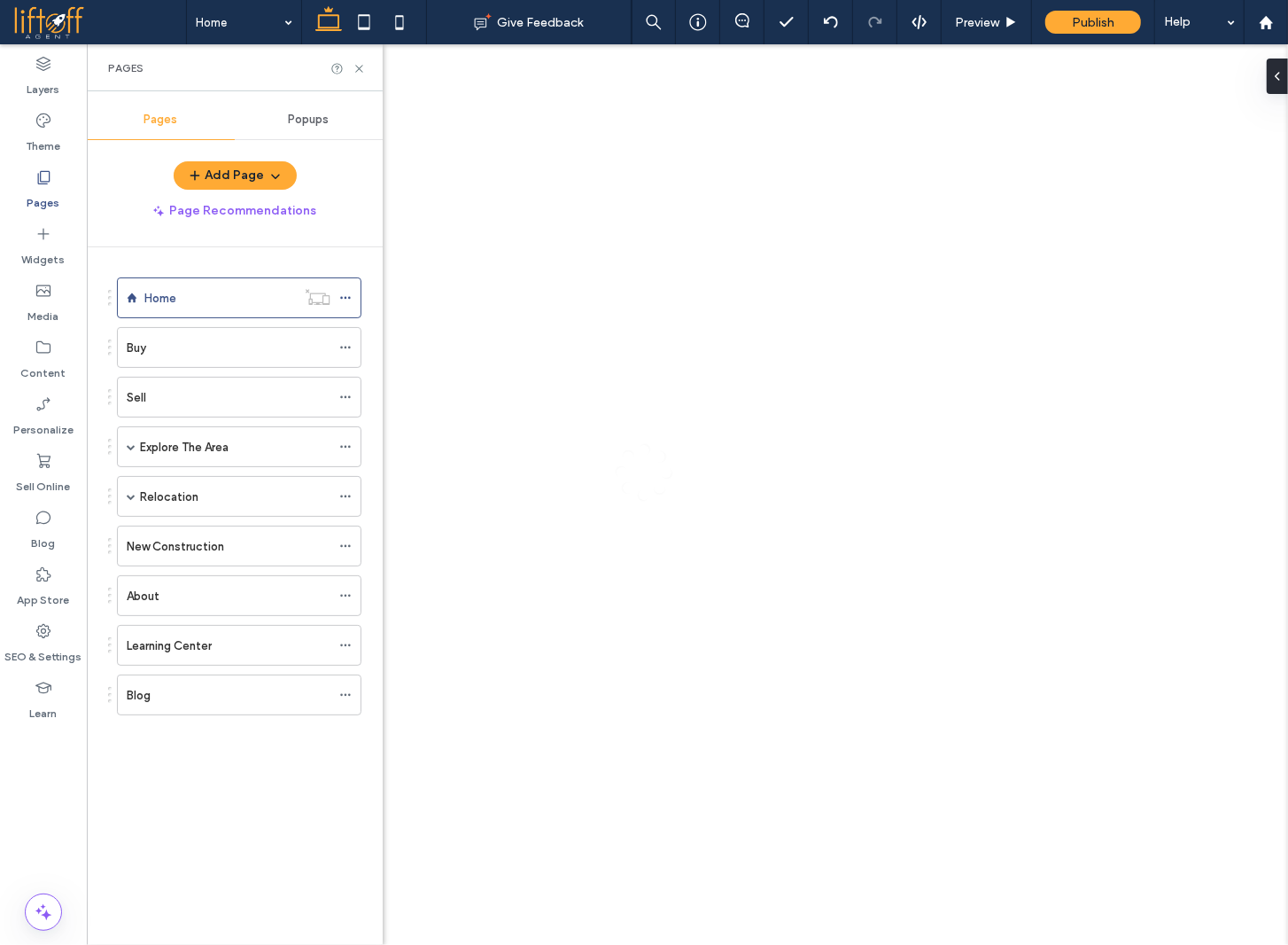
click at [362, 64] on div at bounding box center [644, 472] width 1288 height 945
click at [361, 68] on div "Home Give Feedback Preview Publish Help Design Panel Site Comments Team & Clien…" at bounding box center [644, 472] width 1288 height 945
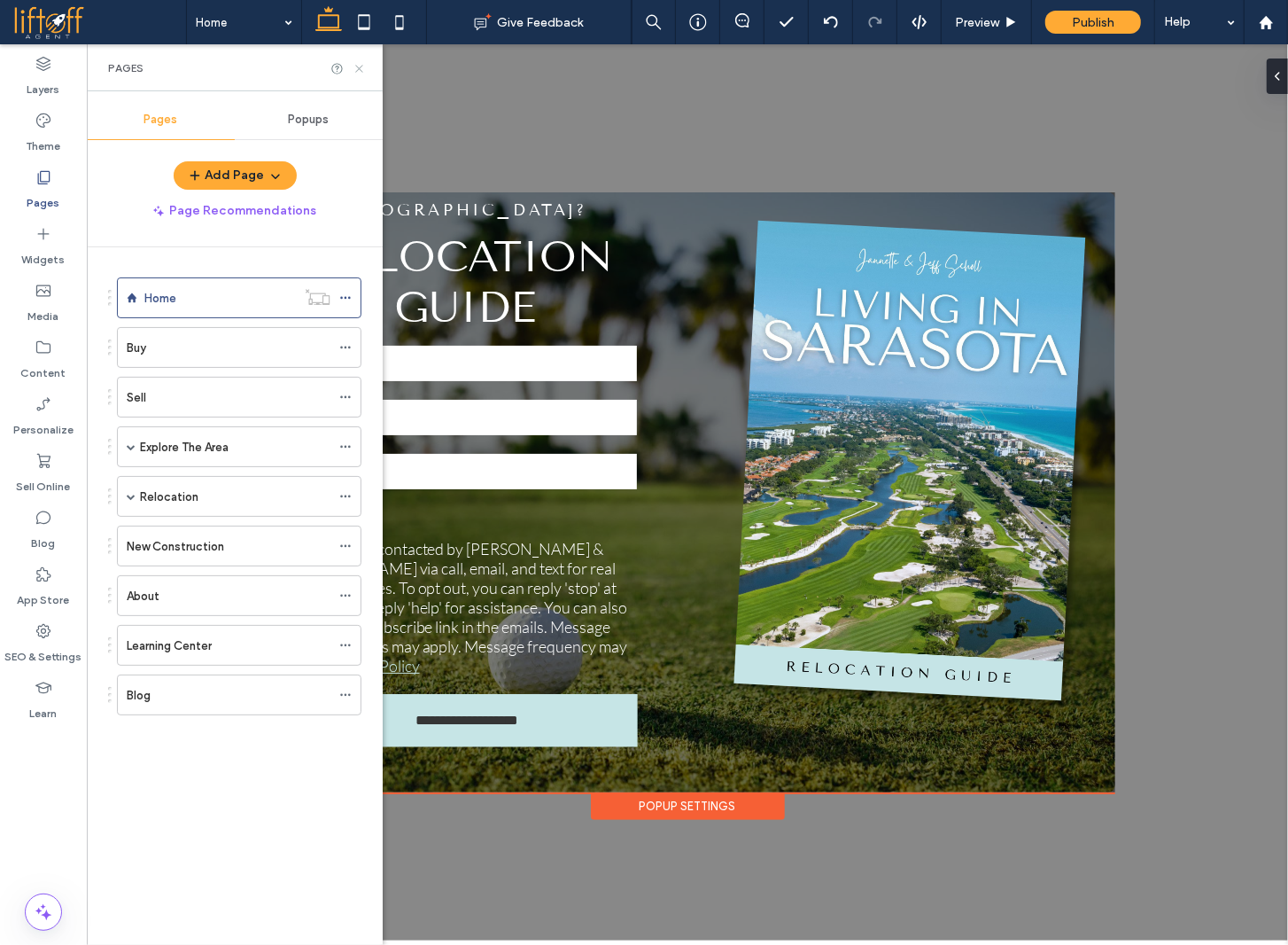
click at [359, 68] on use at bounding box center [358, 67] width 7 height 7
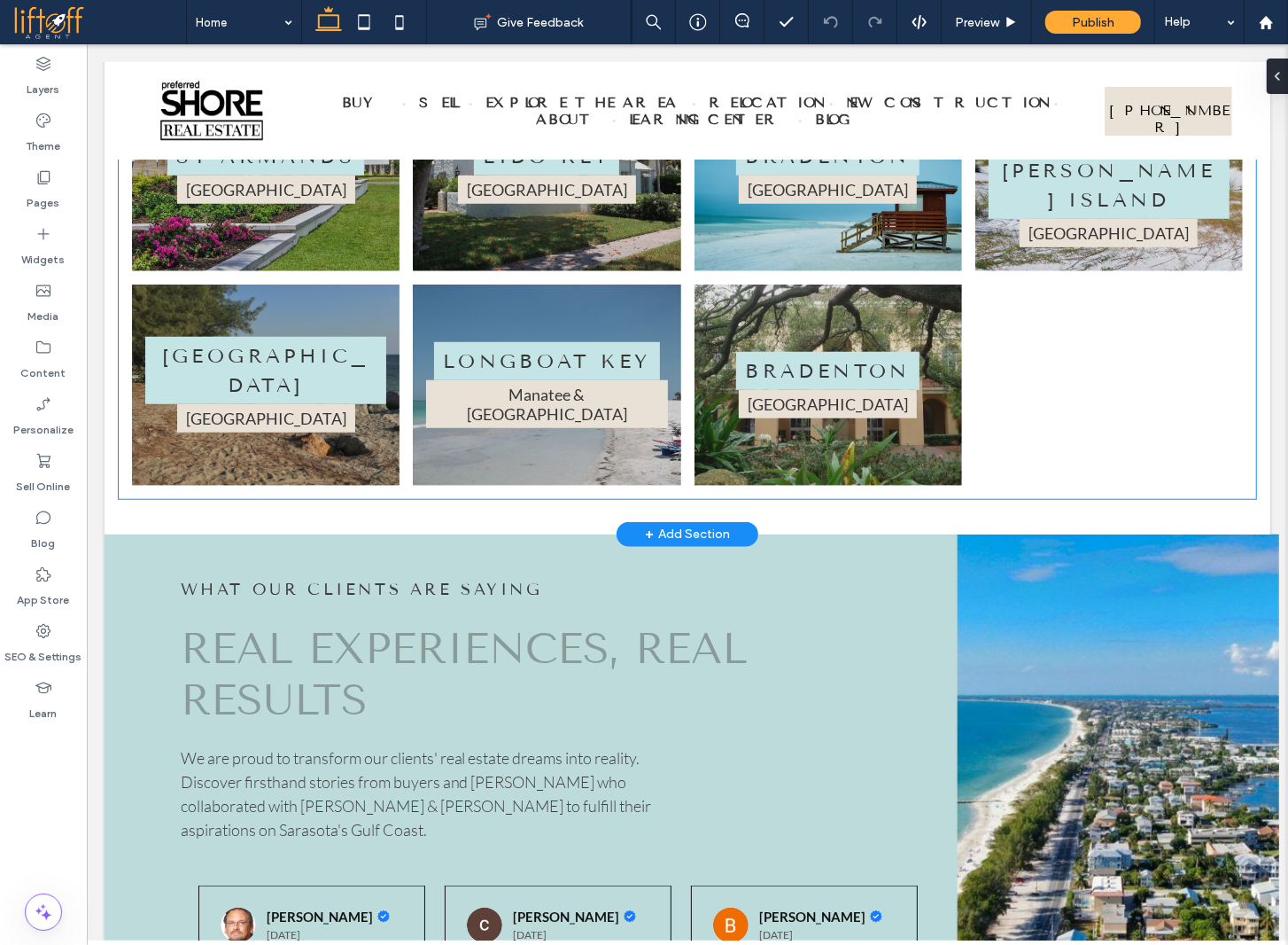
scroll to position [5176, 0]
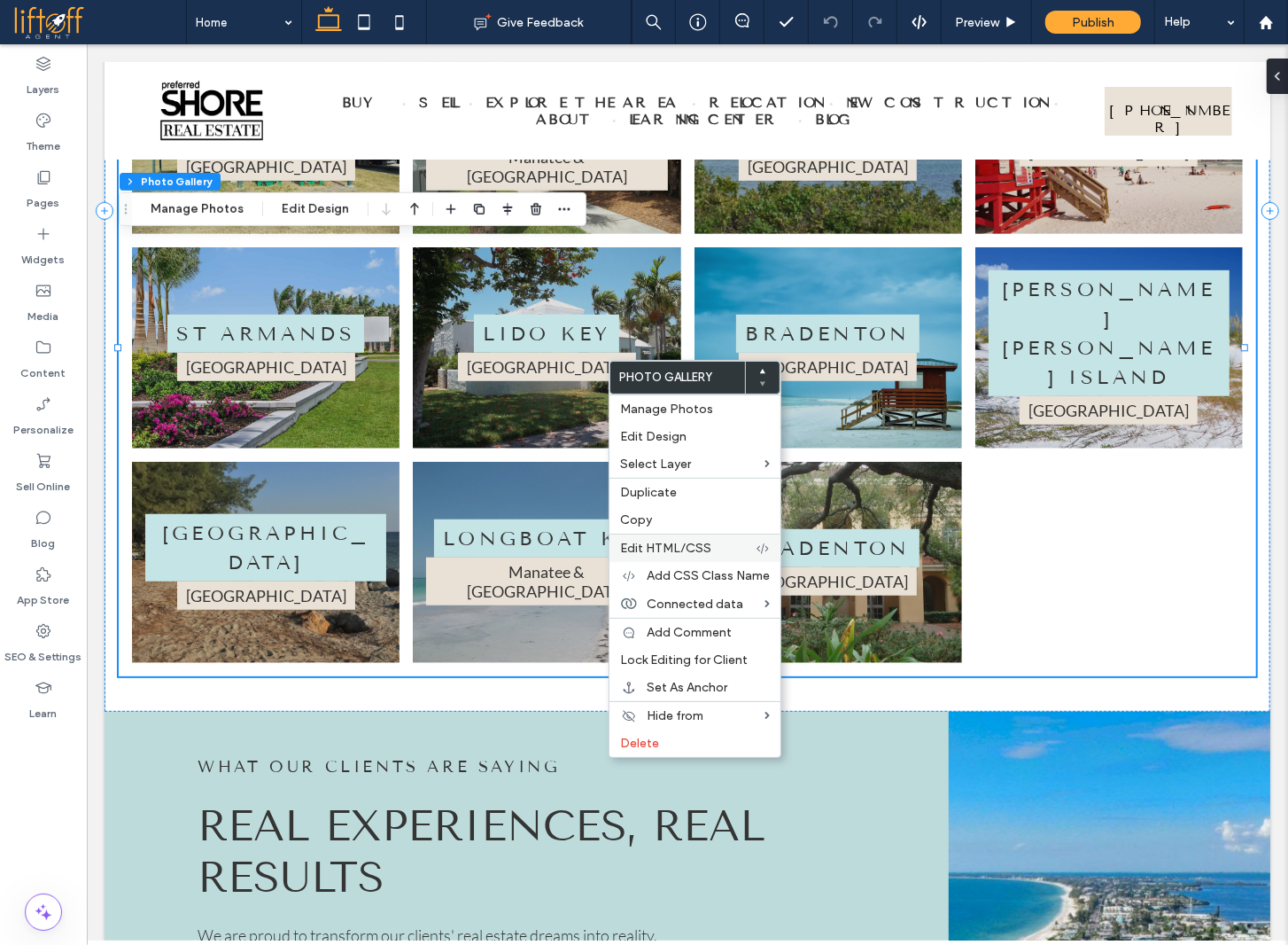
click at [709, 549] on span "Edit HTML/CSS" at bounding box center [665, 547] width 91 height 15
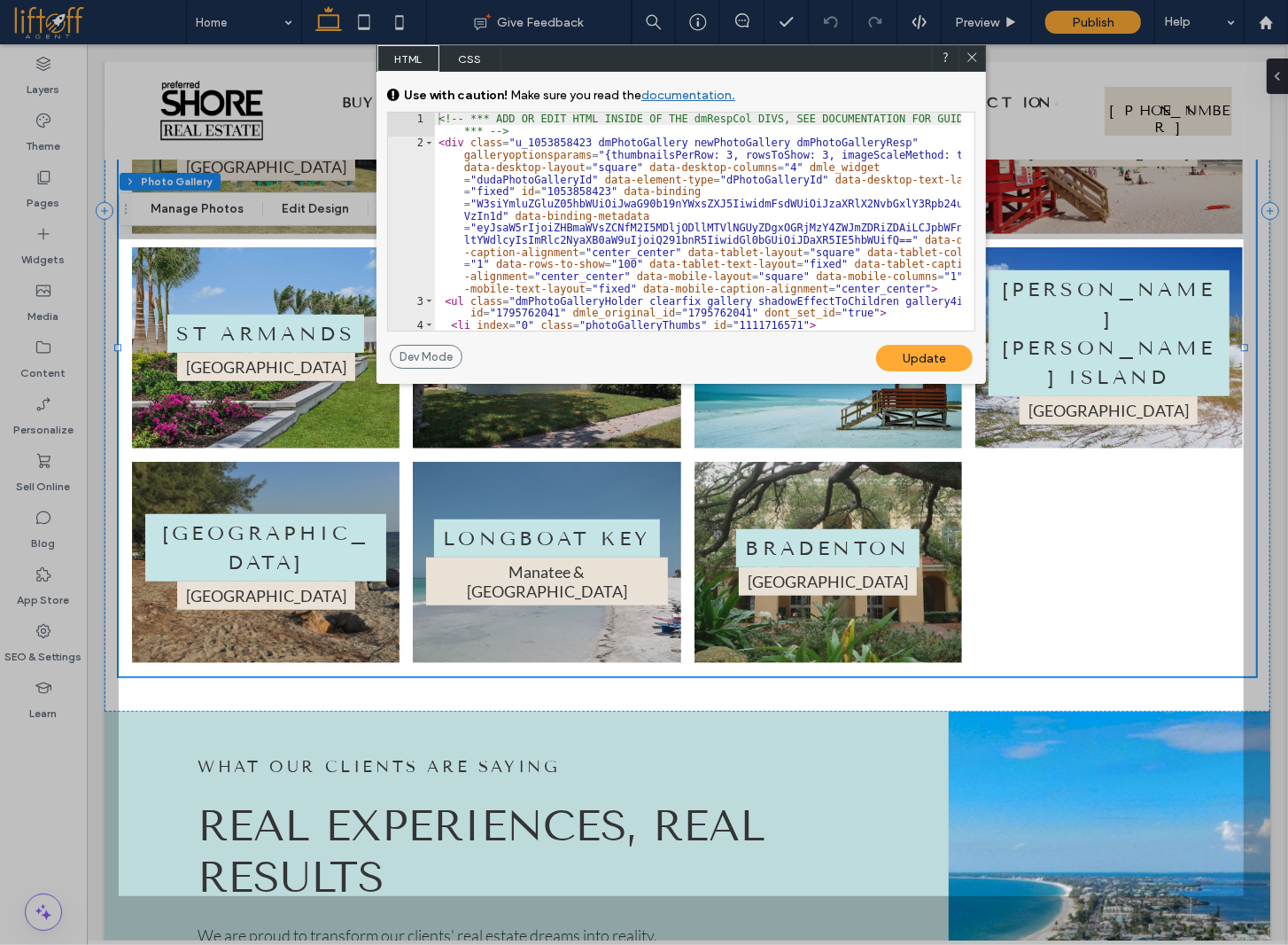
click at [466, 56] on span "CSS" at bounding box center [471, 57] width 62 height 26
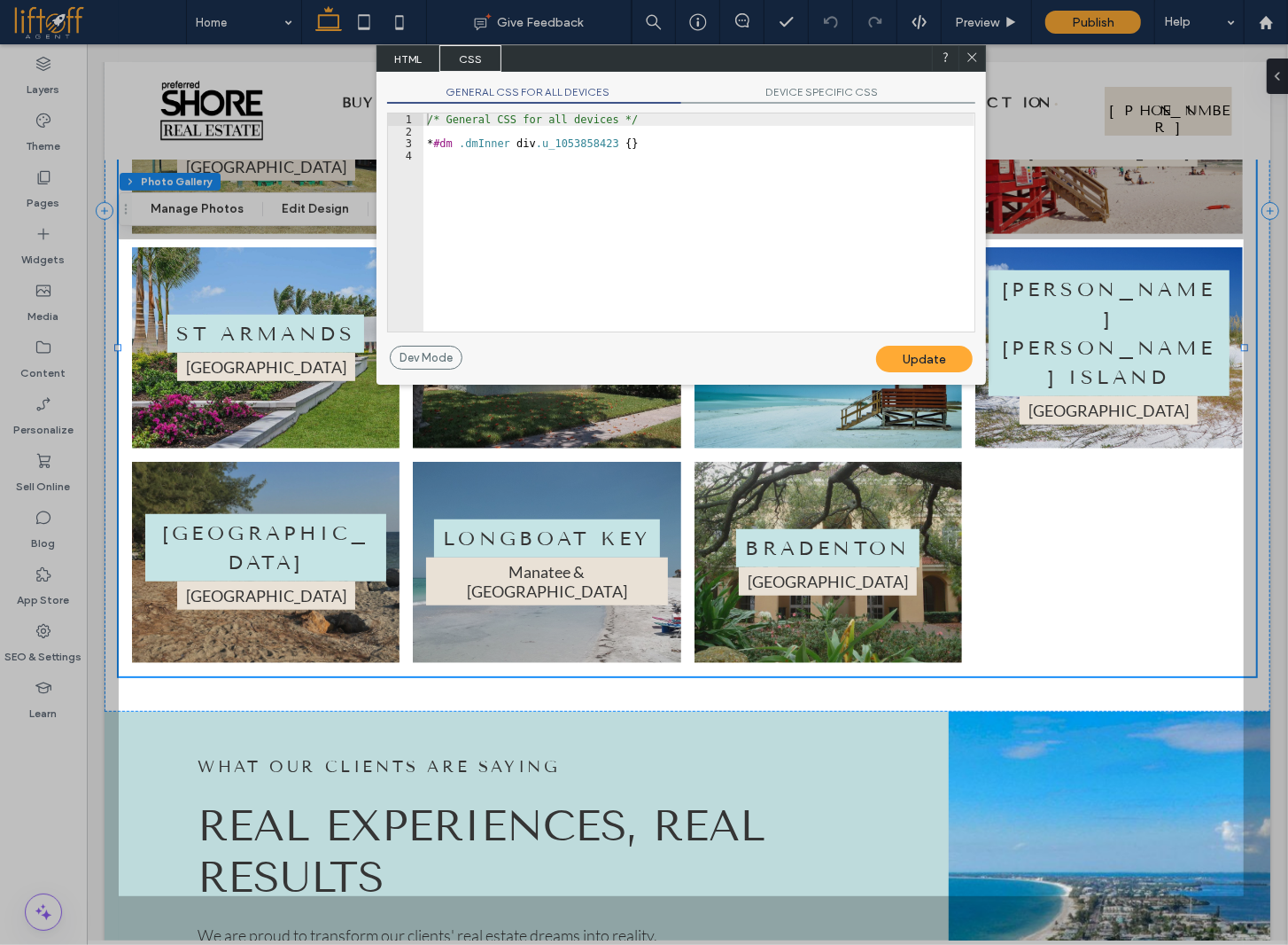
drag, startPoint x: 649, startPoint y: 148, endPoint x: 414, endPoint y: 154, distance: 235.1
click at [414, 154] on div "** 1 2 3 4 /* General CSS for all devices */ * #dm .dmInner div .u_1053858423 {…" at bounding box center [681, 223] width 589 height 220
drag, startPoint x: 447, startPoint y: 141, endPoint x: 436, endPoint y: 141, distance: 11.0
click at [439, 141] on div "/* General CSS for all devices */ * #dm .dmInner div .u_1053858423 { }" at bounding box center [698, 235] width 551 height 242
drag, startPoint x: 425, startPoint y: 140, endPoint x: 729, endPoint y: 151, distance: 304.2
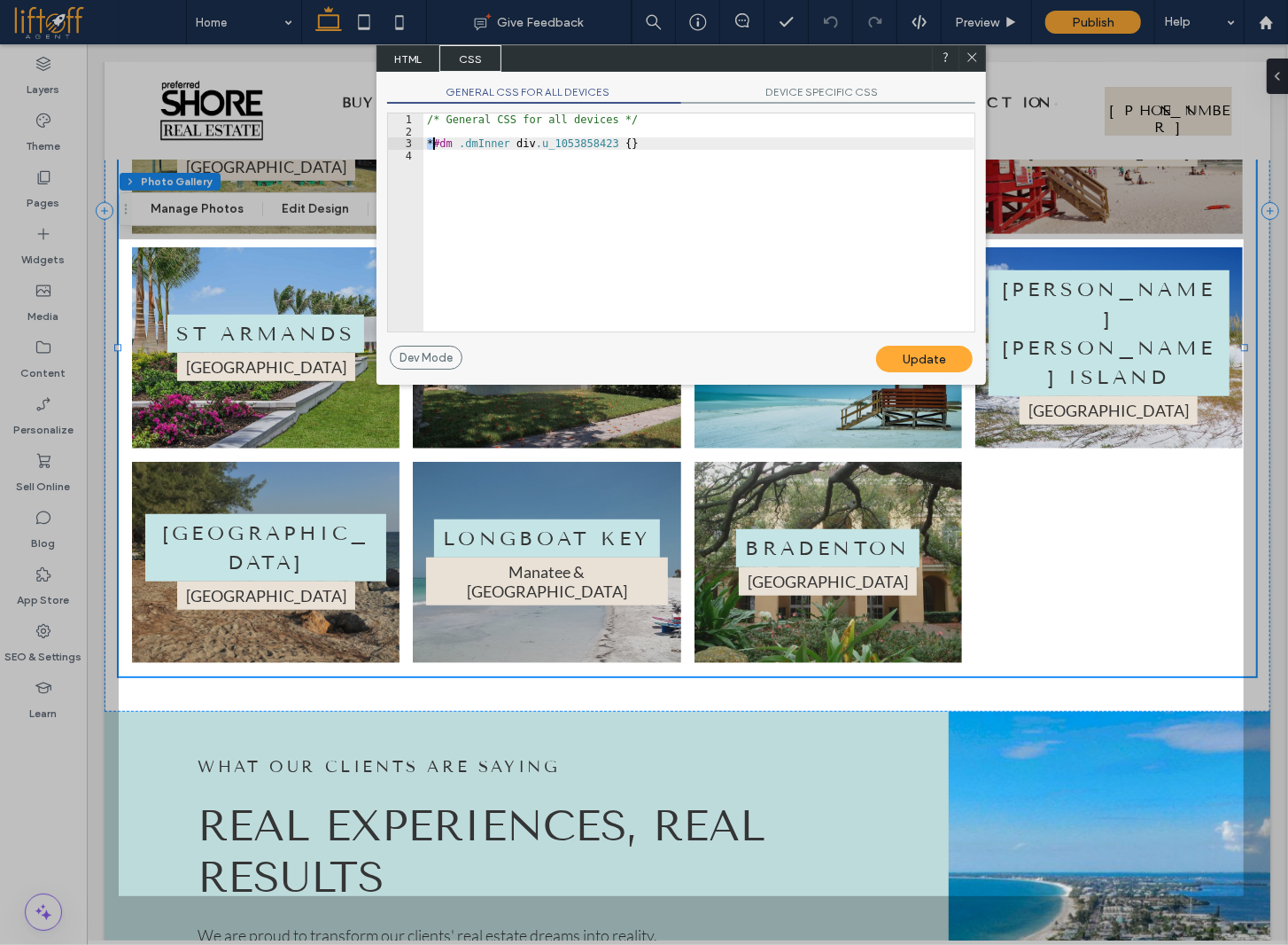
click at [745, 143] on div "/* General CSS for all devices */ * #dm .dmInner div .u_1053858423 { }" at bounding box center [698, 235] width 551 height 242
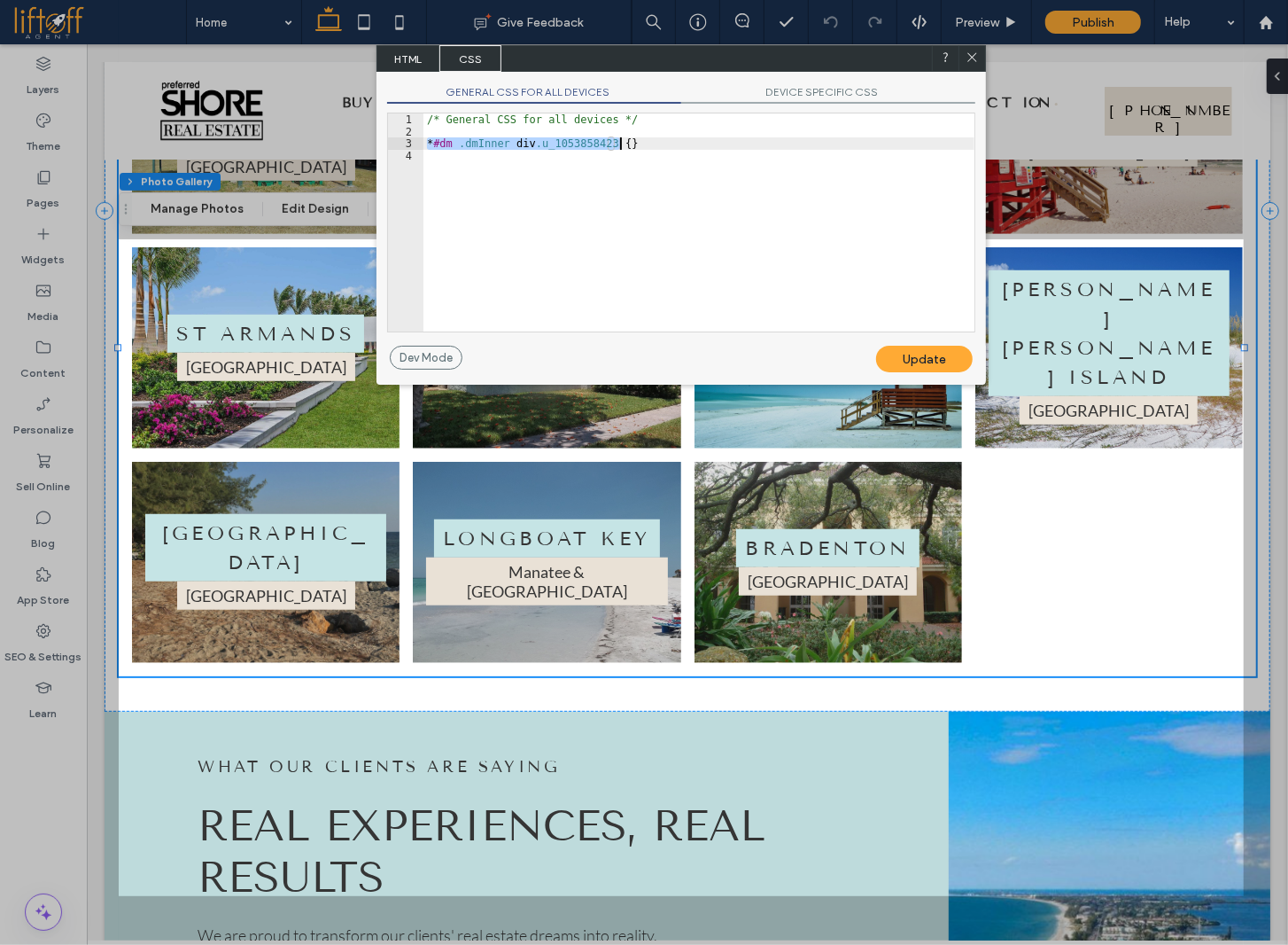
click at [555, 216] on div "/* General CSS for all devices */ * #dm .dmInner div .u_1053858423 { }" at bounding box center [698, 235] width 551 height 242
paste textarea
click at [604, 155] on div "/* General CSS for all devices */ * #dm .dmInner div .u_1053858423 { } * #dm .d…" at bounding box center [698, 235] width 551 height 242
click at [653, 152] on div "/* General CSS for all devices */ * #dm .dmInner div .u_1053858423 { } * #dm .d…" at bounding box center [698, 235] width 551 height 242
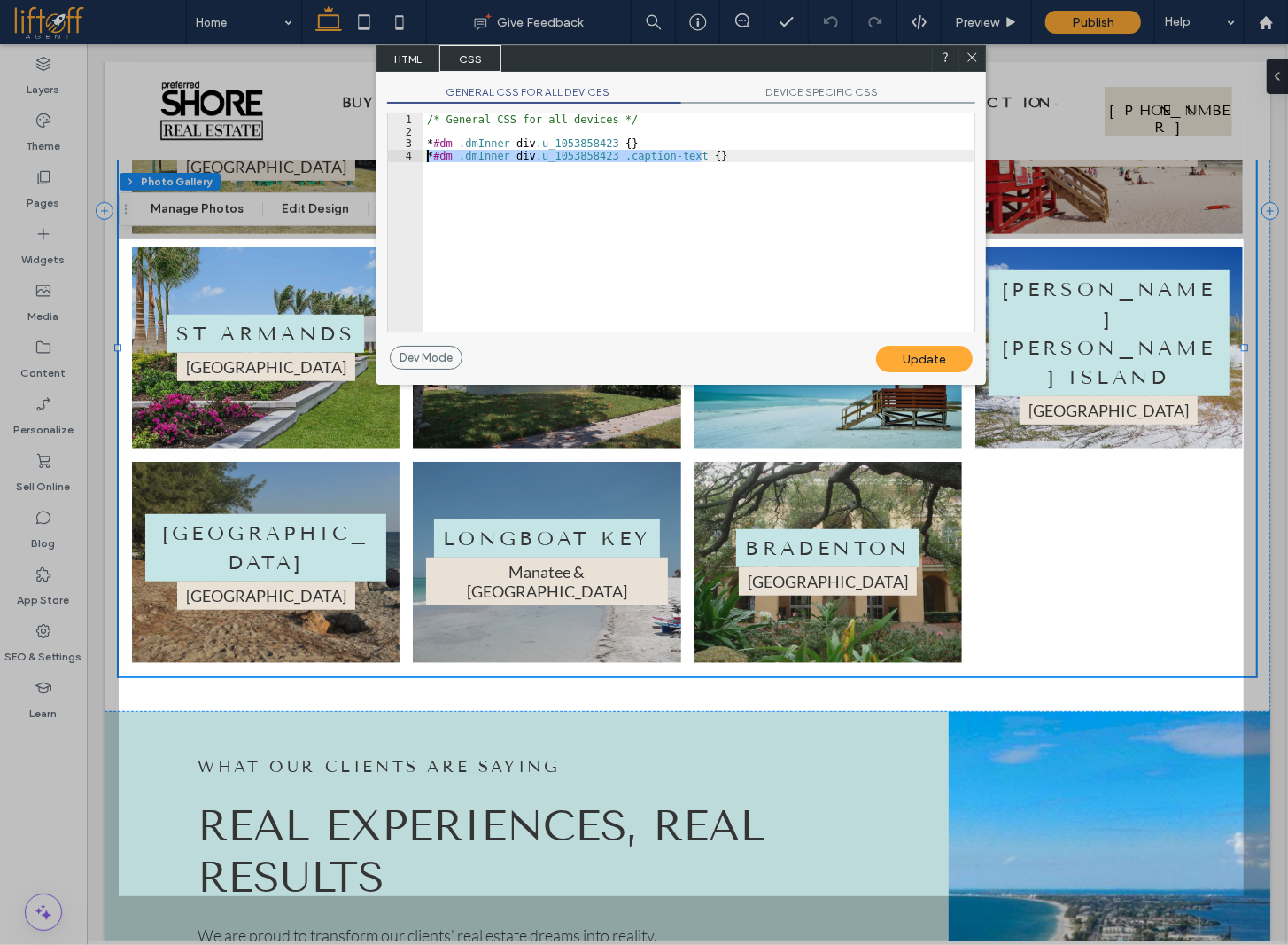
drag, startPoint x: 729, startPoint y: 159, endPoint x: 396, endPoint y: 154, distance: 333.0
click at [396, 154] on div "** 1 2 3 4 /* General CSS for all devices */ * #dm .dmInner div .u_1053858423 {…" at bounding box center [681, 223] width 589 height 220
click at [981, 55] on div at bounding box center [971, 57] width 26 height 26
click at [973, 58] on icon at bounding box center [970, 57] width 14 height 14
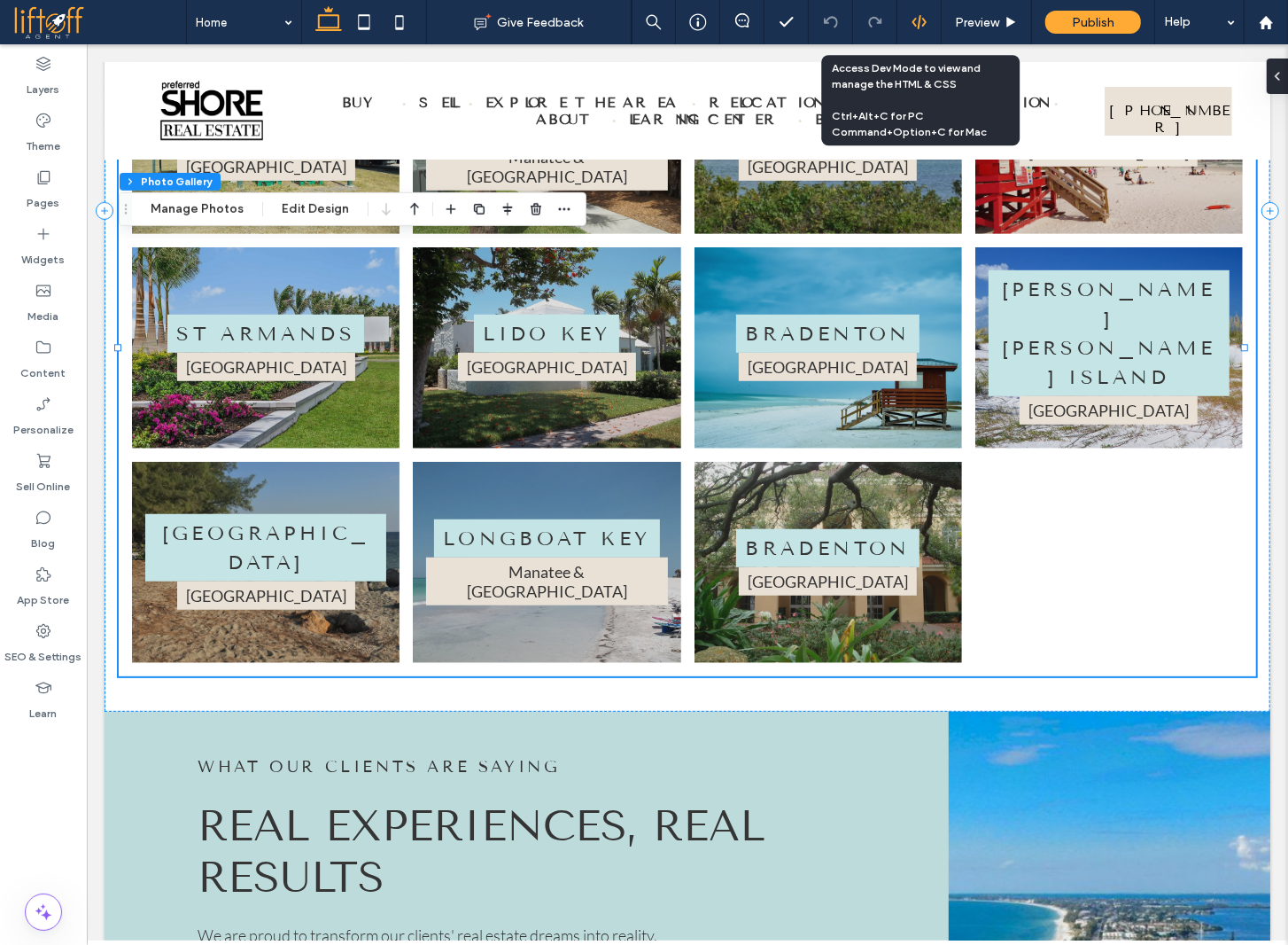
click at [925, 24] on use at bounding box center [918, 21] width 15 height 15
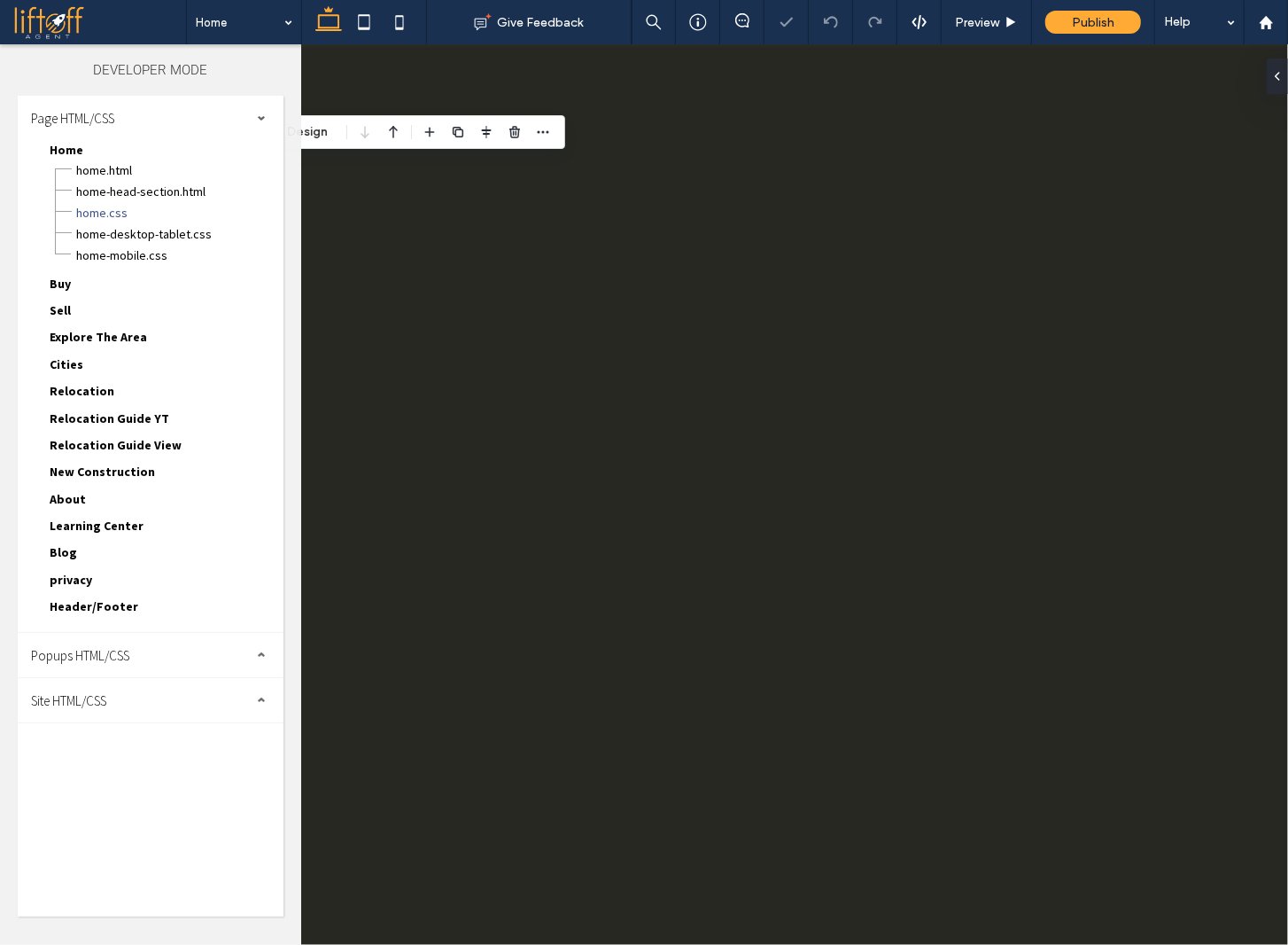
scroll to position [0, 0]
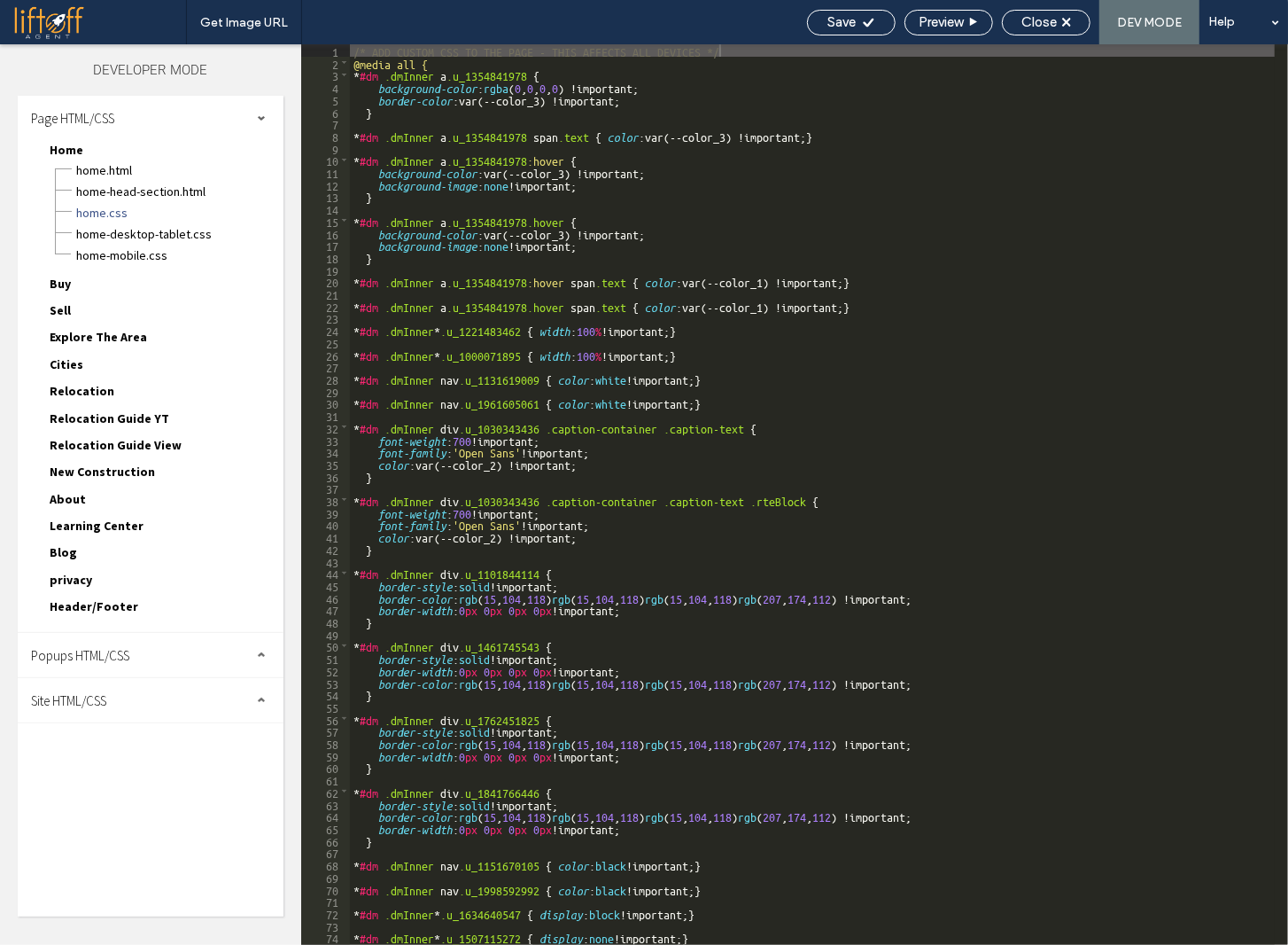
click at [104, 706] on div "Site HTML/CSS" at bounding box center [150, 701] width 266 height 45
click at [114, 769] on span "site.css" at bounding box center [183, 778] width 201 height 18
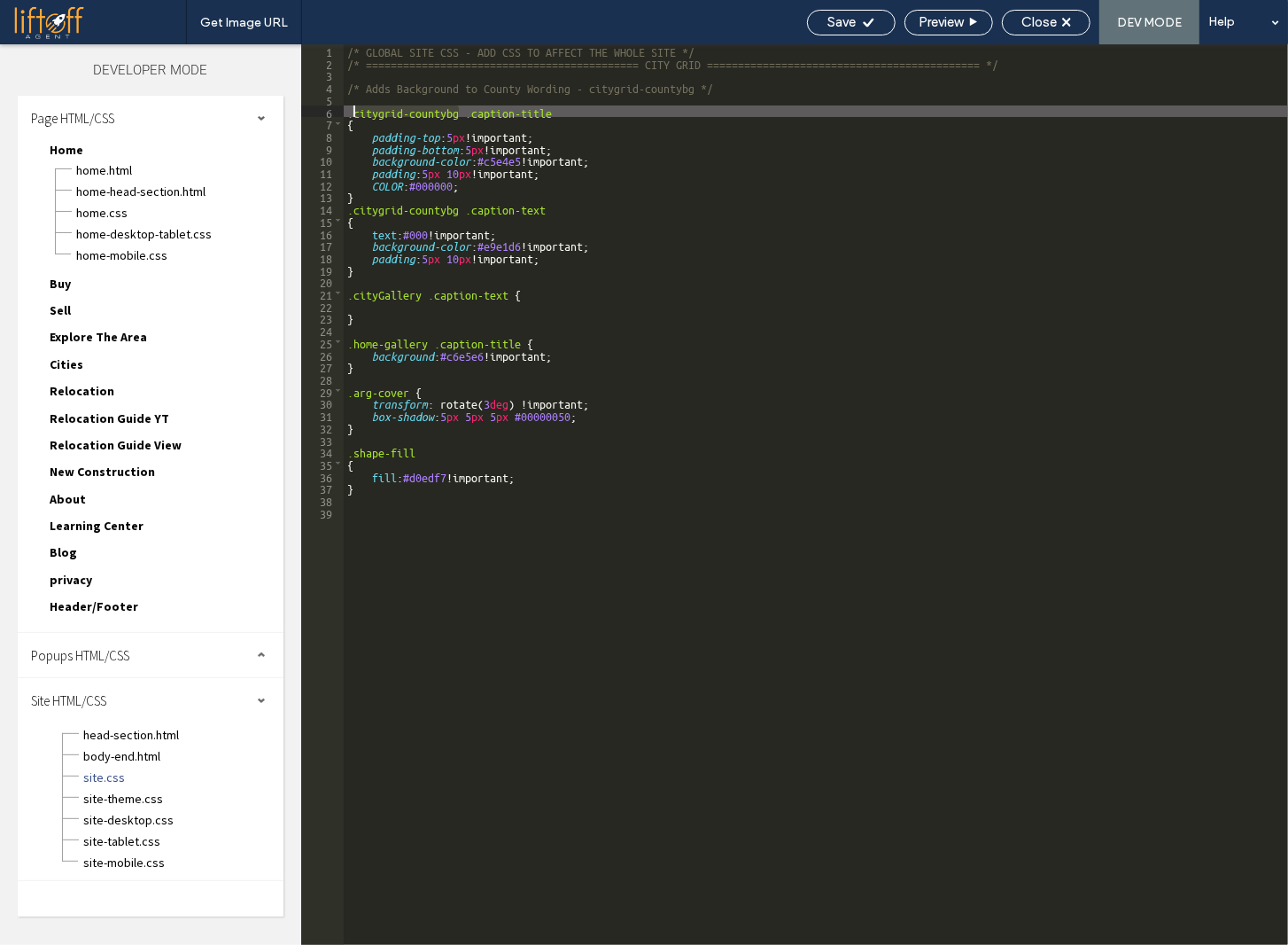
drag, startPoint x: 457, startPoint y: 114, endPoint x: 380, endPoint y: 114, distance: 77.0
click at [352, 116] on div "/* GLOBAL SITE CSS - ADD CSS TO AFFECT THE WHOLE SITE */ /* ===================…" at bounding box center [815, 507] width 945 height 925
click at [1050, 21] on span "Close" at bounding box center [1039, 22] width 35 height 16
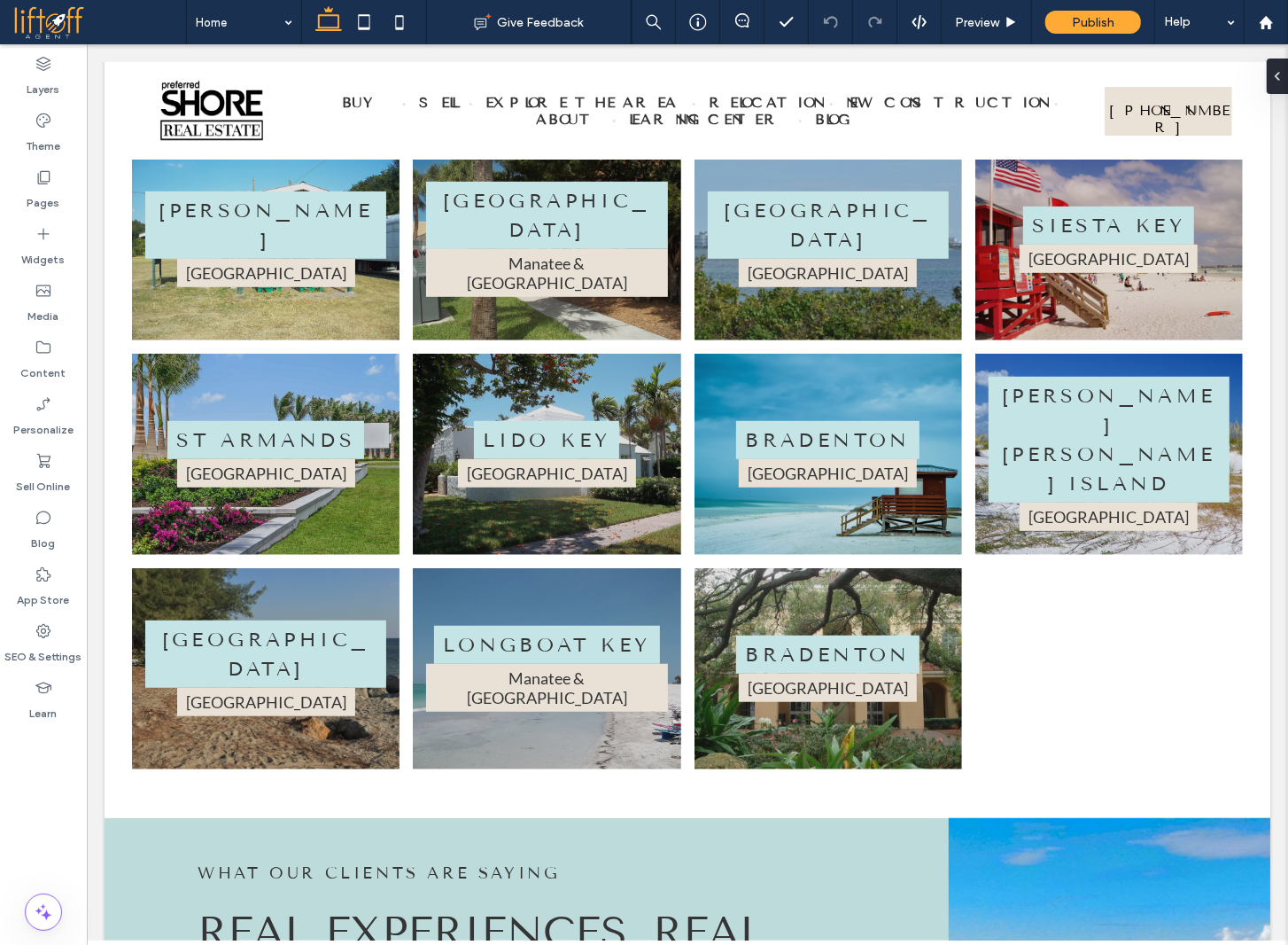
scroll to position [5171, 0]
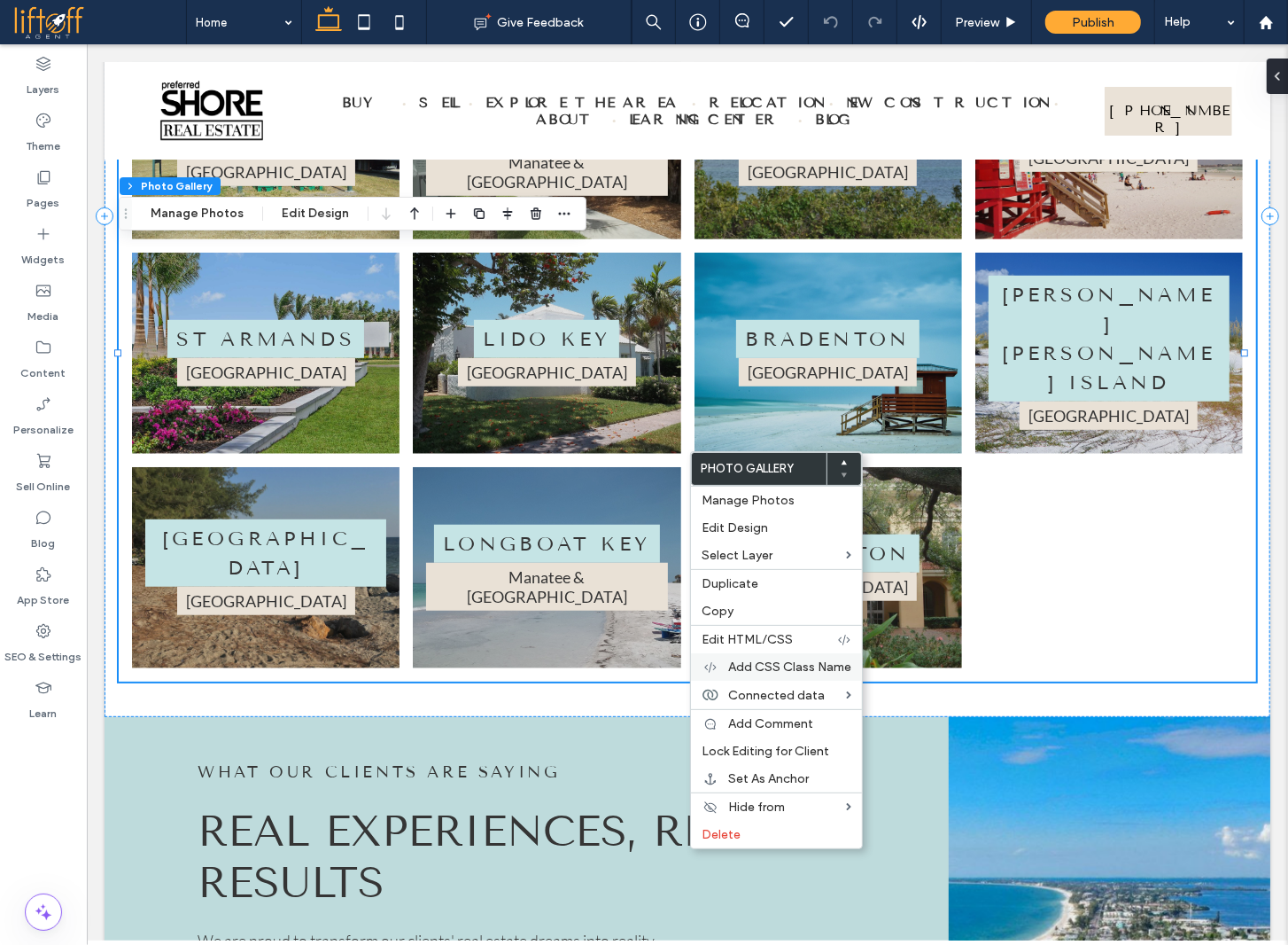
click at [766, 670] on span "Add CSS Class Name" at bounding box center [790, 667] width 124 height 15
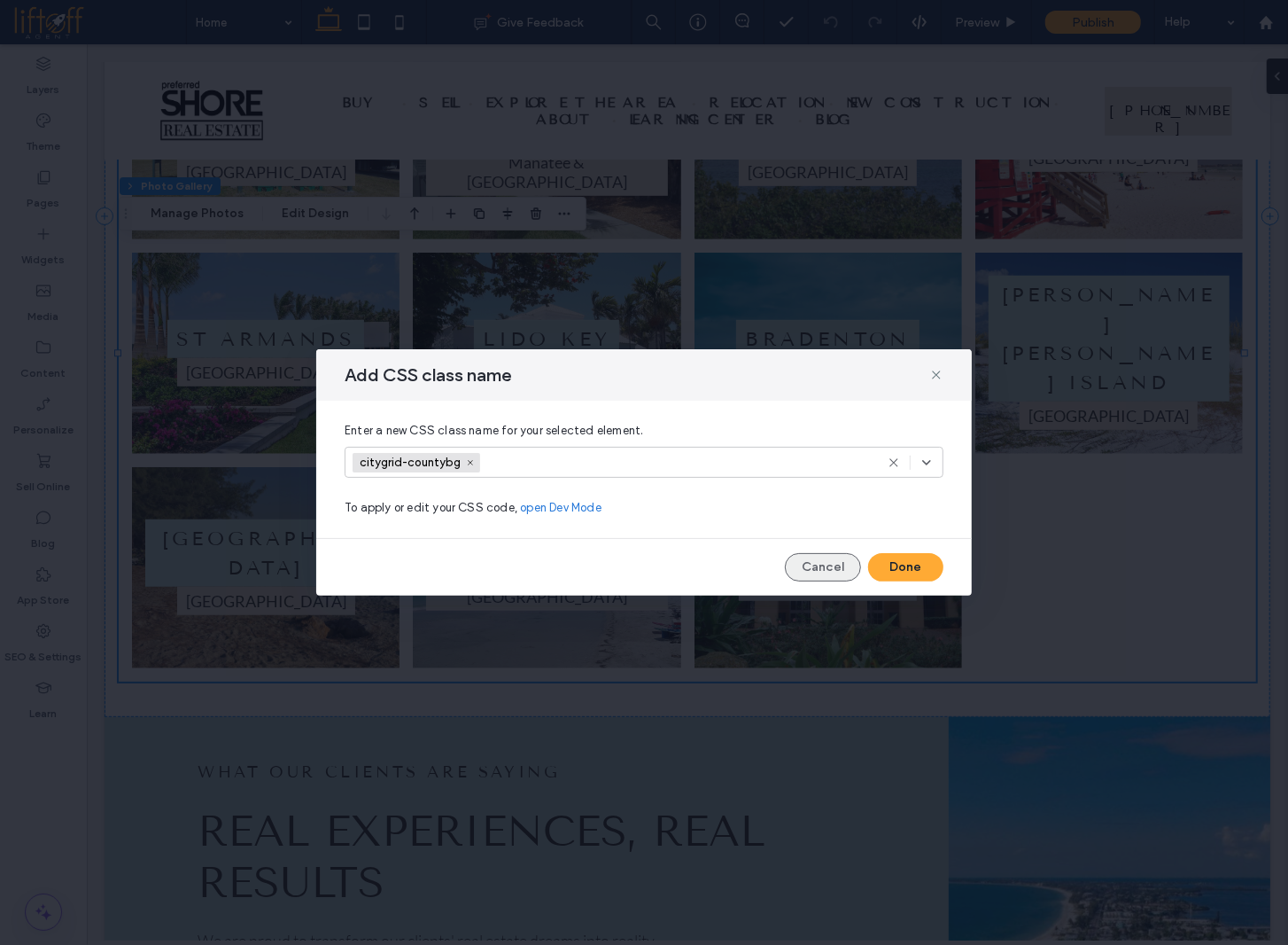
click at [817, 570] on button "Cancel" at bounding box center [823, 566] width 76 height 28
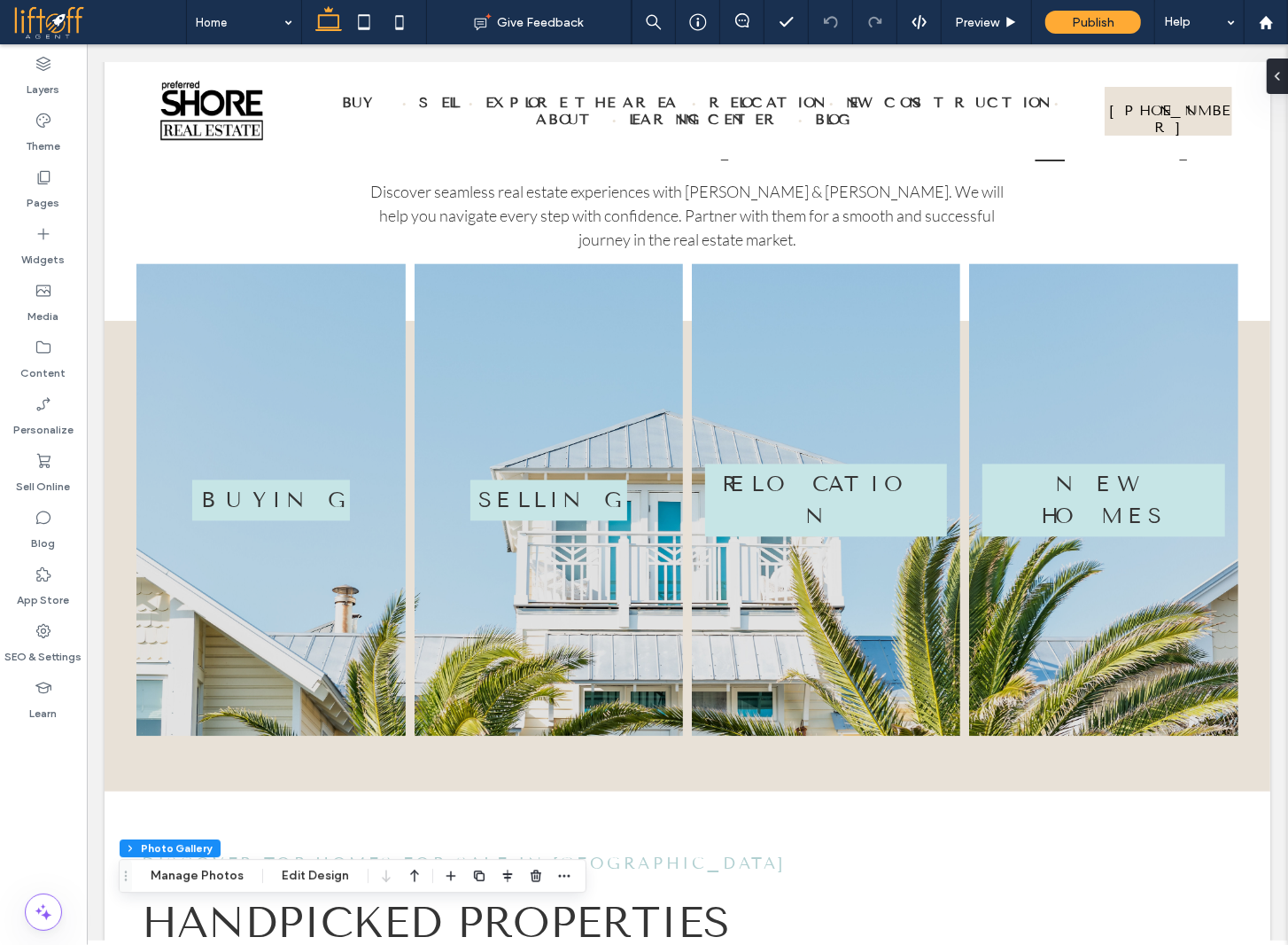
scroll to position [2415, 0]
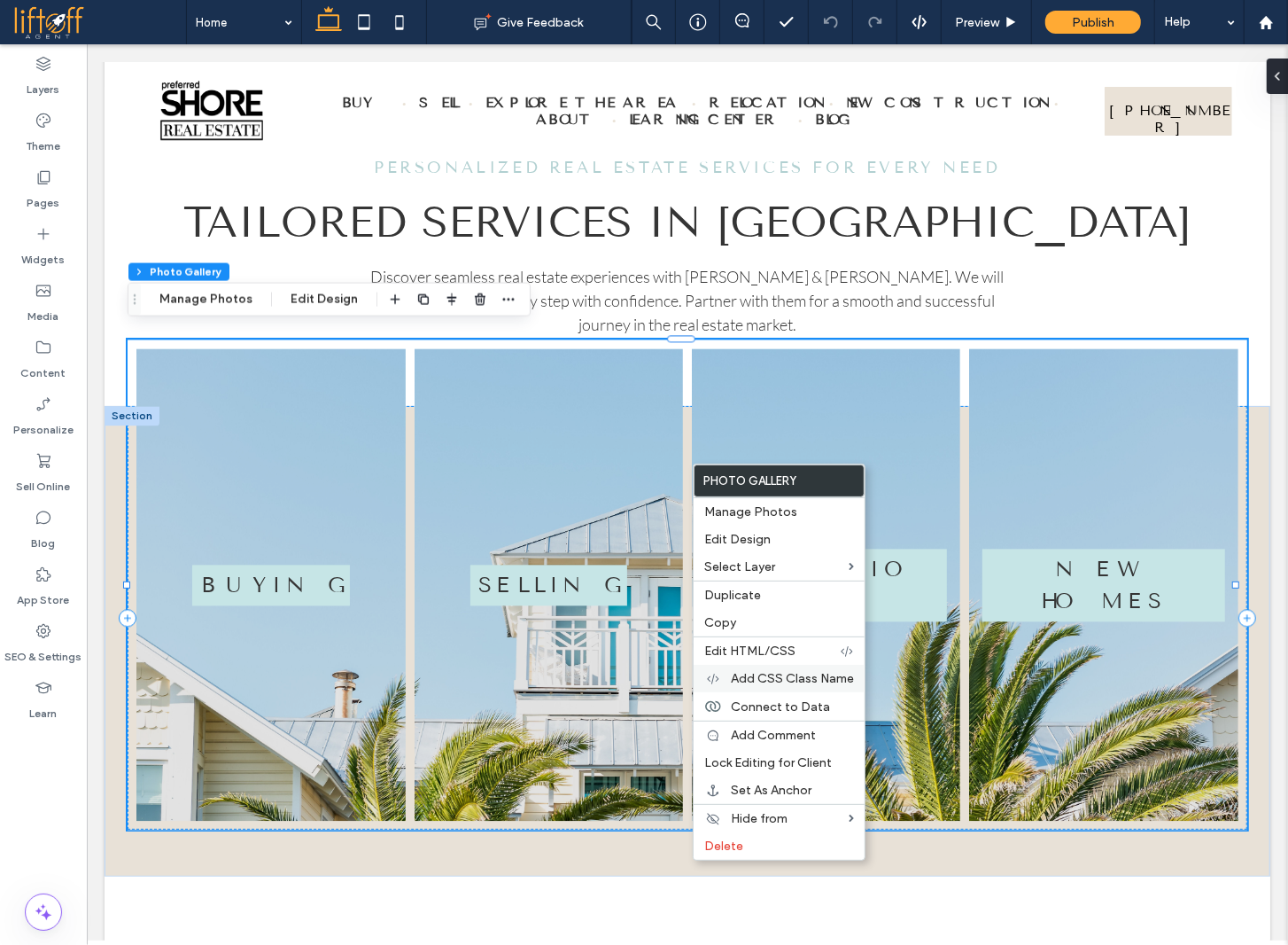
click at [769, 674] on span "Add CSS Class Name" at bounding box center [792, 677] width 124 height 15
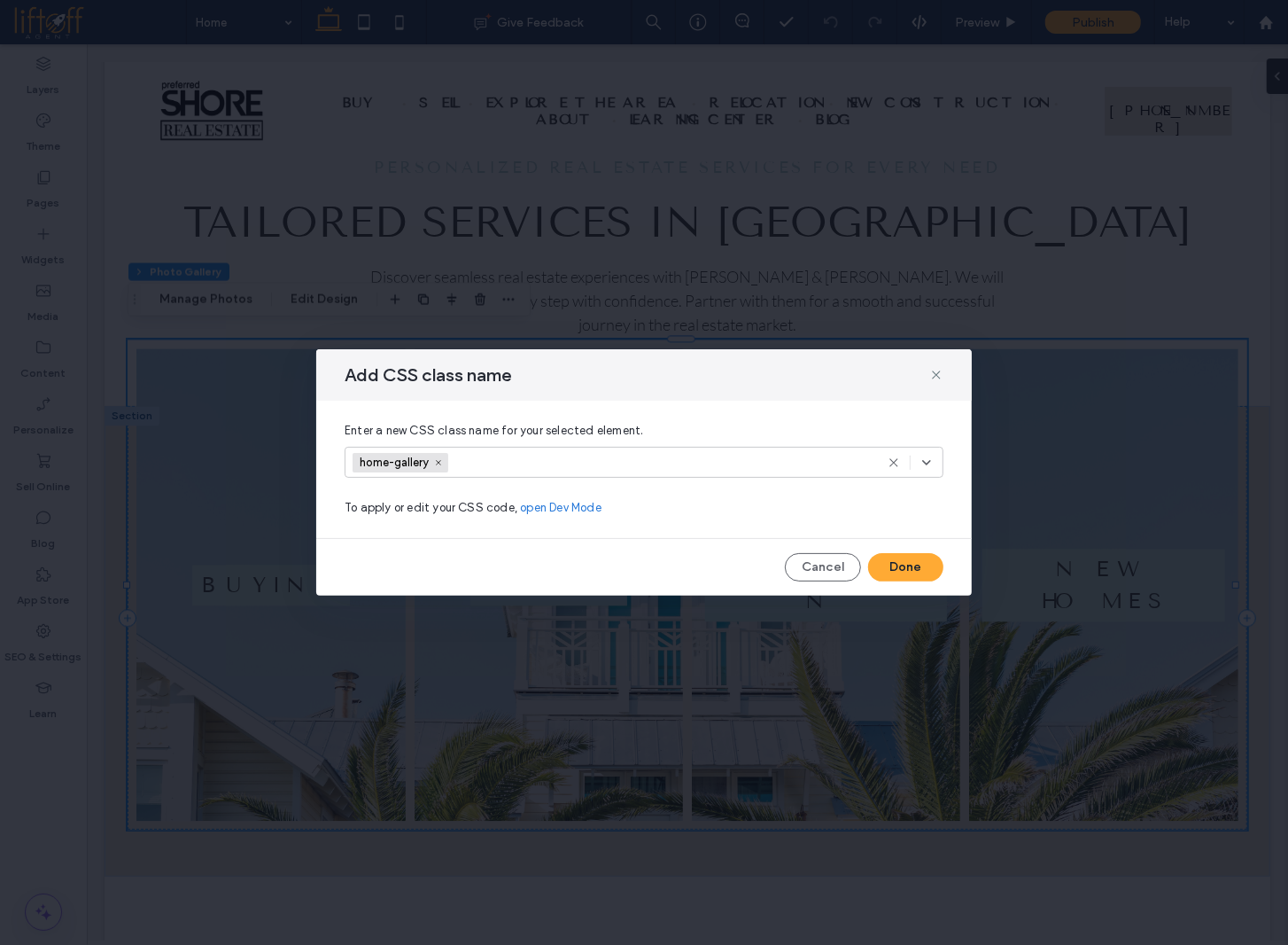
click at [481, 465] on input at bounding box center [519, 462] width 123 height 26
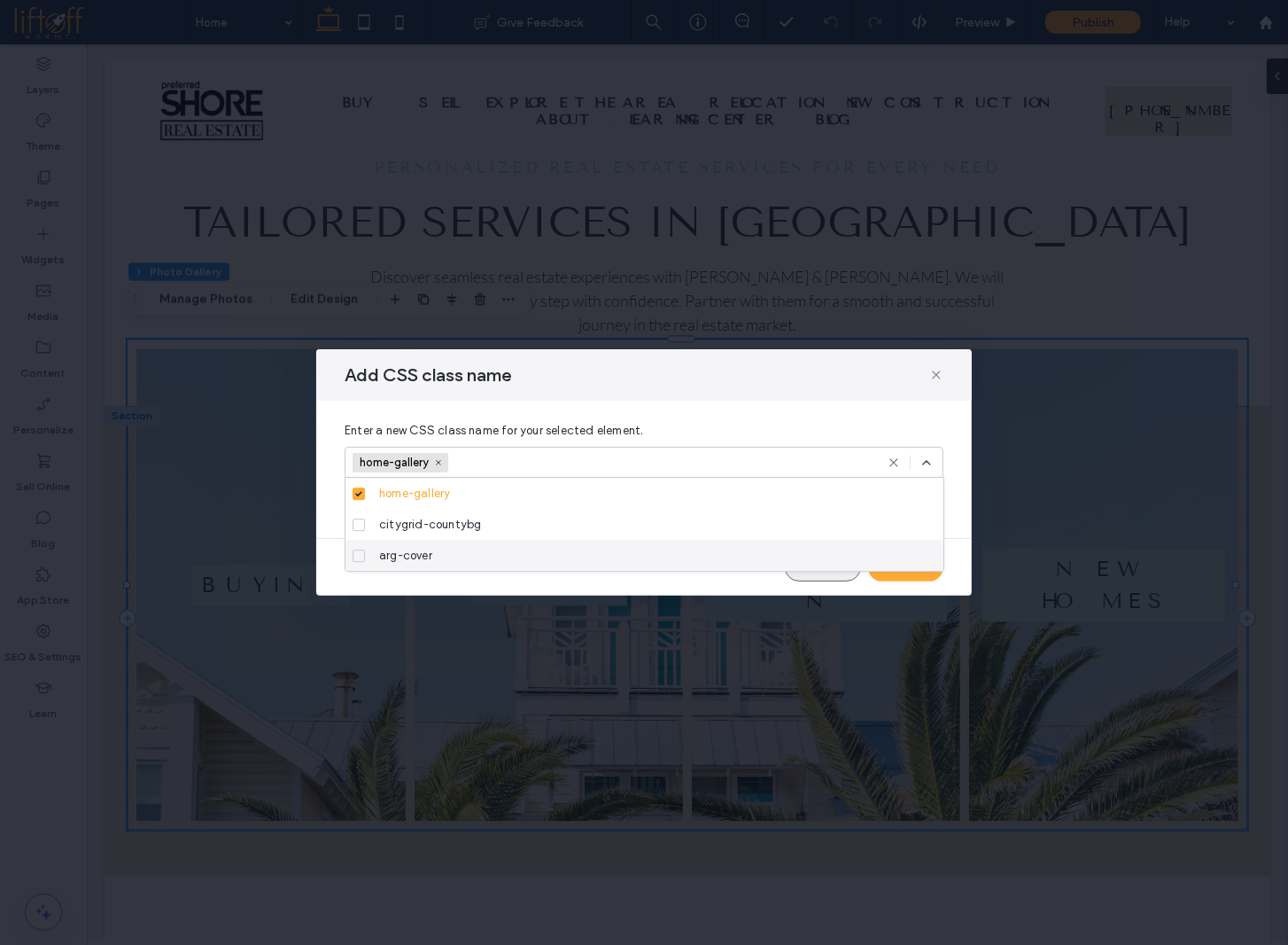
click at [803, 577] on button "Cancel" at bounding box center [823, 566] width 76 height 28
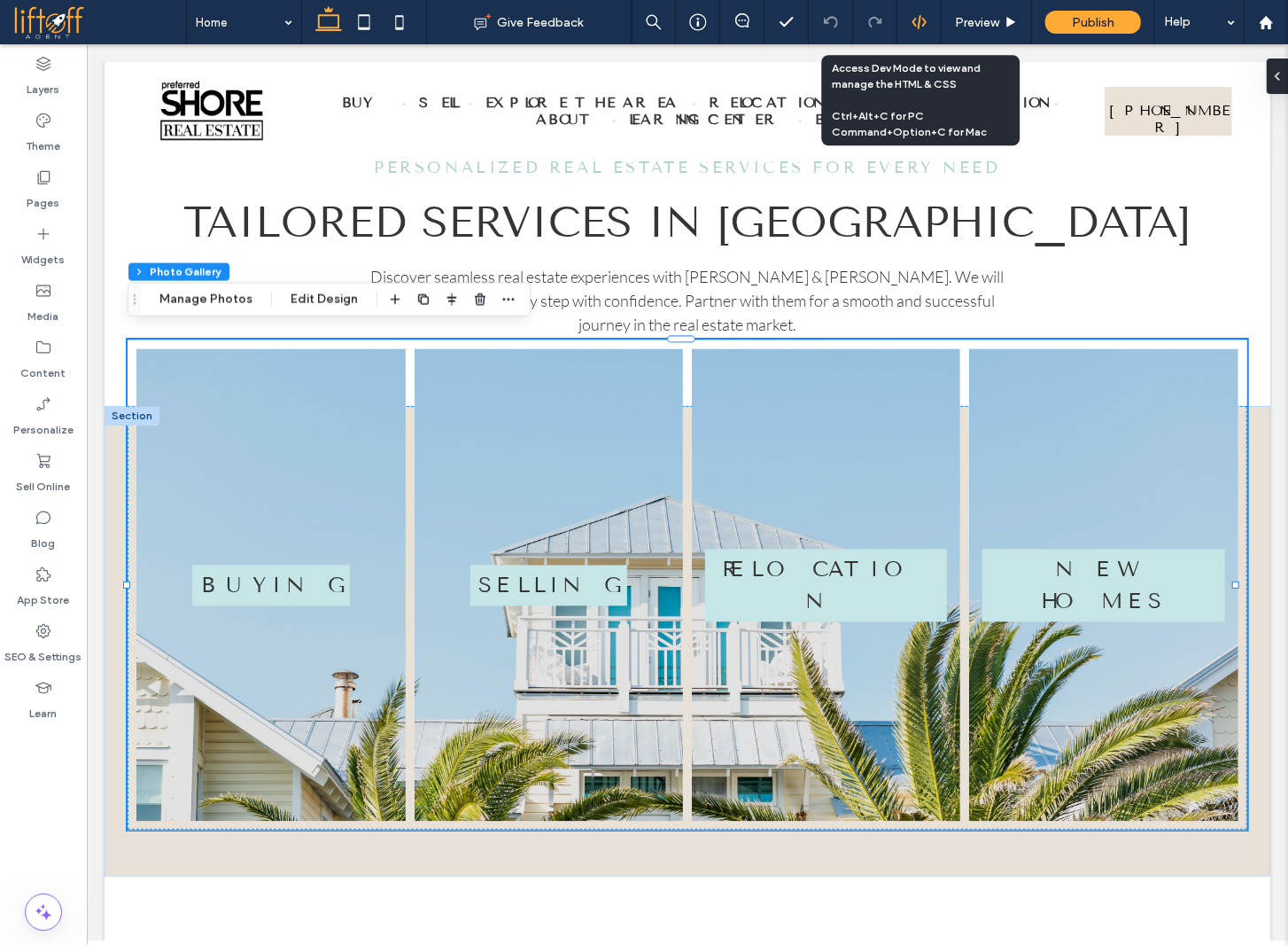
click at [910, 31] on div at bounding box center [919, 22] width 45 height 45
click at [919, 22] on use at bounding box center [918, 21] width 15 height 15
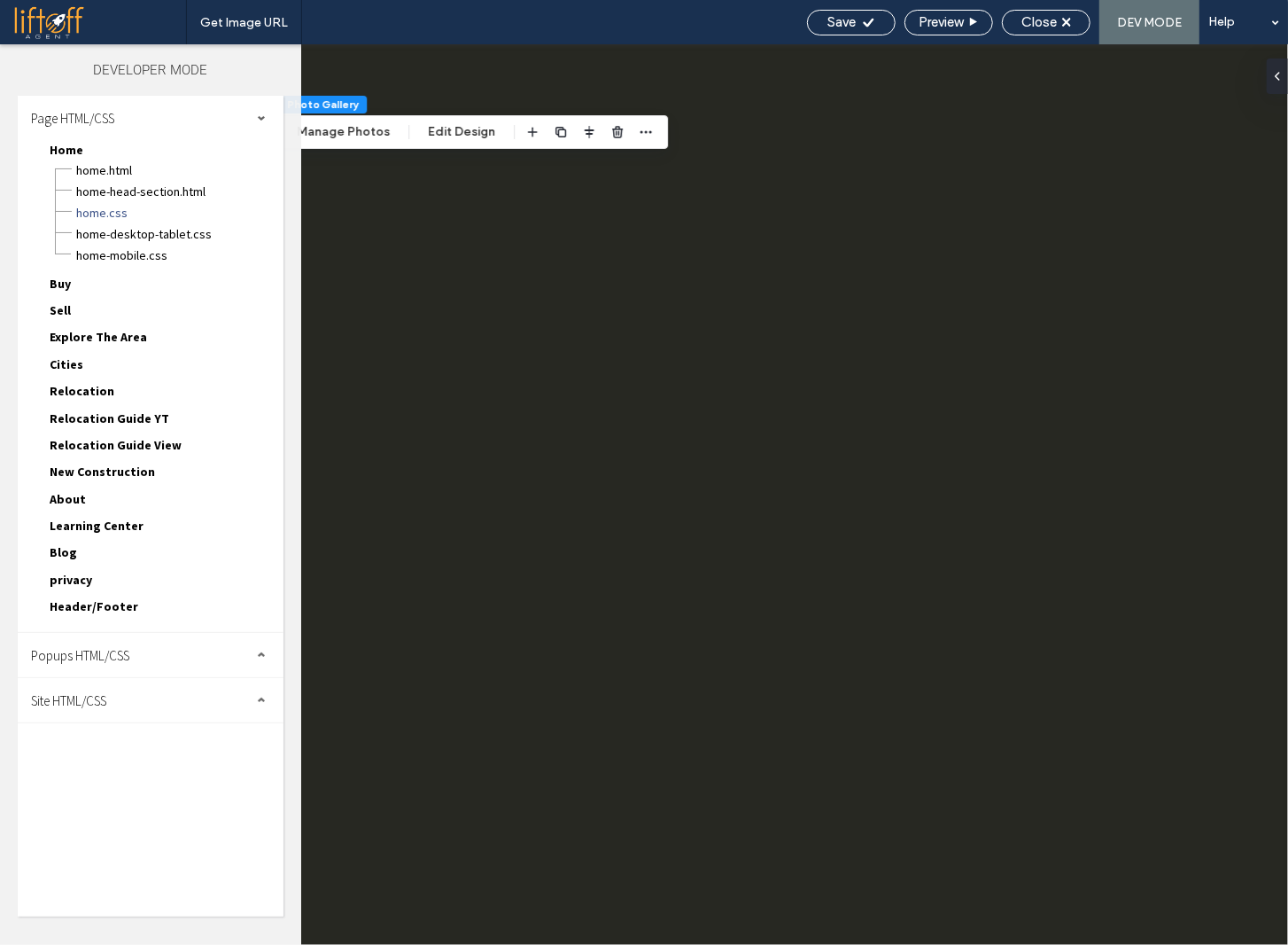
scroll to position [0, 0]
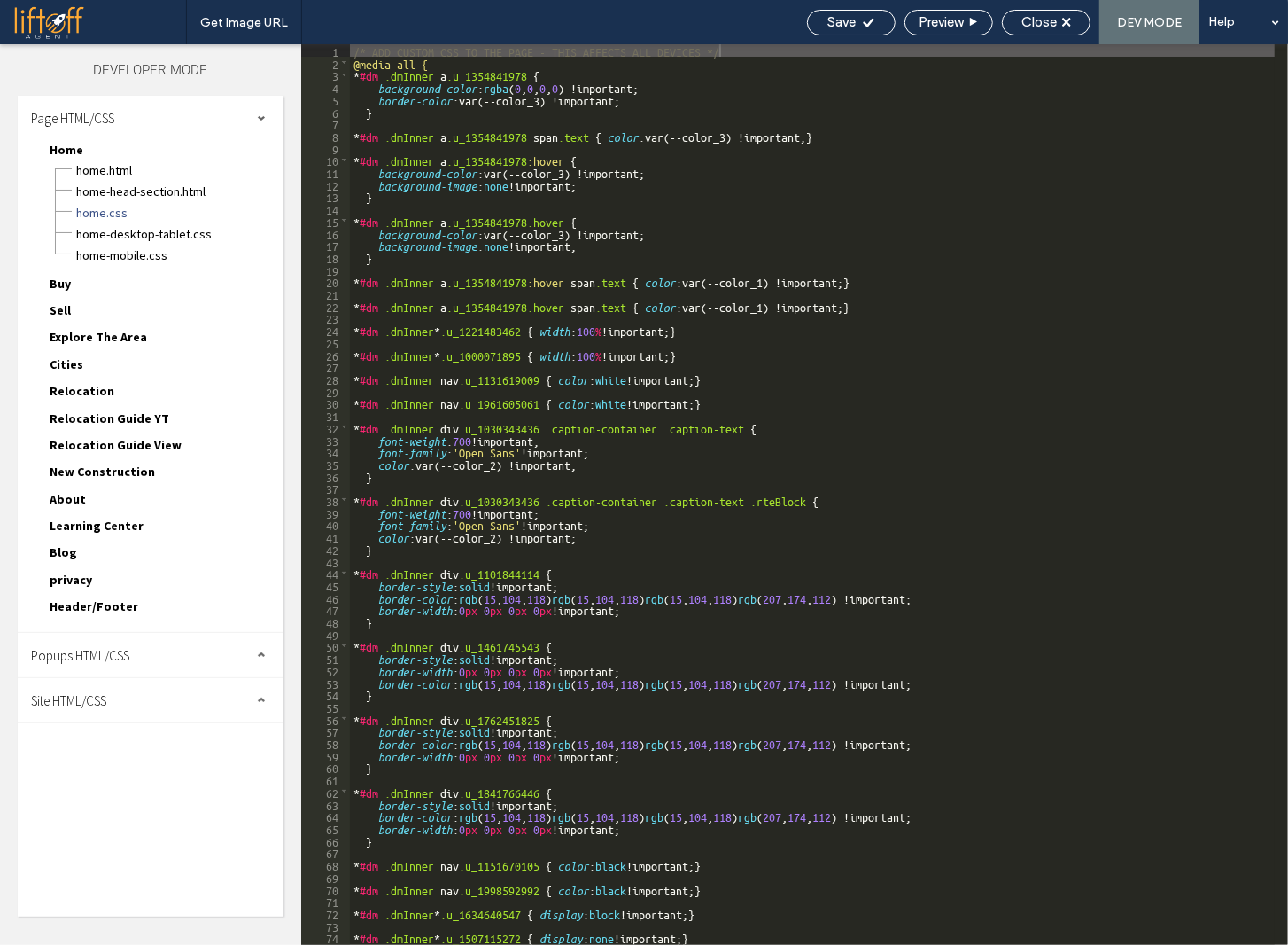
click at [126, 703] on div "Site HTML/CSS" at bounding box center [150, 701] width 266 height 45
click at [115, 769] on span "site.css" at bounding box center [183, 778] width 201 height 18
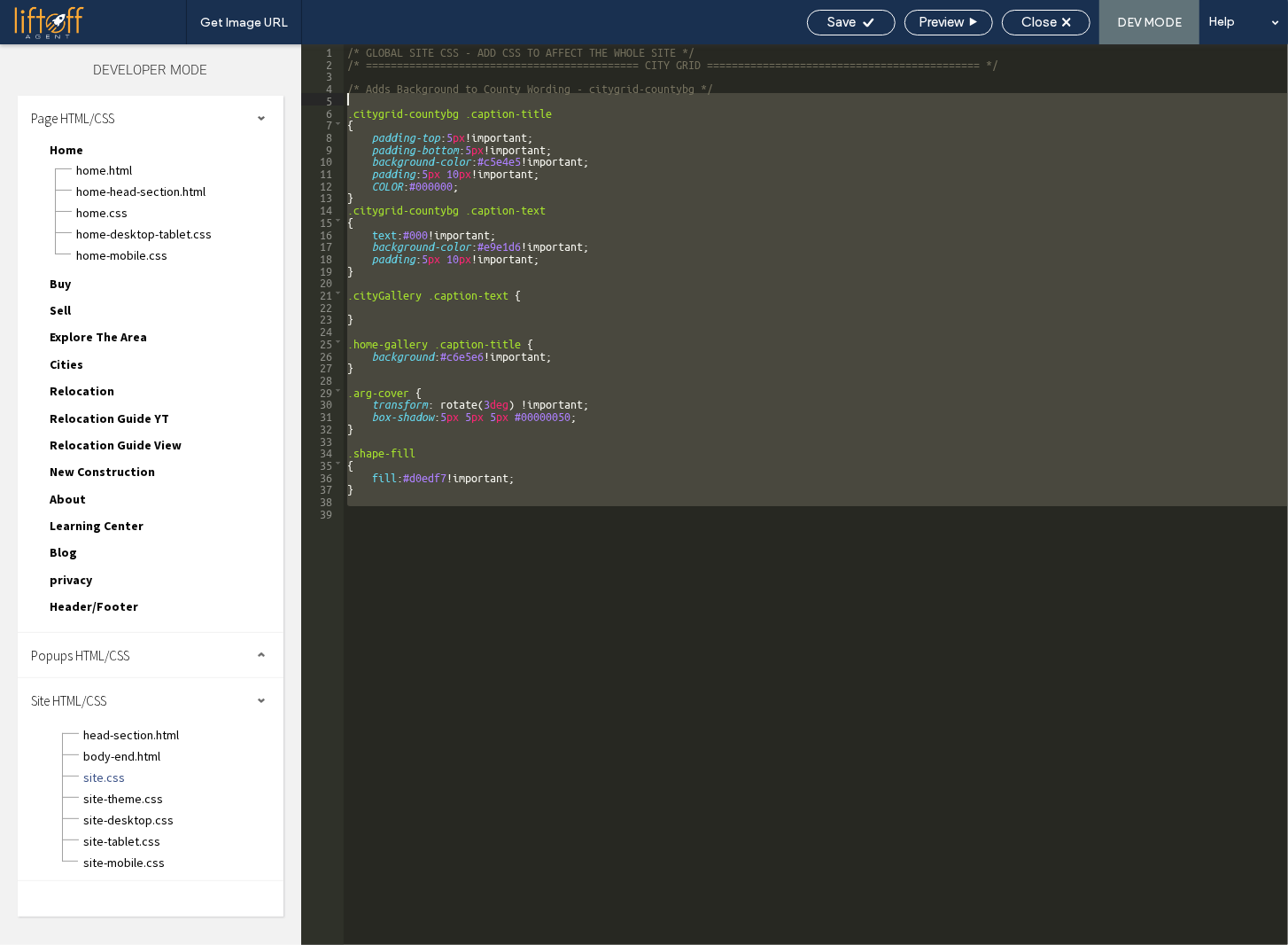
drag, startPoint x: 530, startPoint y: 648, endPoint x: 214, endPoint y: 64, distance: 664.0
click at [237, 82] on div "Layers Theme Pages Widgets Media Content Personalize Sell Online Blog App Store…" at bounding box center [644, 494] width 1288 height 900
click at [355, 113] on div "/* GLOBAL SITE CSS - ADD CSS TO AFFECT THE WHOLE SITE */ /* ===================…" at bounding box center [815, 494] width 945 height 900
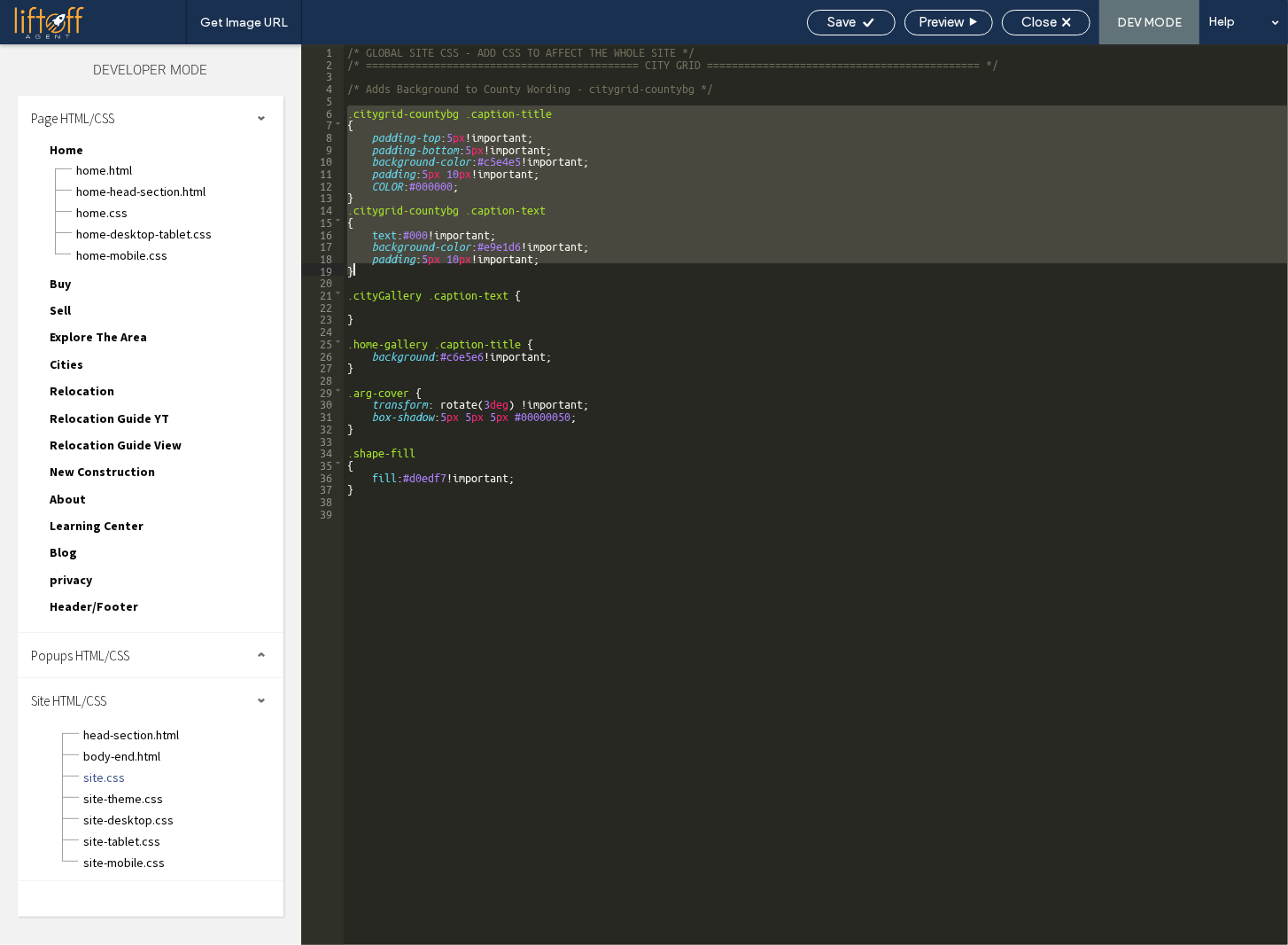
drag, startPoint x: 349, startPoint y: 111, endPoint x: 395, endPoint y: 273, distance: 168.4
click at [395, 273] on div "/* GLOBAL SITE CSS - ADD CSS TO AFFECT THE WHOLE SITE */ /* ===================…" at bounding box center [815, 507] width 945 height 925
click at [1041, 29] on div "Close" at bounding box center [1046, 22] width 89 height 25
click at [1055, 24] on span "Close" at bounding box center [1039, 22] width 35 height 16
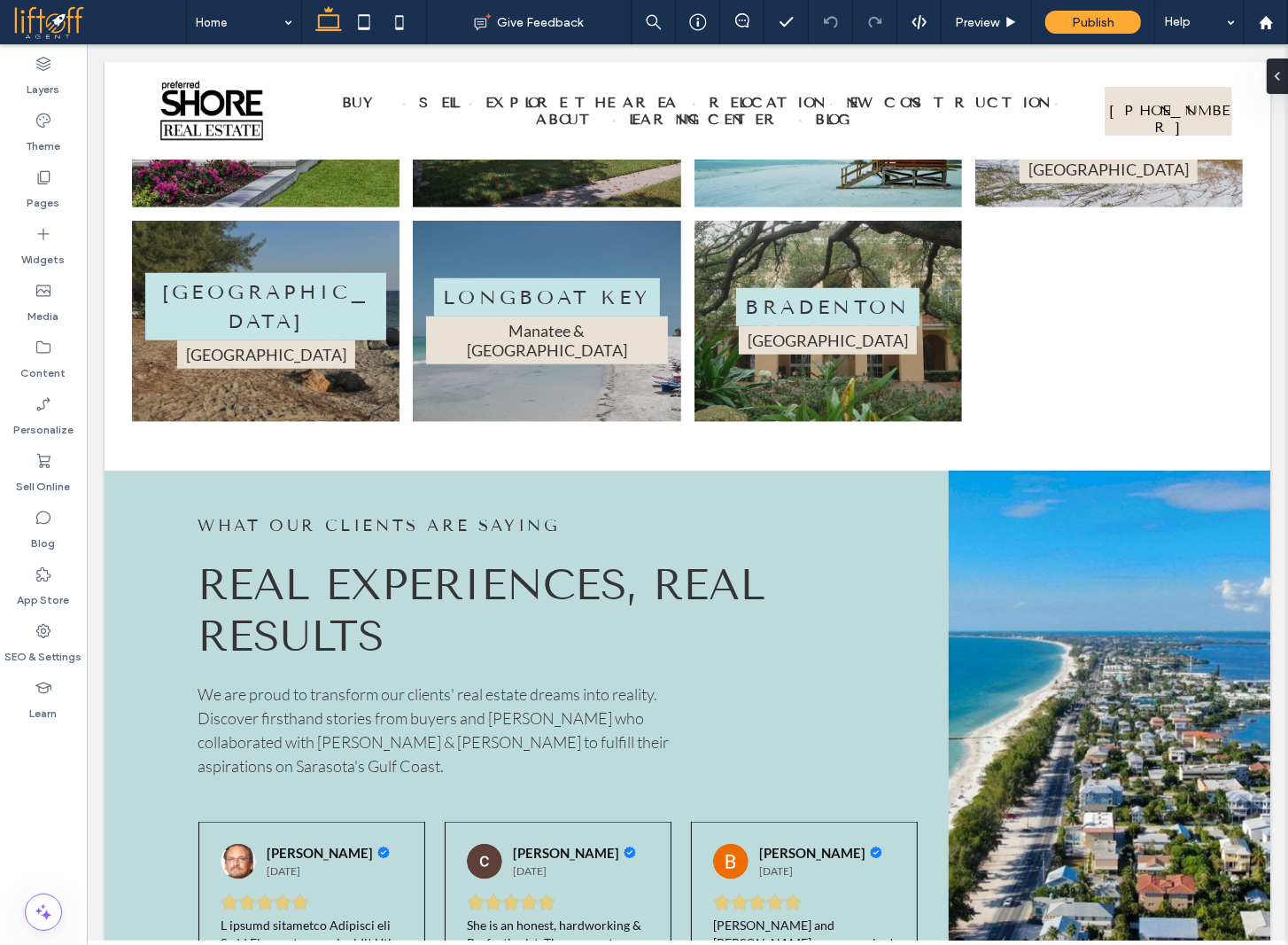
scroll to position [5272, 0]
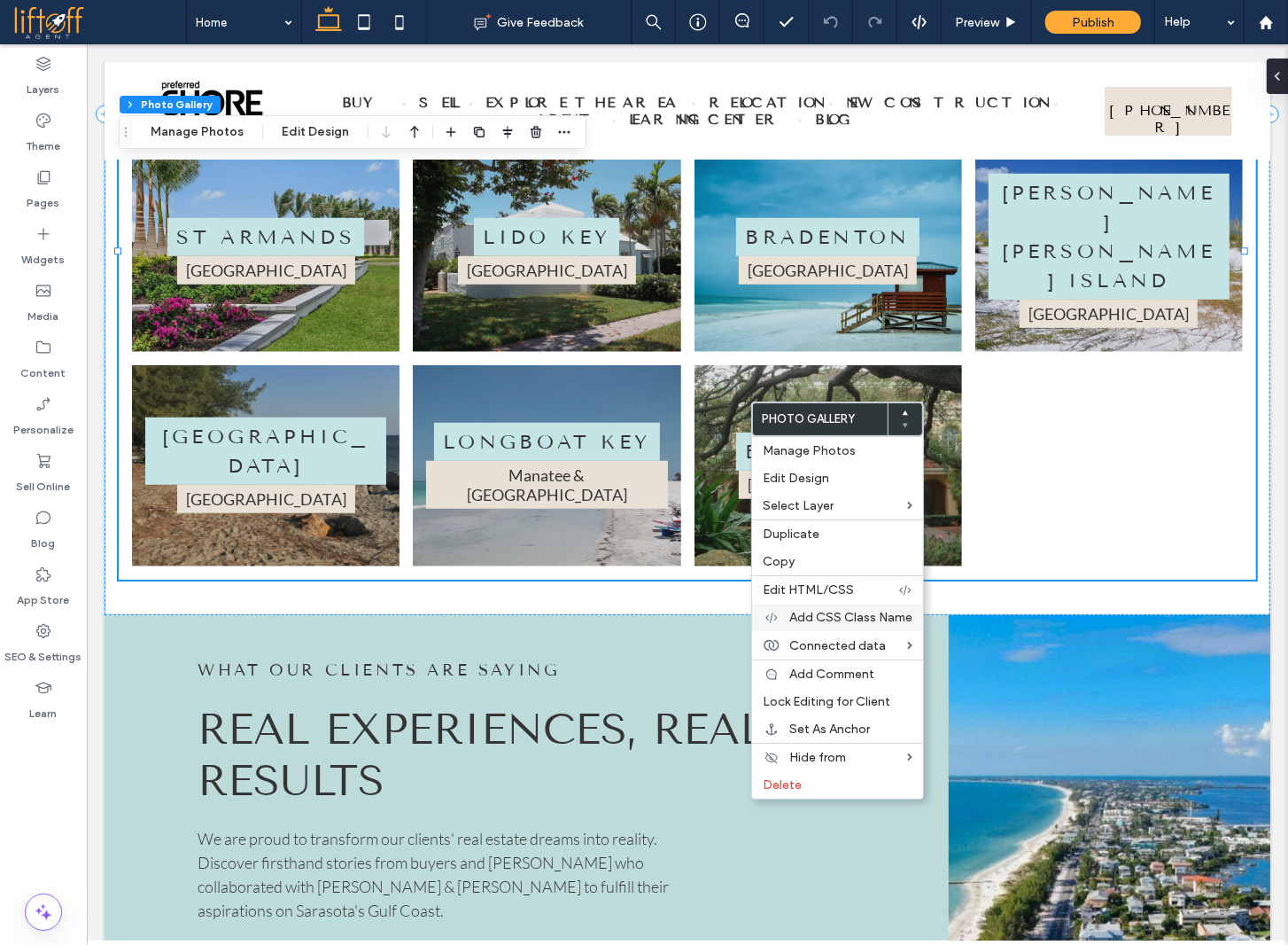
click at [819, 613] on span "Add CSS Class Name" at bounding box center [850, 617] width 124 height 15
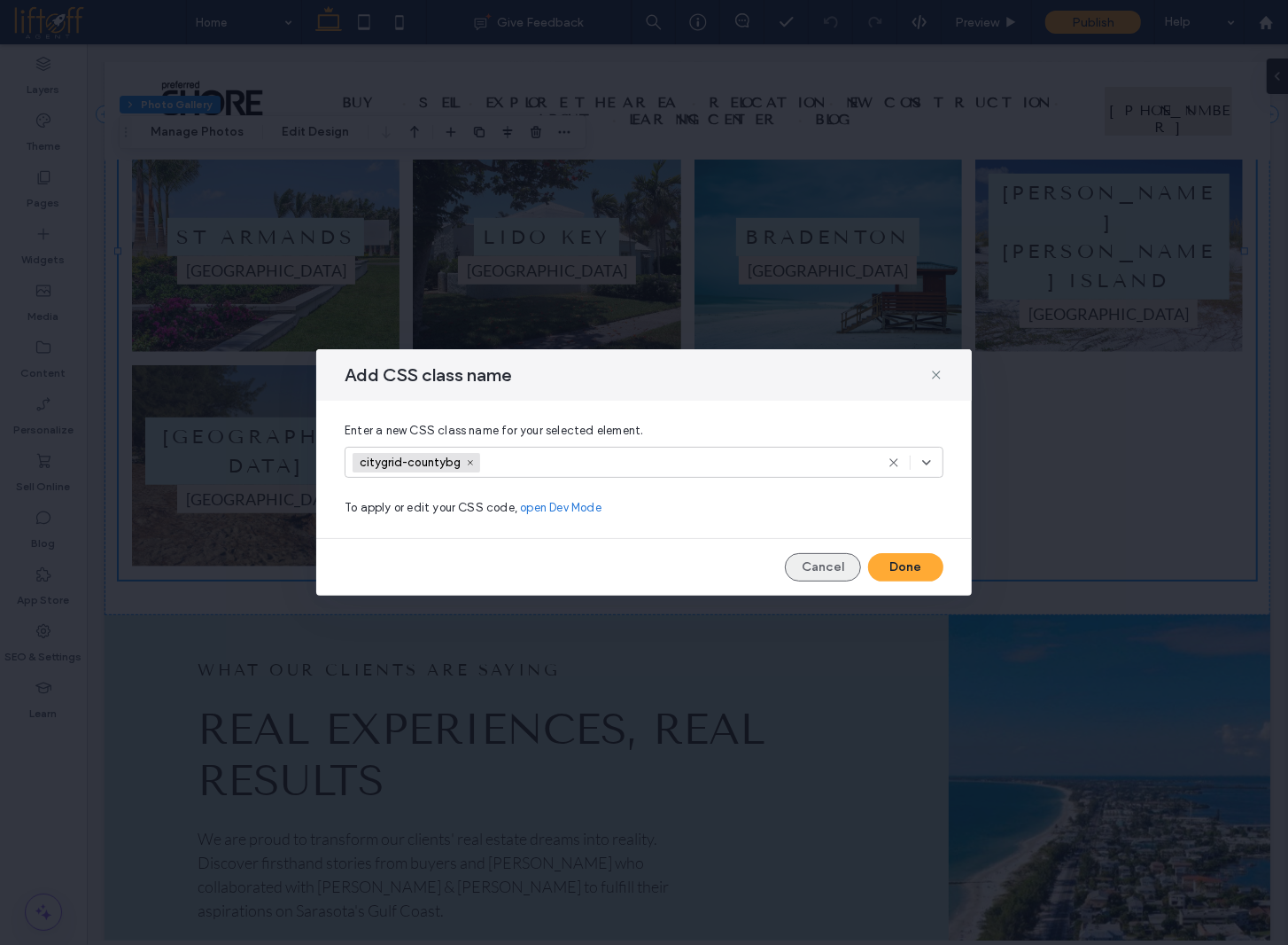
click at [800, 561] on button "Cancel" at bounding box center [823, 566] width 76 height 28
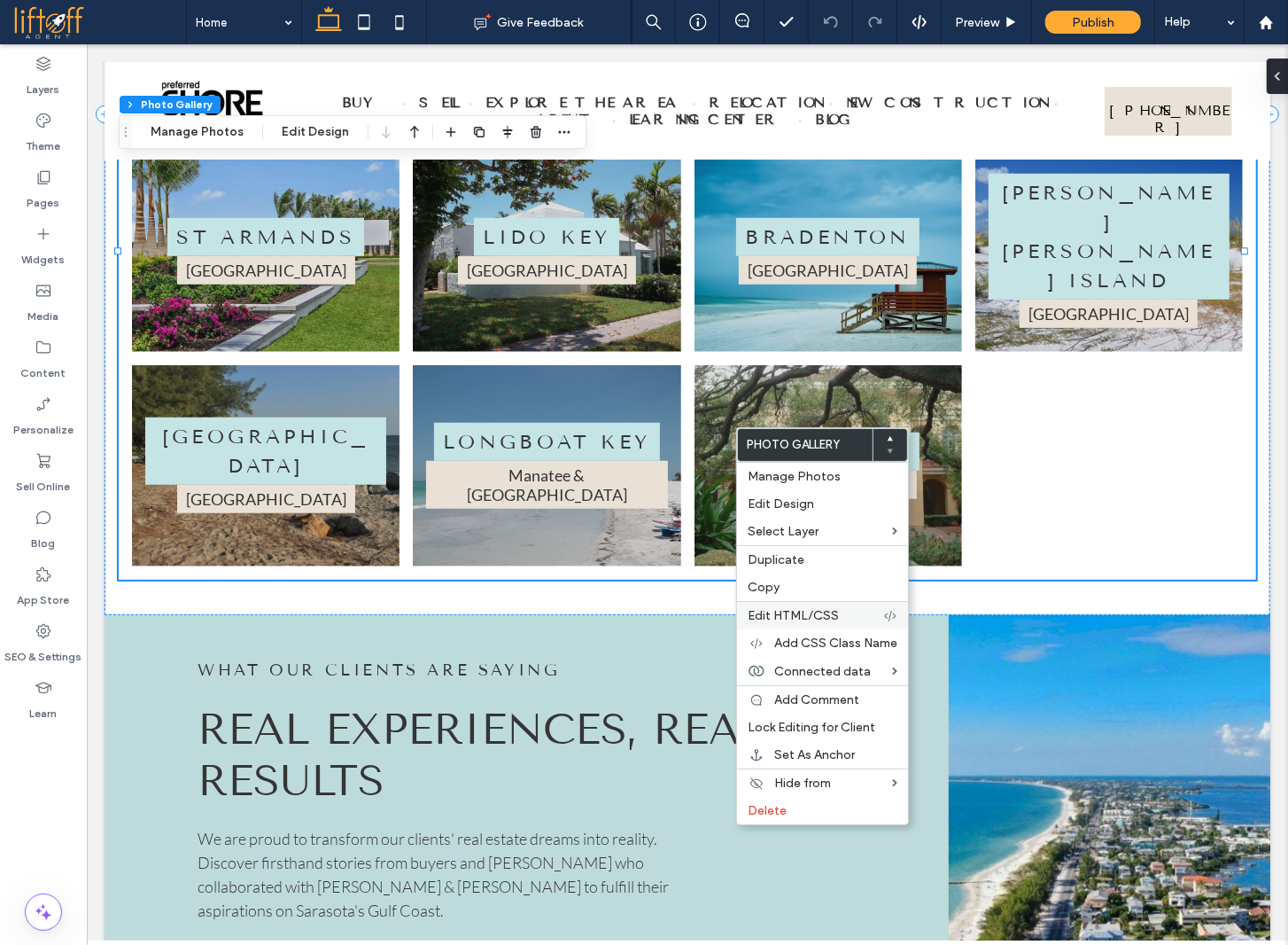
click at [822, 608] on span "Edit HTML/CSS" at bounding box center [794, 615] width 91 height 15
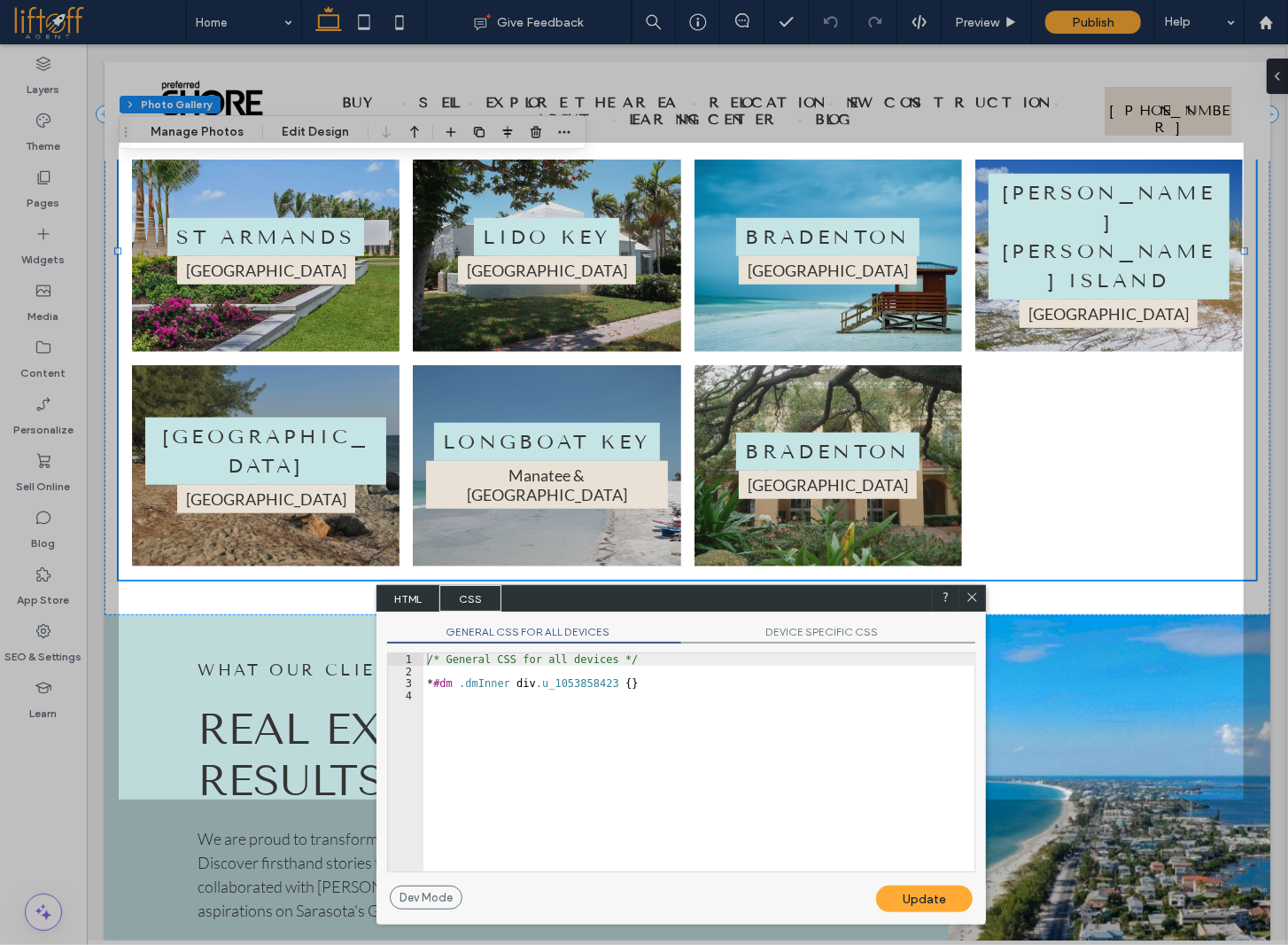
click at [655, 745] on div "/* General CSS for all devices */ * #dm .dmInner div .u_1053858423 { }" at bounding box center [698, 774] width 551 height 242
type textarea "**"
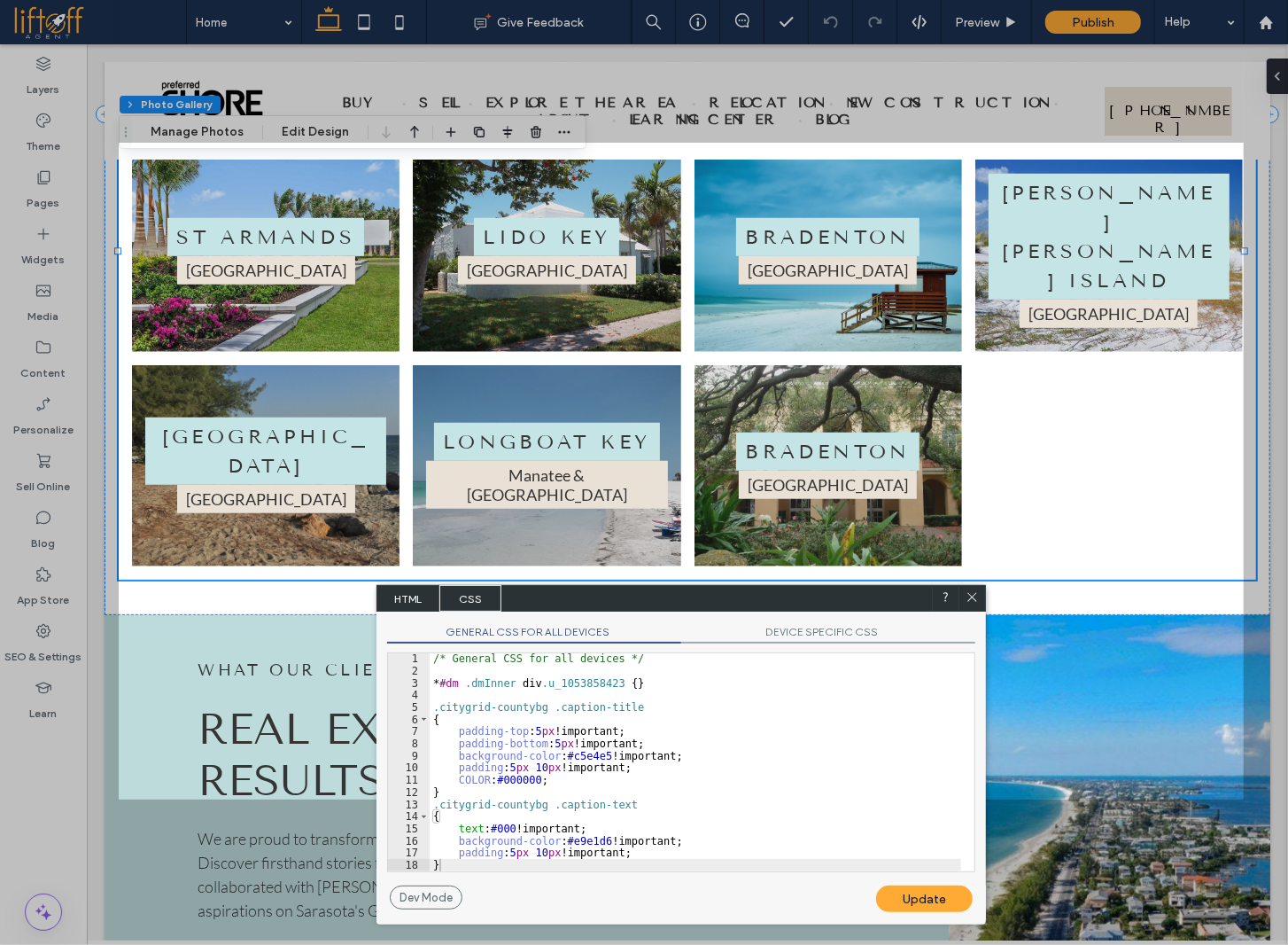
click at [936, 889] on div "Update" at bounding box center [924, 898] width 96 height 26
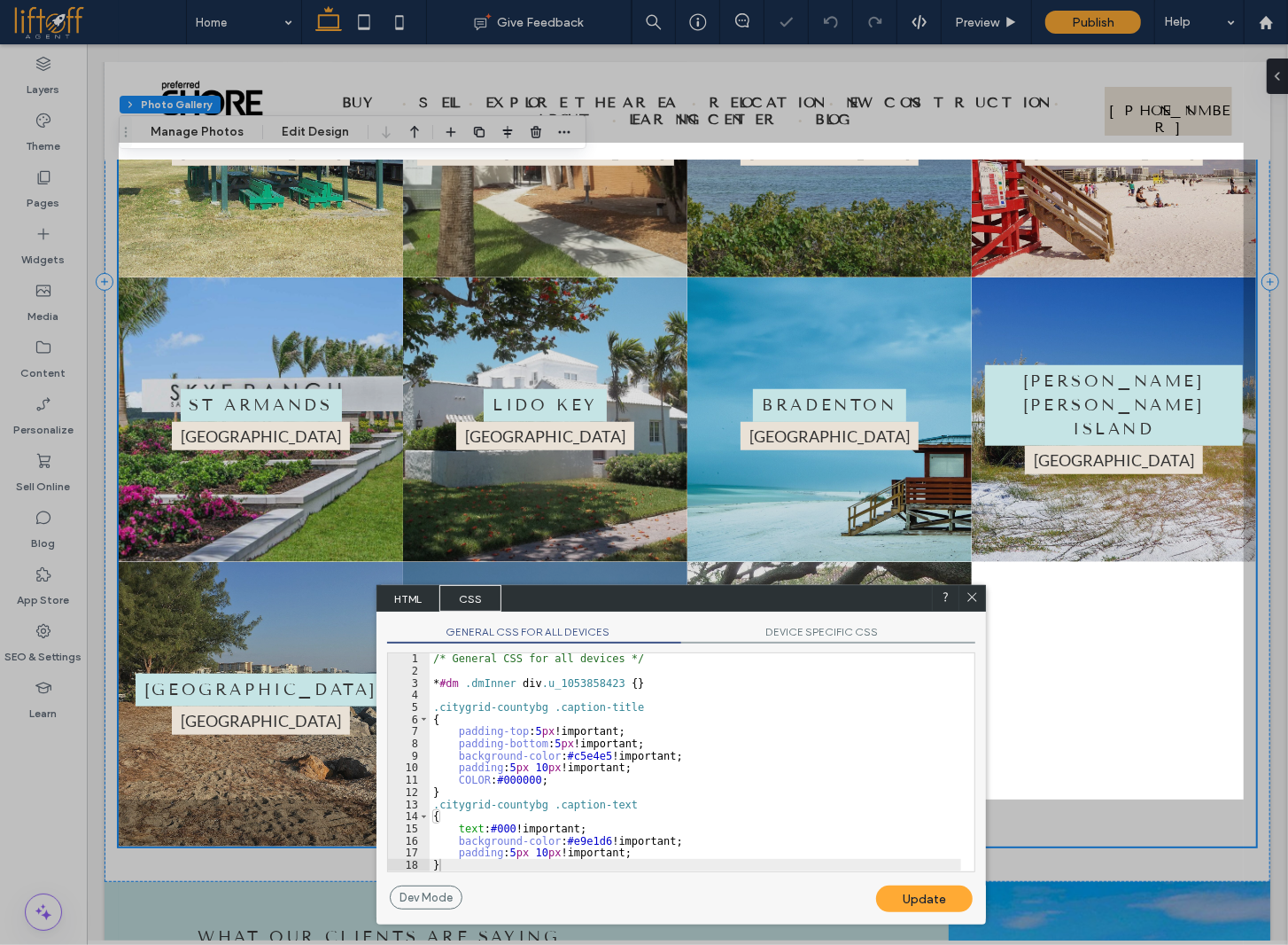
scroll to position [5336, 0]
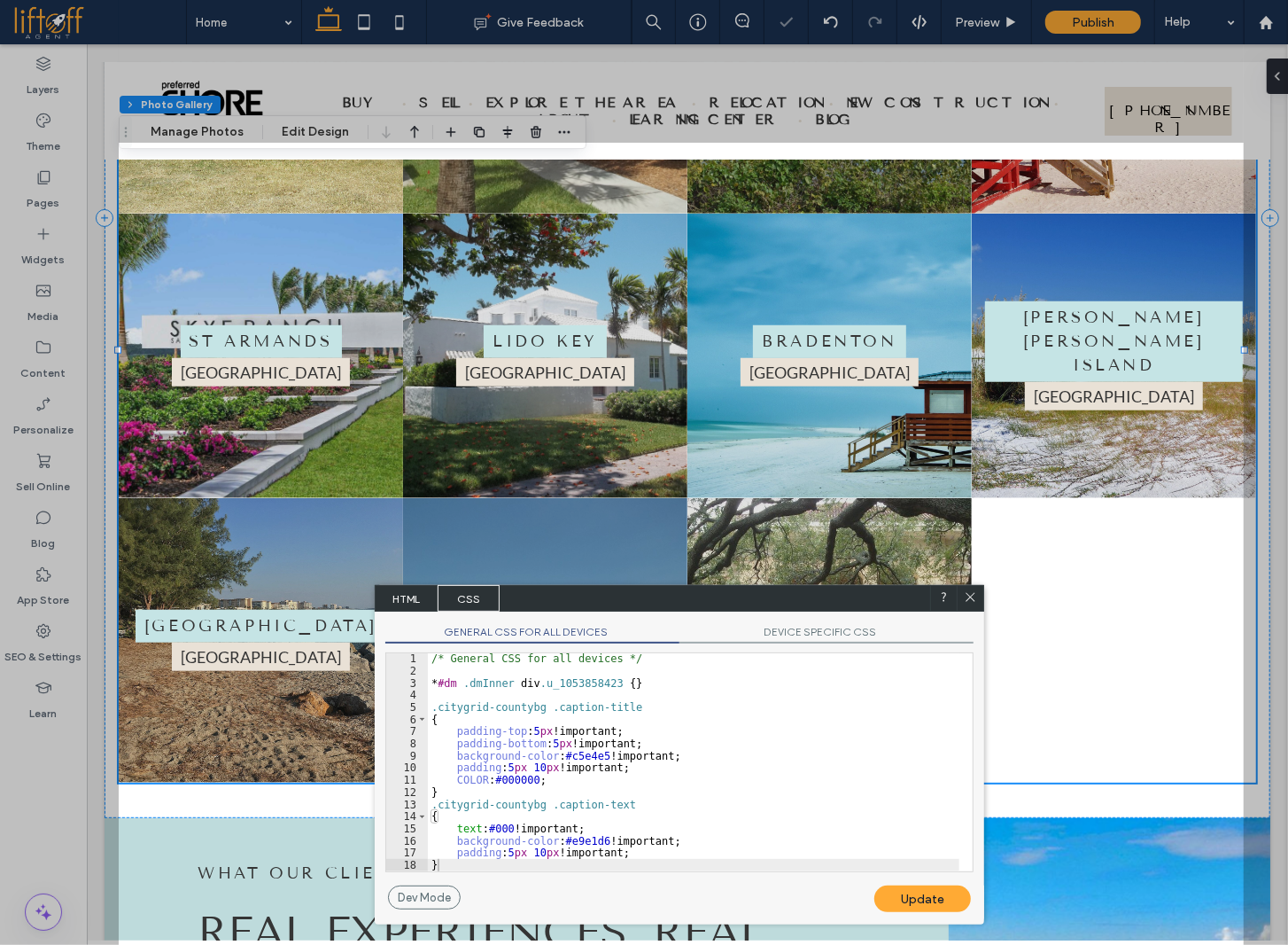
drag, startPoint x: 973, startPoint y: 595, endPoint x: 883, endPoint y: 547, distance: 102.0
click at [973, 595] on use at bounding box center [970, 597] width 9 height 9
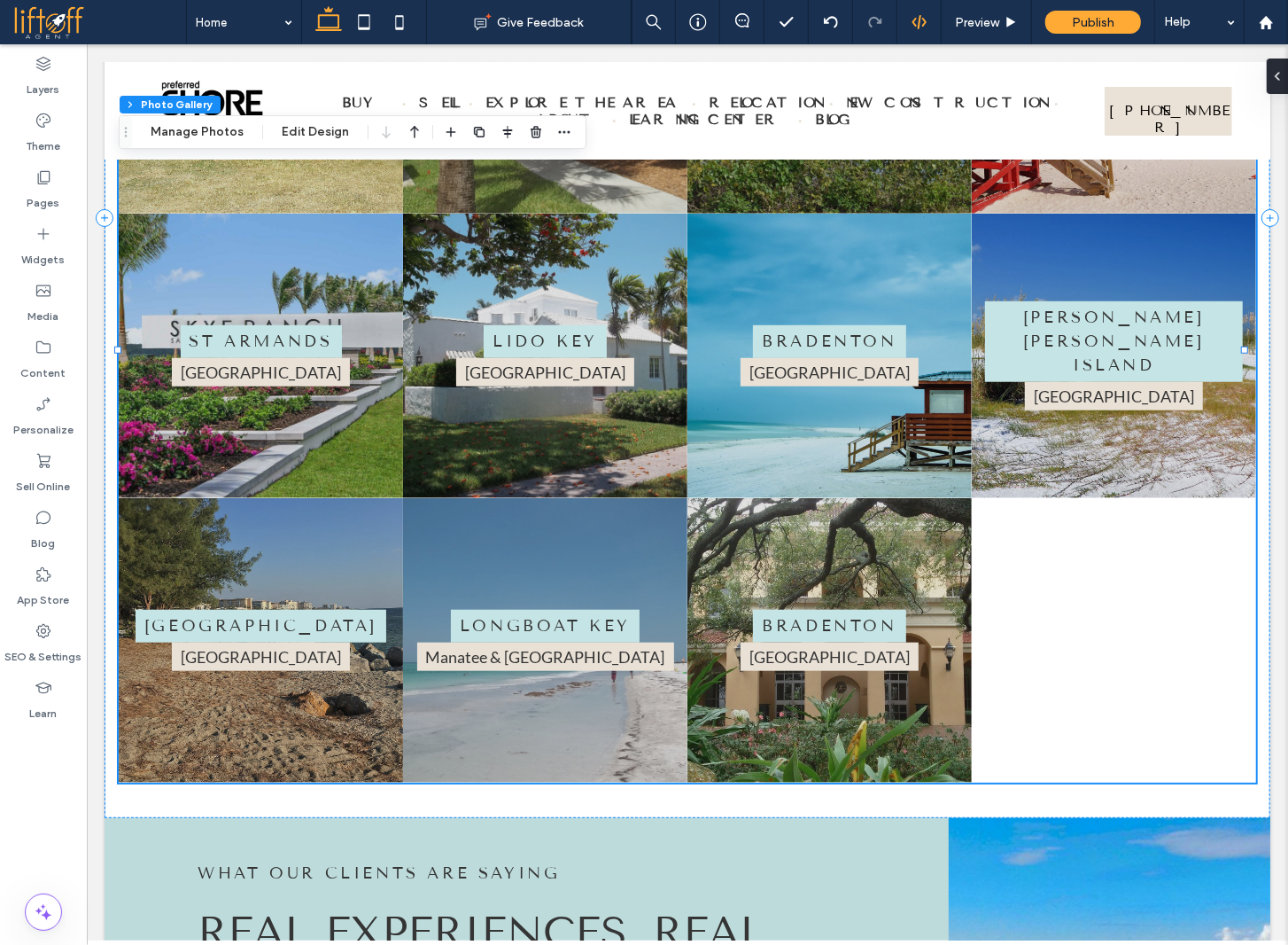
click at [923, 18] on icon at bounding box center [919, 22] width 16 height 16
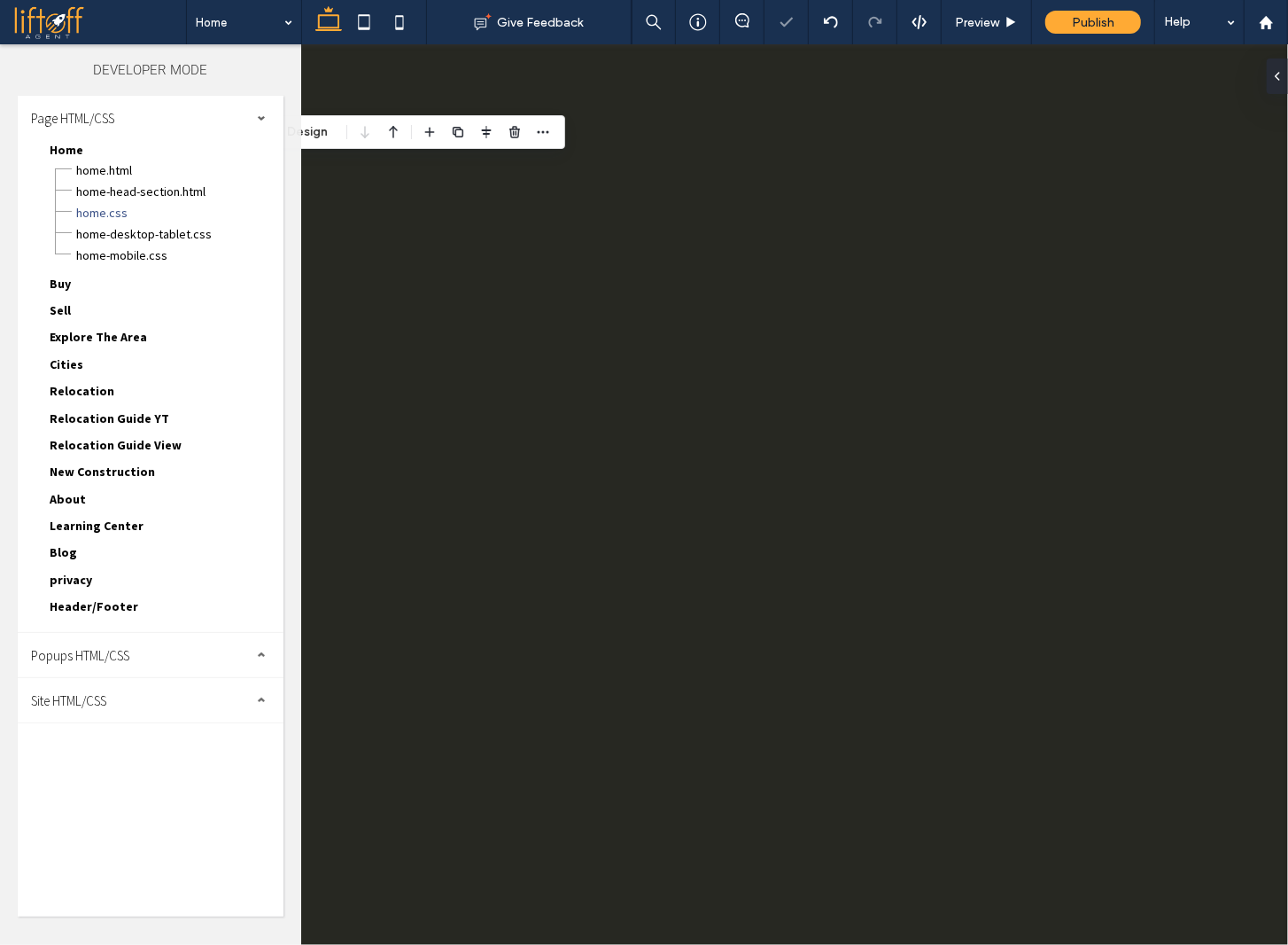
scroll to position [0, 0]
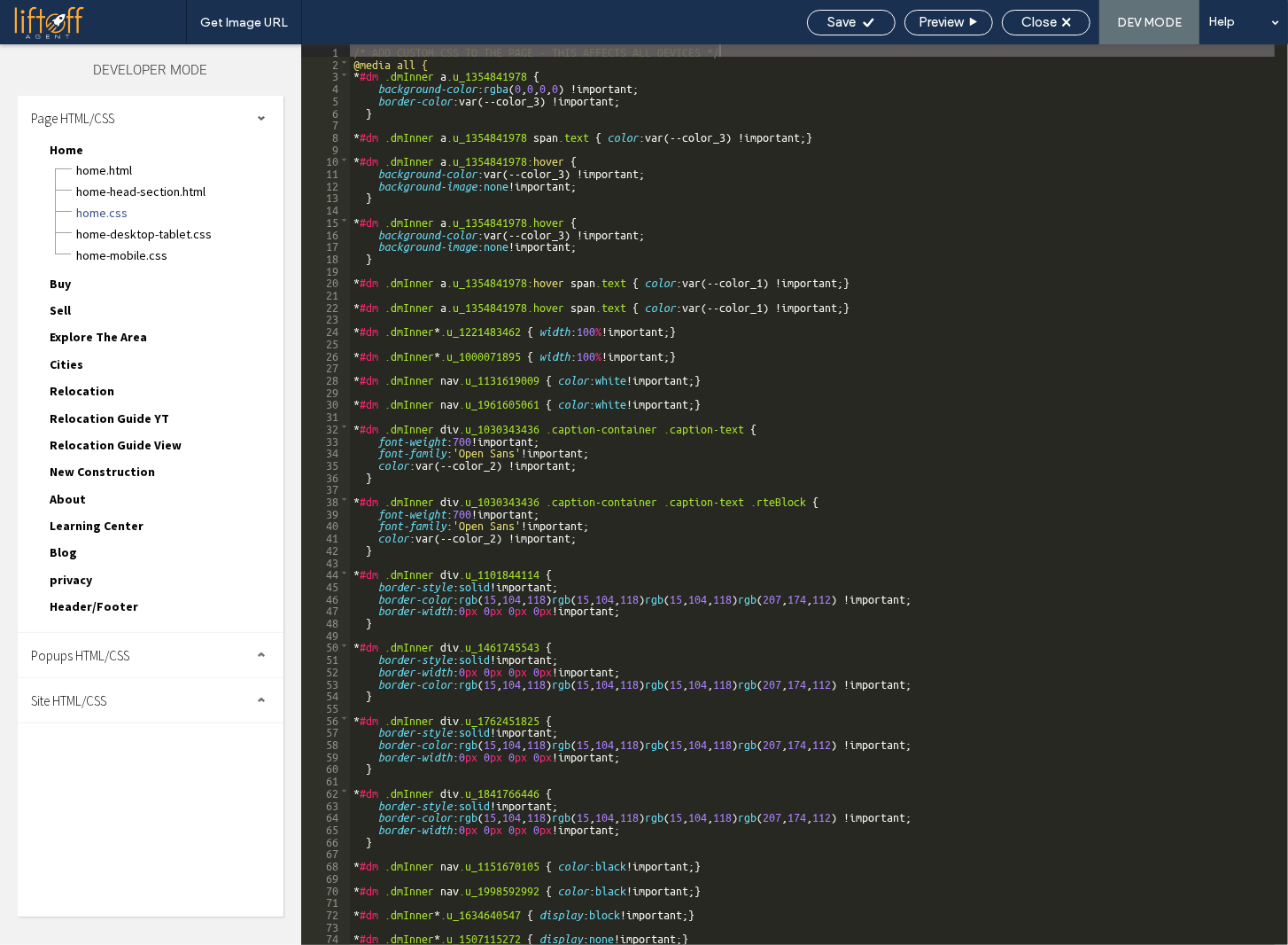
click at [177, 646] on div "Popups HTML/CSS" at bounding box center [150, 655] width 266 height 45
click at [106, 782] on span "Site HTML/CSS" at bounding box center [68, 789] width 75 height 17
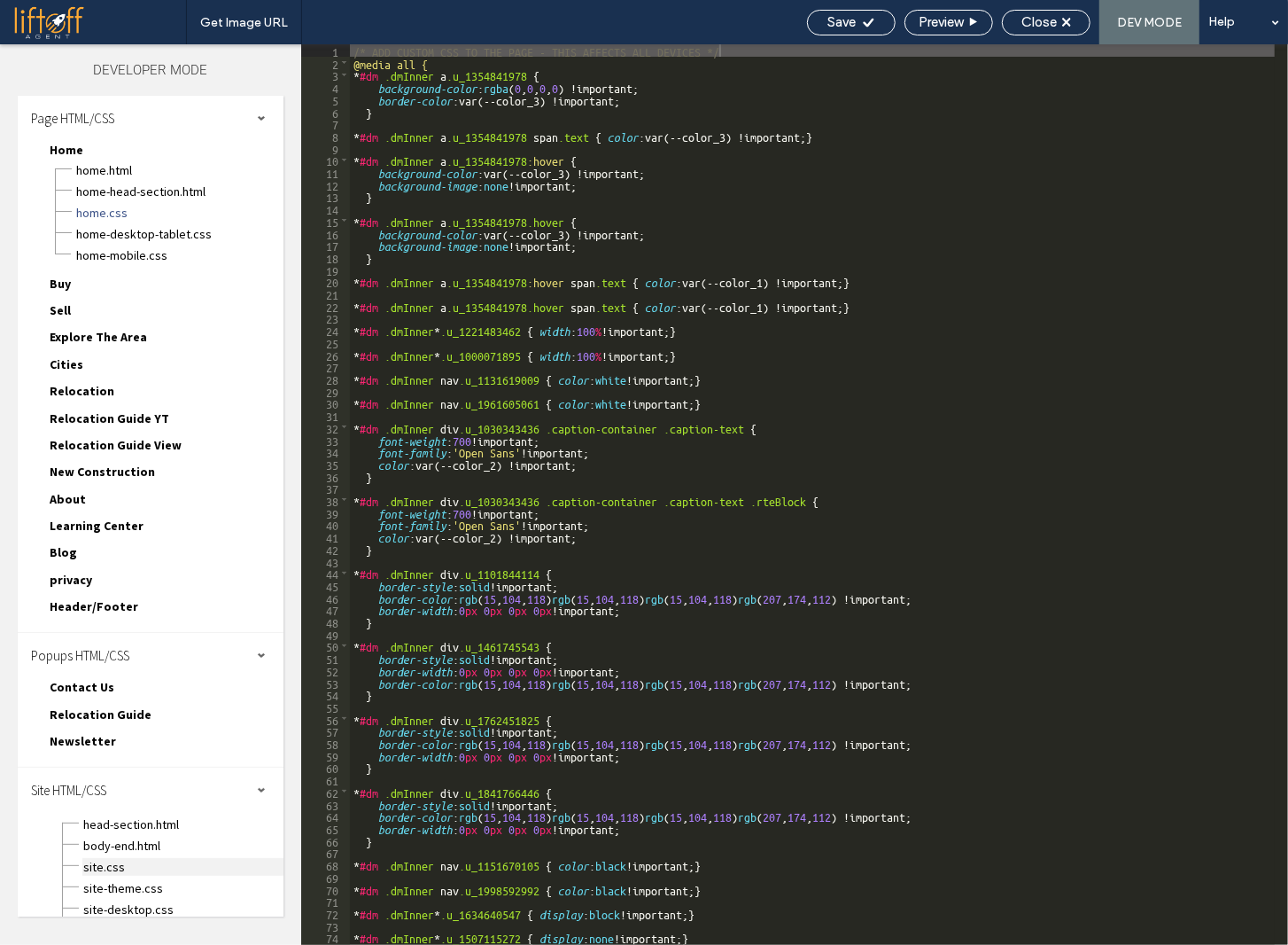
click at [111, 858] on span "site.css" at bounding box center [183, 867] width 201 height 18
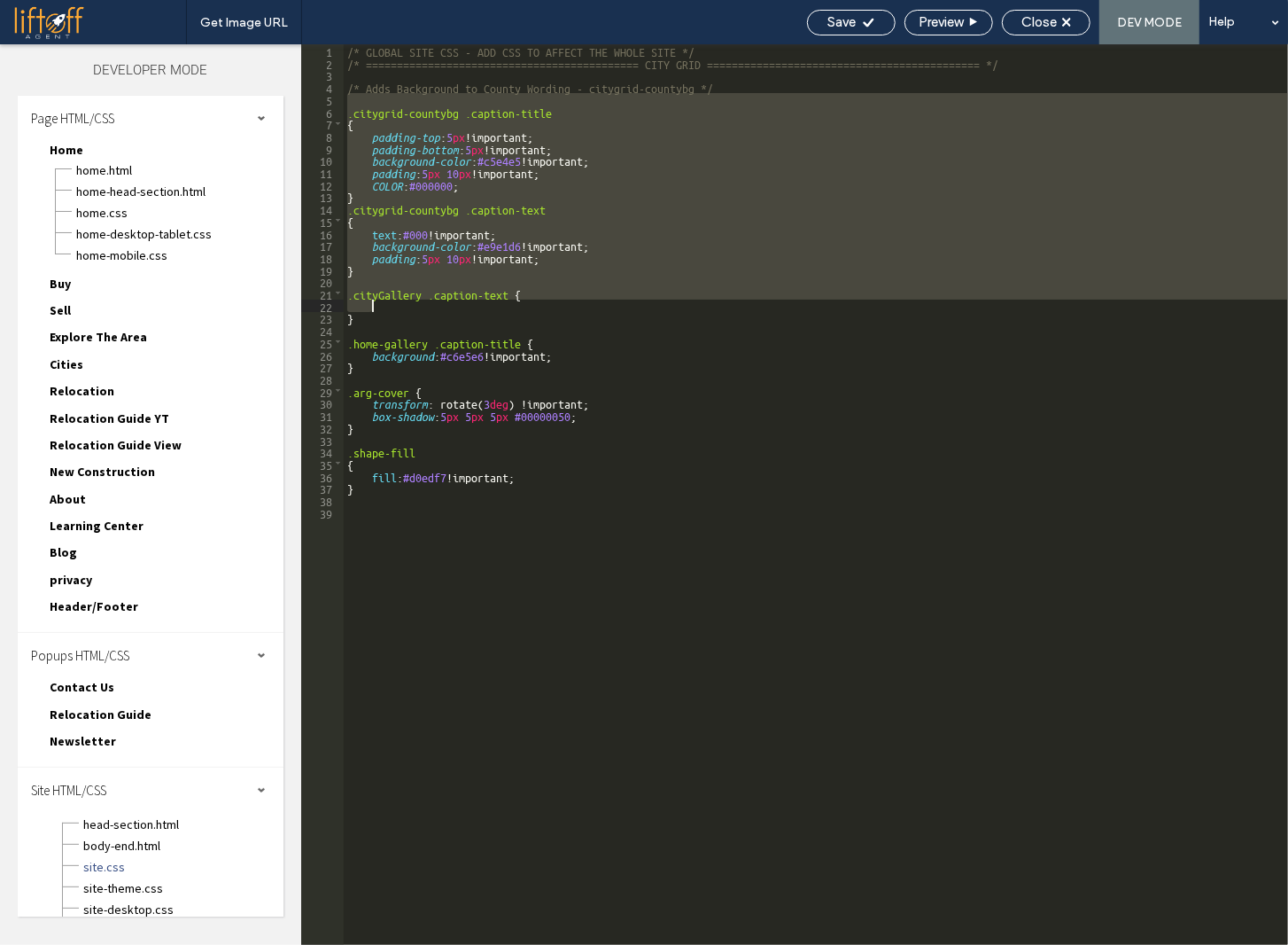
drag, startPoint x: 384, startPoint y: 96, endPoint x: 561, endPoint y: 303, distance: 272.4
click at [561, 303] on div "/* GLOBAL SITE CSS - ADD CSS TO AFFECT THE WHOLE SITE */ /* ===================…" at bounding box center [815, 507] width 945 height 925
click at [95, 203] on span "Home.css" at bounding box center [179, 212] width 208 height 18
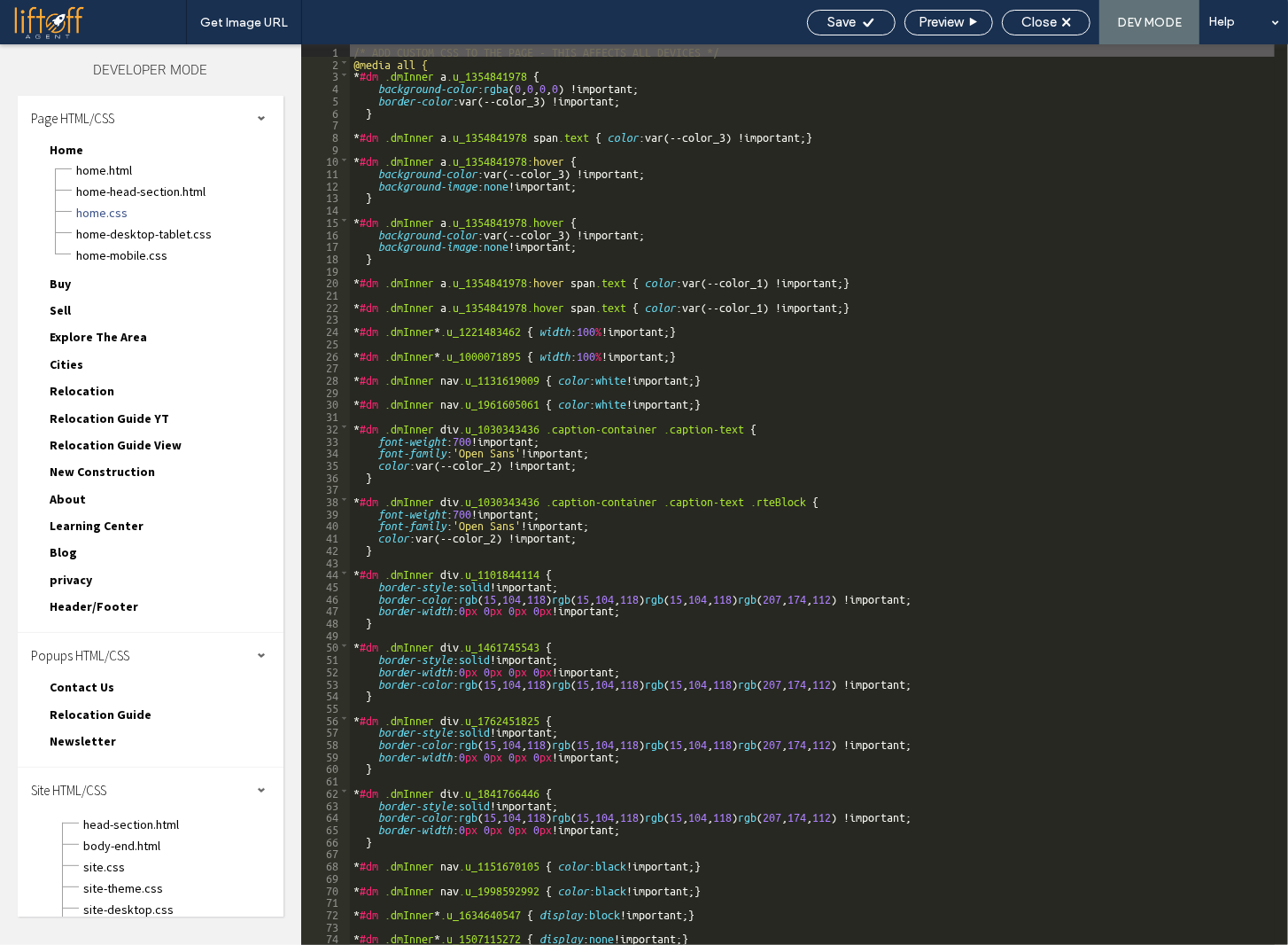
click at [674, 250] on div "/* ADD CUSTOM CSS TO THE PAGE - THIS AFFECTS ALL DEVICES */ @media all { * #dm …" at bounding box center [812, 507] width 925 height 925
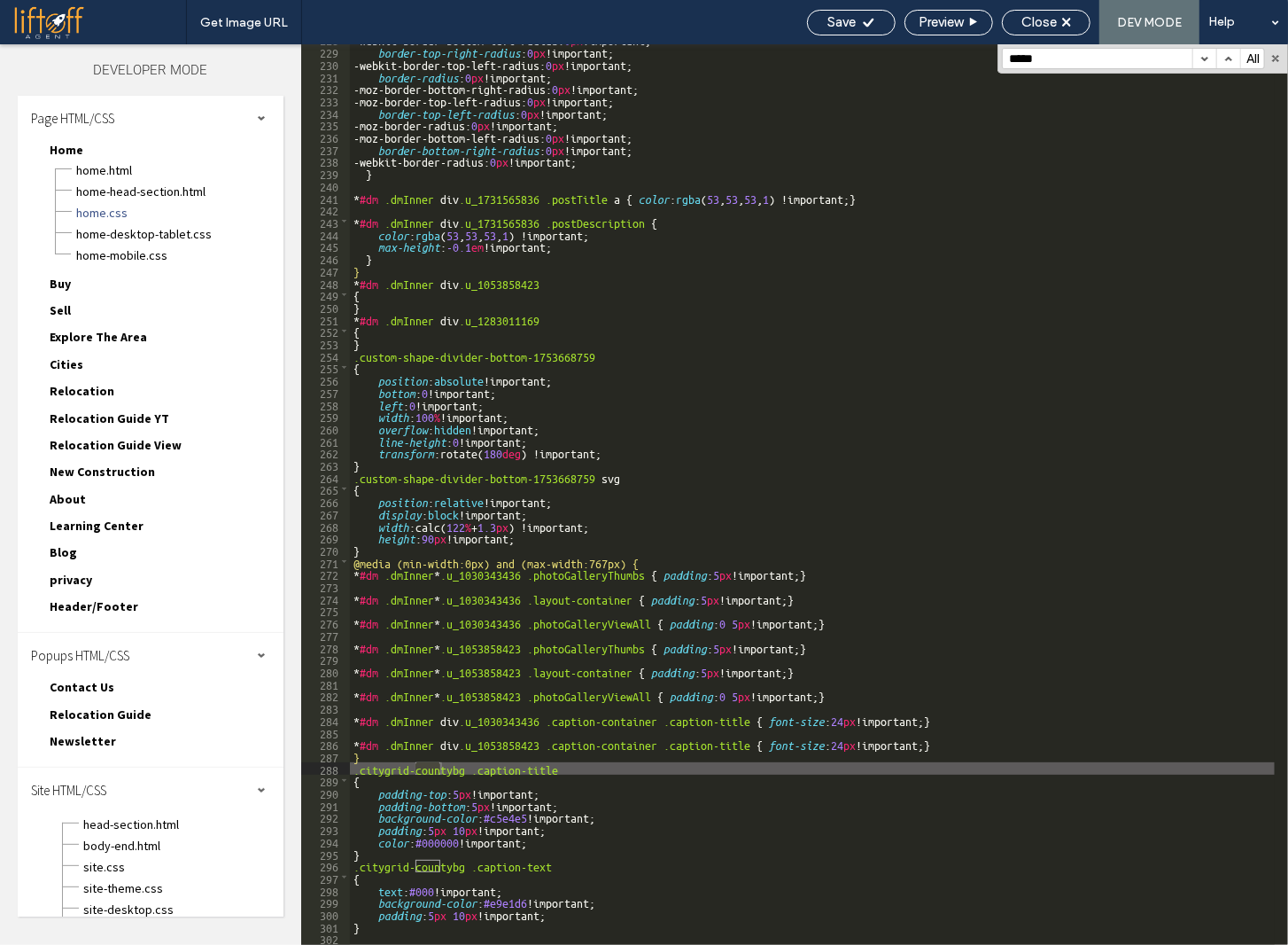
scroll to position [2770, 0]
type input "******"
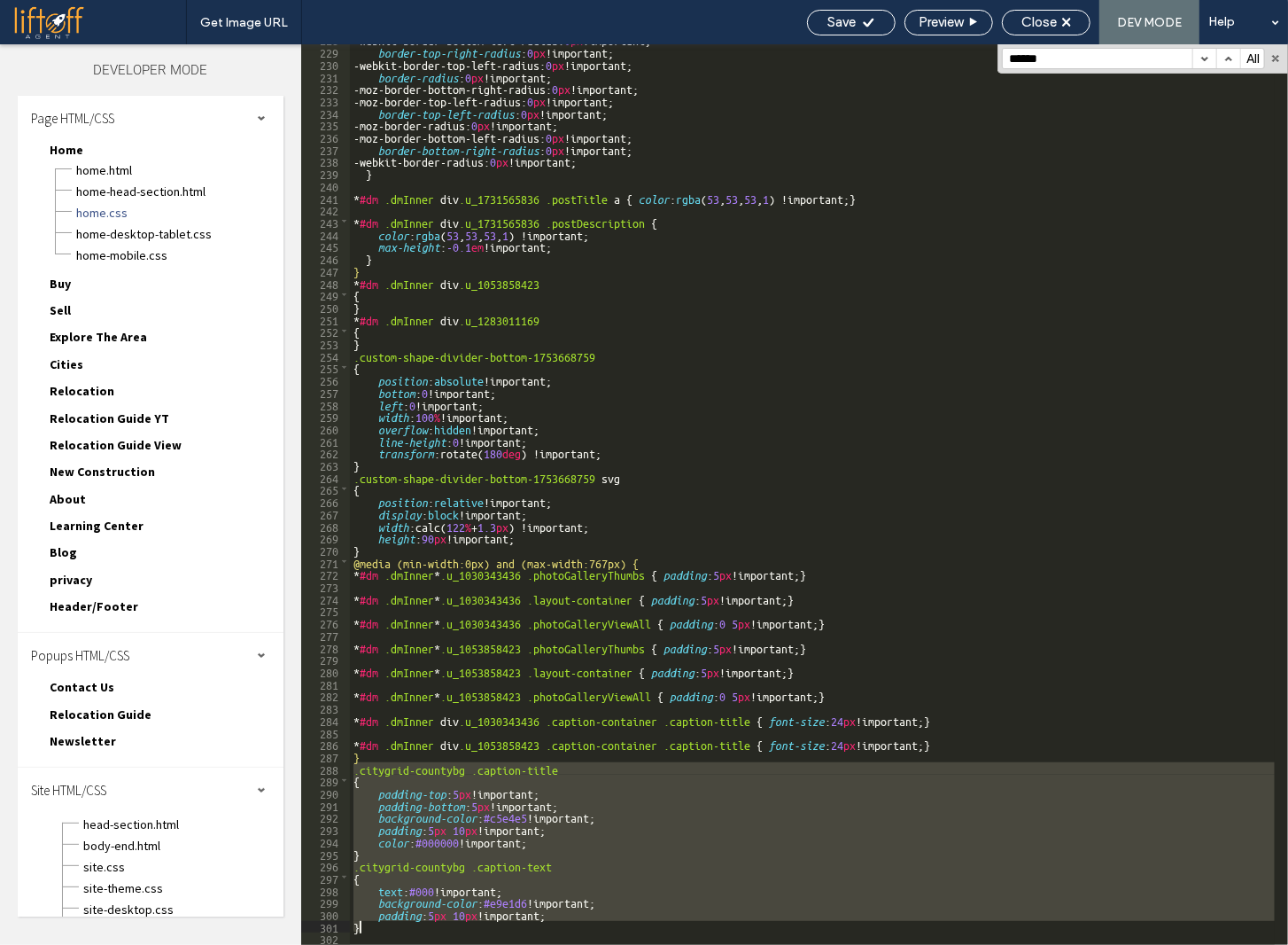
drag, startPoint x: 354, startPoint y: 768, endPoint x: 471, endPoint y: 944, distance: 211.3
click at [471, 944] on div "-webkit-border-bottom-left-radius: 0 px !important; border-top-right-radius : 0…" at bounding box center [812, 495] width 925 height 925
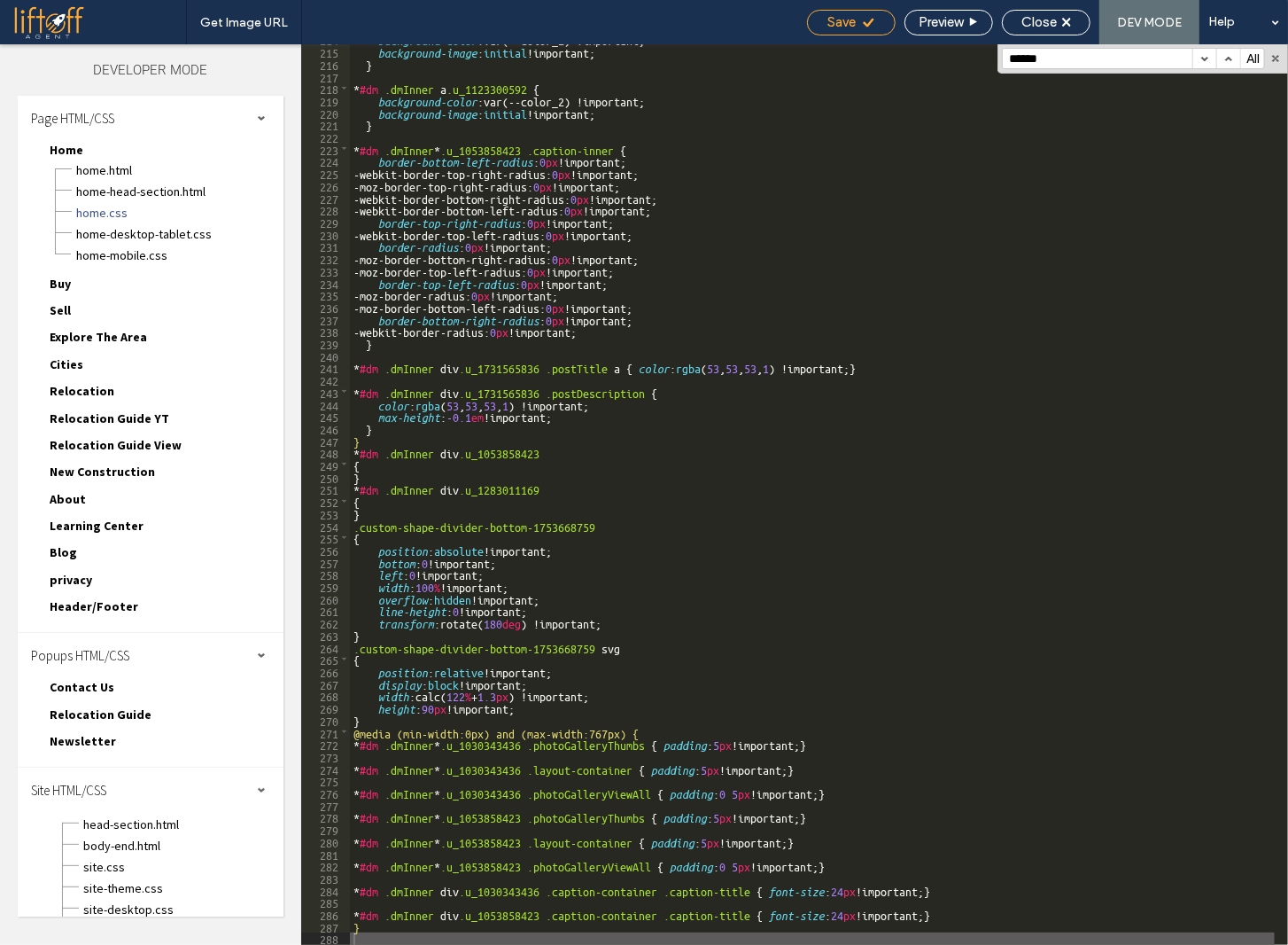
drag, startPoint x: 843, startPoint y: 20, endPoint x: 886, endPoint y: 26, distance: 43.4
click at [843, 20] on span "Save" at bounding box center [841, 22] width 28 height 16
click at [1036, 22] on span "Close" at bounding box center [1039, 22] width 35 height 16
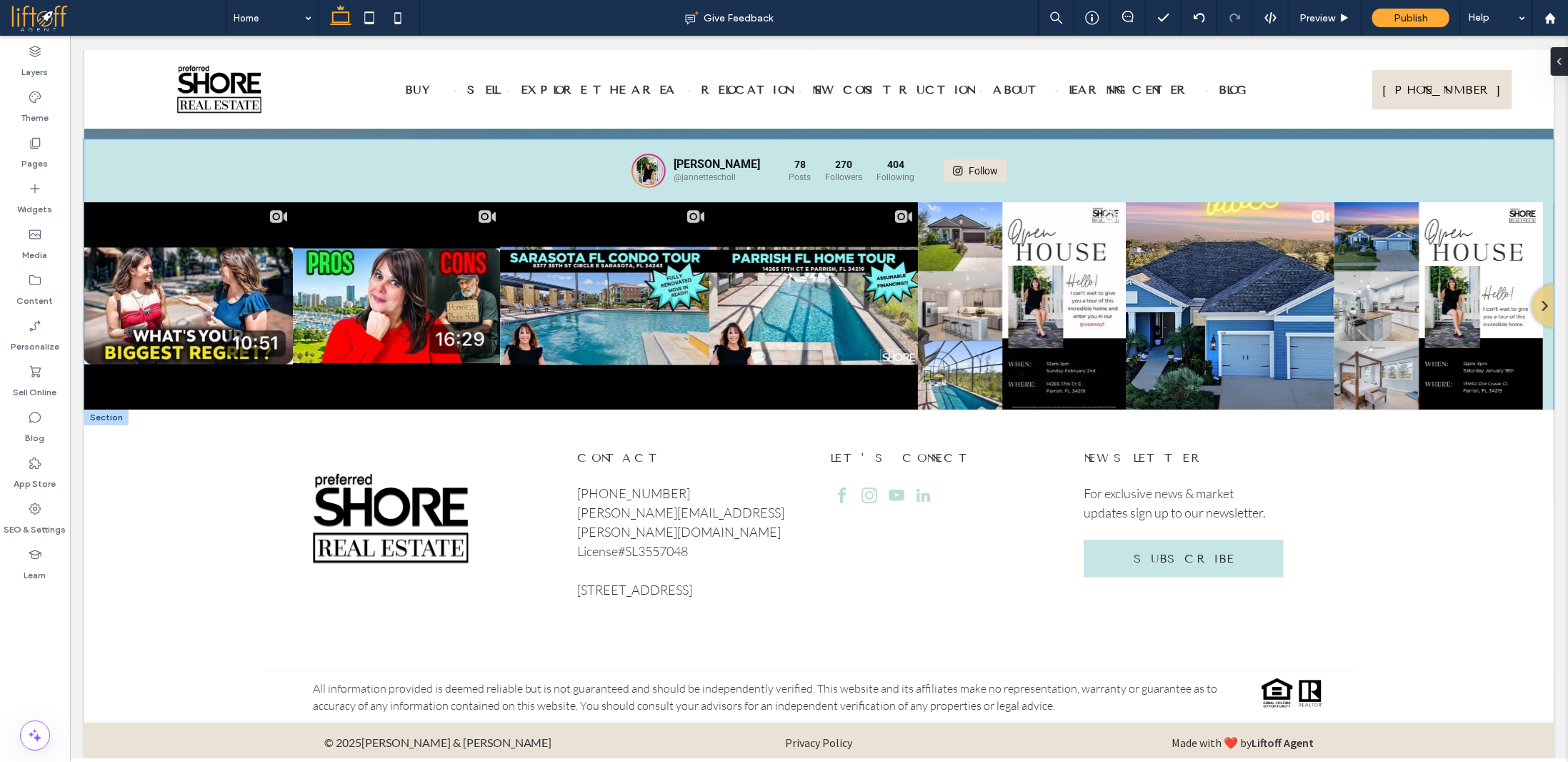
scroll to position [7509, 0]
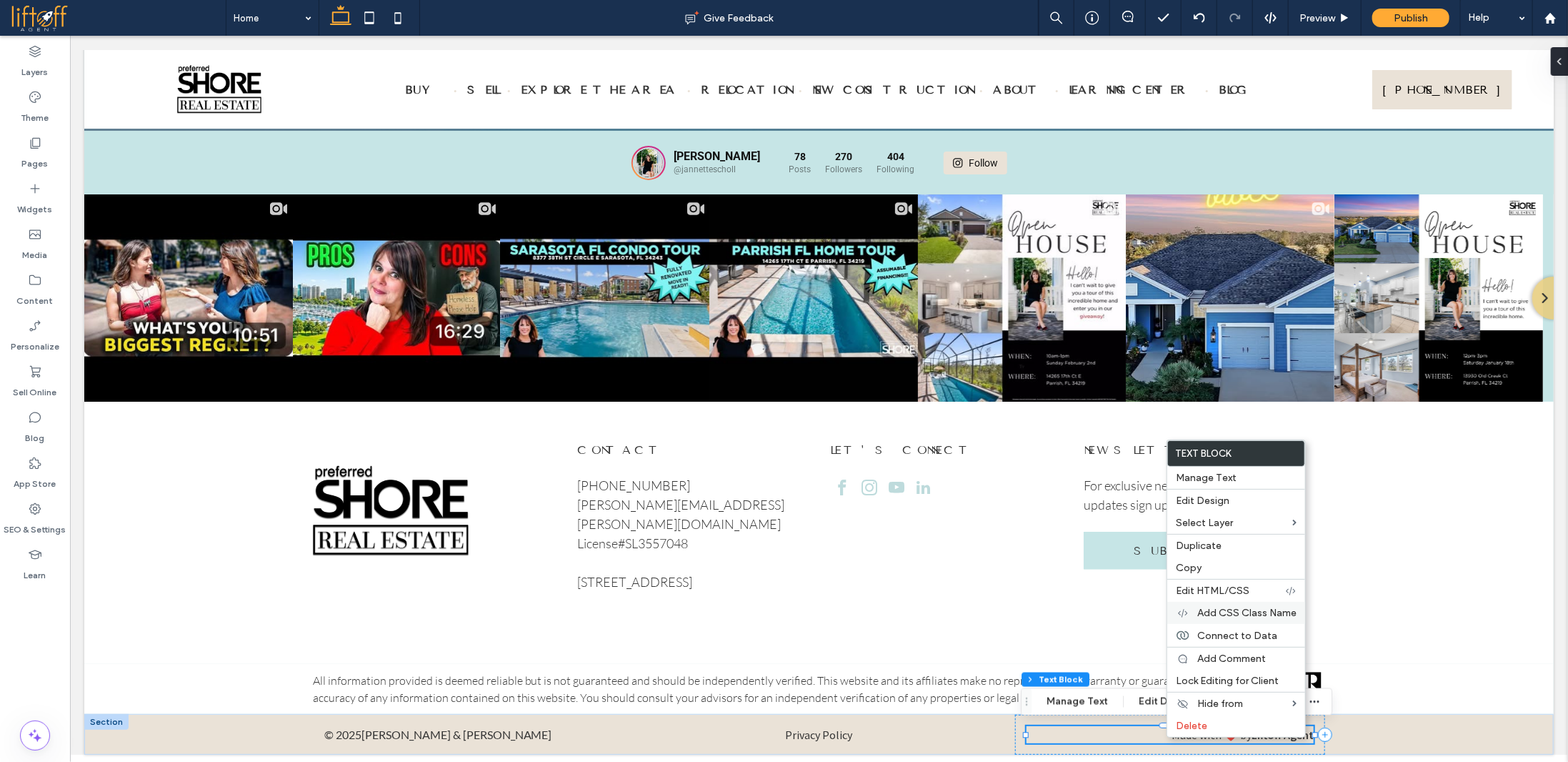
click at [1244, 608] on span "Add CSS Class Name" at bounding box center [1246, 612] width 100 height 12
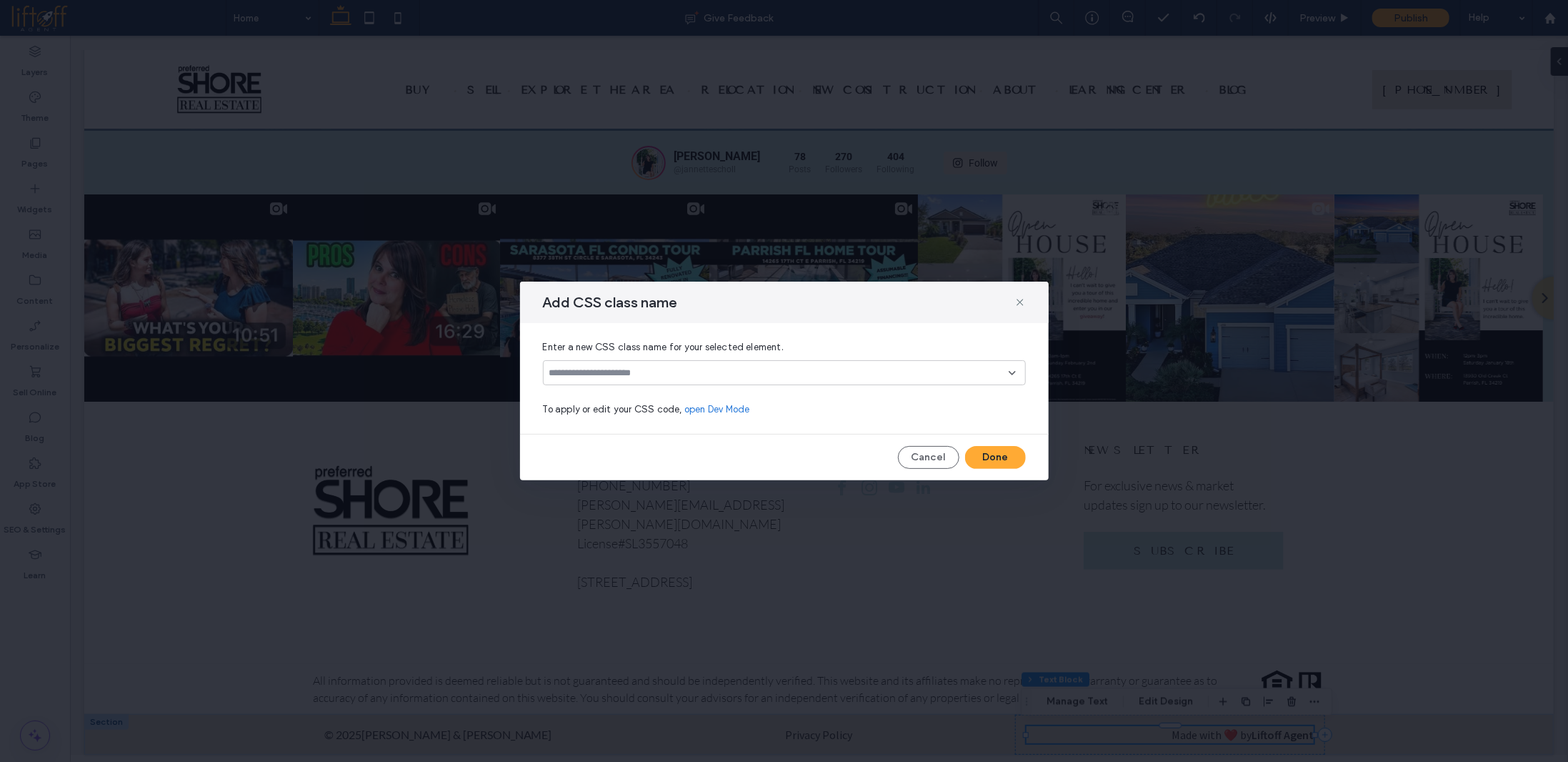
click at [748, 368] on input at bounding box center [779, 373] width 460 height 12
type input "**********"
click at [637, 395] on div "Create "madewithLiftoff"" at bounding box center [784, 396] width 469 height 11
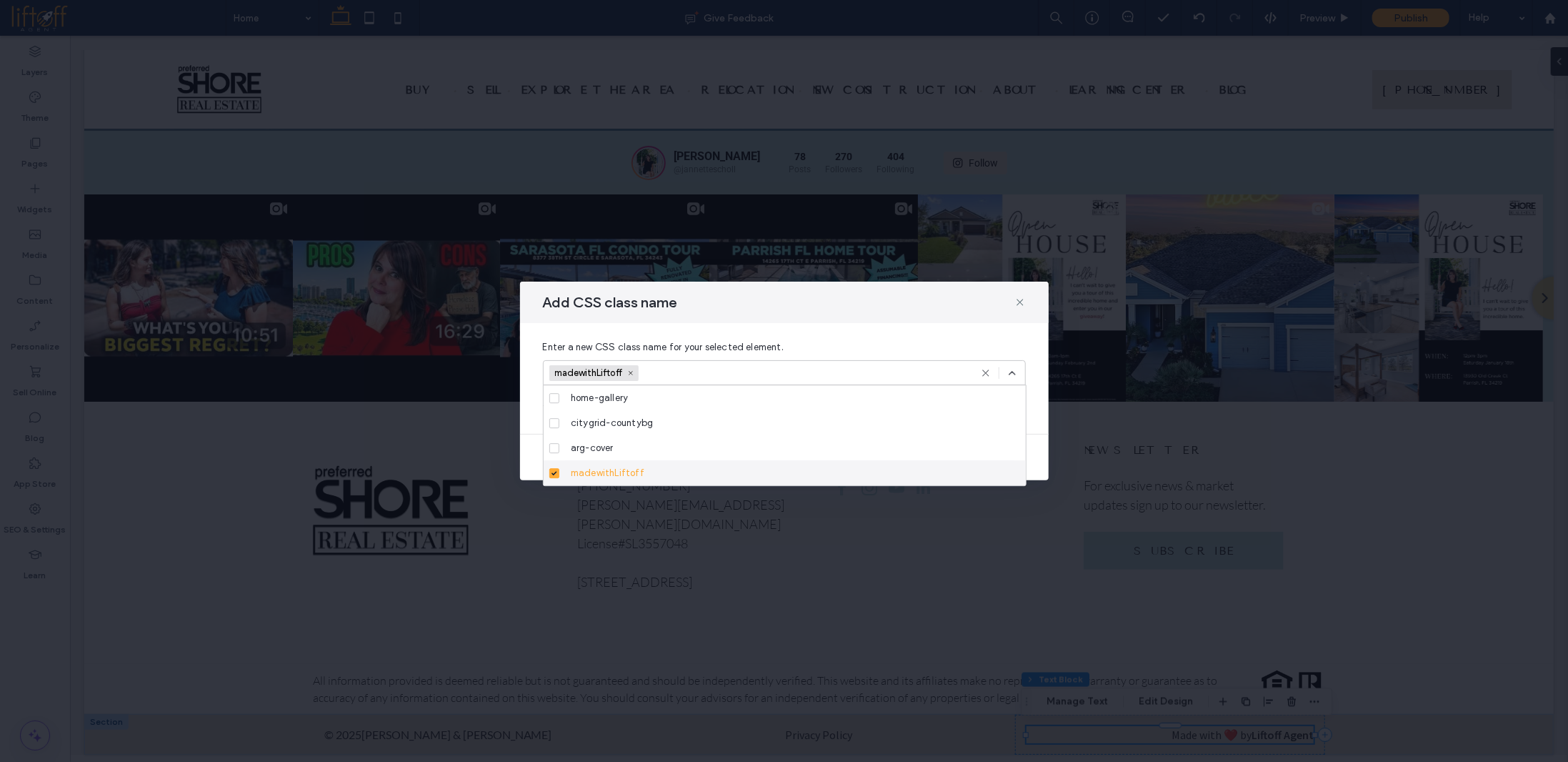
click at [1035, 401] on div "Enter a new CSS class name for your selected element. madewithLiftoff To apply …" at bounding box center [784, 378] width 529 height 111
click at [1040, 418] on div "Enter a new CSS class name for your selected element. madewithLiftoff To apply …" at bounding box center [784, 378] width 529 height 111
click at [1014, 372] on icon at bounding box center [1012, 373] width 12 height 12
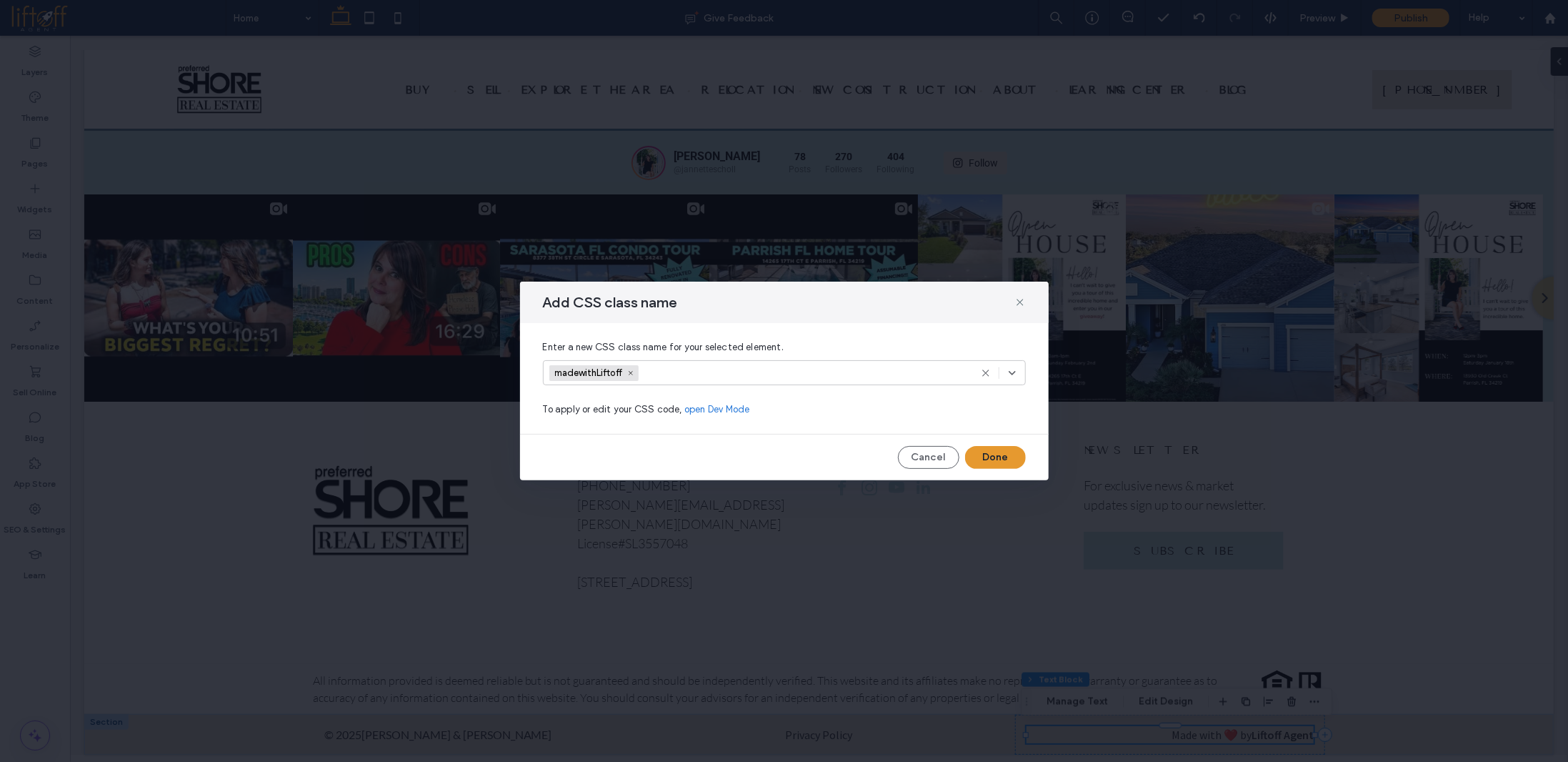
click at [1004, 455] on button "Done" at bounding box center [995, 457] width 60 height 23
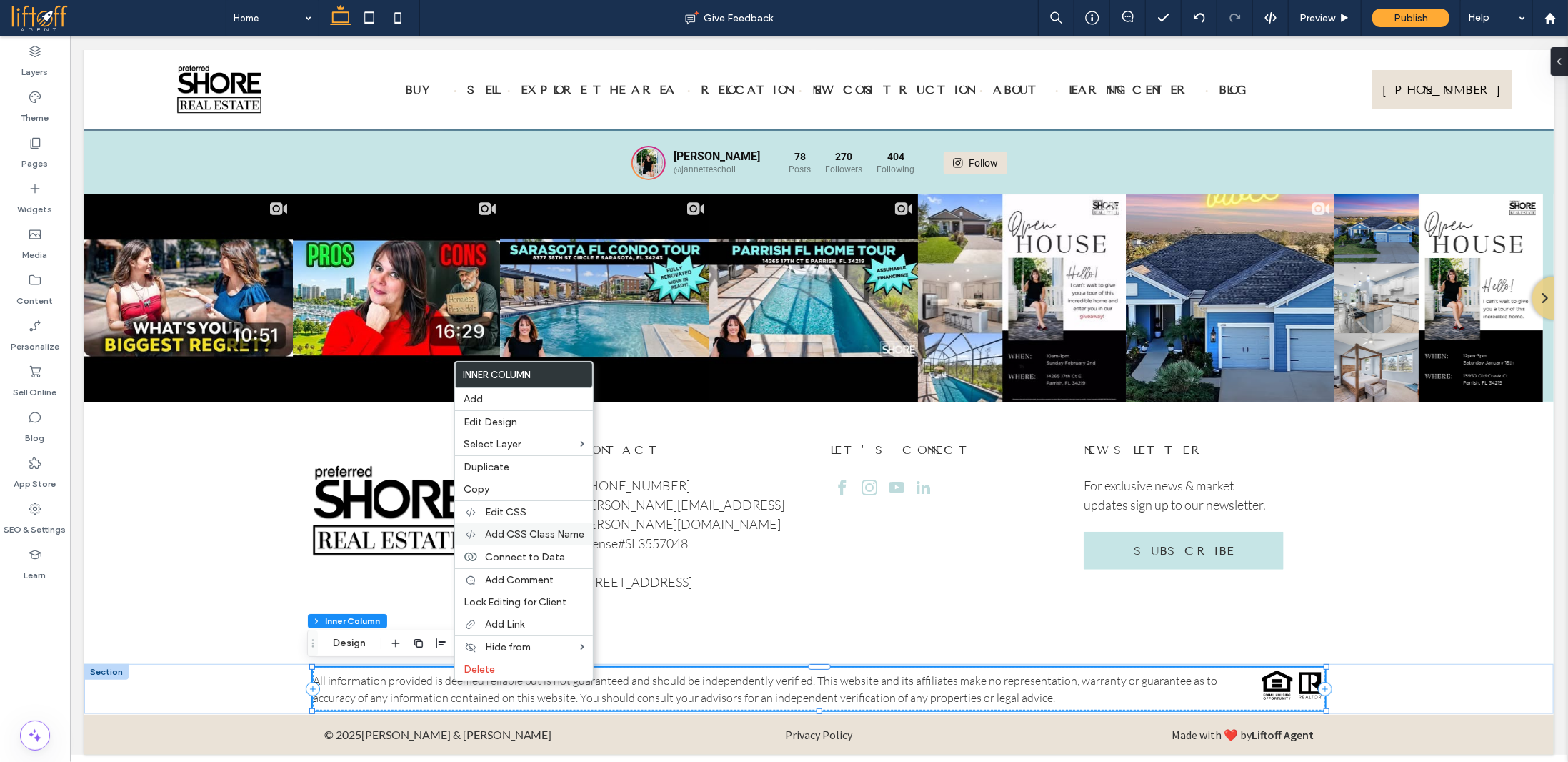
click at [522, 533] on span "Add CSS Class Name" at bounding box center [534, 534] width 100 height 12
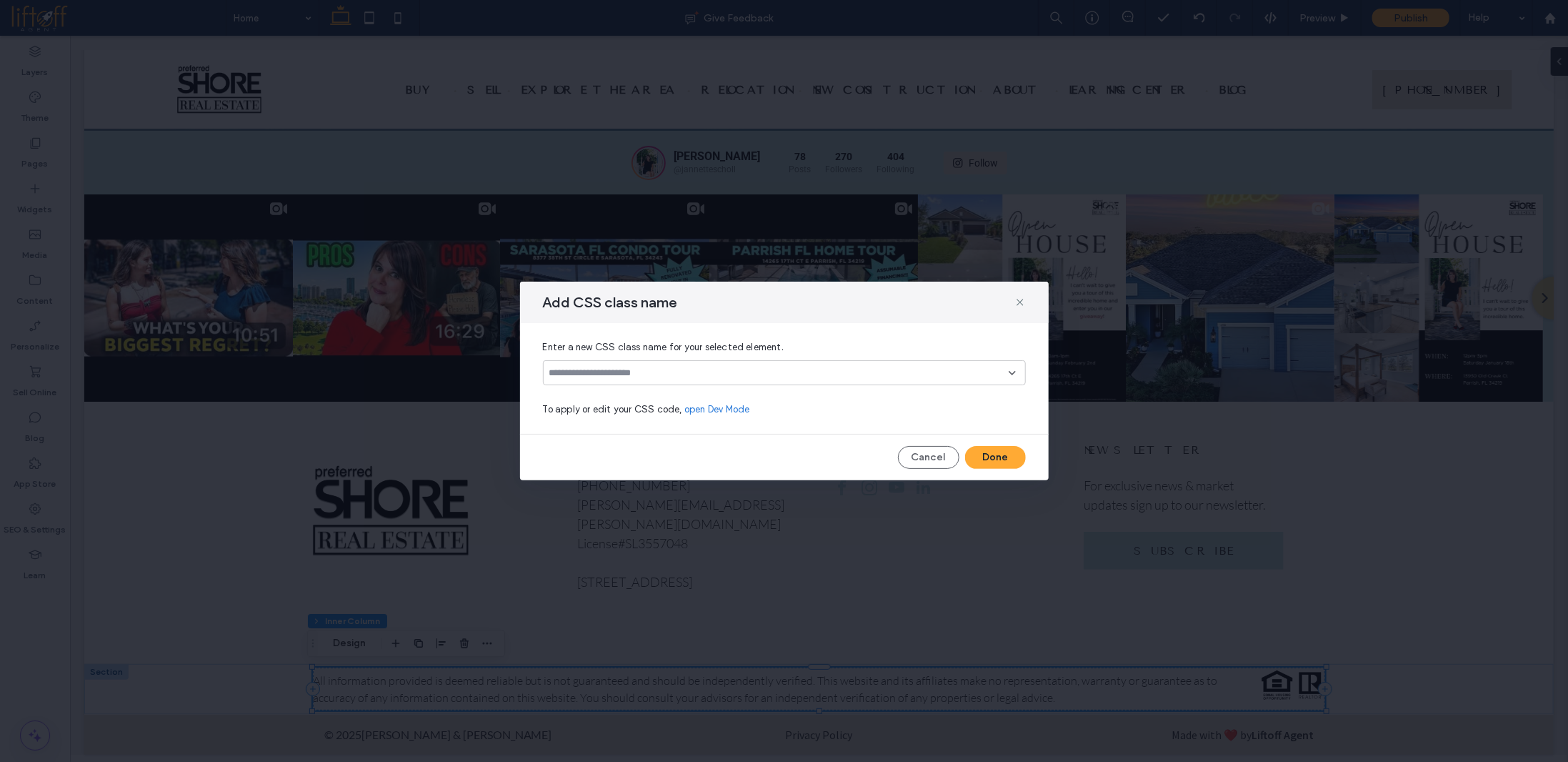
click at [687, 373] on input at bounding box center [779, 373] width 460 height 12
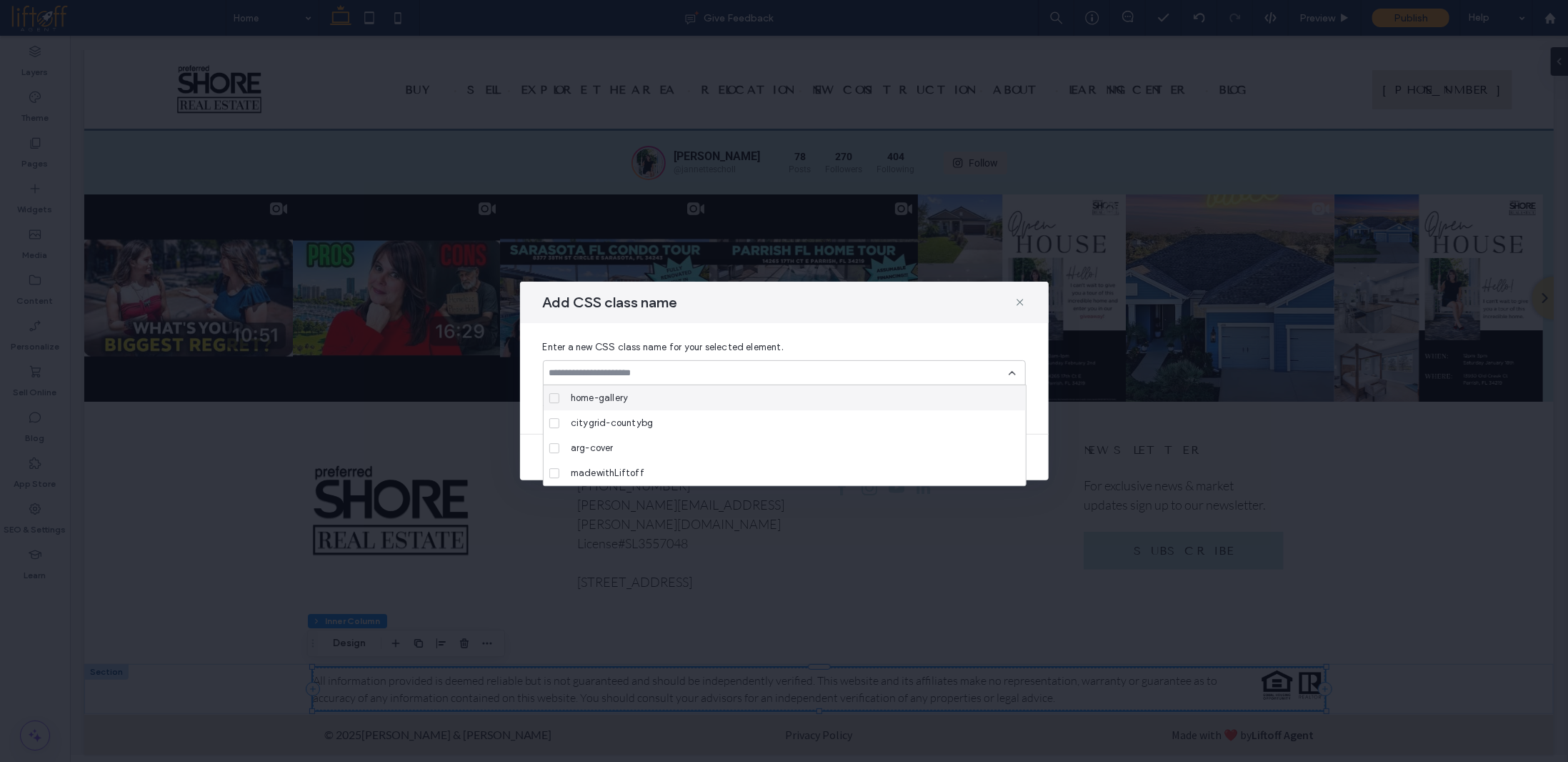
type input "*"
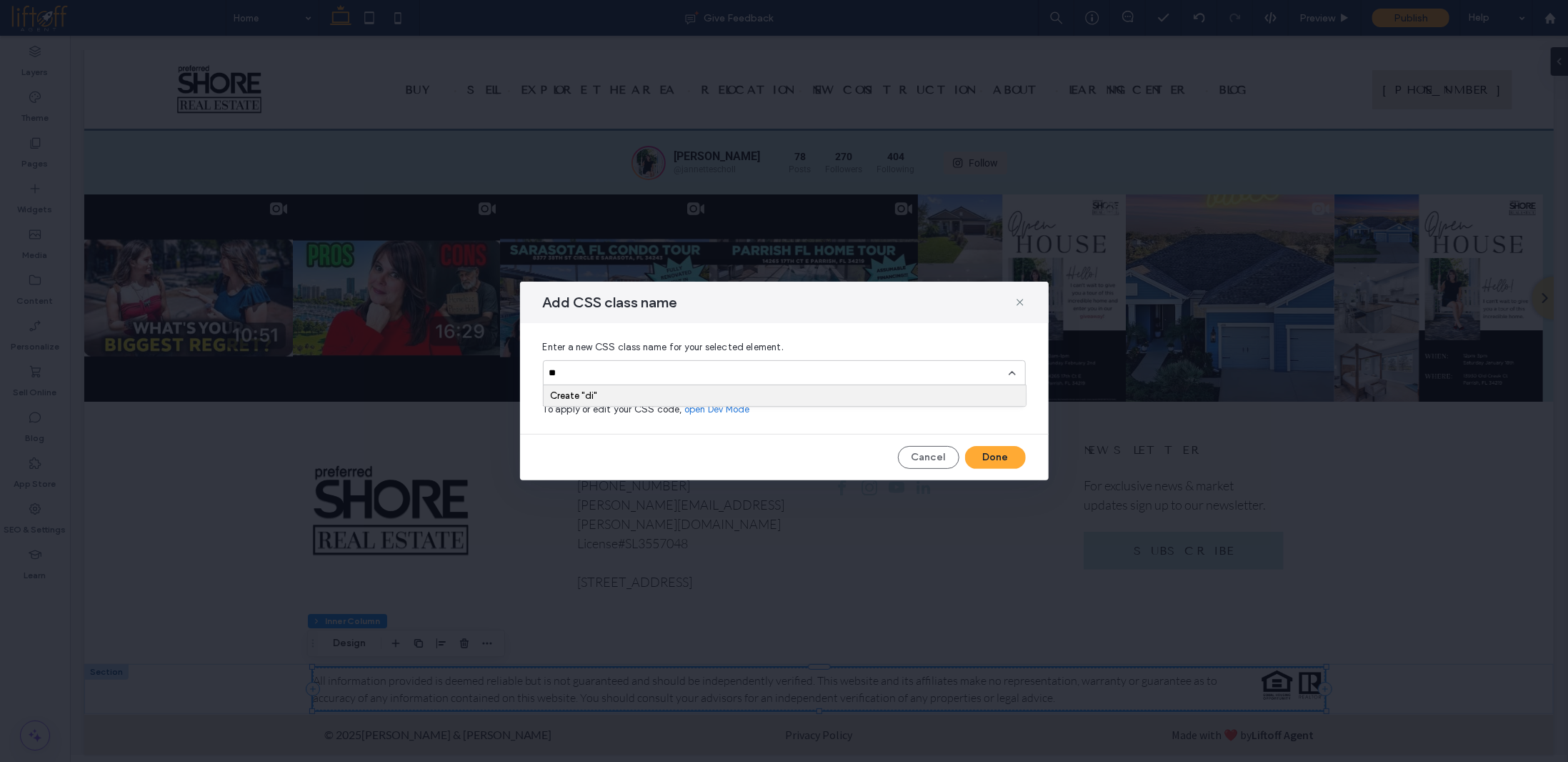
type input "*"
type input "**********"
click at [1002, 448] on button "Done" at bounding box center [995, 457] width 60 height 23
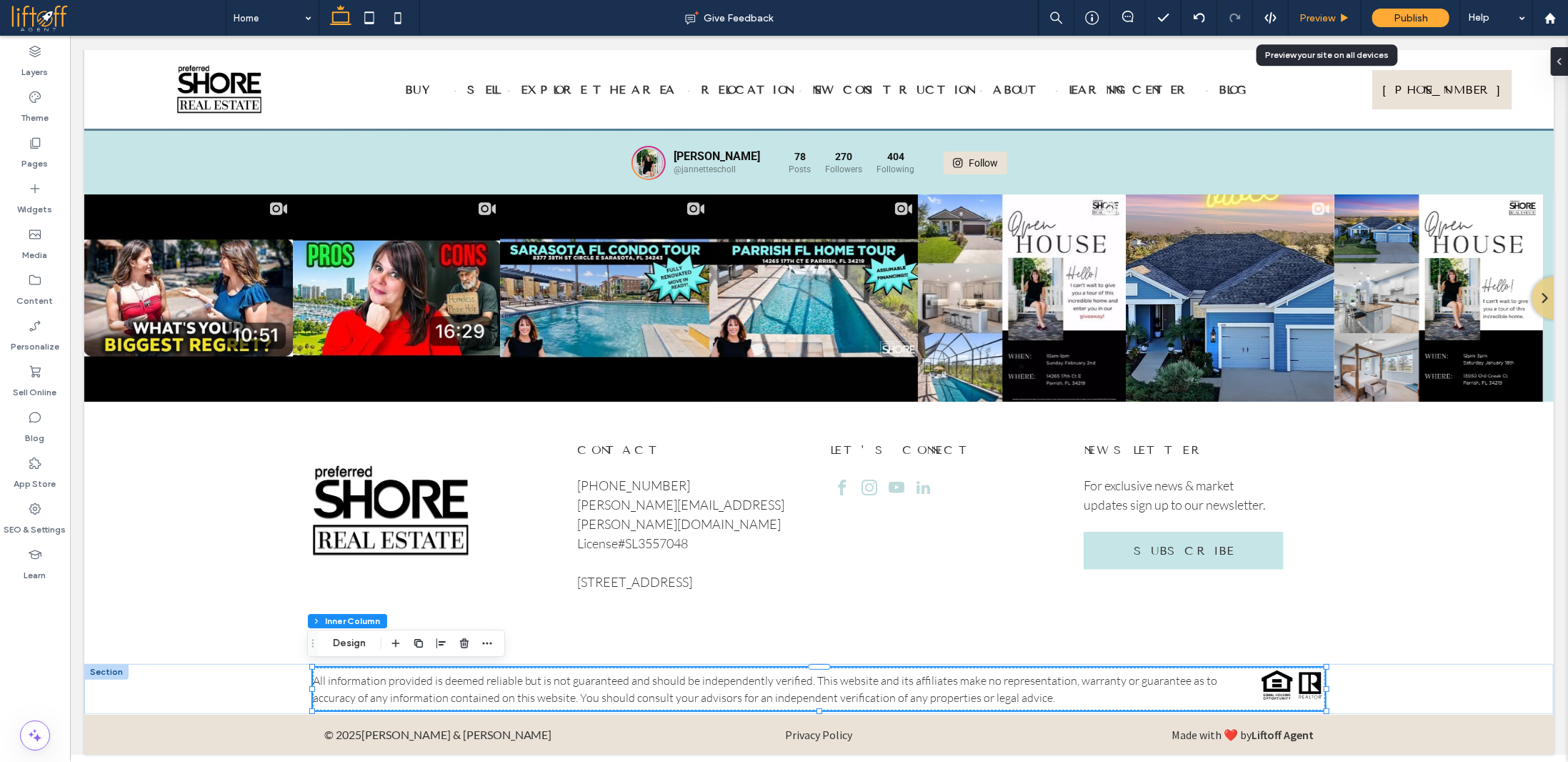
drag, startPoint x: 1323, startPoint y: 22, endPoint x: 599, endPoint y: 640, distance: 951.9
click at [1323, 22] on span "Preview" at bounding box center [1317, 17] width 36 height 12
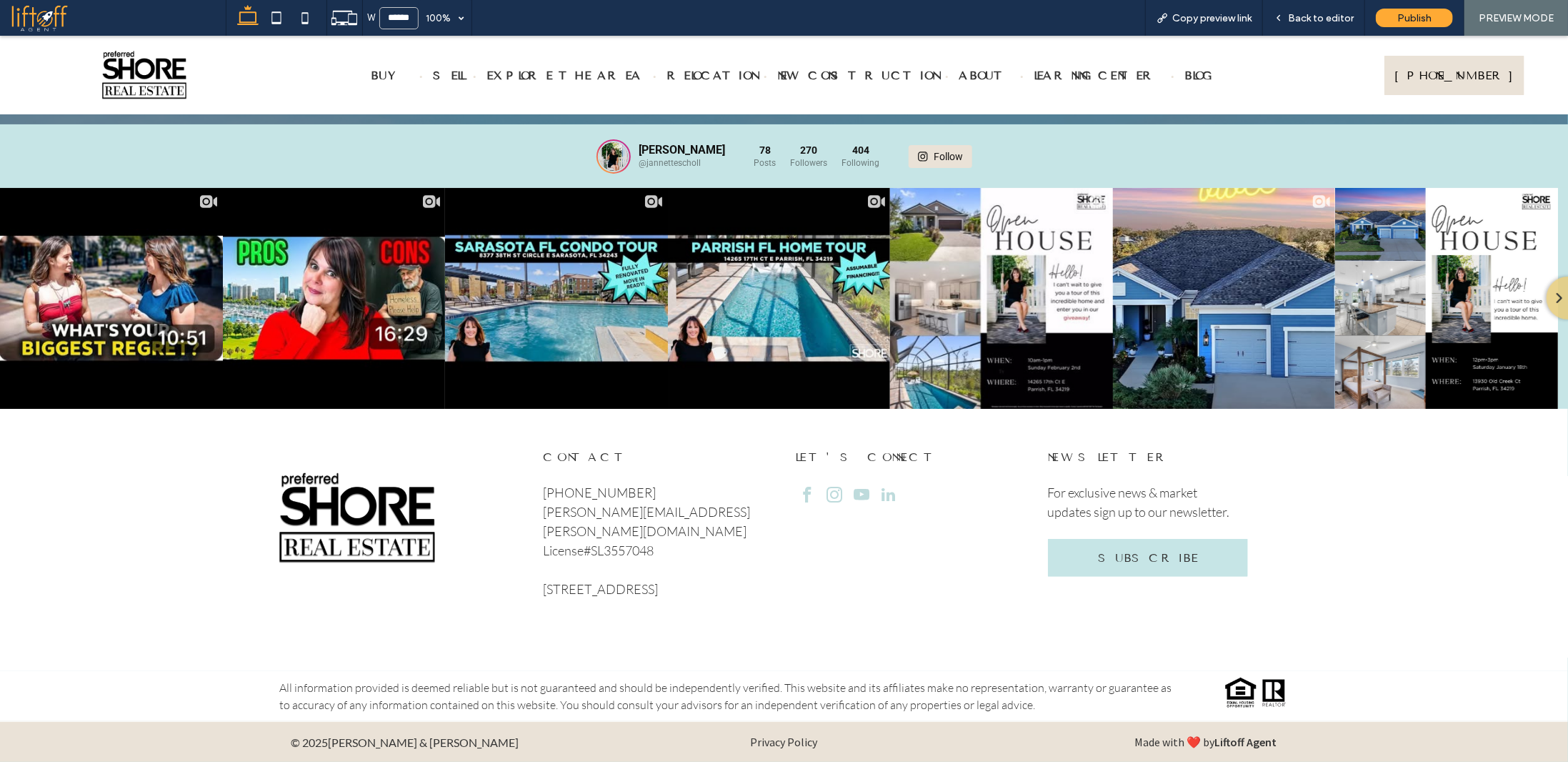
scroll to position [7617, 0]
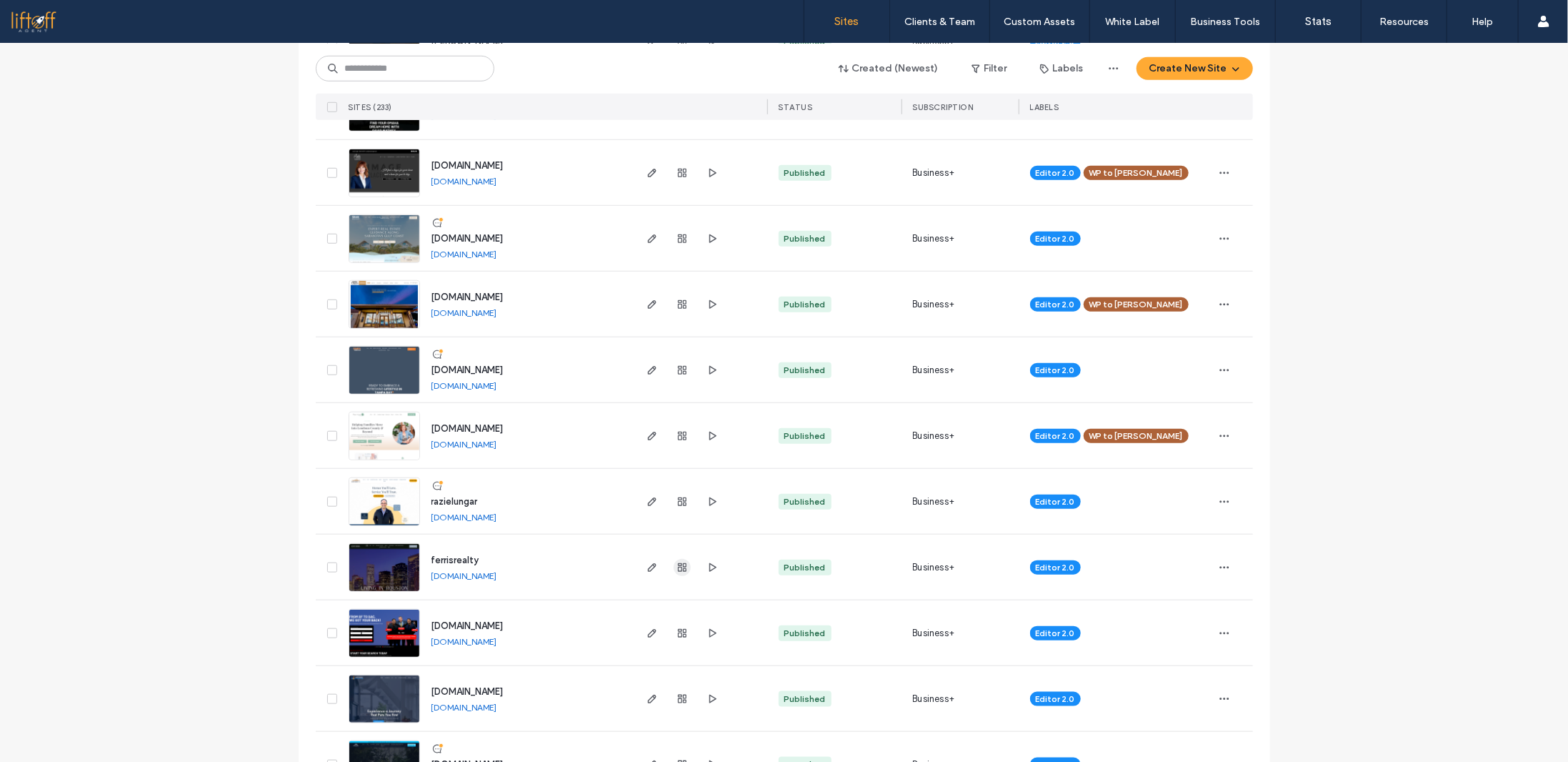
scroll to position [786, 0]
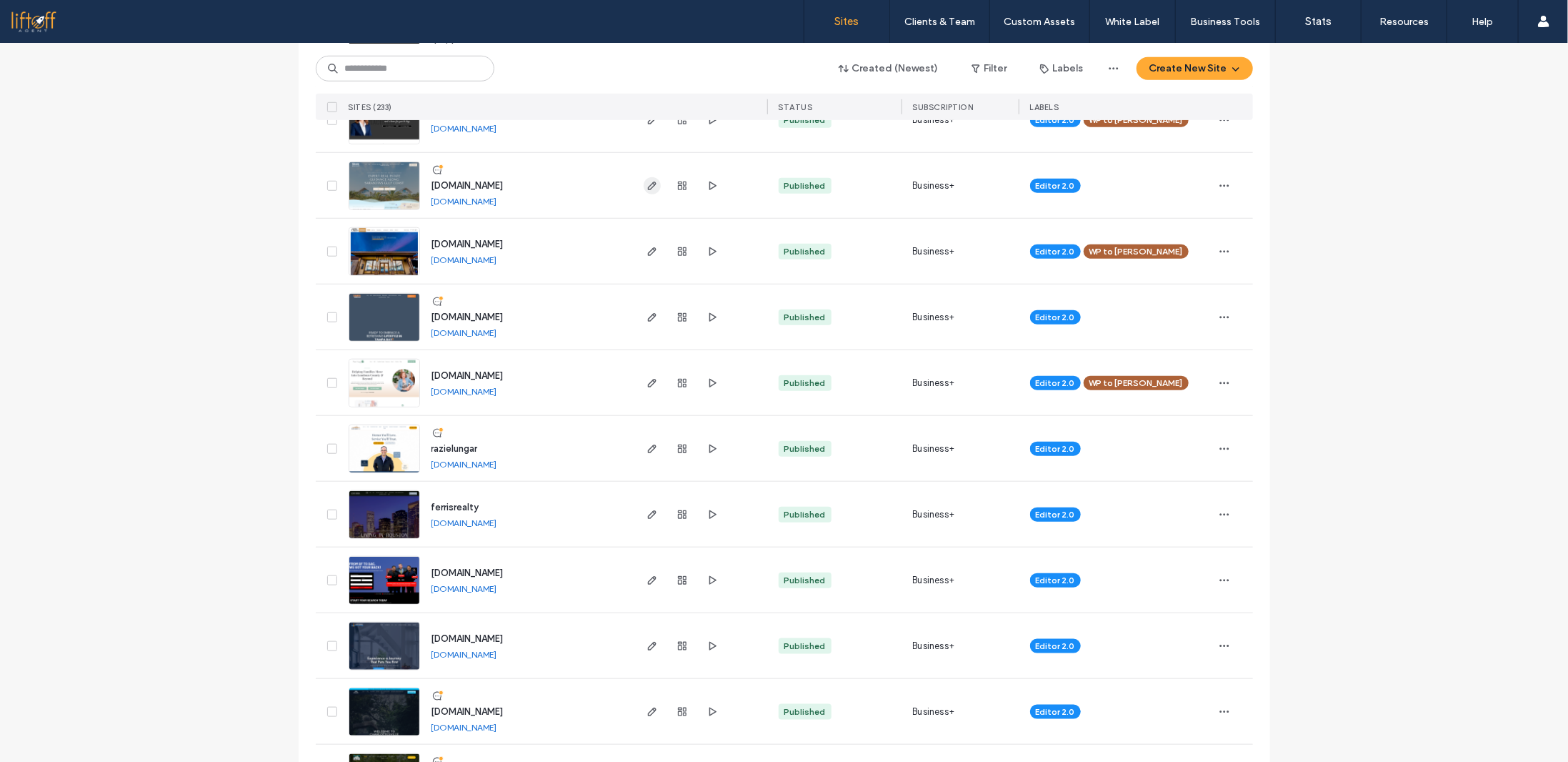
click at [652, 191] on span "button" at bounding box center [652, 186] width 17 height 17
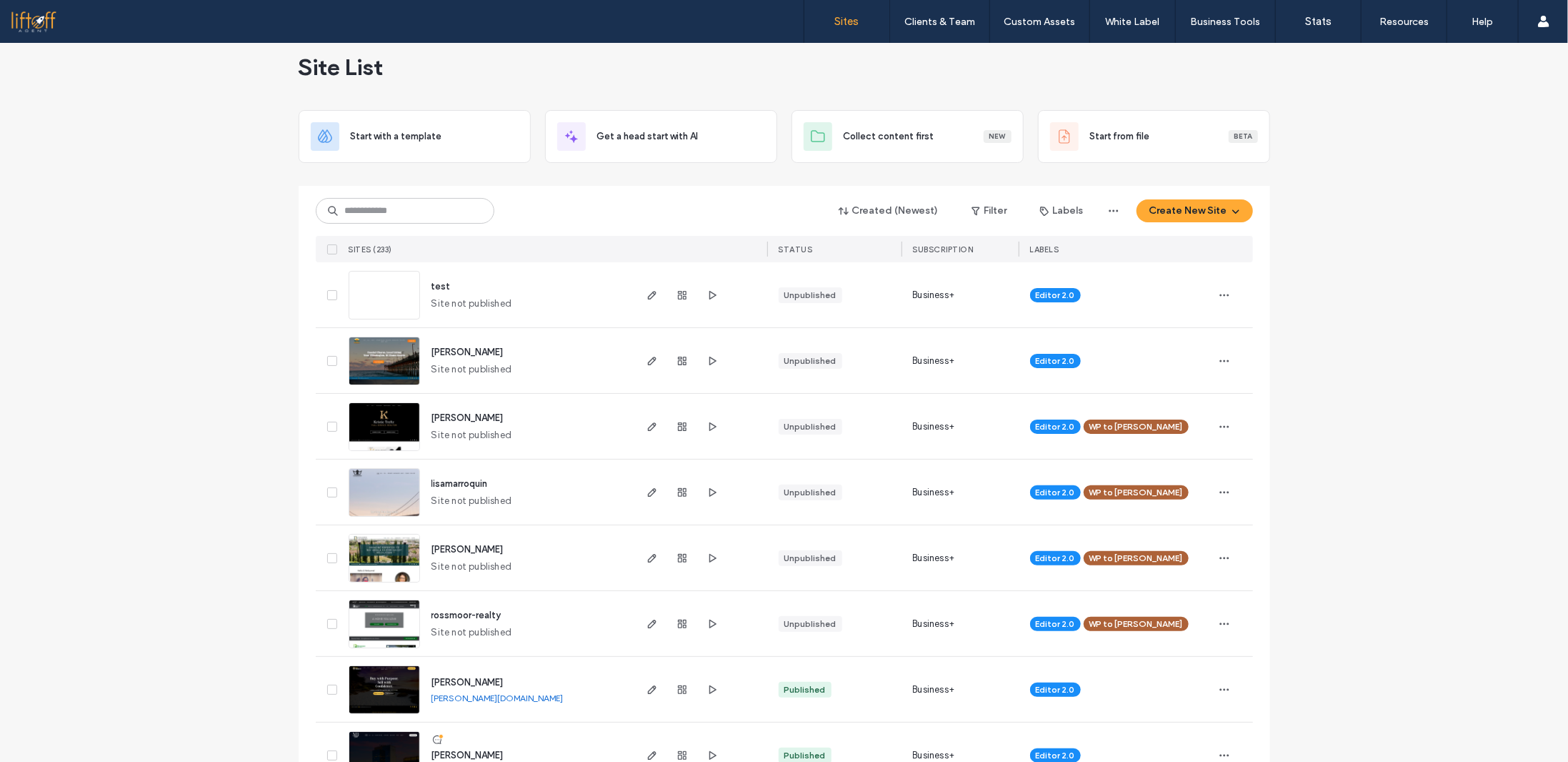
scroll to position [0, 0]
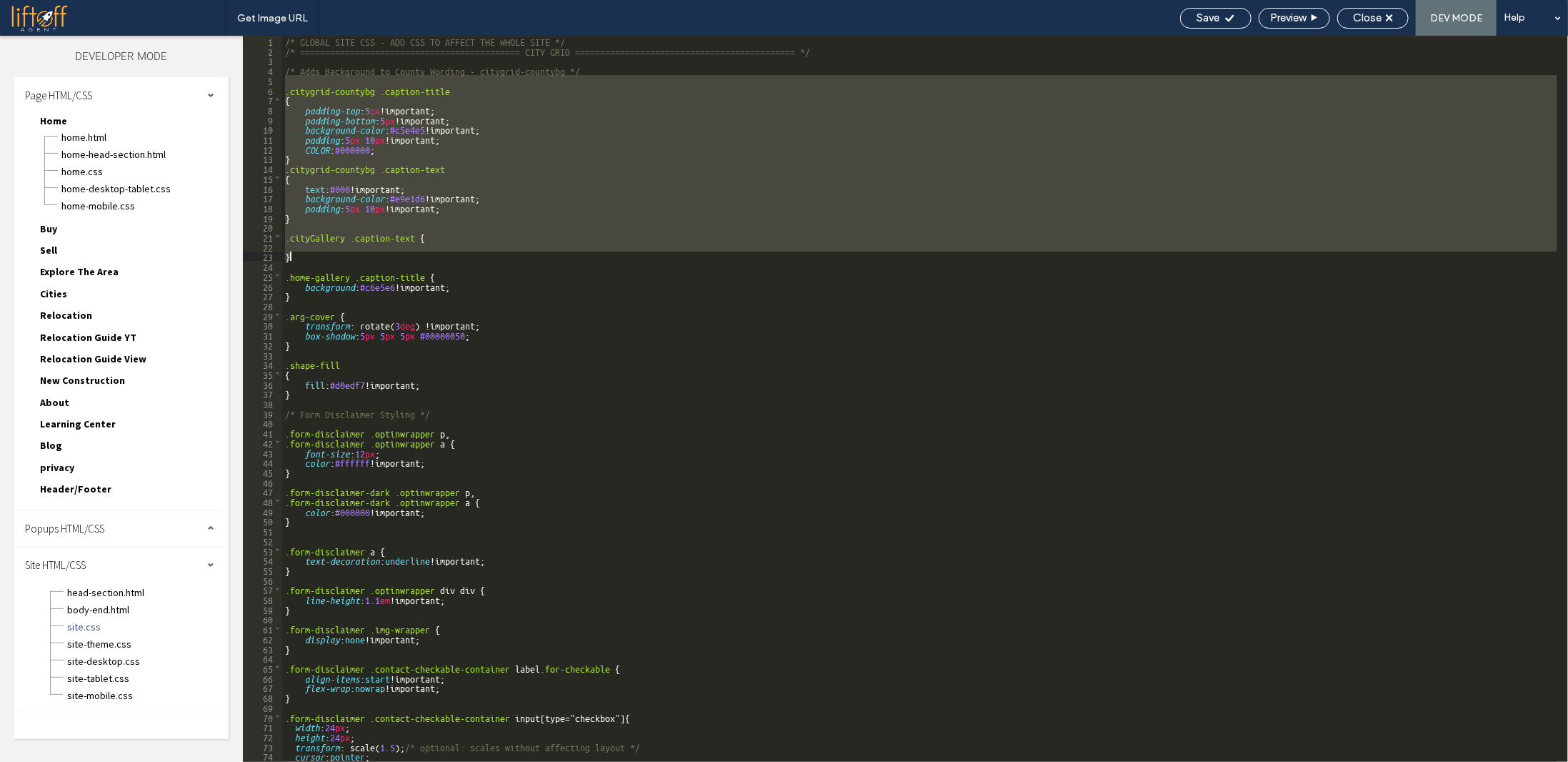
drag, startPoint x: 304, startPoint y: 78, endPoint x: 358, endPoint y: 261, distance: 190.8
click at [358, 261] on div "/* GLOBAL SITE CSS - ADD CSS TO AFFECT THE WHOLE SITE */ /* ===================…" at bounding box center [920, 409] width 1275 height 746
click at [1390, 24] on div "Close" at bounding box center [1373, 18] width 70 height 13
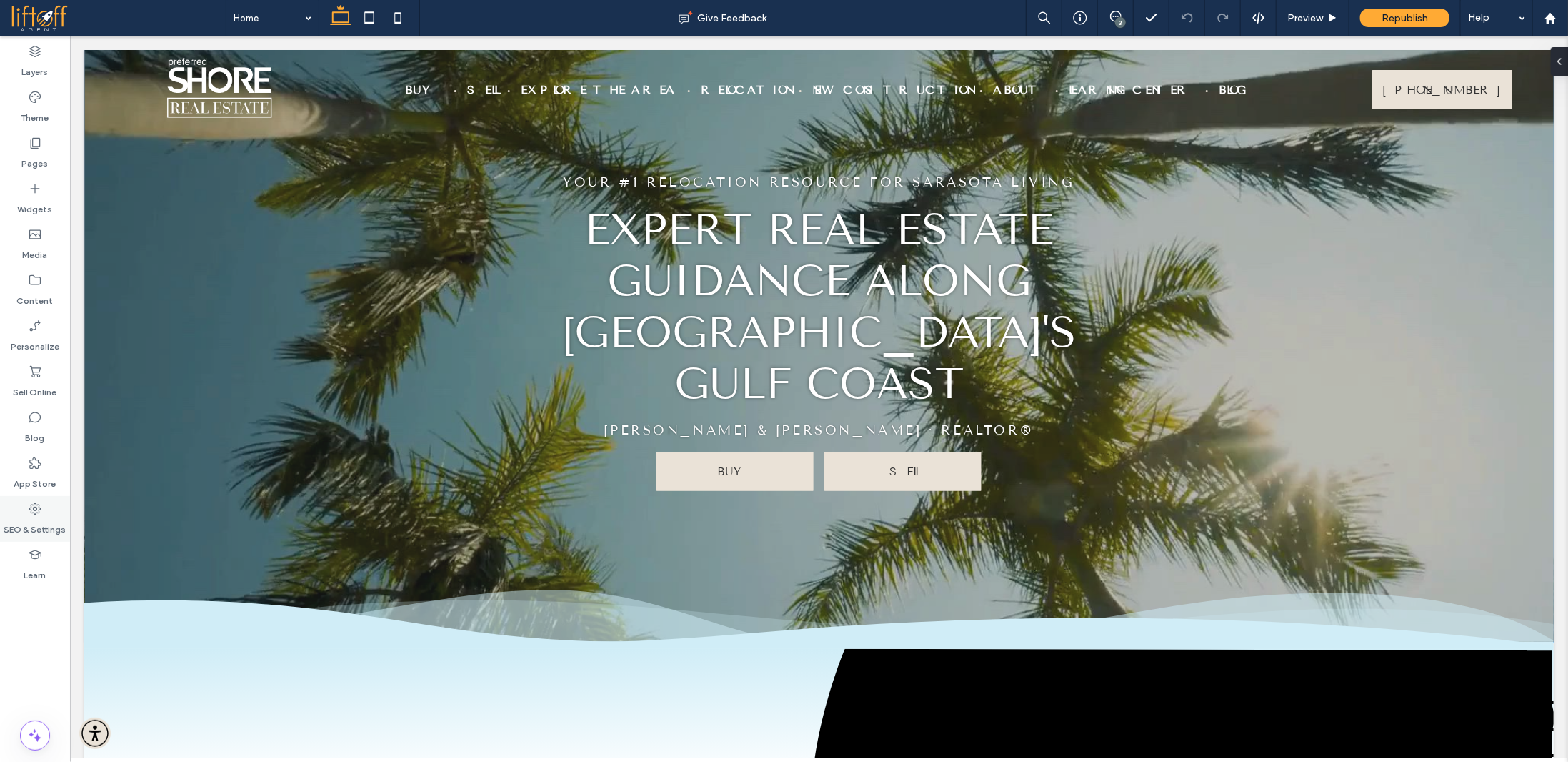
click at [20, 521] on label "SEO & Settings" at bounding box center [35, 525] width 62 height 20
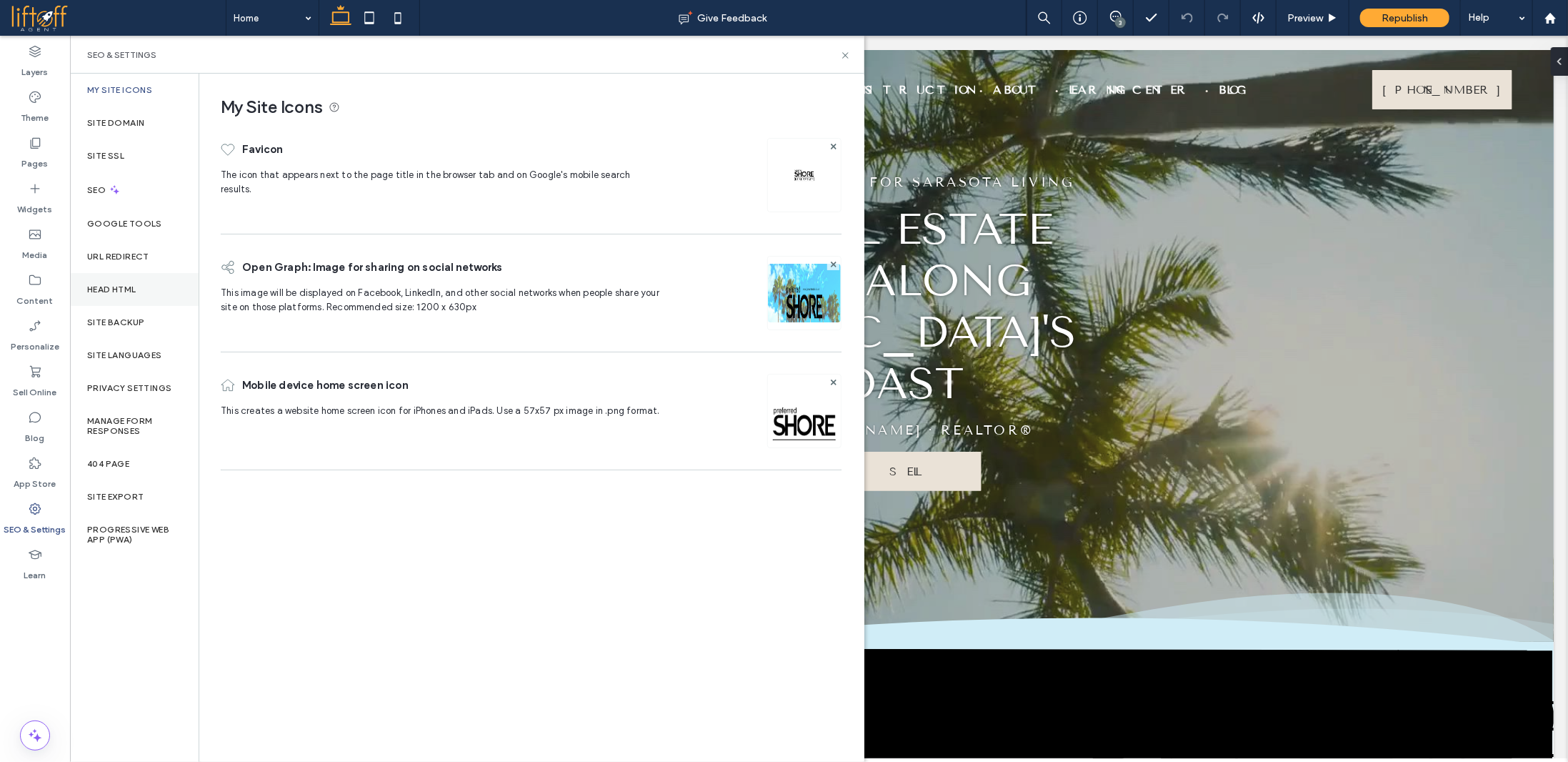
click at [135, 286] on label "Head HTML" at bounding box center [111, 289] width 49 height 10
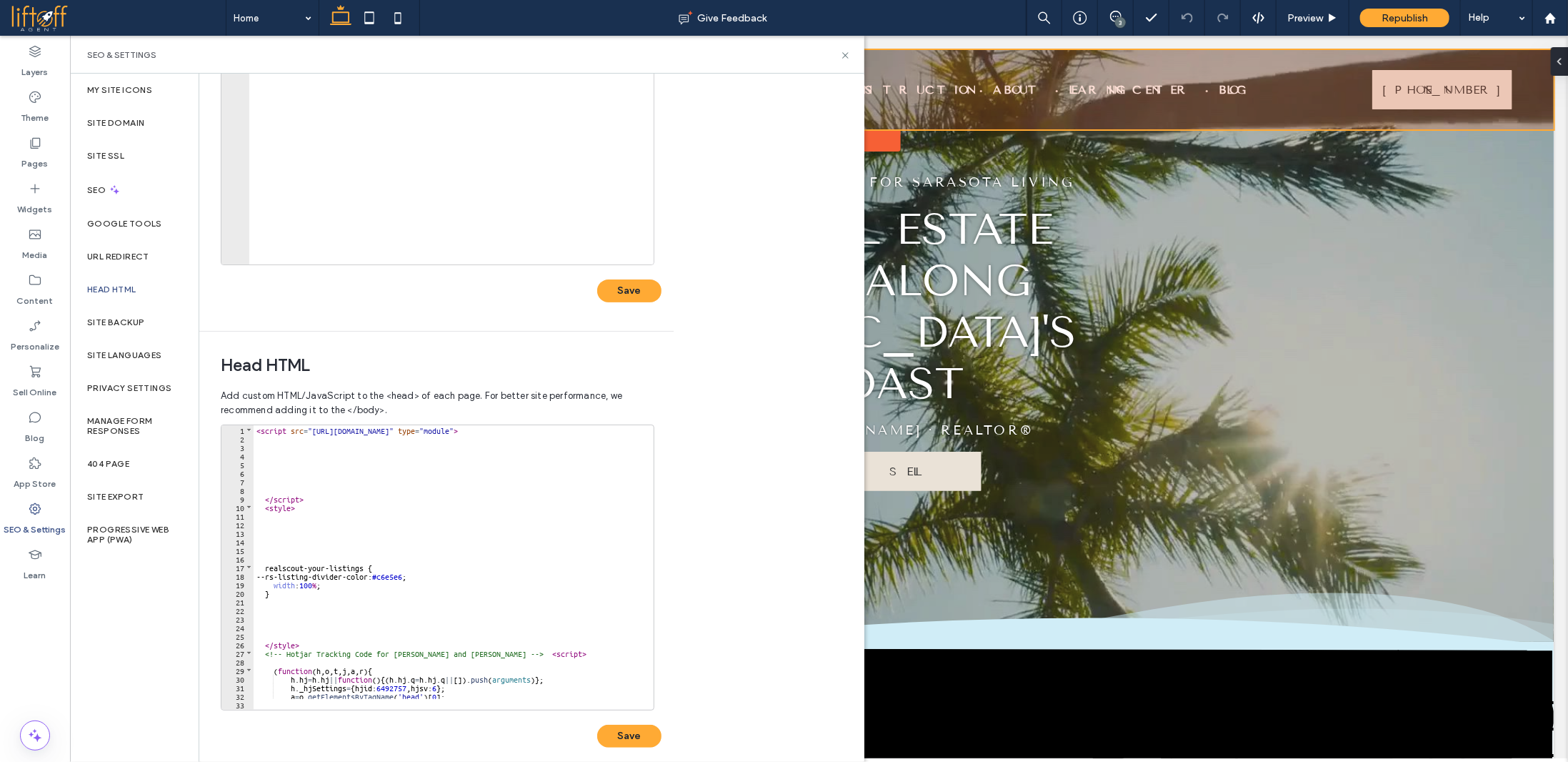
scroll to position [216, 0]
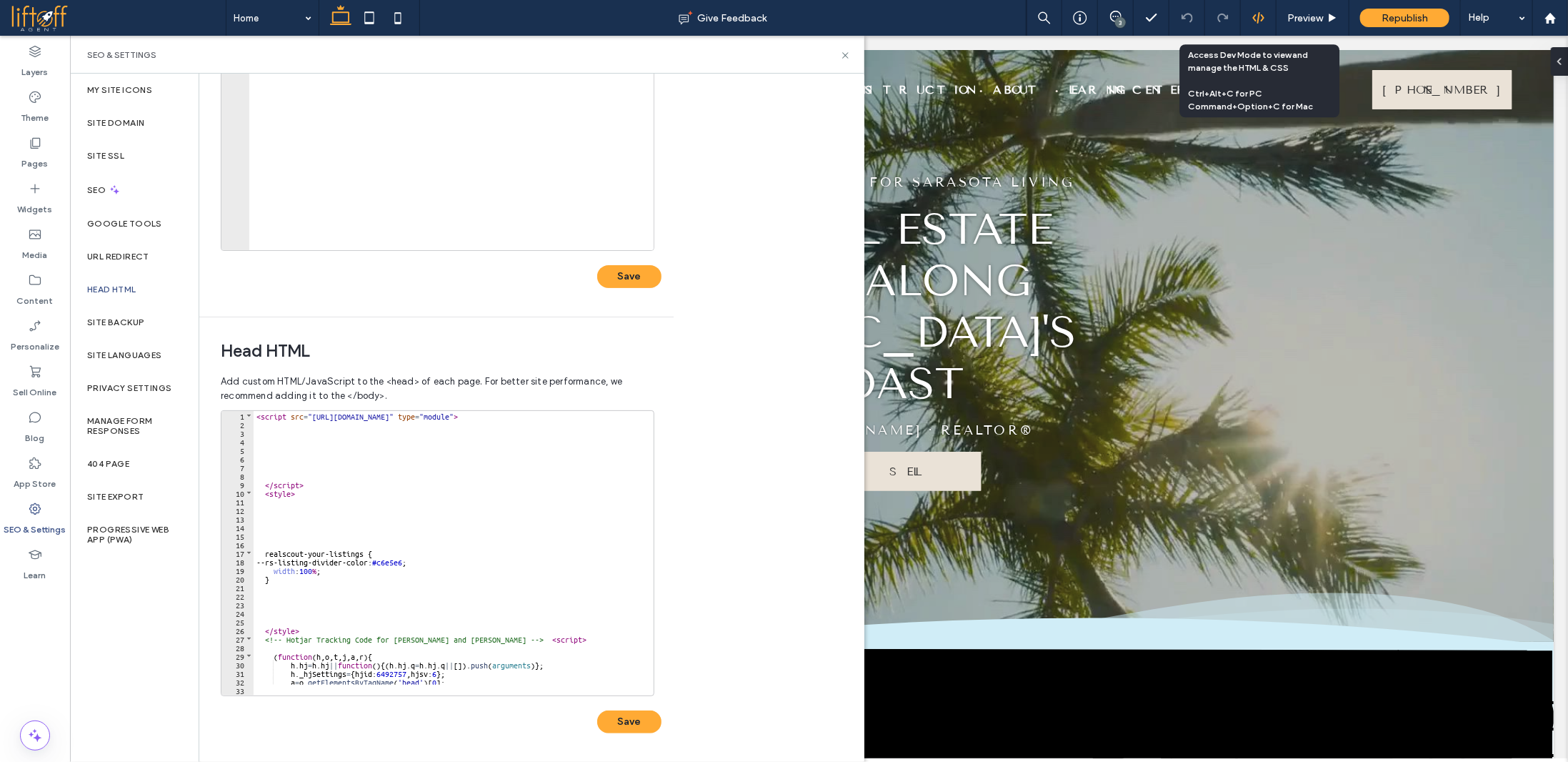
click at [1257, 17] on icon at bounding box center [1258, 18] width 13 height 13
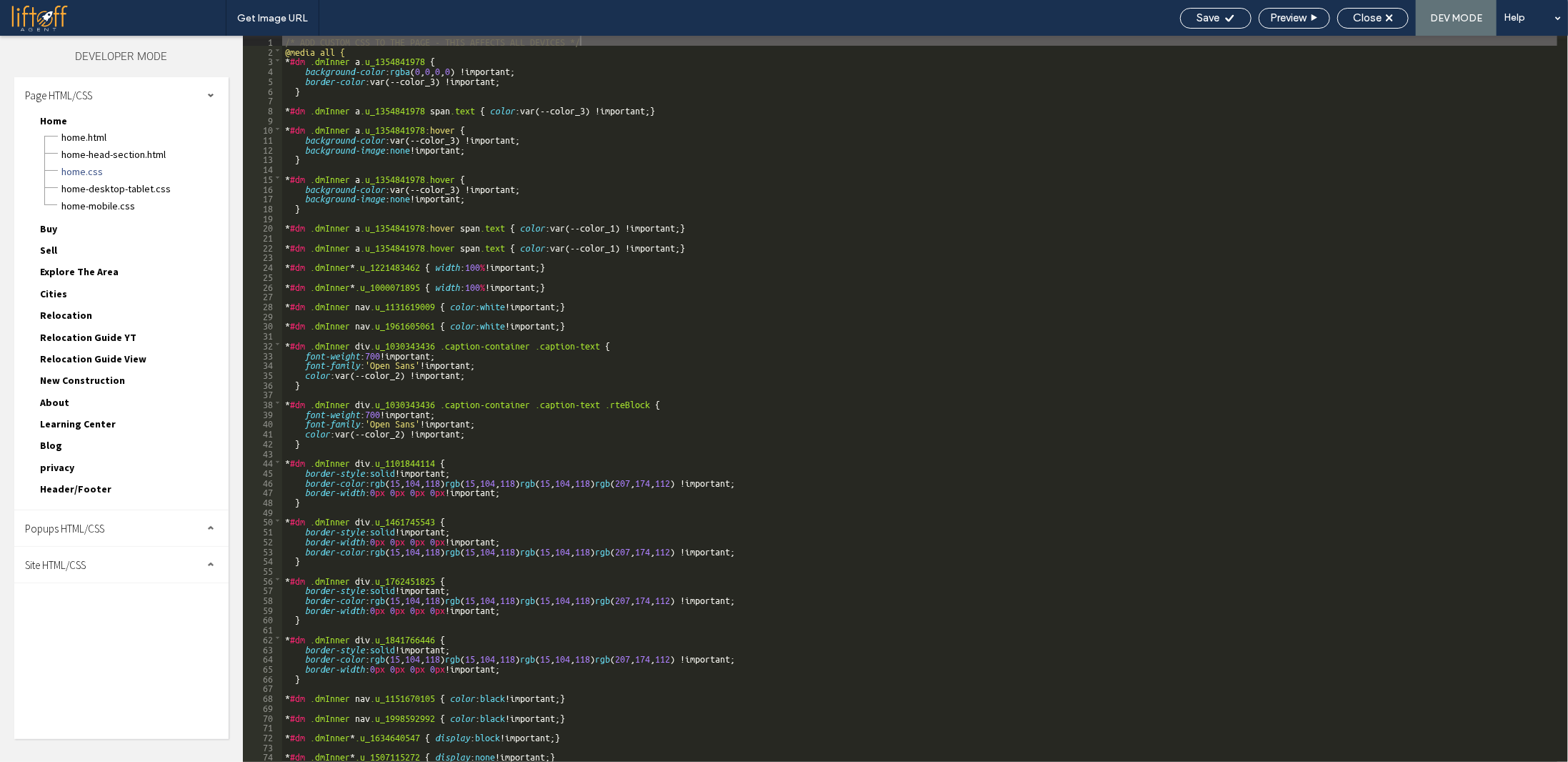
click at [162, 547] on div "Site HTML/CSS" at bounding box center [121, 565] width 214 height 36
click at [86, 622] on span "site.css" at bounding box center [147, 627] width 162 height 14
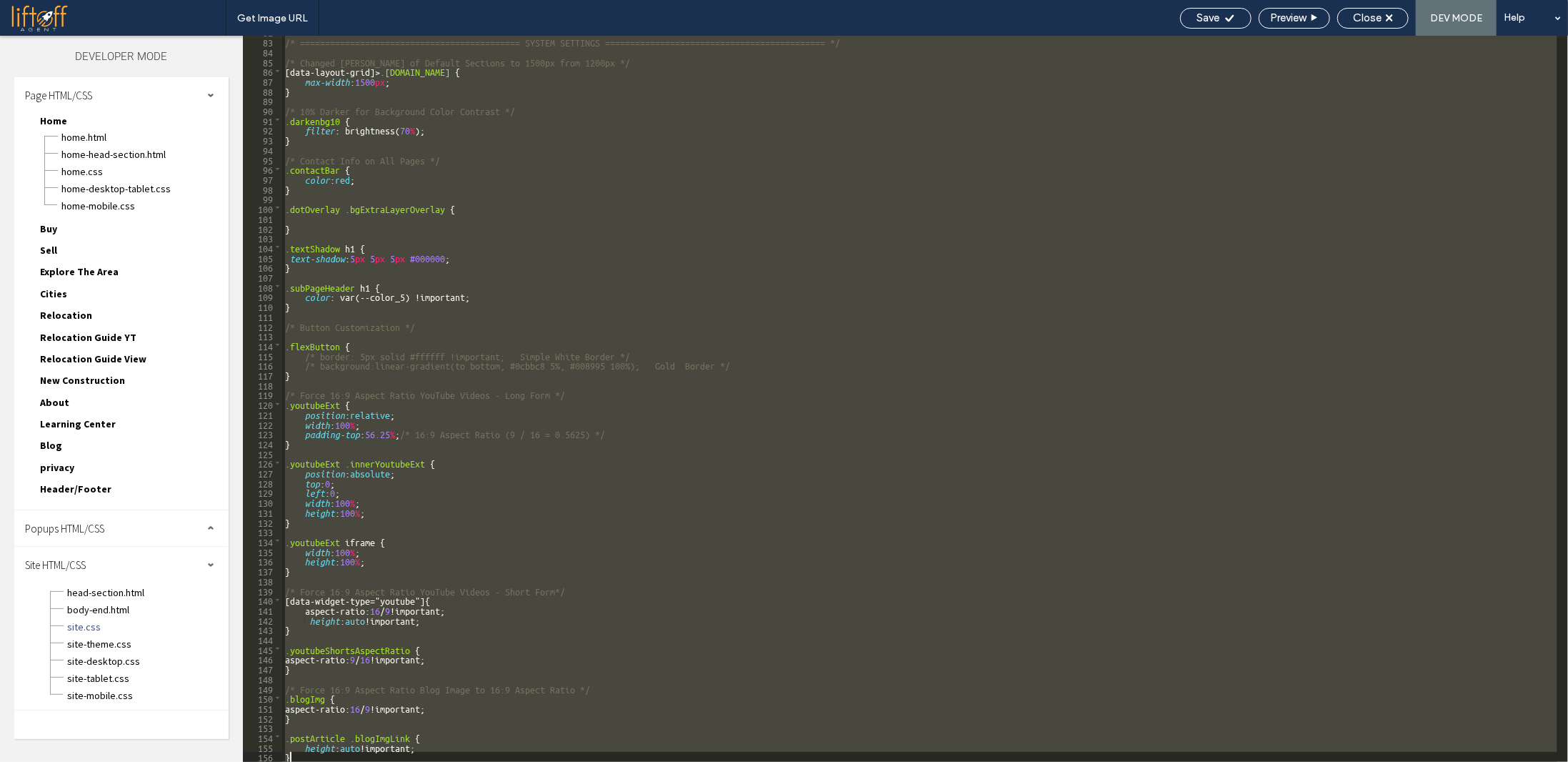
drag, startPoint x: 312, startPoint y: 65, endPoint x: 482, endPoint y: 552, distance: 515.8
click at [494, 761] on html ".wqwq-1{fill:#231f20;} .cls-1q, .cls-2q { fill-rule: evenodd; } .cls-2q { fill:…" at bounding box center [784, 381] width 1568 height 762
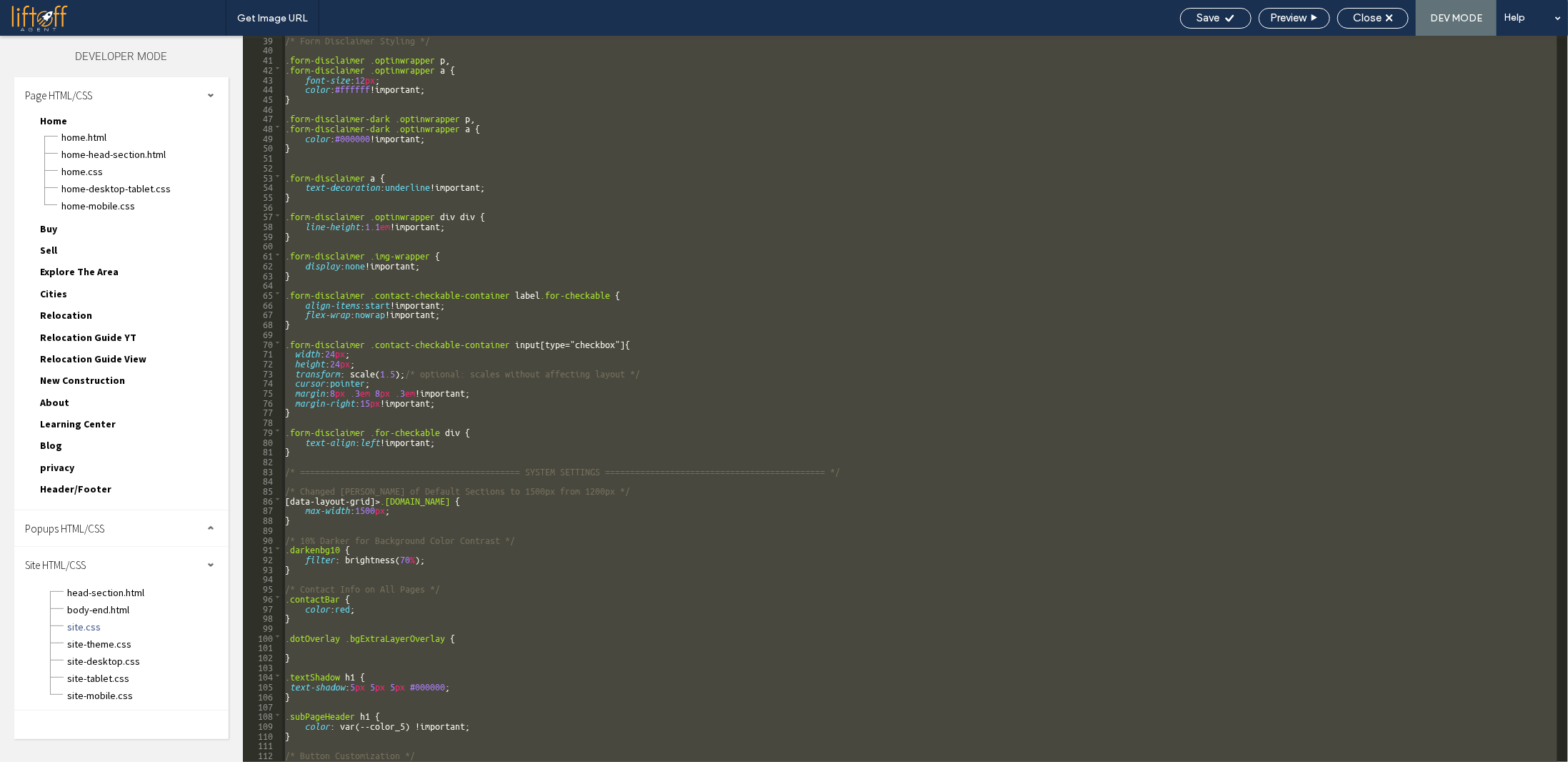
click at [567, 331] on div "/* Form Disclaimer Styling */ .form-disclaimer .optinwrapper p , .form-disclaim…" at bounding box center [920, 399] width 1275 height 726
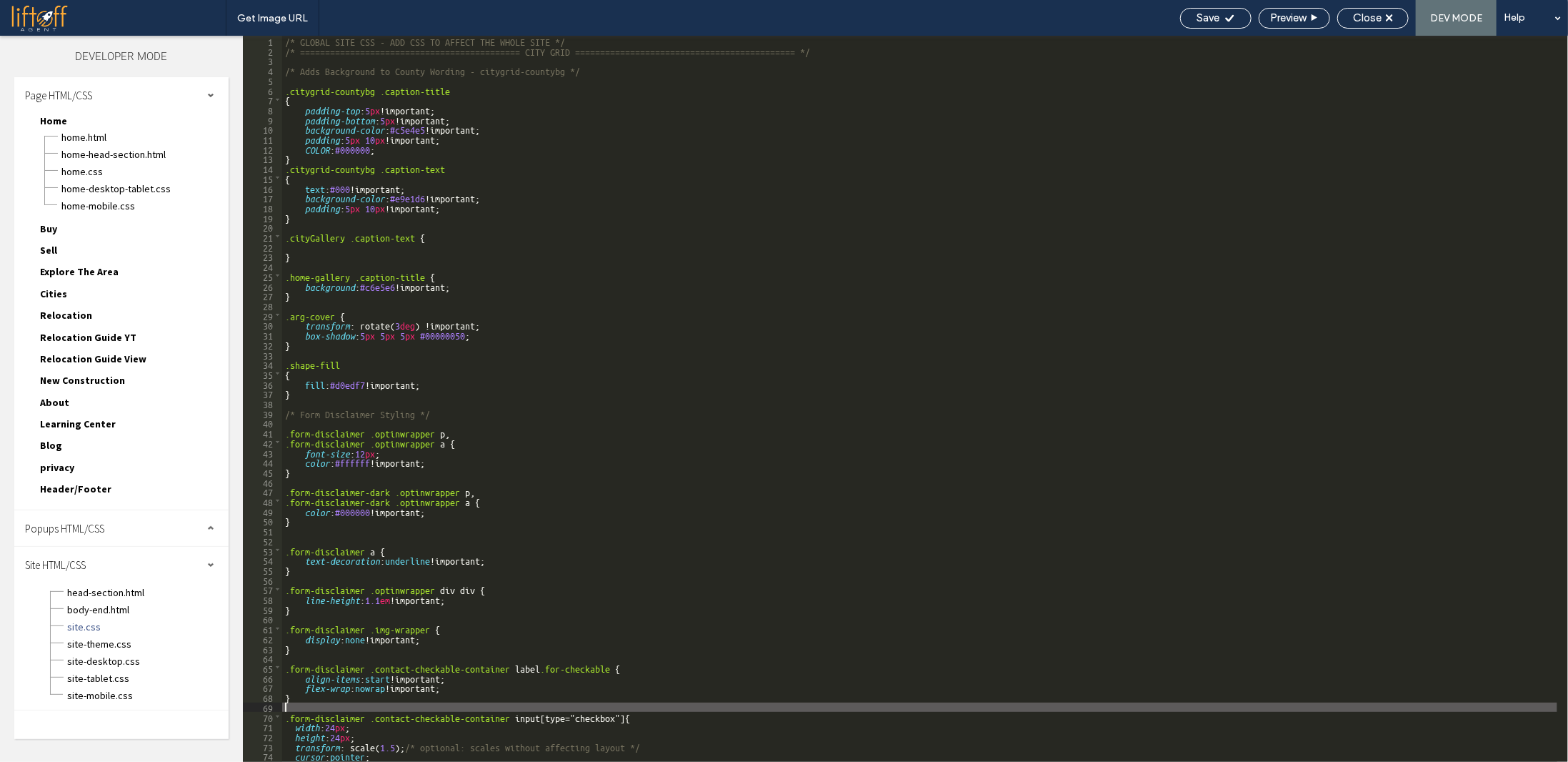
scroll to position [0, 0]
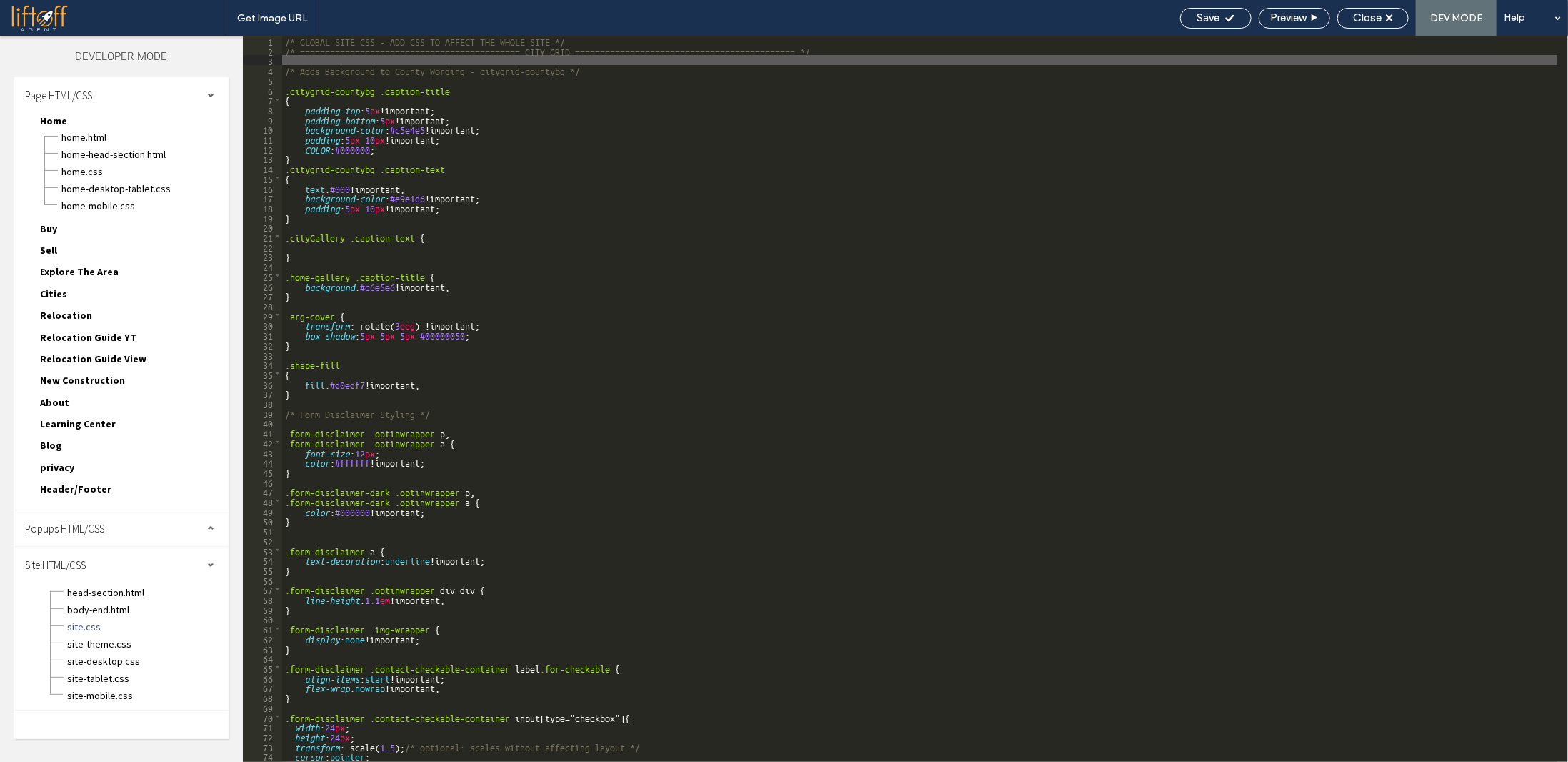
click at [361, 60] on div "/* GLOBAL SITE CSS - ADD CSS TO AFFECT THE WHOLE SITE */ /* ===================…" at bounding box center [920, 409] width 1275 height 746
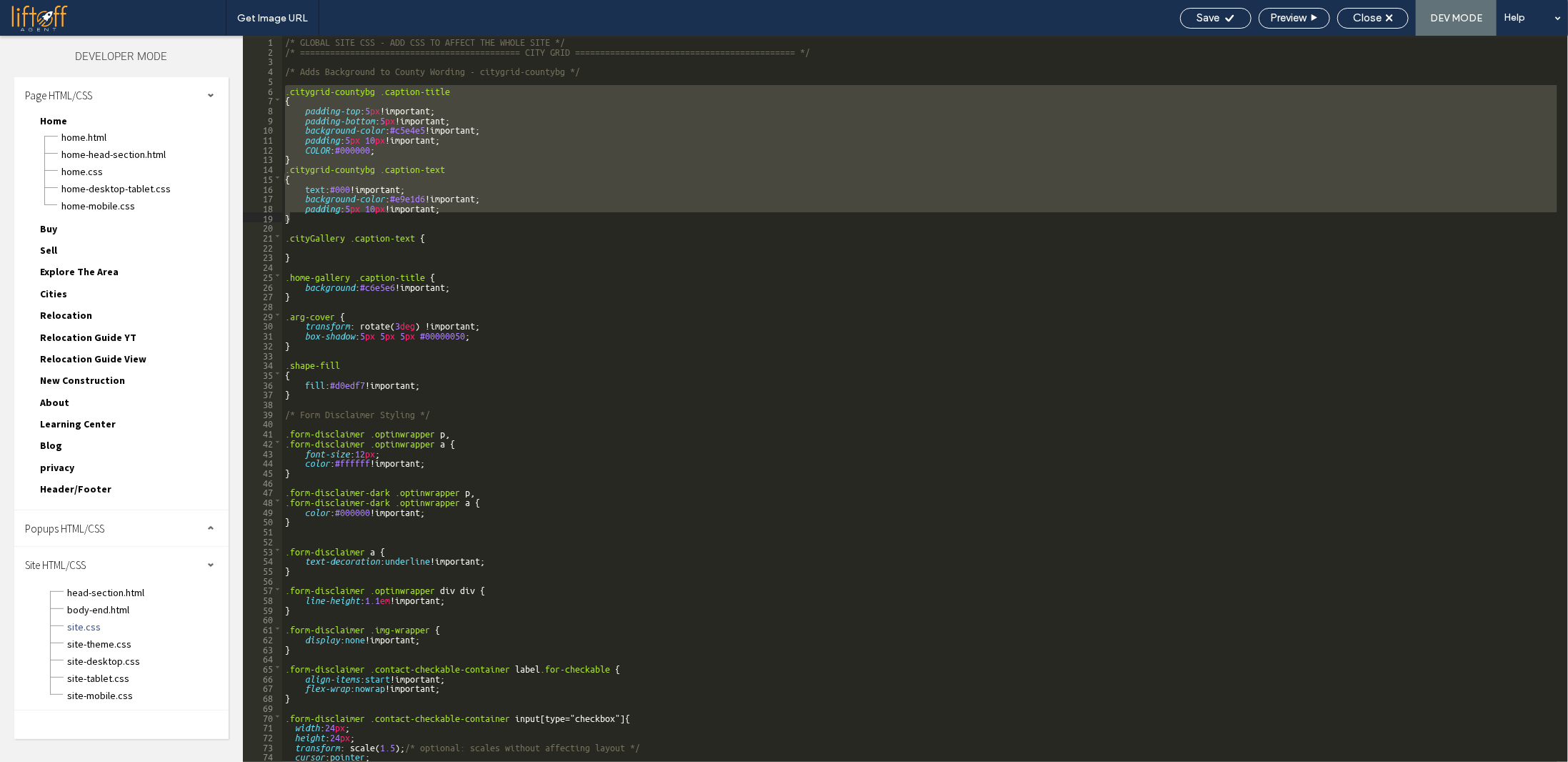
drag, startPoint x: 283, startPoint y: 89, endPoint x: 442, endPoint y: 220, distance: 206.0
click at [442, 220] on div "/* GLOBAL SITE CSS - ADD CSS TO AFFECT THE WHOLE SITE */ /* ===================…" at bounding box center [920, 409] width 1275 height 746
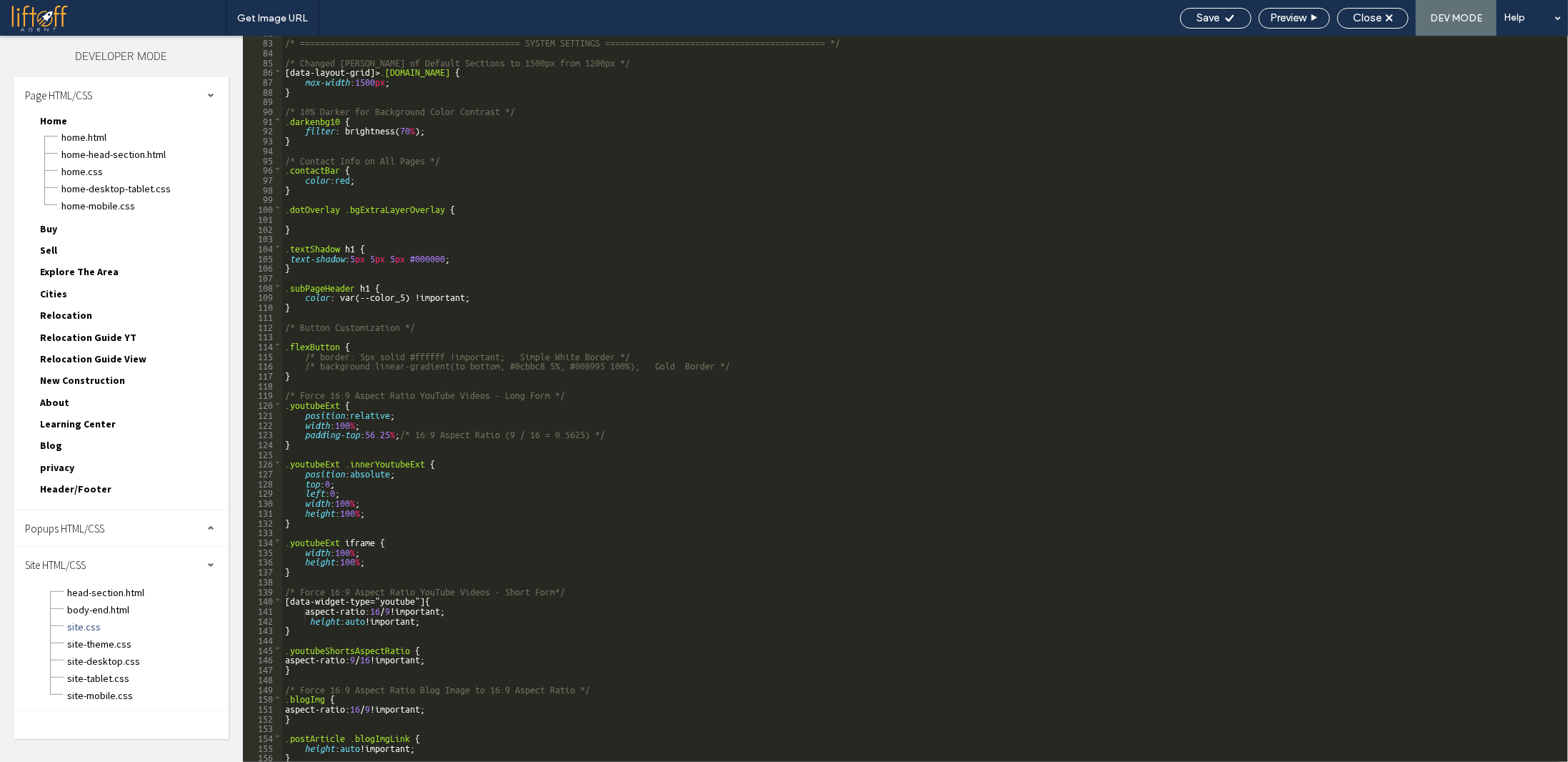
scroll to position [802, 0]
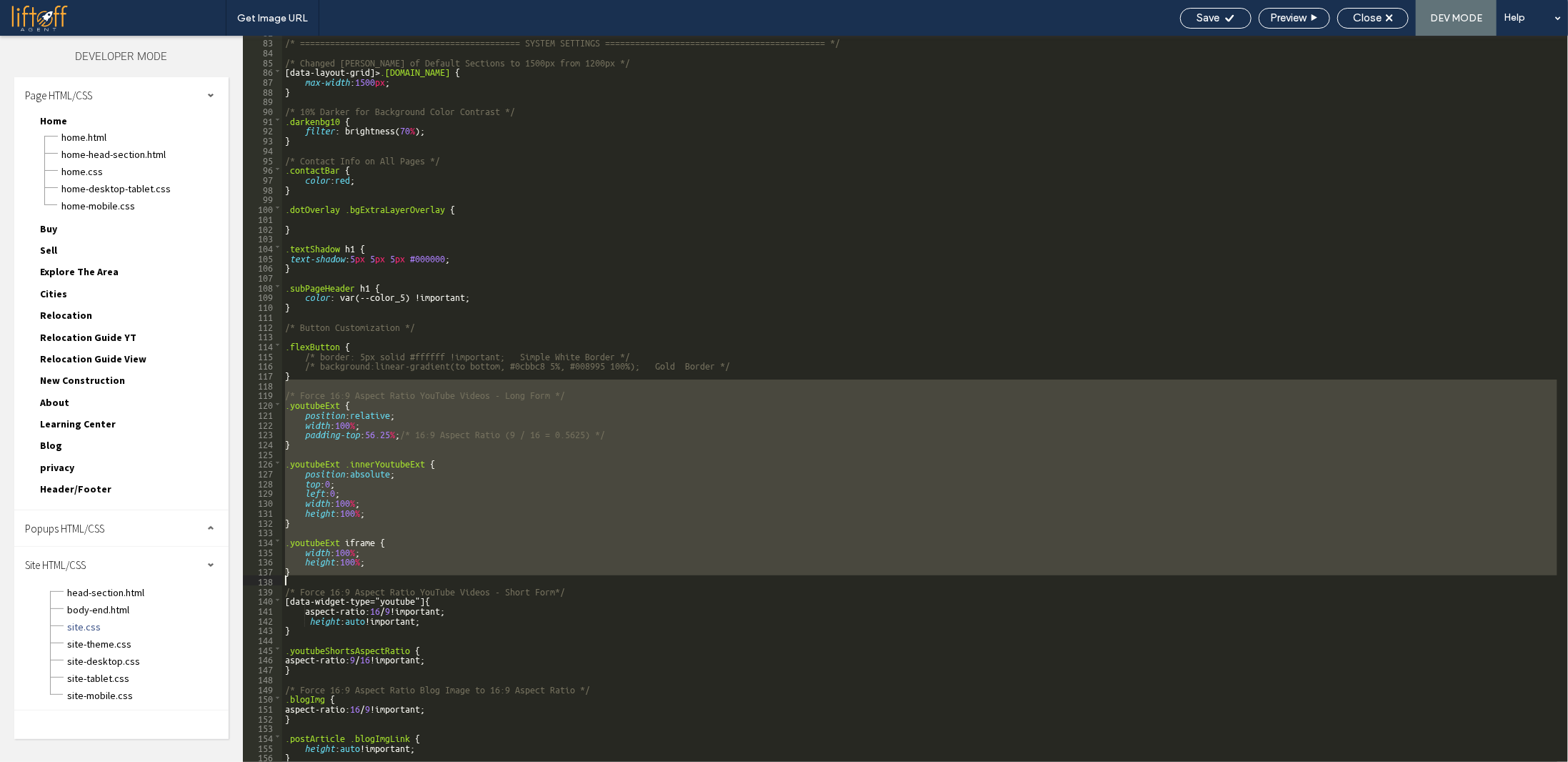
drag, startPoint x: 286, startPoint y: 388, endPoint x: 523, endPoint y: 569, distance: 298.2
click at [518, 582] on div "/* ============================================ SYSTEM SETTINGS ===============…" at bounding box center [920, 399] width 1275 height 746
click at [448, 449] on div "/* ============================================ SYSTEM SETTINGS ===============…" at bounding box center [920, 399] width 1275 height 726
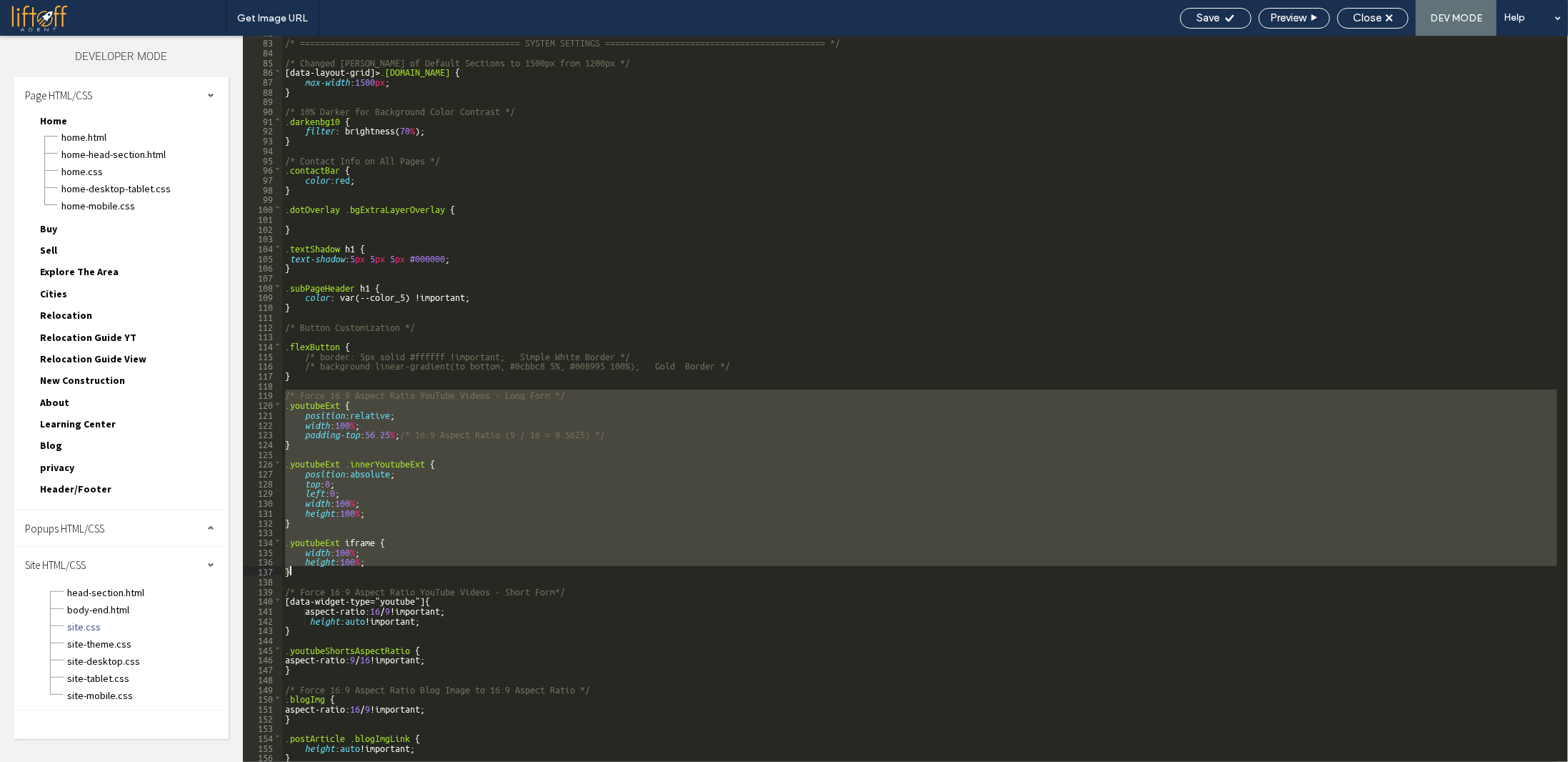
drag, startPoint x: 286, startPoint y: 389, endPoint x: 379, endPoint y: 574, distance: 207.1
click at [379, 574] on div "/* ============================================ SYSTEM SETTINGS ===============…" at bounding box center [920, 399] width 1275 height 746
click at [363, 572] on div "/* ============================================ SYSTEM SETTINGS ===============…" at bounding box center [920, 399] width 1275 height 726
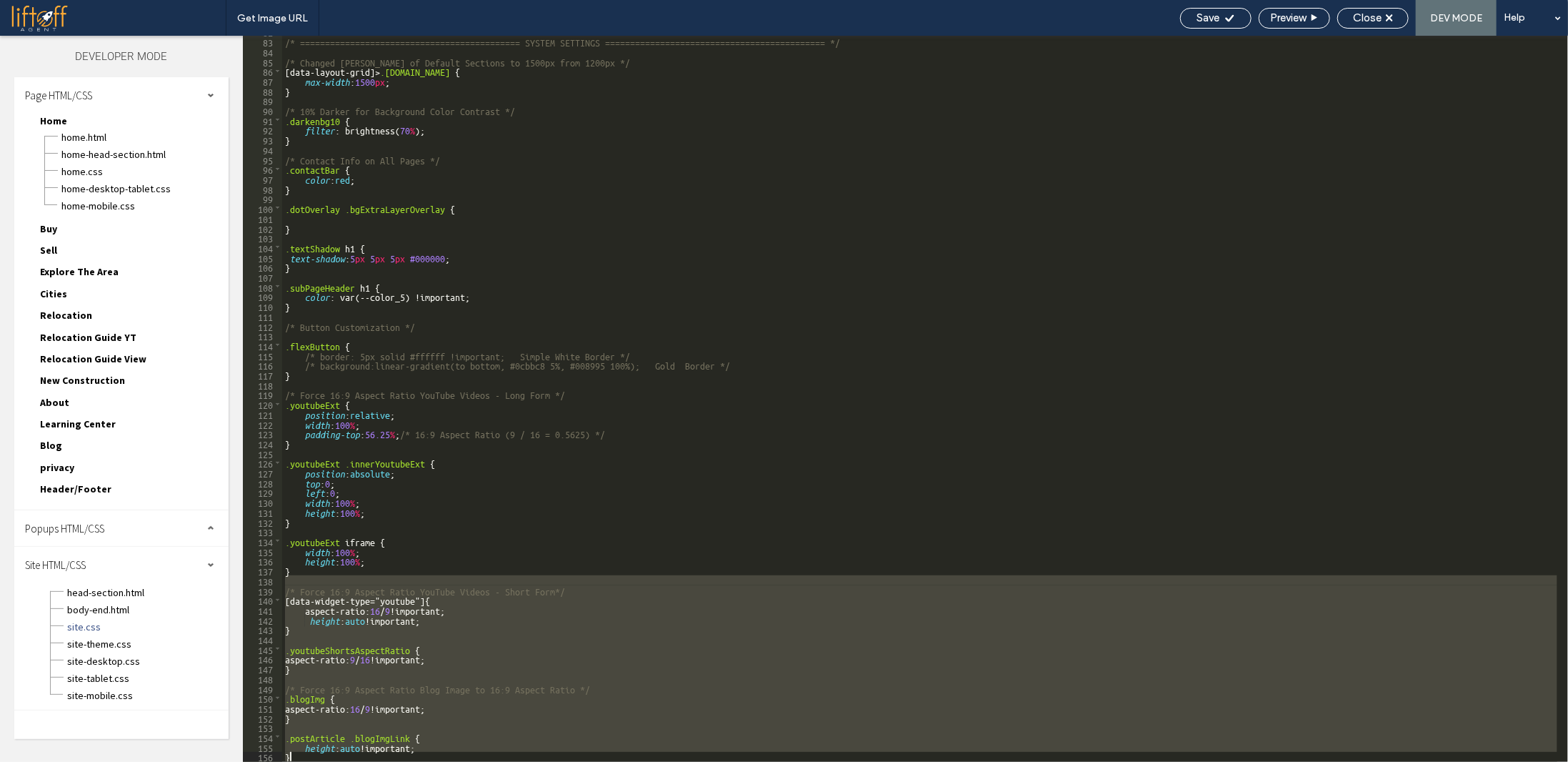
drag, startPoint x: 362, startPoint y: 578, endPoint x: 461, endPoint y: 655, distance: 125.4
click at [446, 761] on html ".wqwq-1{fill:#231f20;} .cls-1q, .cls-2q { fill-rule: evenodd; } .cls-2q { fill:…" at bounding box center [784, 381] width 1568 height 762
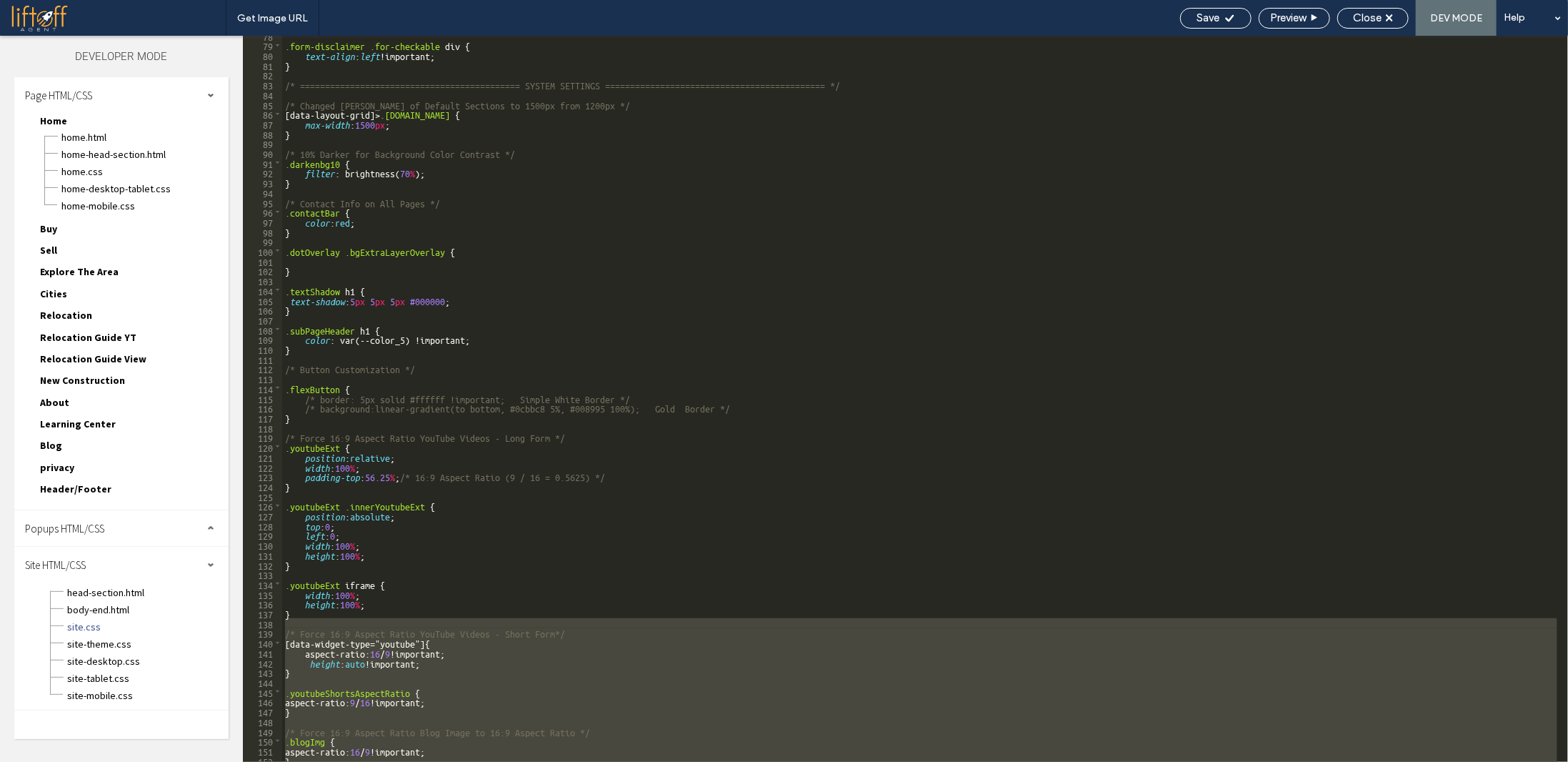
scroll to position [674, 0]
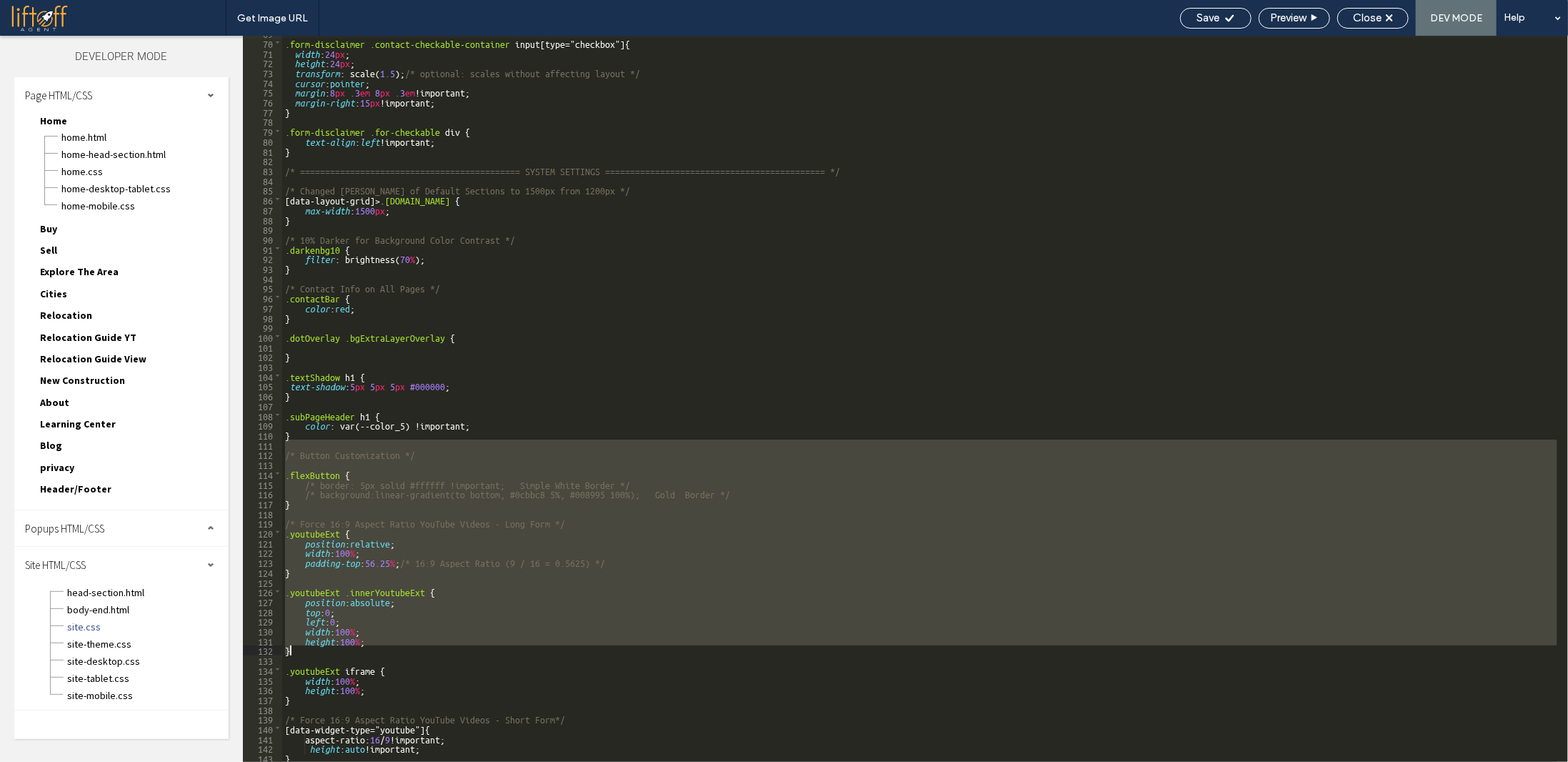
drag, startPoint x: 304, startPoint y: 443, endPoint x: 378, endPoint y: 709, distance: 276.1
click at [376, 713] on div ".form-disclaimer .contact-checkable-container input [ type =" checkbox "] { wid…" at bounding box center [920, 401] width 1275 height 746
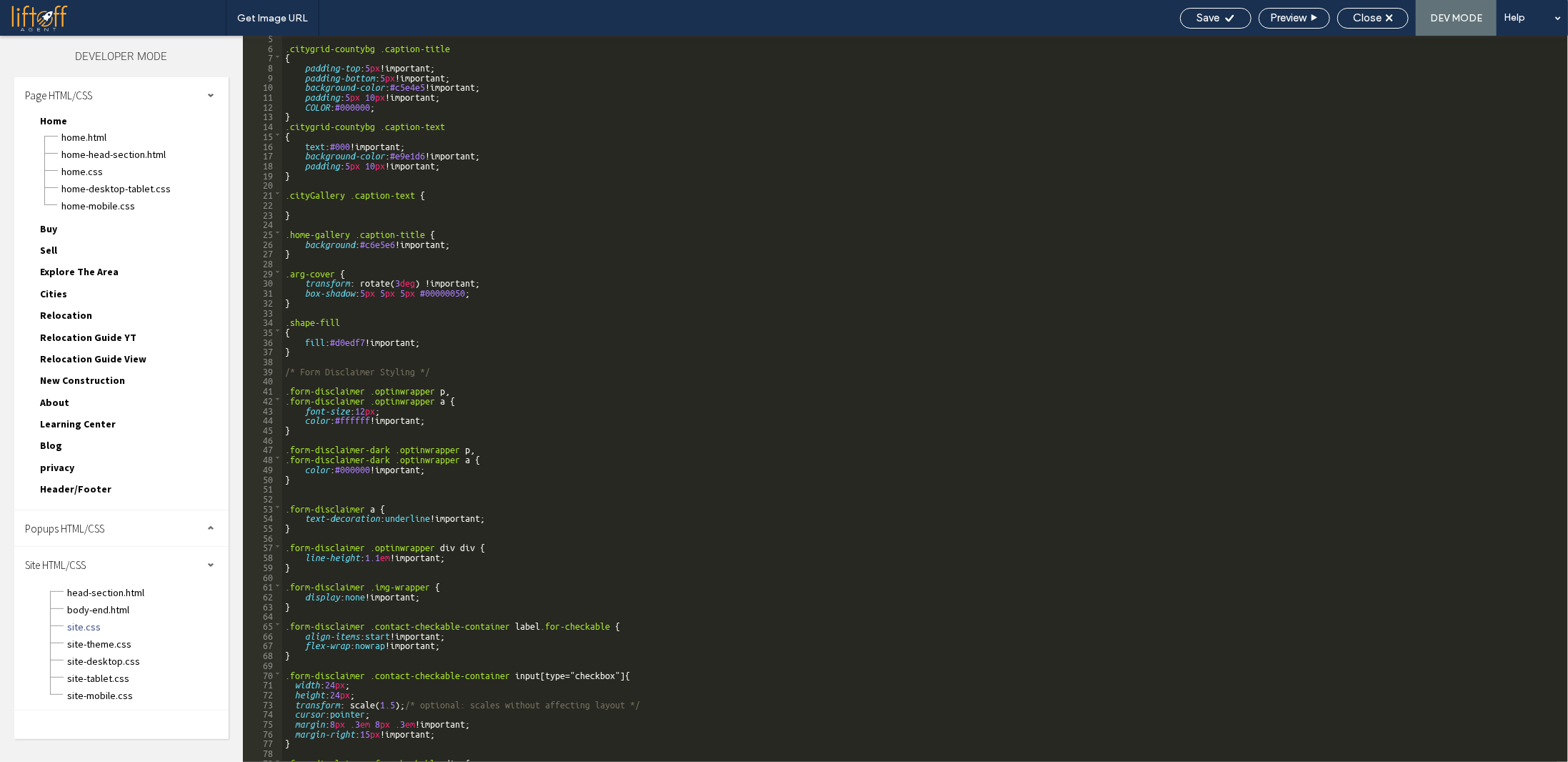
scroll to position [0, 0]
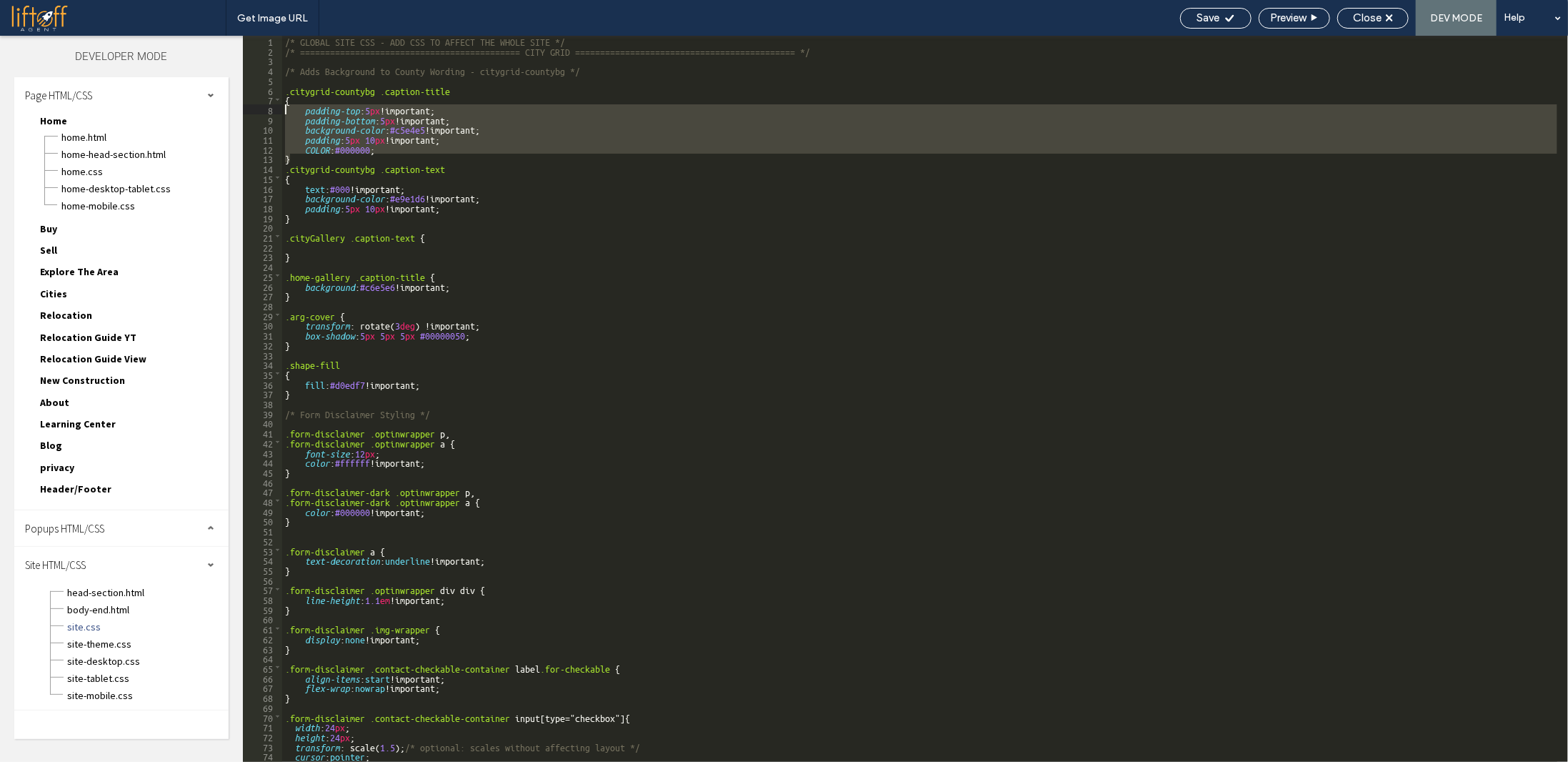
drag, startPoint x: 450, startPoint y: 159, endPoint x: 275, endPoint y: 112, distance: 181.2
click at [275, 112] on div "** 1 2 3 4 5 6 7 8 9 10 11 12 13 14 15 16 17 18 19 20 21 22 23 24 25 26 27 28 2…" at bounding box center [905, 399] width 1325 height 726
click at [98, 588] on span "head-section.html" at bounding box center [147, 592] width 162 height 14
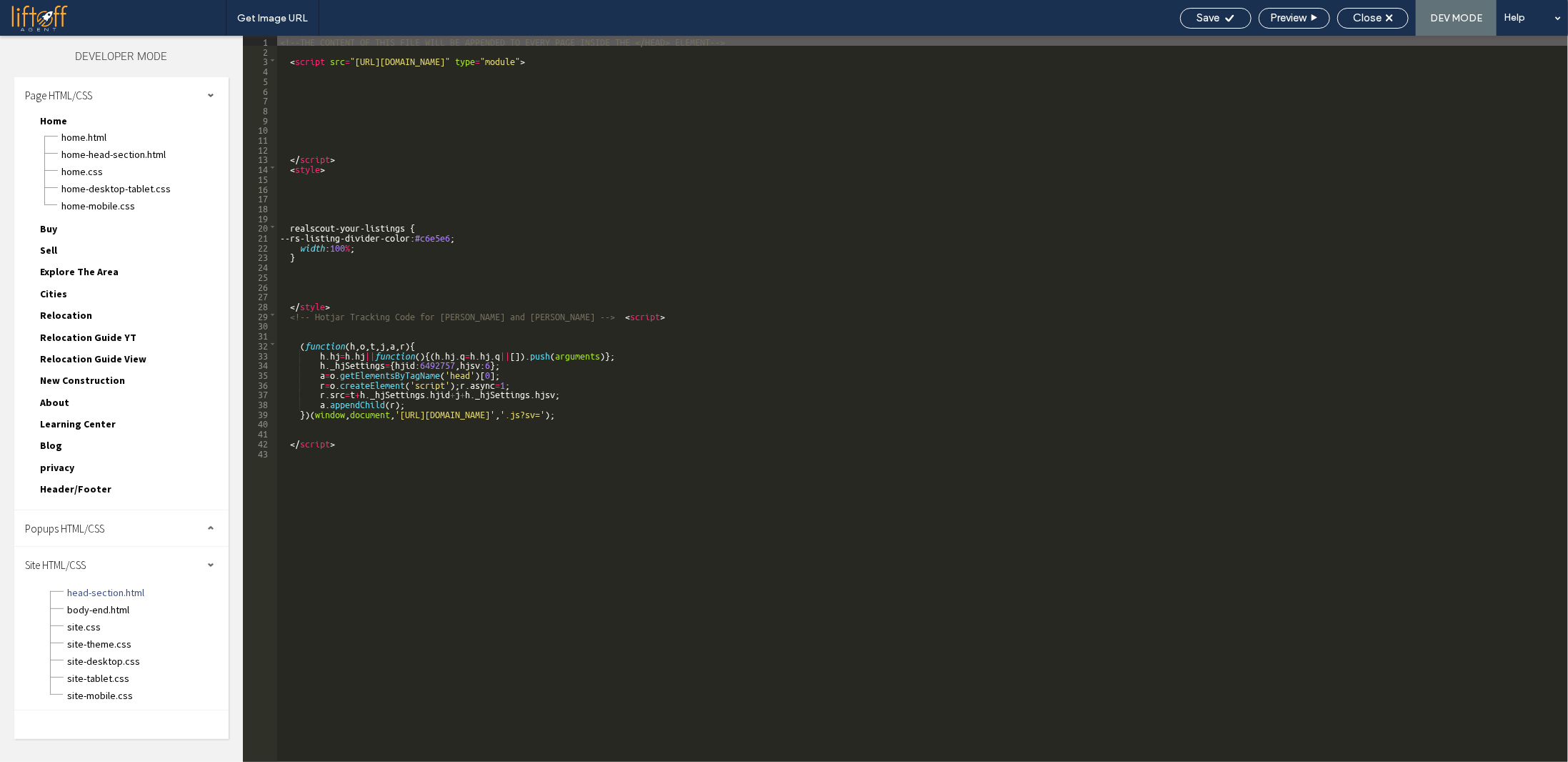
type textarea "**"
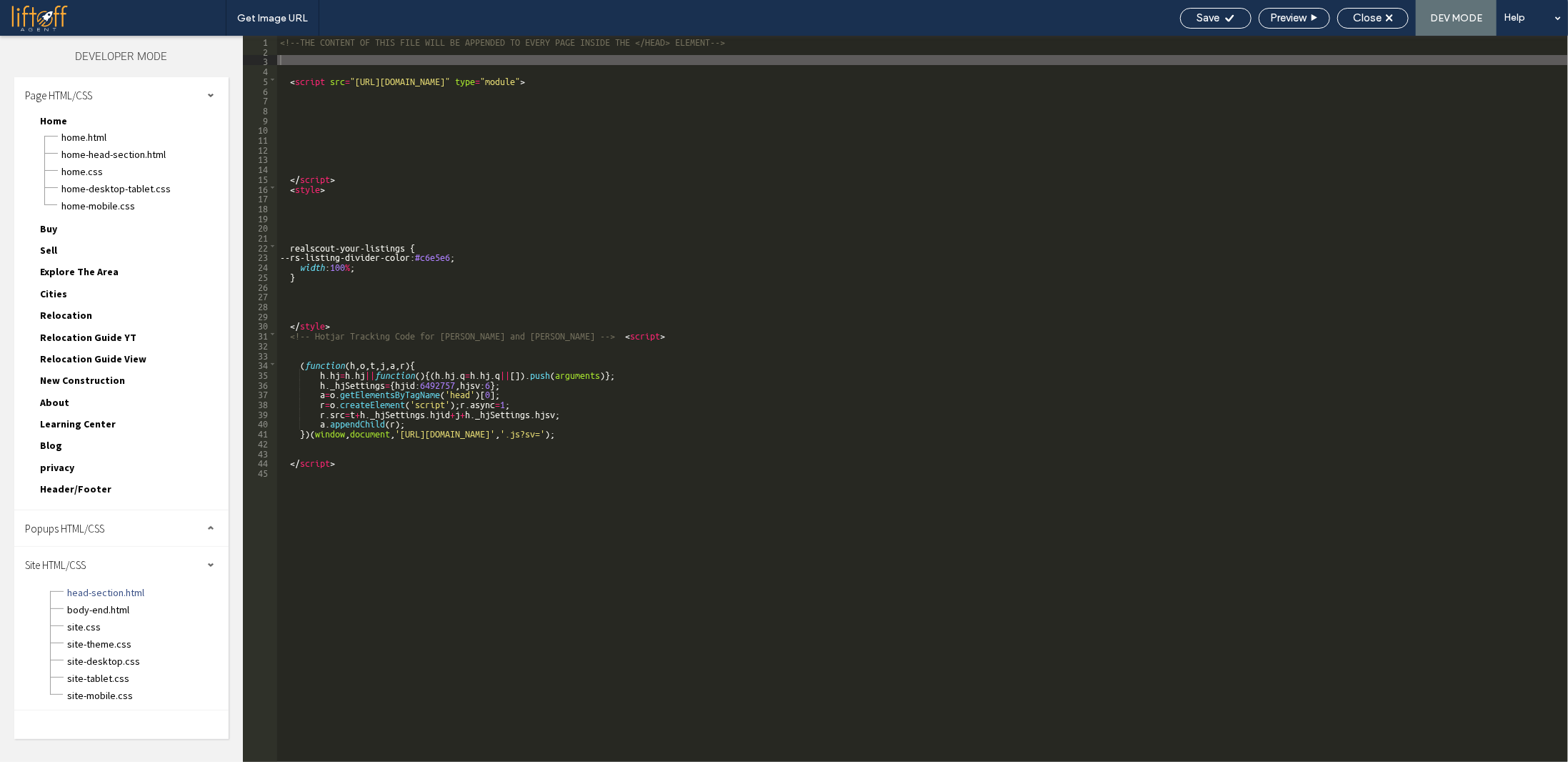
click at [324, 60] on div "<!--THE CONTENT OF THIS FILE WILL BE APPENDED TO EVERY PAGE INSIDE THE </HEAD> …" at bounding box center [922, 409] width 1291 height 746
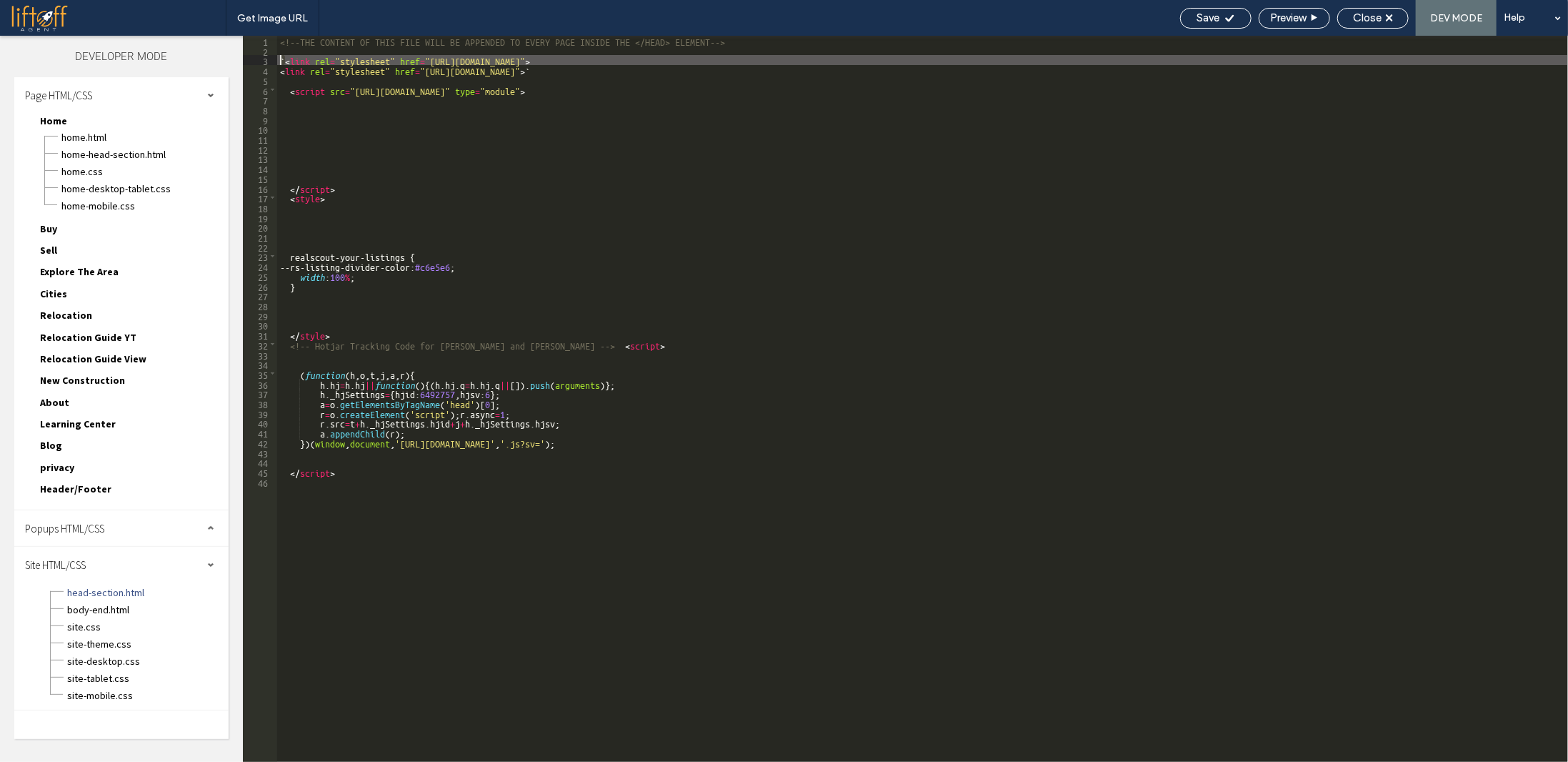
drag, startPoint x: 286, startPoint y: 56, endPoint x: 274, endPoint y: 57, distance: 12.0
click at [274, 57] on div "** 1 2 3 4 5 6 7 8 9 10 11 12 13 14 15 16 17 18 19 20 21 22 23 24 25 26 27 28 2…" at bounding box center [905, 399] width 1325 height 726
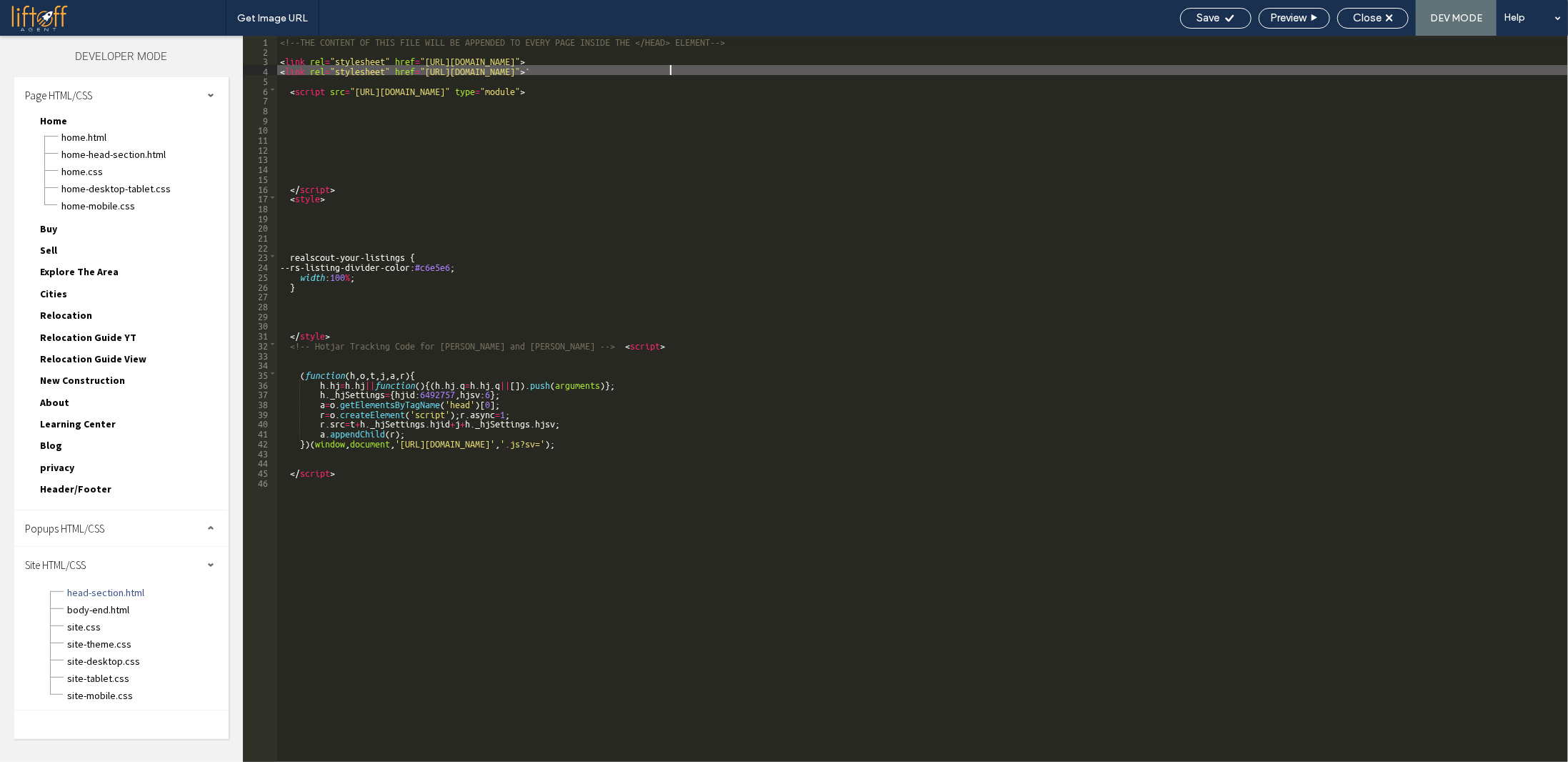
click at [677, 67] on div "<!--THE CONTENT OF THIS FILE WILL BE APPENDED TO EVERY PAGE INSIDE THE </HEAD> …" at bounding box center [922, 409] width 1291 height 746
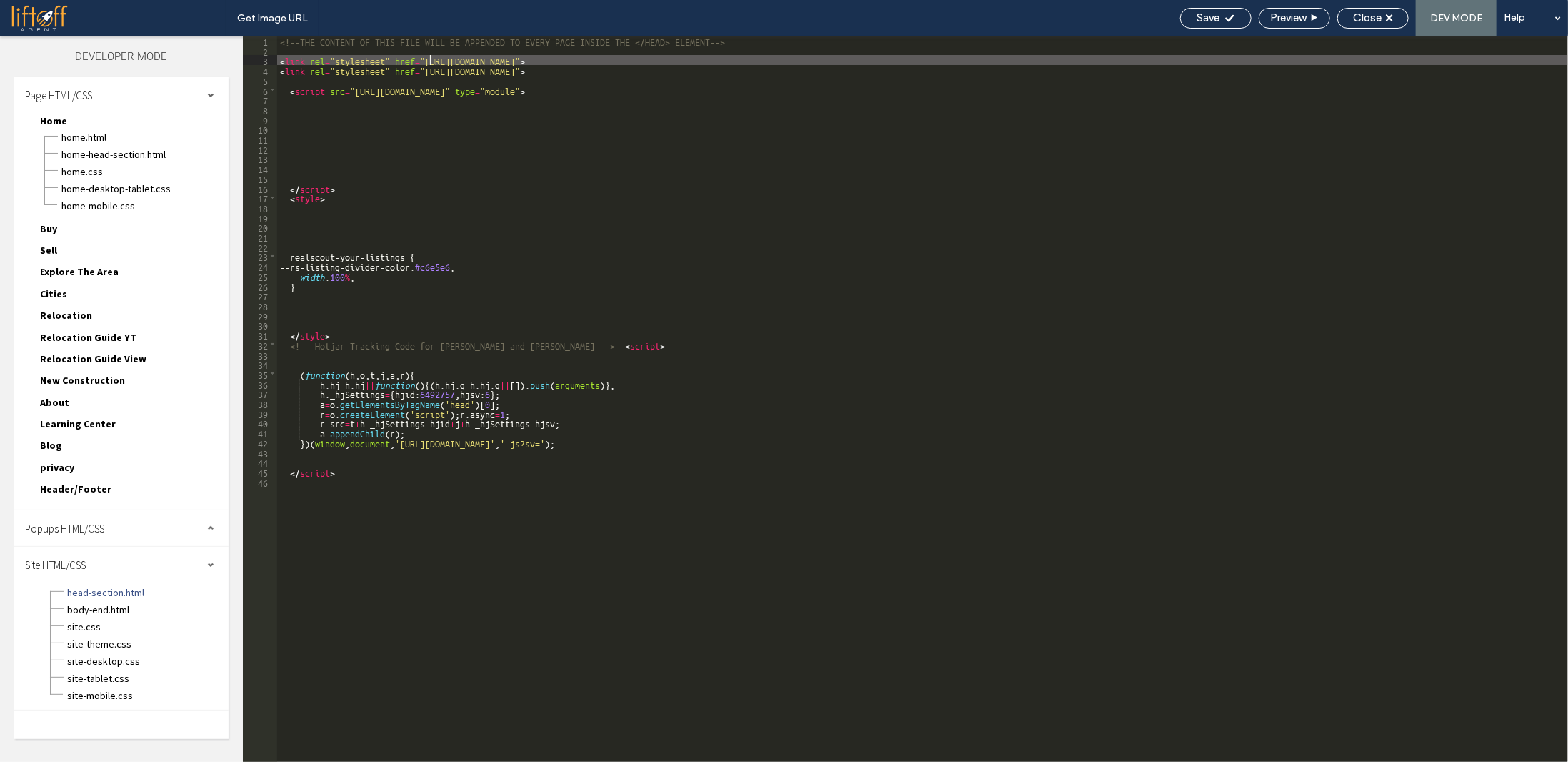
click at [432, 60] on div "<!--THE CONTENT OF THIS FILE WILL BE APPENDED TO EVERY PAGE INSIDE THE </HEAD> …" at bounding box center [922, 409] width 1291 height 746
click at [428, 60] on div "<!--THE CONTENT OF THIS FILE WILL BE APPENDED TO EVERY PAGE INSIDE THE </HEAD> …" at bounding box center [922, 399] width 1291 height 726
drag, startPoint x: 424, startPoint y: 60, endPoint x: 648, endPoint y: 60, distance: 224.0
click at [648, 60] on div "<!--THE CONTENT OF THIS FILE WILL BE APPENDED TO EVERY PAGE INSIDE THE </HEAD> …" at bounding box center [922, 409] width 1291 height 746
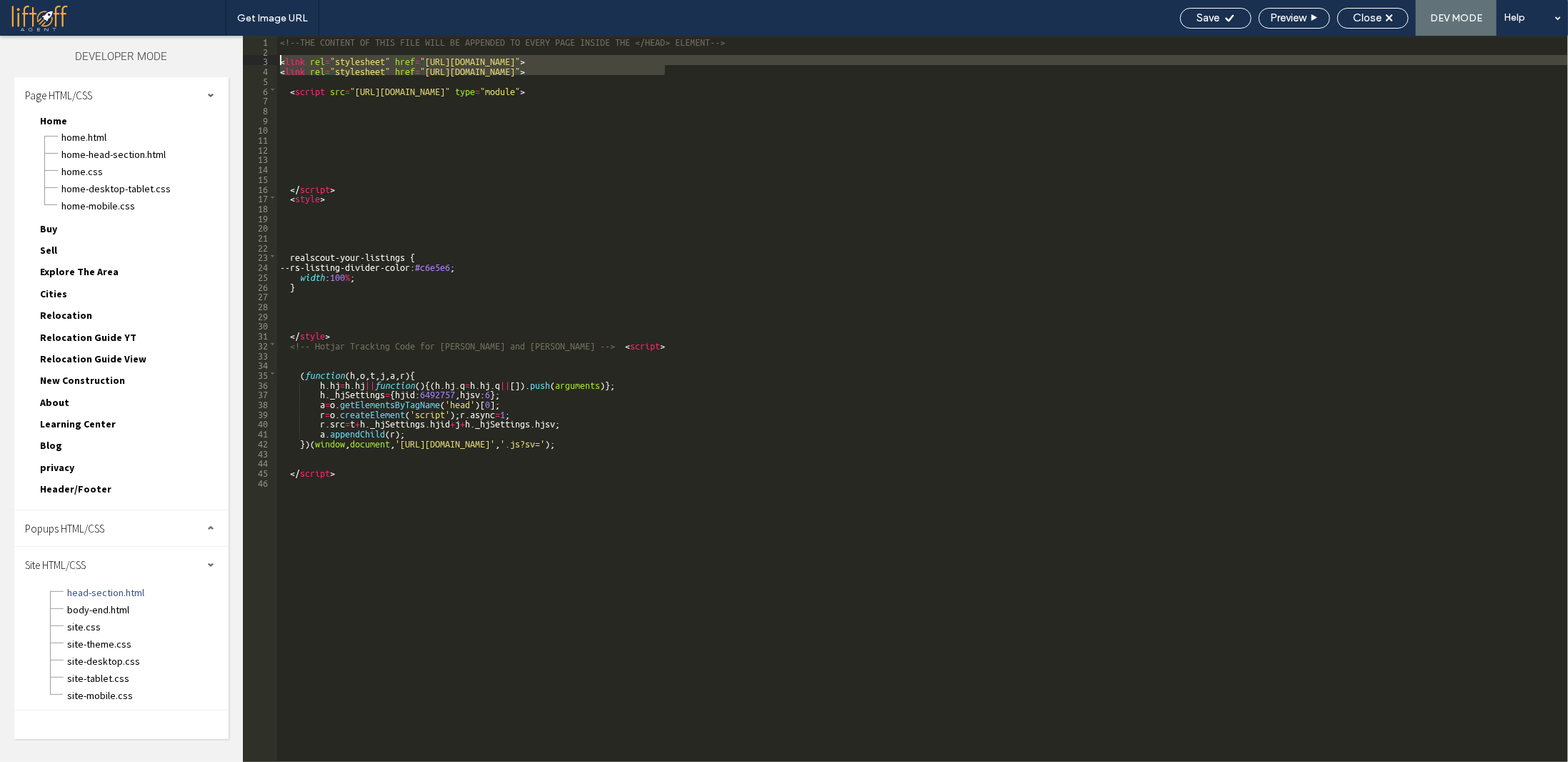
drag, startPoint x: 671, startPoint y: 71, endPoint x: 202, endPoint y: 62, distance: 469.1
click at [202, 62] on div "Layers Theme Pages Widgets Media Content Personalize Sell Online Blog App Store…" at bounding box center [784, 399] width 1568 height 726
click at [619, 61] on div "<!--THE CONTENT OF THIS FILE WILL BE APPENDED TO EVERY PAGE INSIDE THE </HEAD> …" at bounding box center [922, 399] width 1291 height 726
click at [619, 61] on div "<!--THE CONTENT OF THIS FILE WILL BE APPENDED TO EVERY PAGE INSIDE THE </HEAD> …" at bounding box center [922, 409] width 1291 height 746
drag, startPoint x: 675, startPoint y: 74, endPoint x: 236, endPoint y: 60, distance: 439.2
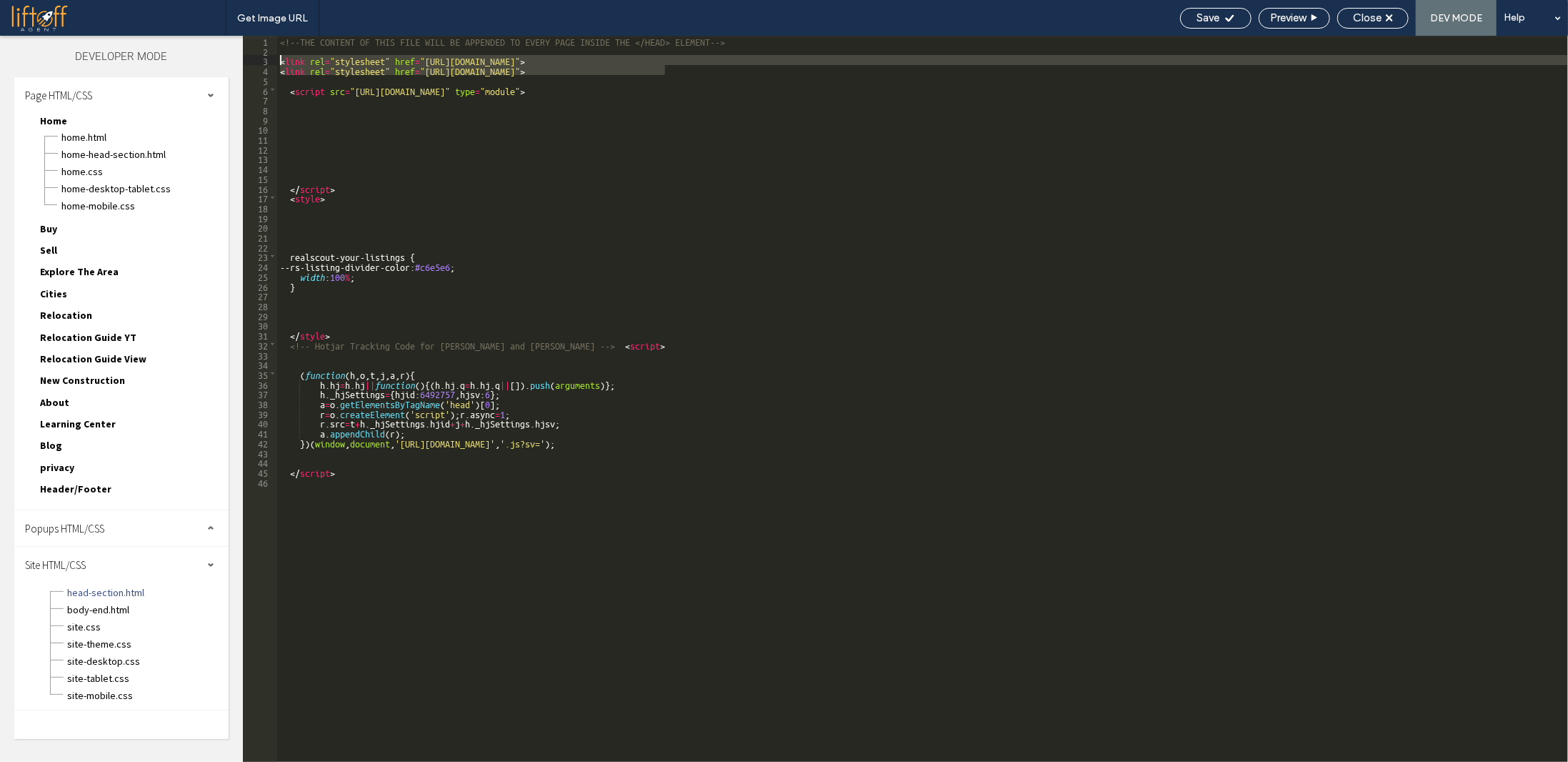
click at [236, 60] on div "Layers Theme Pages Widgets Media Content Personalize Sell Online Blog App Store…" at bounding box center [784, 399] width 1568 height 726
click at [87, 622] on span "site.css" at bounding box center [147, 627] width 162 height 14
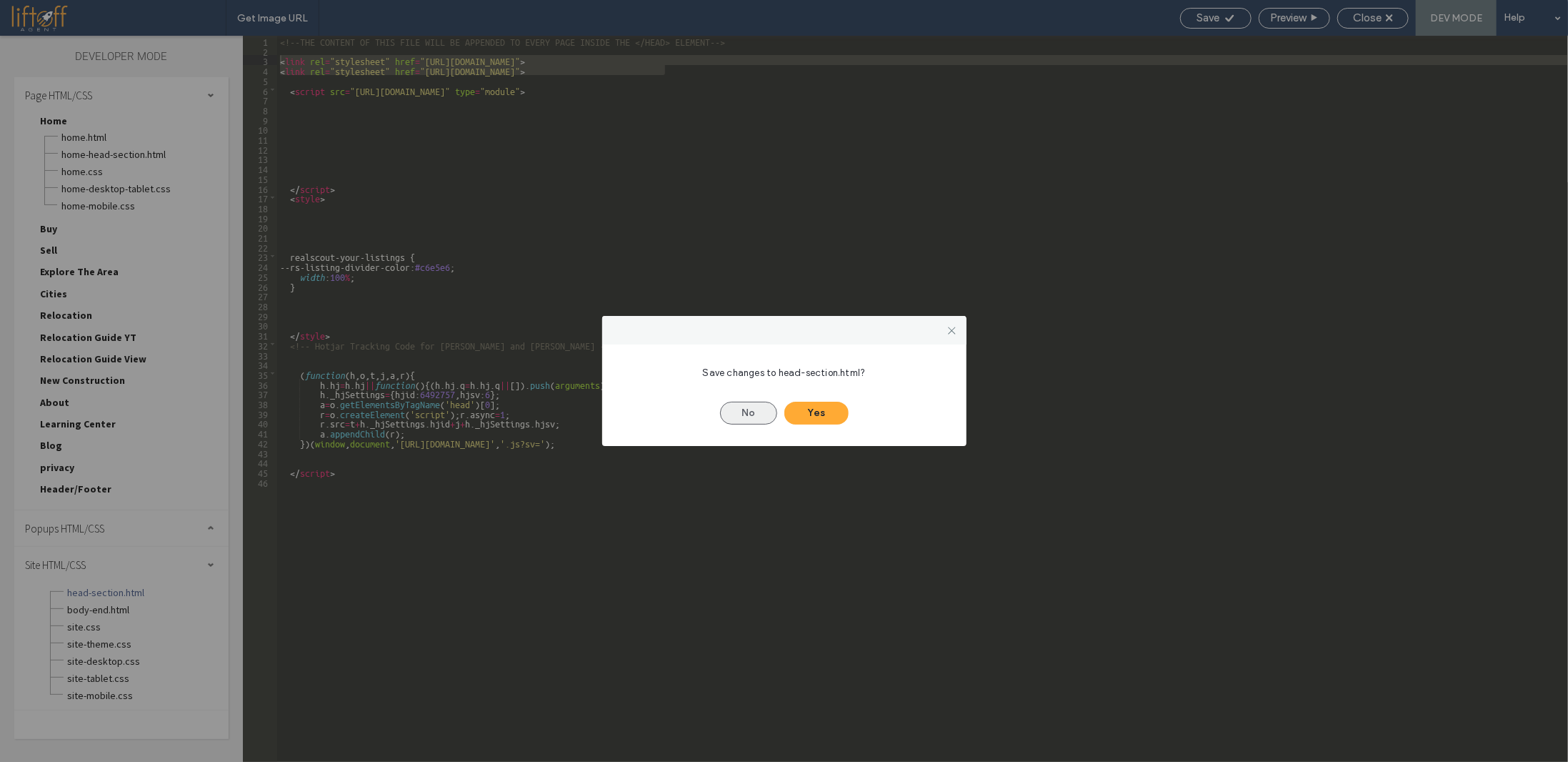
click at [762, 413] on button "No" at bounding box center [748, 413] width 57 height 23
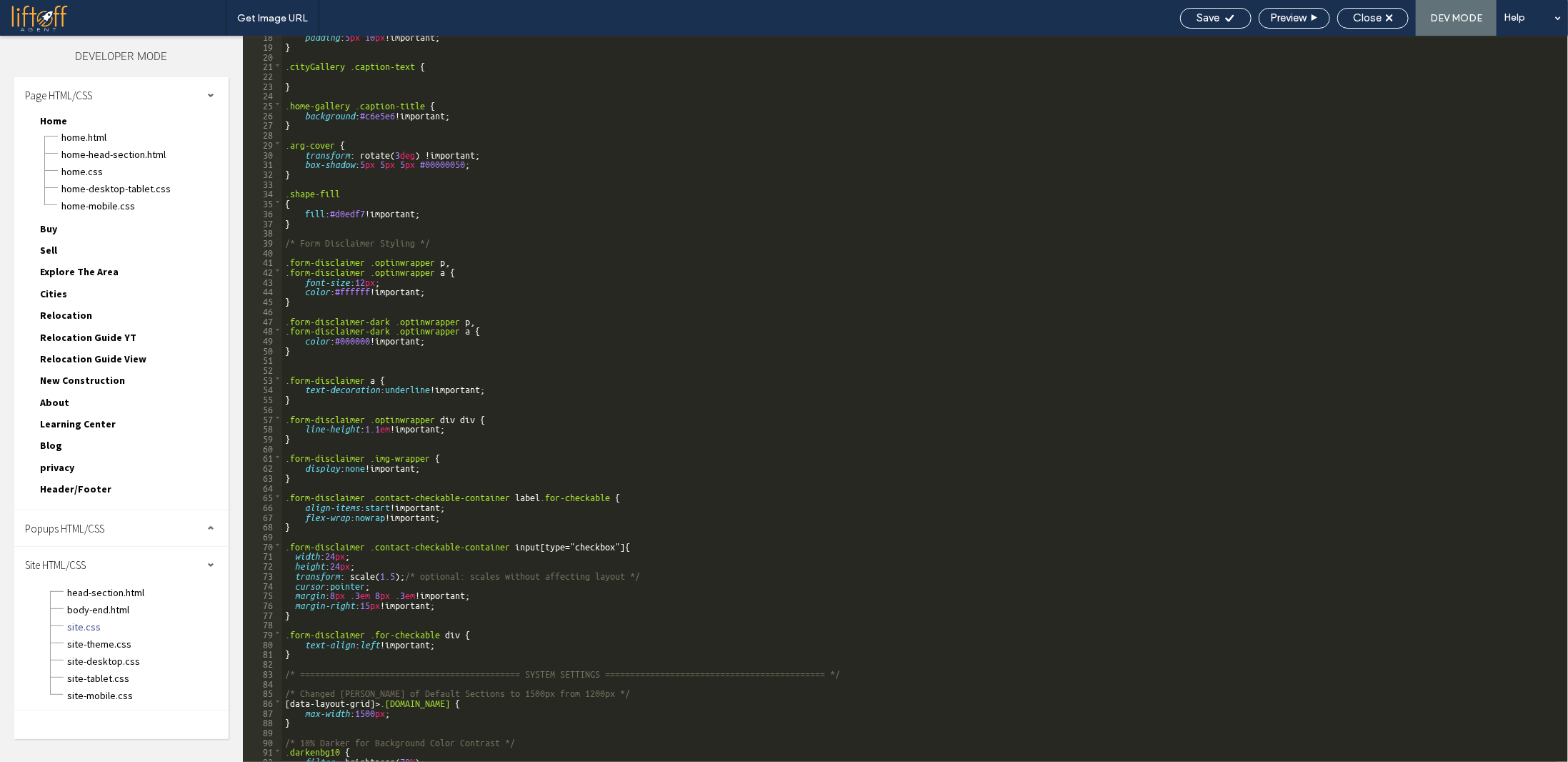
scroll to position [300, 0]
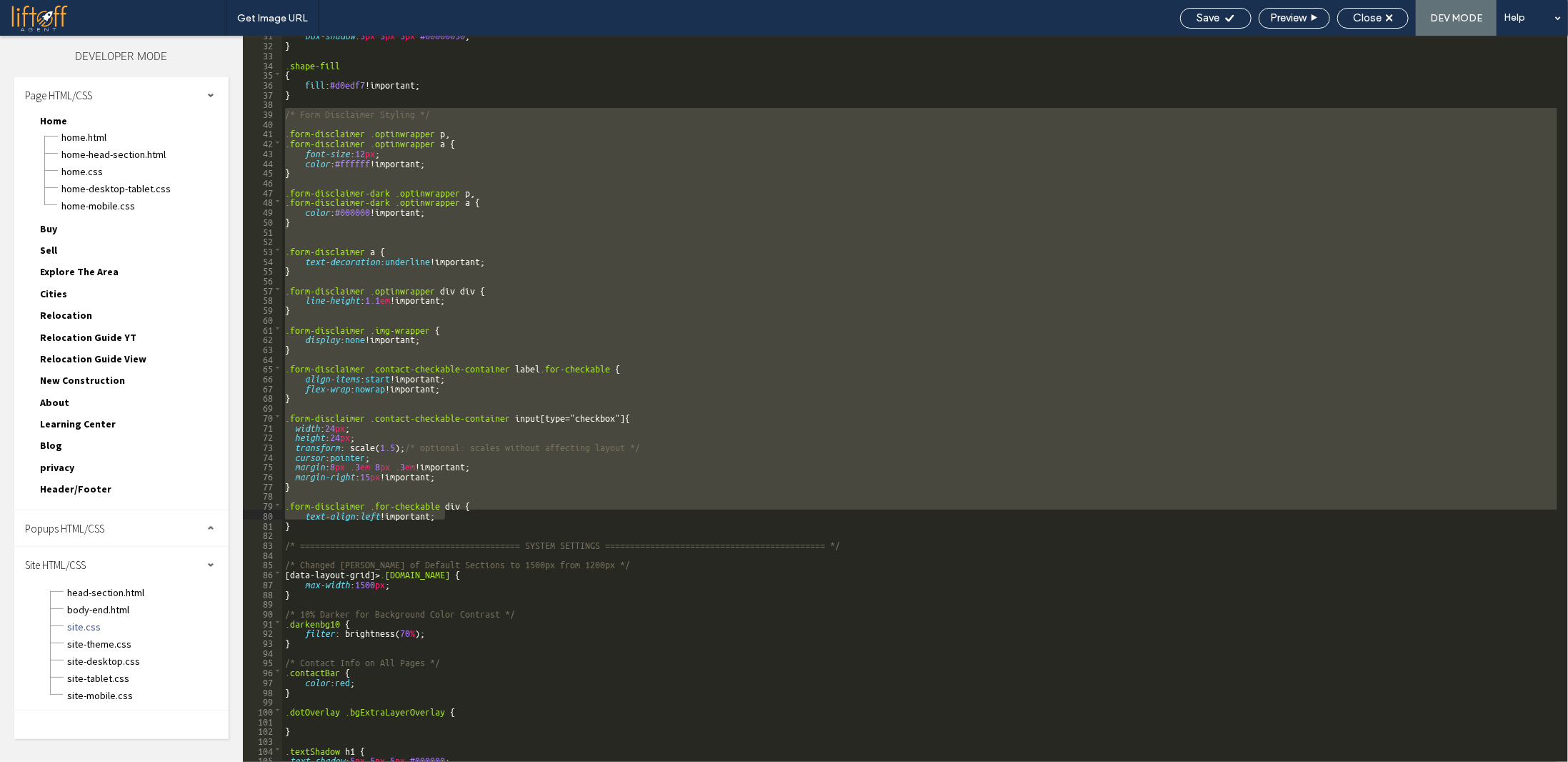
drag, startPoint x: 286, startPoint y: 111, endPoint x: 597, endPoint y: 520, distance: 513.8
click at [597, 520] on div "box-shadow : 5 px 5 px 5 px #00000050 ; } .shape-fill { fill : #d0edf7 !importa…" at bounding box center [920, 402] width 1275 height 746
click at [339, 249] on div "box-shadow : 5 px 5 px 5 px #00000050 ; } .shape-fill { fill : #d0edf7 !importa…" at bounding box center [920, 399] width 1275 height 726
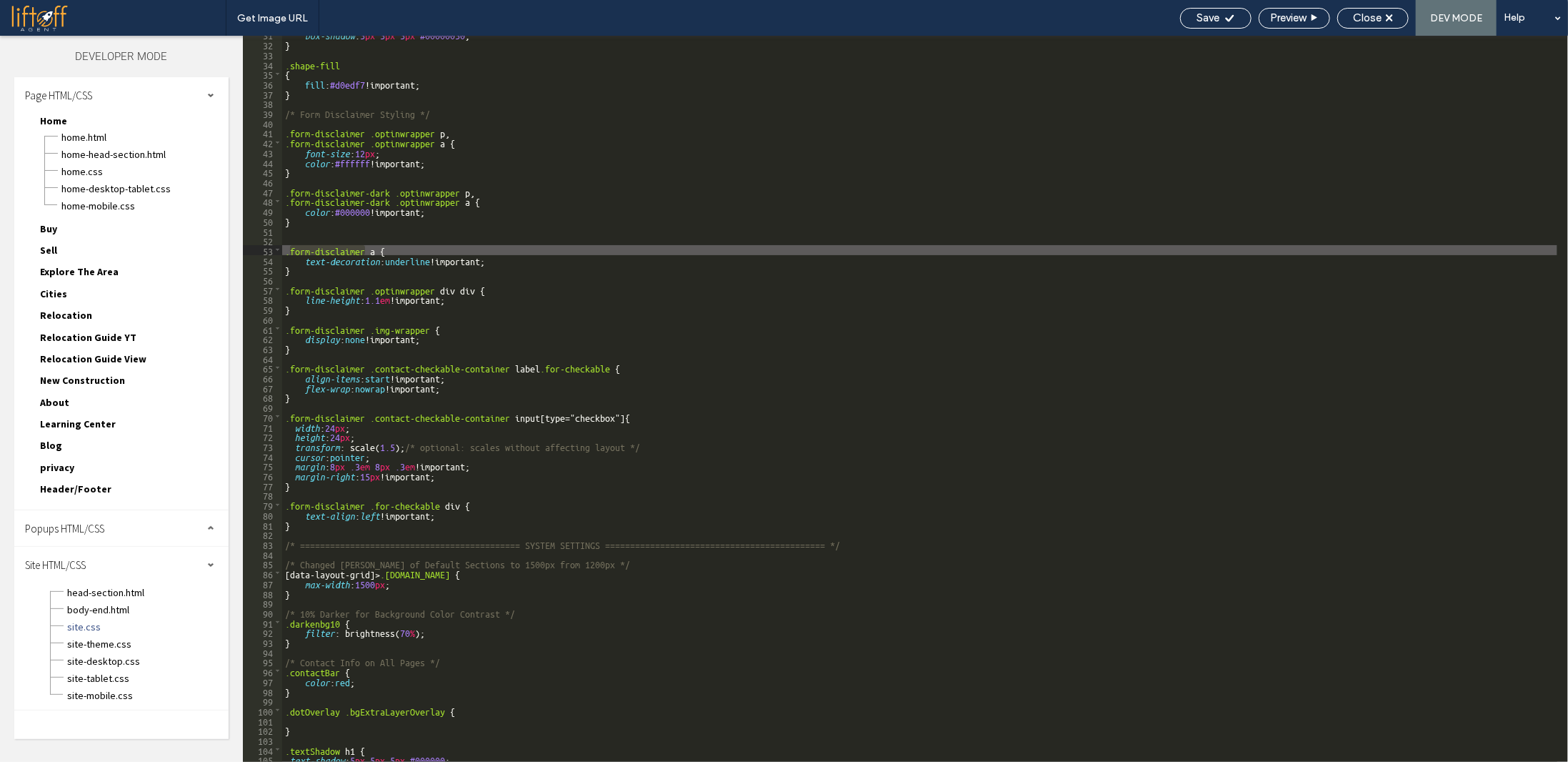
drag, startPoint x: 364, startPoint y: 250, endPoint x: 290, endPoint y: 249, distance: 74.0
click at [290, 249] on div "box-shadow : 5 px 5 px 5 px #00000050 ; } .shape-fill { fill : #d0edf7 !importa…" at bounding box center [920, 402] width 1275 height 746
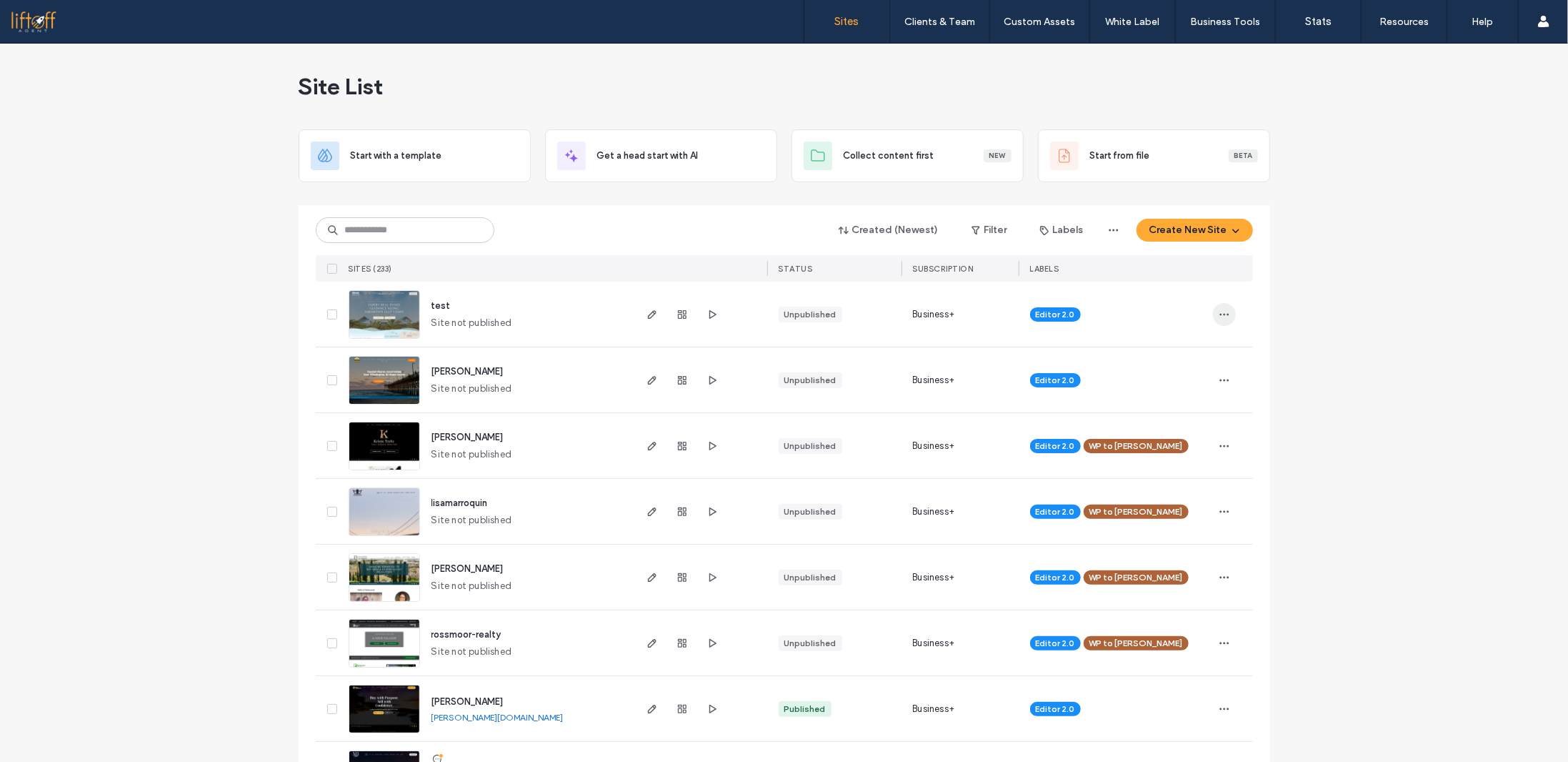
click at [1223, 312] on icon "button" at bounding box center [1224, 314] width 12 height 12
click at [1167, 497] on span "Delete Site" at bounding box center [1155, 496] width 49 height 14
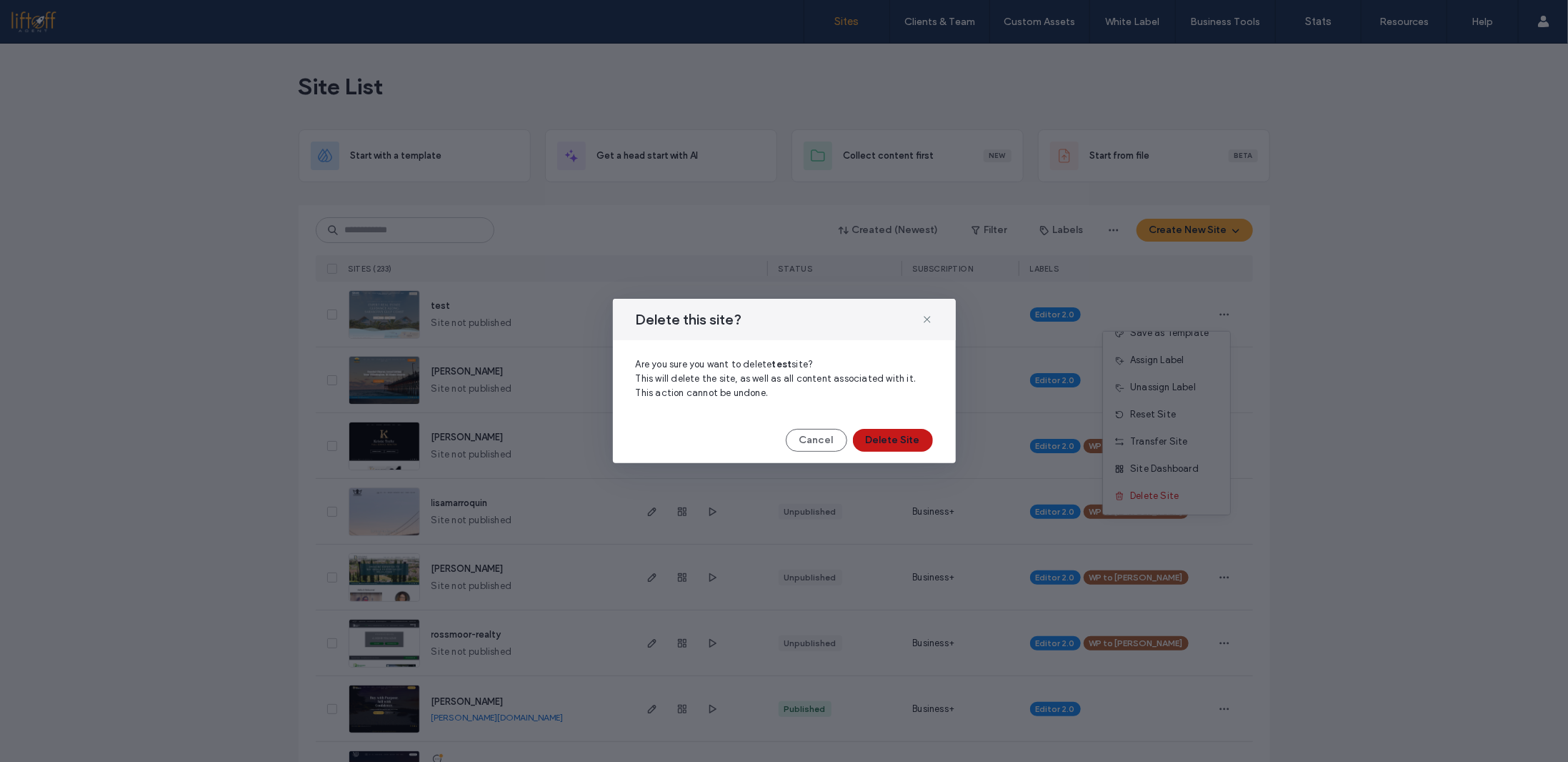
click at [913, 439] on button "Delete Site" at bounding box center [893, 439] width 80 height 23
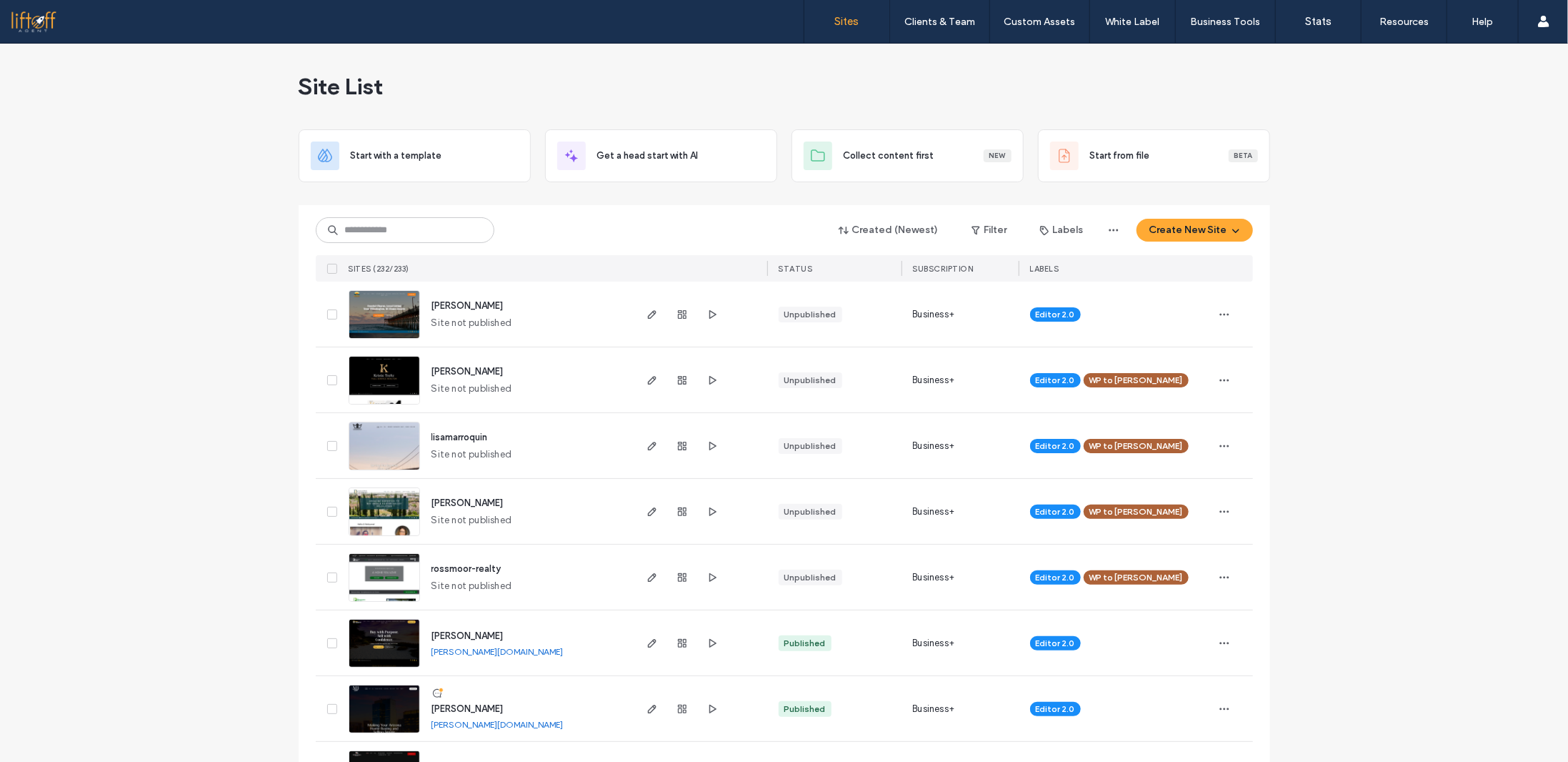
click at [371, 232] on input at bounding box center [406, 230] width 179 height 26
type input "*******"
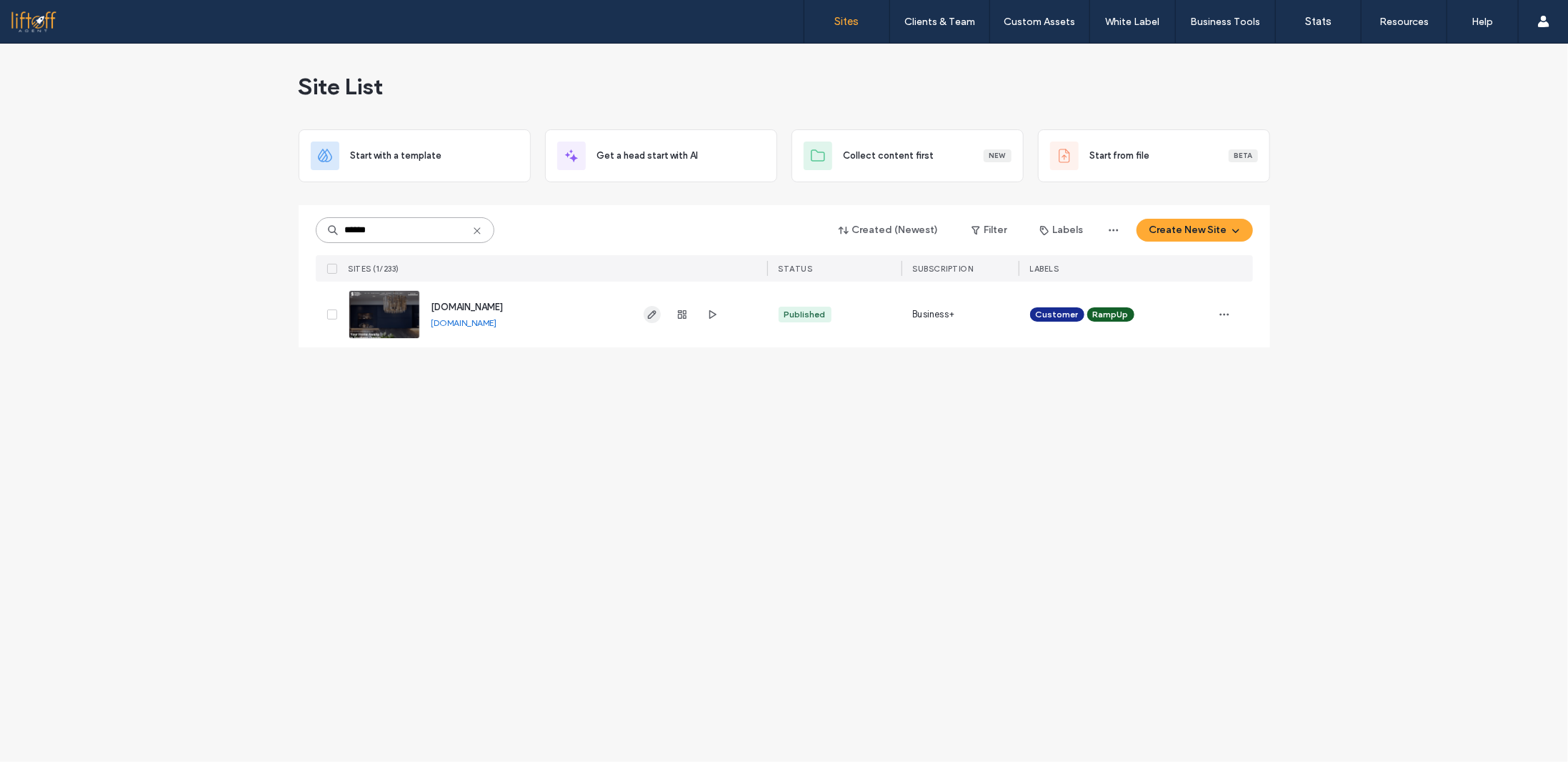
type input "******"
click at [649, 312] on icon "button" at bounding box center [652, 314] width 12 height 12
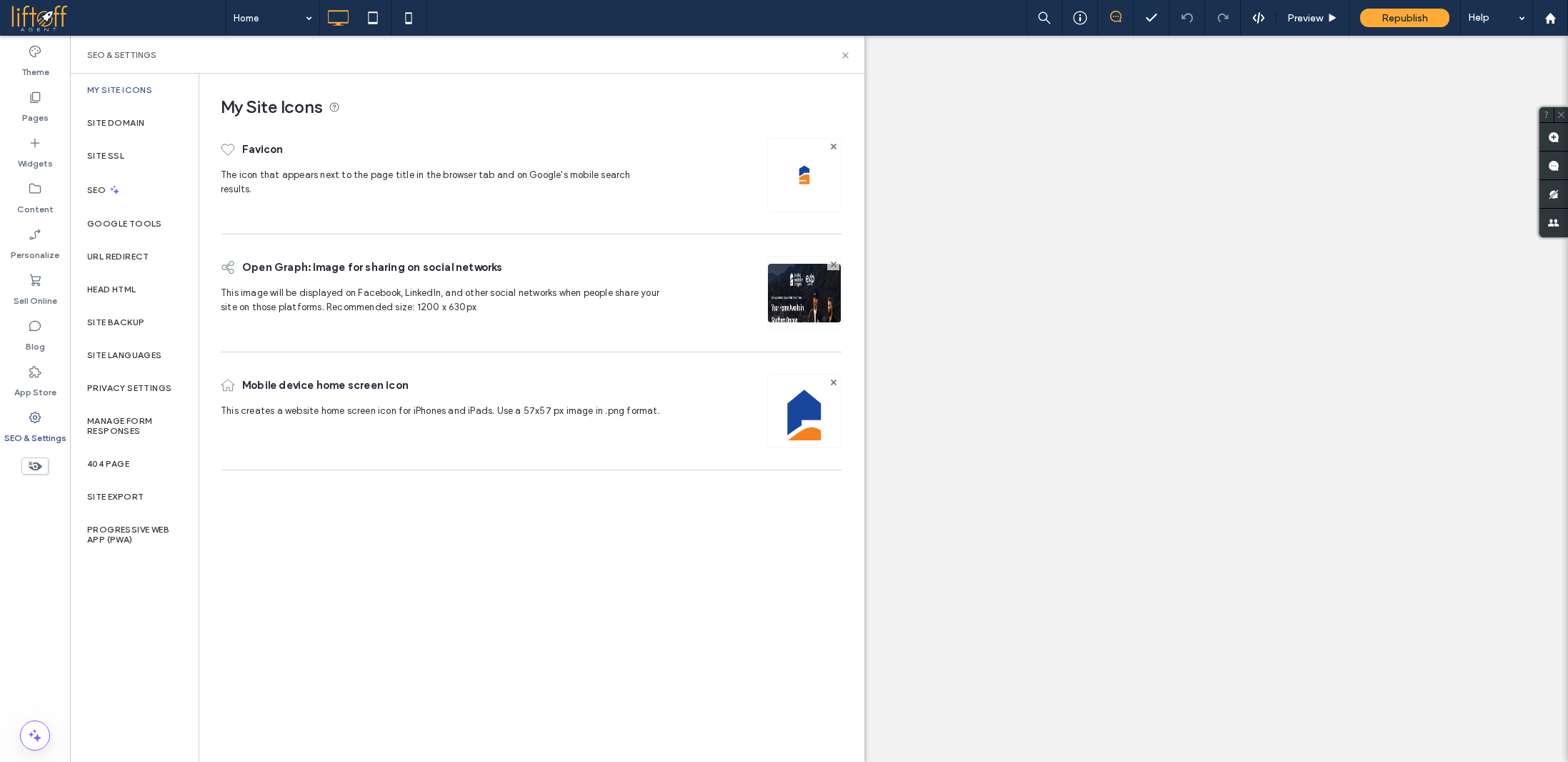
click at [158, 180] on div "SEO" at bounding box center [134, 189] width 129 height 35
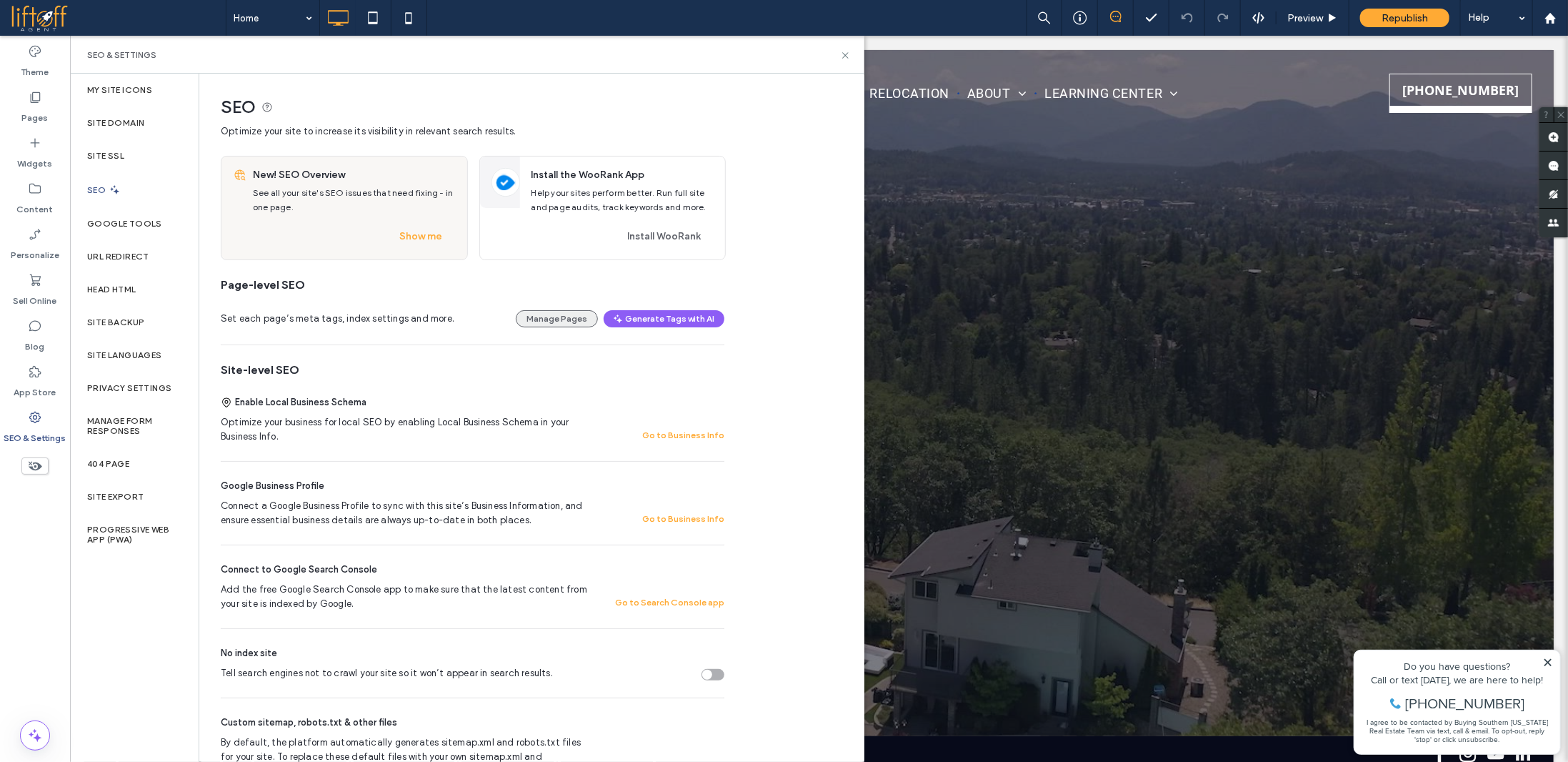
click at [569, 316] on button "Manage Pages" at bounding box center [556, 319] width 82 height 17
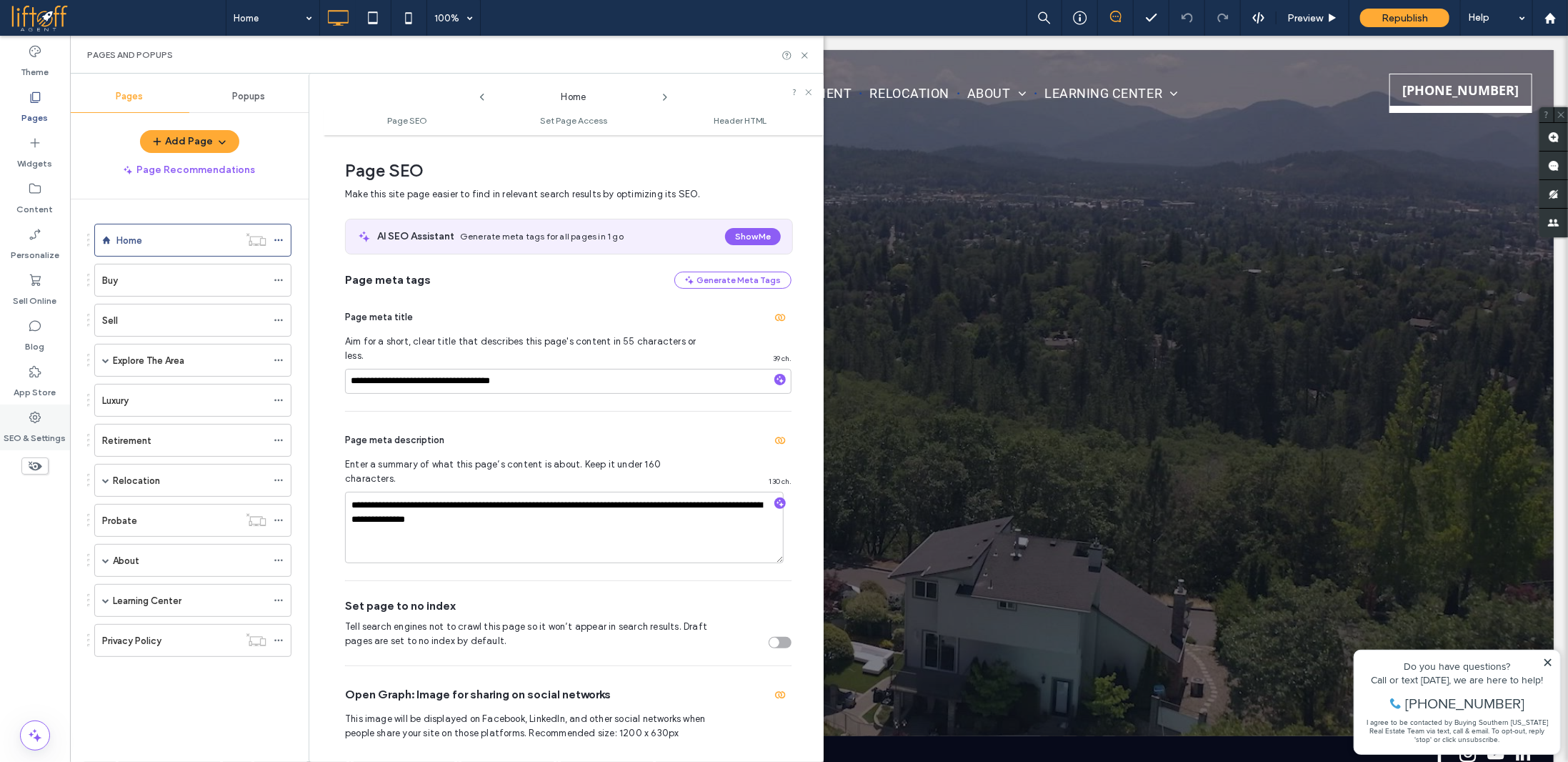
click at [36, 426] on label "SEO & Settings" at bounding box center [35, 434] width 62 height 20
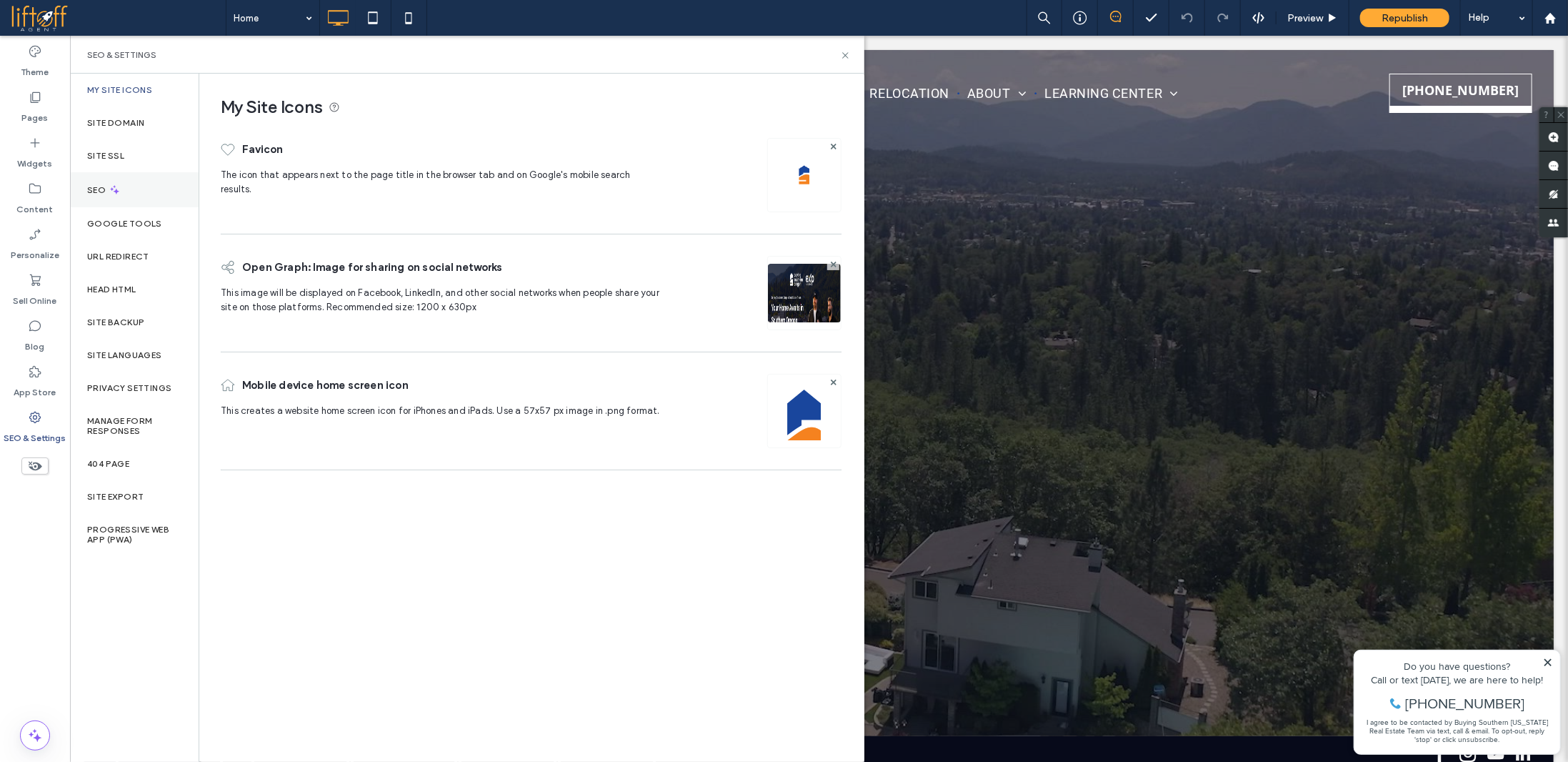
click at [113, 187] on icon at bounding box center [114, 189] width 12 height 12
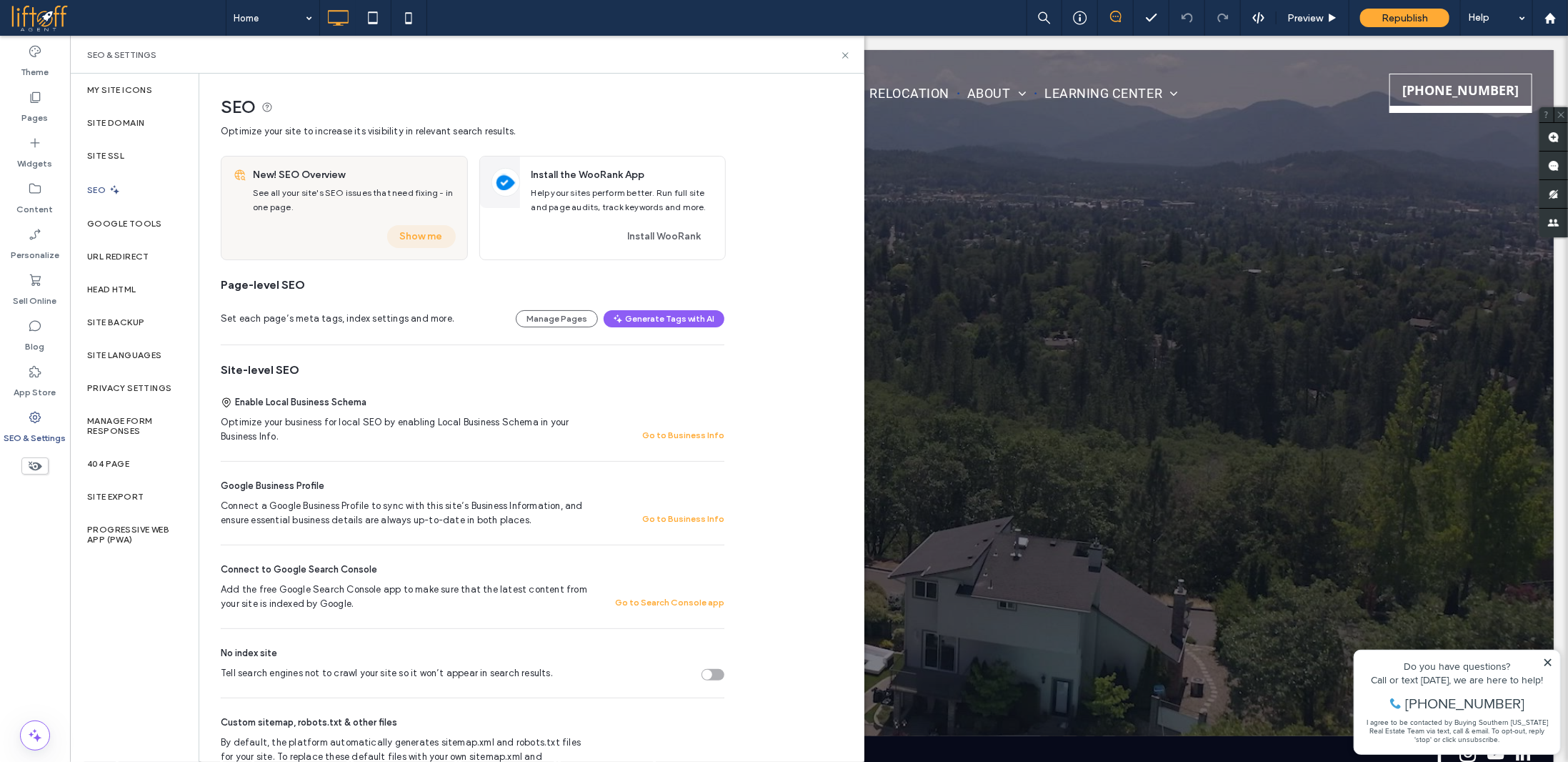
click at [434, 240] on button "Show me" at bounding box center [421, 236] width 68 height 23
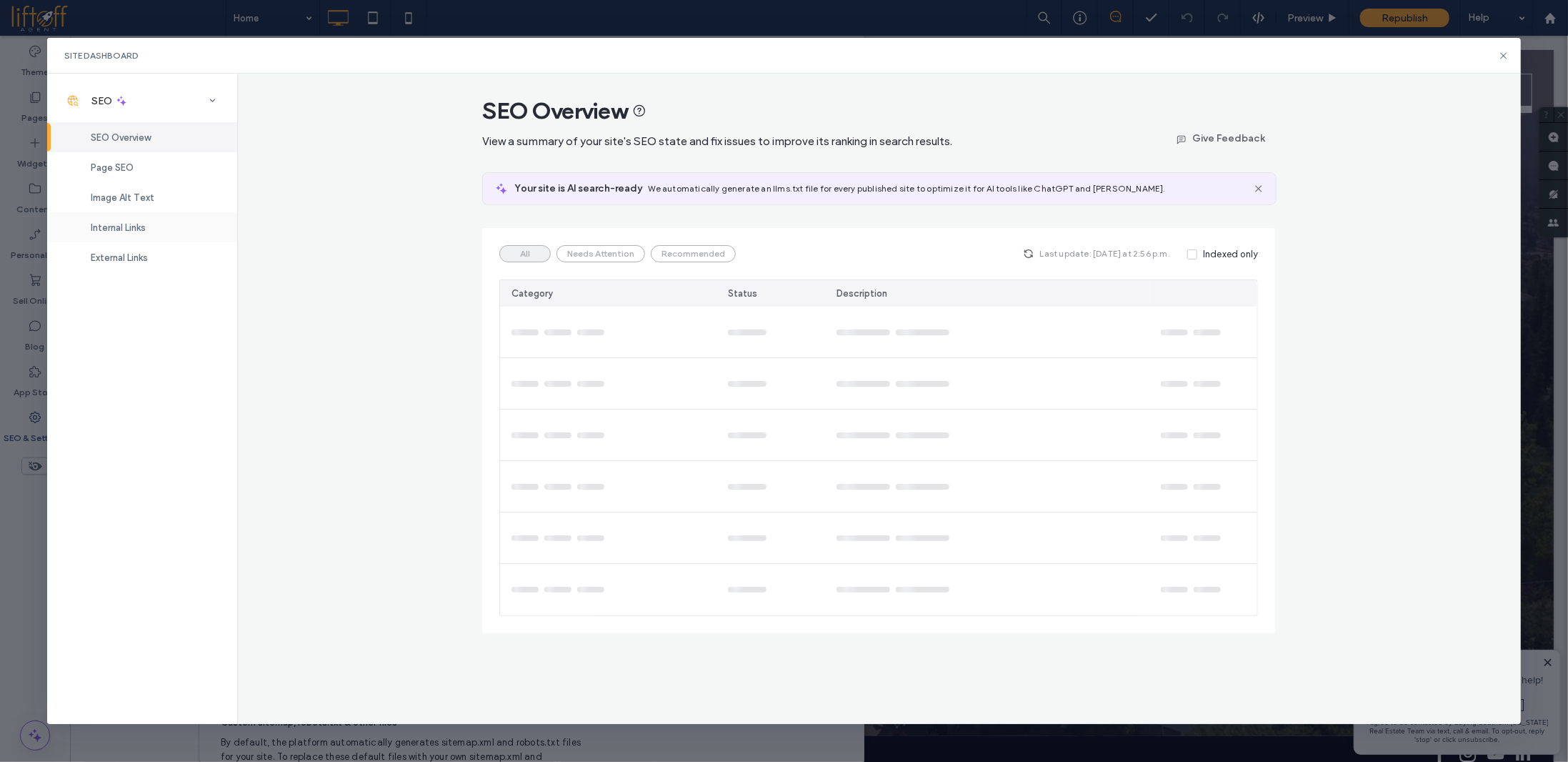
click at [124, 225] on span "Internal Links" at bounding box center [118, 228] width 55 height 11
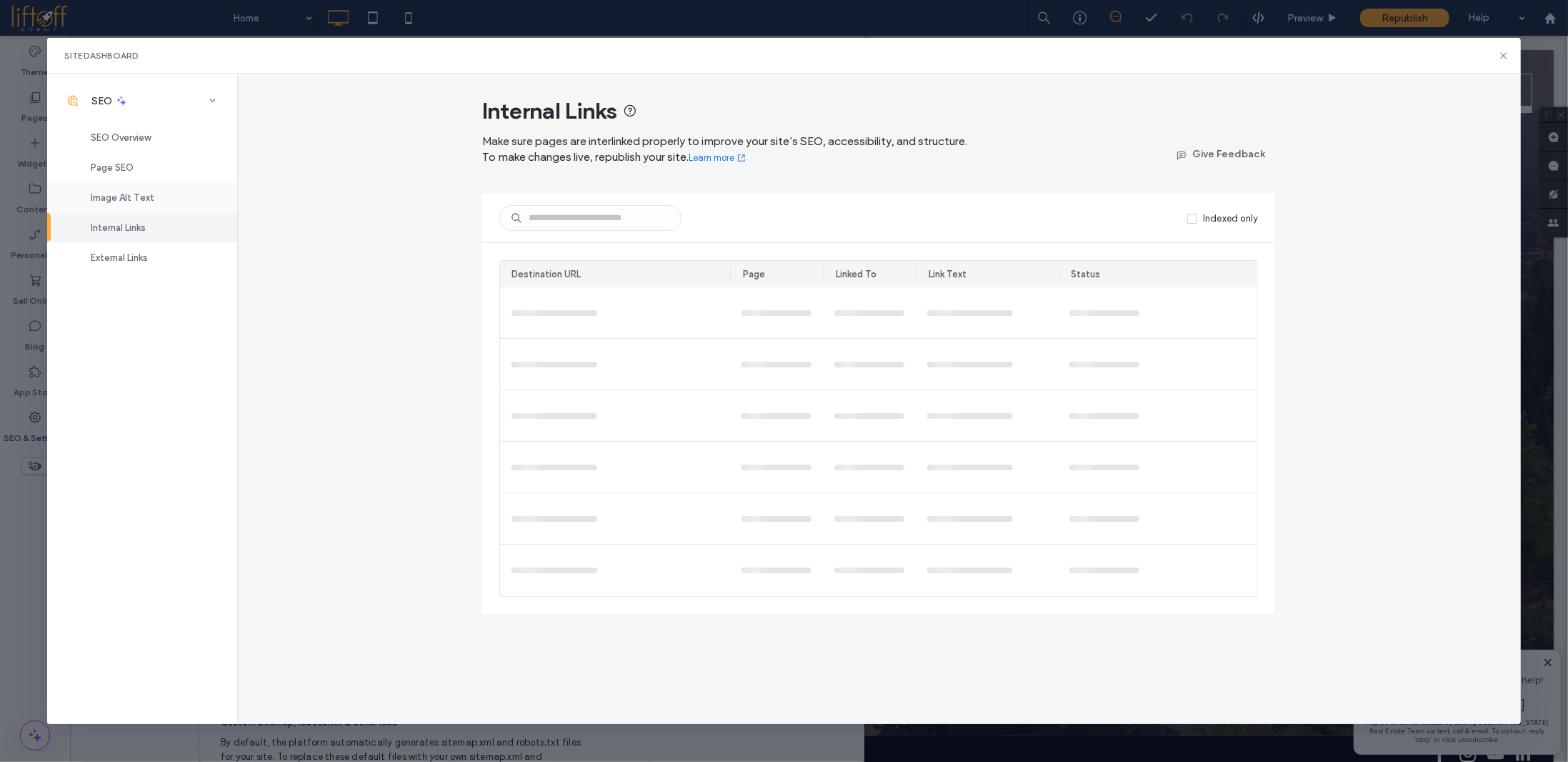
click at [124, 197] on span "Image Alt Text" at bounding box center [122, 198] width 64 height 11
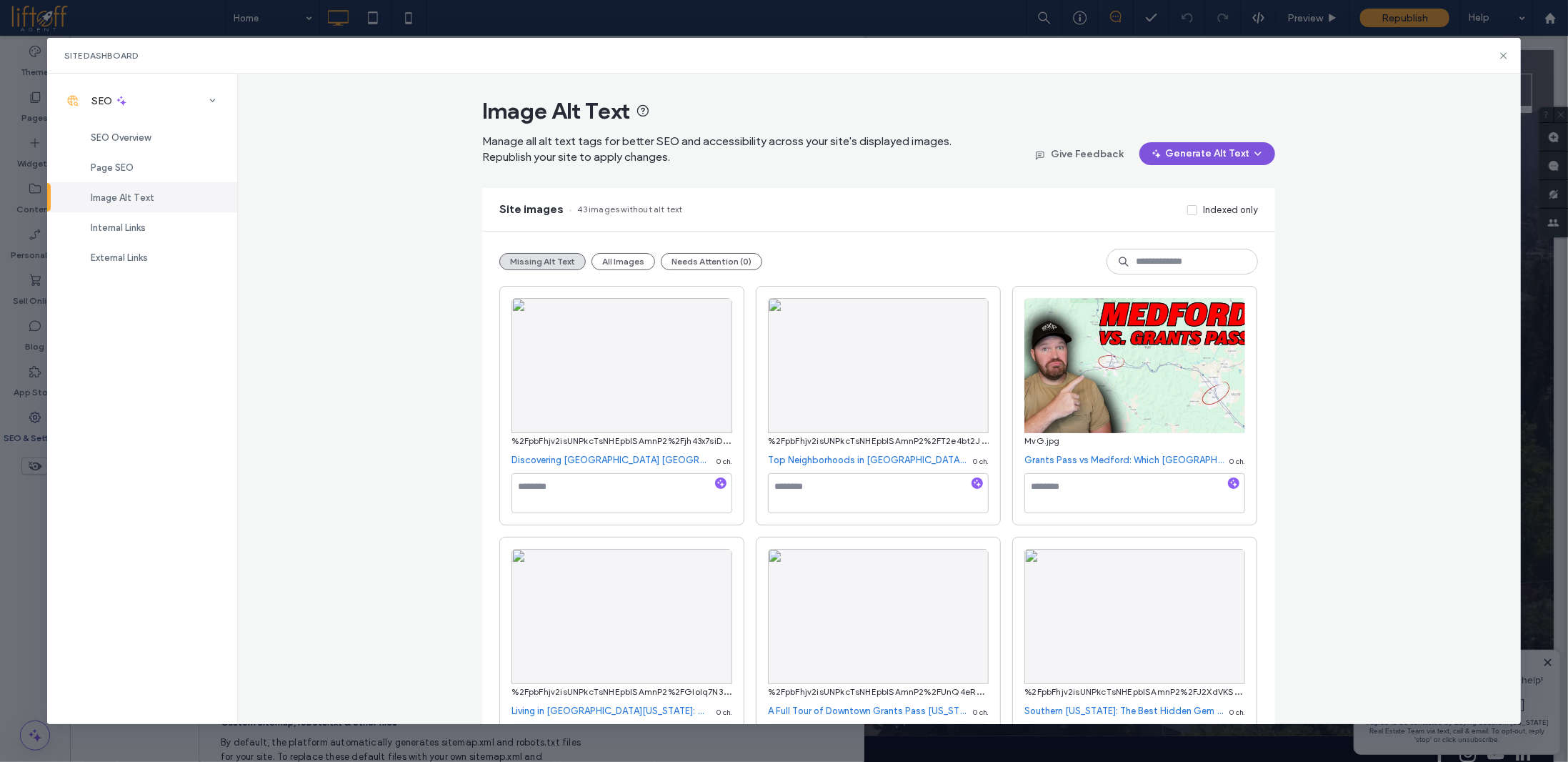
click at [1216, 149] on button "Generate Alt Text" at bounding box center [1206, 153] width 136 height 23
click at [1184, 189] on span "Generate Missing Alt Text Only" at bounding box center [1186, 191] width 135 height 14
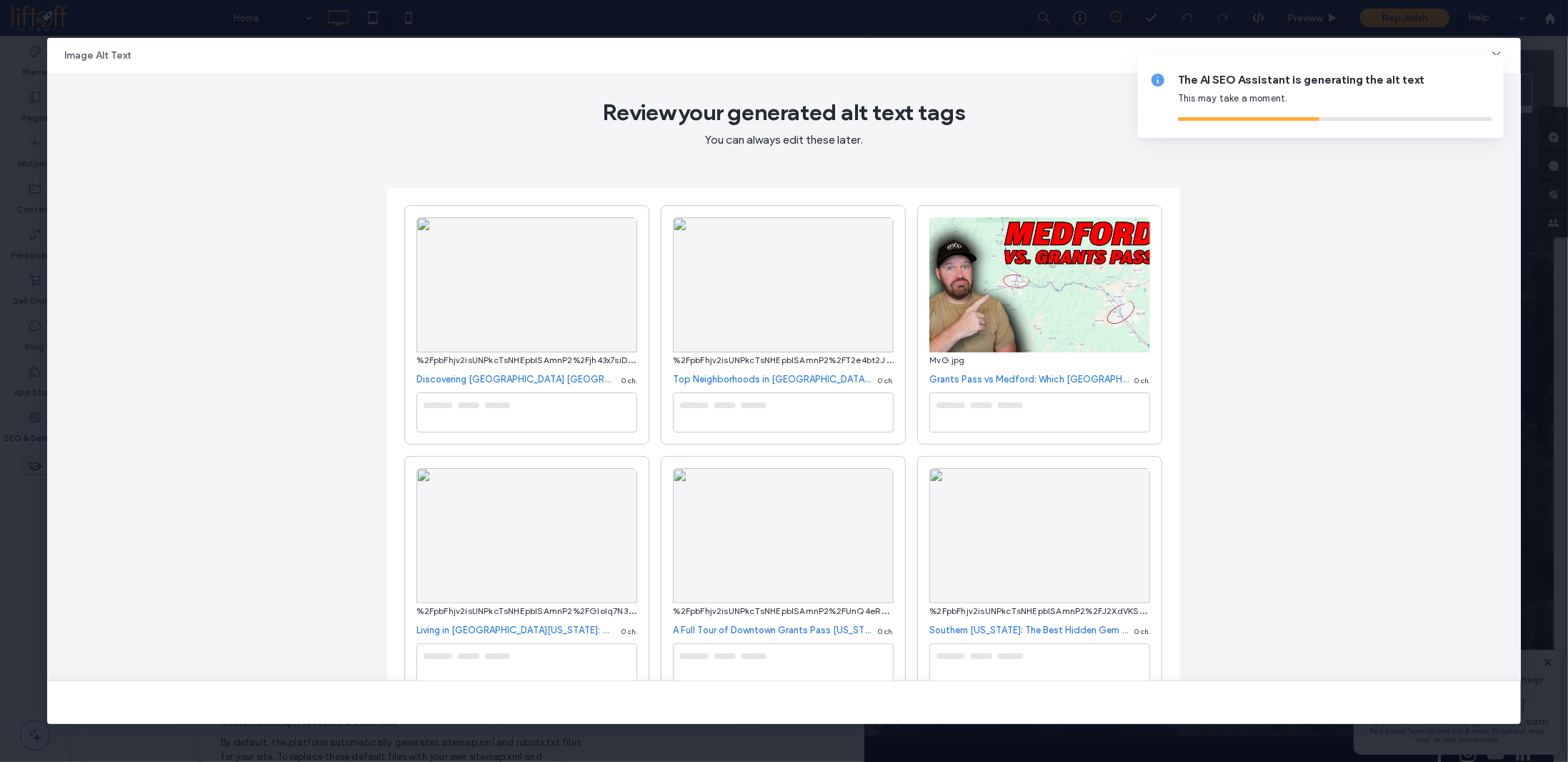
type textarea "**********"
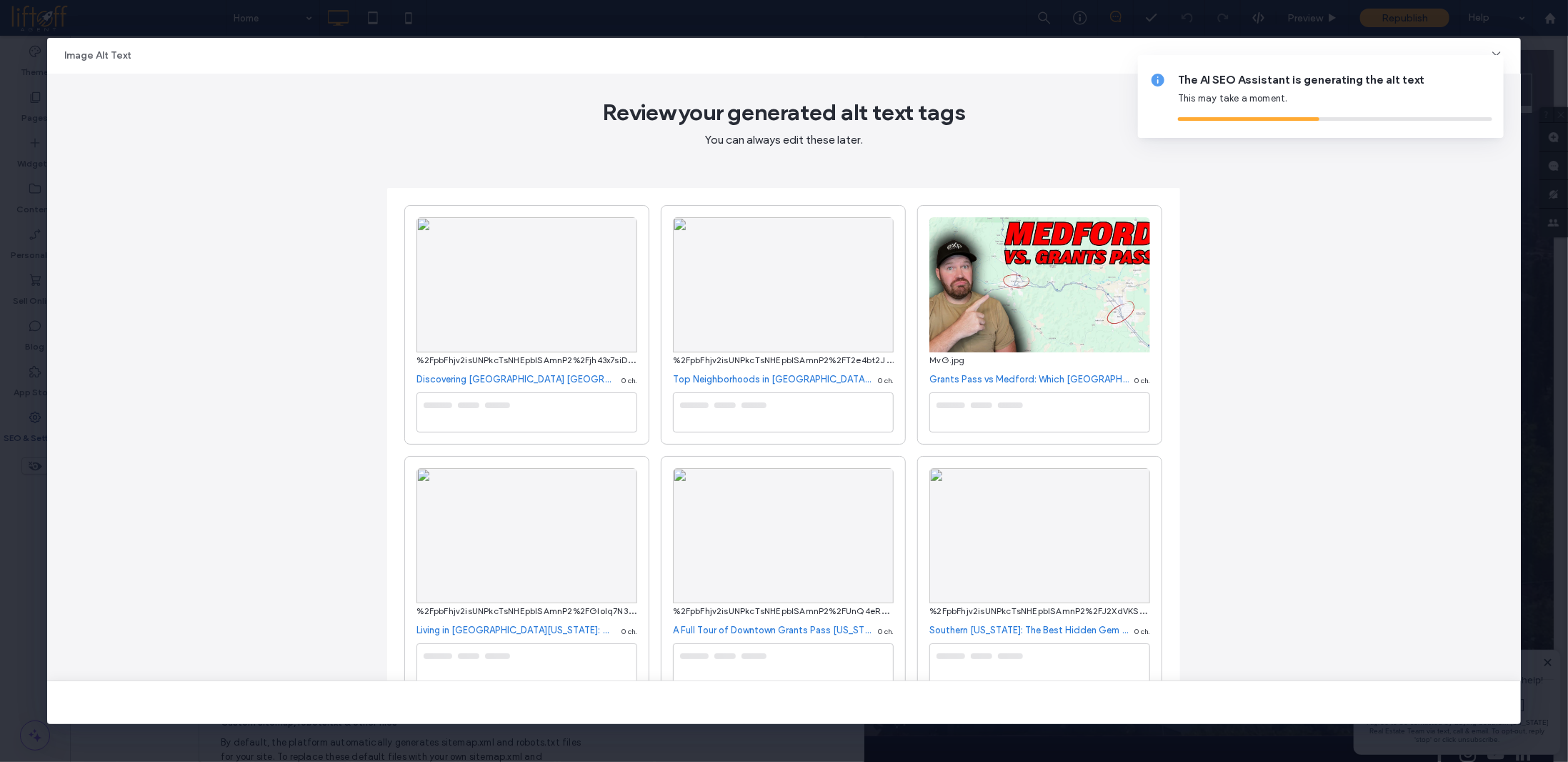
type textarea "**********"
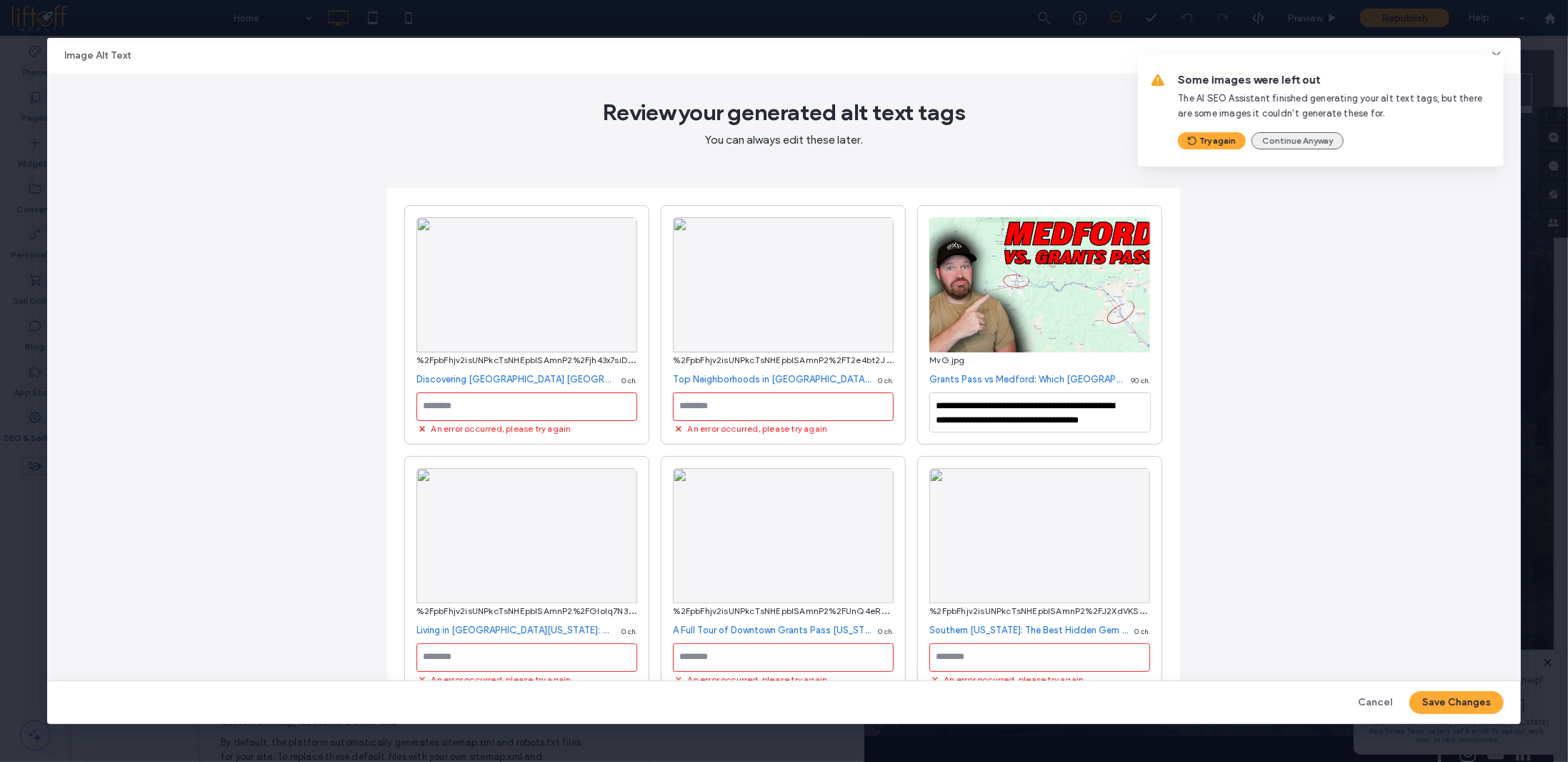
click at [1310, 133] on button "Continue Anyway" at bounding box center [1297, 140] width 92 height 17
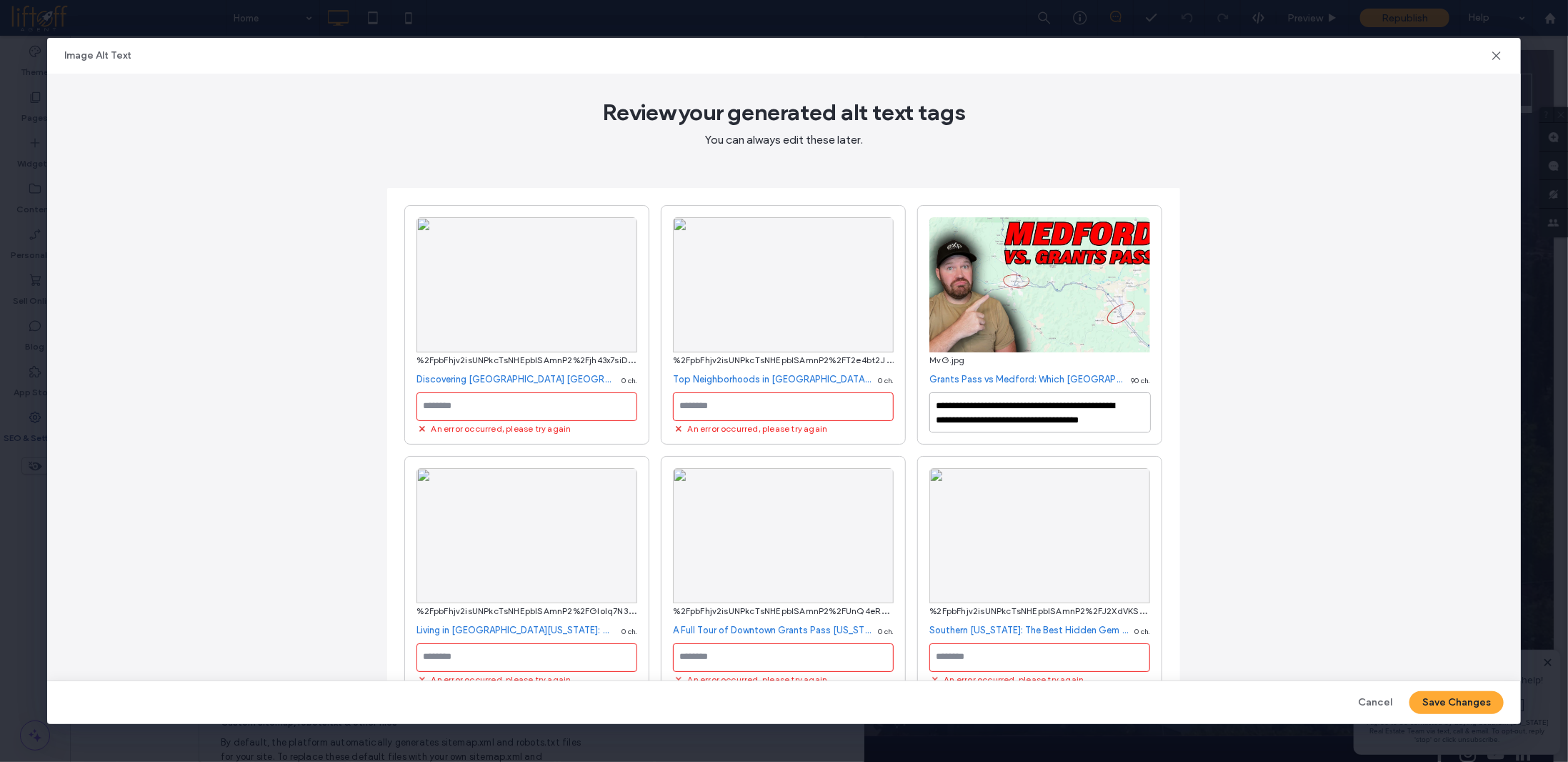
drag, startPoint x: 991, startPoint y: 418, endPoint x: 926, endPoint y: 405, distance: 66.3
click at [930, 405] on textarea "**********" at bounding box center [1040, 412] width 221 height 40
click at [938, 410] on textarea "**********" at bounding box center [1040, 412] width 221 height 40
click at [934, 406] on textarea "**********" at bounding box center [1040, 412] width 221 height 40
click at [1497, 55] on use at bounding box center [1497, 56] width 8 height 8
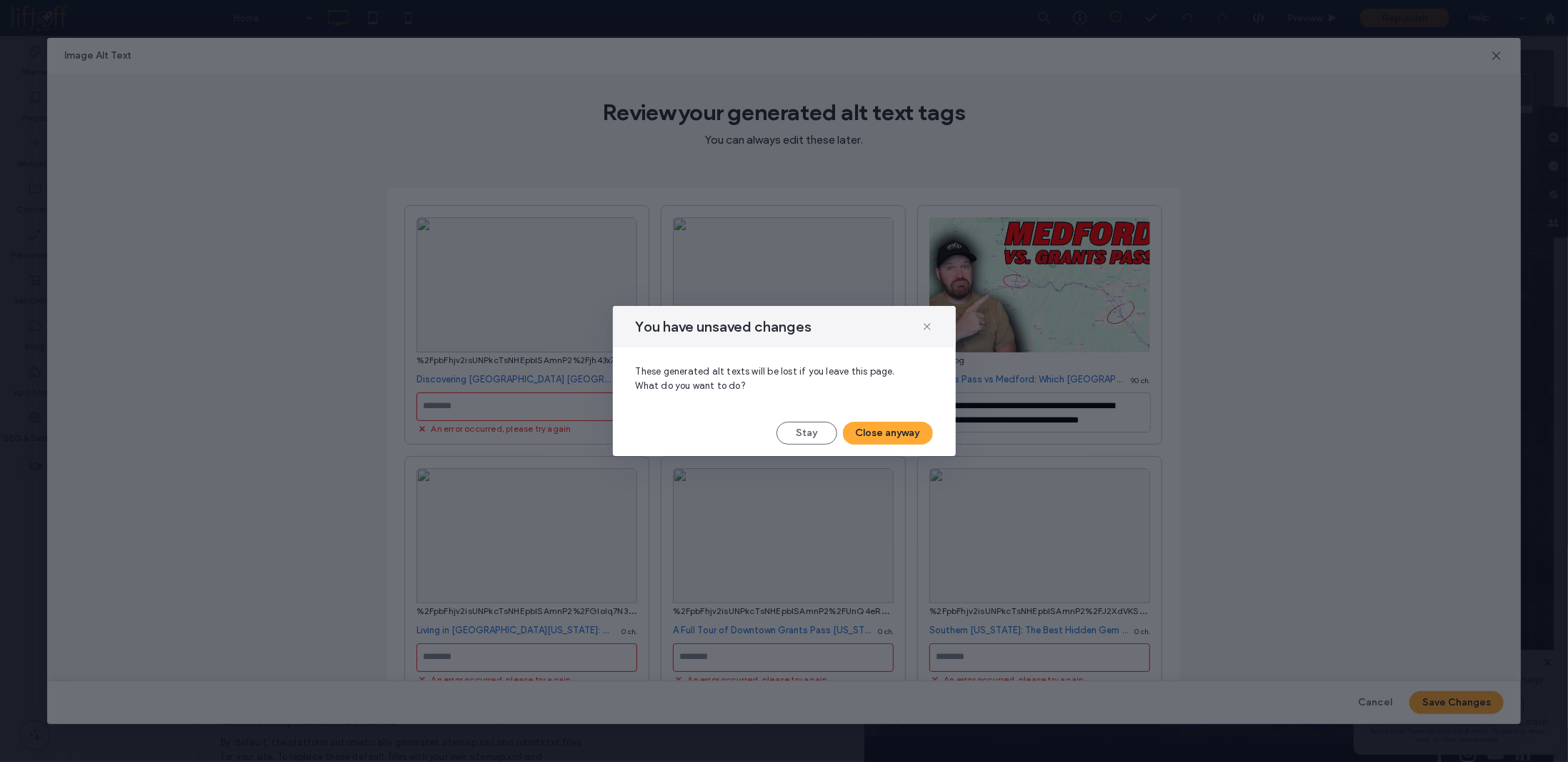
click at [804, 429] on button "Stay" at bounding box center [806, 432] width 60 height 23
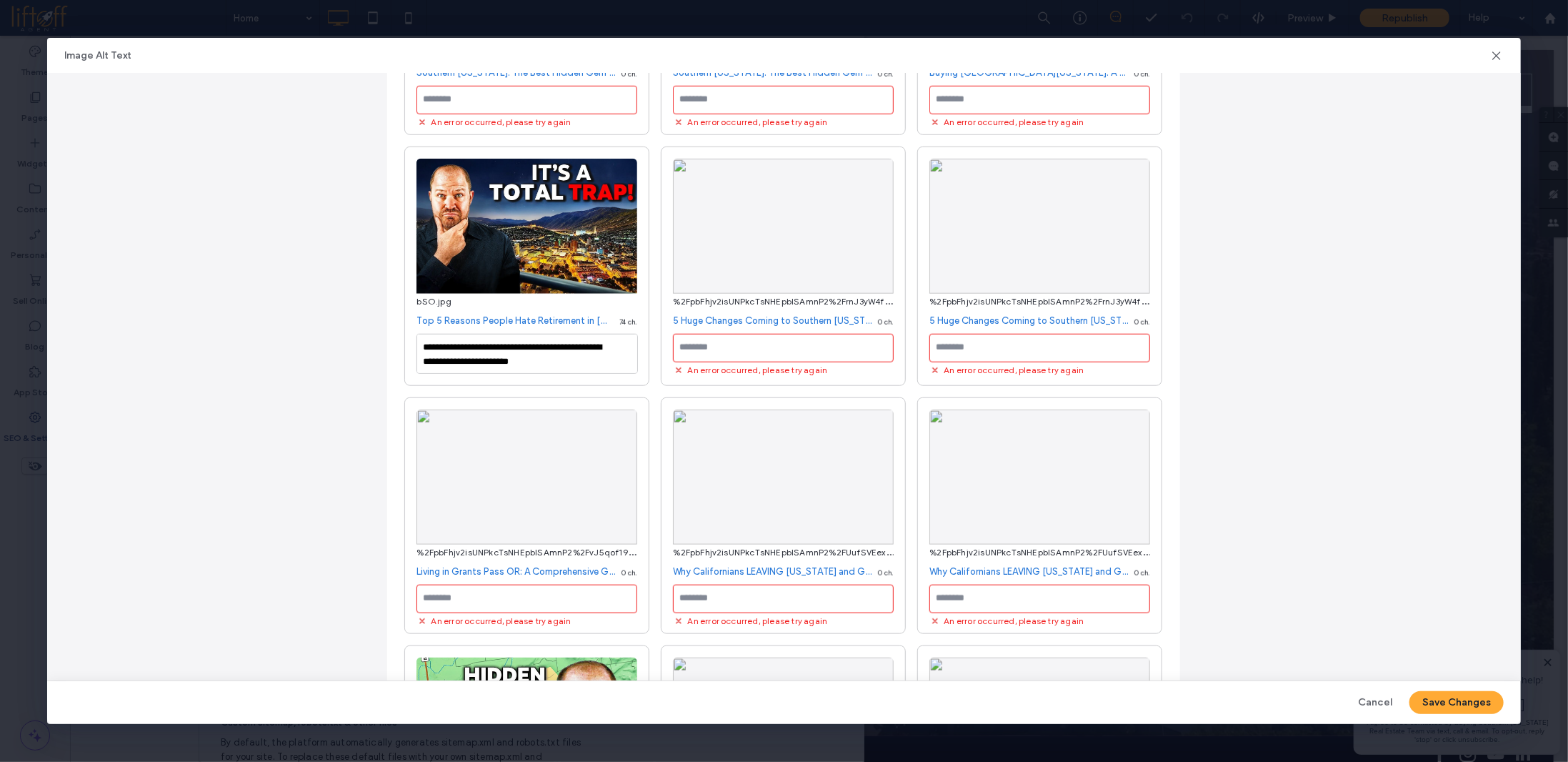
scroll to position [858, 0]
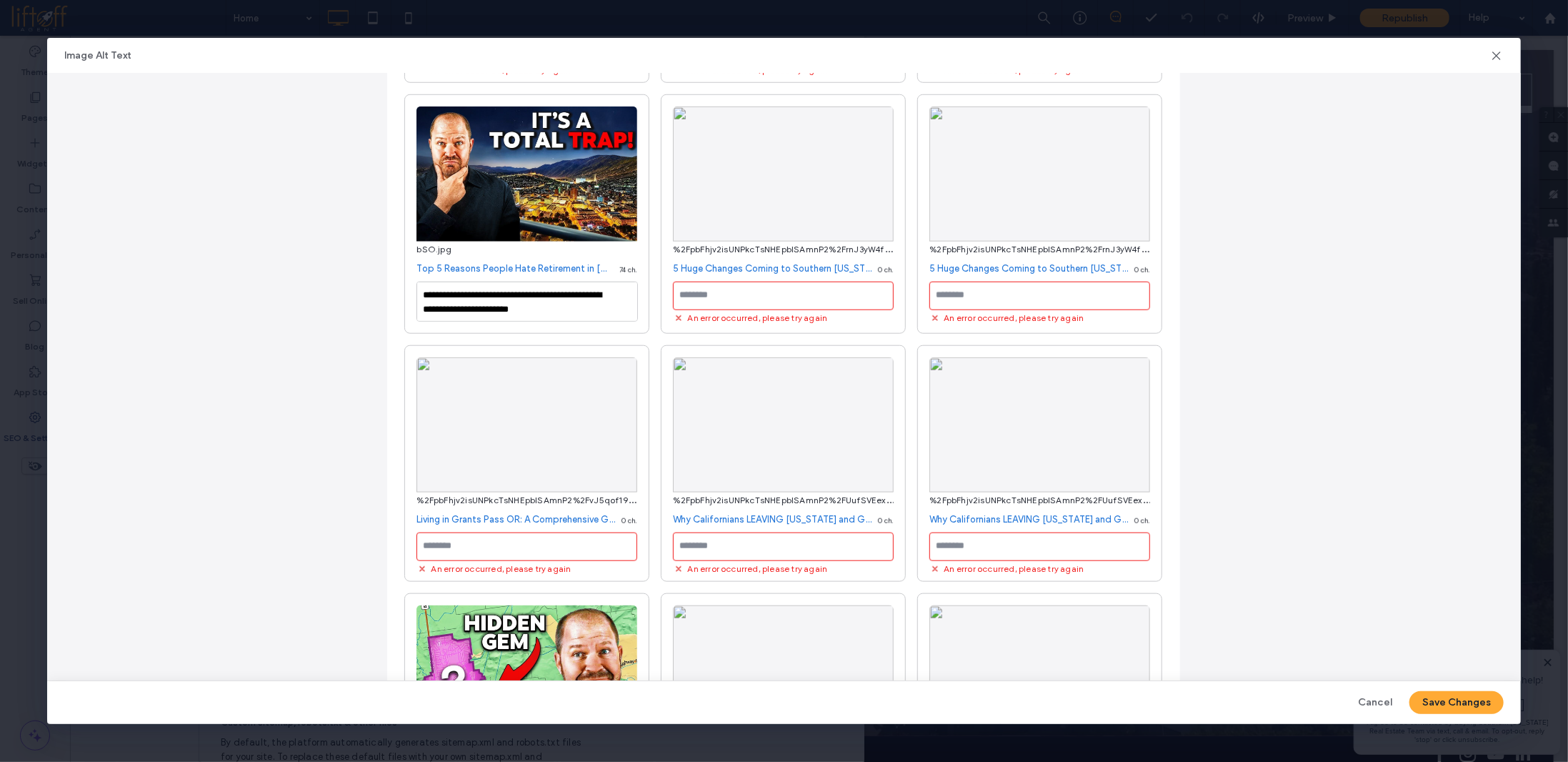
click at [735, 284] on textarea at bounding box center [783, 296] width 220 height 28
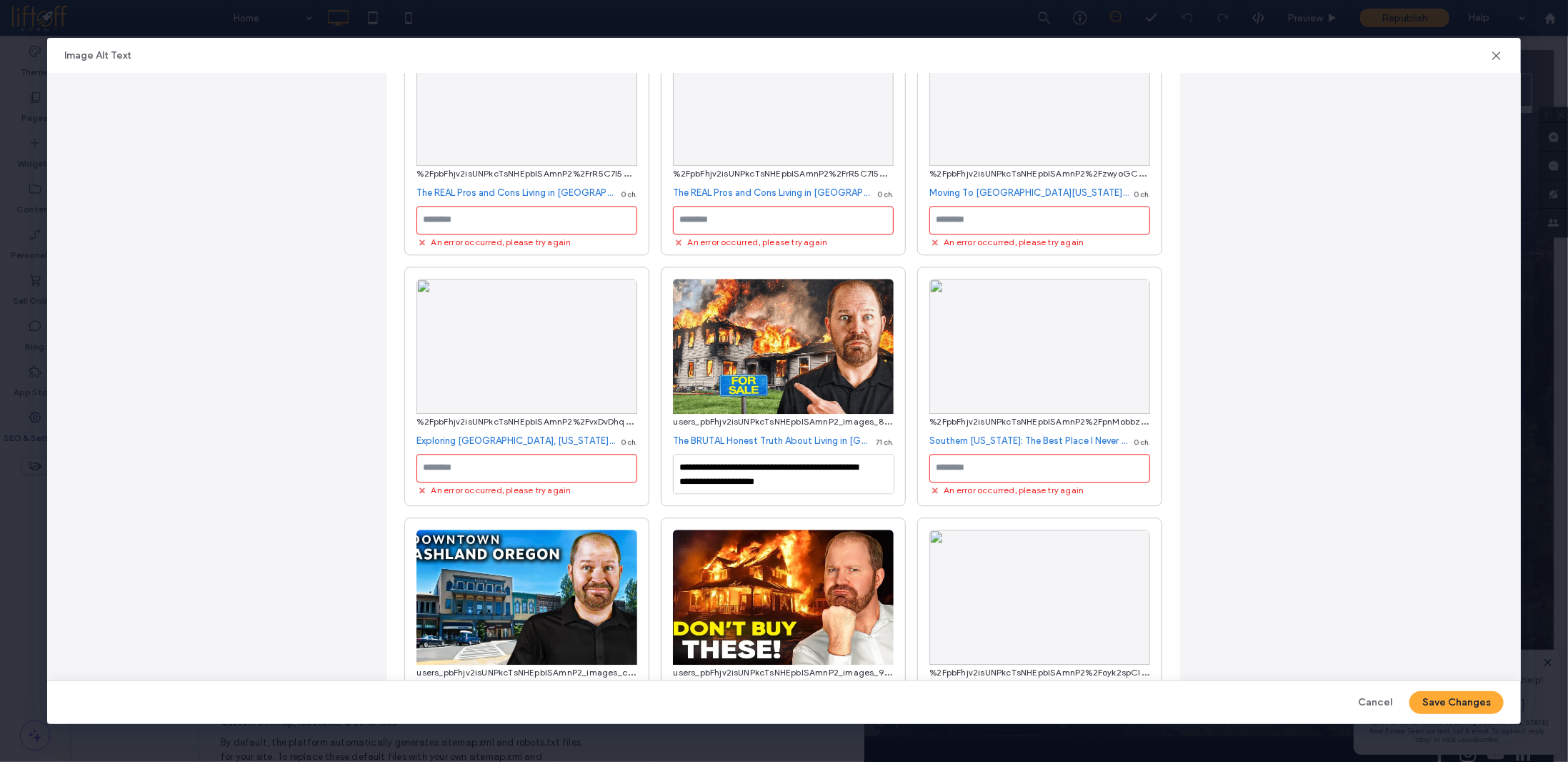
scroll to position [2501, 0]
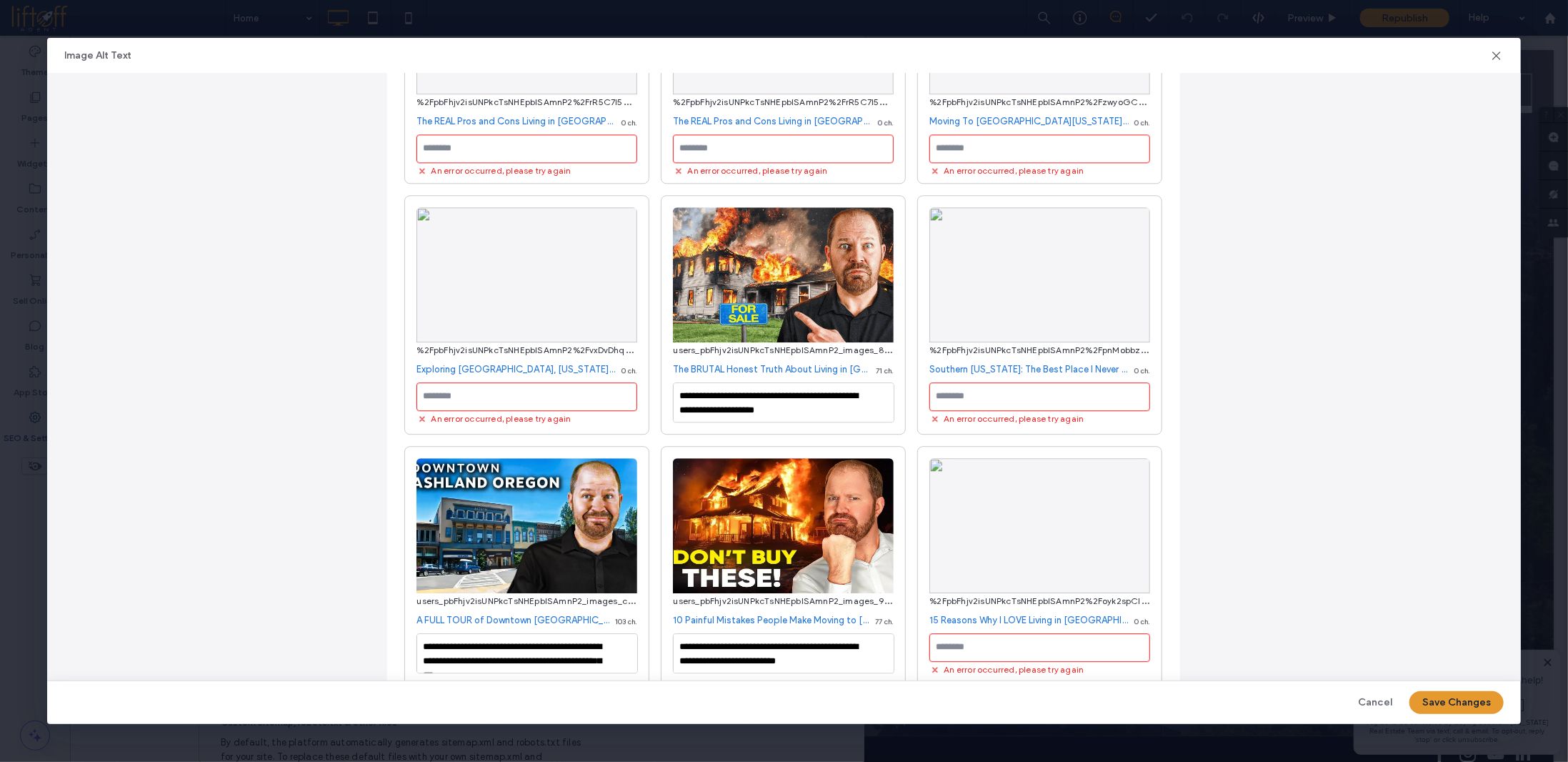
click at [1463, 704] on button "Save Changes" at bounding box center [1457, 702] width 94 height 23
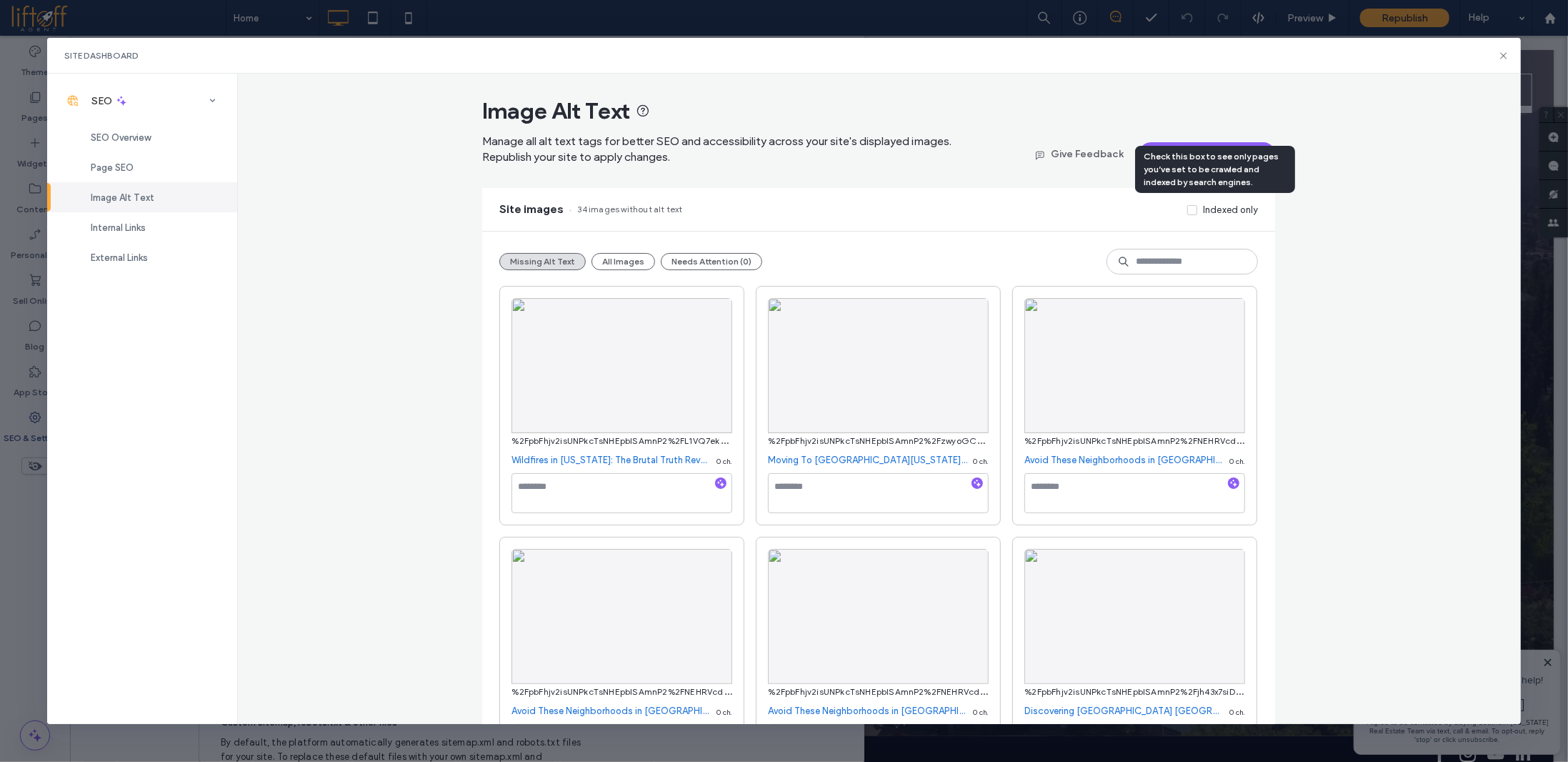
click at [1188, 206] on span at bounding box center [1192, 210] width 10 height 10
click at [1189, 209] on icon at bounding box center [1191, 210] width 5 height 4
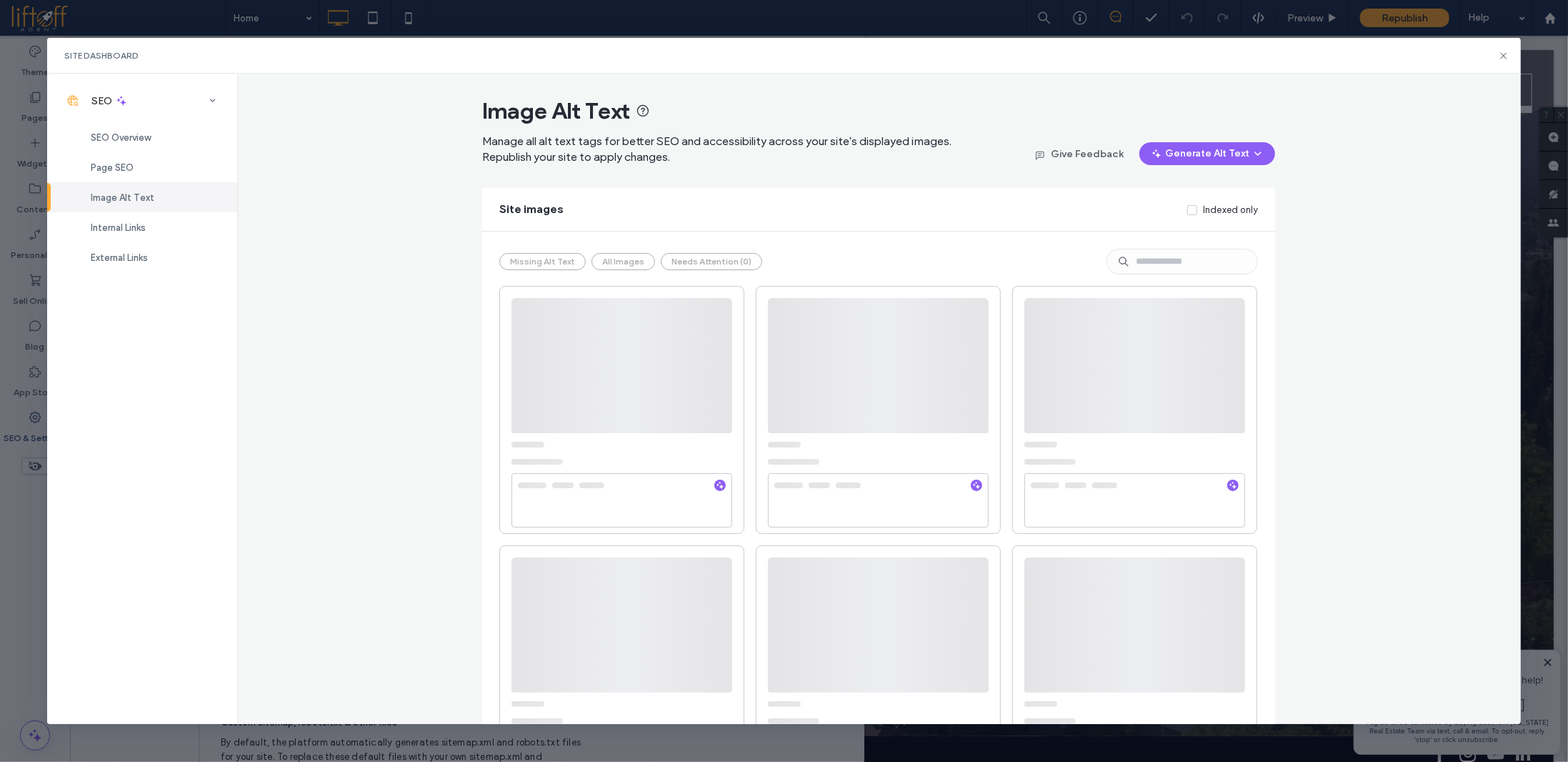
click at [1398, 246] on div "Image Alt Text Manage all alt text tags for better SEO and accessibility across…" at bounding box center [879, 399] width 1283 height 650
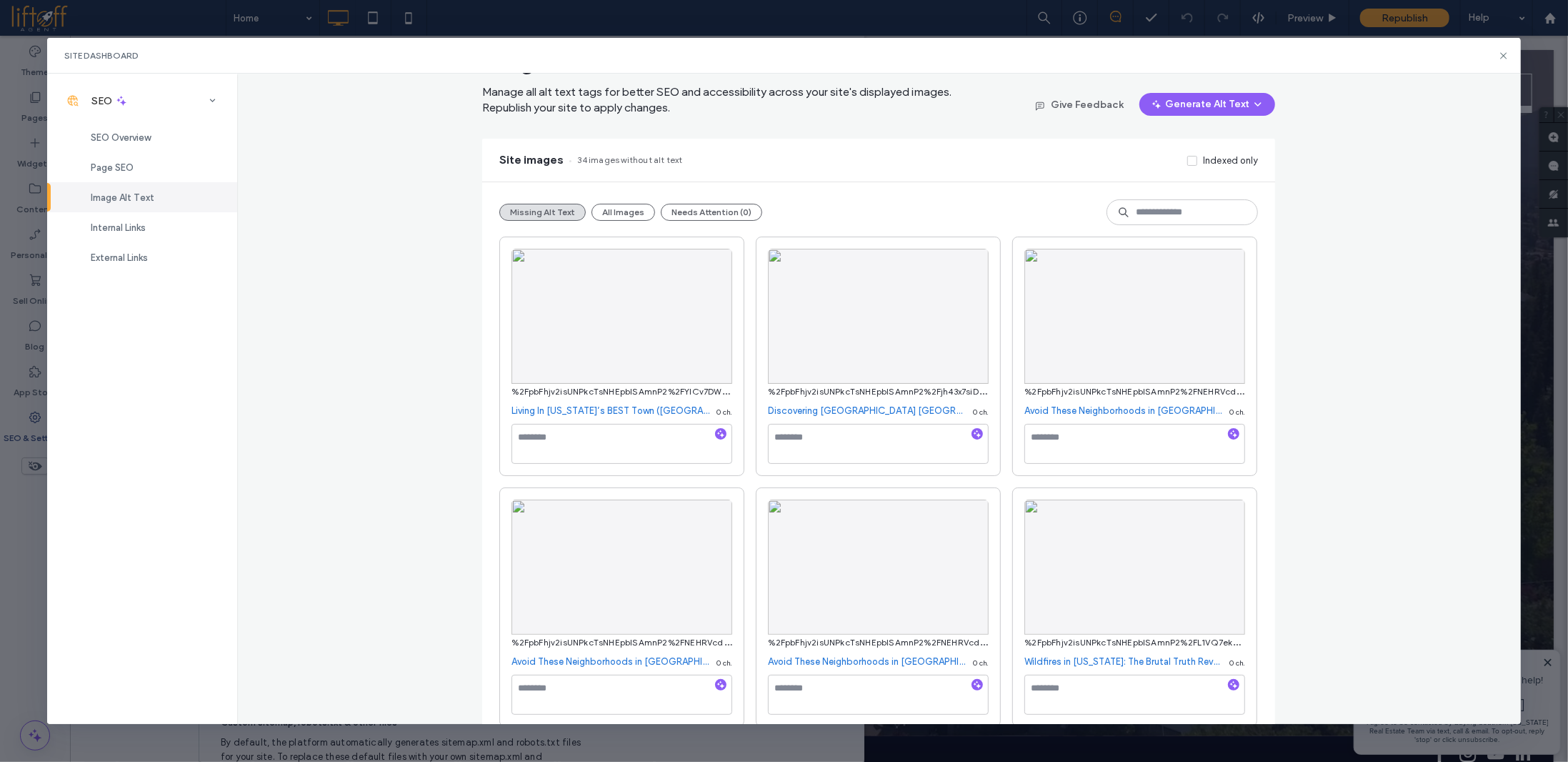
scroll to position [0, 0]
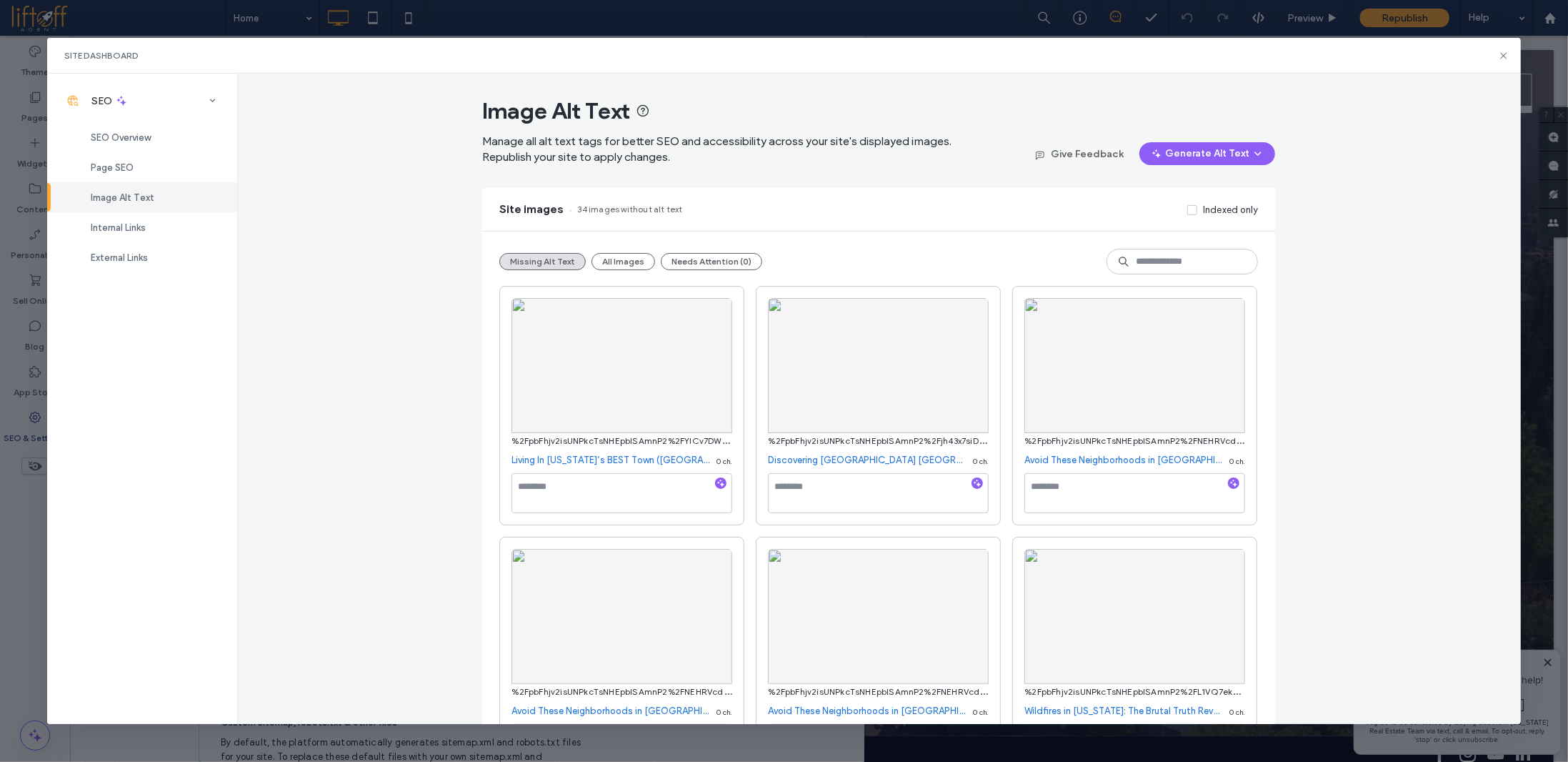
click at [1350, 289] on div "Image Alt Text Manage all alt text tags for better SEO and accessibility across…" at bounding box center [879, 399] width 1283 height 650
click at [143, 158] on div "Page SEO" at bounding box center [142, 167] width 190 height 30
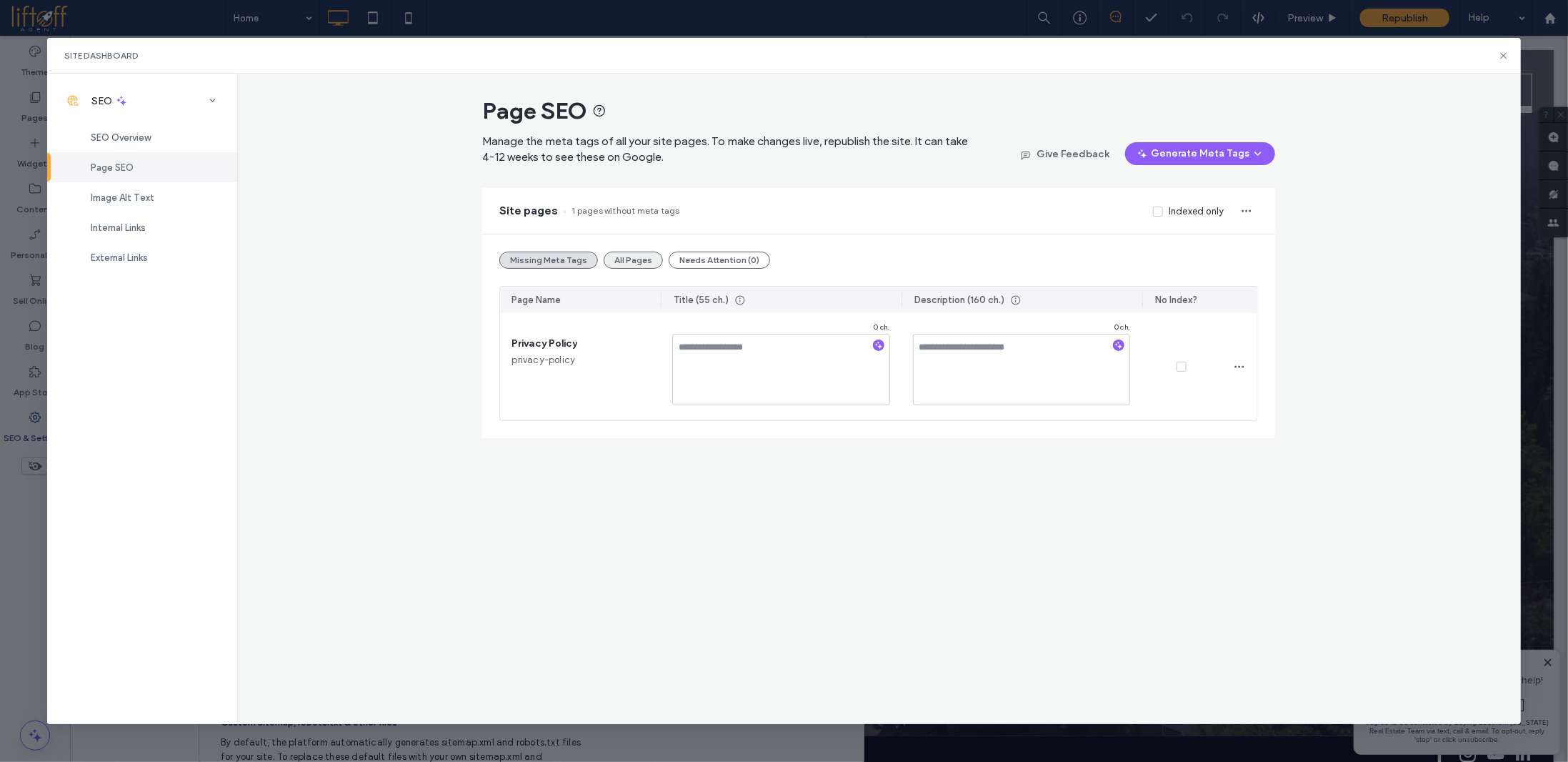
click at [616, 259] on button "All Pages" at bounding box center [634, 261] width 60 height 17
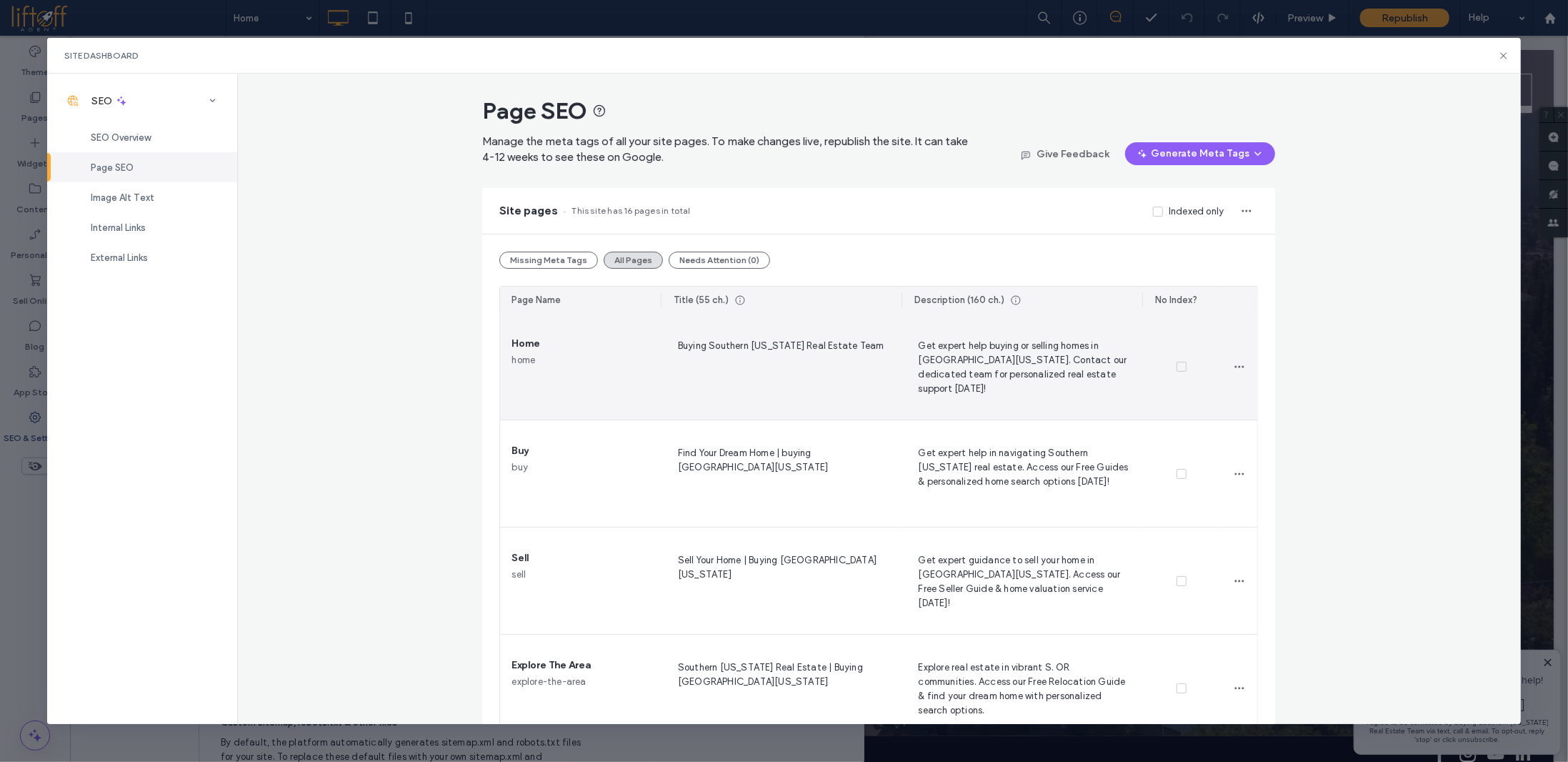
click at [772, 345] on span "Buying Southern Oregon Real Estate Team" at bounding box center [781, 366] width 218 height 59
click at [689, 348] on textarea "**********" at bounding box center [781, 369] width 218 height 71
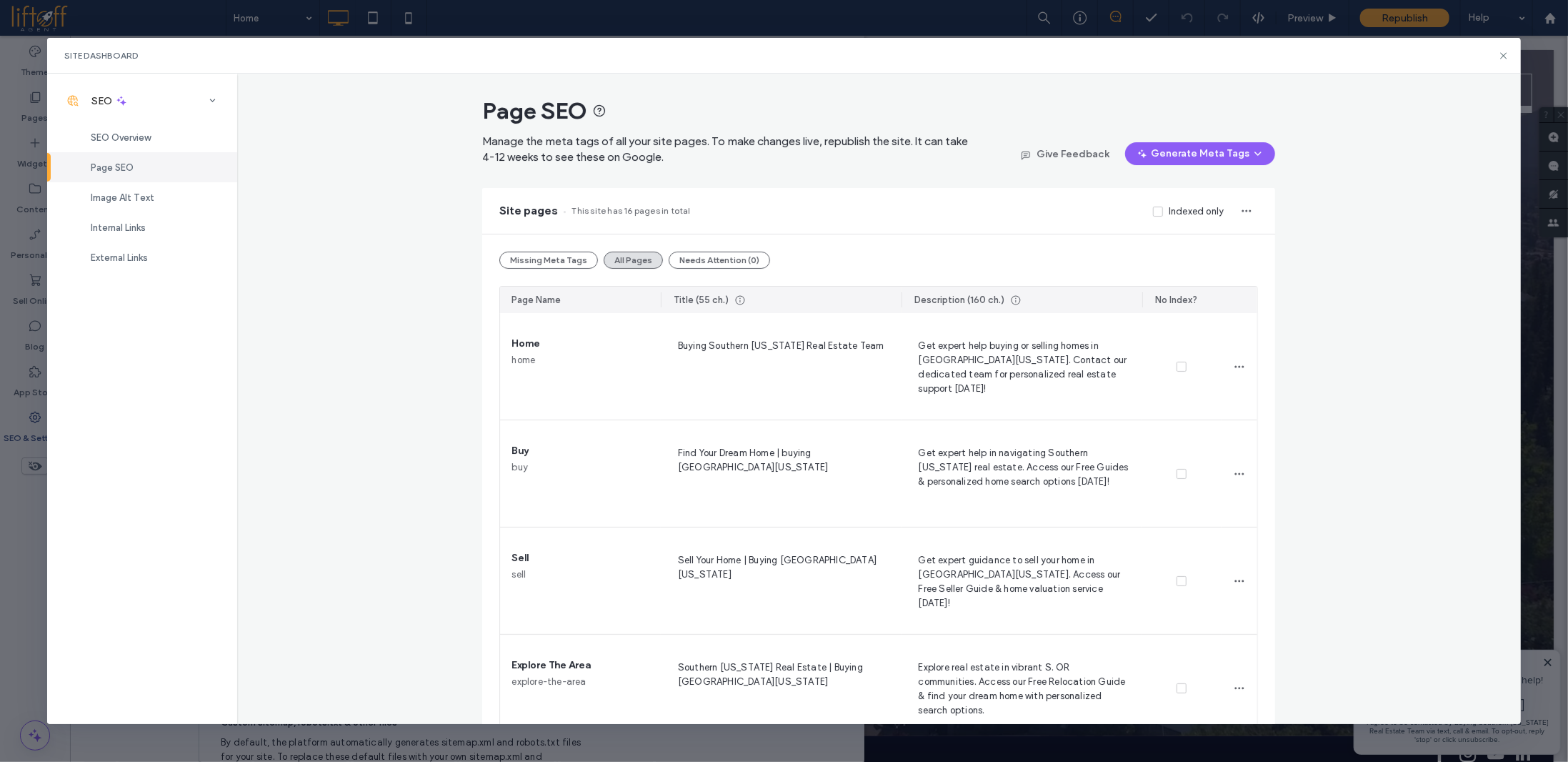
click at [364, 343] on div "Page SEO Manage the meta tags of all your site pages. To make changes live, rep…" at bounding box center [879, 399] width 1283 height 650
click at [121, 202] on span "Image Alt Text" at bounding box center [122, 198] width 64 height 11
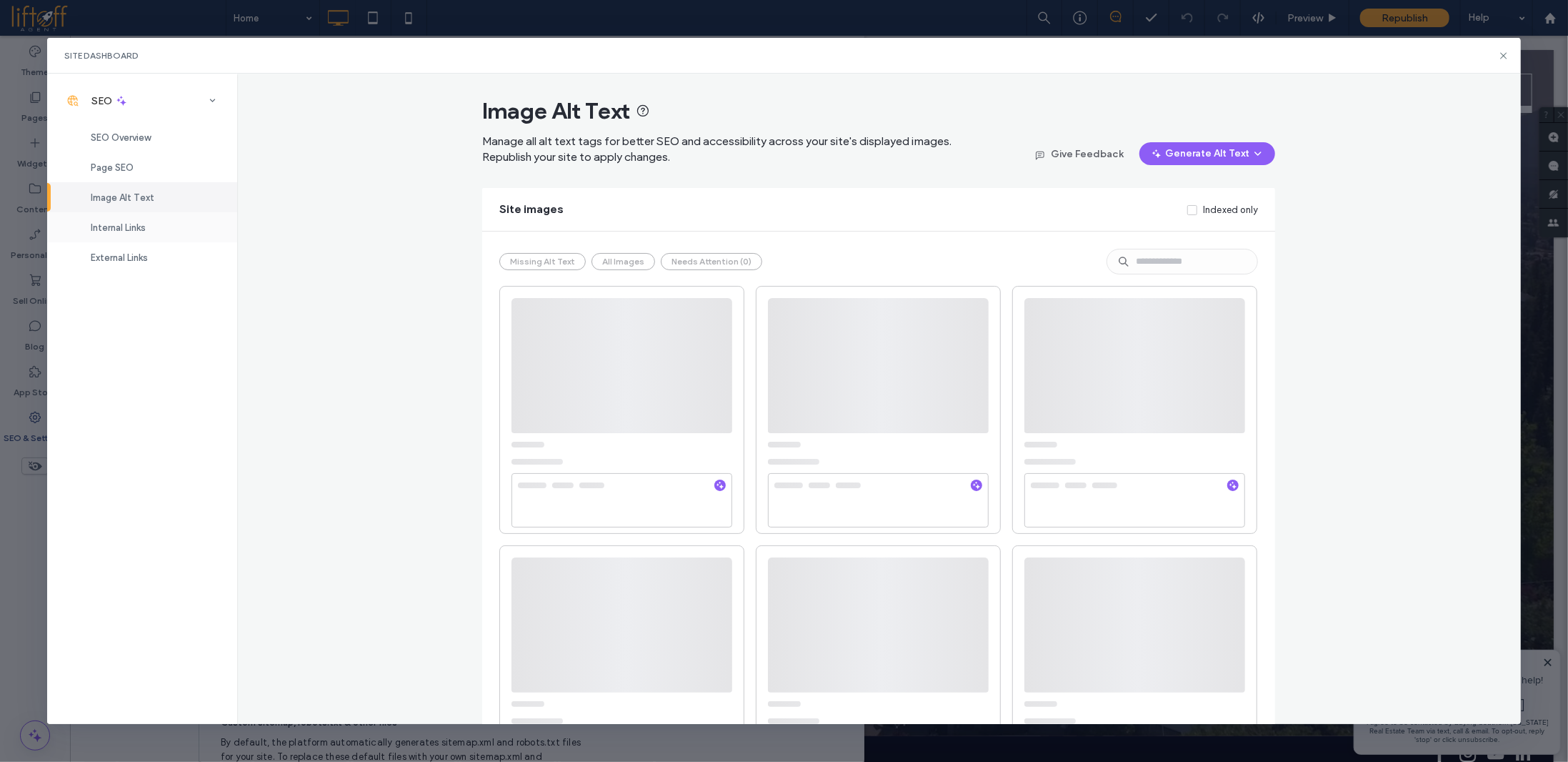
click at [128, 234] on div "Internal Links" at bounding box center [142, 227] width 190 height 30
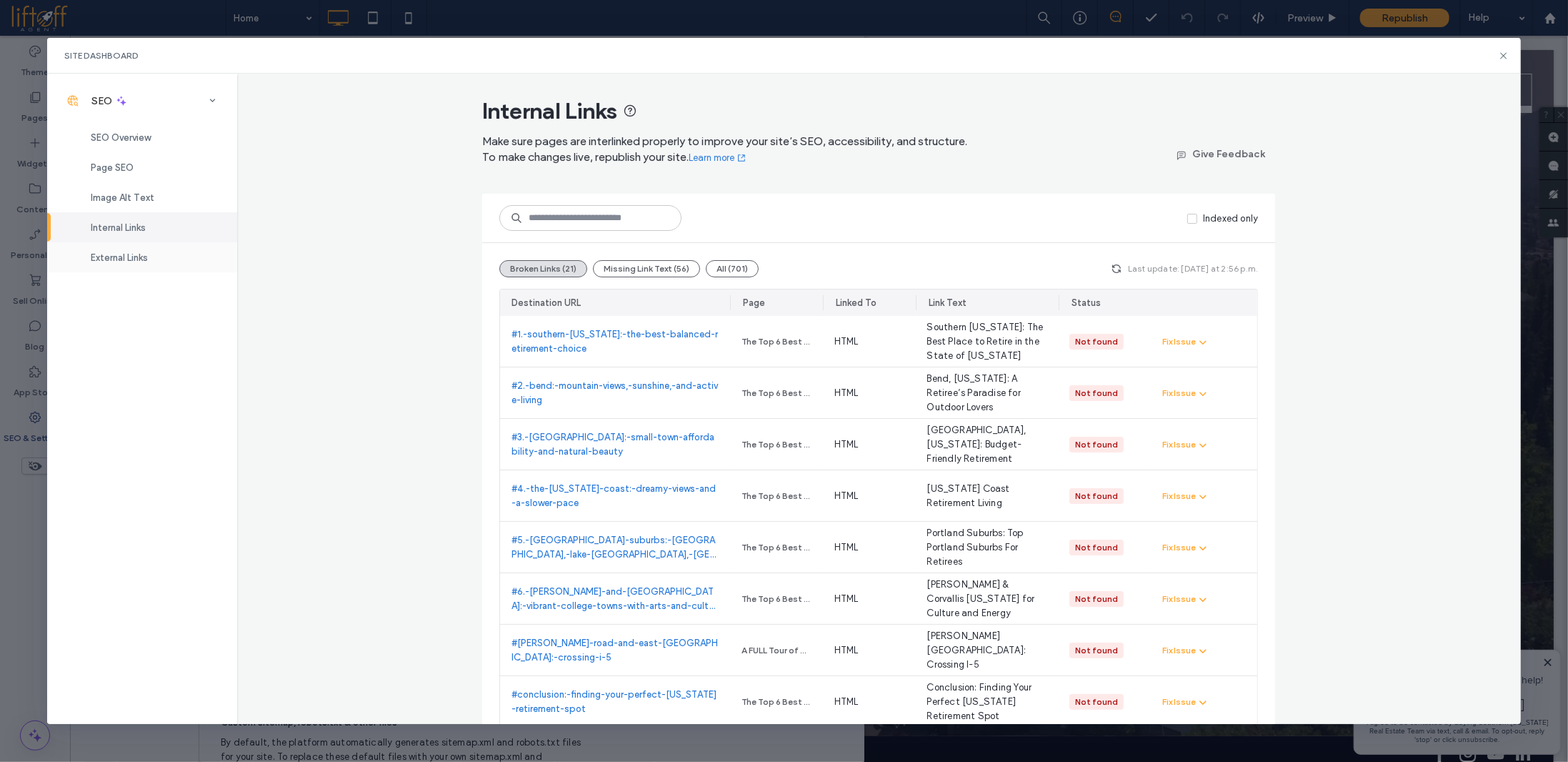
click at [133, 259] on span "External Links" at bounding box center [119, 257] width 57 height 11
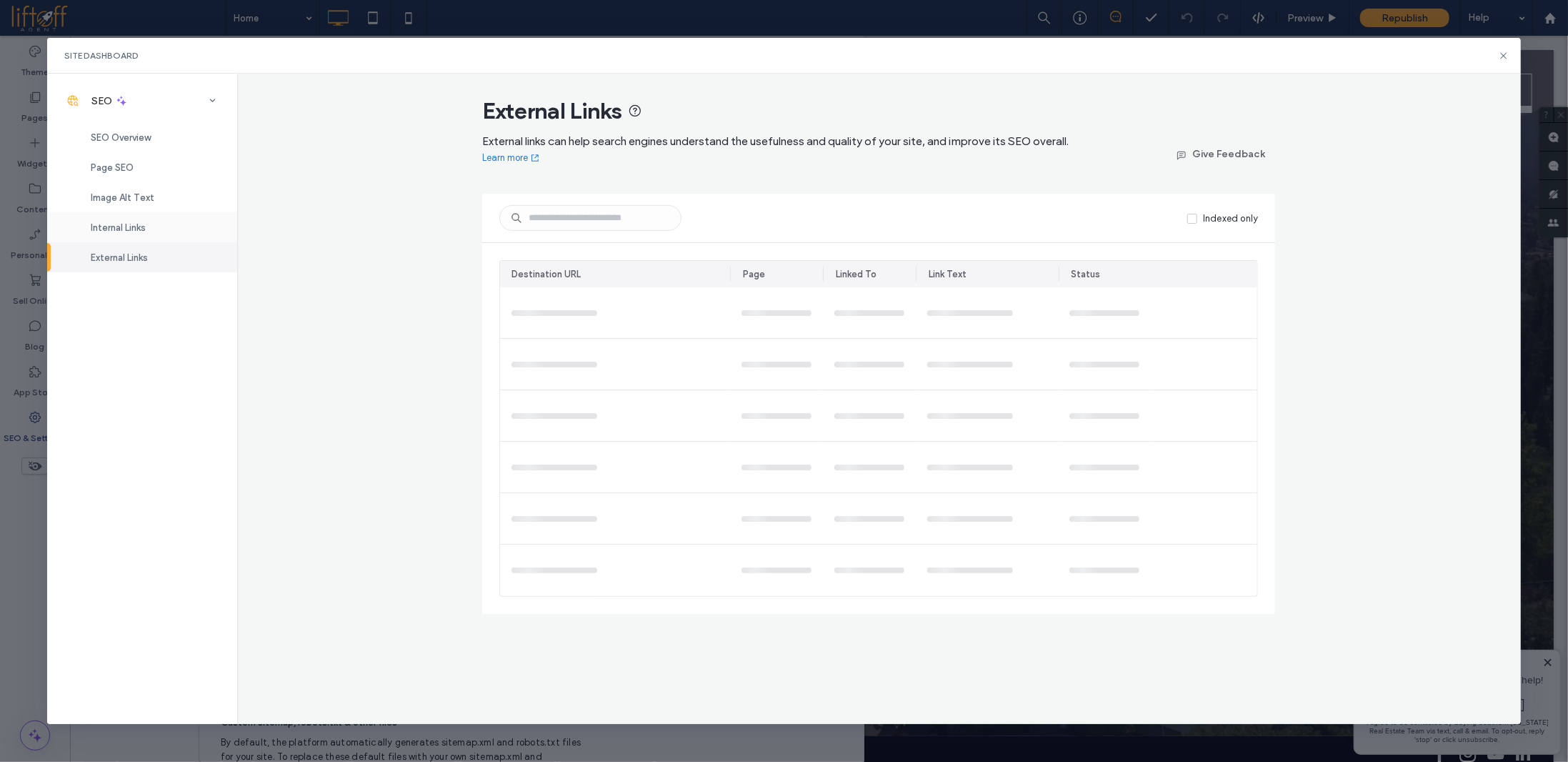
click at [130, 217] on div "Internal Links" at bounding box center [142, 227] width 190 height 30
click at [140, 195] on span "Image Alt Text" at bounding box center [122, 198] width 64 height 11
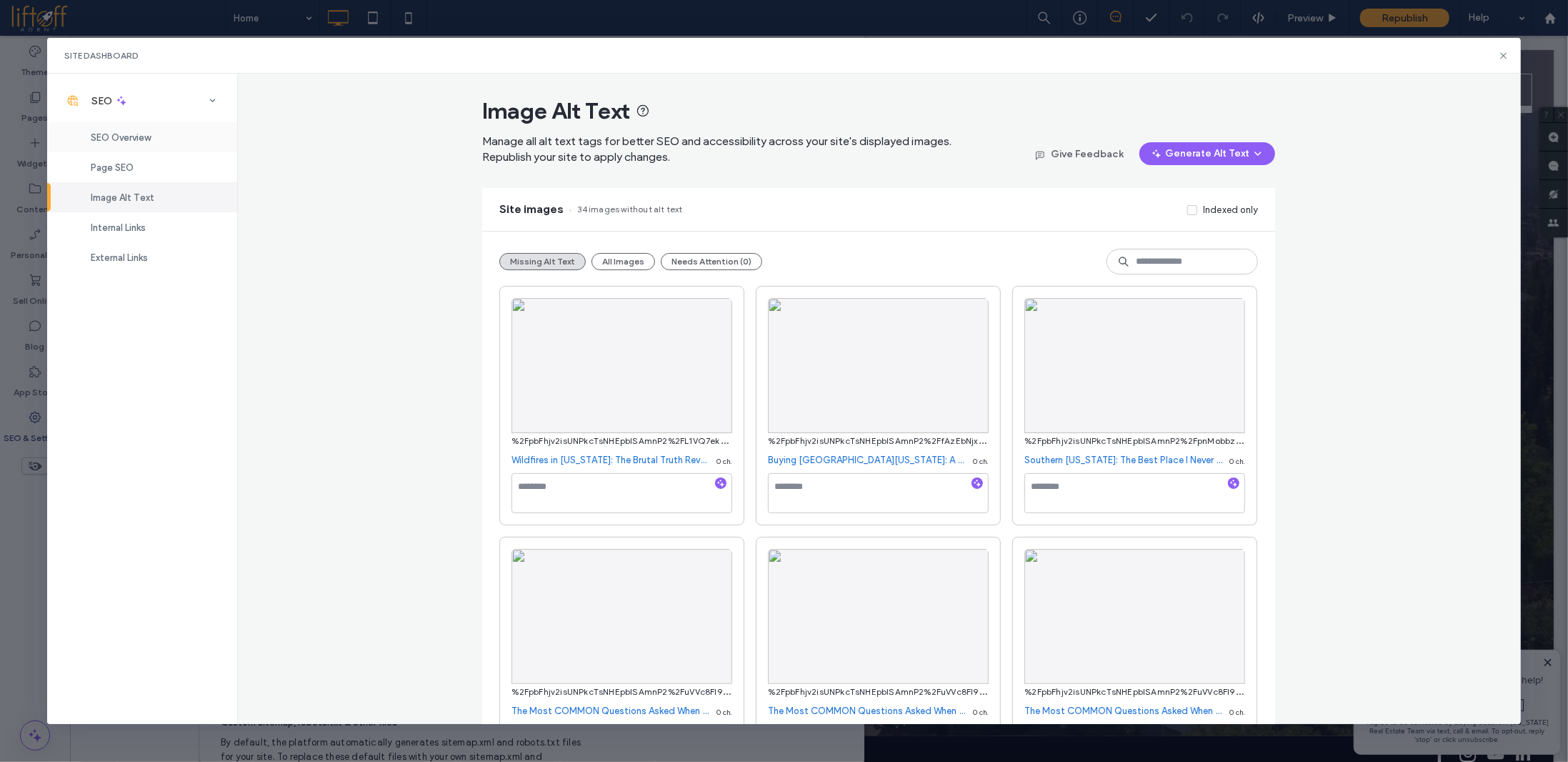
click at [155, 133] on div "SEO Overview" at bounding box center [142, 137] width 190 height 30
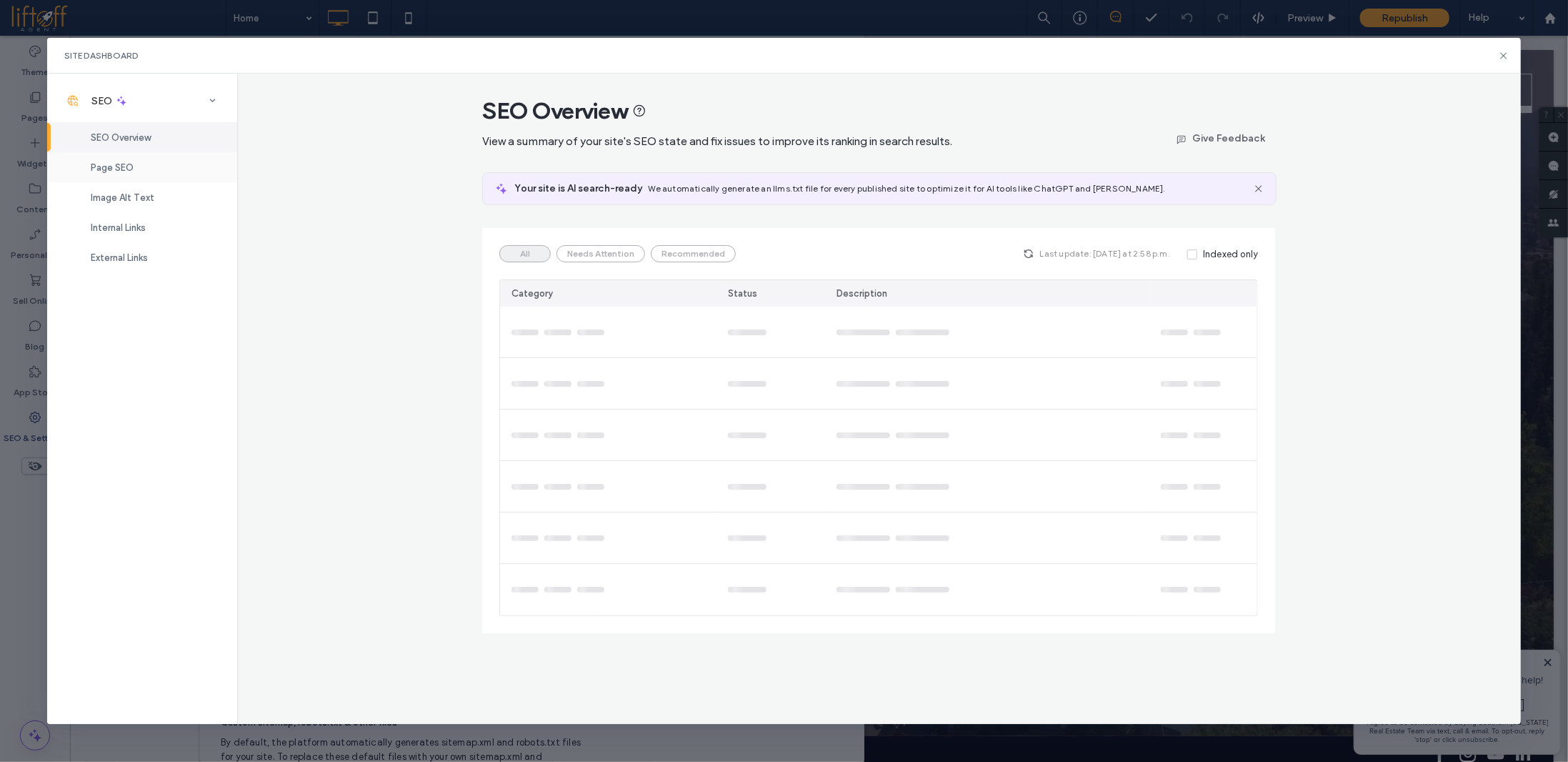
click at [150, 169] on div "Page SEO" at bounding box center [142, 167] width 190 height 30
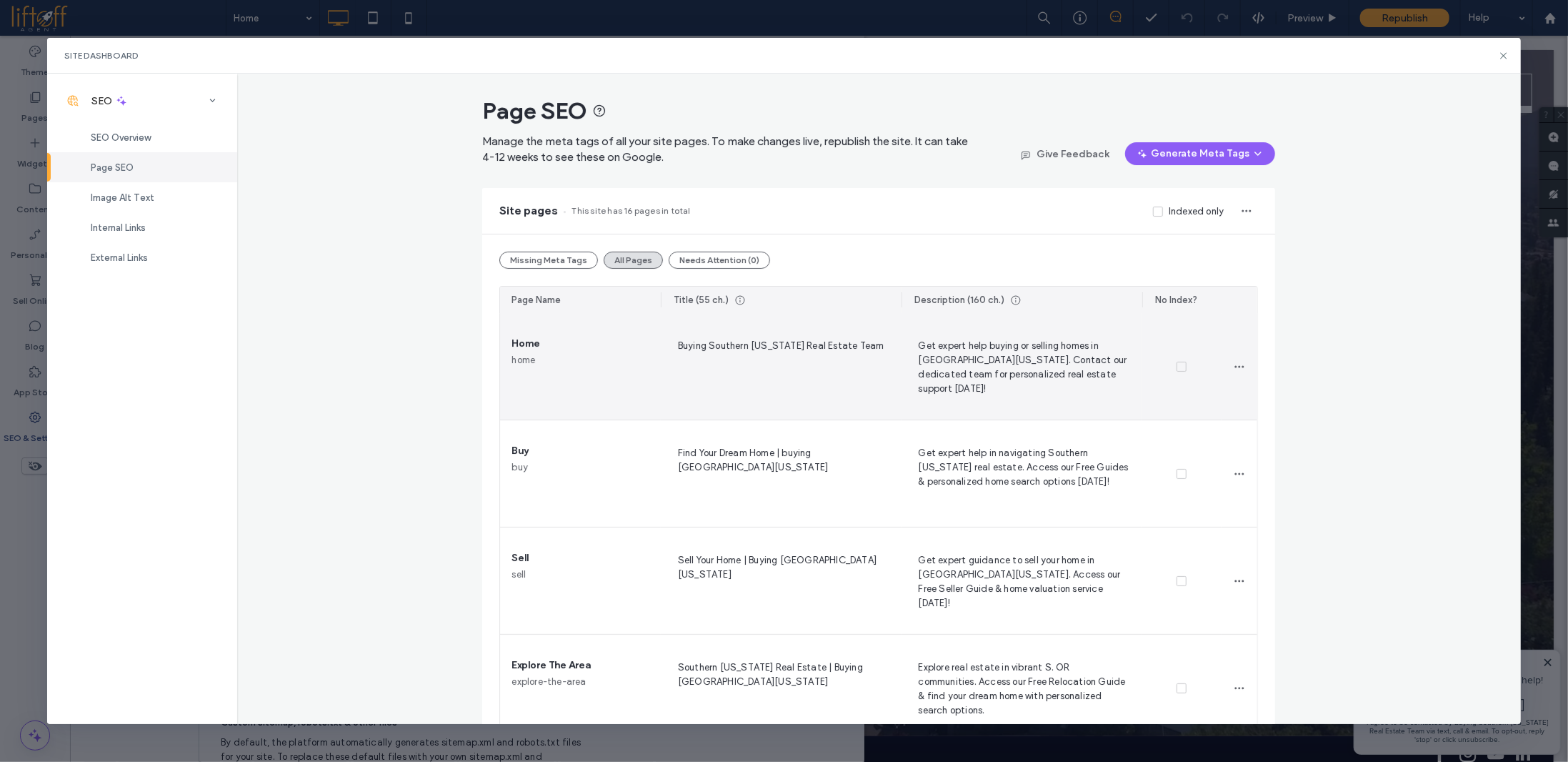
click at [746, 345] on span "Buying Southern Oregon Real Estate Team" at bounding box center [781, 366] width 218 height 59
click at [749, 360] on textarea "**********" at bounding box center [781, 369] width 218 height 71
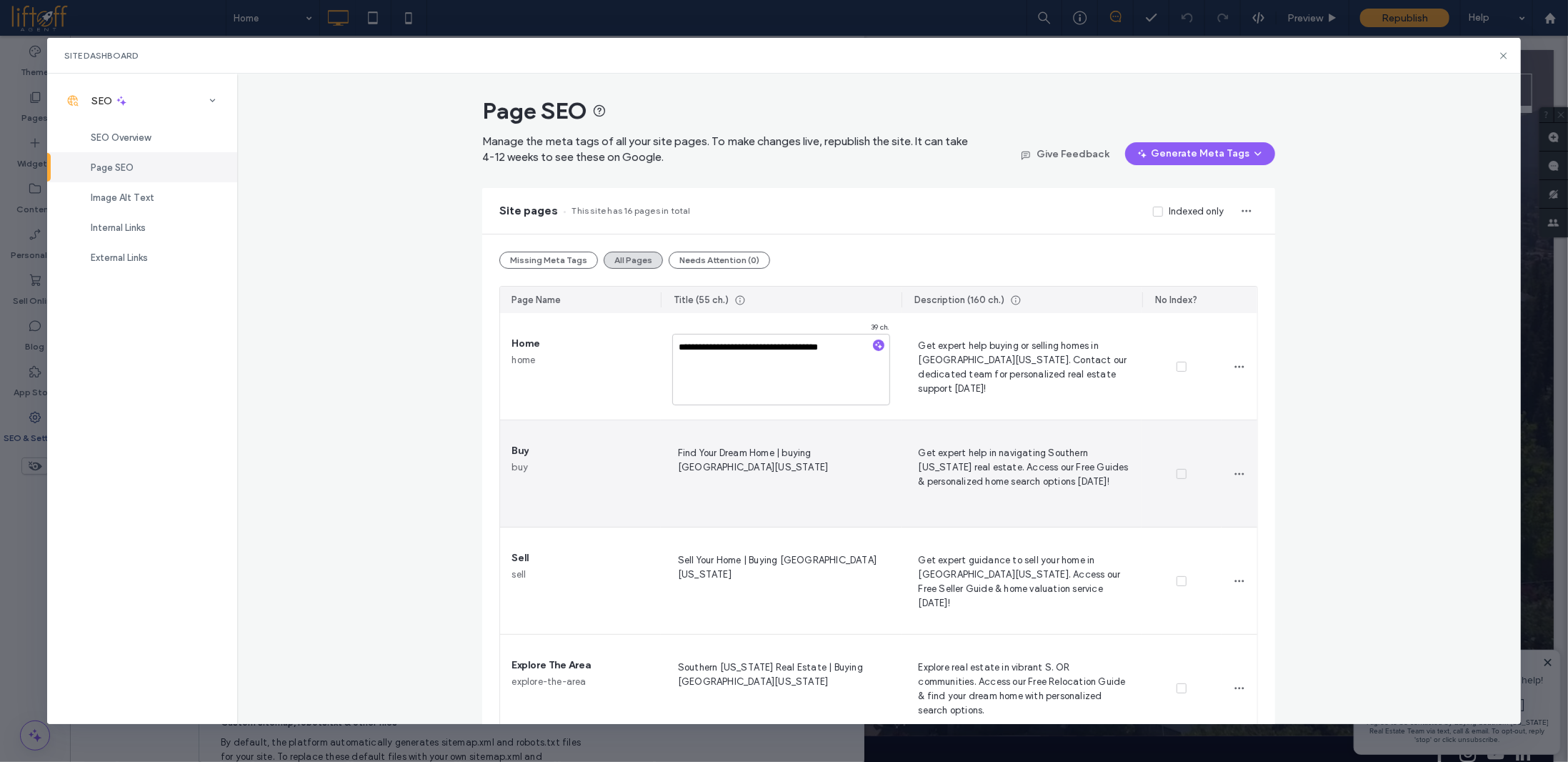
click at [719, 452] on span "Find Your Dream Home | buying Southern Oregon" at bounding box center [781, 473] width 218 height 59
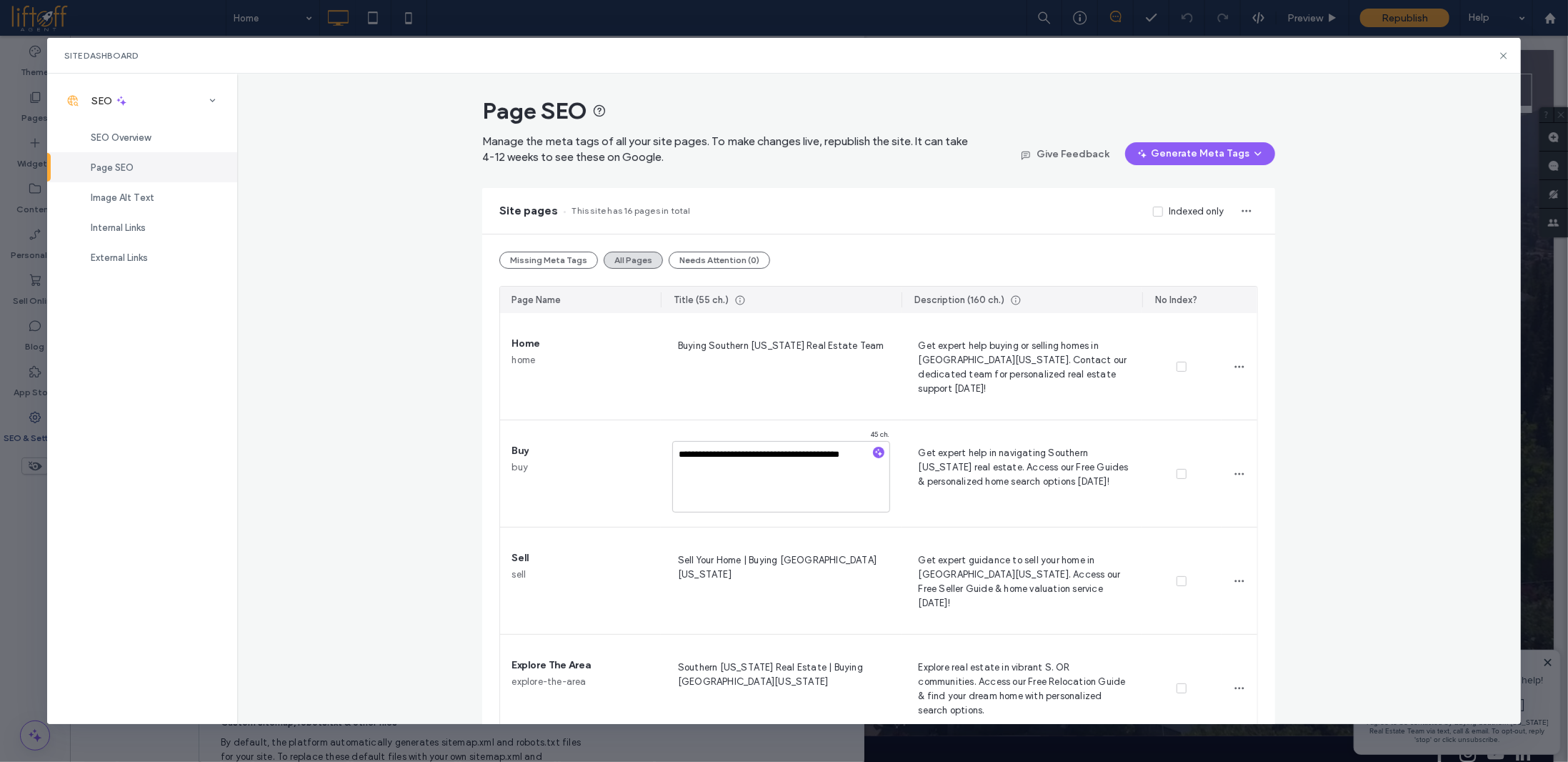
click at [1384, 325] on div "**********" at bounding box center [879, 399] width 1283 height 650
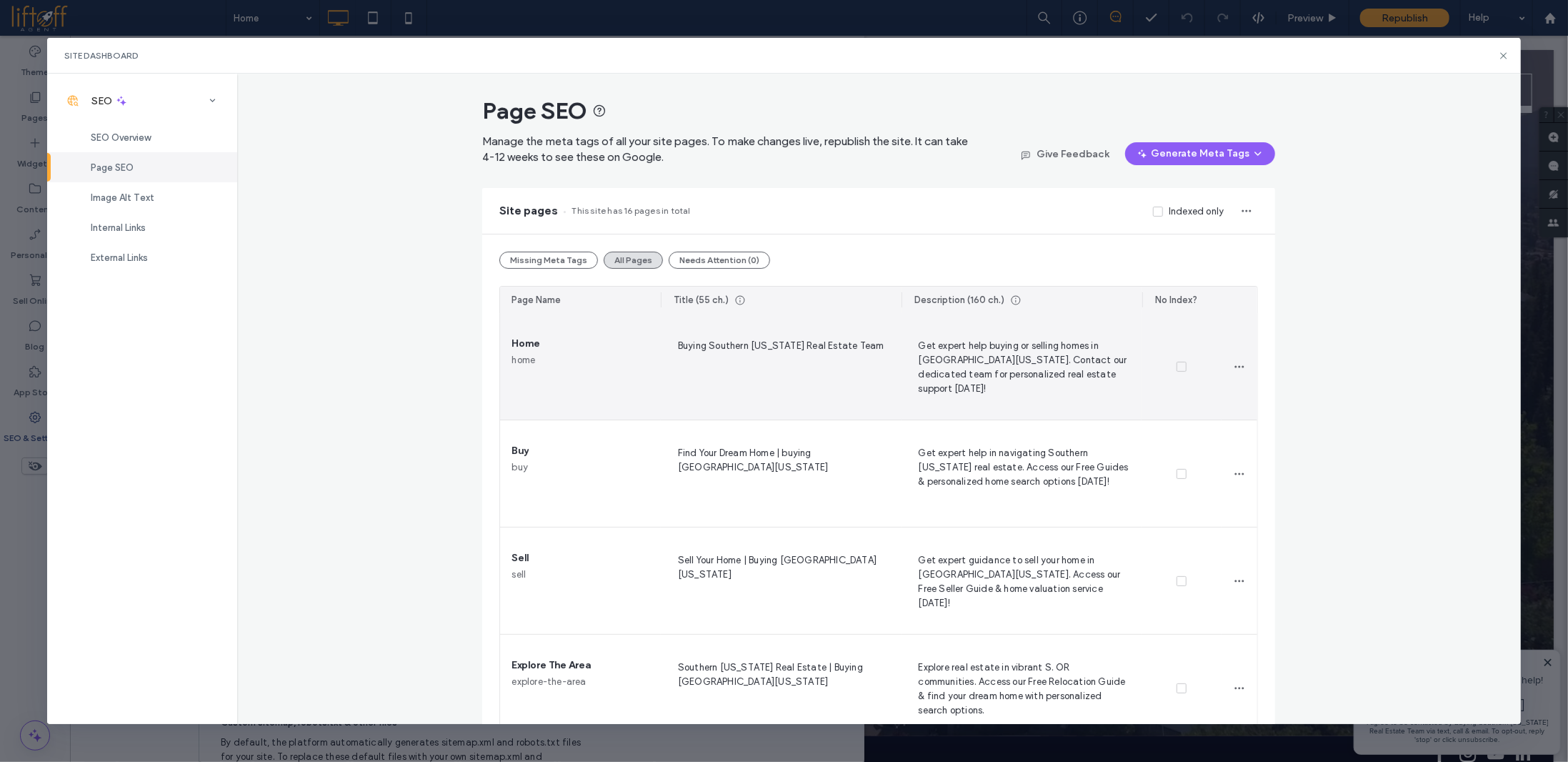
click at [700, 349] on span "Buying Southern Oregon Real Estate Team" at bounding box center [781, 366] width 218 height 59
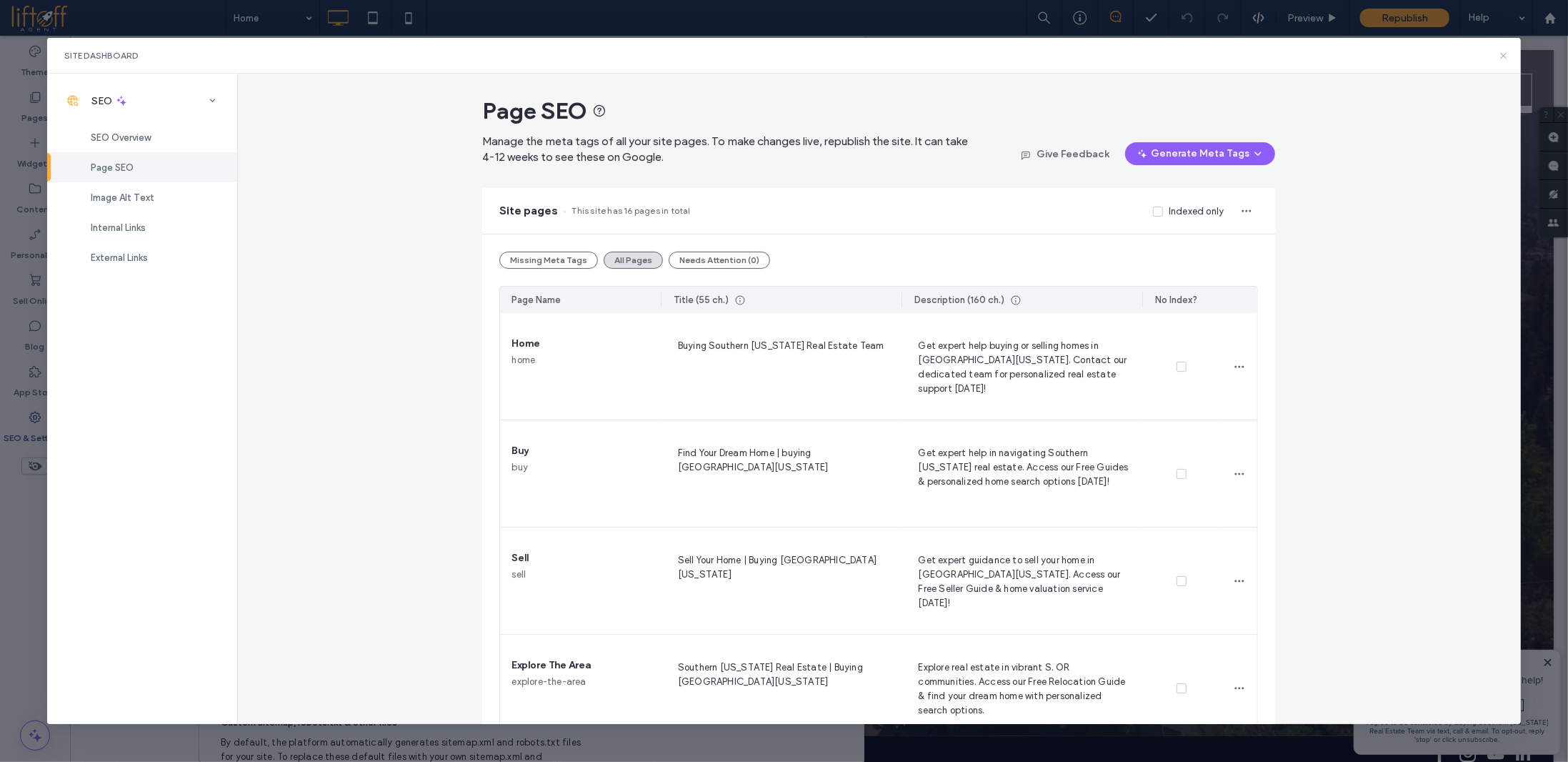
click at [1504, 52] on icon at bounding box center [1504, 56] width 12 height 12
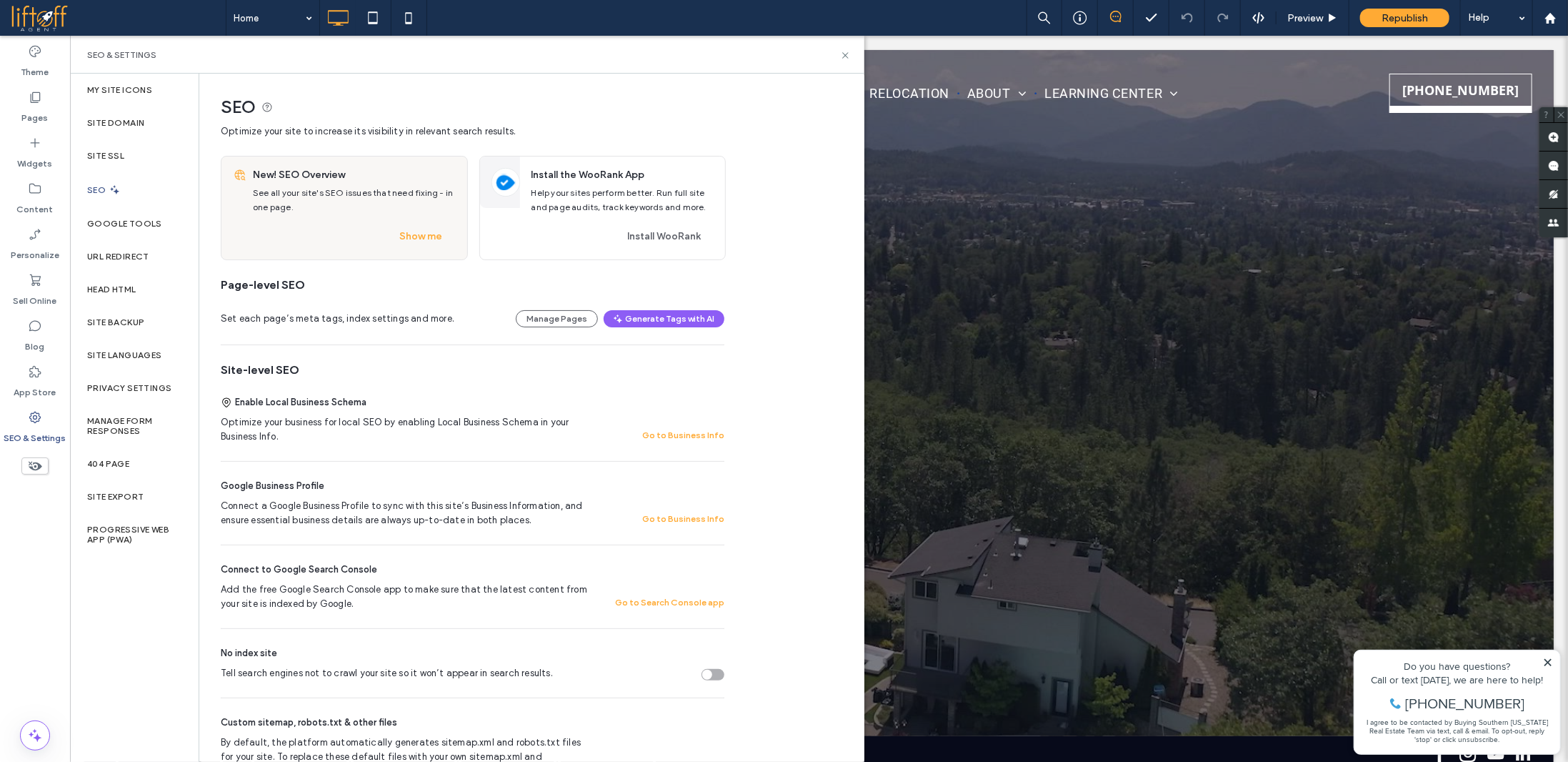
click at [837, 55] on div "SEO & Settings" at bounding box center [467, 55] width 760 height 12
drag, startPoint x: 843, startPoint y: 57, endPoint x: 806, endPoint y: 17, distance: 54.5
click at [843, 57] on icon at bounding box center [846, 56] width 11 height 11
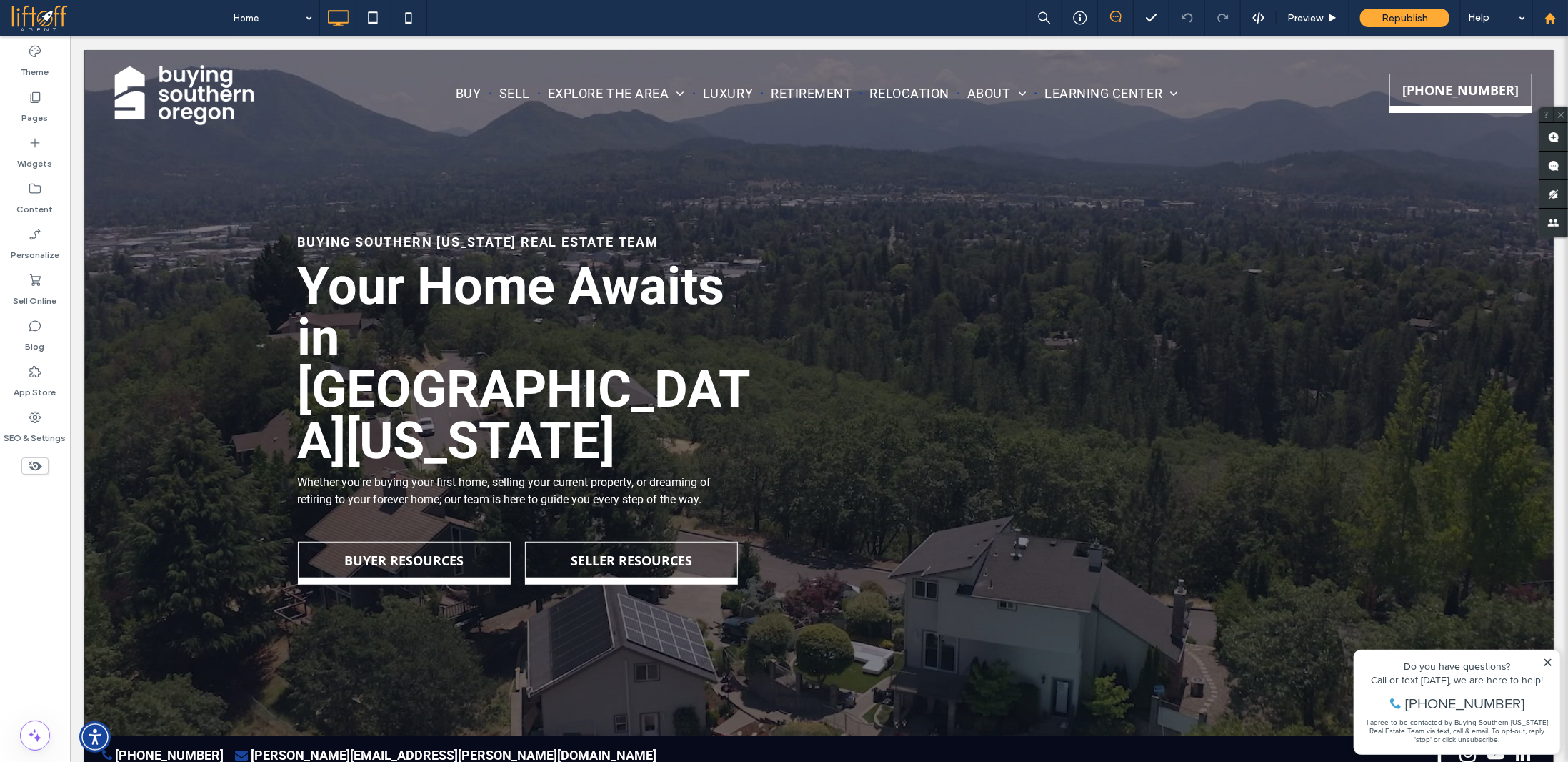
click at [1544, 20] on icon at bounding box center [1550, 17] width 12 height 12
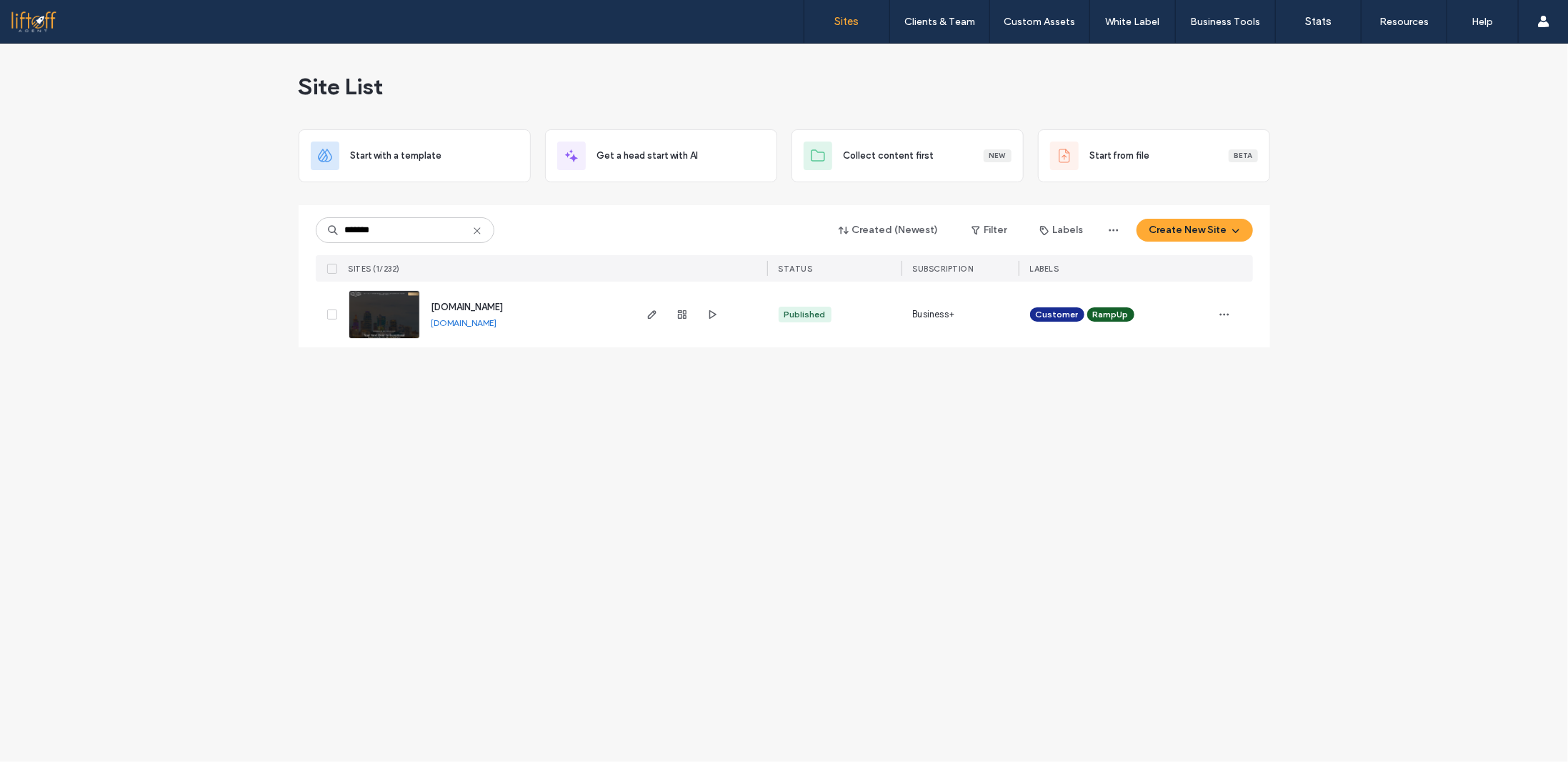
type input "*******"
click at [650, 308] on icon "button" at bounding box center [652, 314] width 12 height 12
